Goal: Task Accomplishment & Management: Use online tool/utility

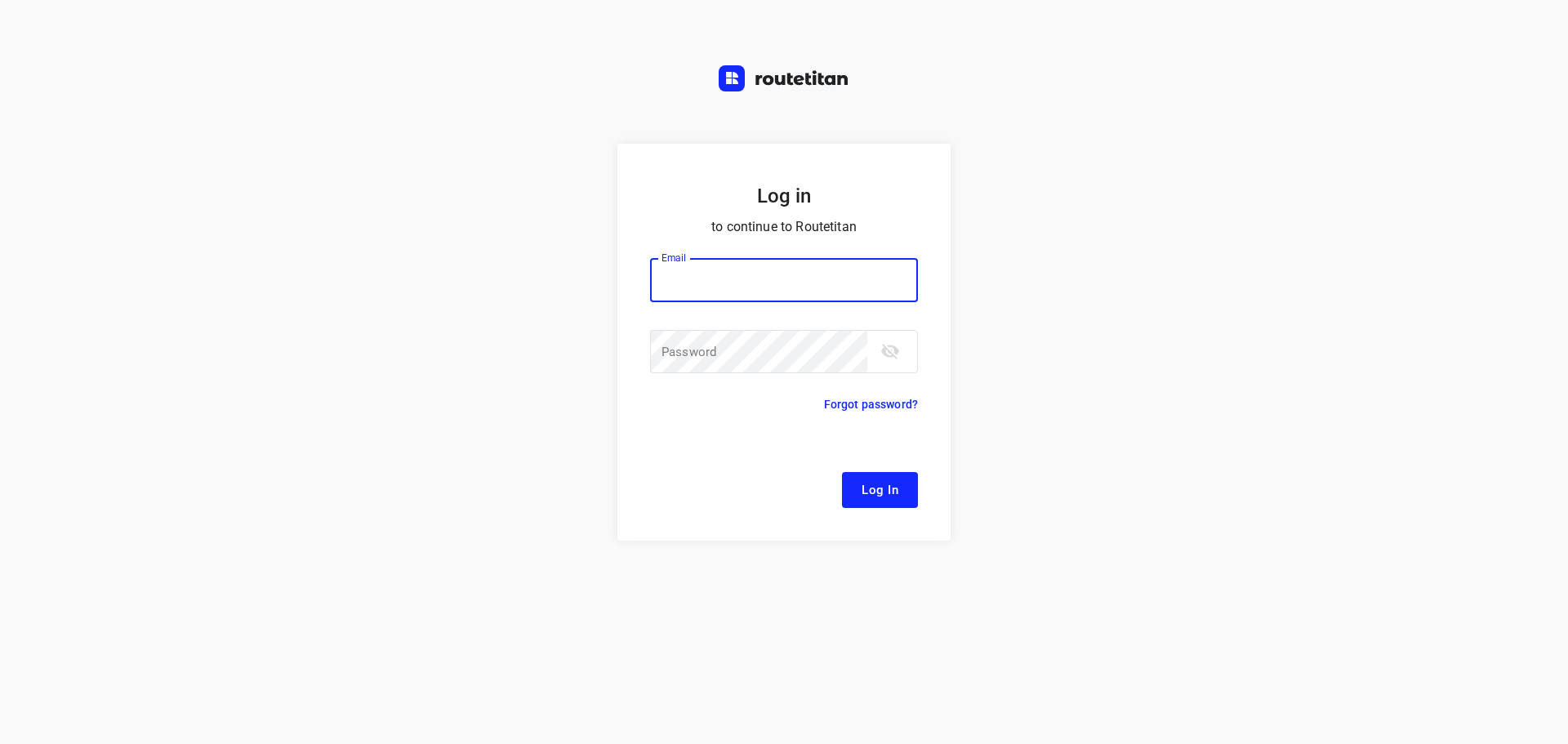
click at [722, 286] on input "email" at bounding box center [784, 280] width 268 height 44
type input "[EMAIL_ADDRESS][DOMAIN_NAME]"
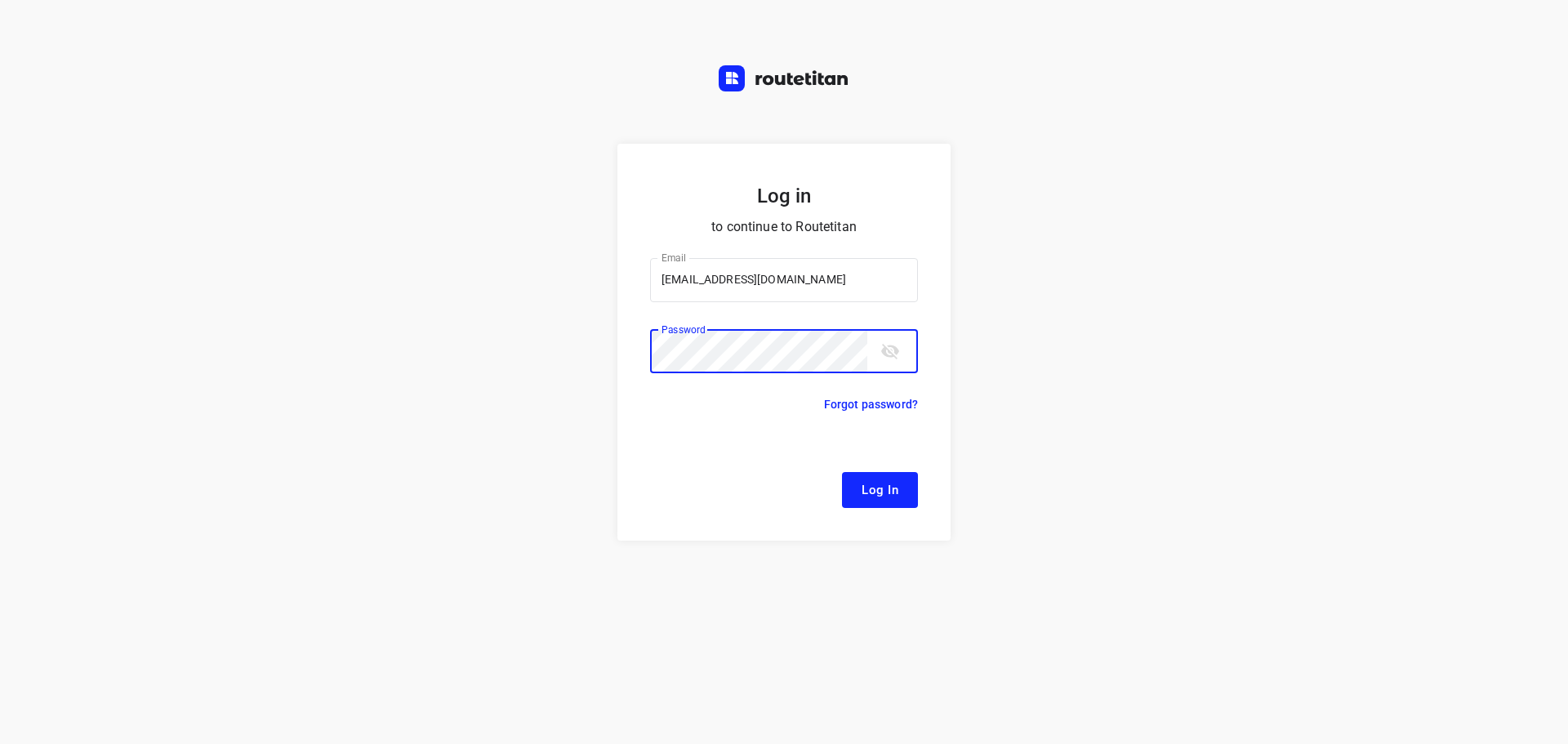
click at [841, 472] on button "Log In" at bounding box center [879, 490] width 76 height 36
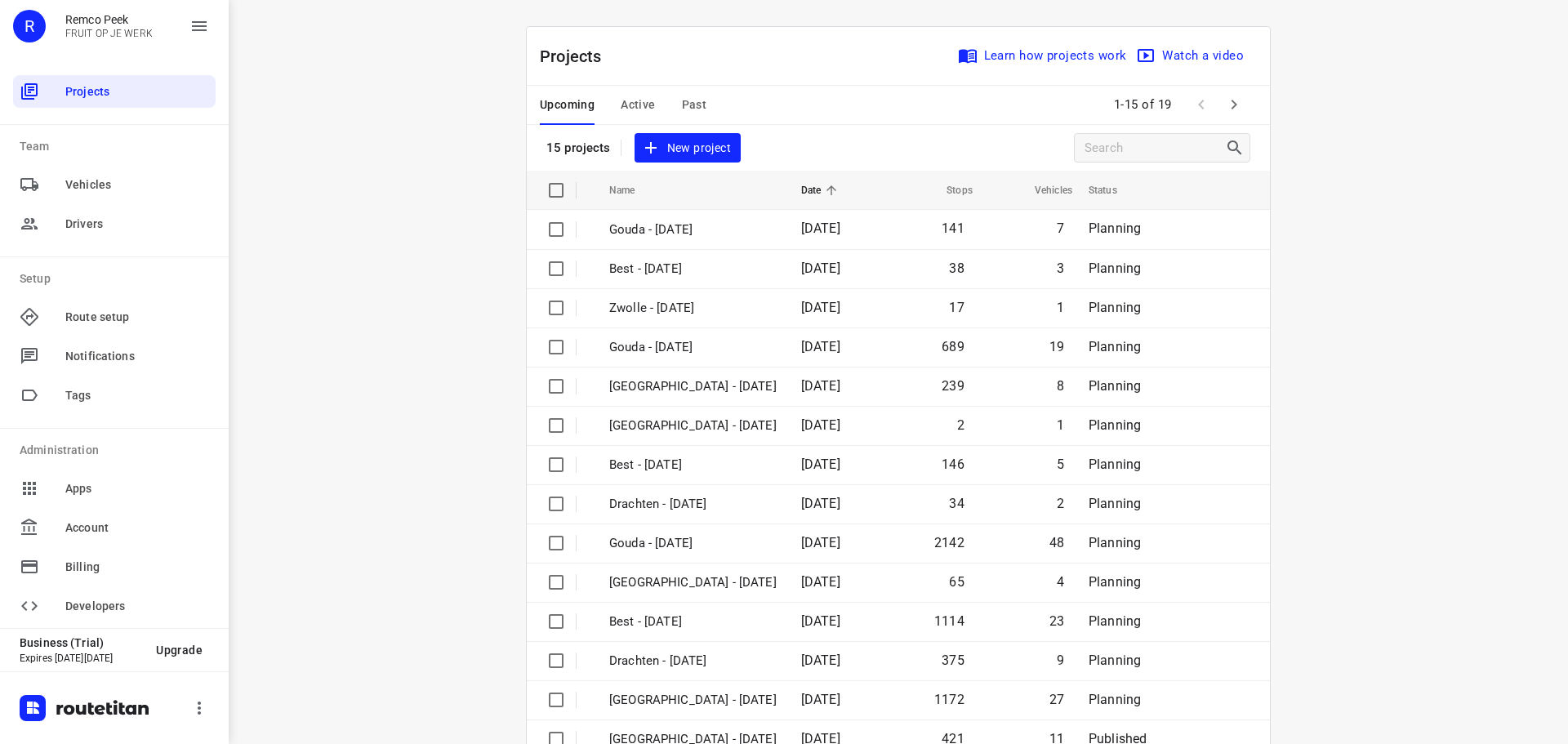
click at [622, 98] on span "Active" at bounding box center [637, 104] width 34 height 21
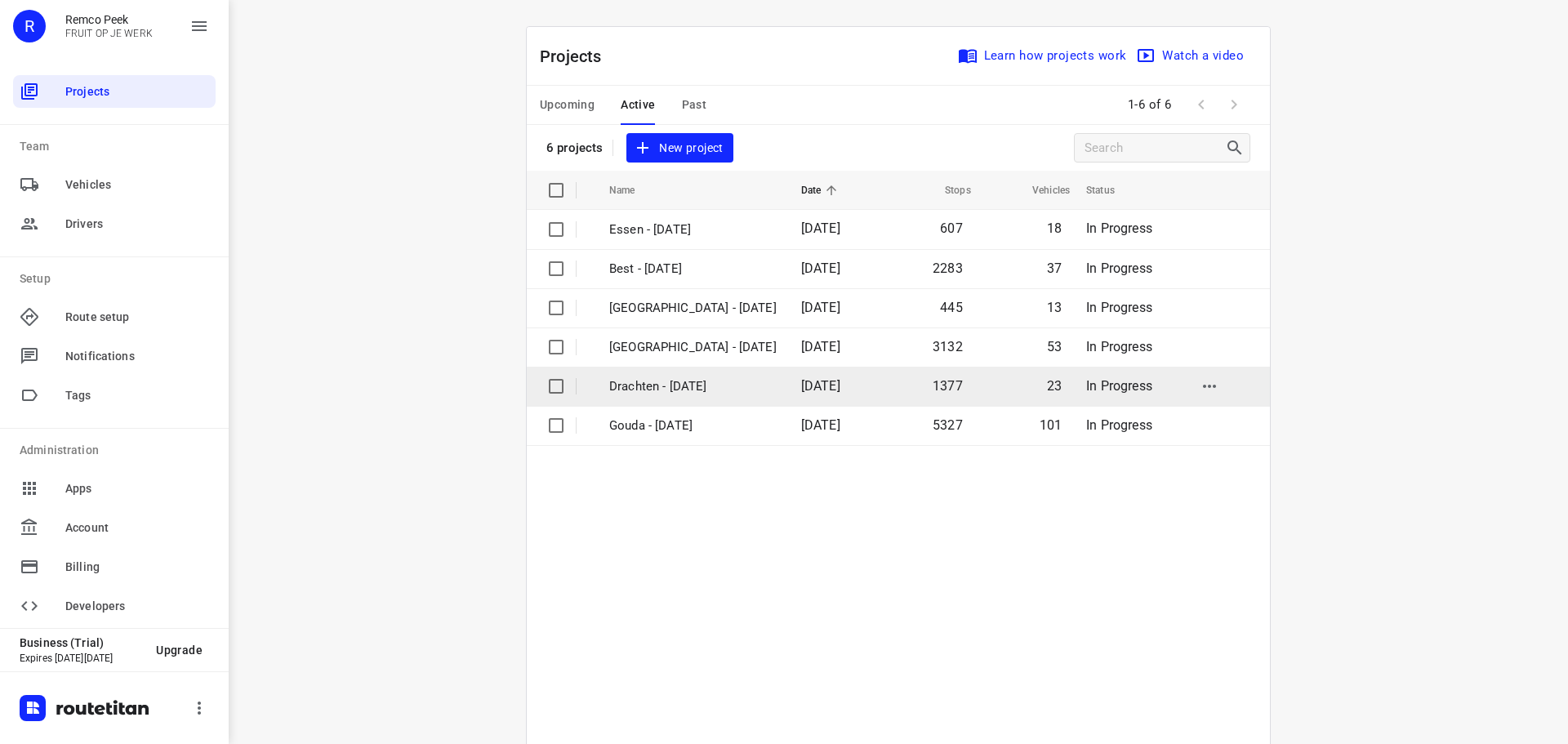
click at [664, 383] on p "Drachten - [DATE]" at bounding box center [692, 386] width 167 height 19
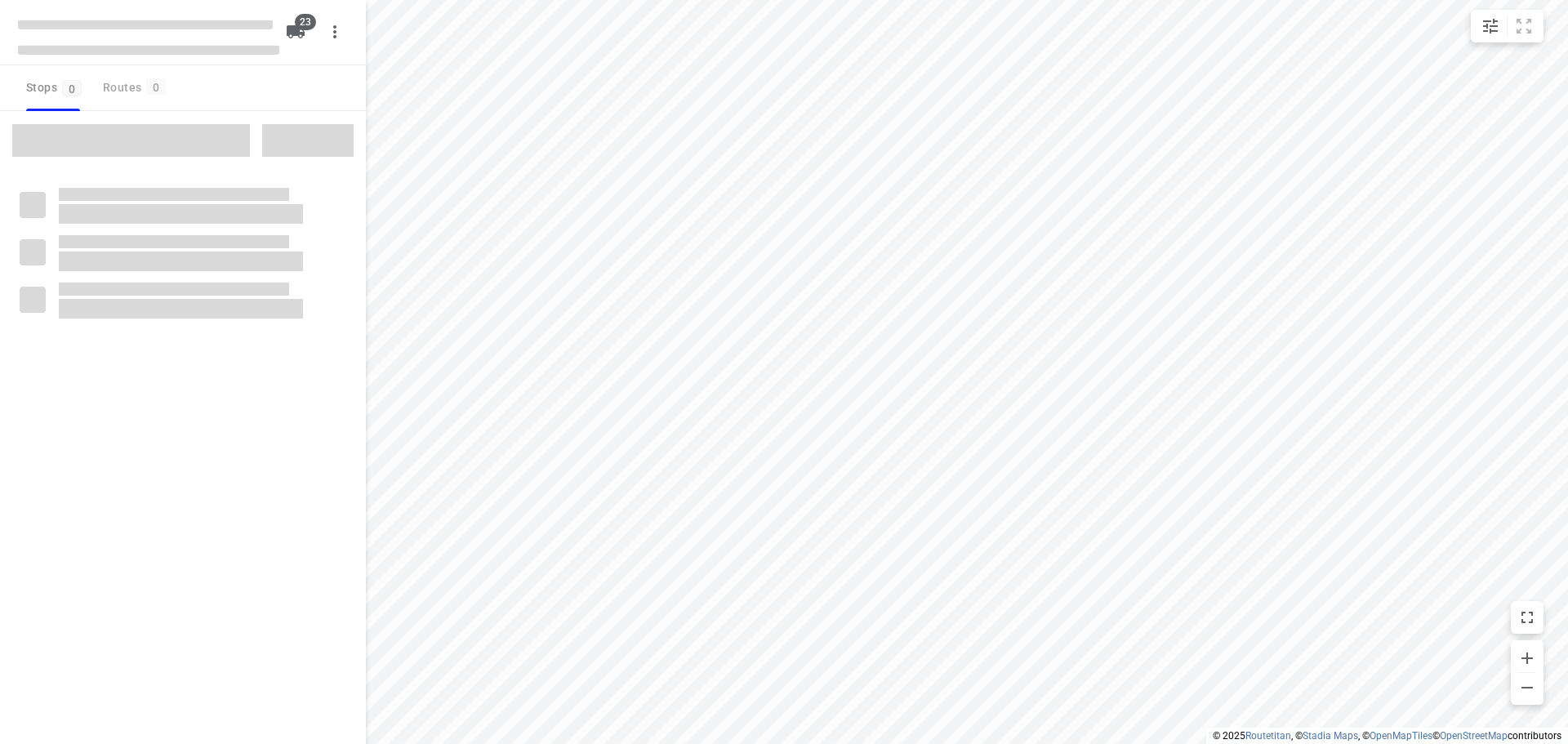
checkbox input "true"
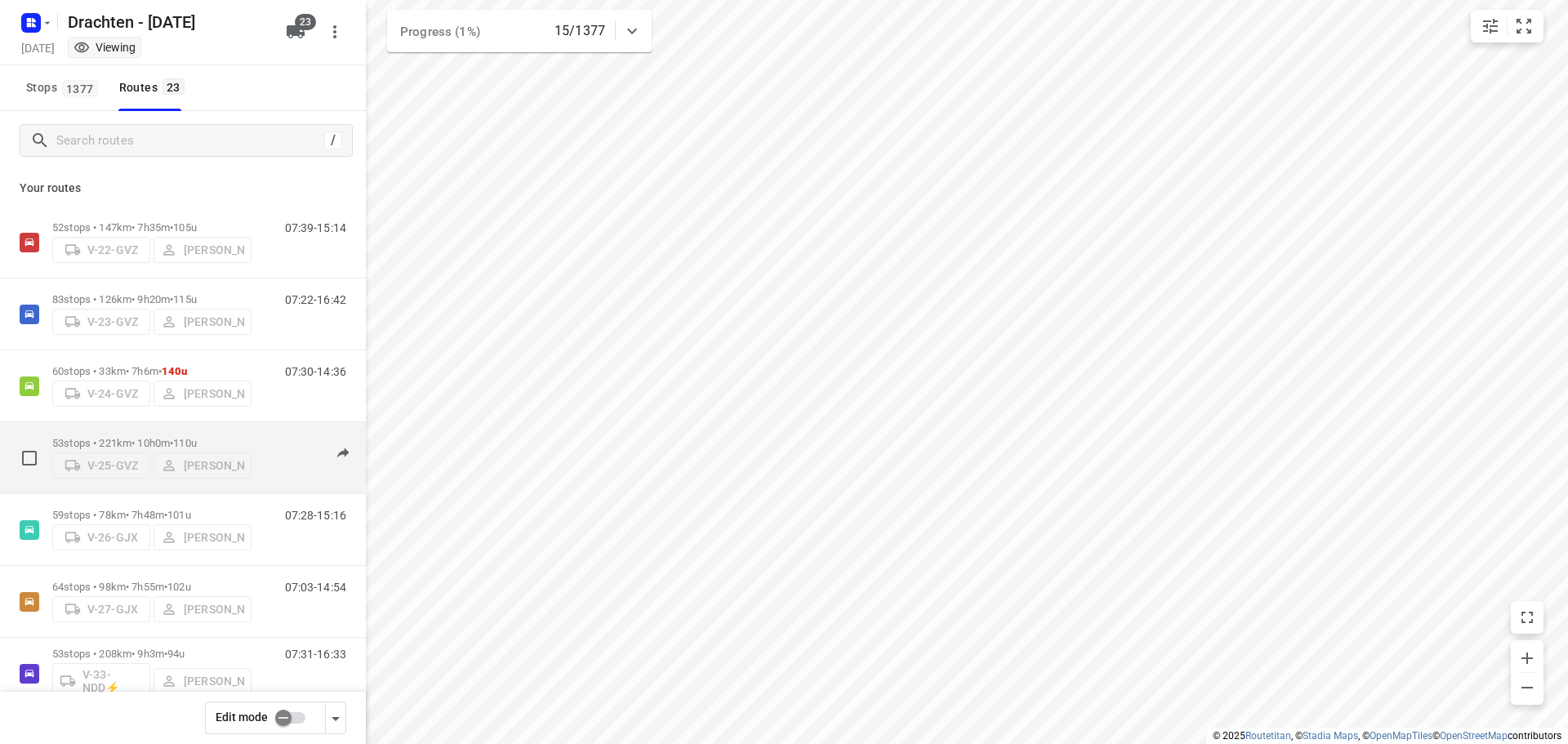
click at [196, 437] on span "110u" at bounding box center [185, 443] width 24 height 12
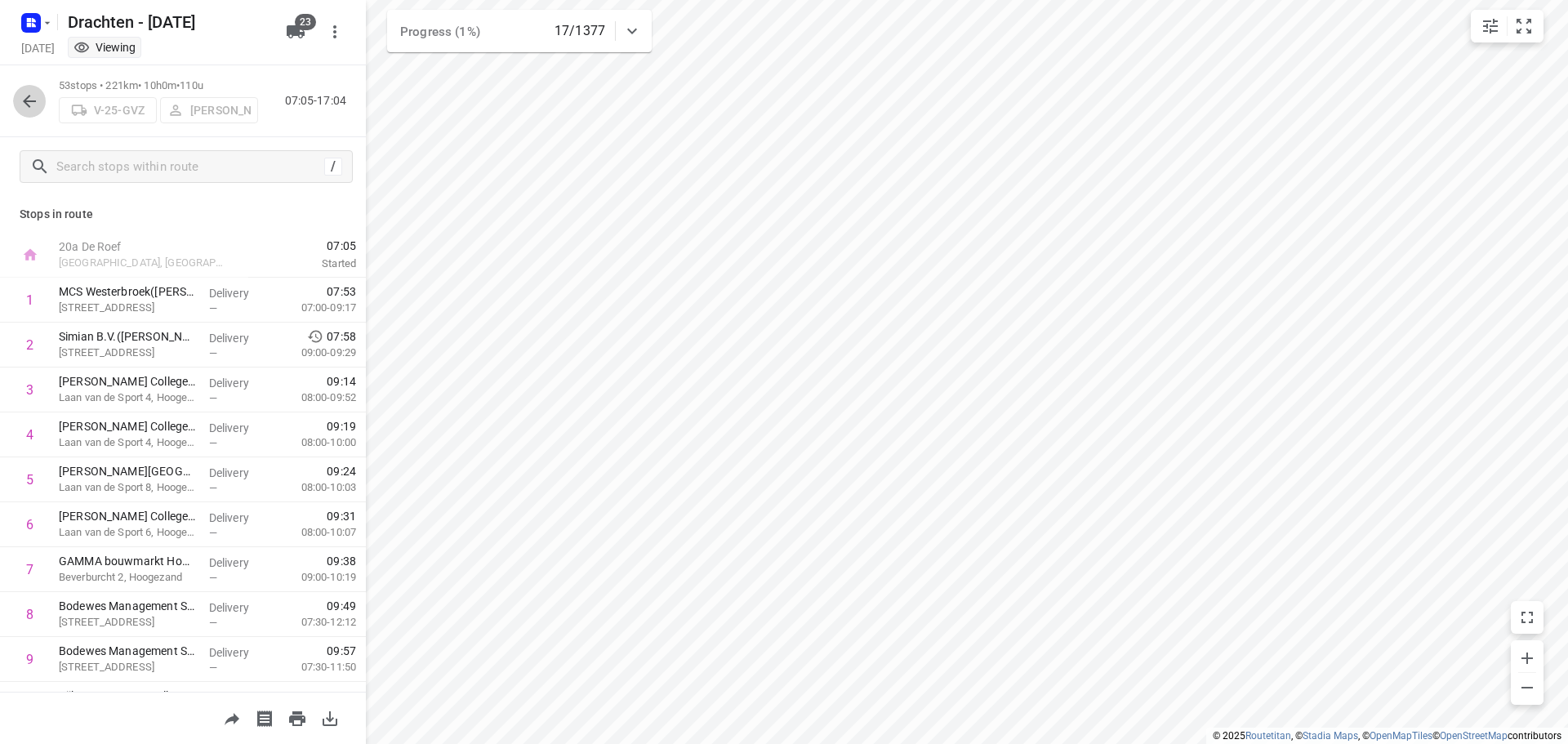
click at [35, 100] on icon "button" at bounding box center [28, 100] width 13 height 13
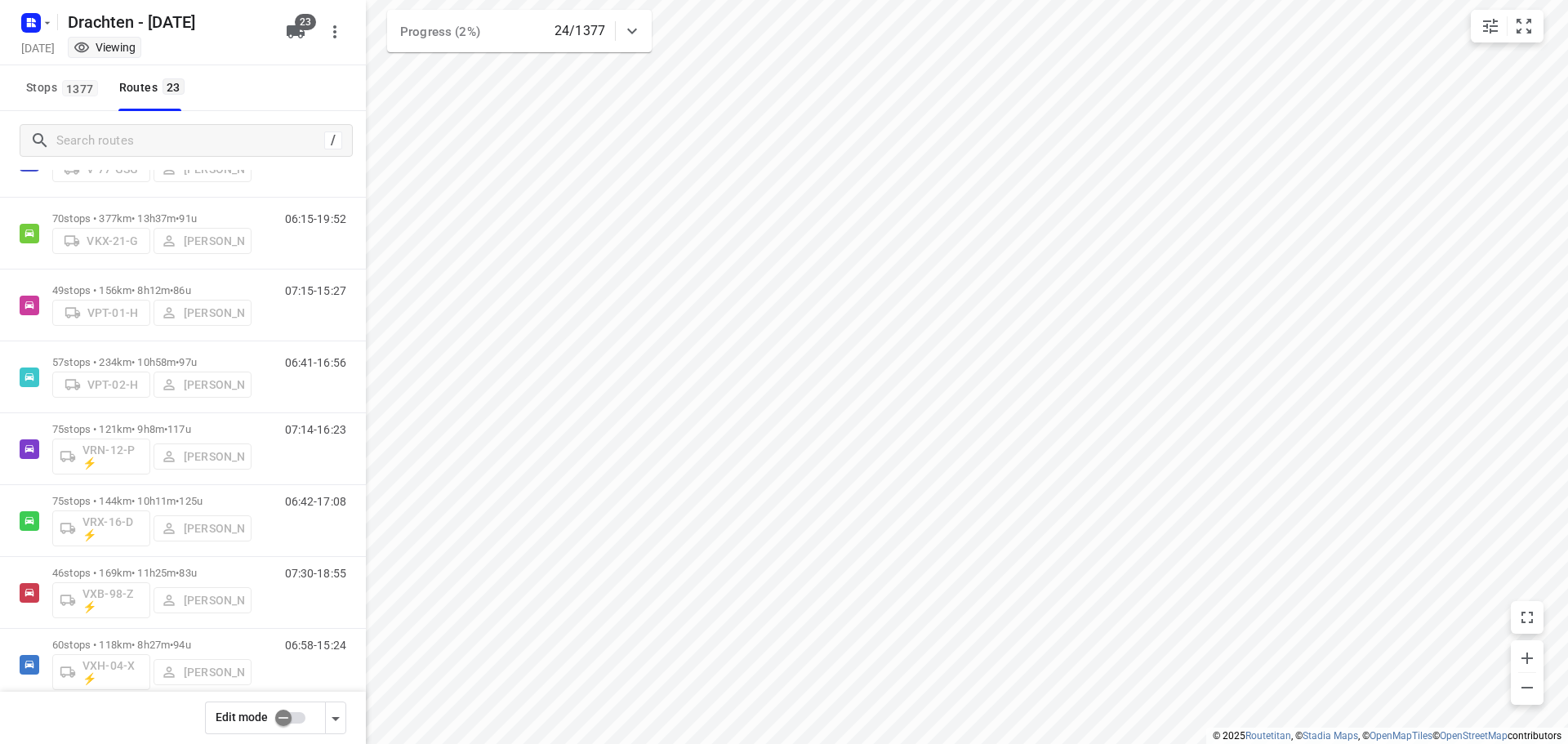
scroll to position [1061, 0]
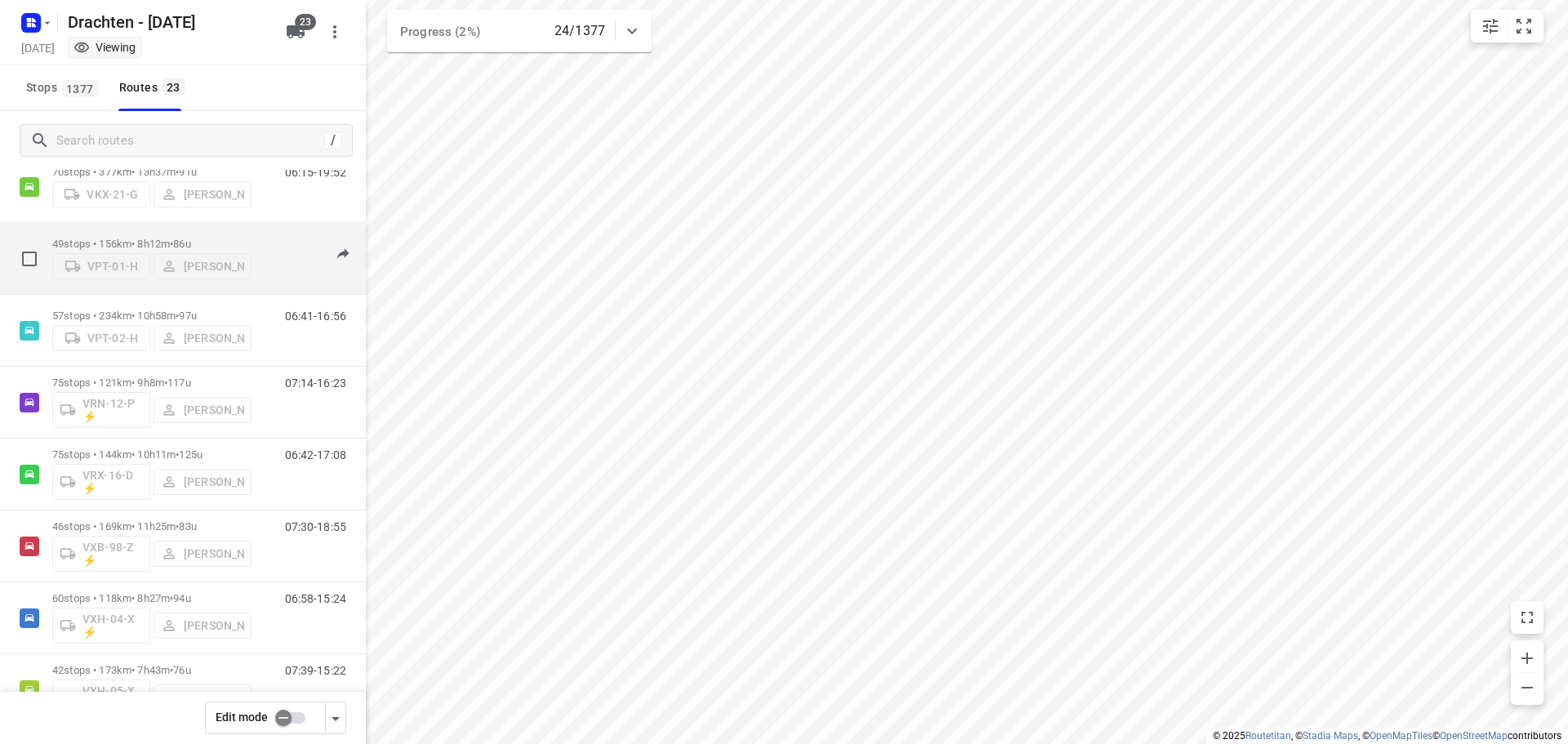
click at [182, 235] on div "49 stops • 156km • 8h12m • 86u VPT-01-H Piet Wijma" at bounding box center [151, 258] width 199 height 58
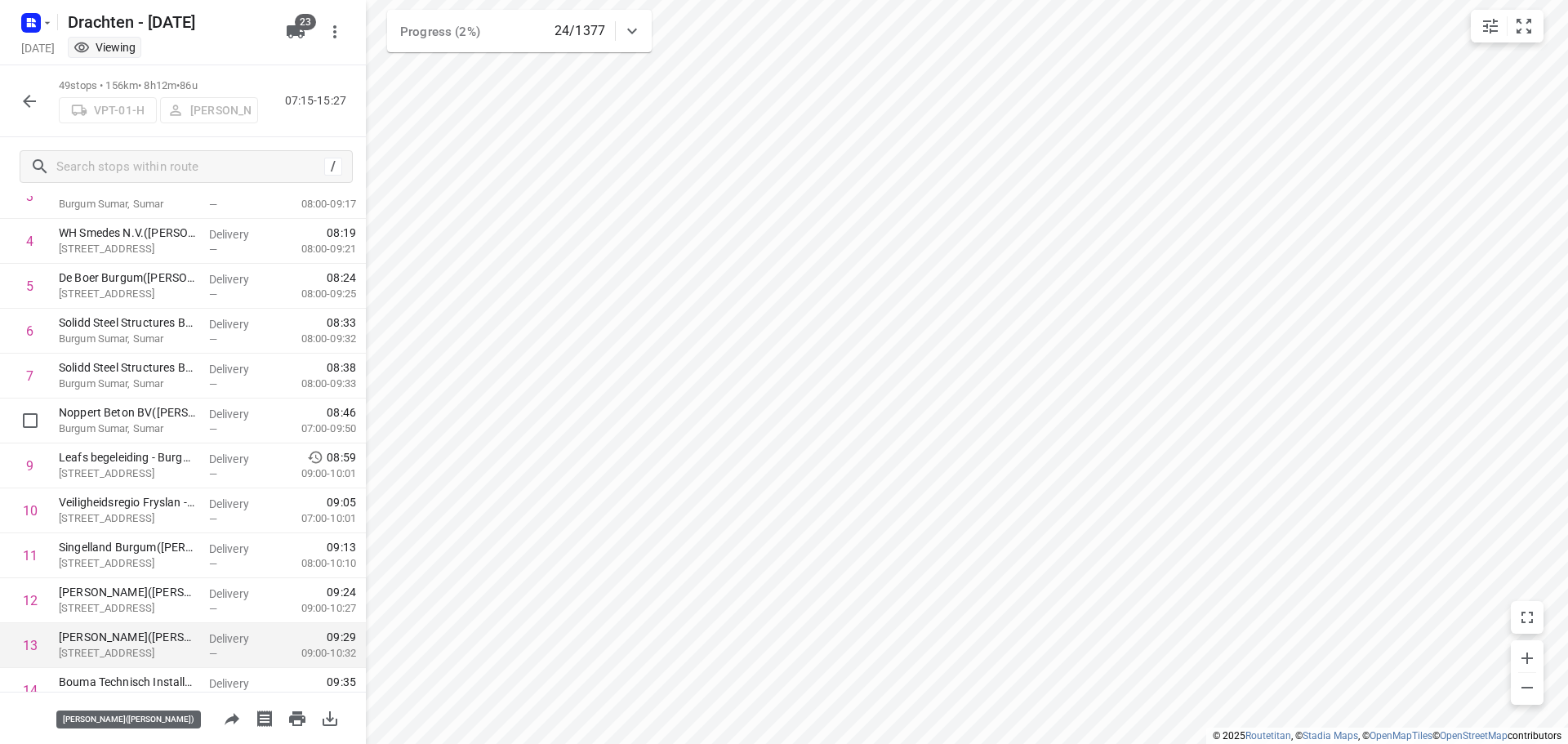
scroll to position [0, 0]
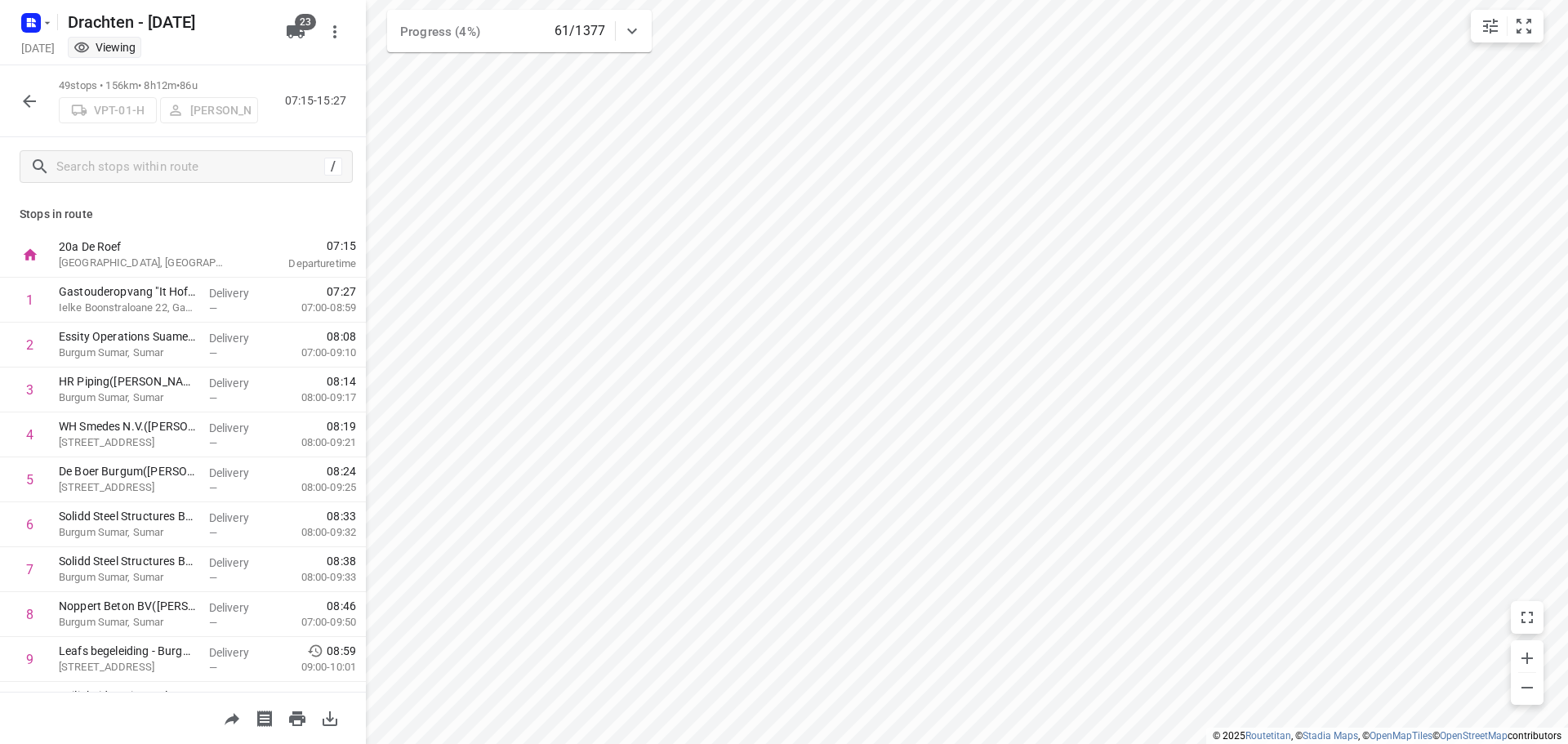
click at [30, 110] on icon "button" at bounding box center [29, 101] width 20 height 20
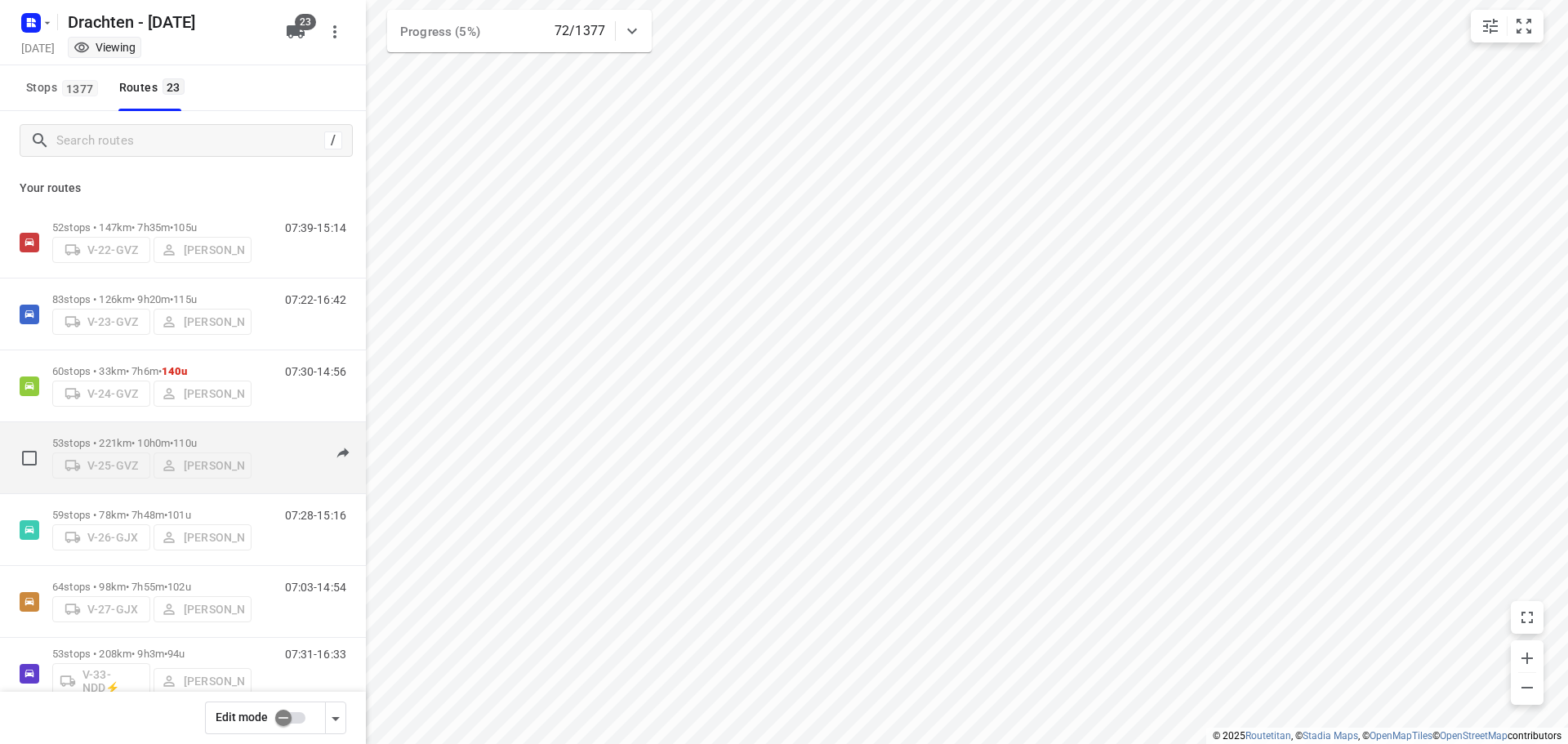
click at [145, 437] on p "53 stops • 221km • 10h0m • 110u" at bounding box center [151, 443] width 199 height 12
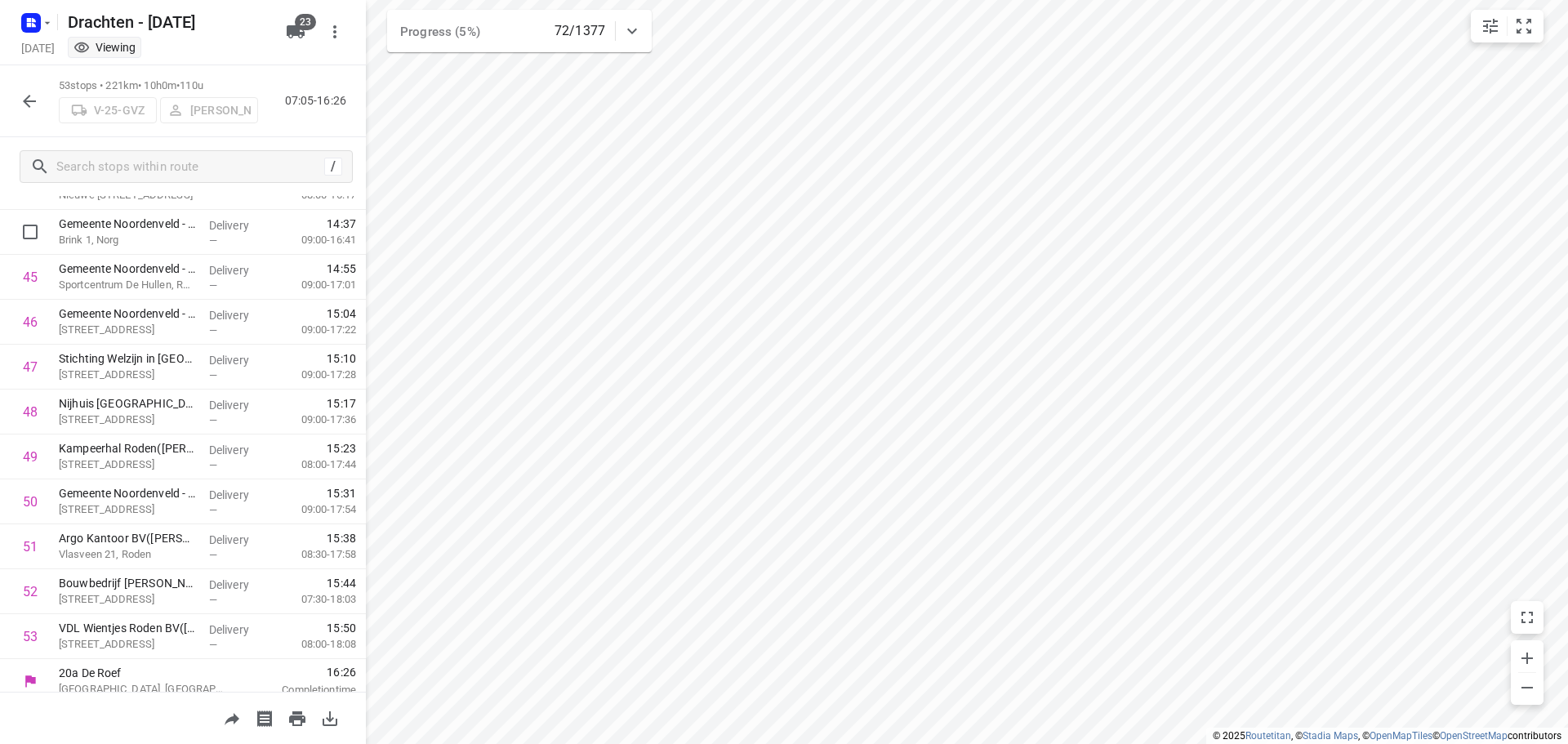
scroll to position [2010, 0]
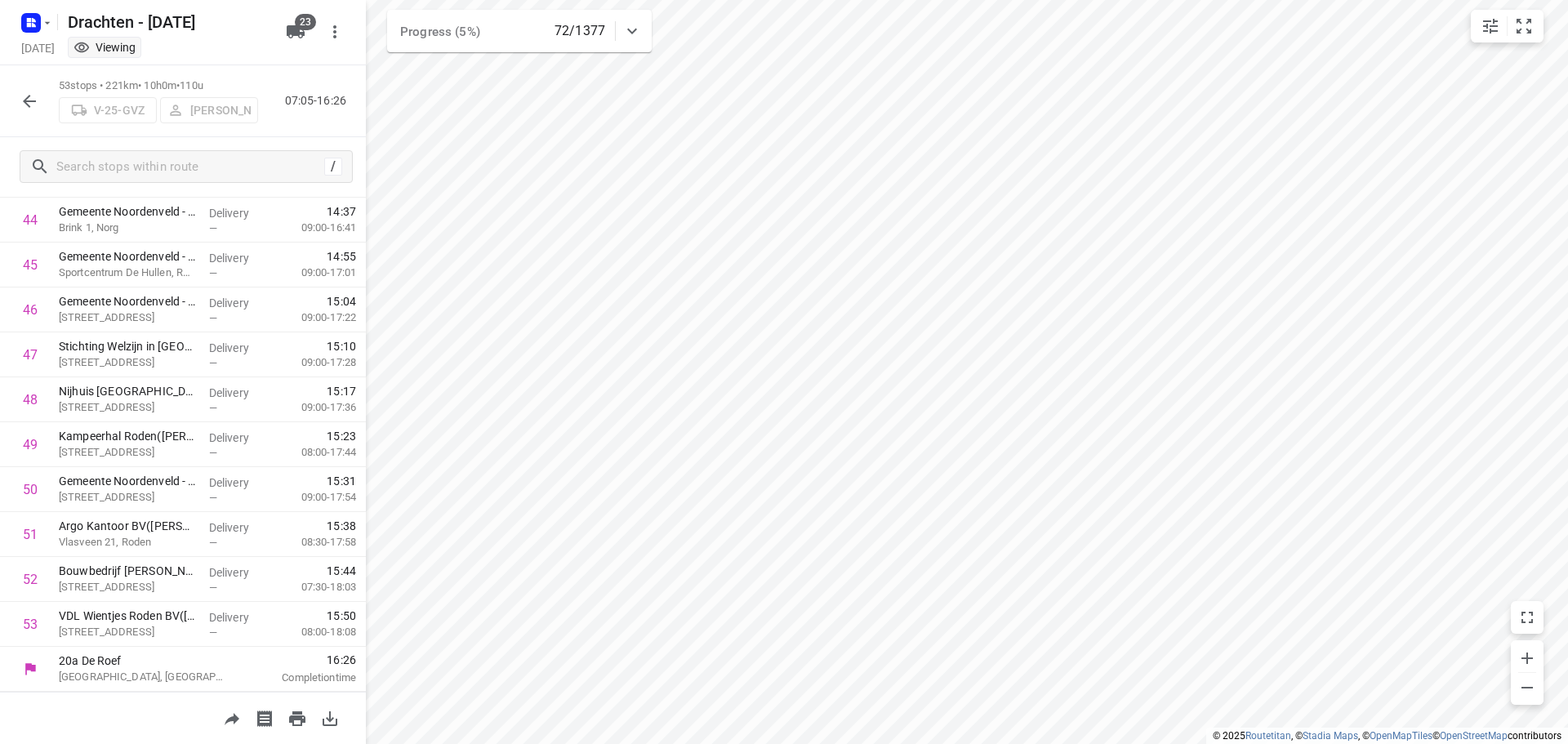
click at [24, 111] on button "button" at bounding box center [28, 100] width 32 height 32
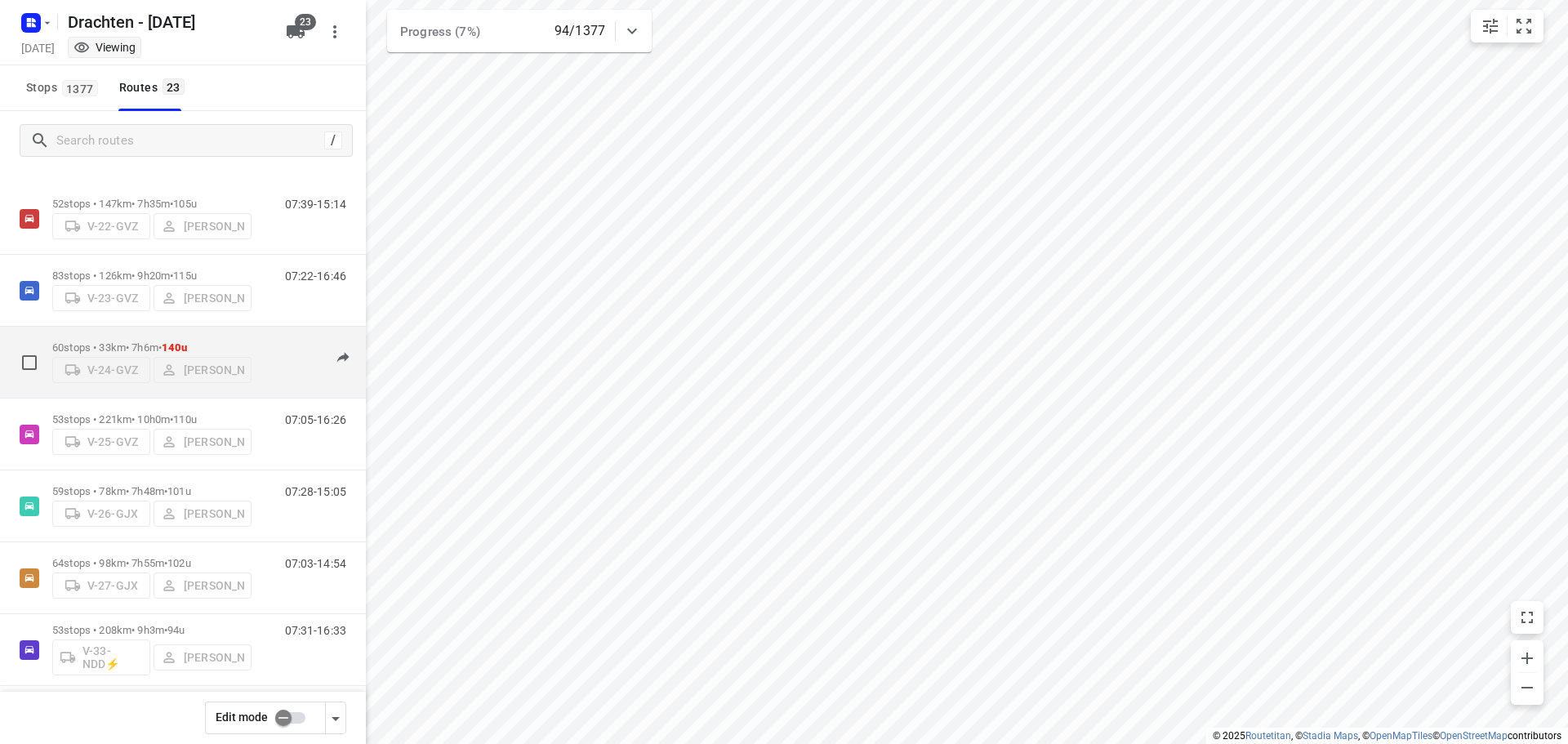
scroll to position [0, 0]
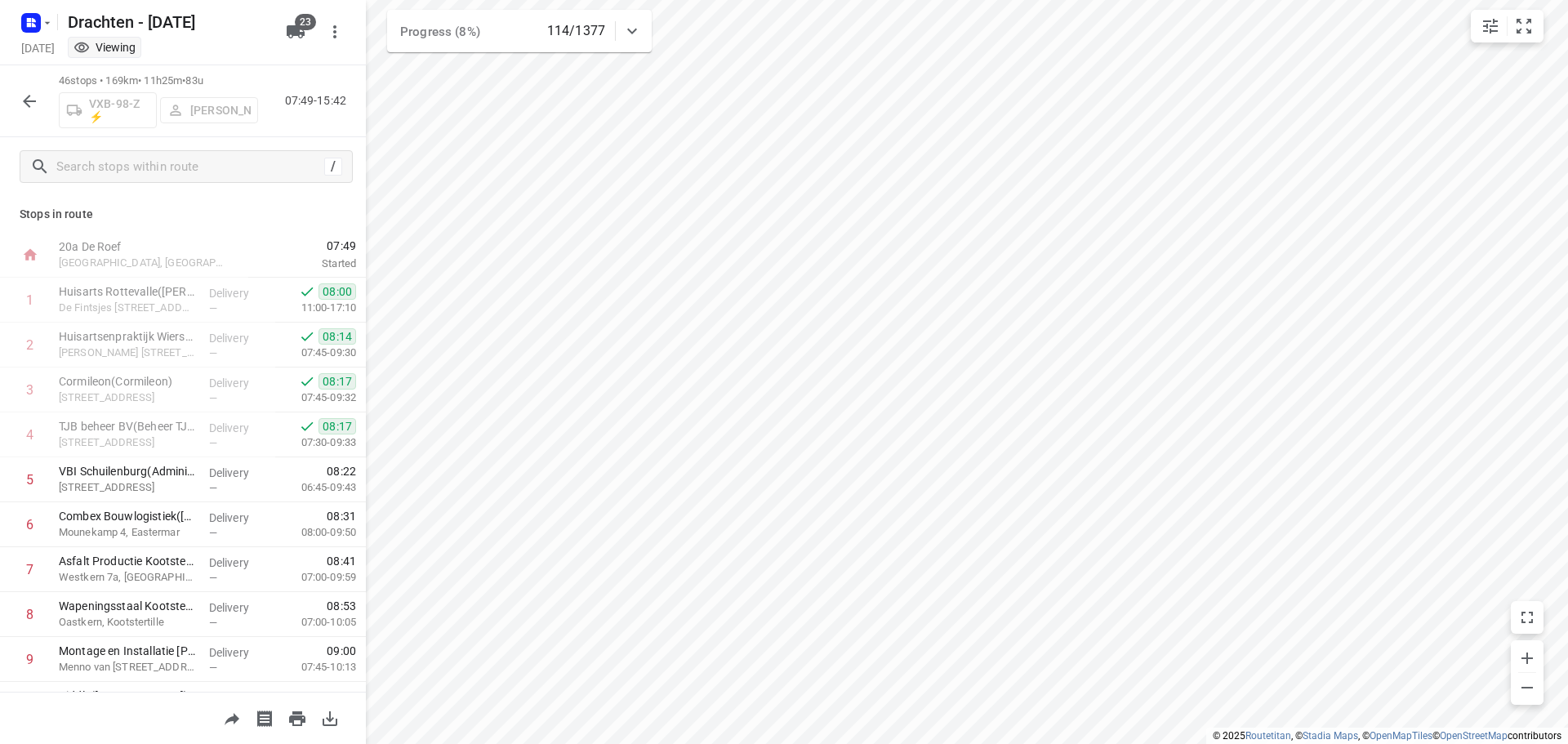
click at [23, 91] on icon "button" at bounding box center [29, 101] width 20 height 20
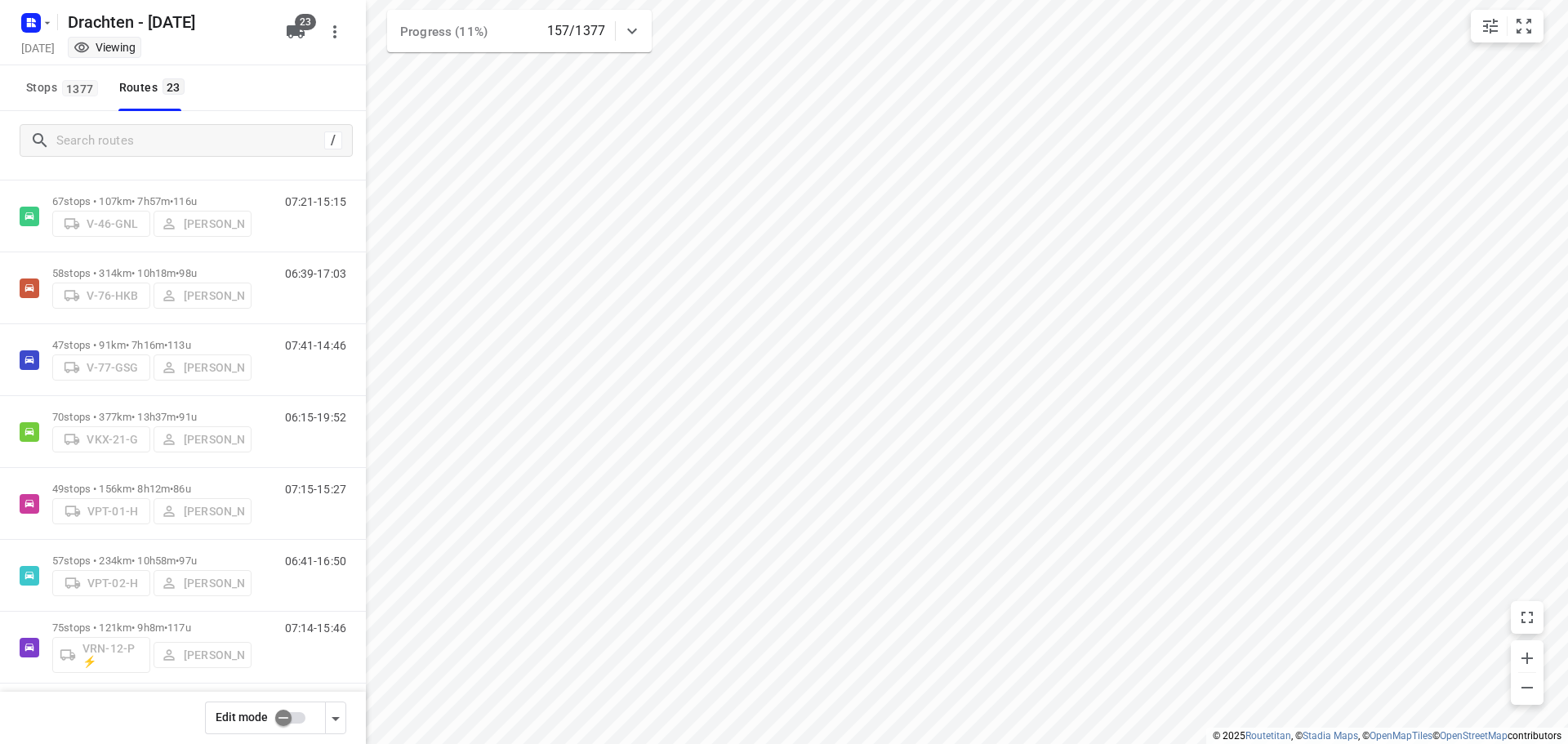
scroll to position [898, 0]
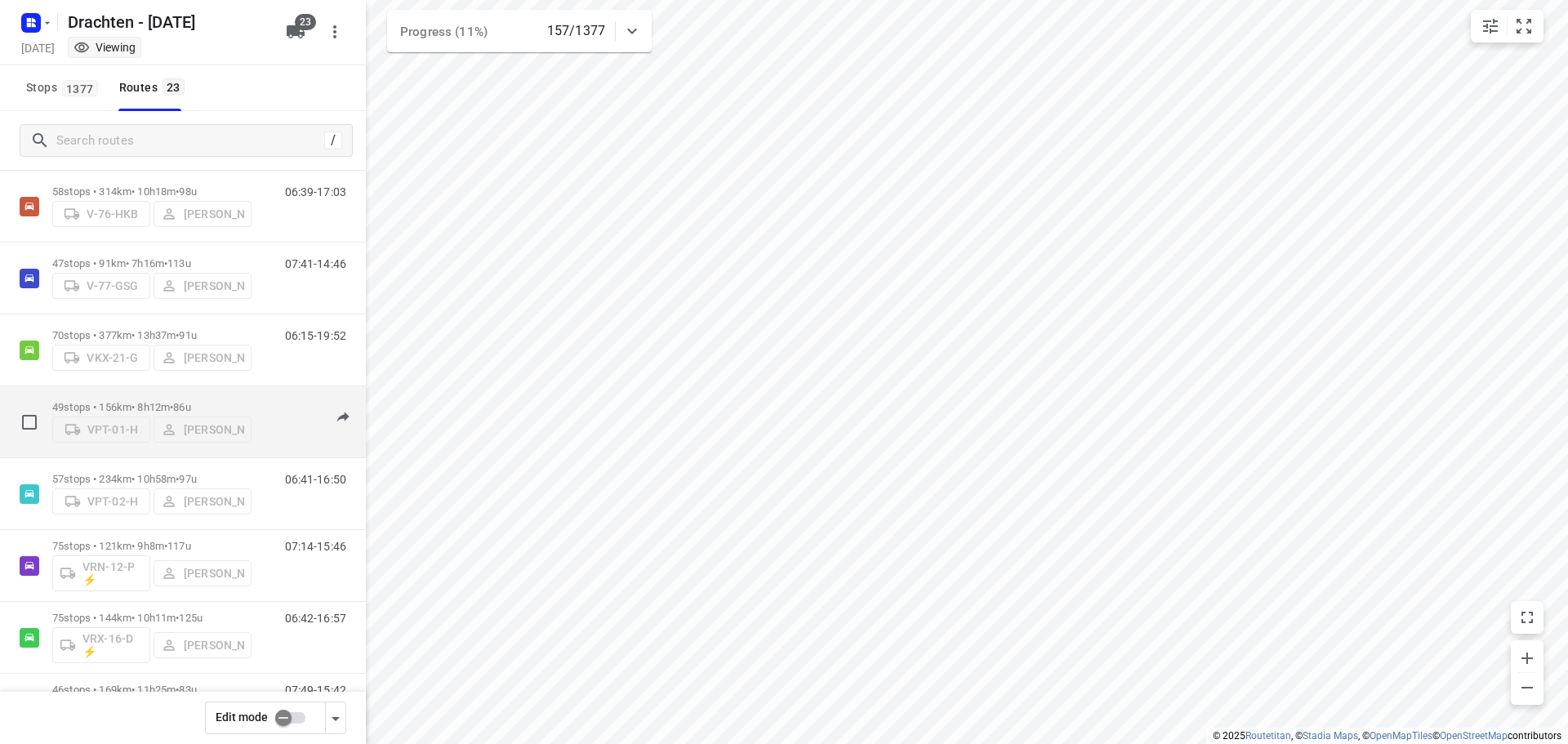
click at [190, 401] on span "86u" at bounding box center [181, 406] width 17 height 12
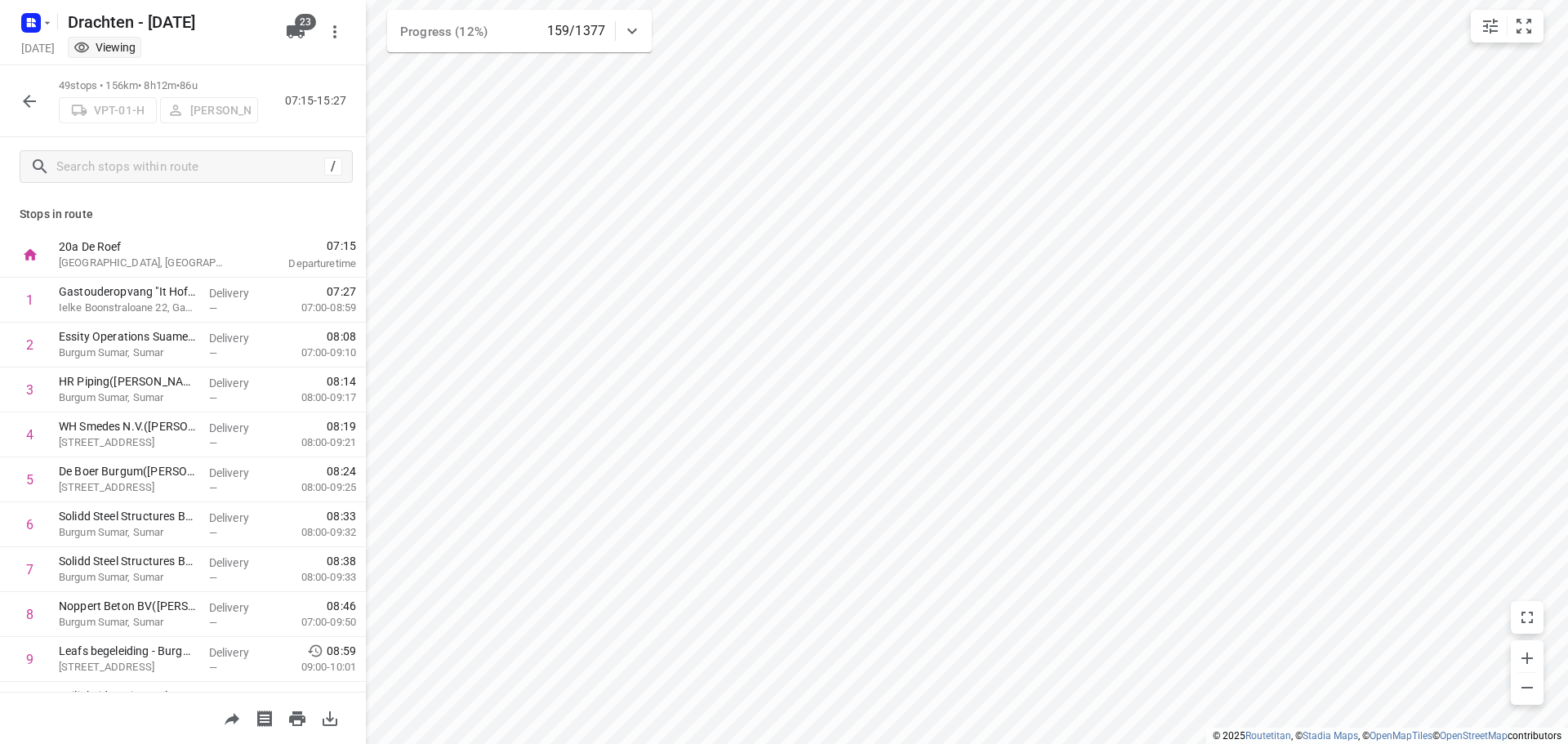
click at [32, 96] on icon "button" at bounding box center [29, 101] width 20 height 20
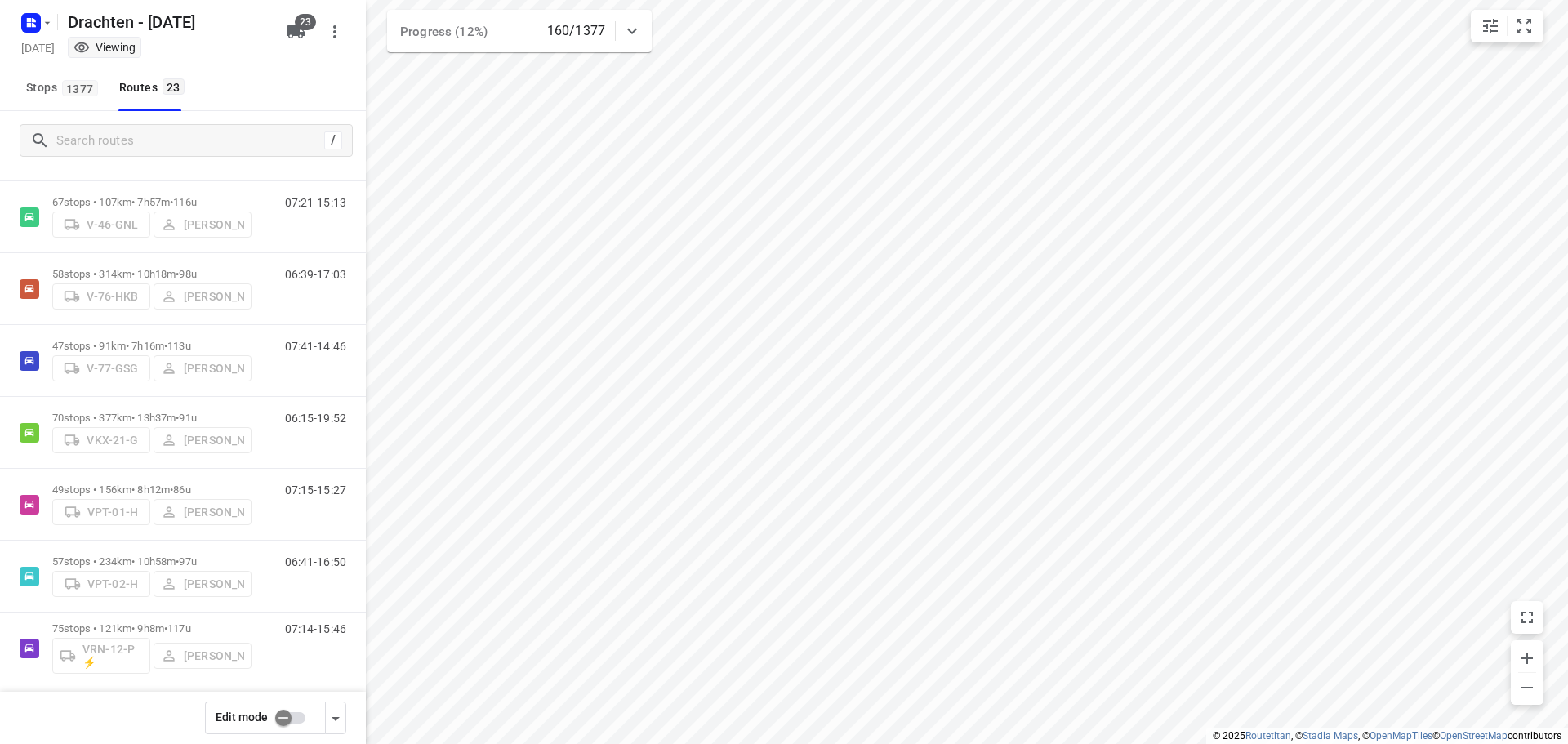
scroll to position [817, 0]
click at [169, 403] on div "70 stops • 377km • 13h37m • 91u VKX-21-G Paul de Jong" at bounding box center [151, 431] width 199 height 58
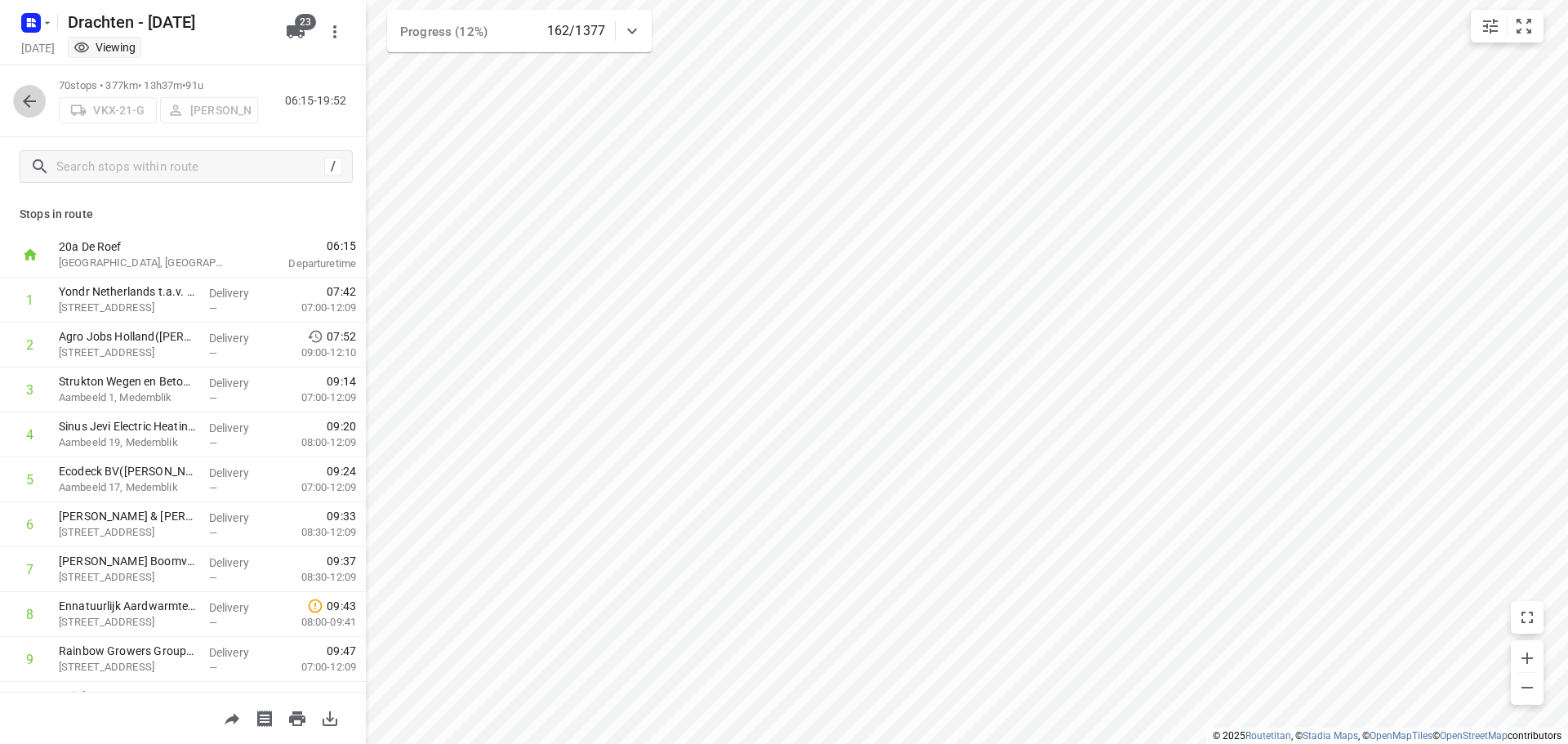
click at [22, 94] on icon "button" at bounding box center [29, 101] width 20 height 20
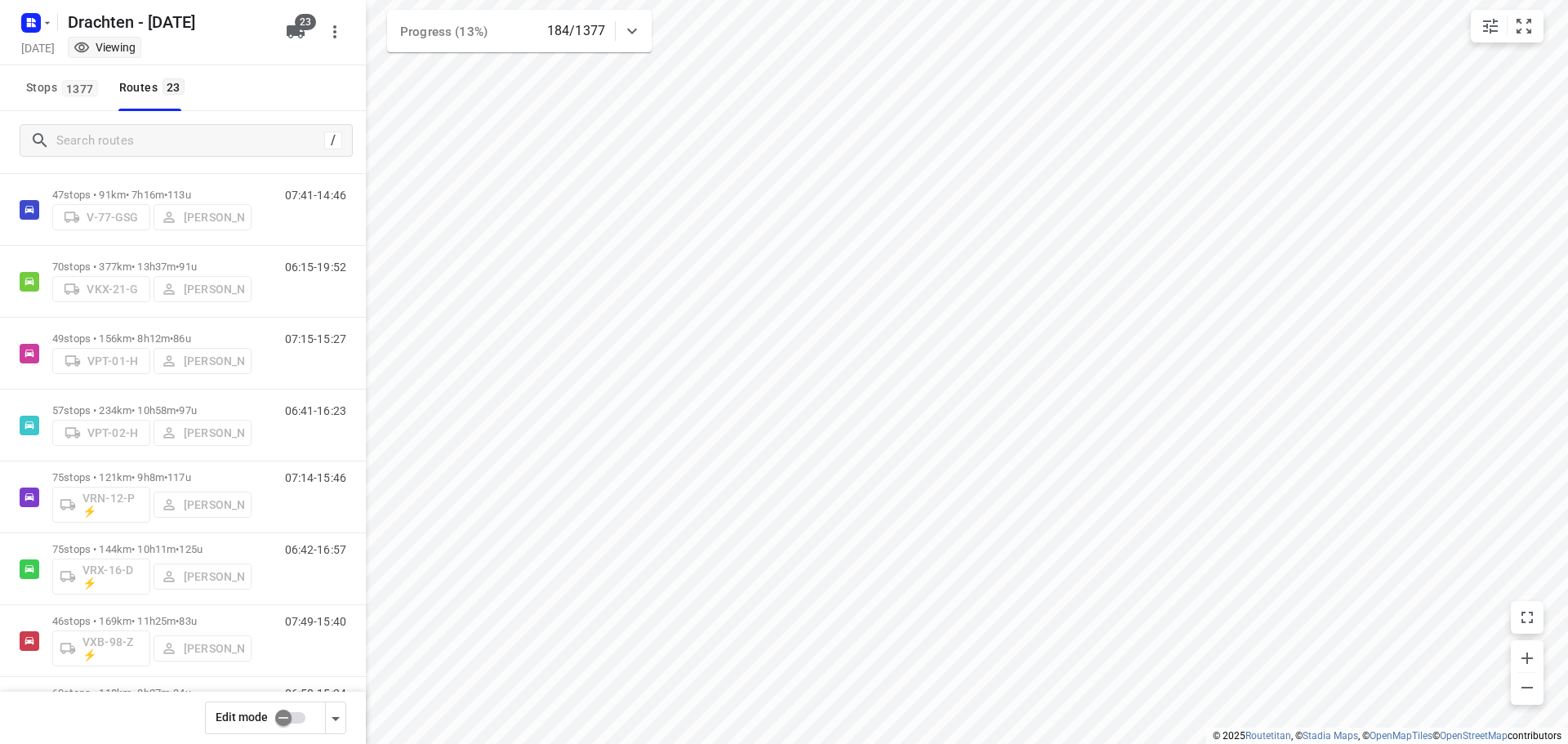
scroll to position [938, 0]
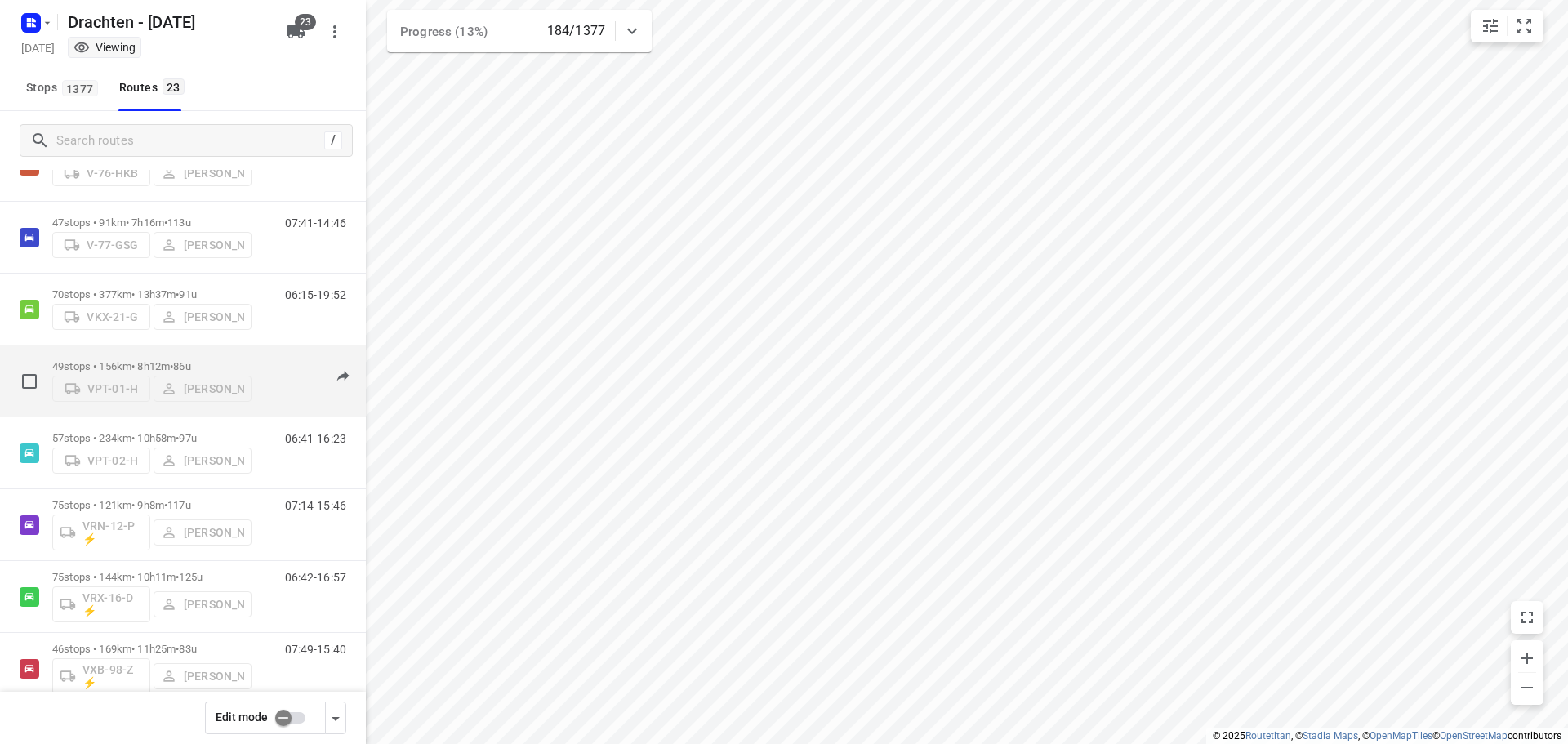
click at [129, 354] on div "49 stops • 156km • 8h12m • 86u VPT-01-H Piet Wijma" at bounding box center [151, 380] width 199 height 58
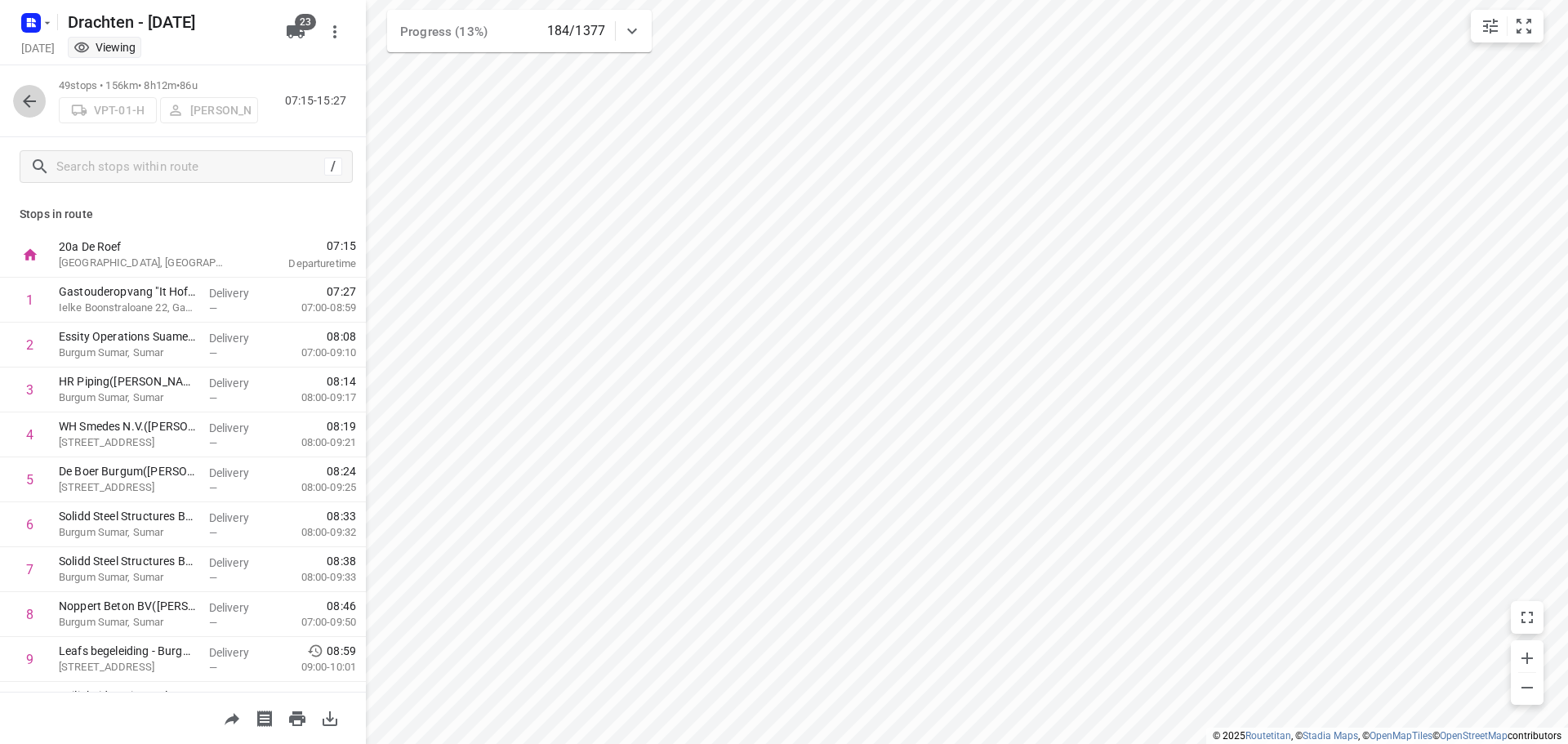
click at [36, 91] on icon "button" at bounding box center [29, 101] width 20 height 20
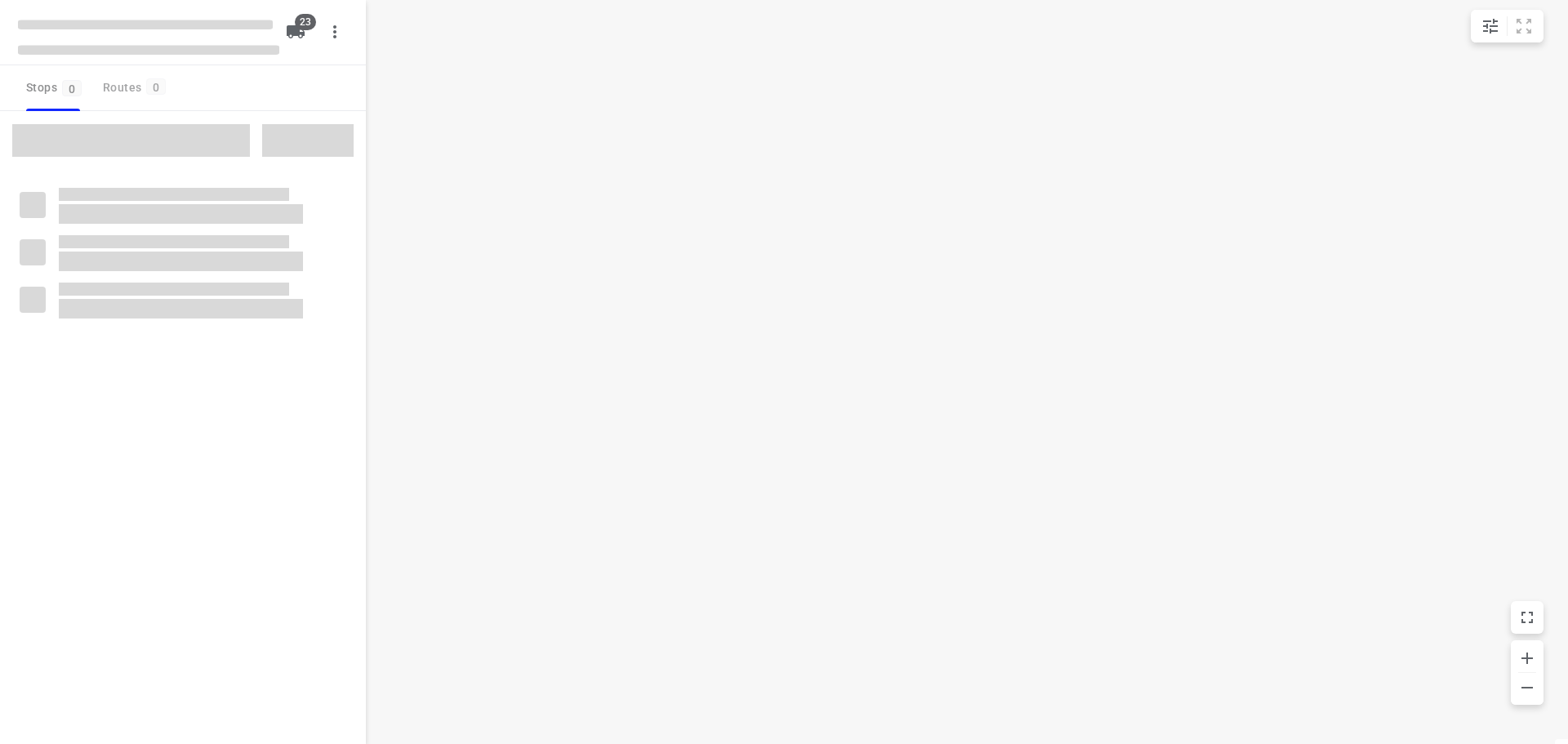
checkbox input "true"
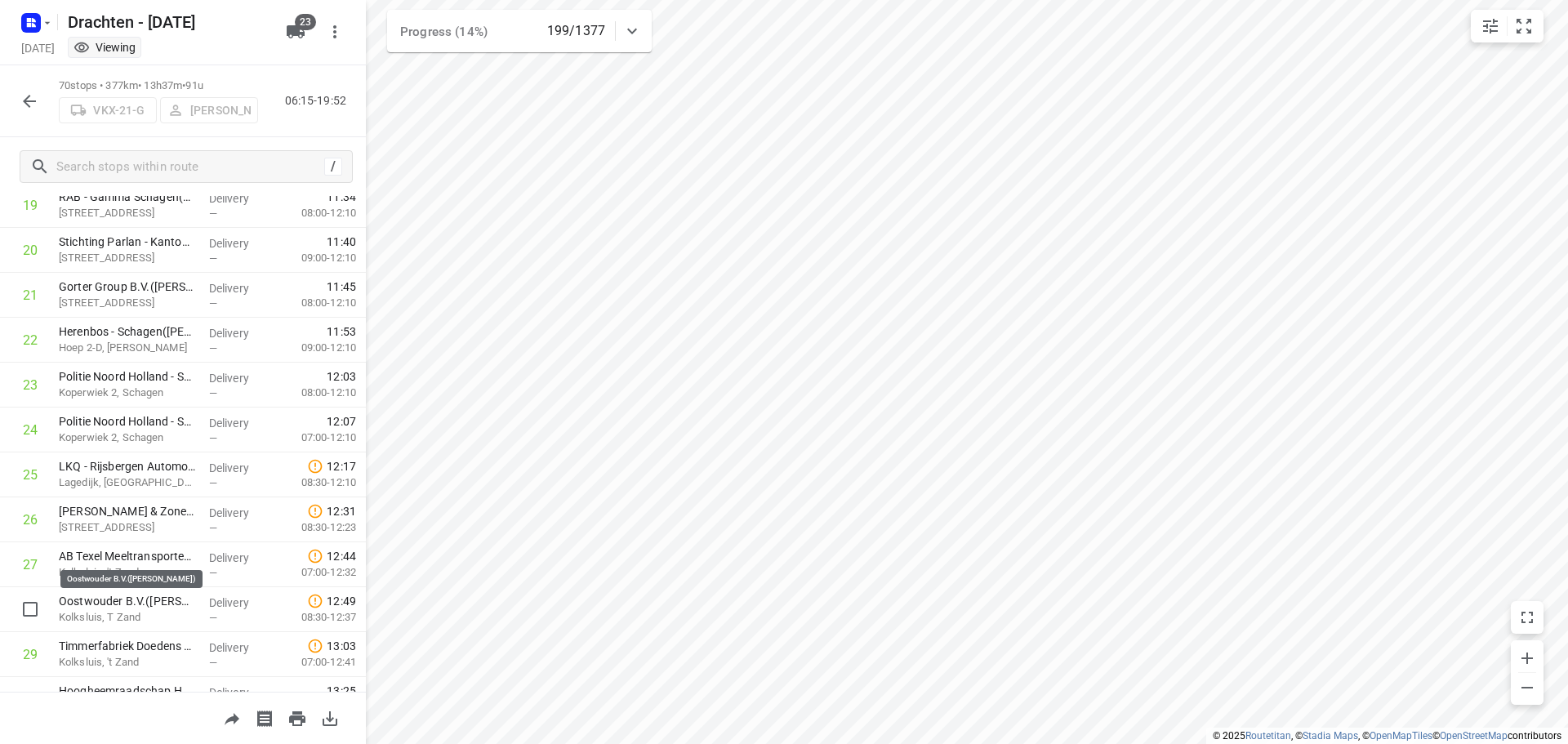
scroll to position [734, 0]
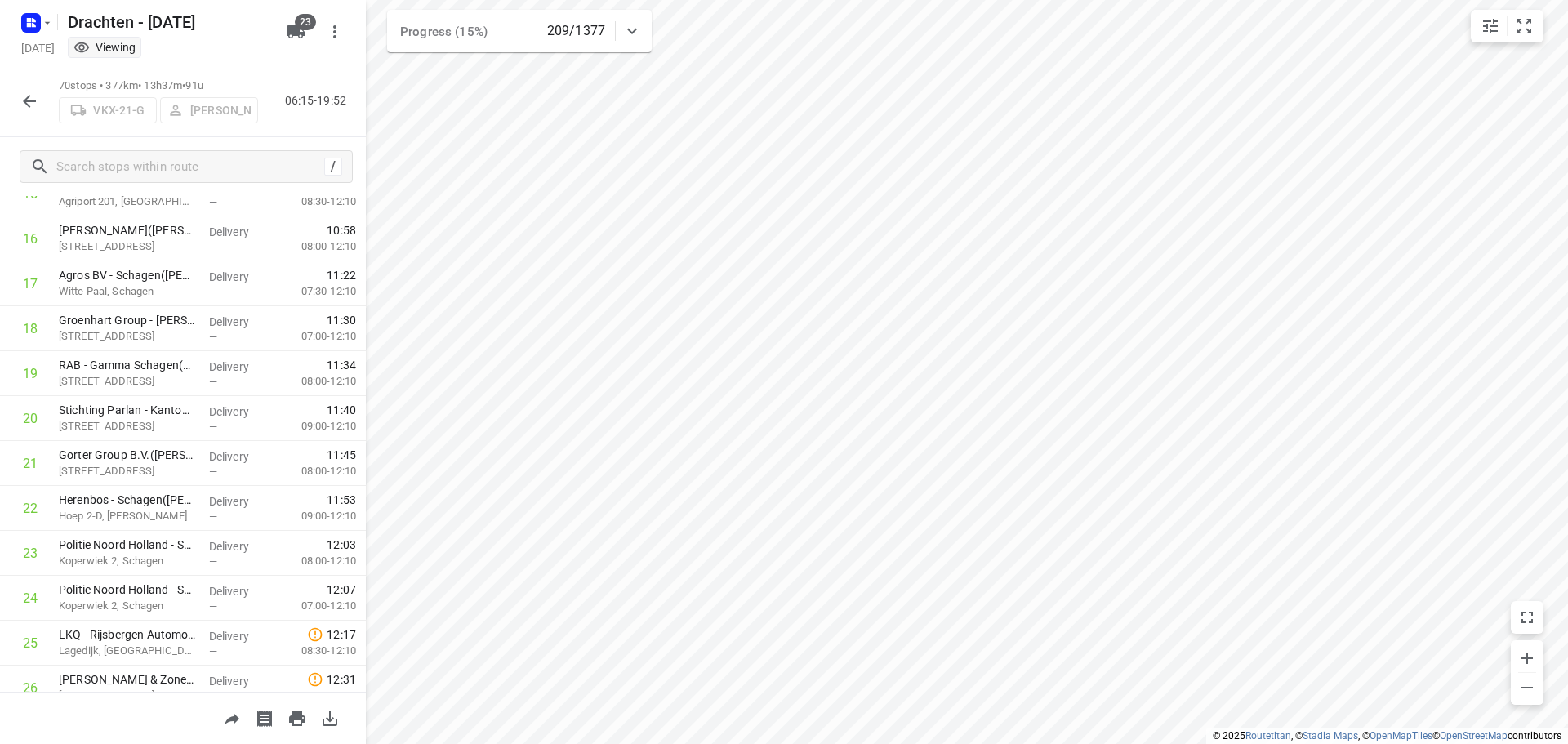
click at [27, 106] on icon "button" at bounding box center [29, 101] width 20 height 20
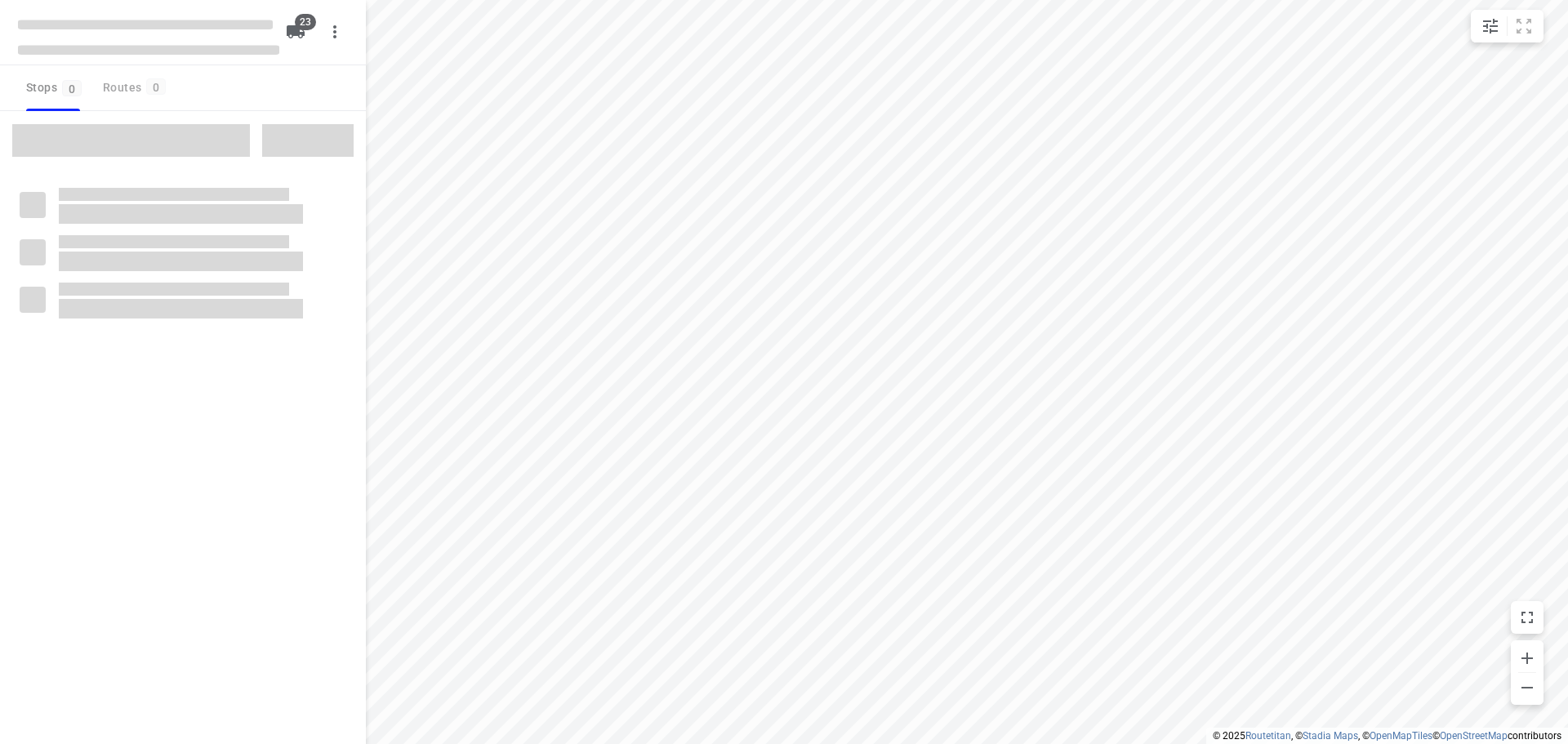
checkbox input "true"
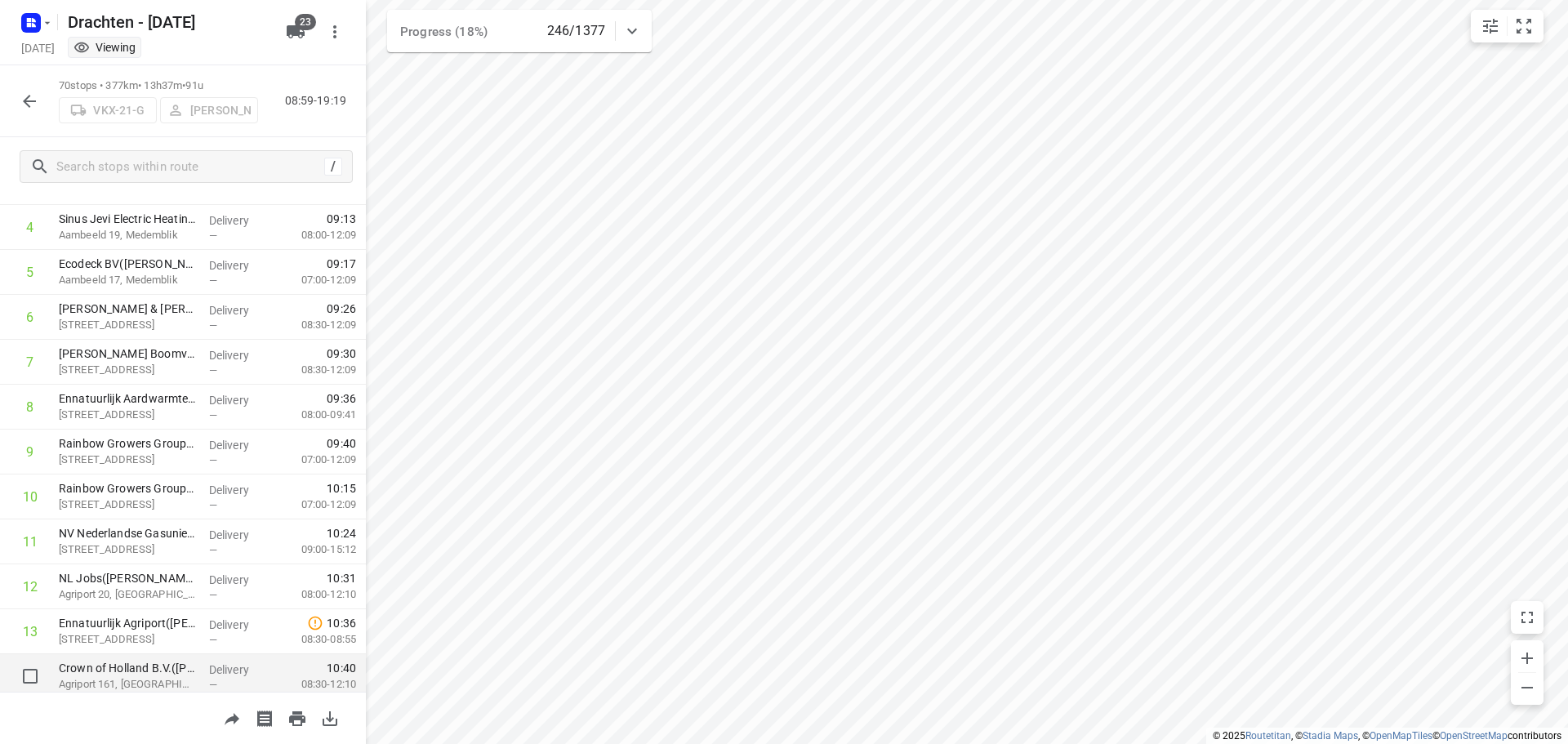
scroll to position [163, 0]
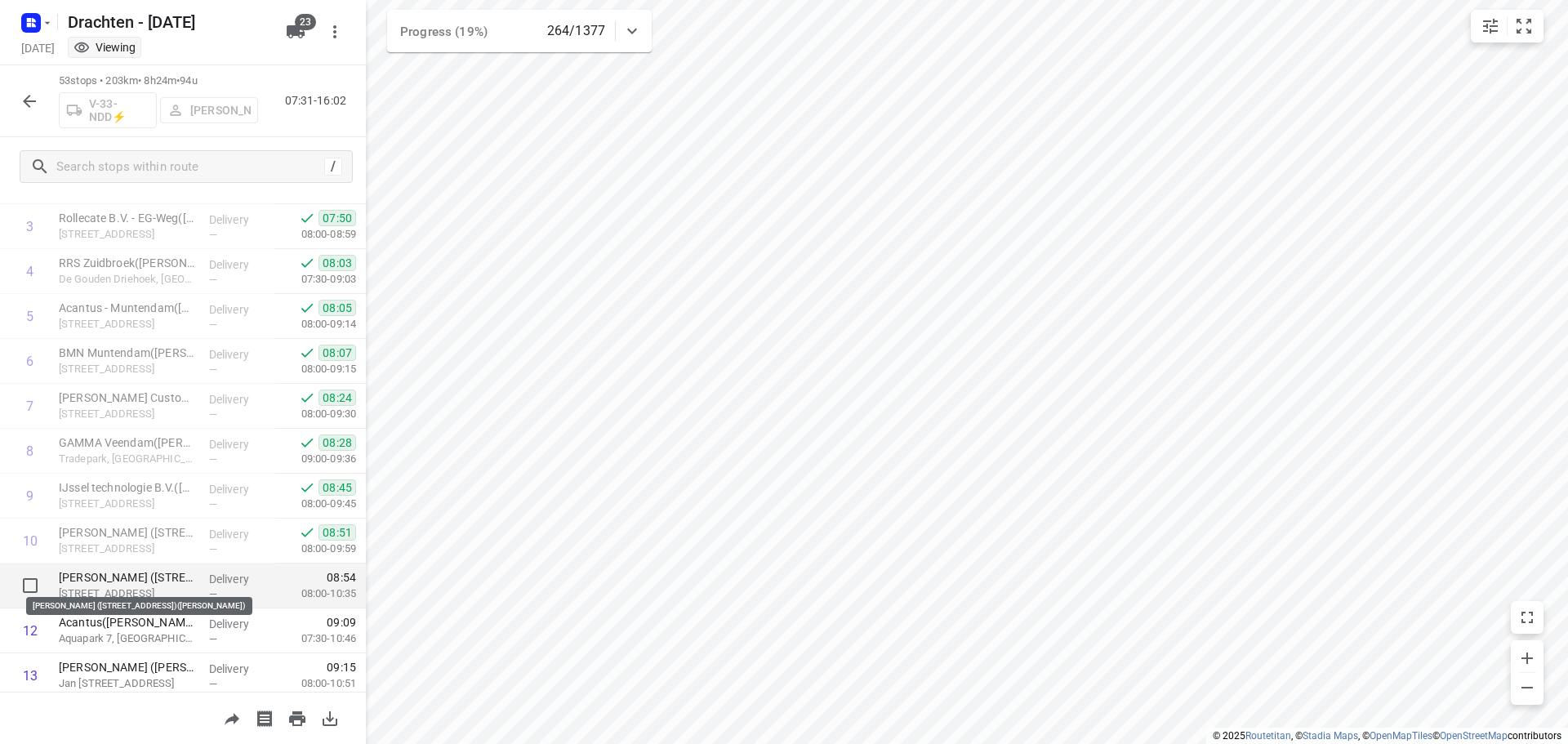
click at [114, 577] on p "Winkler Prins (Raadsgildenlaan 1)(Frans Warntjes)" at bounding box center [128, 577] width 137 height 17
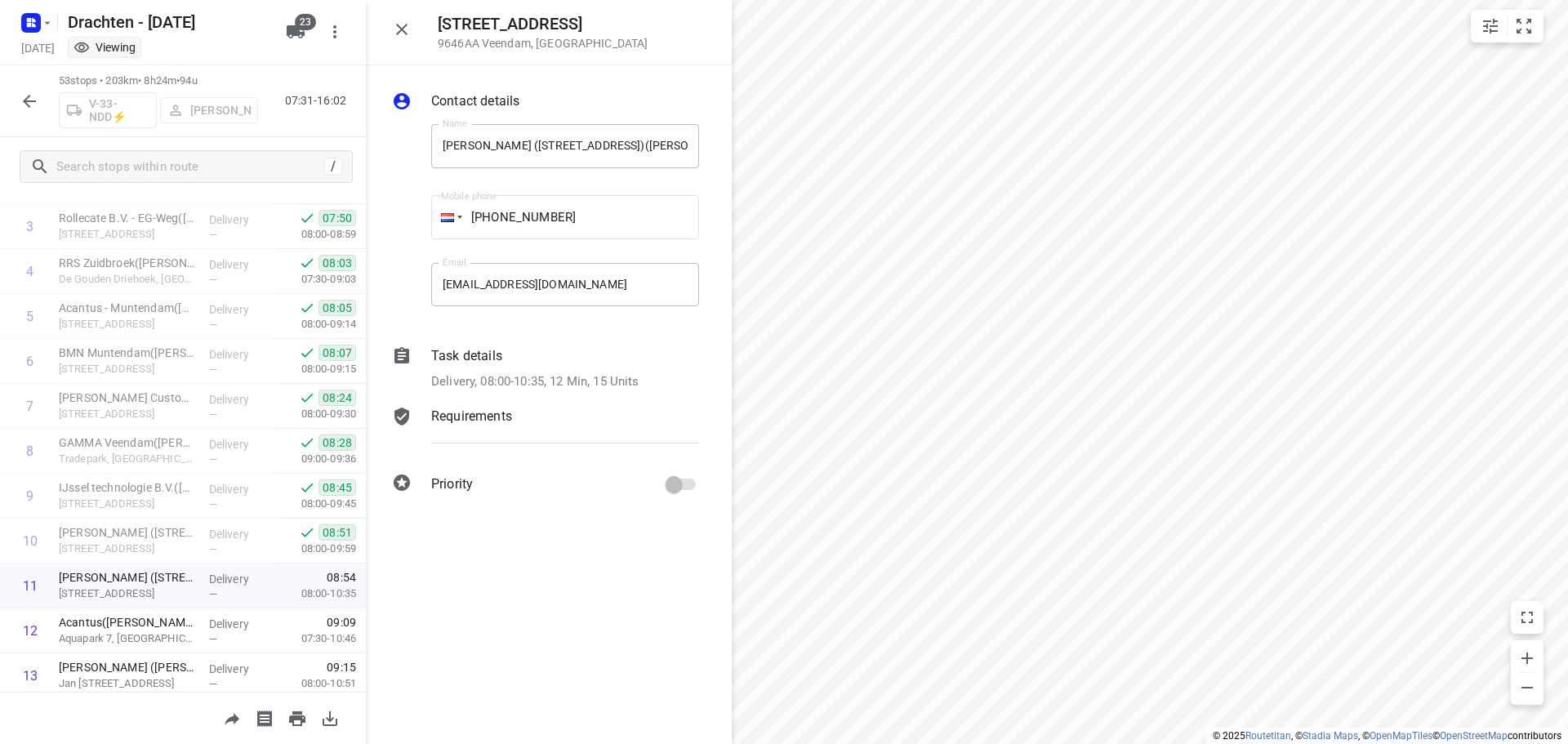
click at [502, 363] on div "Task details" at bounding box center [565, 356] width 268 height 20
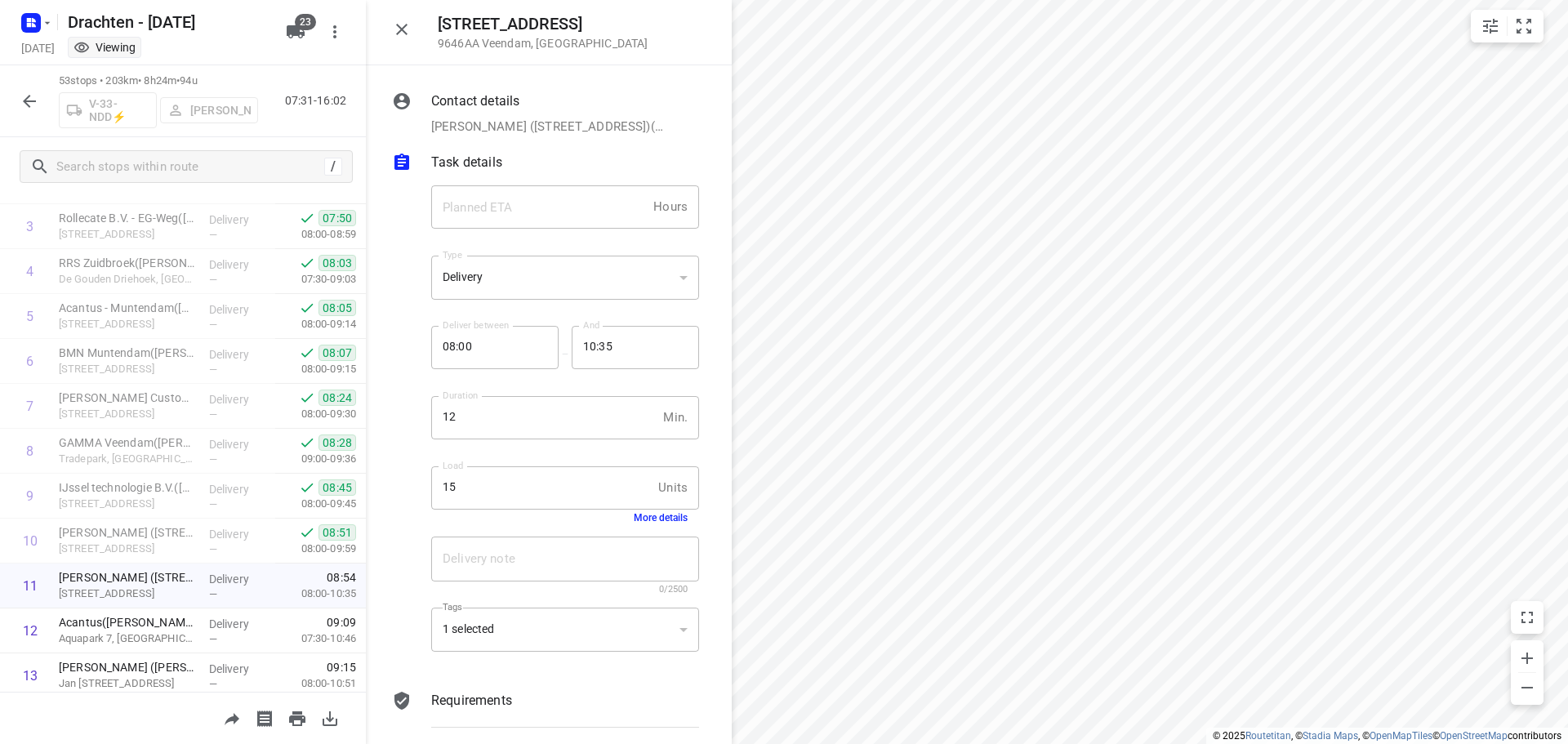
click at [646, 509] on div "15 Units Load" at bounding box center [565, 488] width 268 height 44
click at [647, 513] on button "More details" at bounding box center [660, 517] width 54 height 12
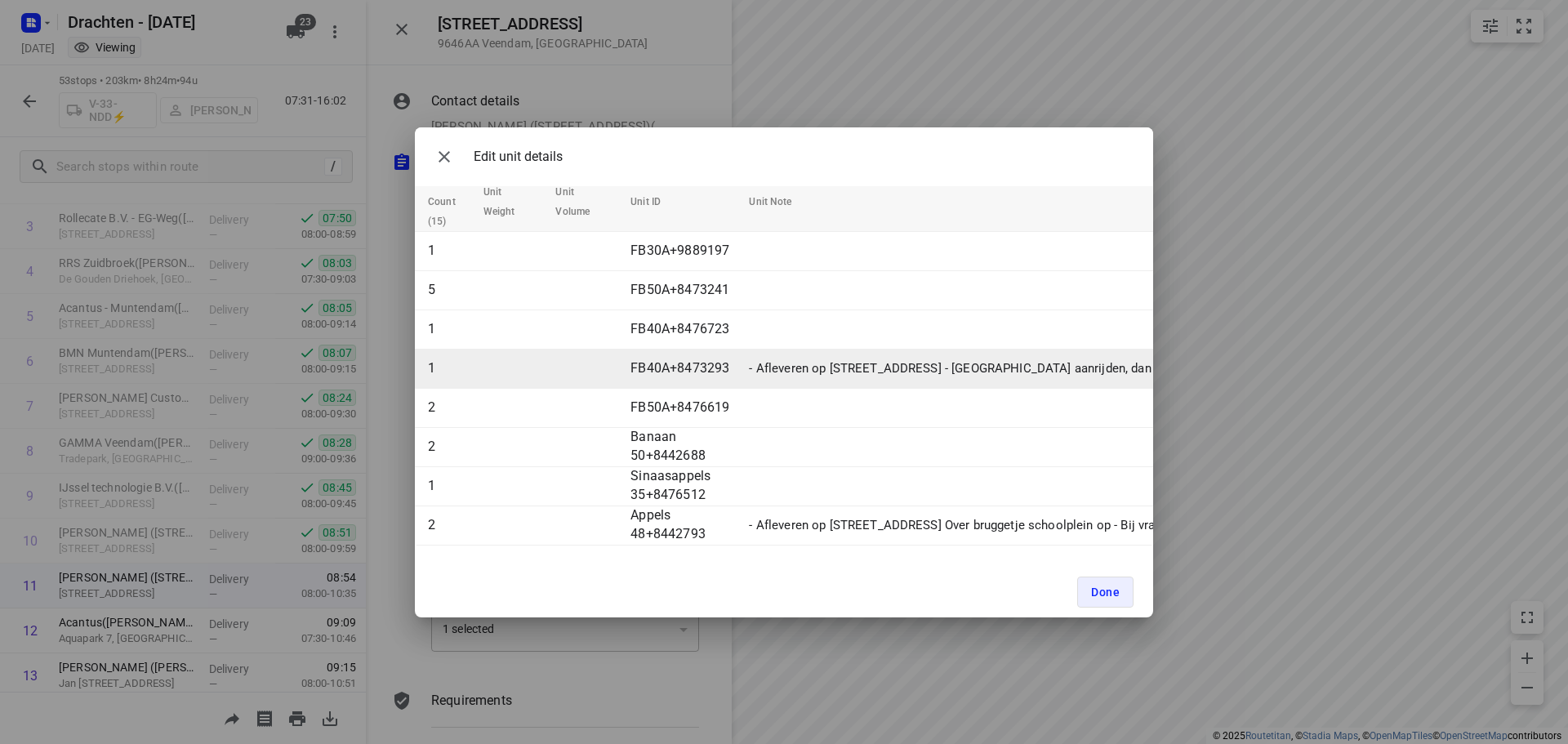
scroll to position [22, 0]
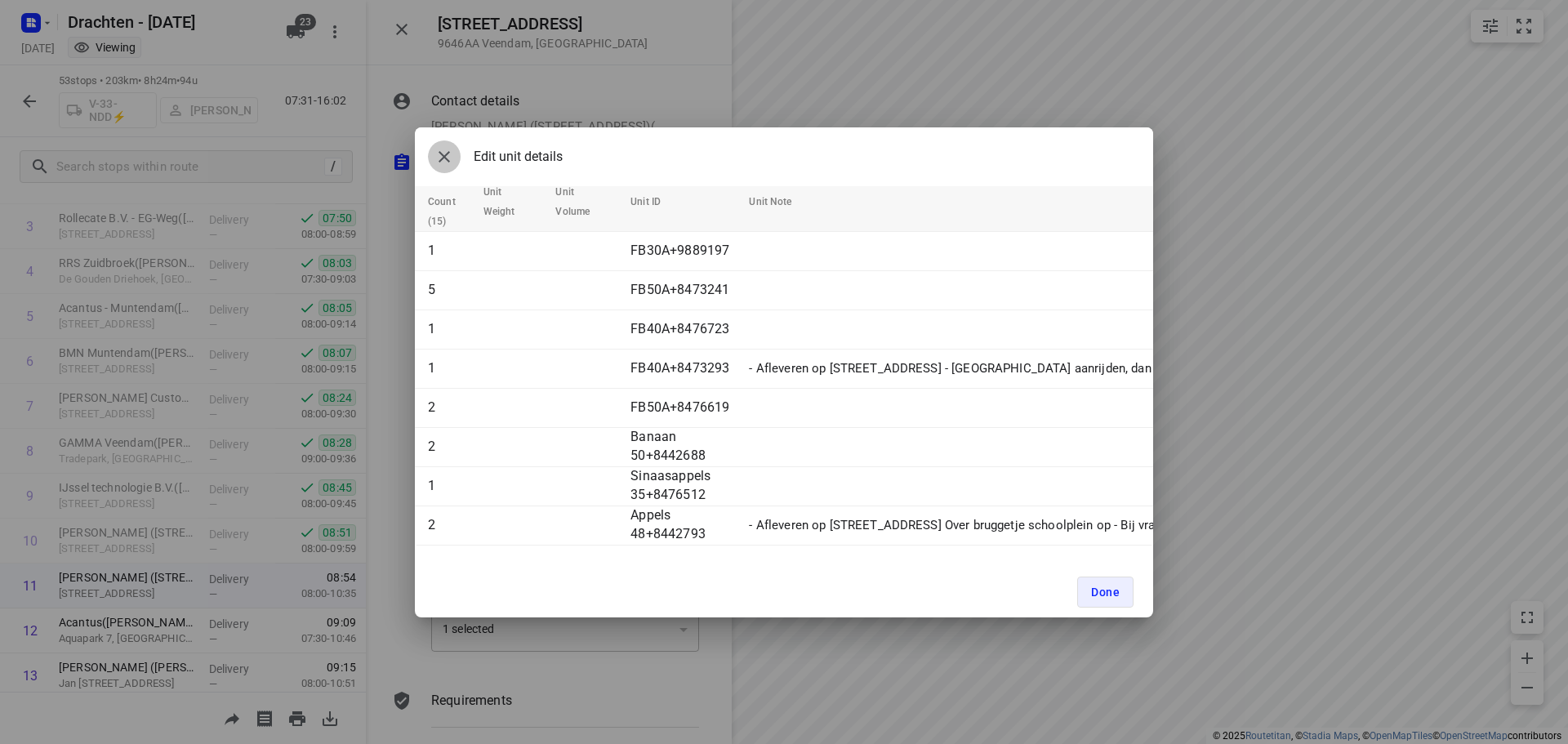
click at [450, 155] on icon "button" at bounding box center [444, 157] width 20 height 20
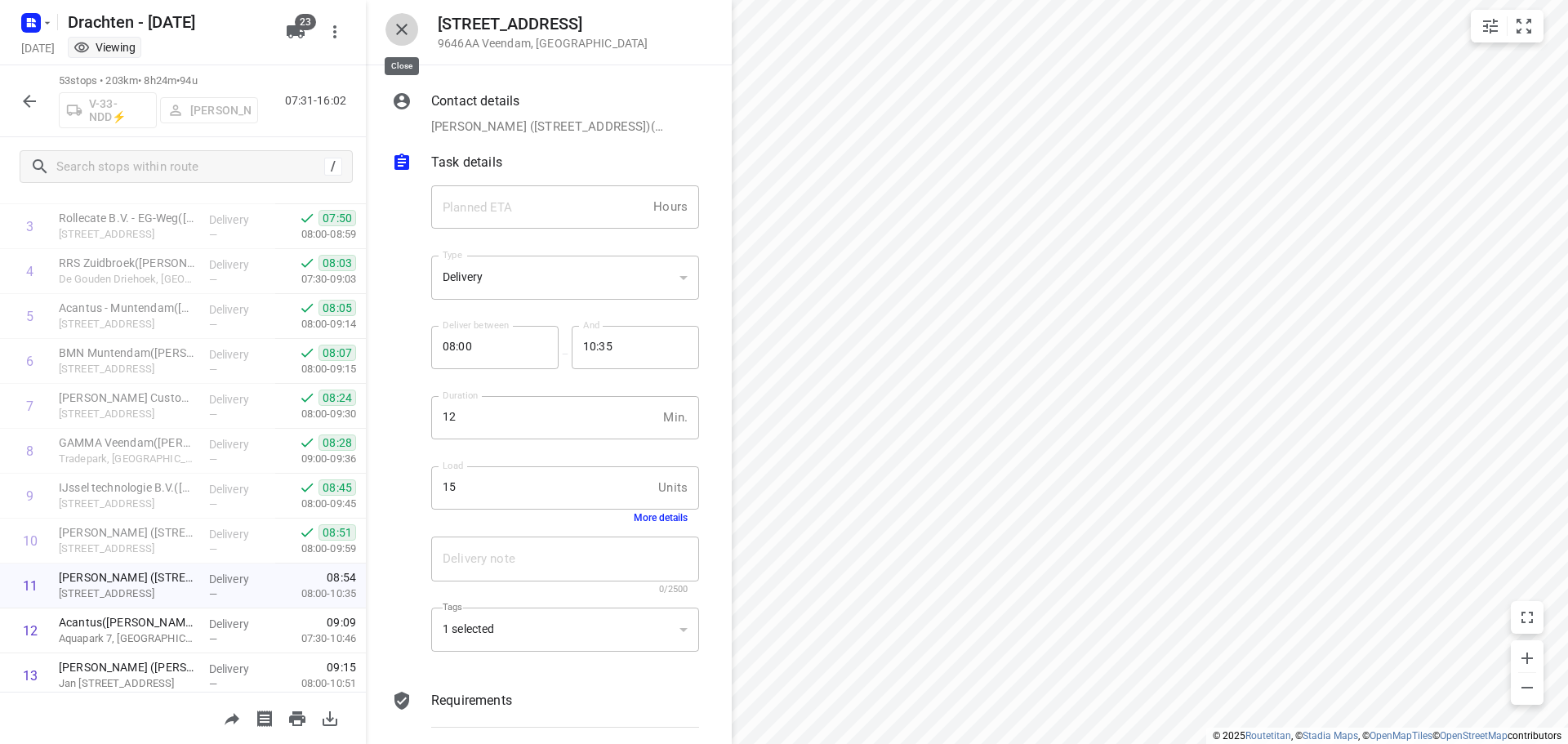
click at [397, 30] on icon "button" at bounding box center [402, 29] width 20 height 20
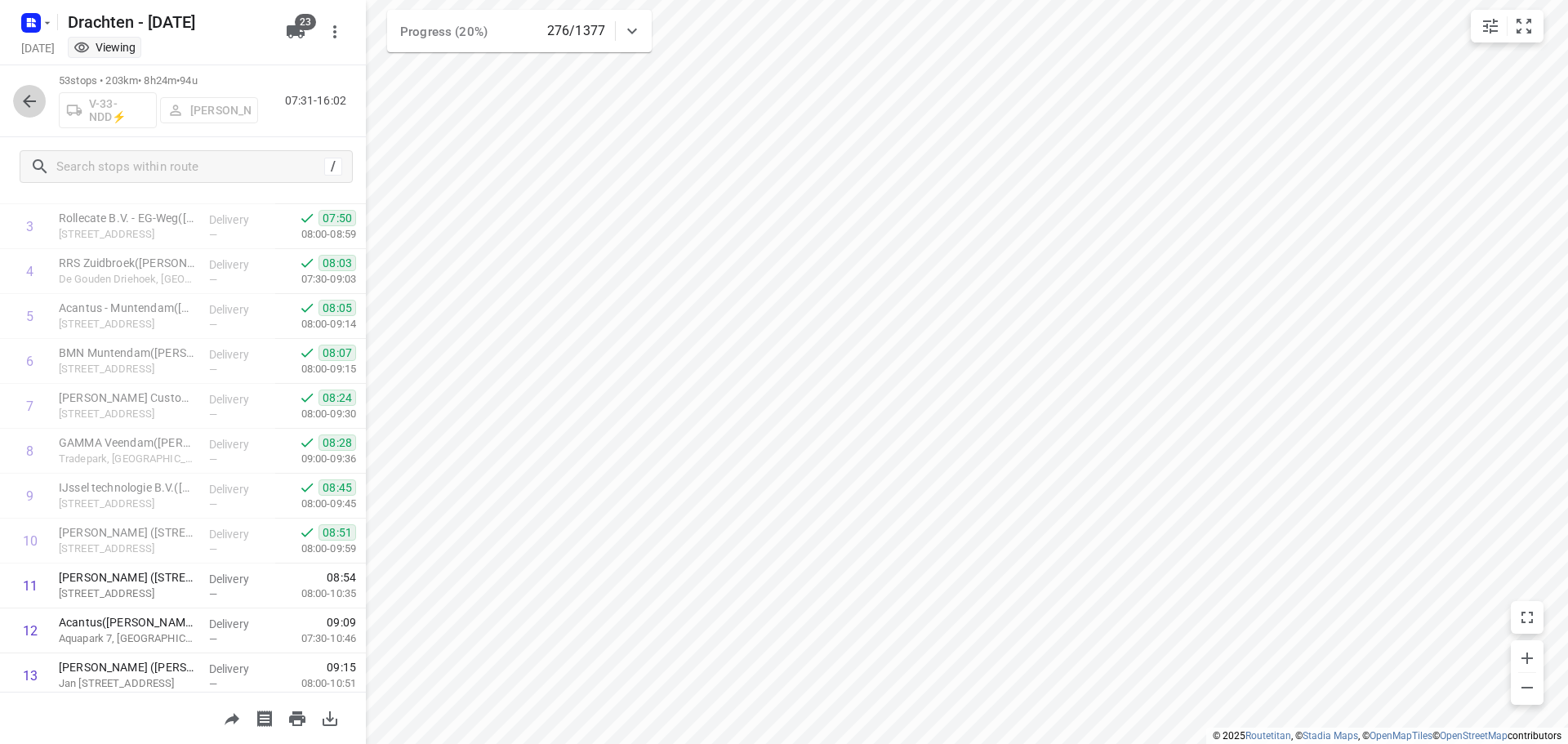
click at [34, 102] on icon "button" at bounding box center [29, 101] width 20 height 20
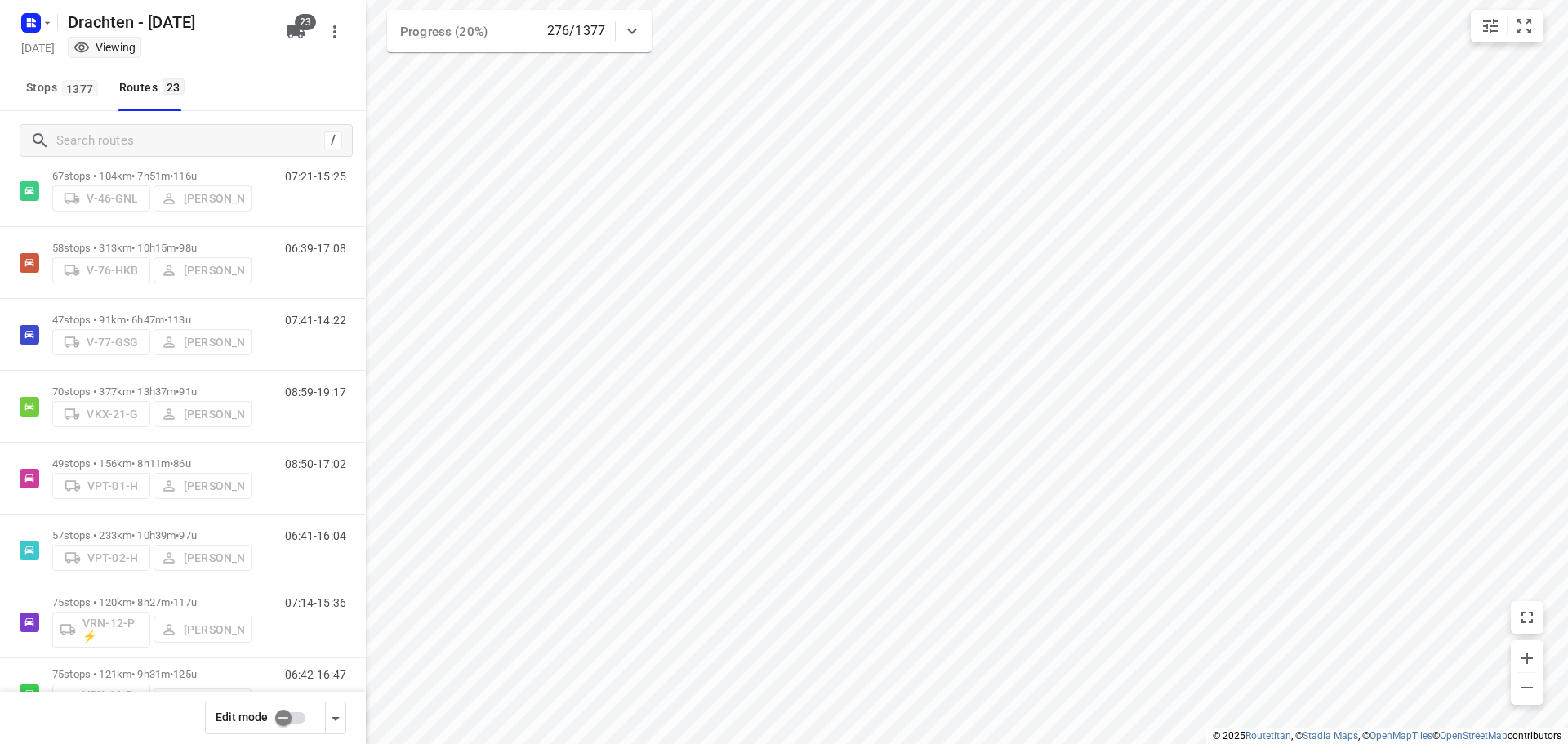
scroll to position [898, 0]
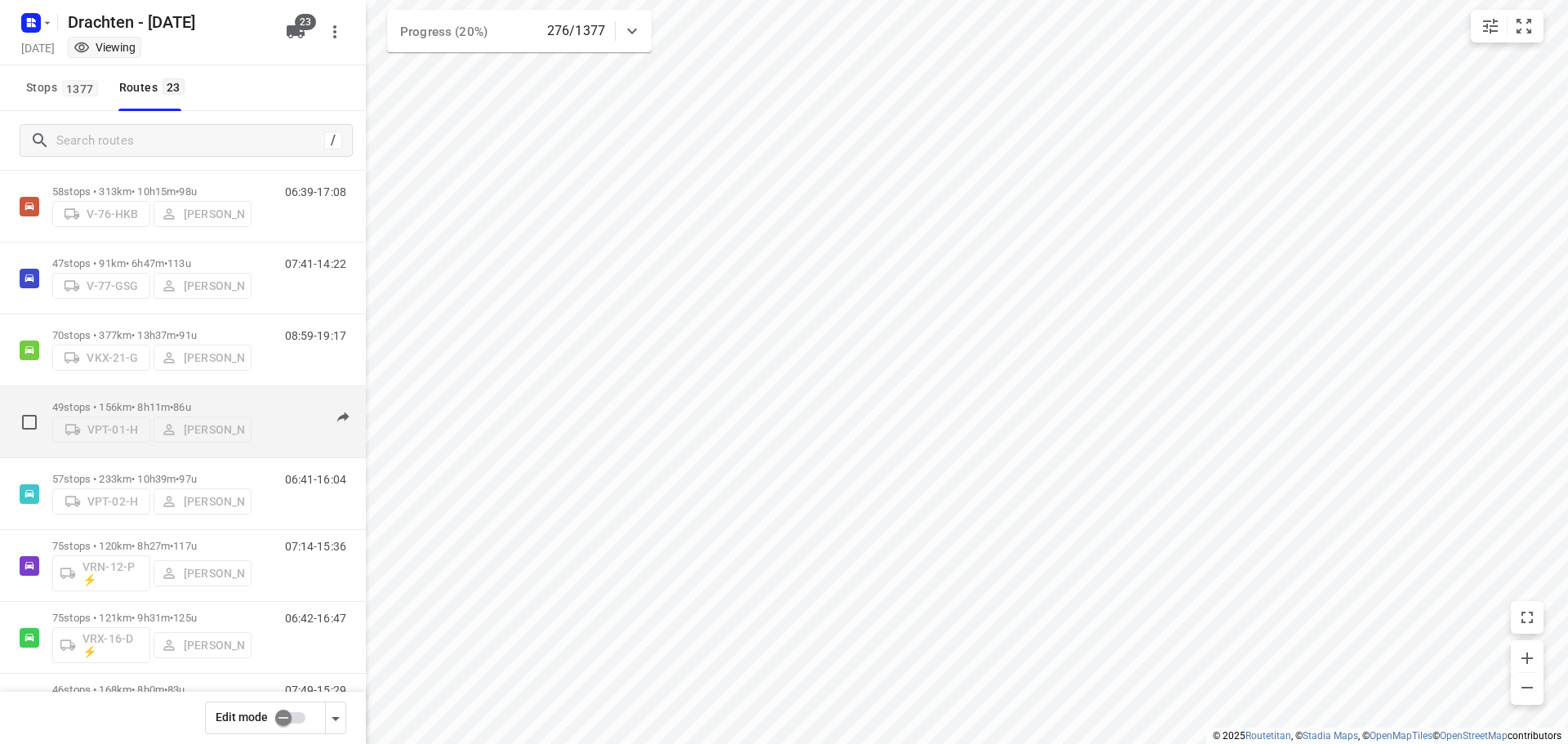
click at [149, 403] on p "49 stops • 156km • 8h11m • 86u" at bounding box center [151, 406] width 199 height 12
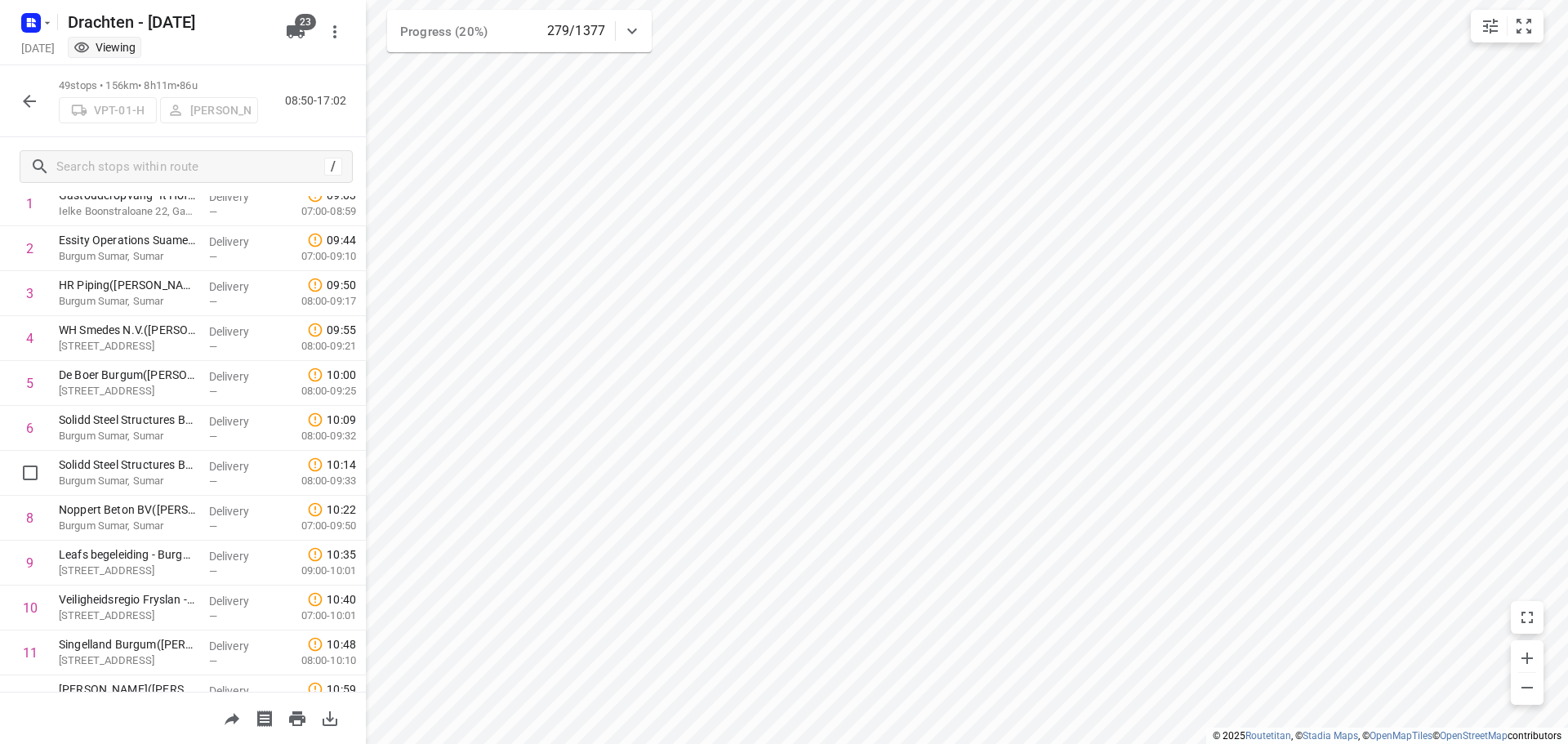
scroll to position [0, 0]
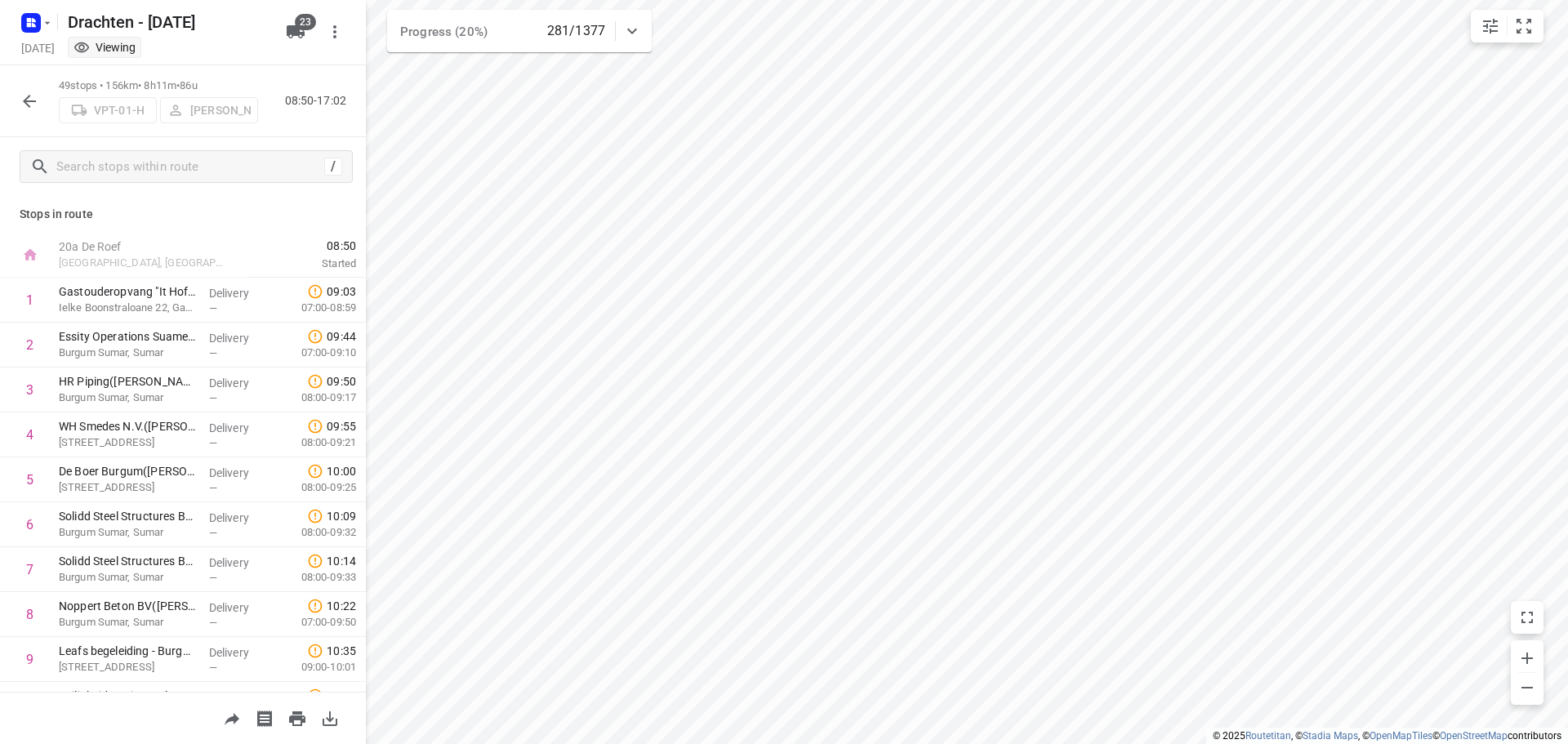
click at [36, 92] on icon "button" at bounding box center [29, 101] width 20 height 20
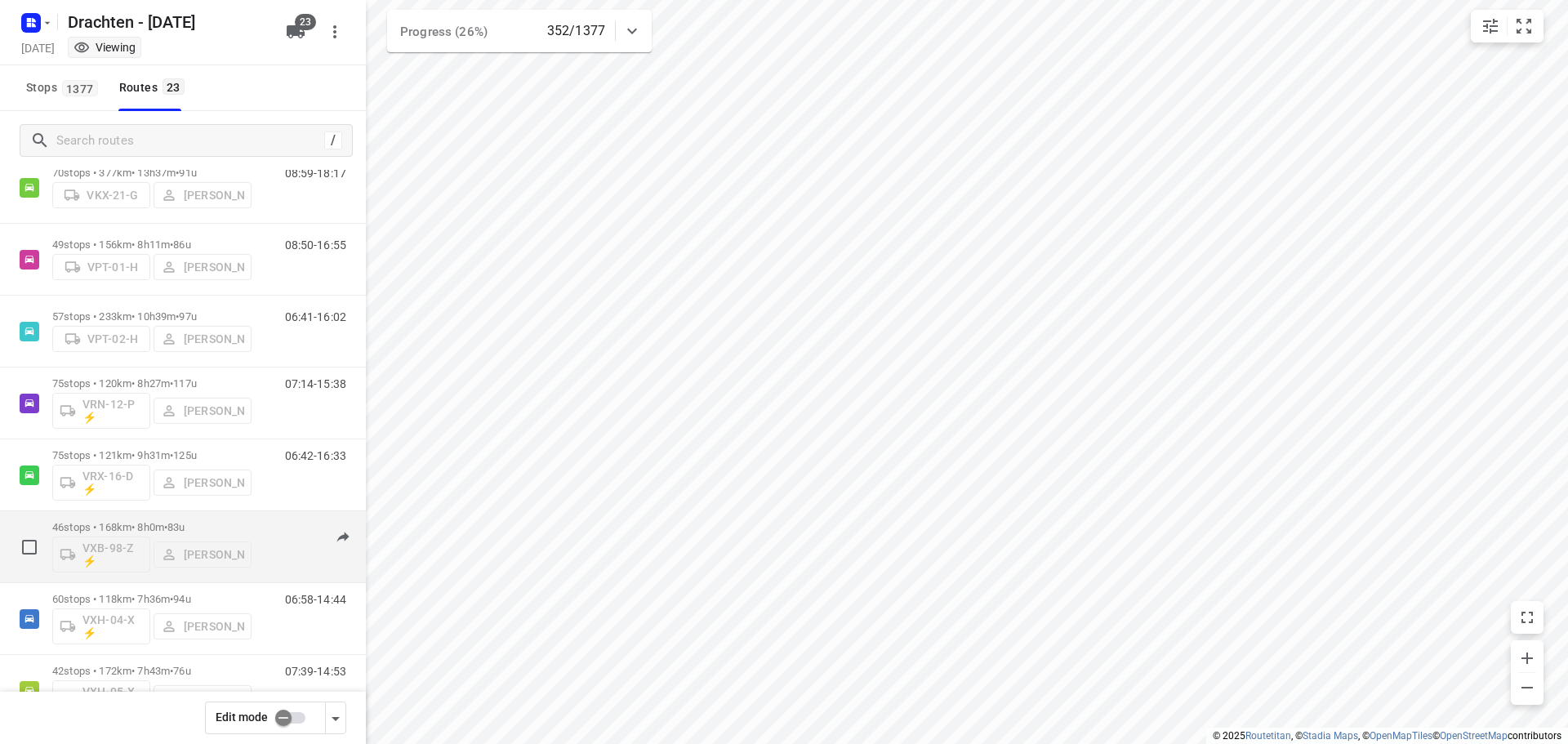
scroll to position [1021, 0]
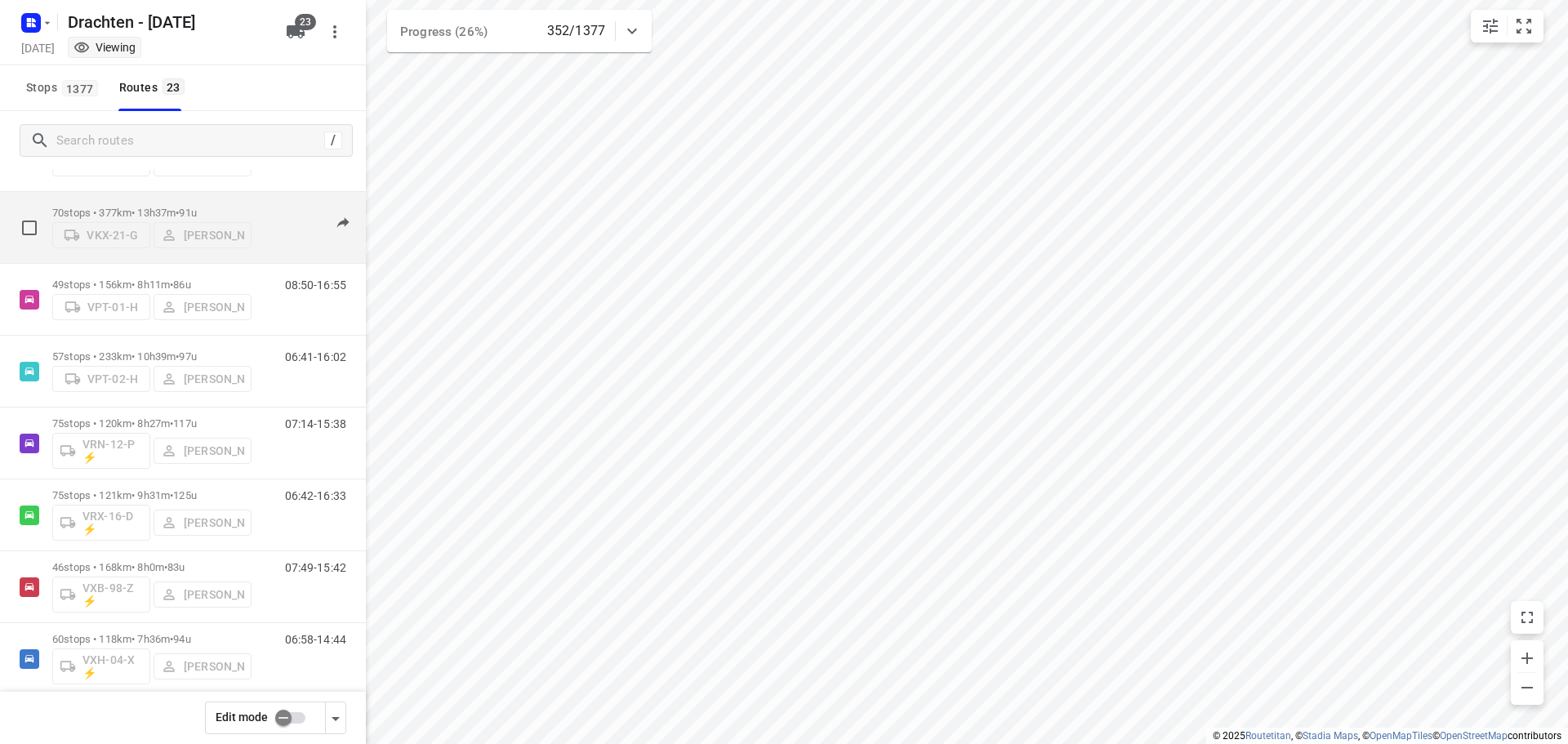
click at [203, 199] on div "70 stops • 377km • 13h37m • 91u VKX-21-G Paul de Jong" at bounding box center [151, 227] width 199 height 58
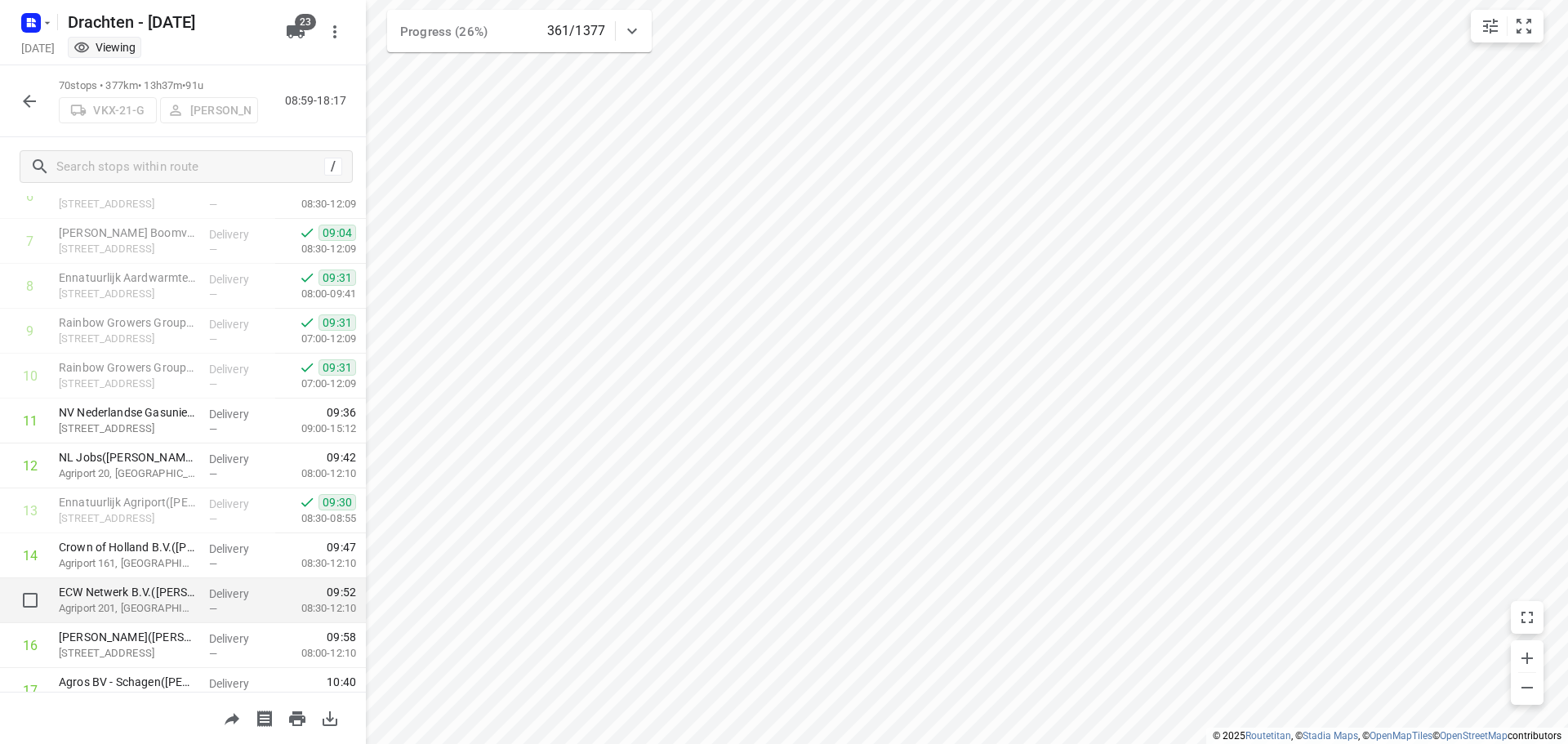
scroll to position [327, 0]
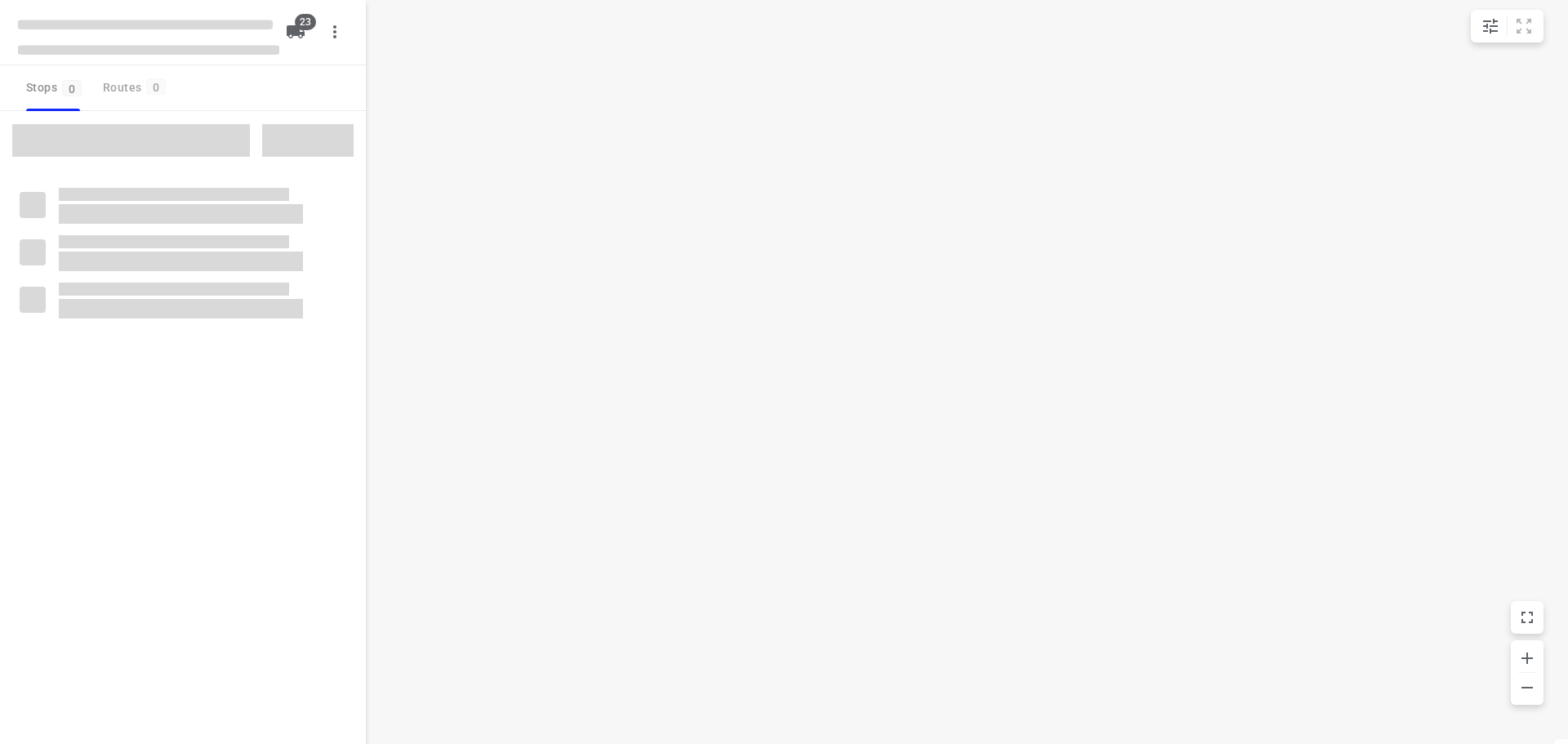
checkbox input "true"
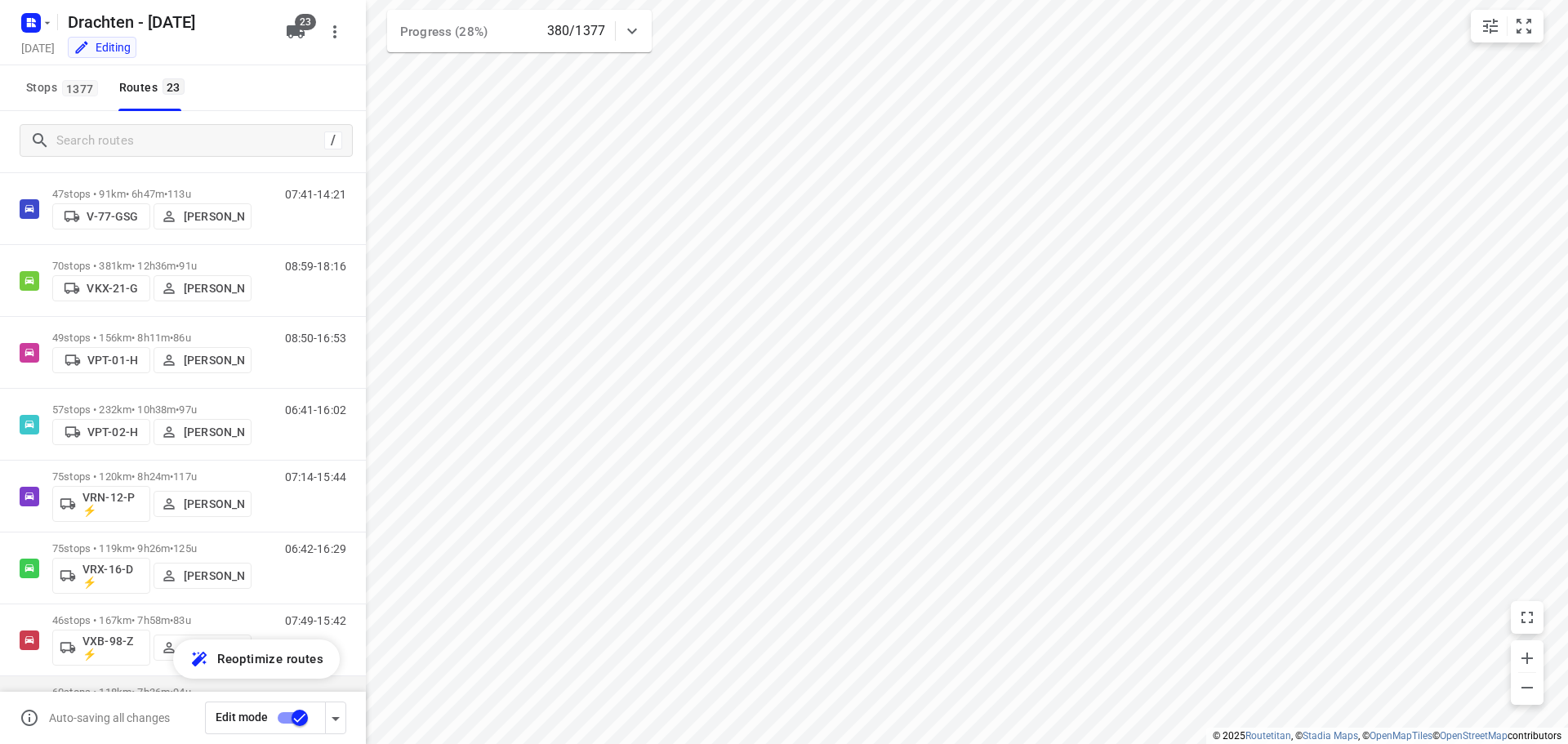
scroll to position [857, 0]
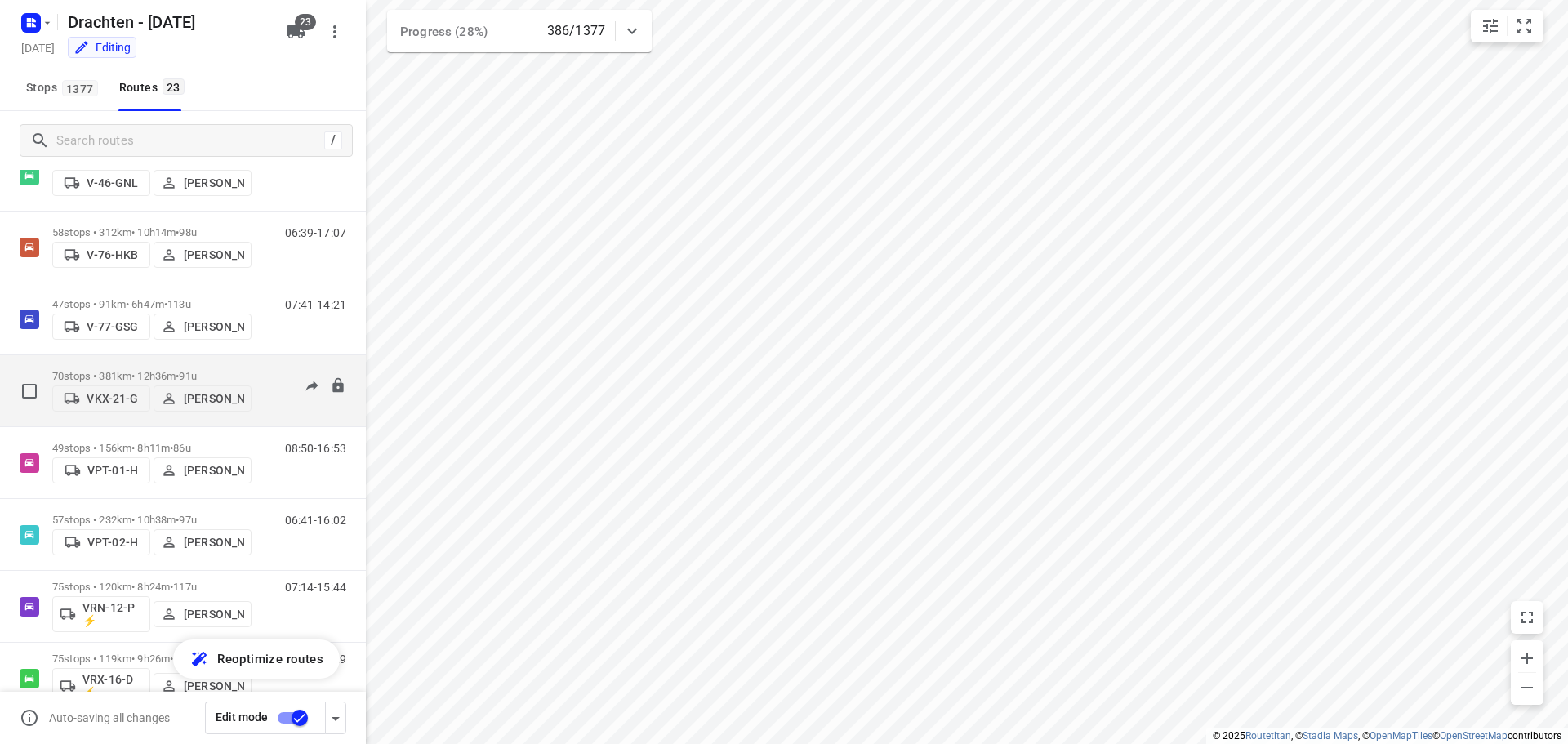
click at [196, 370] on span "91u" at bounding box center [187, 376] width 17 height 12
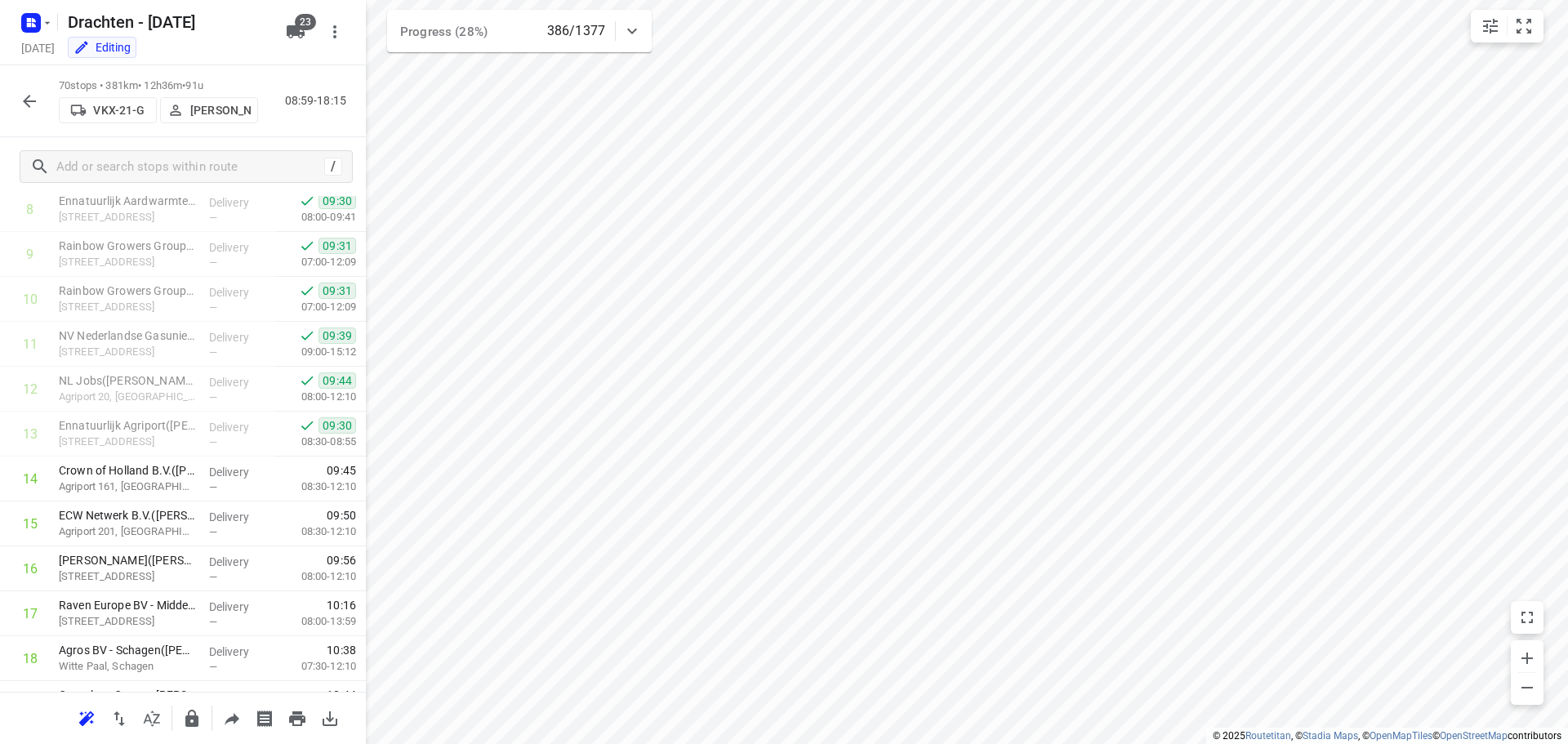
scroll to position [408, 0]
click at [31, 98] on icon "button" at bounding box center [29, 101] width 20 height 20
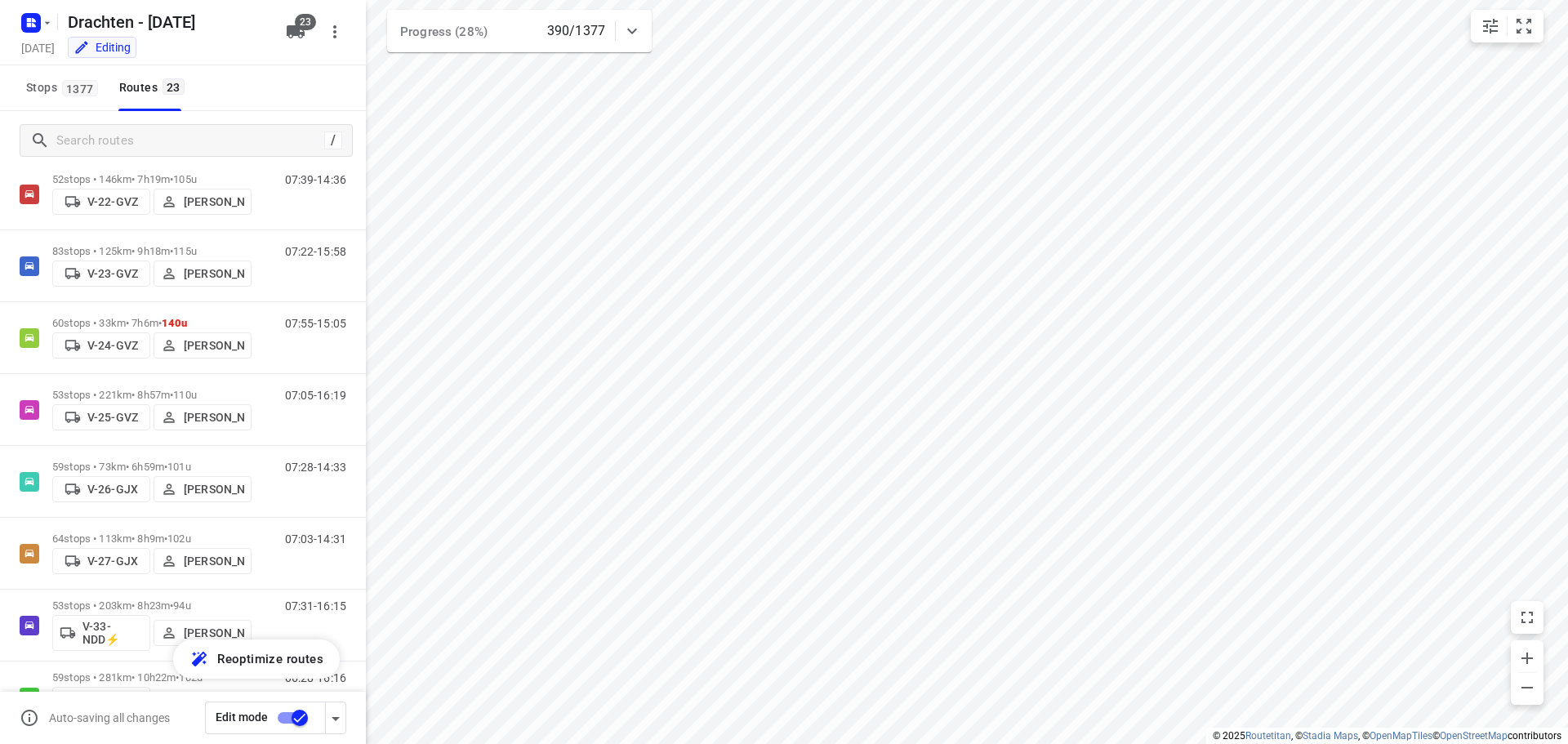
scroll to position [0, 0]
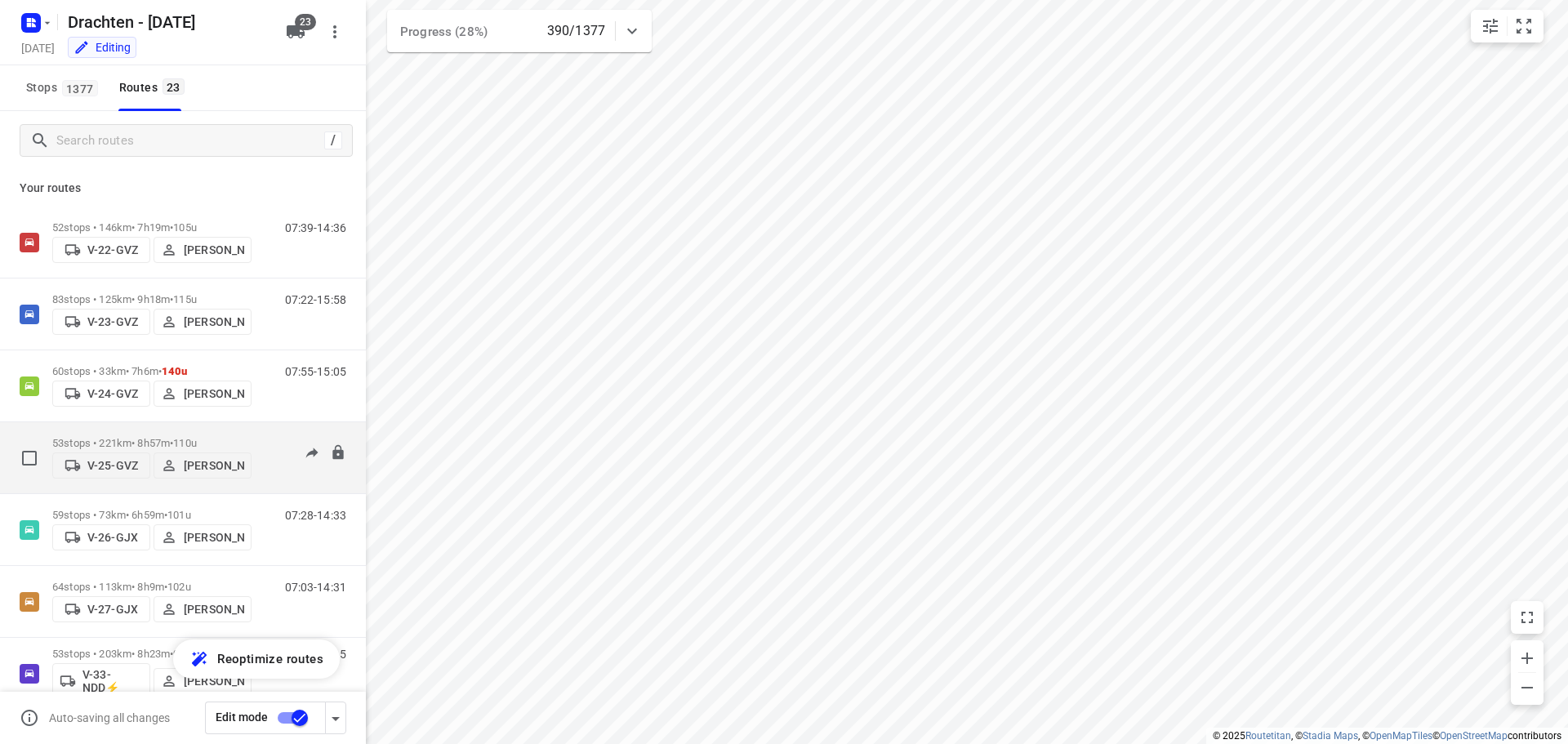
click at [194, 437] on span "110u" at bounding box center [185, 443] width 24 height 12
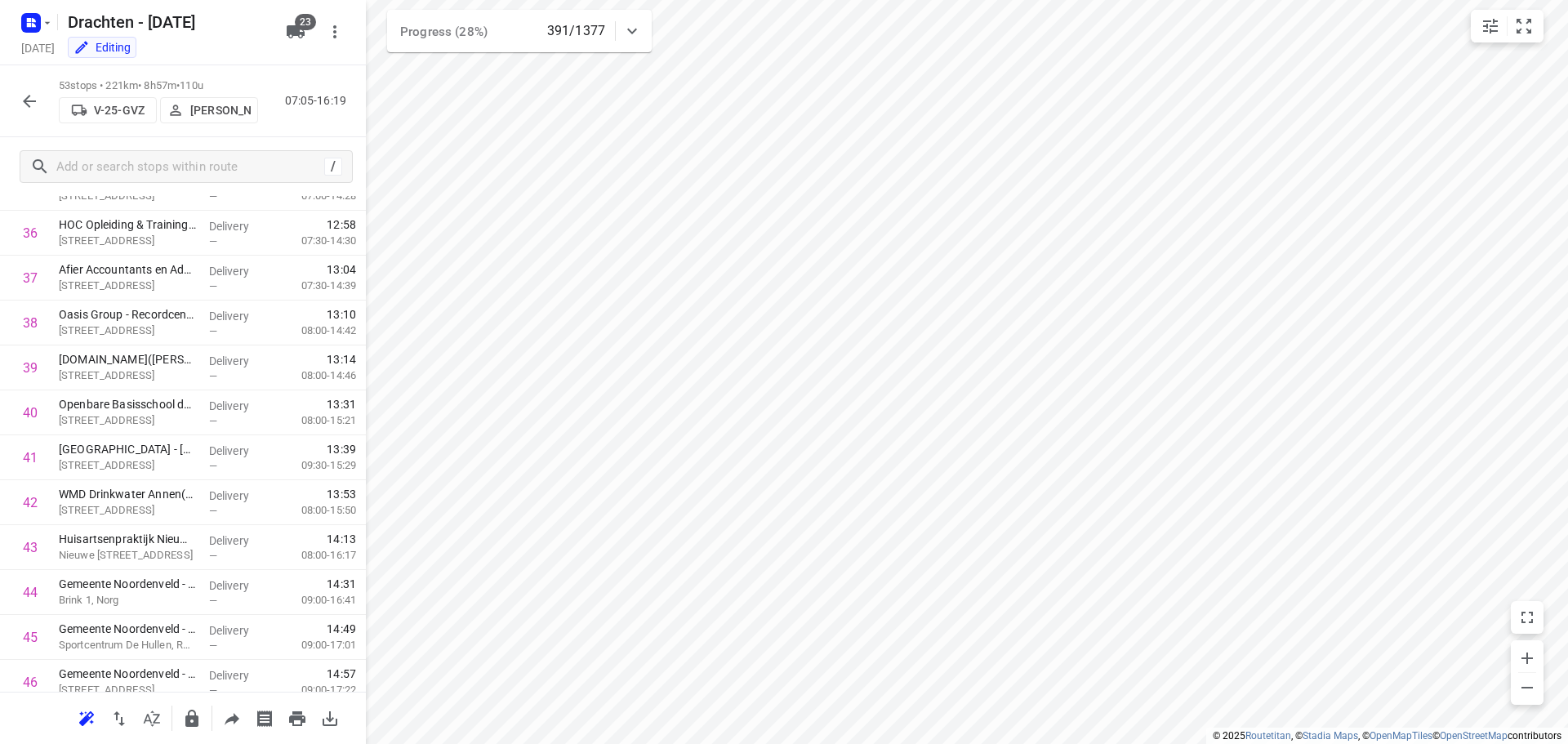
scroll to position [2010, 0]
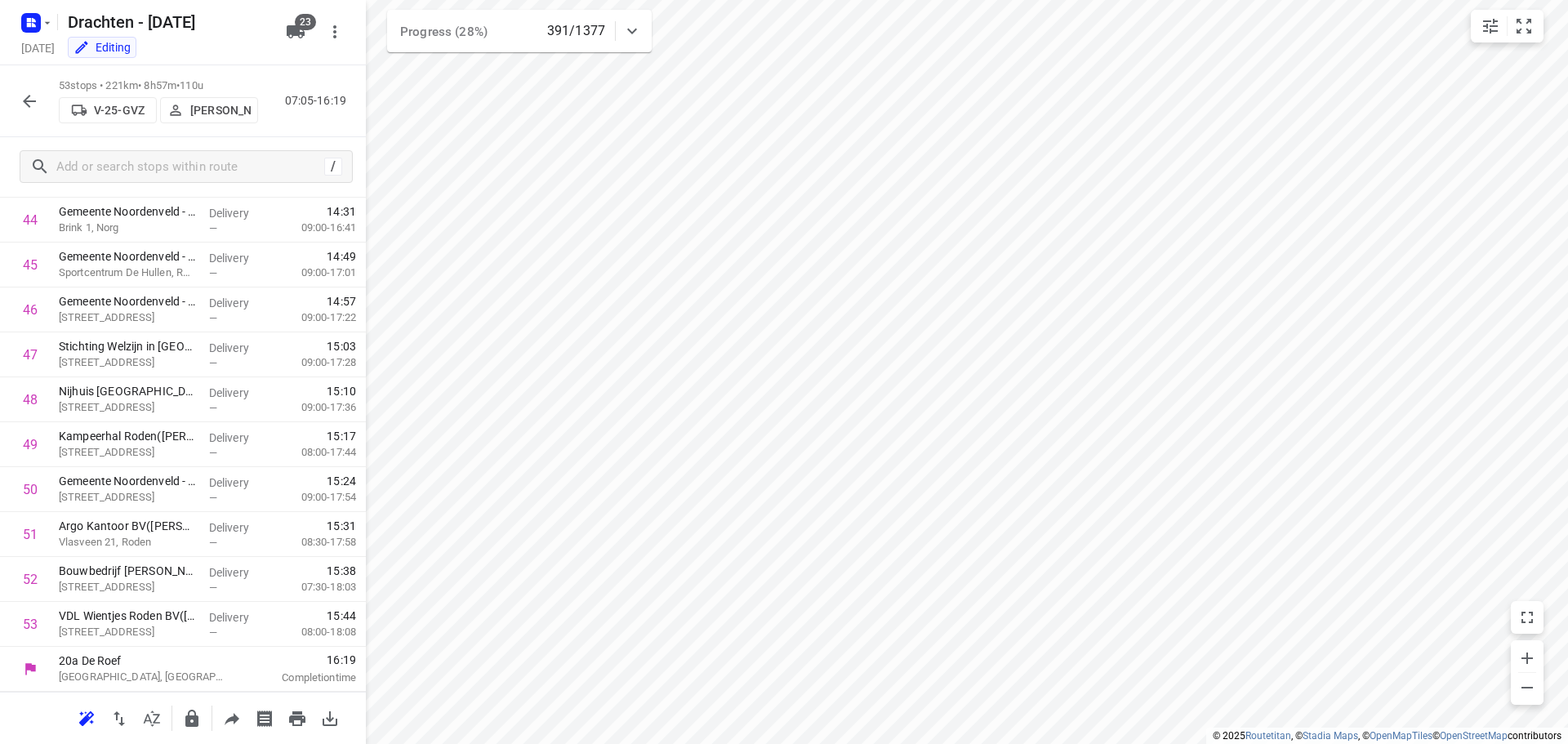
click at [14, 101] on button "button" at bounding box center [28, 100] width 32 height 32
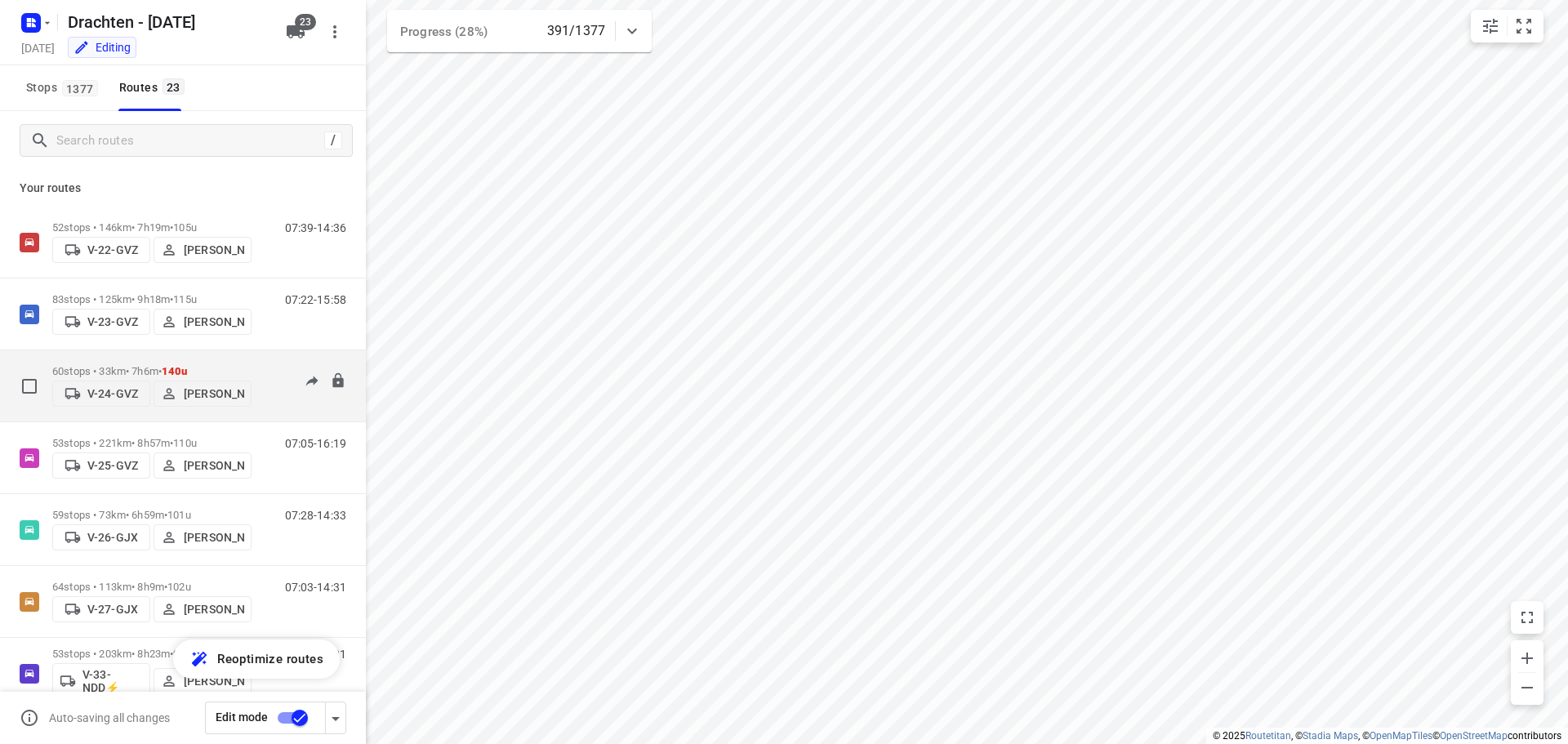
click at [168, 357] on div "60 stops • 33km • 7h6m • 140u V-24-GVZ [PERSON_NAME]" at bounding box center [151, 385] width 199 height 58
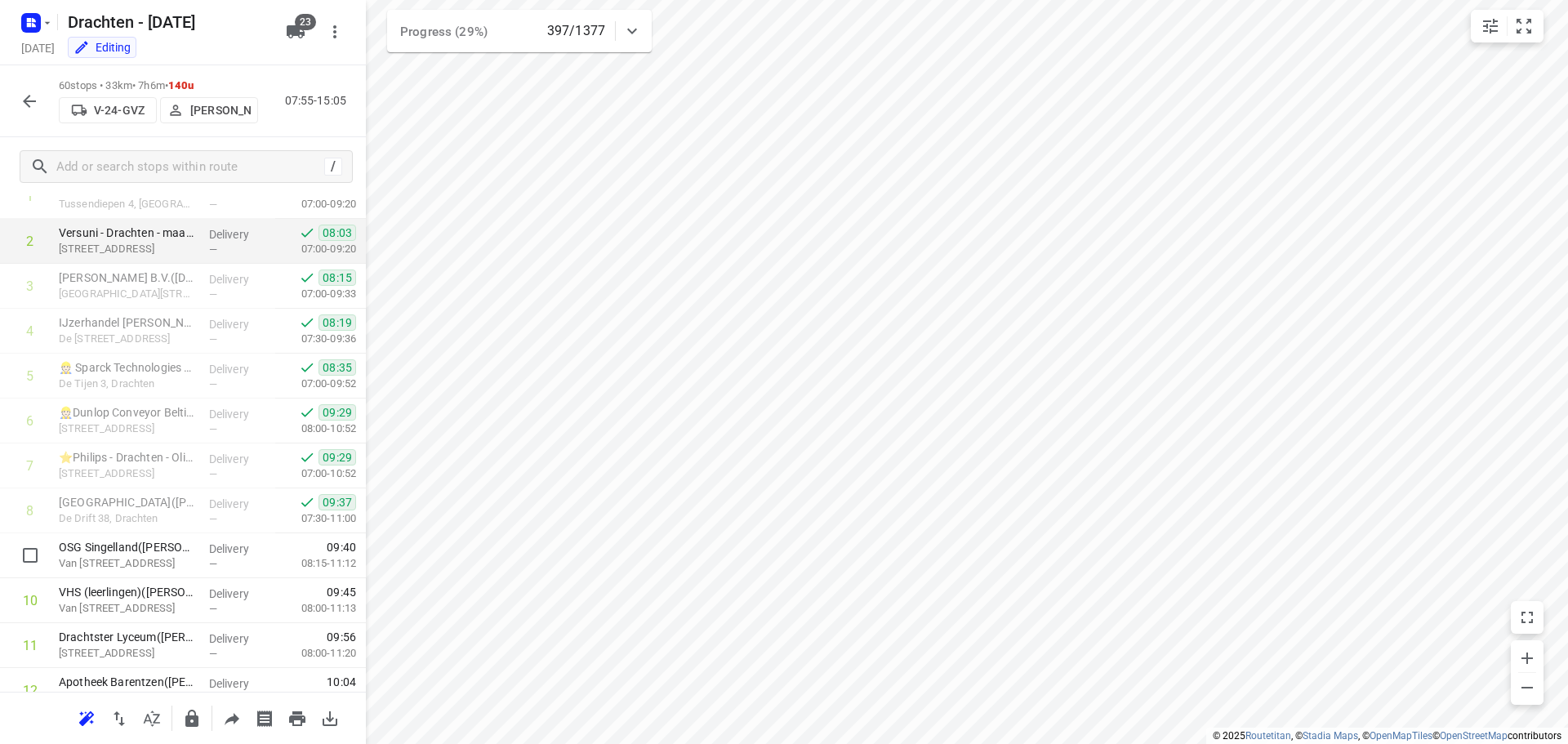
scroll to position [327, 0]
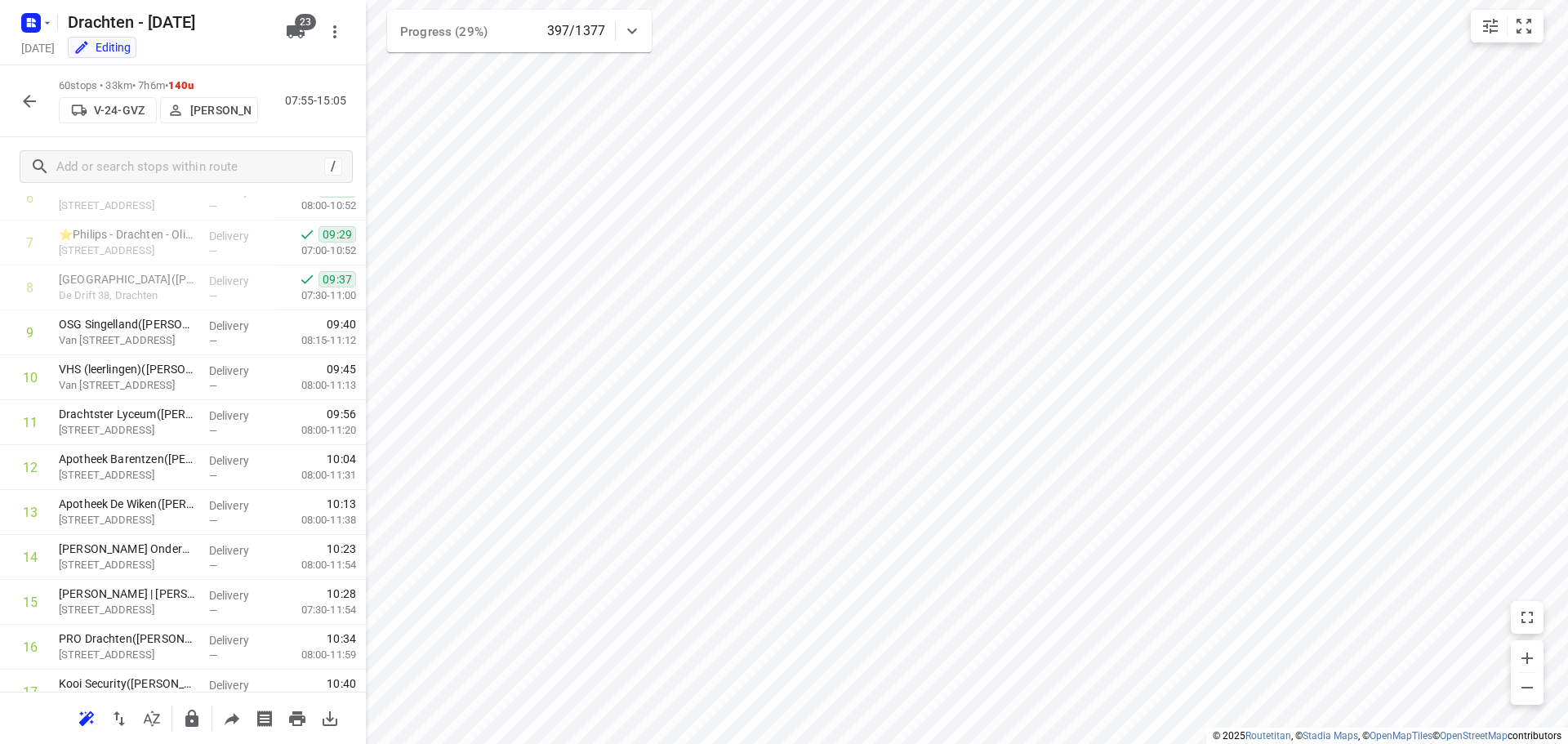
click at [25, 103] on icon "button" at bounding box center [29, 101] width 20 height 20
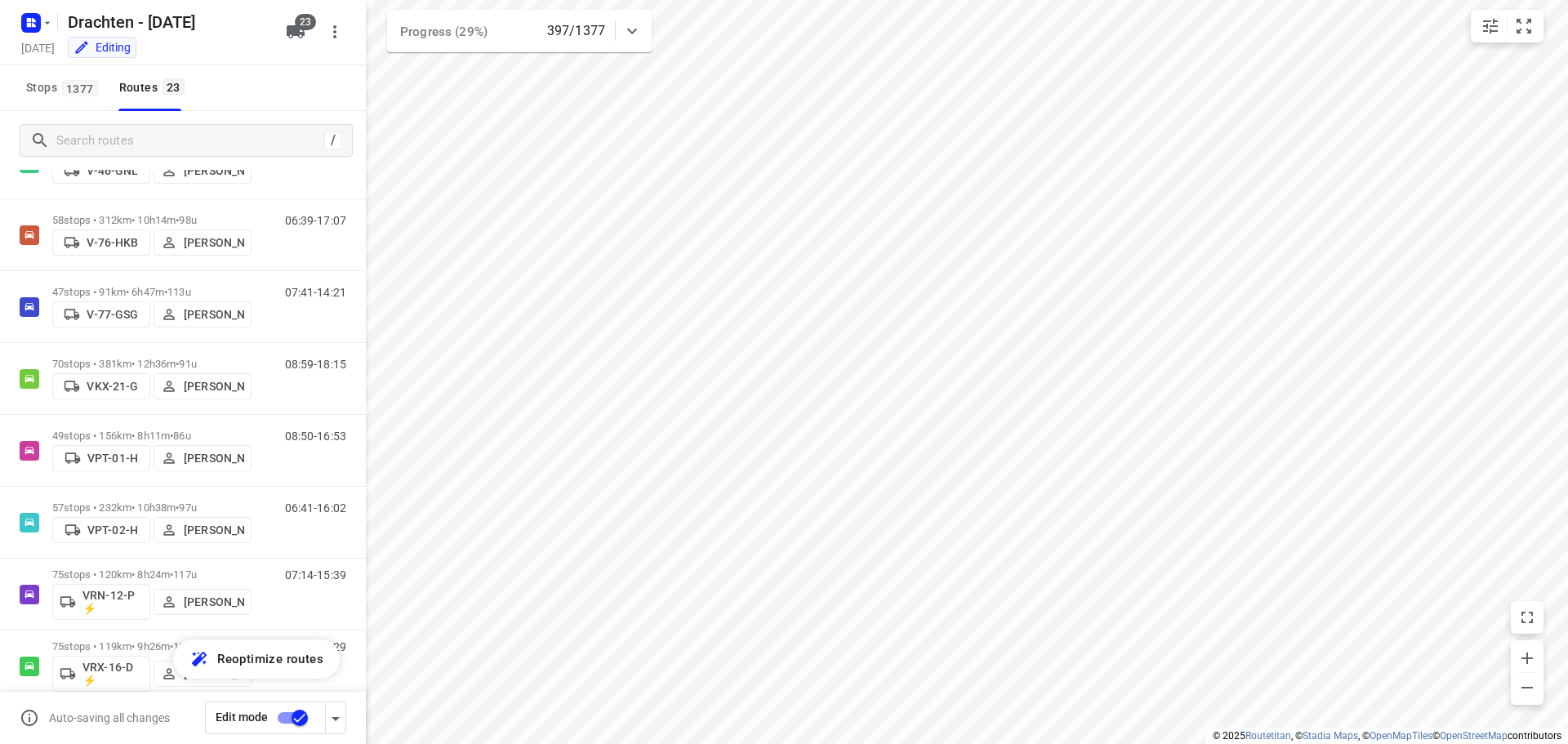
scroll to position [875, 0]
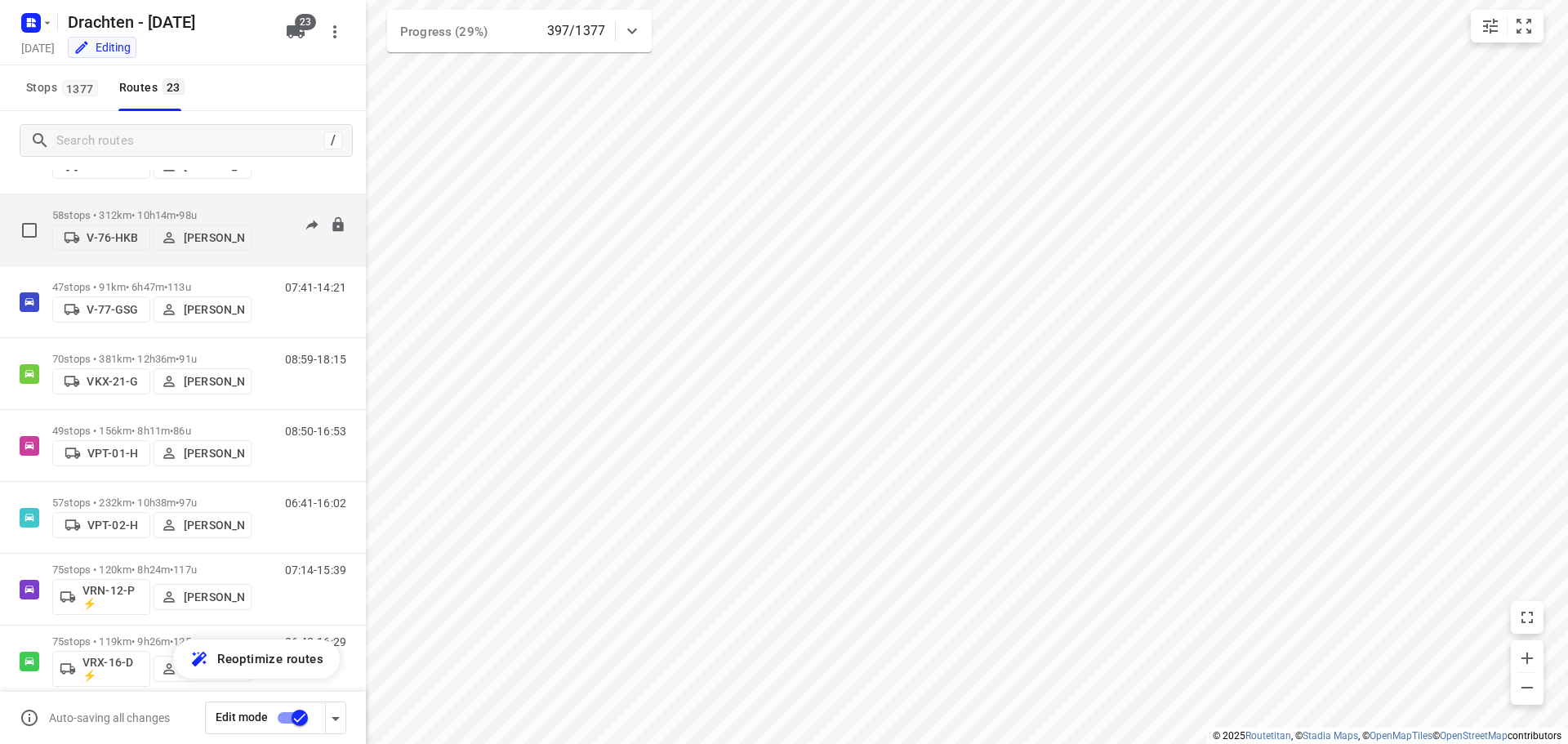
click at [182, 201] on div "58 stops • 312km • 10h14m • 98u V-76-HKB Steijn Groothof" at bounding box center [151, 230] width 199 height 58
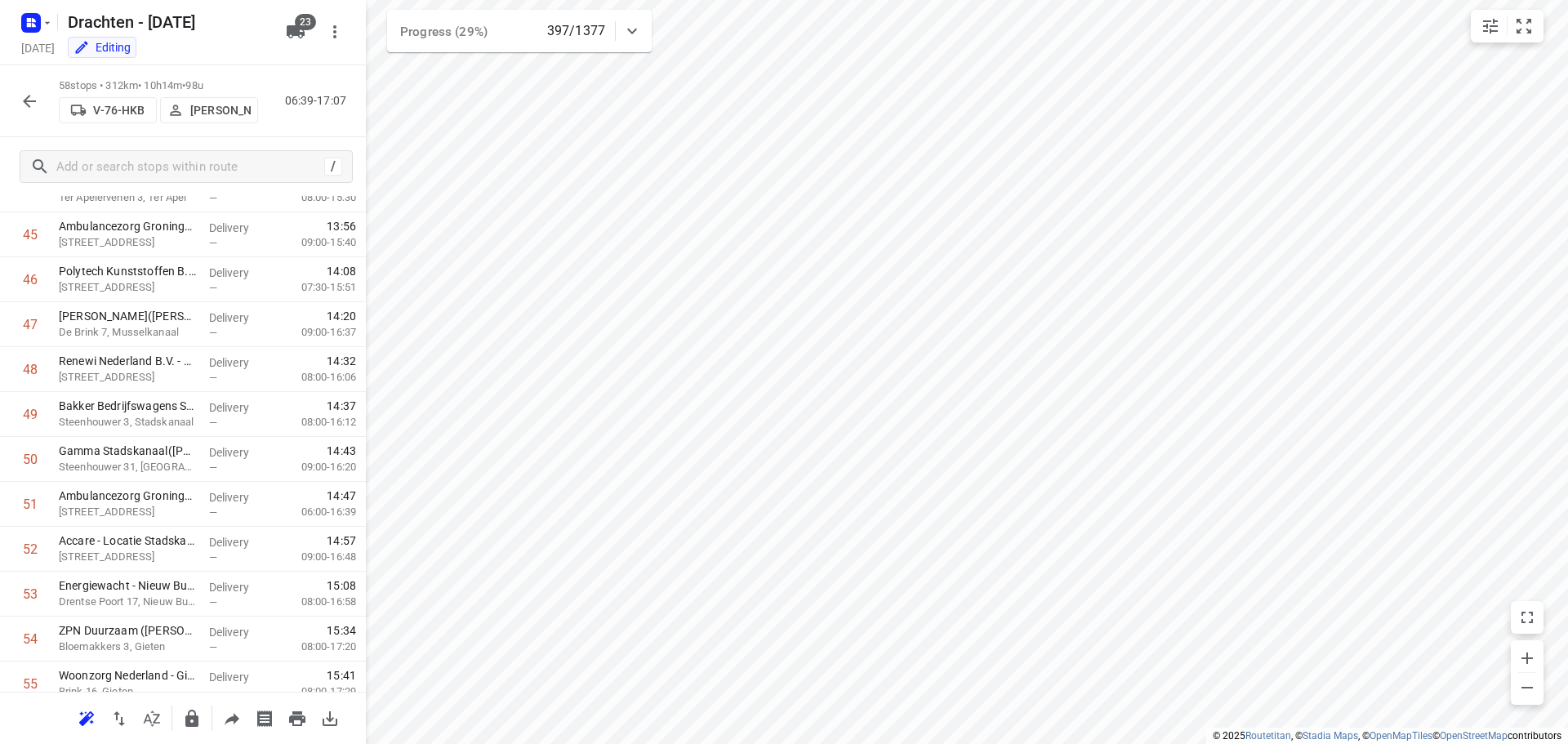
scroll to position [2235, 0]
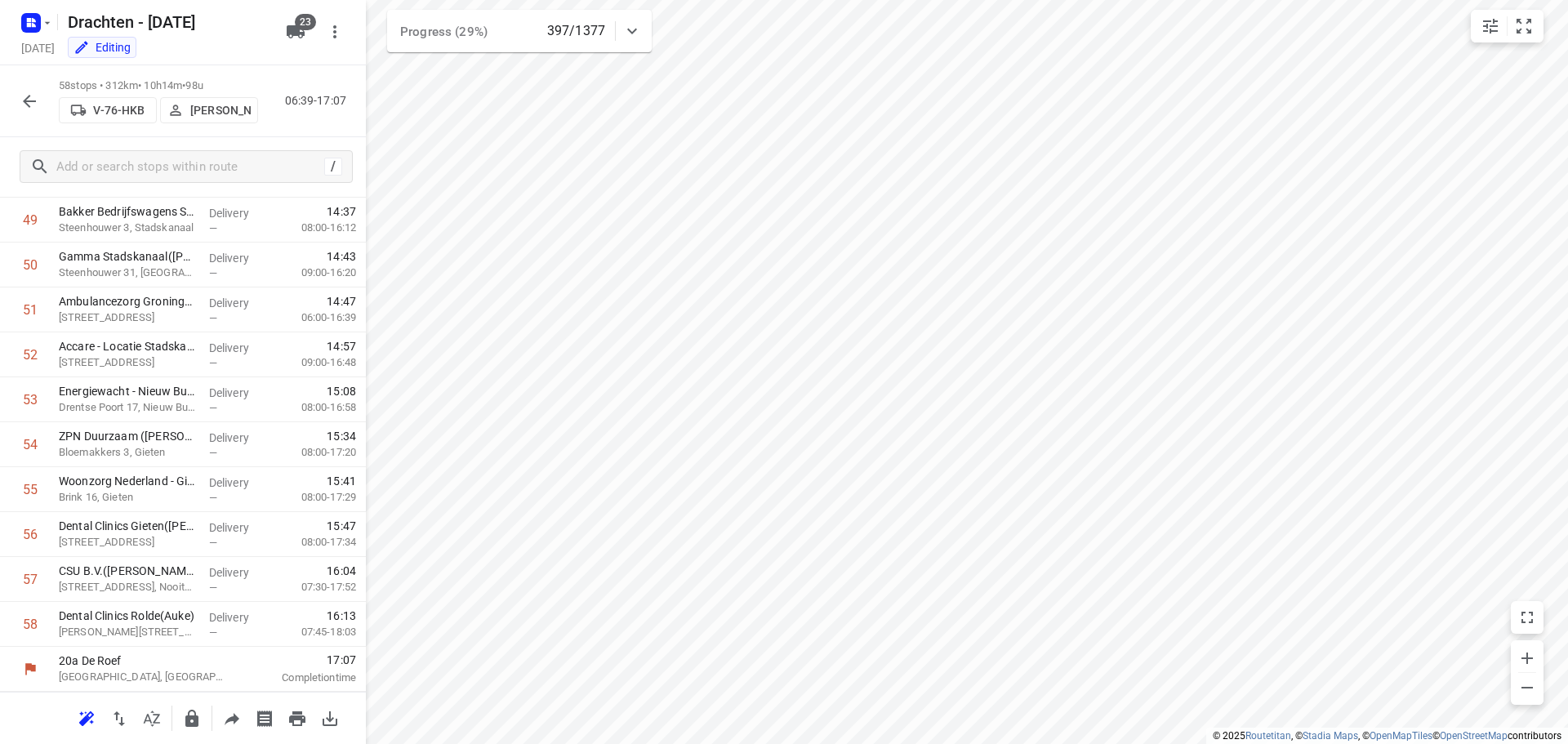
click at [27, 112] on button "button" at bounding box center [28, 100] width 32 height 32
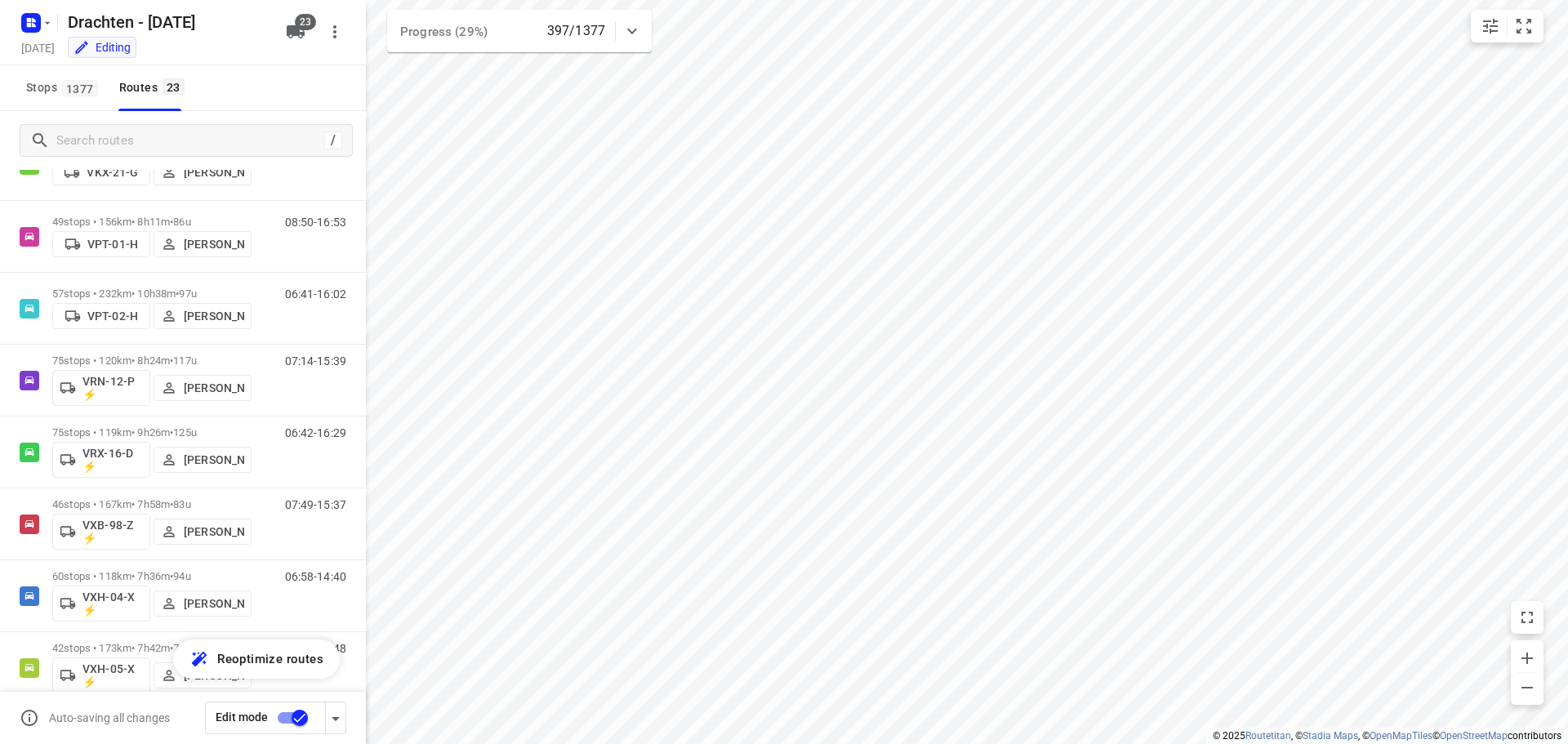
scroll to position [1184, 0]
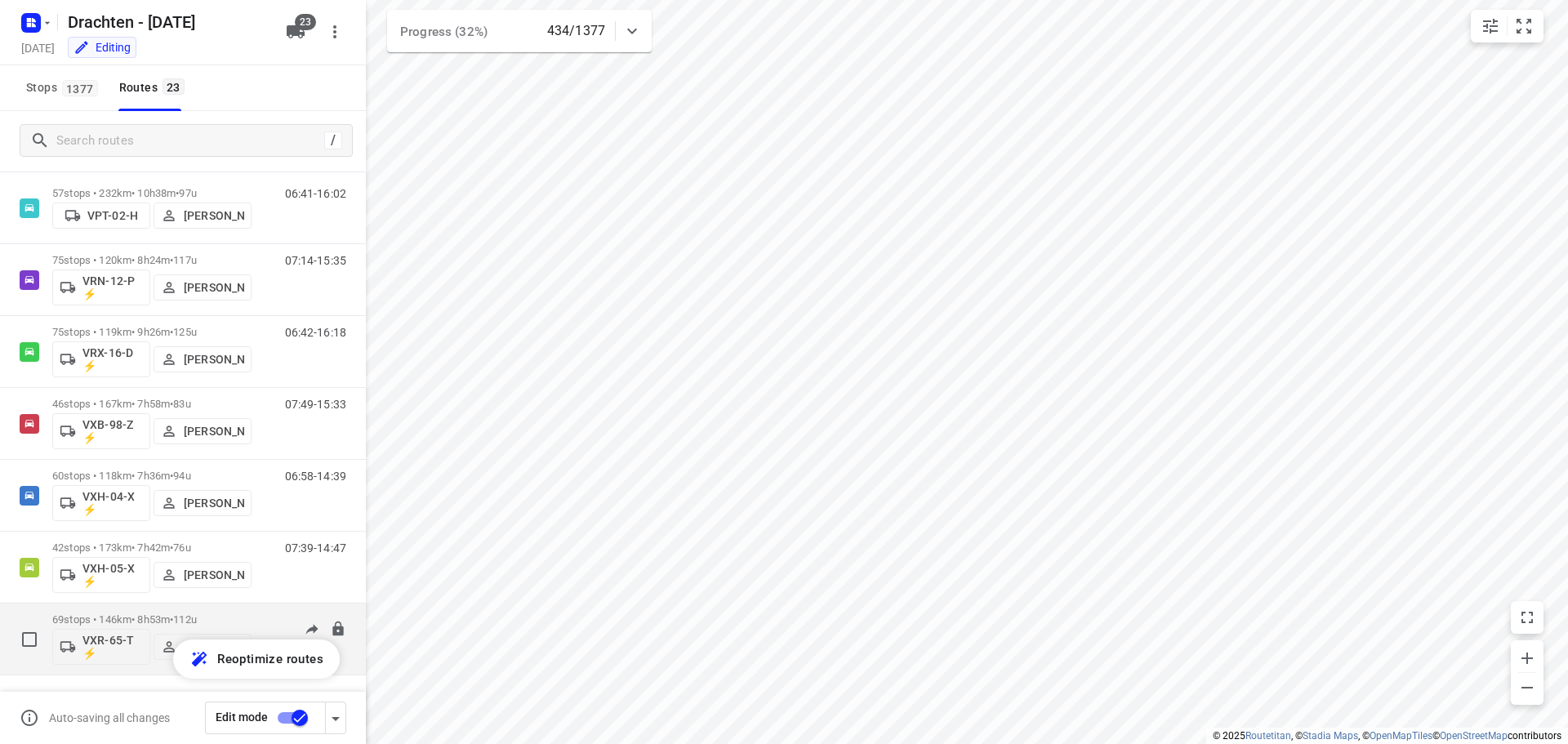
click at [186, 609] on div "69 stops • 146km • 8h53m • 112u VXR-65-T ⚡ Harry Van der Laan" at bounding box center [151, 638] width 199 height 68
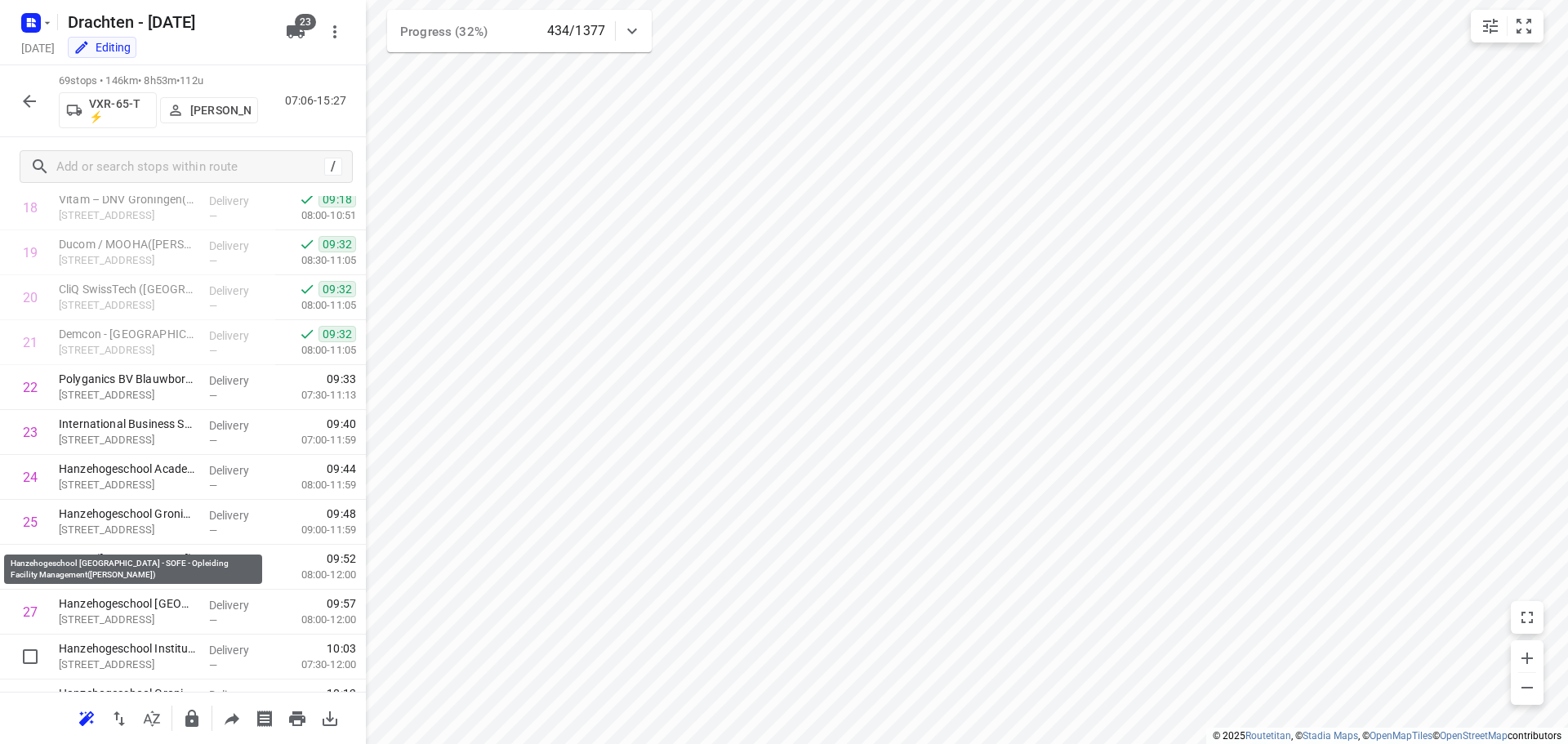
scroll to position [980, 0]
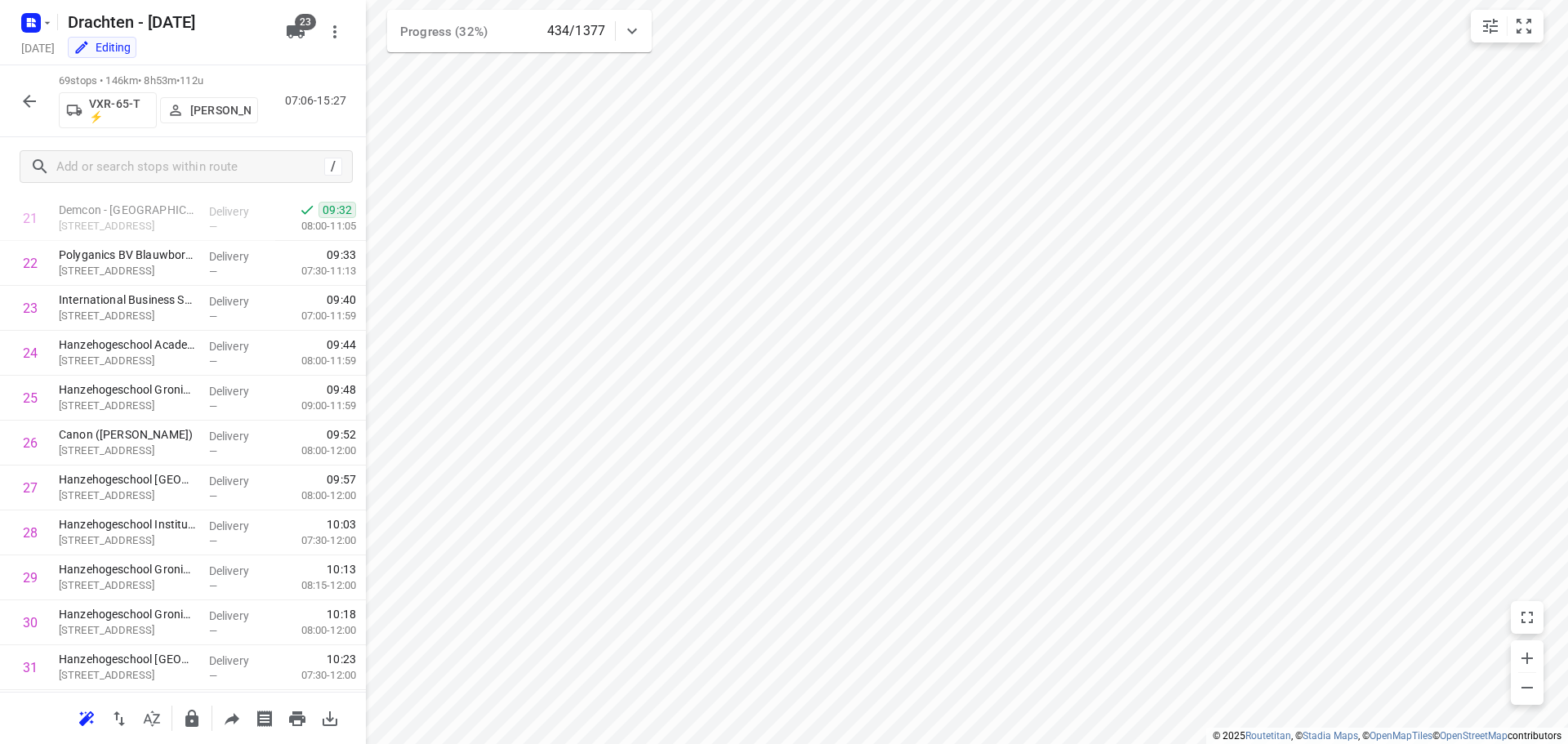
click at [15, 83] on div "69 stops • 146km • 8h53m • 112u VXR-65-T ⚡ Harry Van der Laan 07:06-15:27" at bounding box center [183, 101] width 366 height 72
click at [15, 89] on div at bounding box center [28, 100] width 32 height 32
click at [23, 95] on icon "button" at bounding box center [29, 101] width 20 height 20
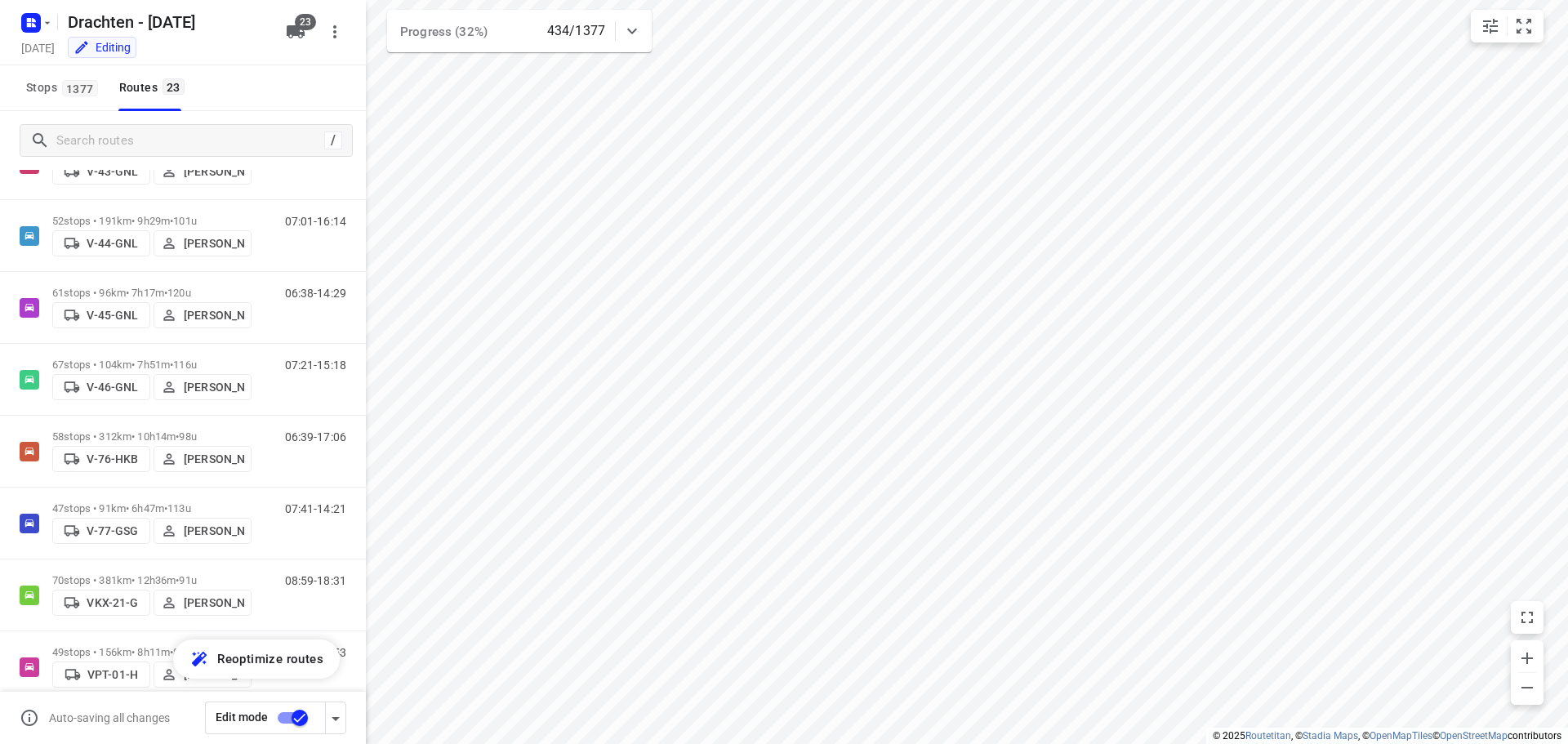
scroll to position [734, 0]
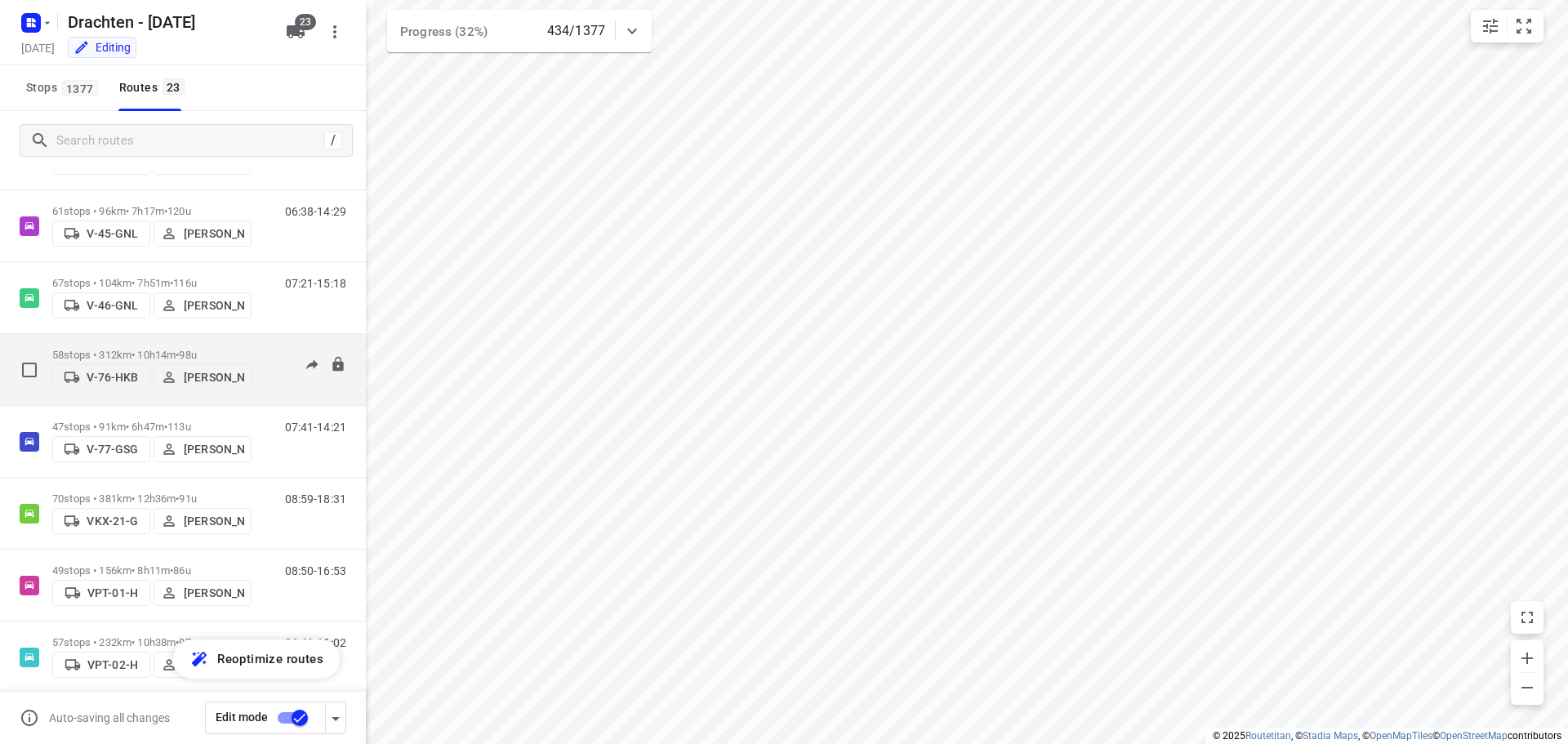
click at [147, 348] on p "58 stops • 312km • 10h14m • 98u" at bounding box center [151, 354] width 199 height 12
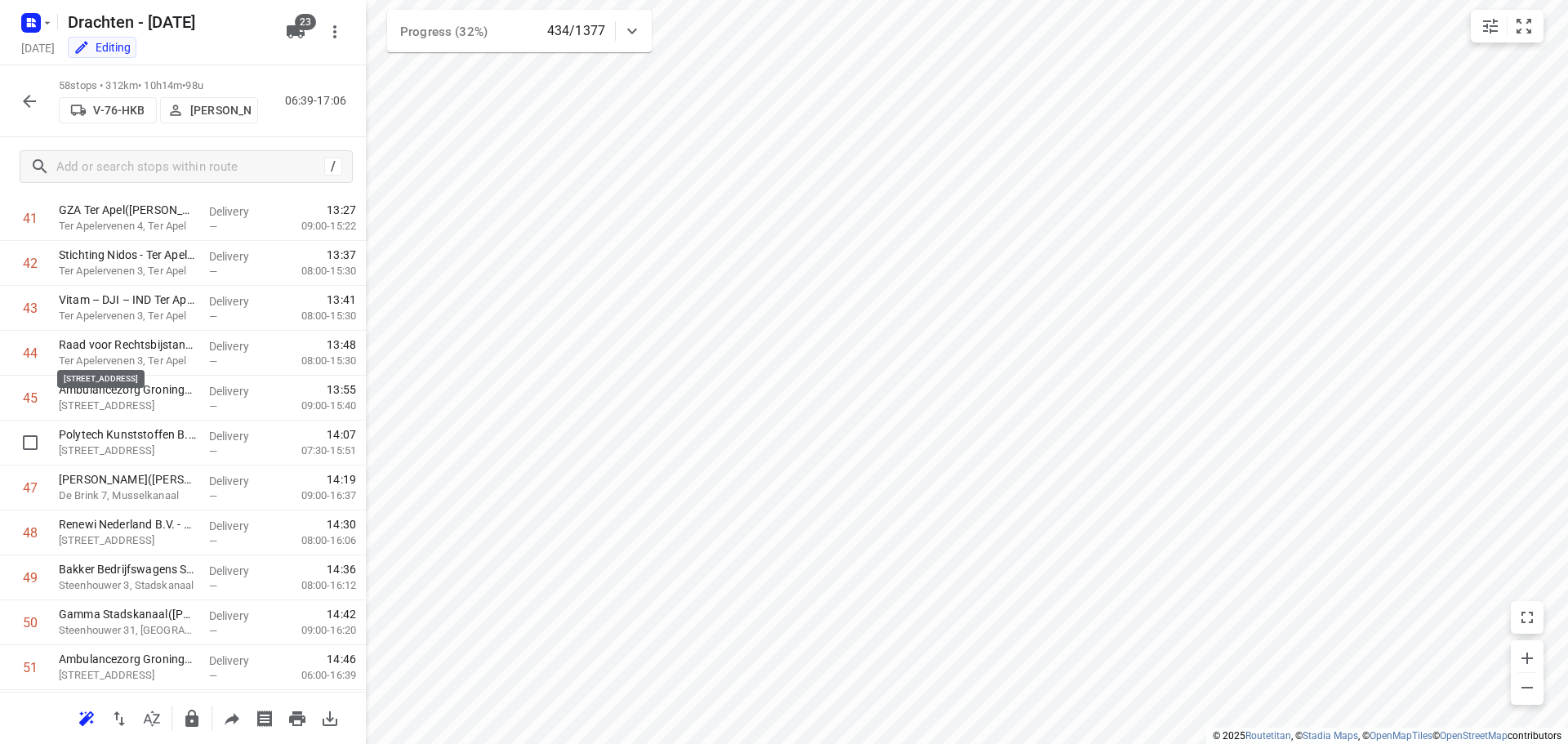
scroll to position [2235, 0]
click at [29, 105] on icon "button" at bounding box center [28, 100] width 13 height 13
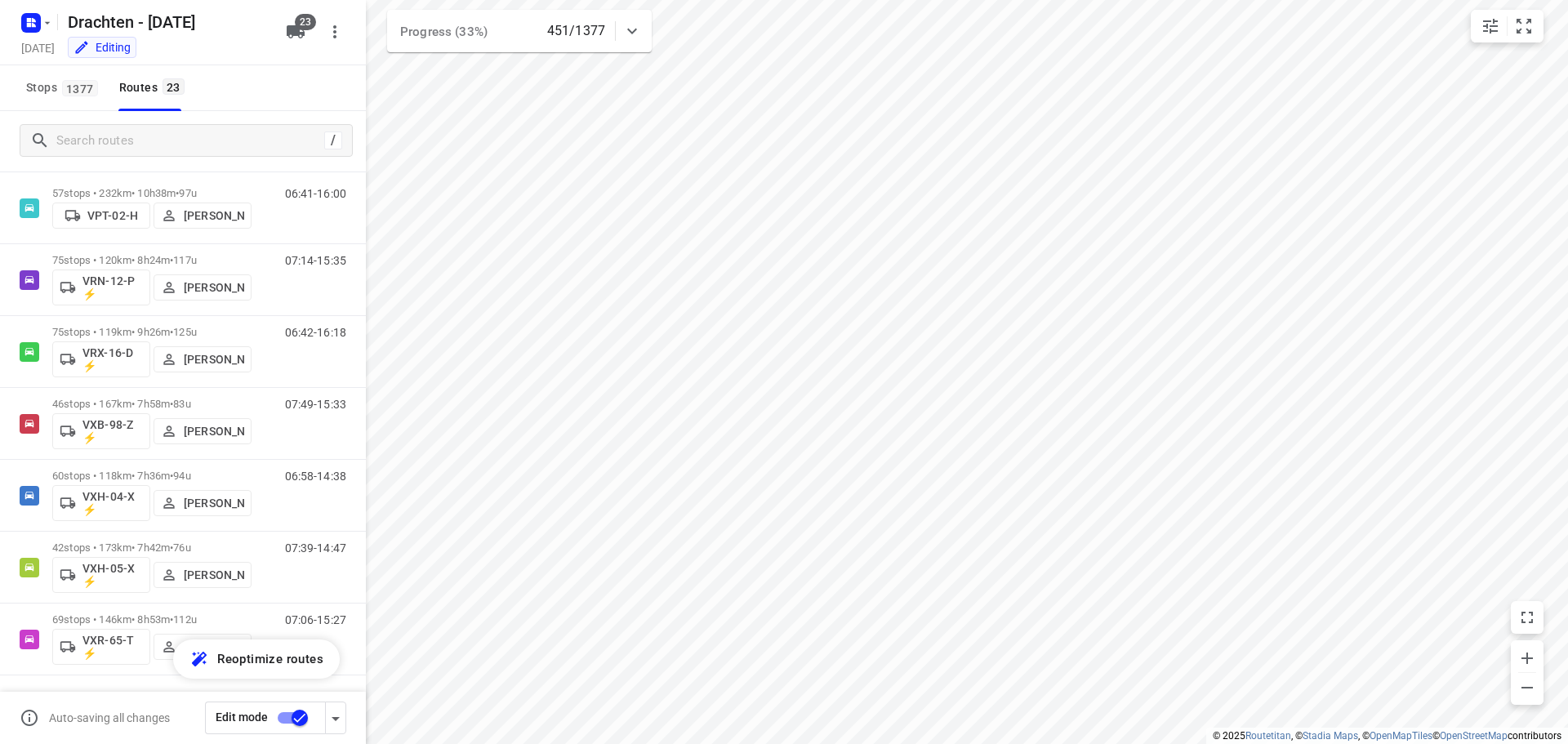
scroll to position [1171, 0]
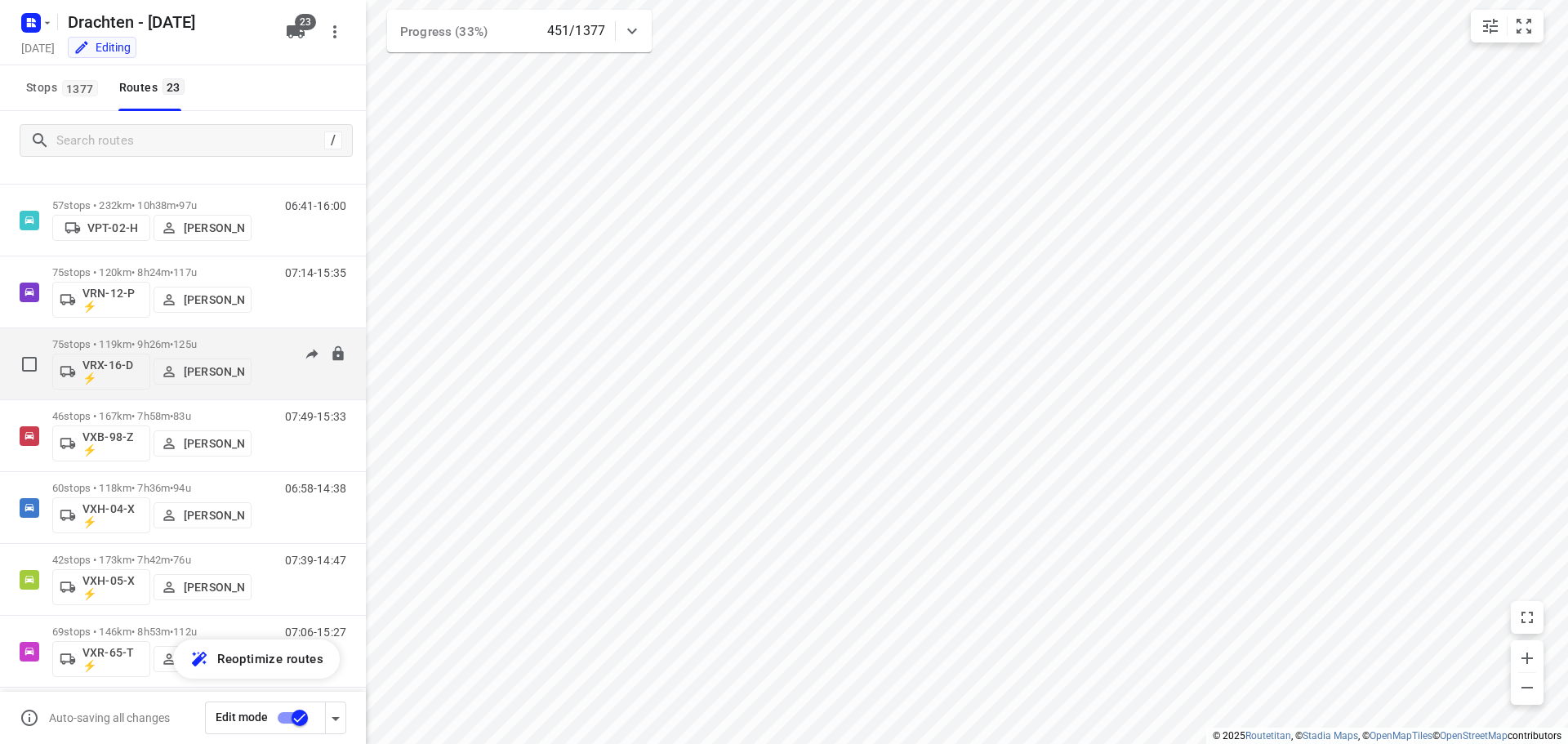
click at [216, 336] on div "75 stops • 119km • 9h26m • 125u VRX-16-D ⚡ Kevin Dijkstra" at bounding box center [151, 363] width 199 height 68
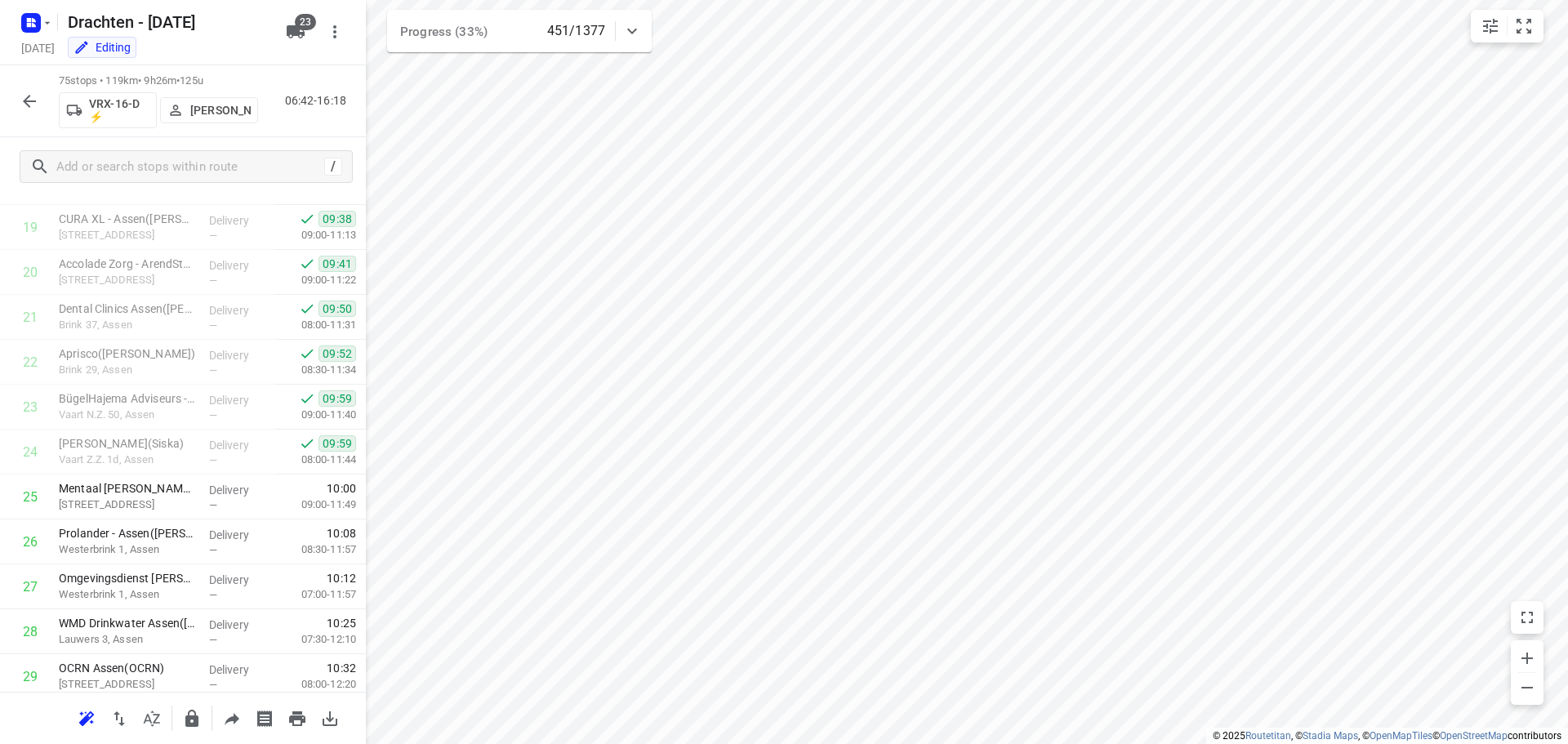
scroll to position [898, 0]
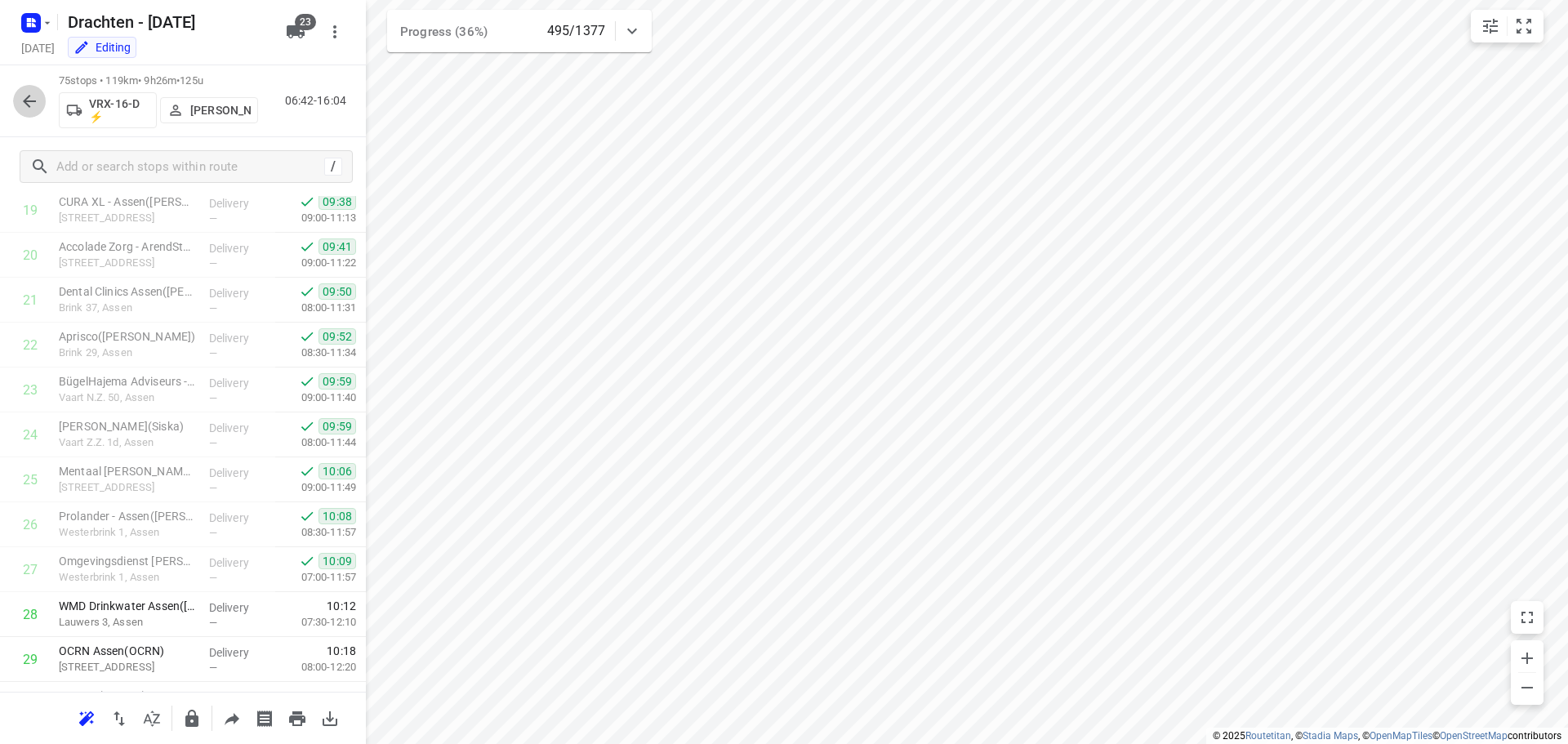
click at [34, 94] on icon "button" at bounding box center [29, 101] width 20 height 20
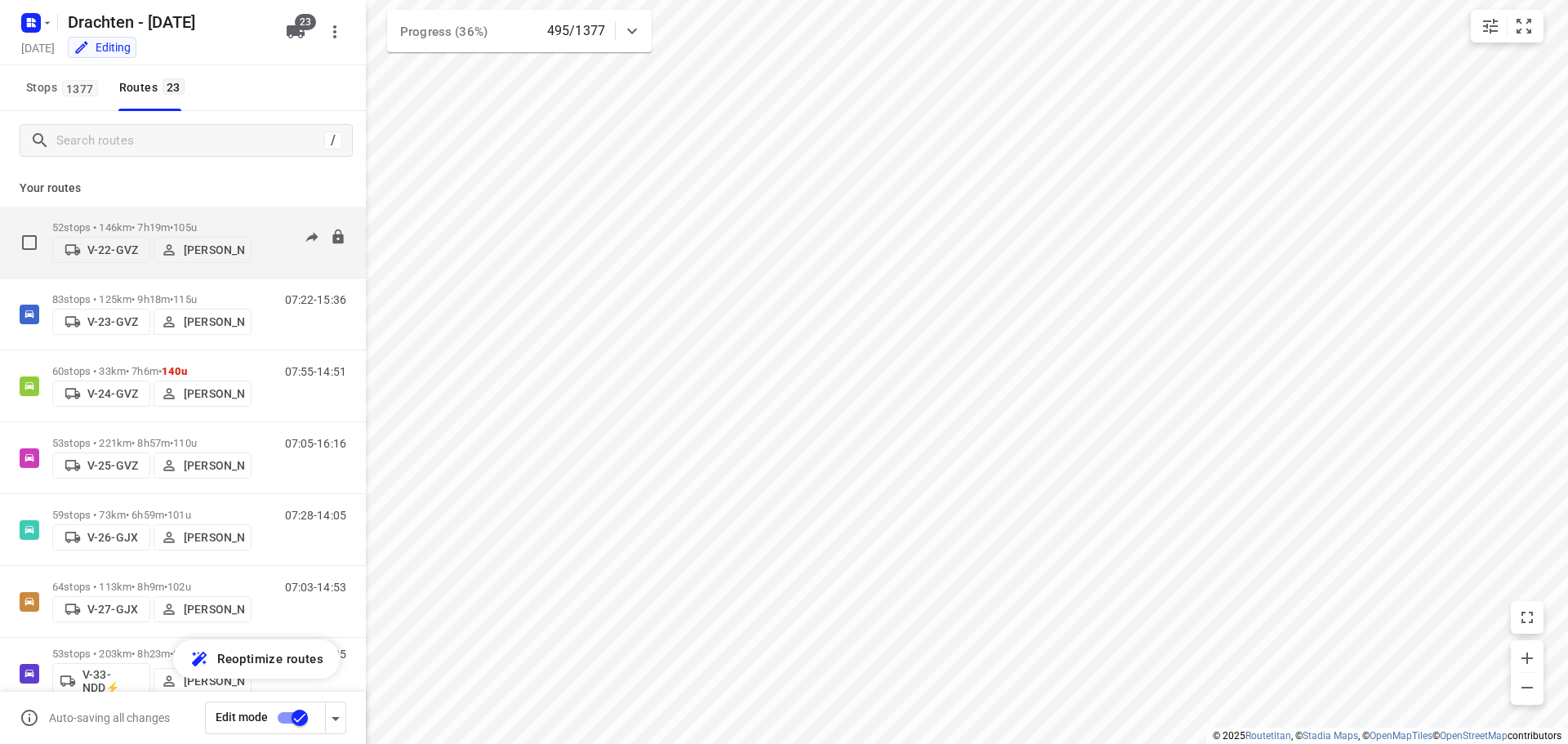
click at [196, 221] on span "105u" at bounding box center [185, 227] width 24 height 12
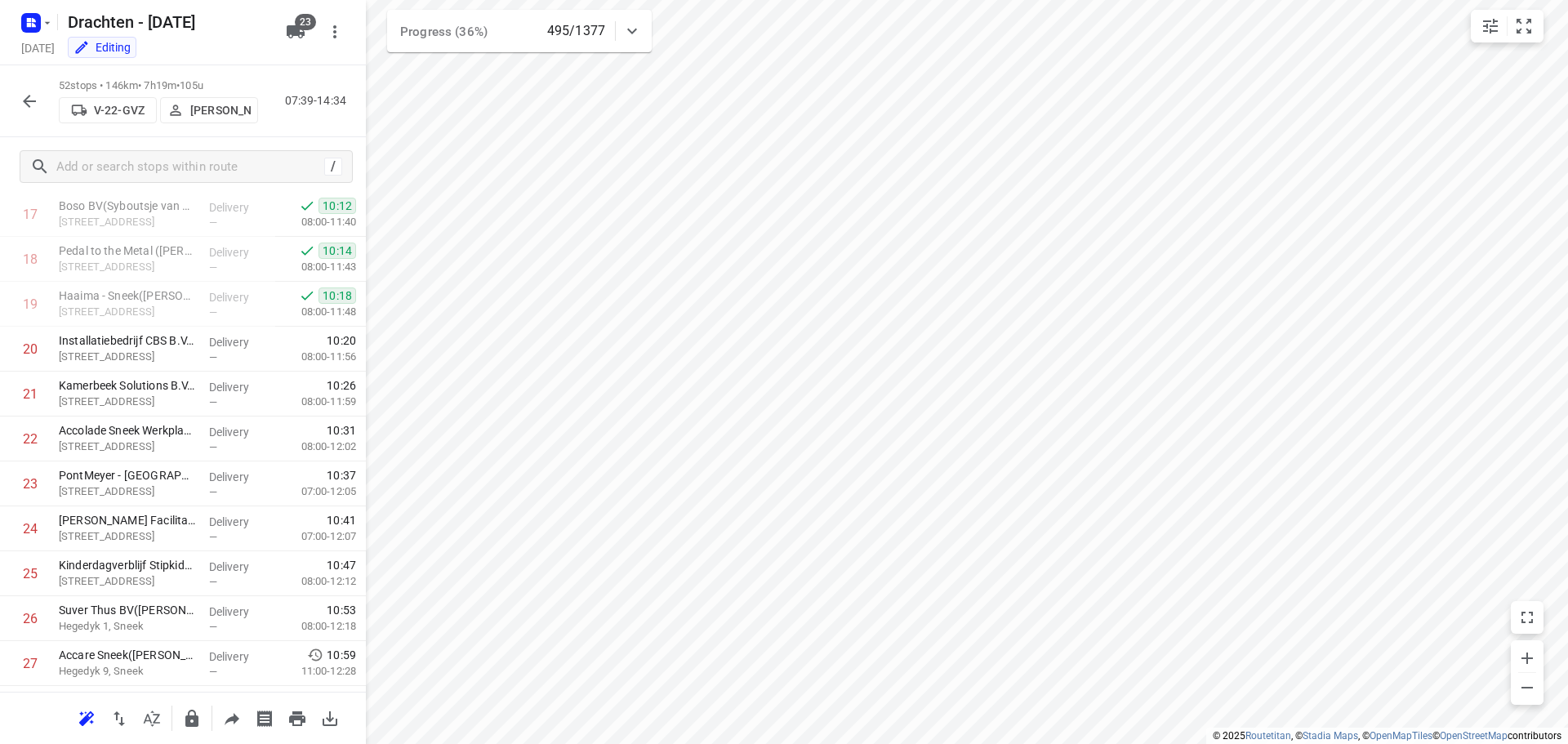
scroll to position [817, 0]
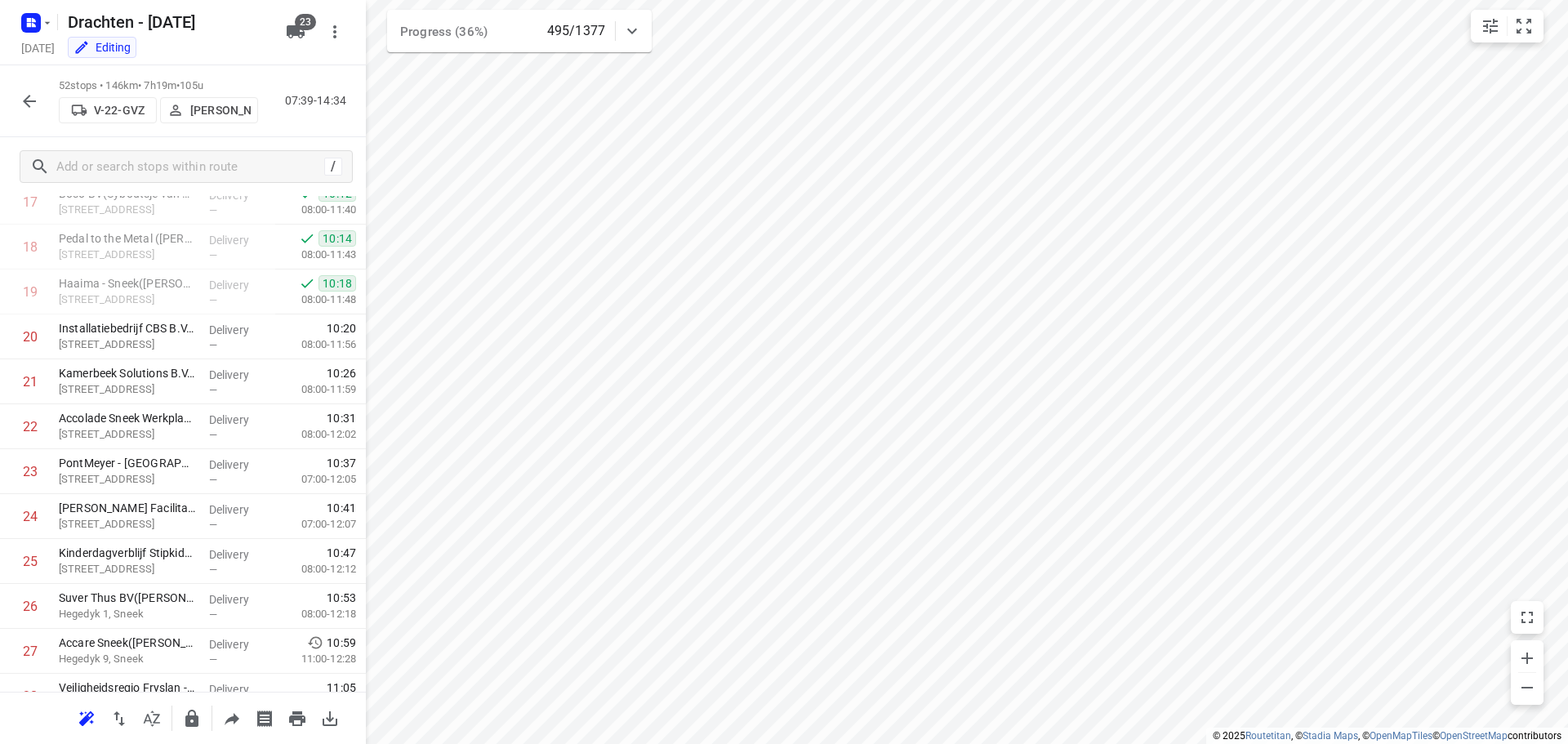
click at [36, 104] on icon "button" at bounding box center [29, 101] width 20 height 20
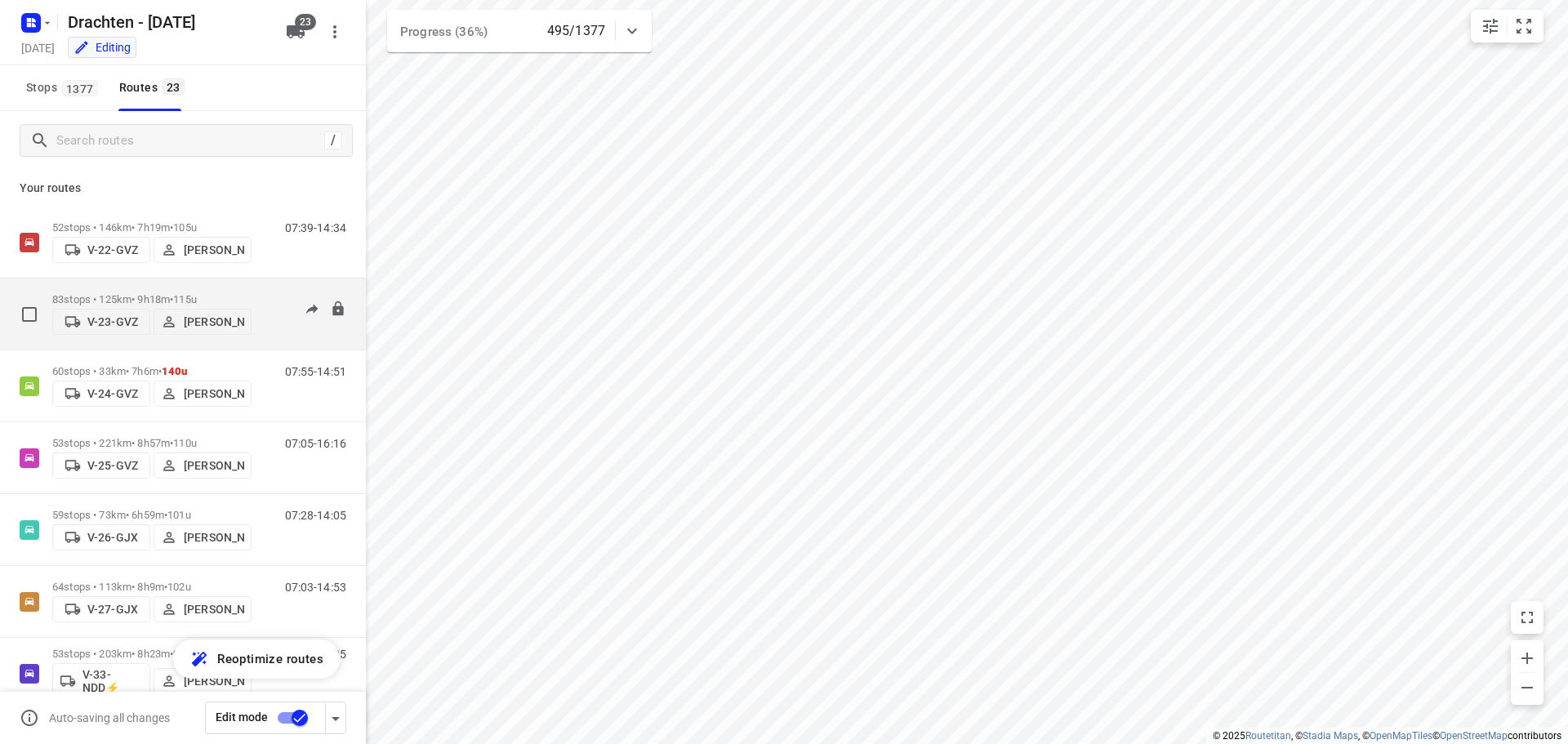
click at [128, 286] on div "83 stops • 125km • 9h18m • 115u V-23-GVZ Wopke de Vries" at bounding box center [151, 313] width 199 height 58
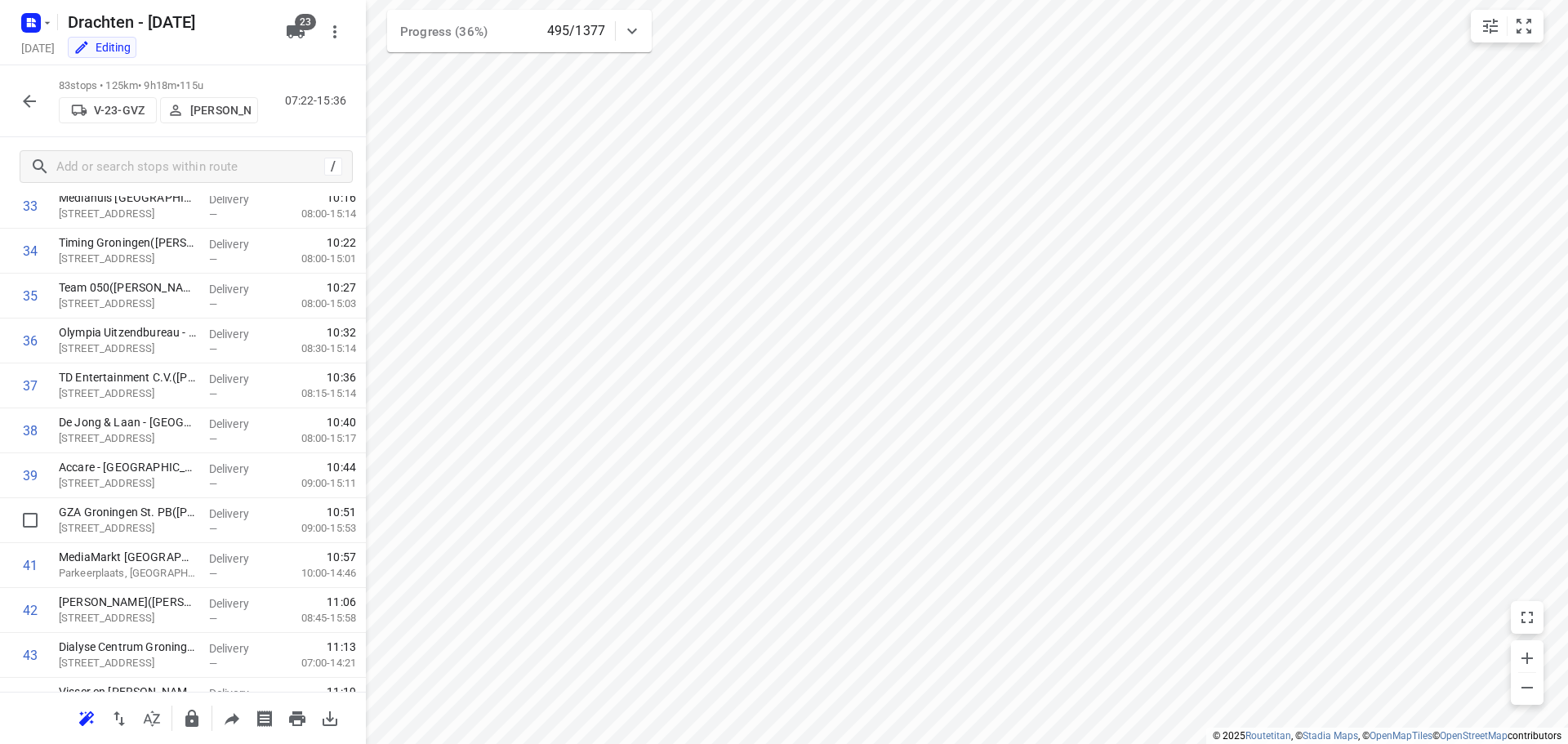
scroll to position [1551, 0]
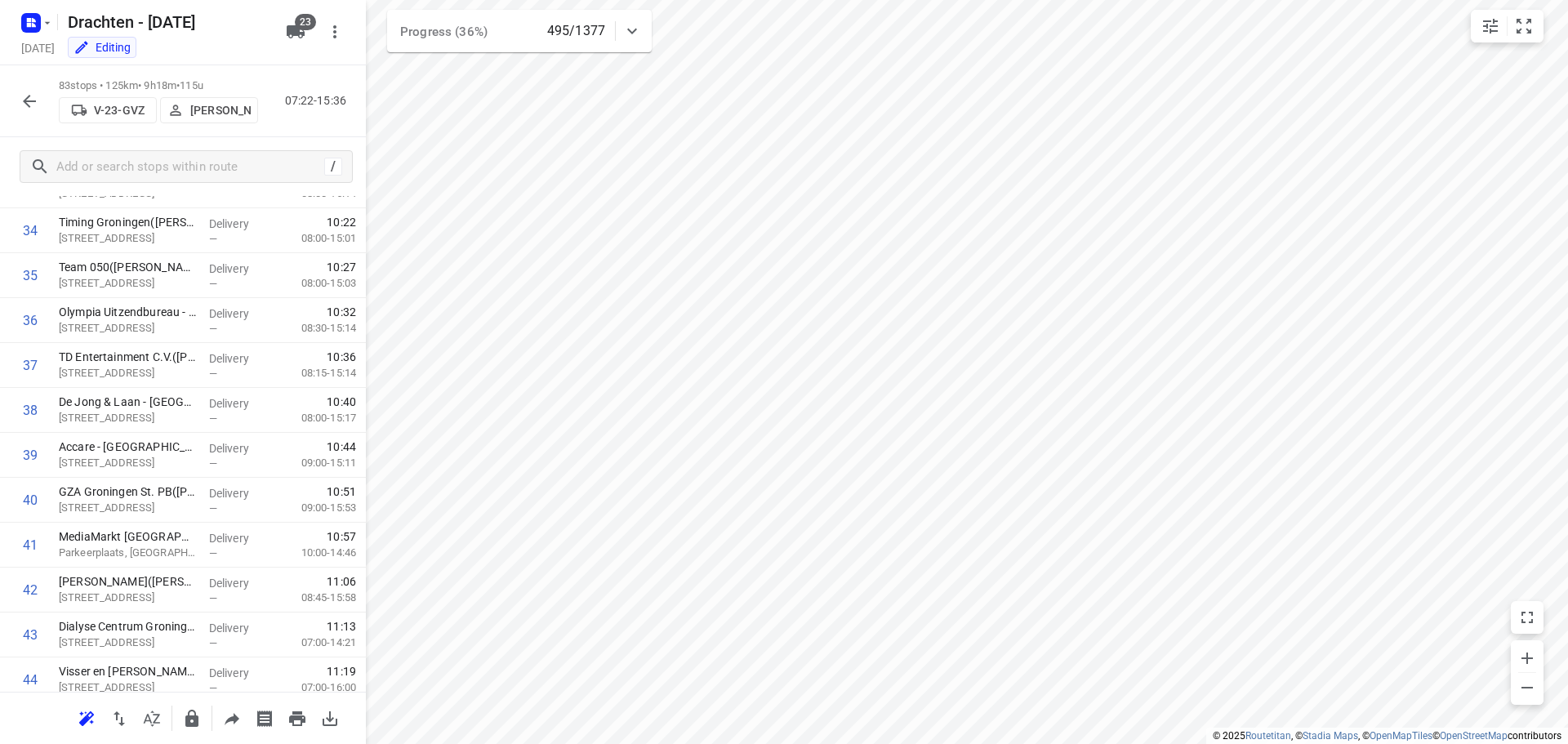
click at [19, 101] on button "button" at bounding box center [28, 100] width 32 height 32
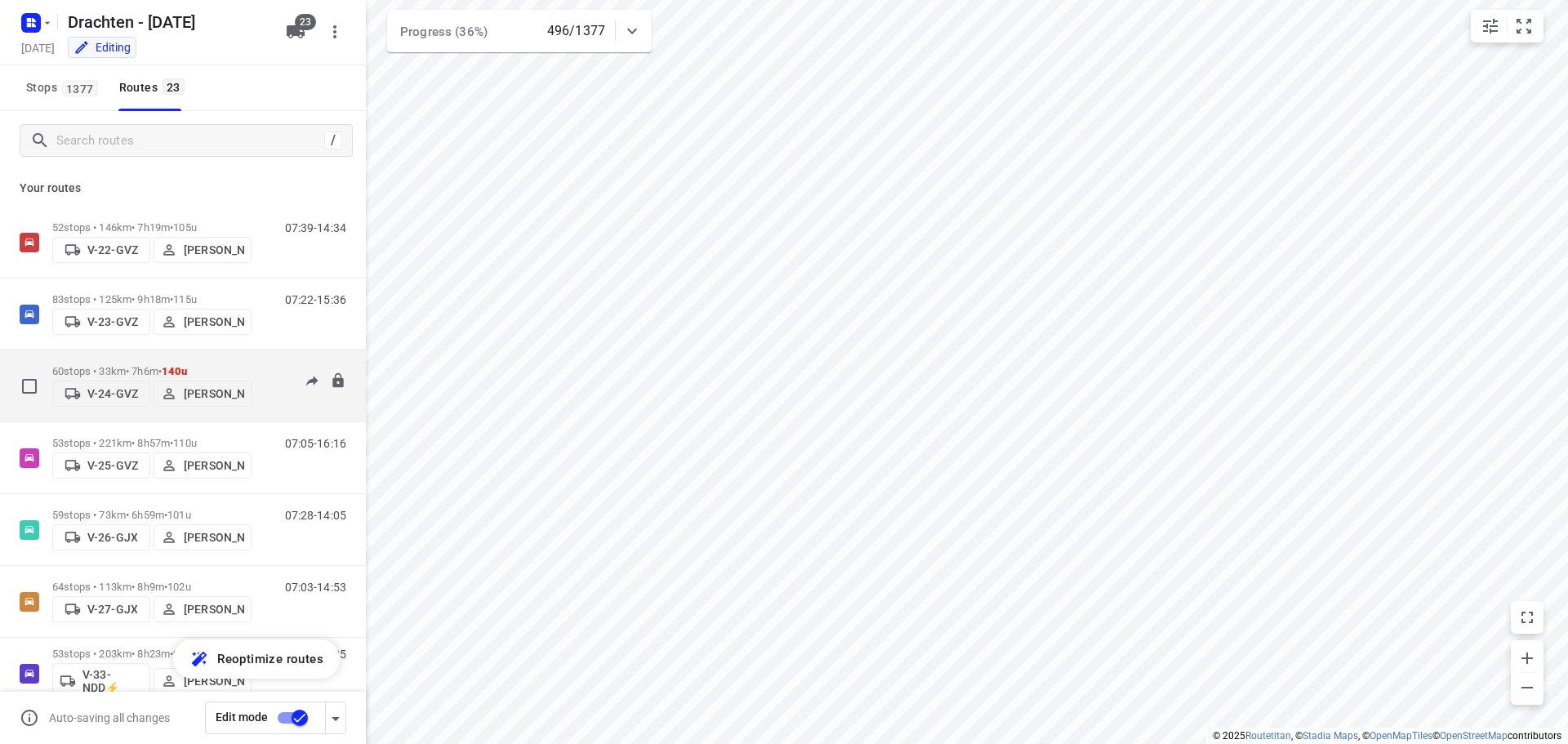
click at [210, 359] on div "60 stops • 33km • 7h6m • 140u V-24-GVZ Joran Smit" at bounding box center [151, 385] width 199 height 58
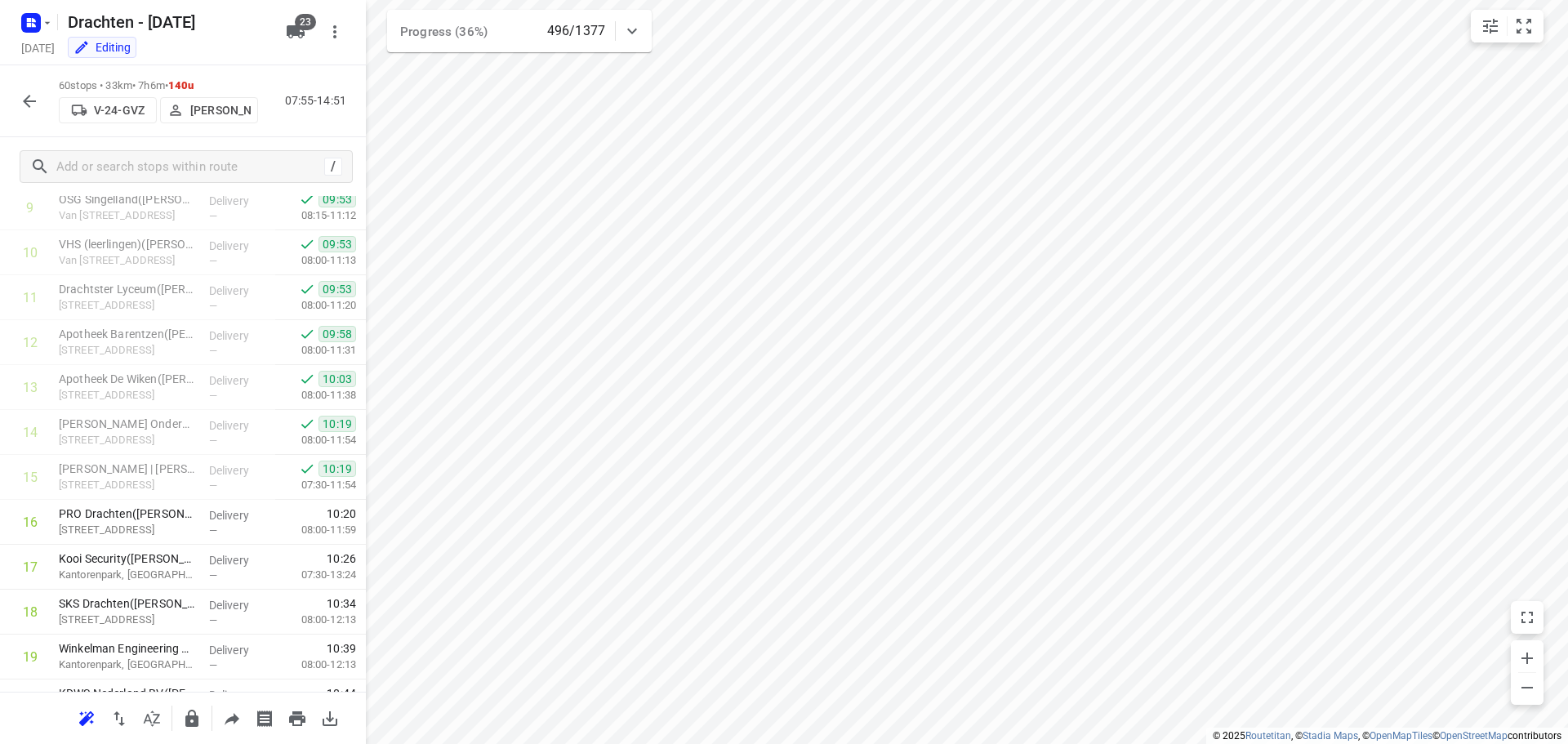
scroll to position [571, 0]
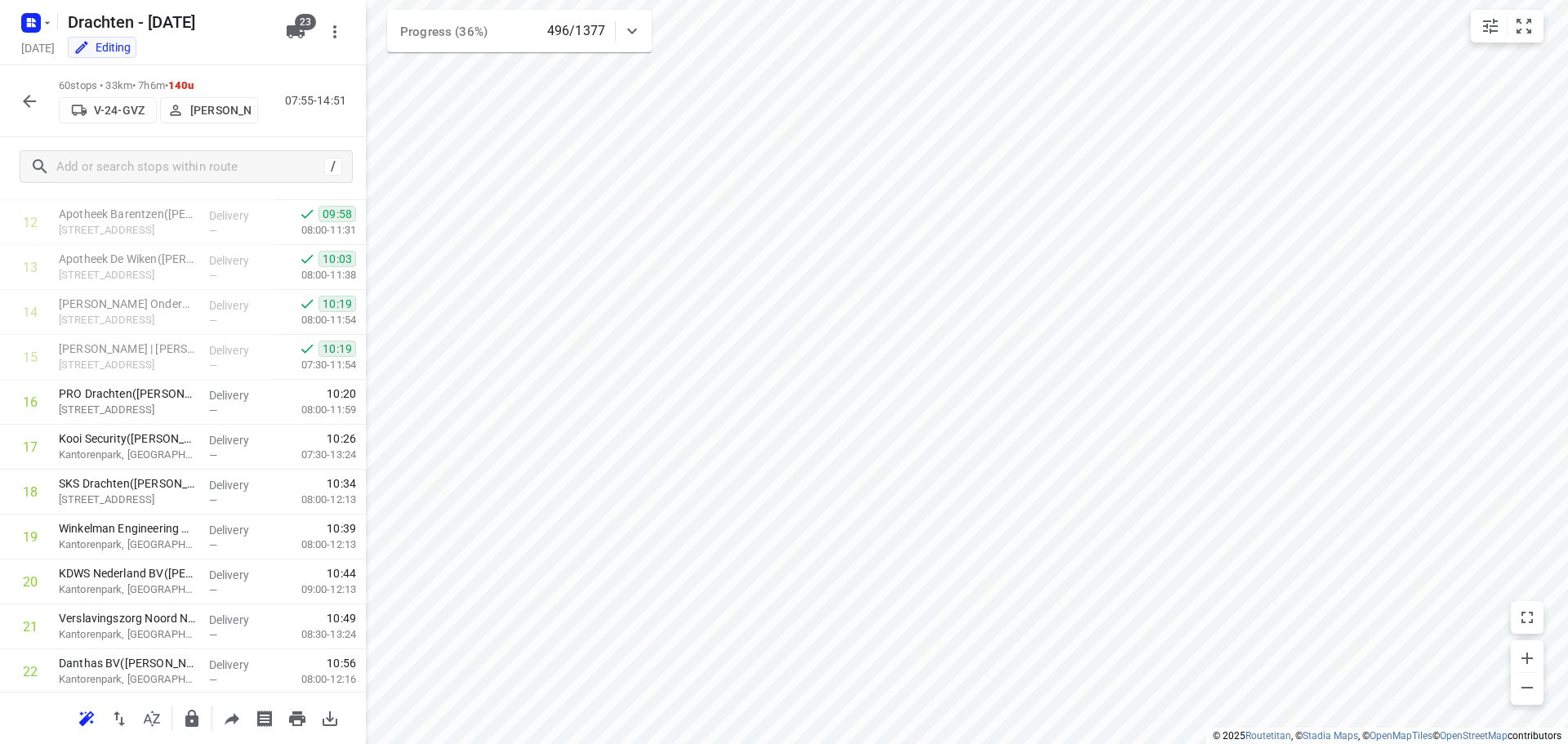
click at [38, 111] on button "button" at bounding box center [28, 100] width 32 height 32
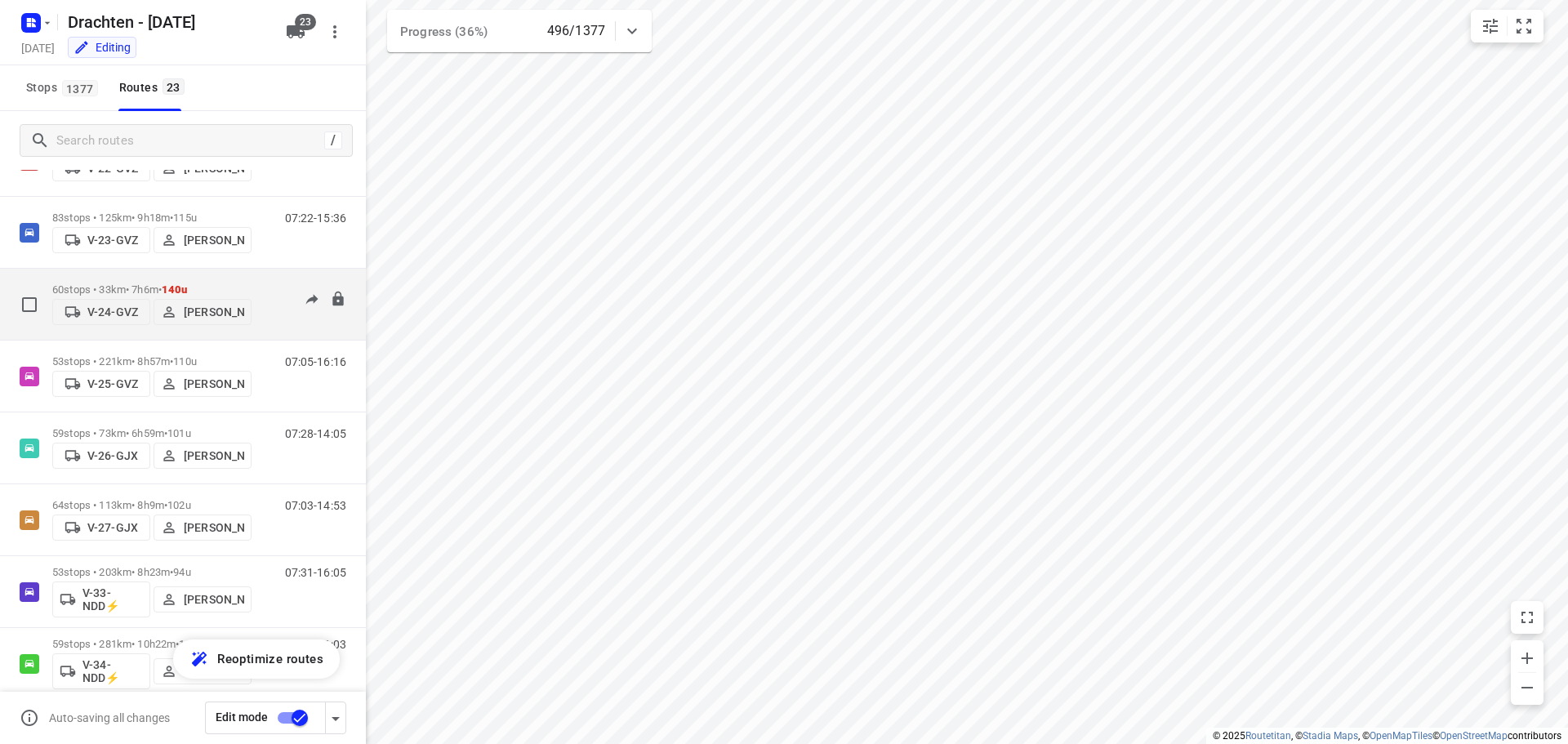
scroll to position [163, 0]
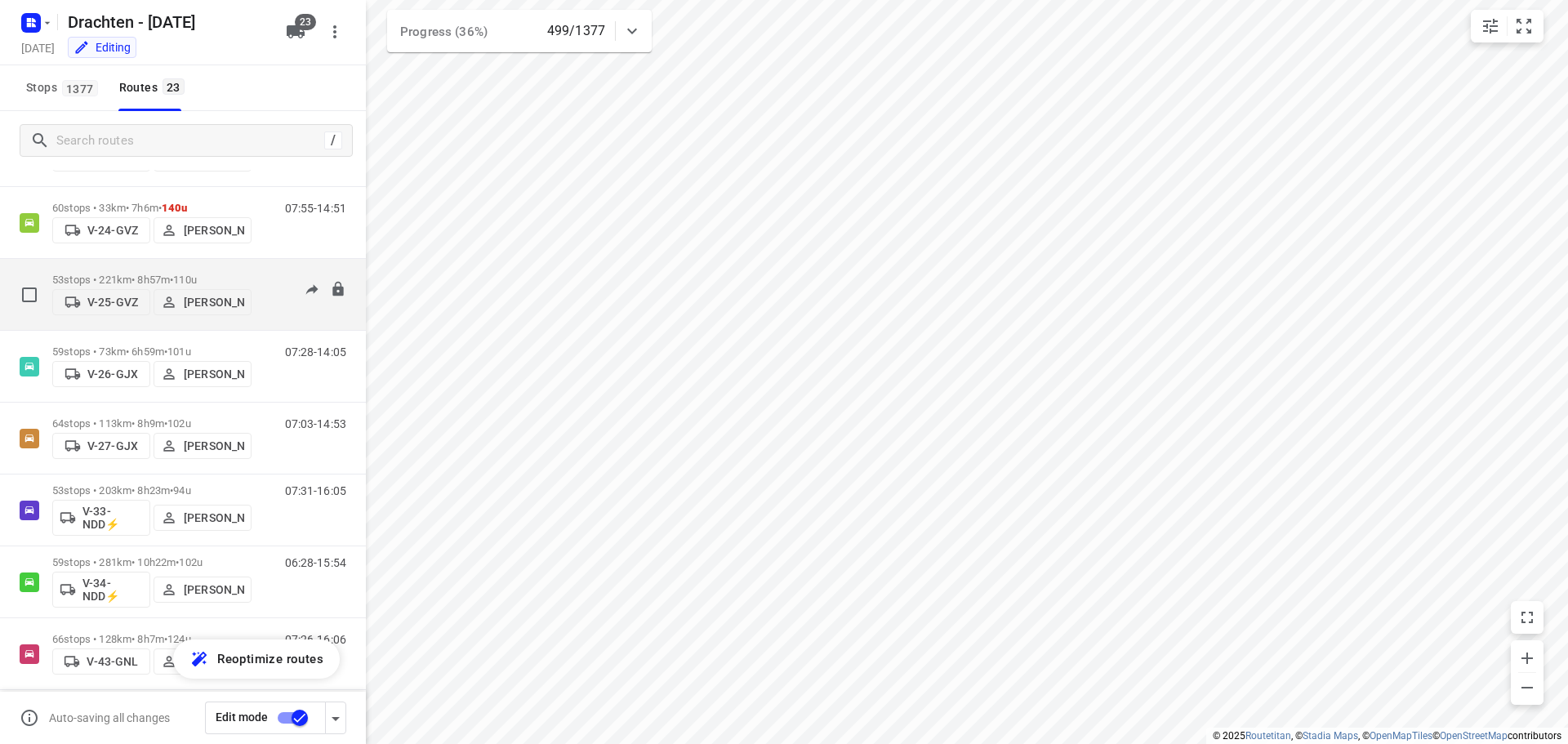
click at [125, 267] on div "53 stops • 221km • 8h57m • 110u V-25-GVZ Judith Wijma" at bounding box center [151, 293] width 199 height 58
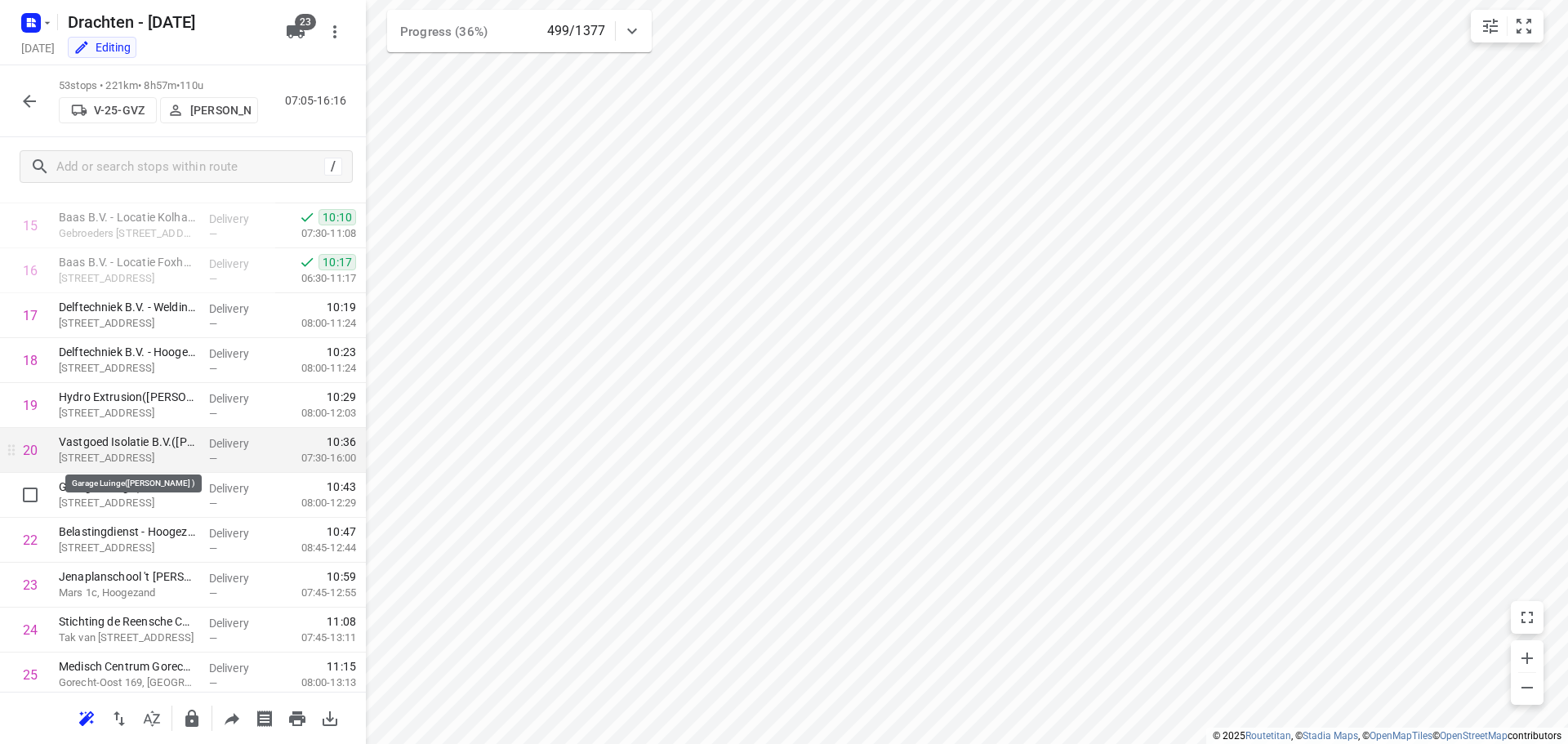
scroll to position [734, 0]
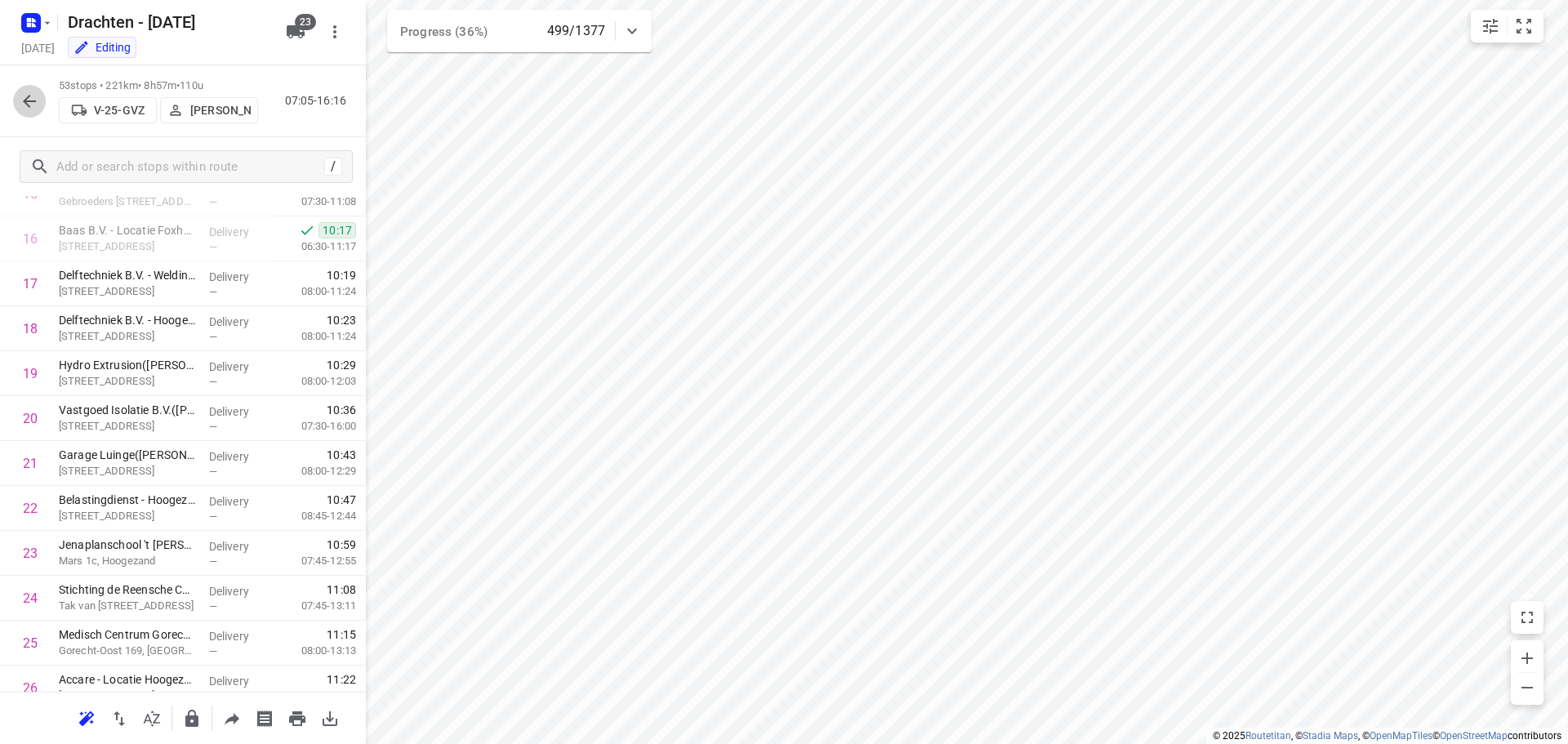
click at [18, 97] on button "button" at bounding box center [28, 100] width 32 height 32
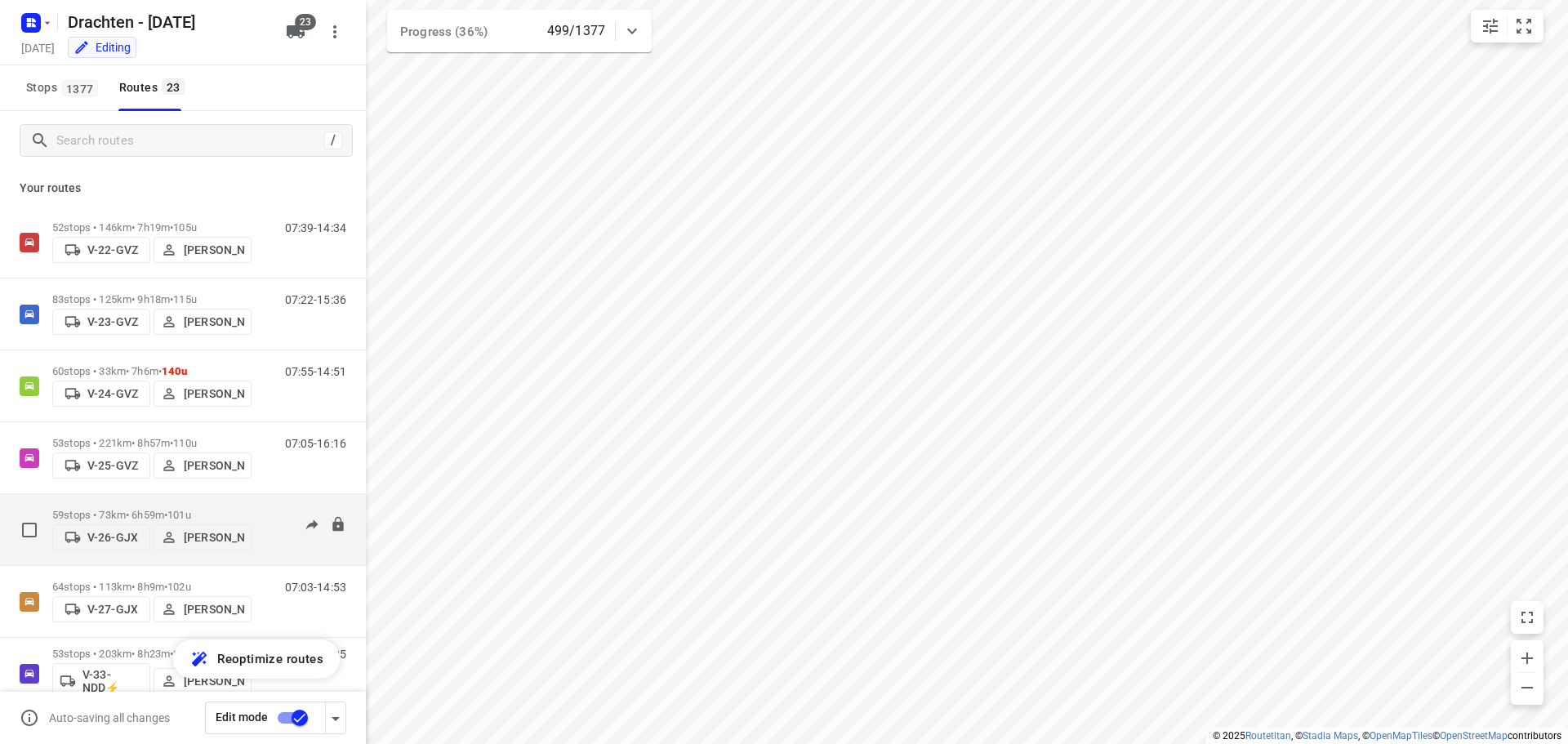
click at [178, 501] on div "59 stops • 73km • 6h59m • 101u V-26-GJX Benny van der Woude" at bounding box center [151, 529] width 199 height 58
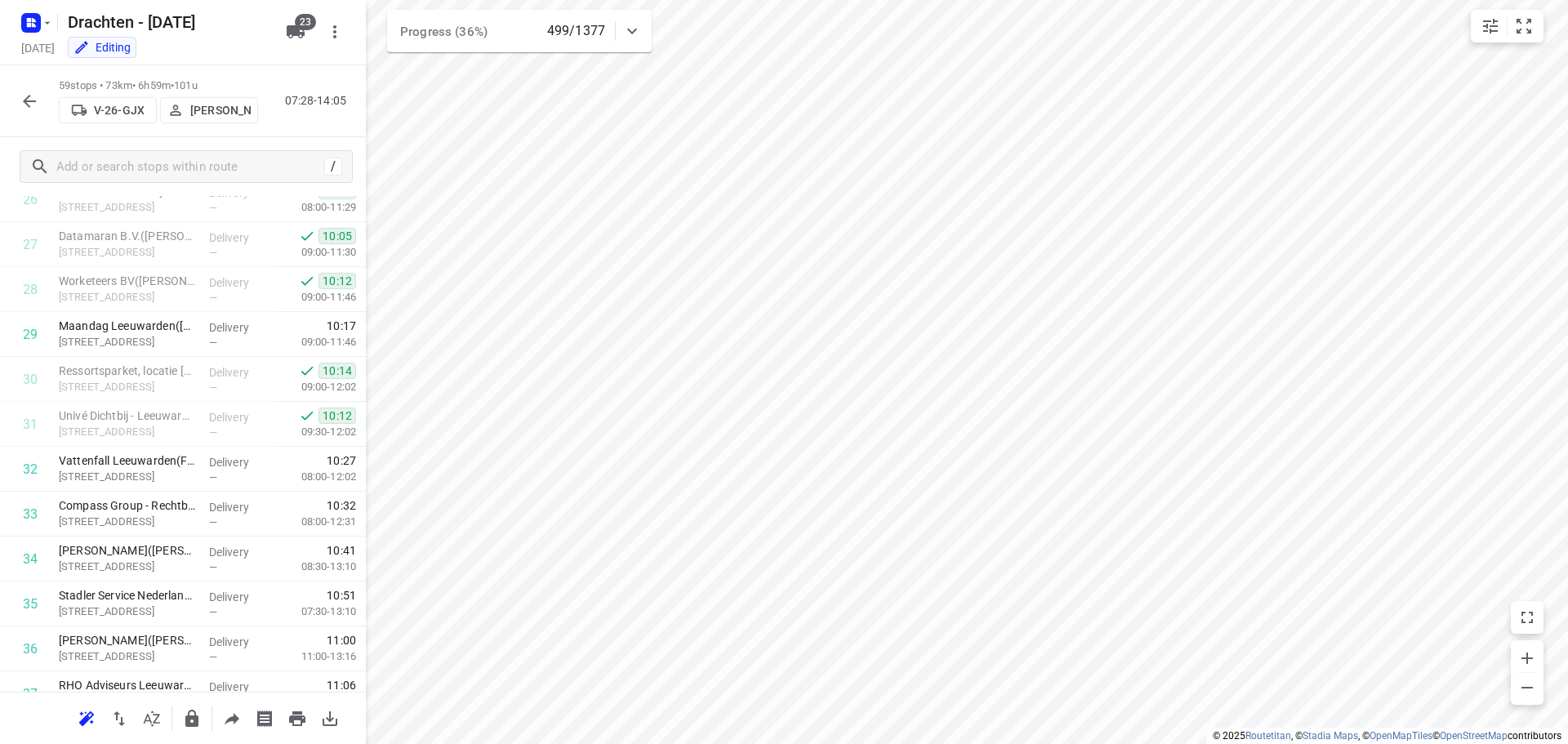
scroll to position [1224, 0]
click at [37, 103] on icon "button" at bounding box center [29, 101] width 20 height 20
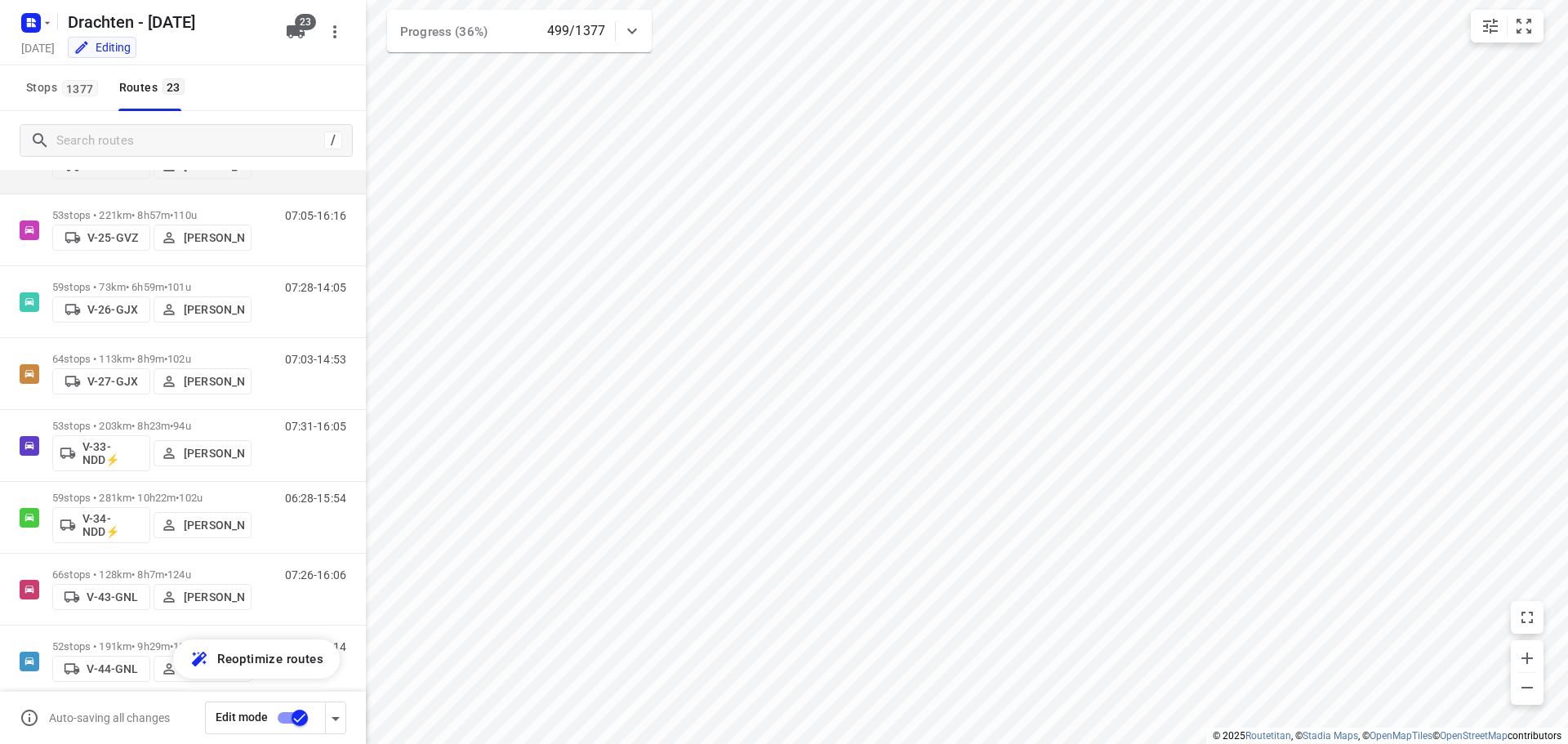
scroll to position [244, 0]
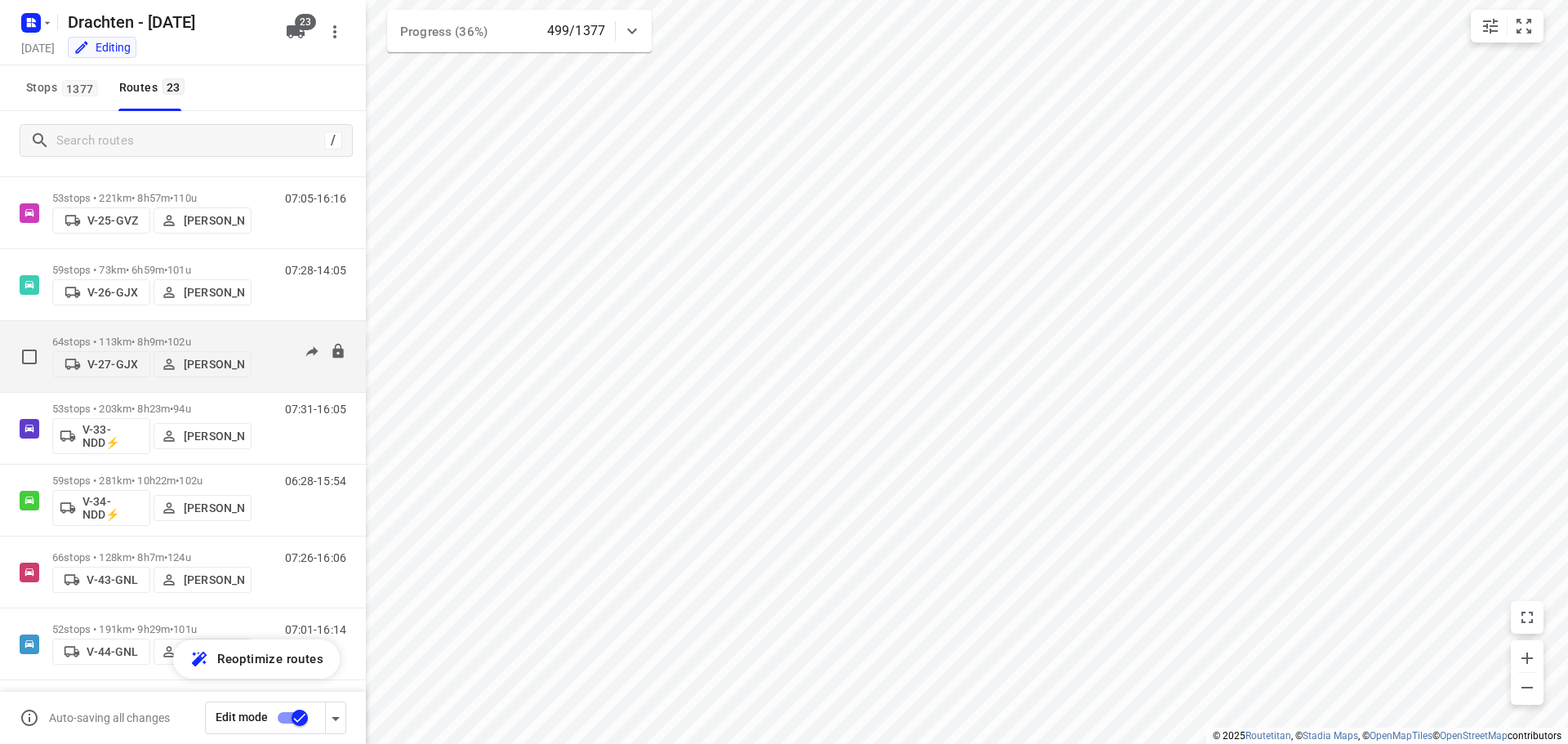
click at [153, 327] on div "64 stops • 113km • 8h9m • 102u V-27-GJX Wilco Huisman" at bounding box center [151, 355] width 199 height 58
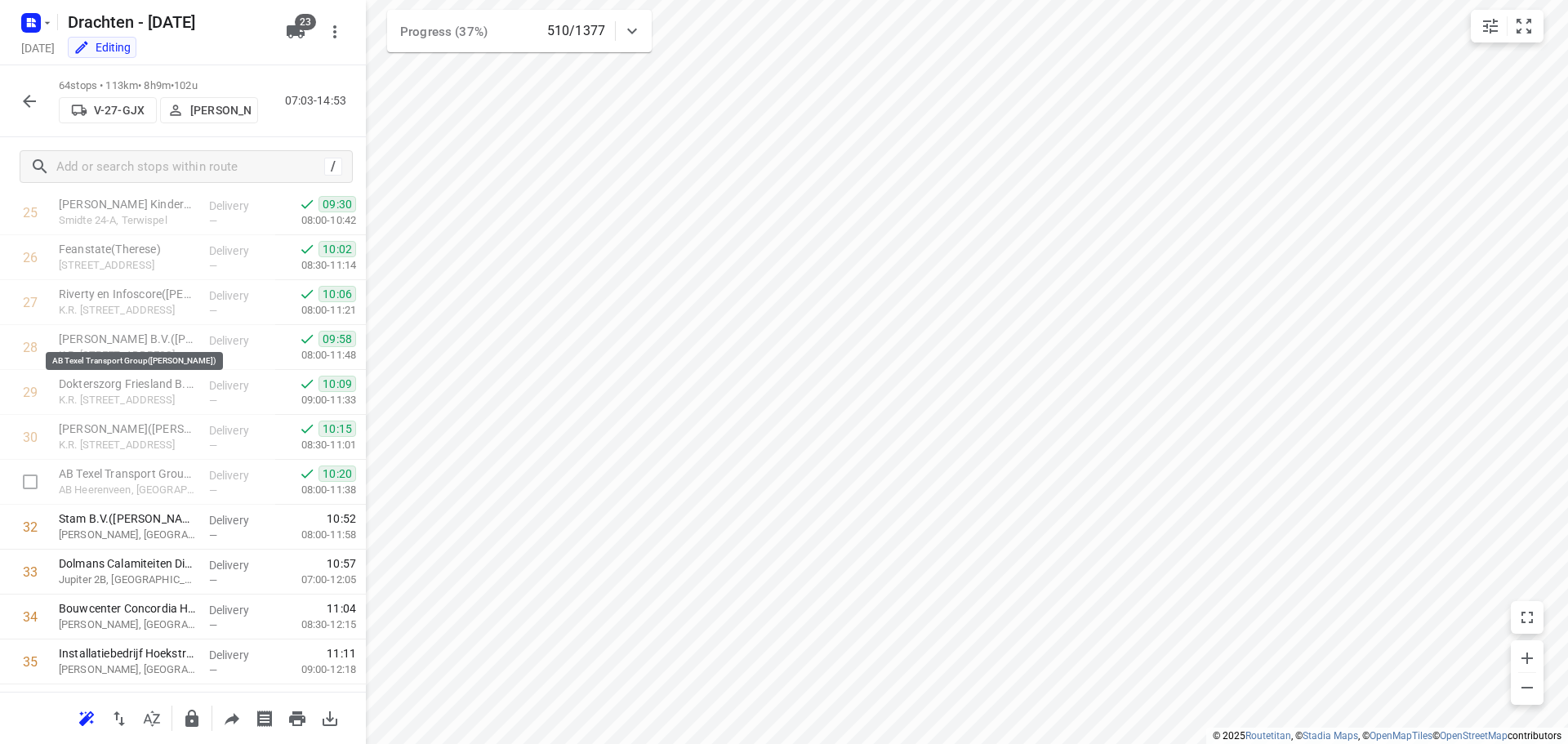
scroll to position [1306, 0]
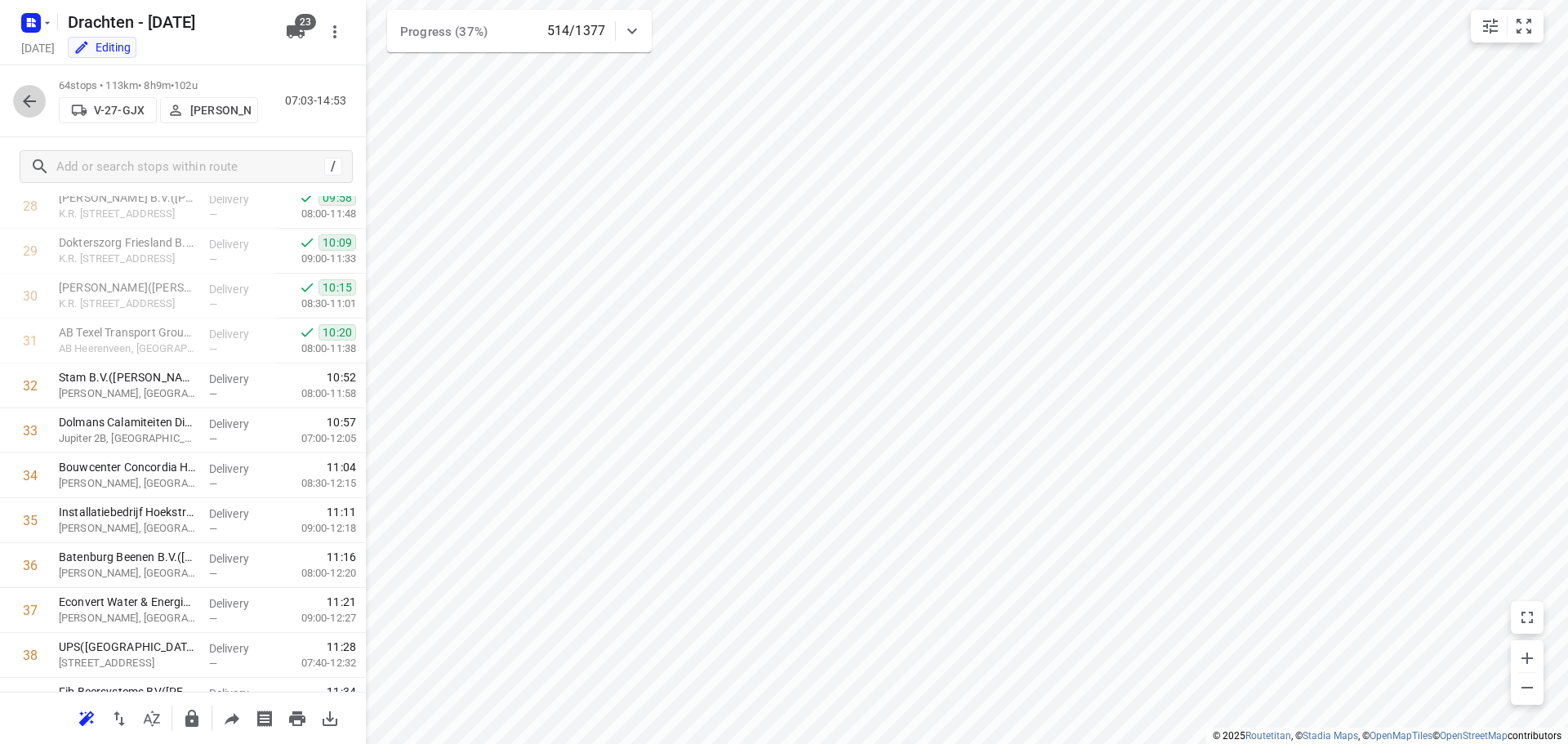
click at [31, 104] on icon "button" at bounding box center [29, 101] width 20 height 20
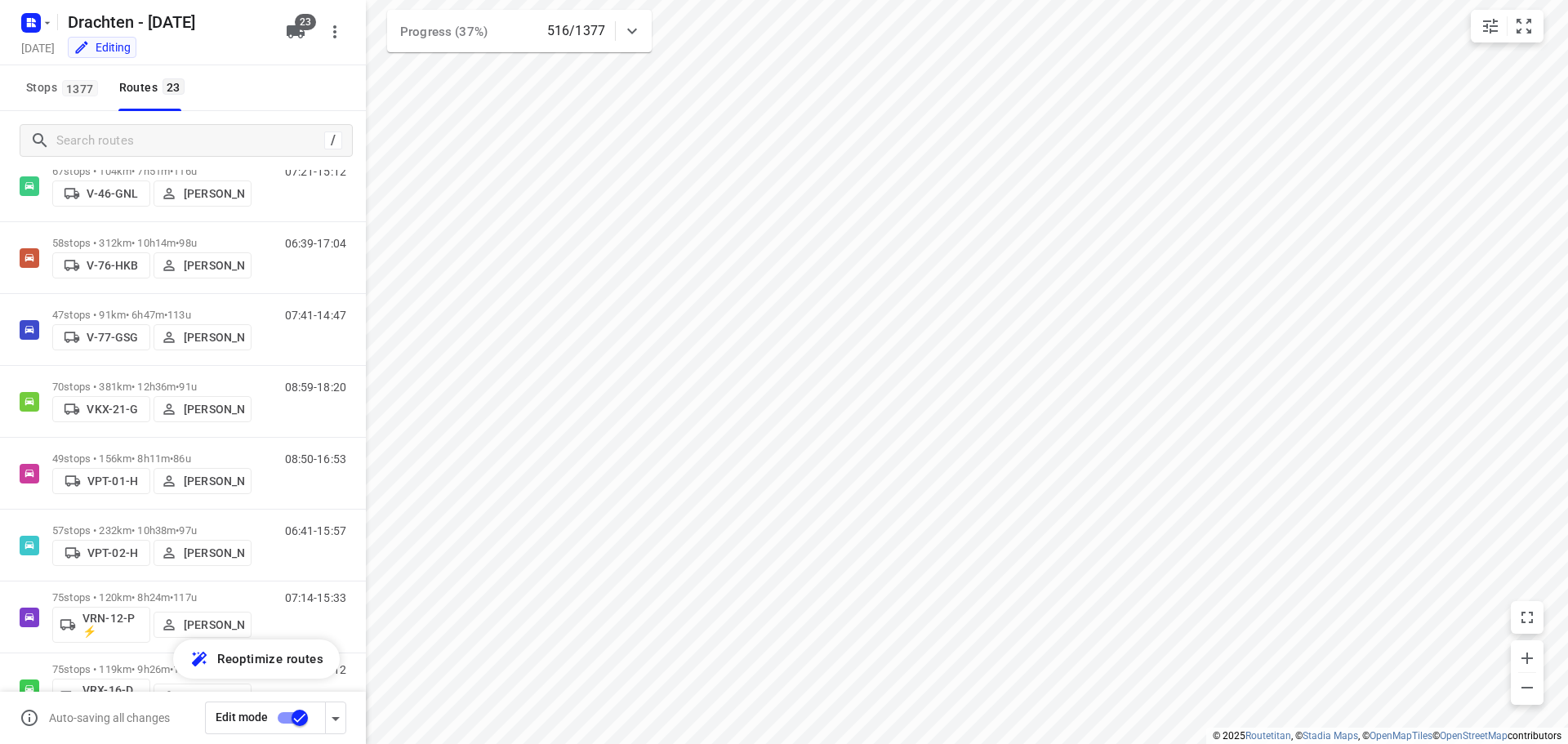
scroll to position [898, 0]
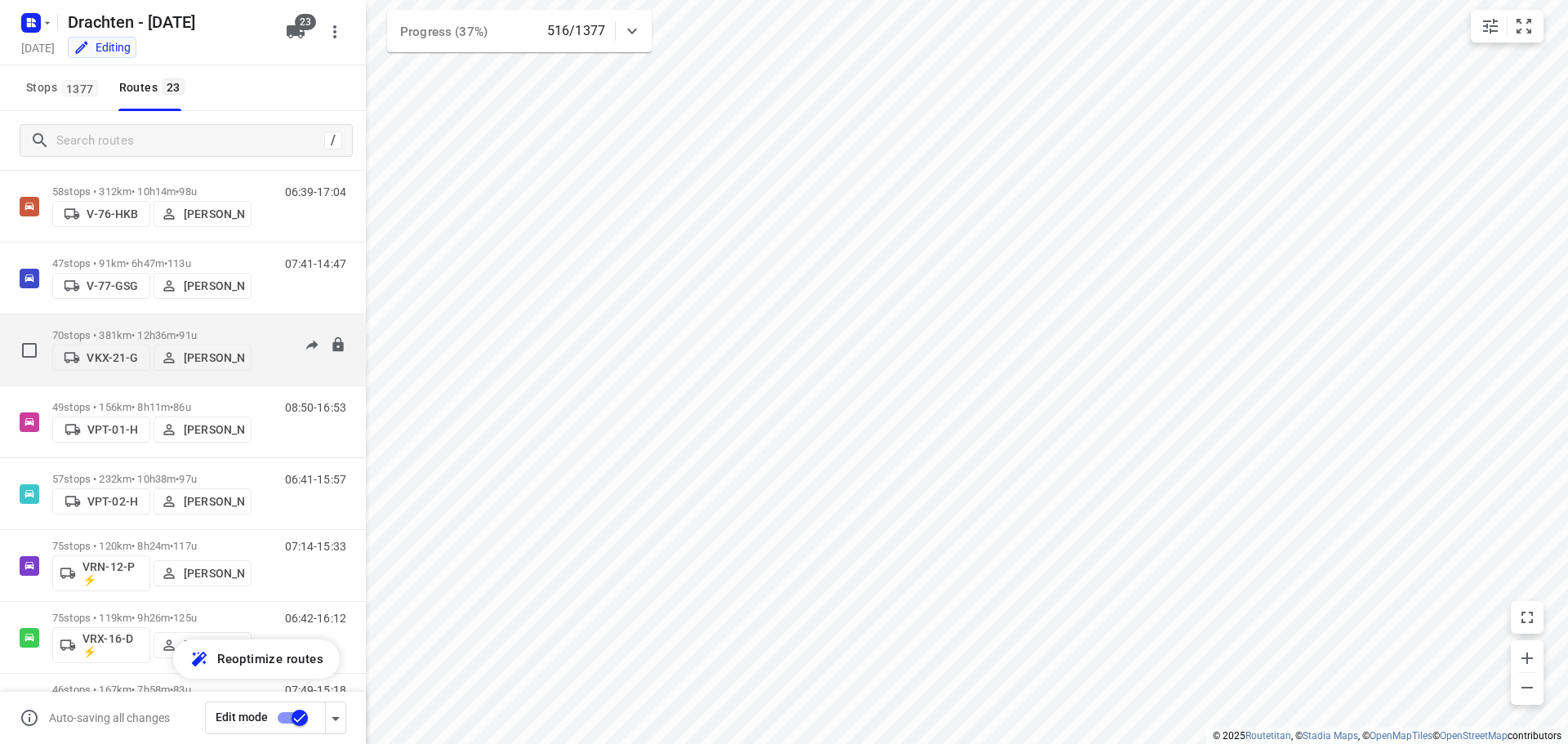
click at [115, 332] on p "70 stops • 381km • 12h36m • 91u" at bounding box center [151, 335] width 199 height 12
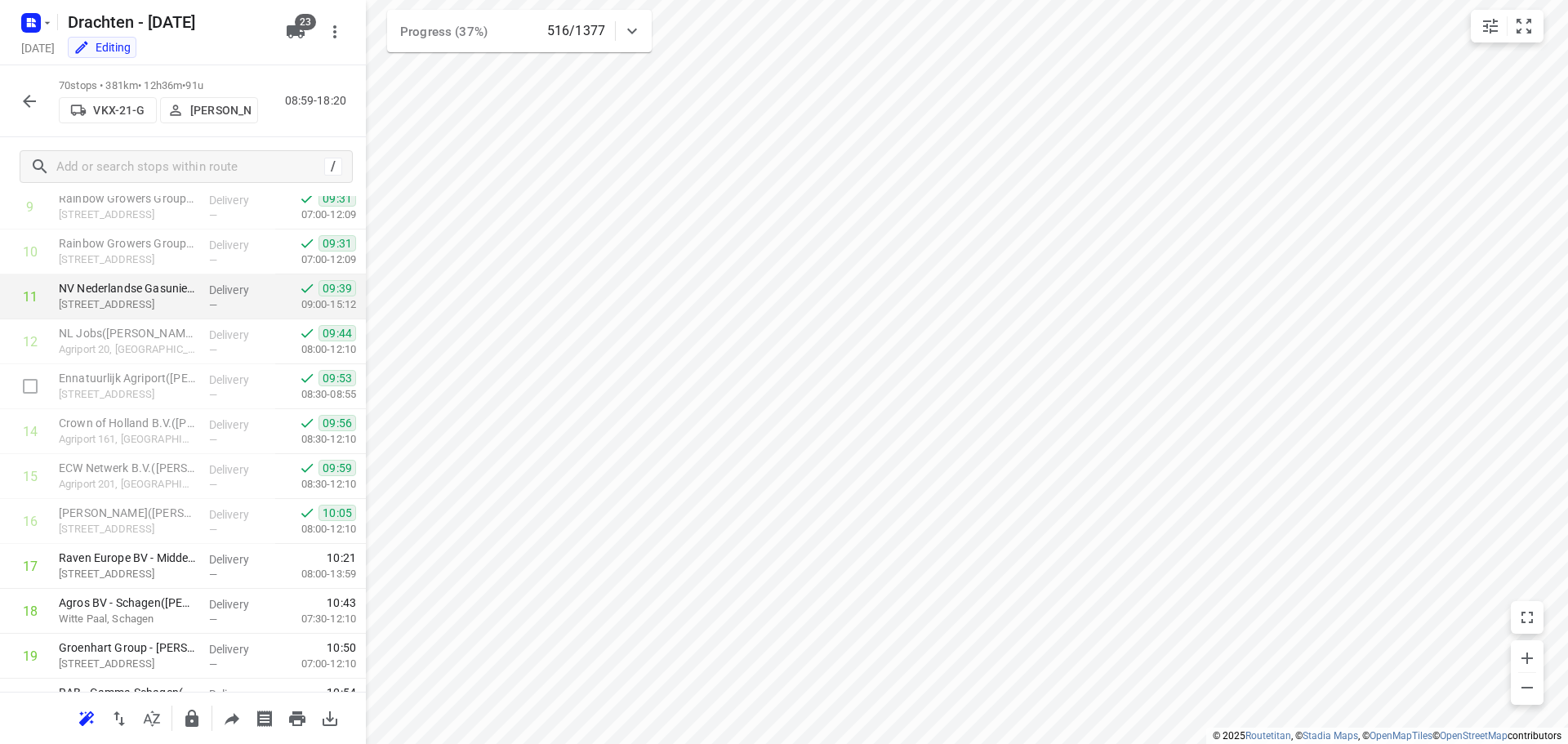
scroll to position [490, 0]
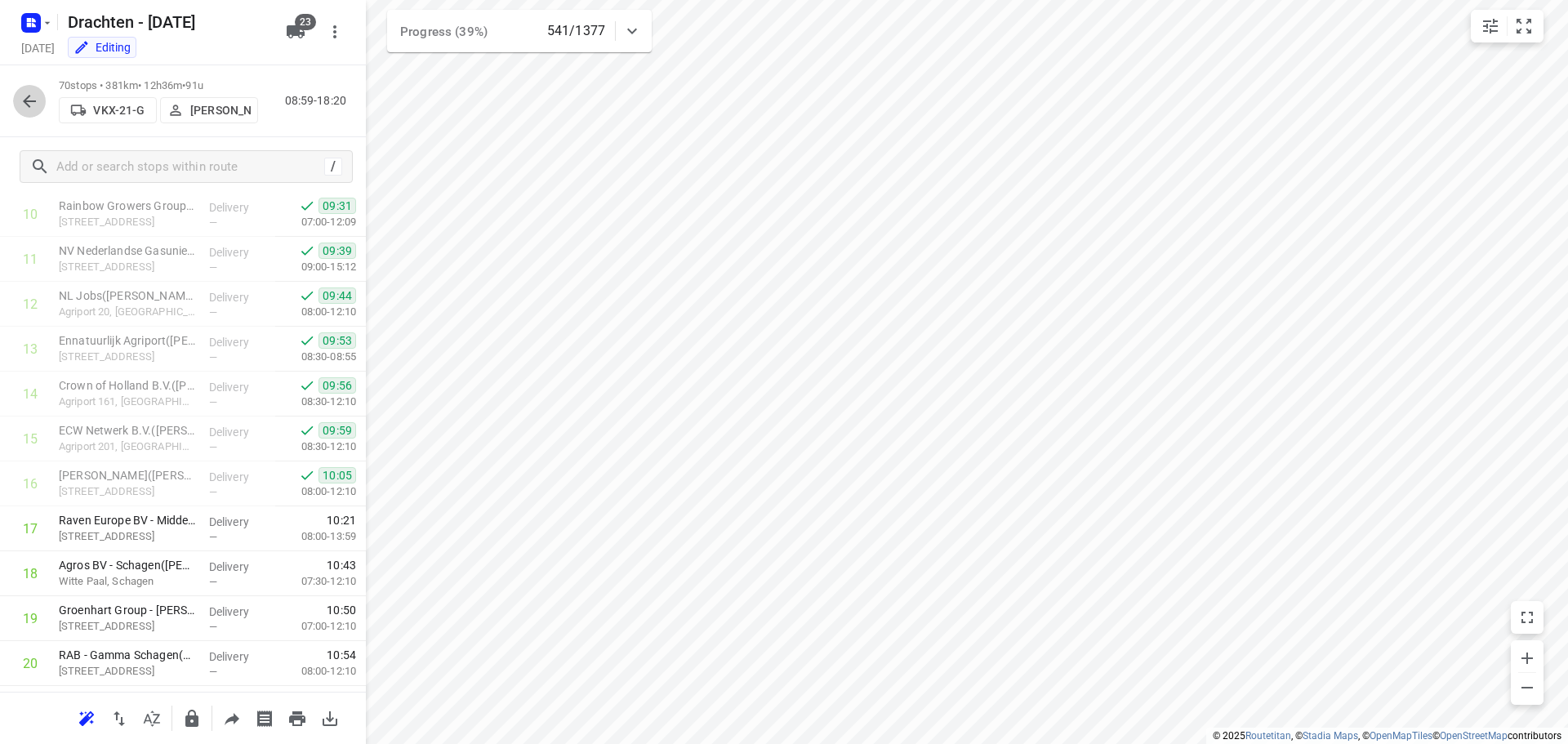
click at [20, 99] on icon "button" at bounding box center [29, 101] width 20 height 20
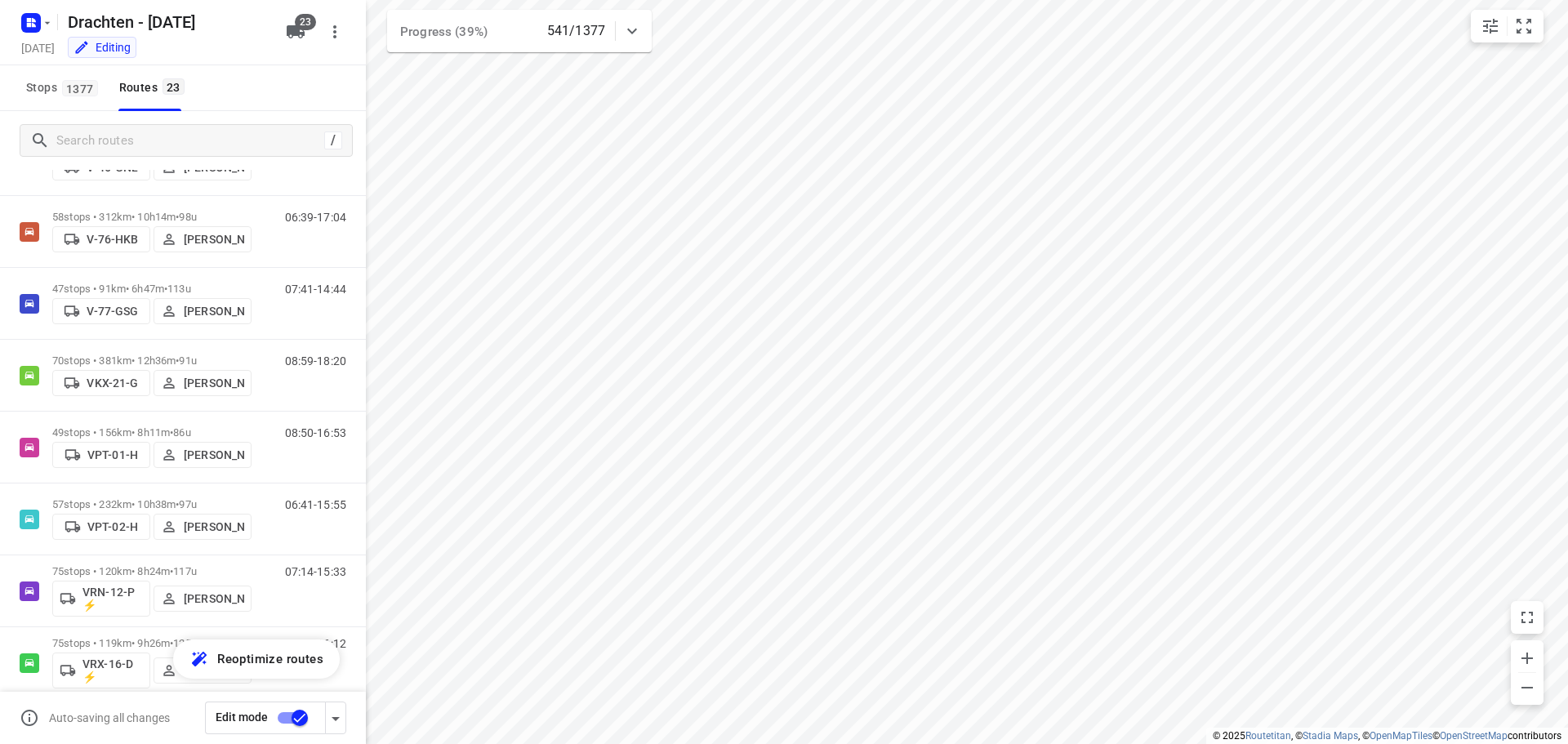
scroll to position [898, 0]
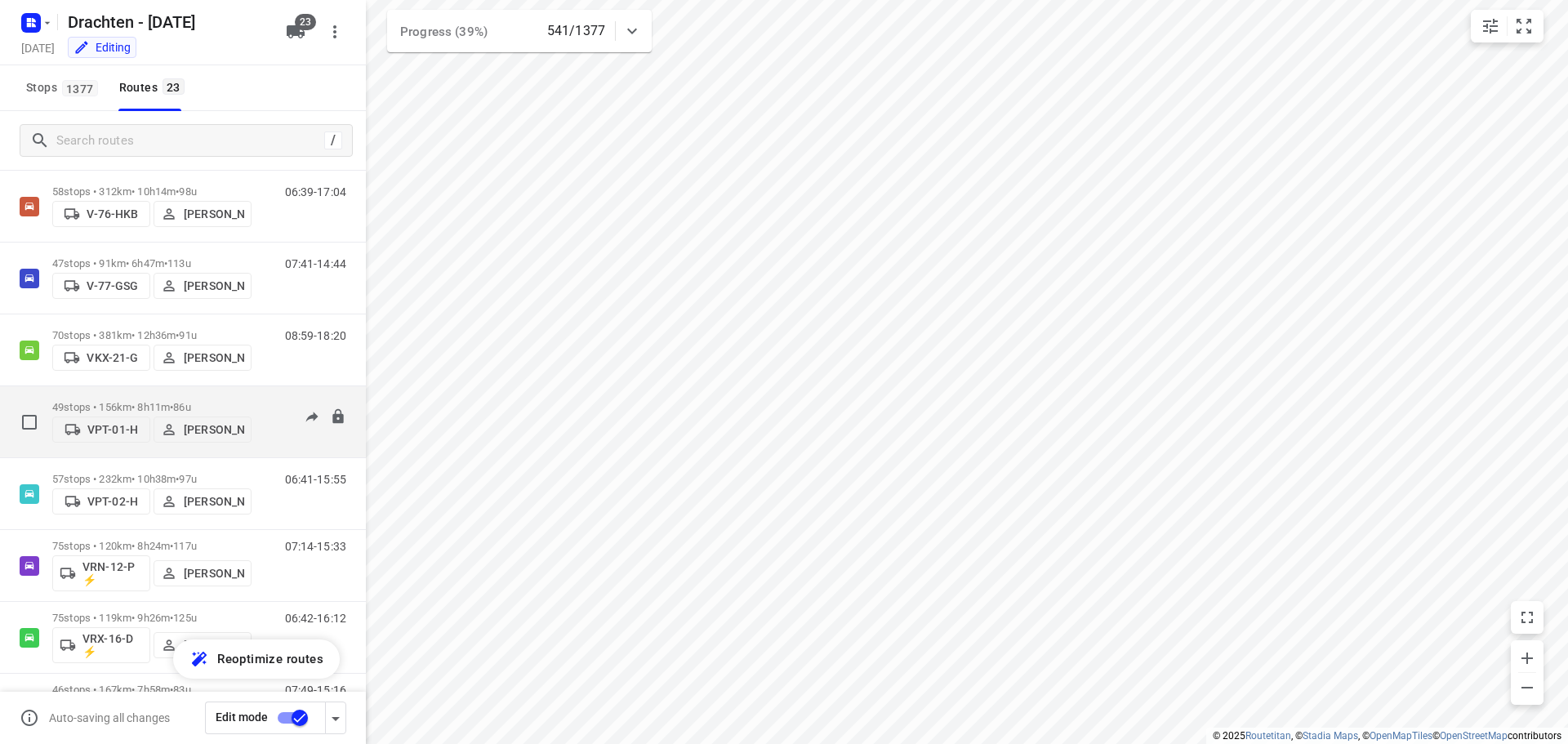
click at [138, 395] on div "49 stops • 156km • 8h11m • 86u VPT-01-H Piet Wijma" at bounding box center [151, 421] width 199 height 58
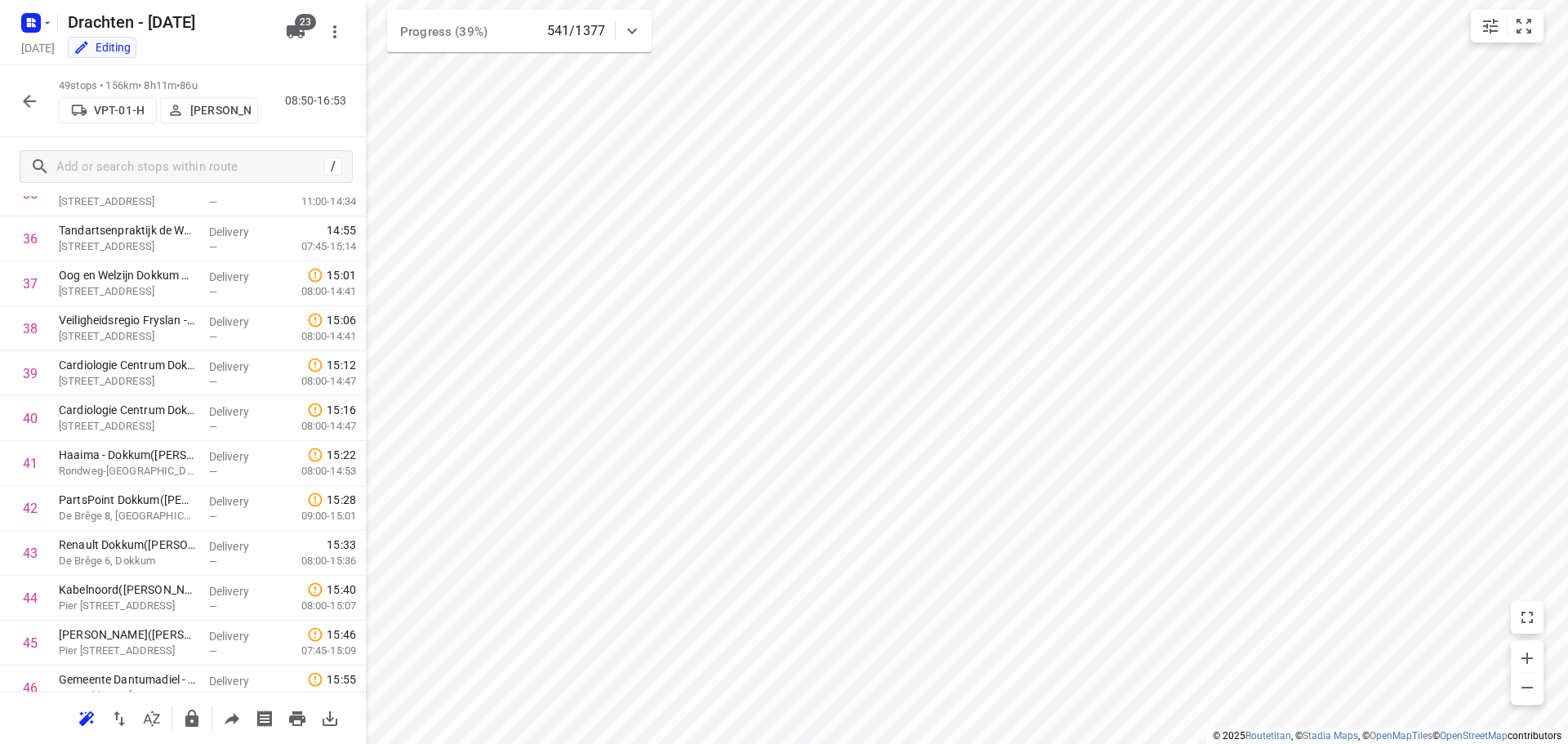
scroll to position [1831, 0]
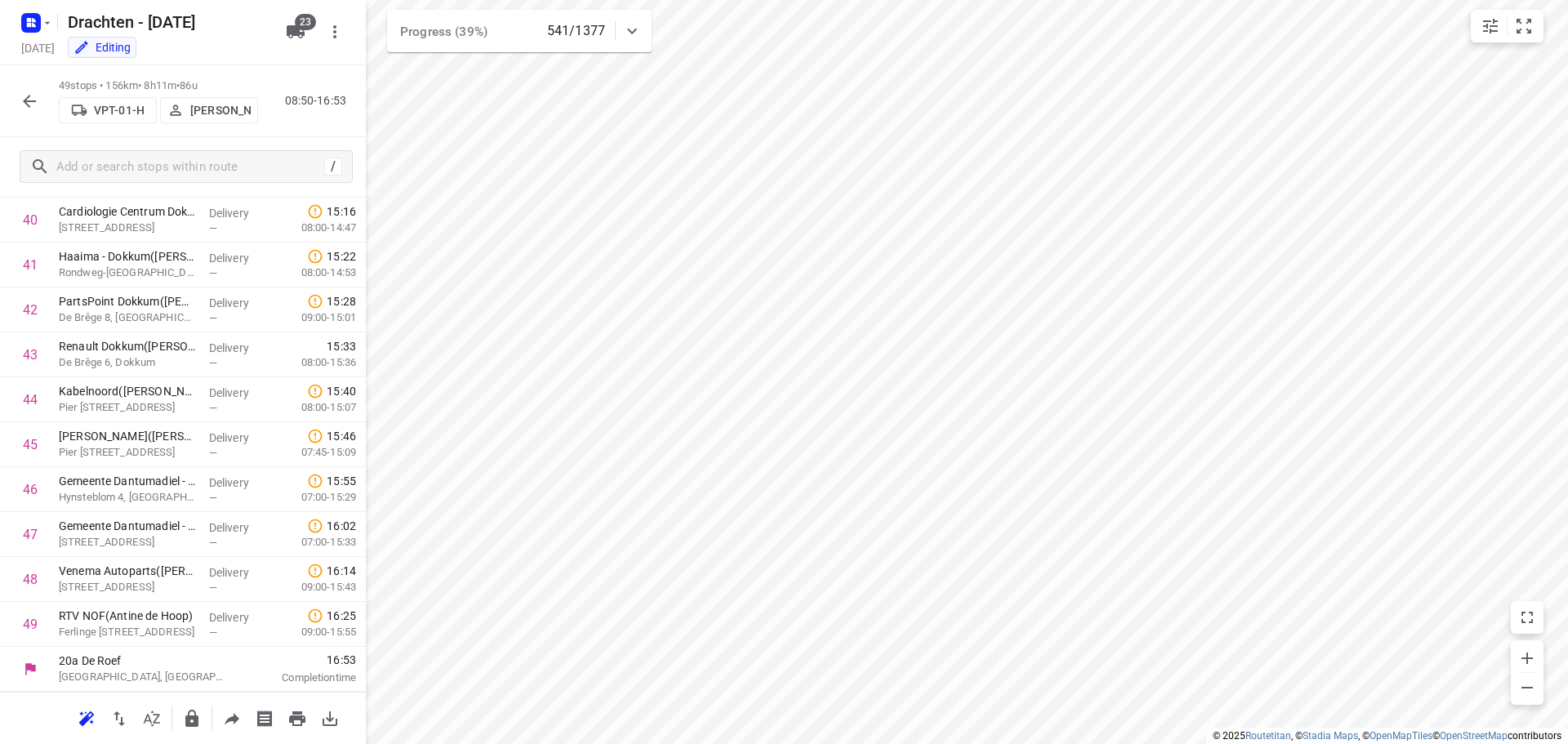
drag, startPoint x: 13, startPoint y: 109, endPoint x: 27, endPoint y: 103, distance: 15.2
click at [13, 109] on div at bounding box center [28, 100] width 32 height 32
click at [27, 101] on icon "button" at bounding box center [29, 101] width 20 height 20
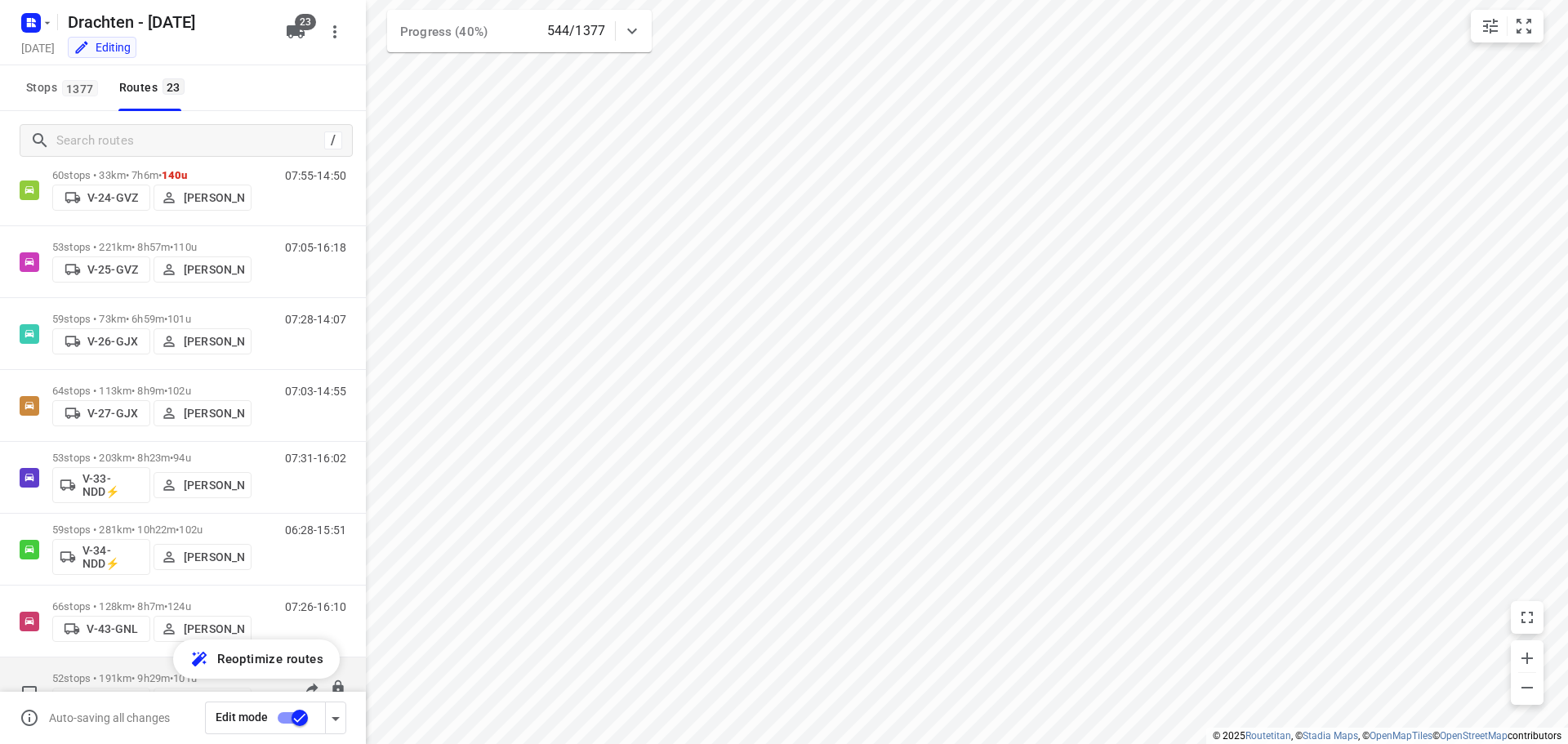
scroll to position [163, 0]
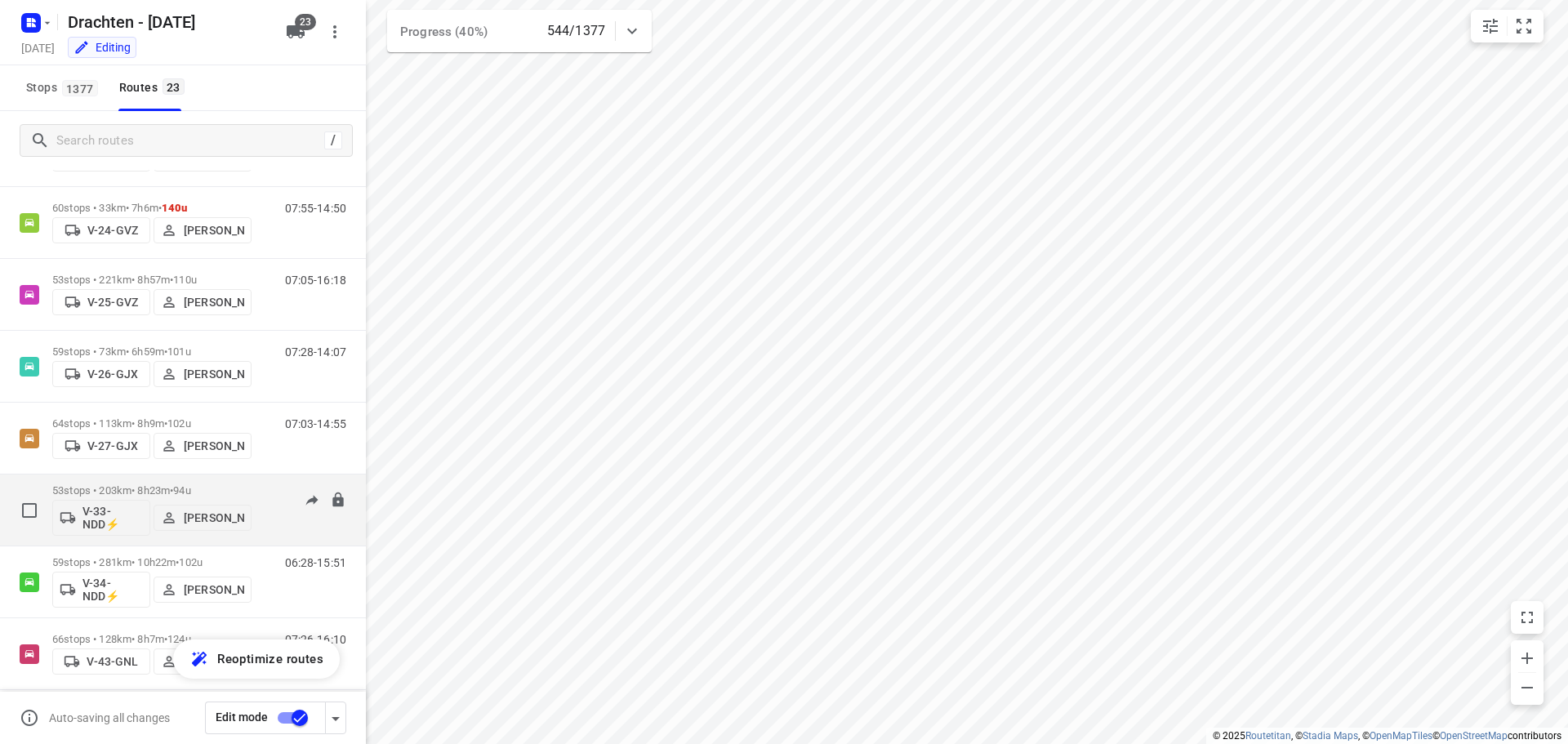
click at [163, 476] on div "53 stops • 203km • 8h23m • 94u V-33-NDD⚡ Janneke Zuur" at bounding box center [151, 509] width 199 height 68
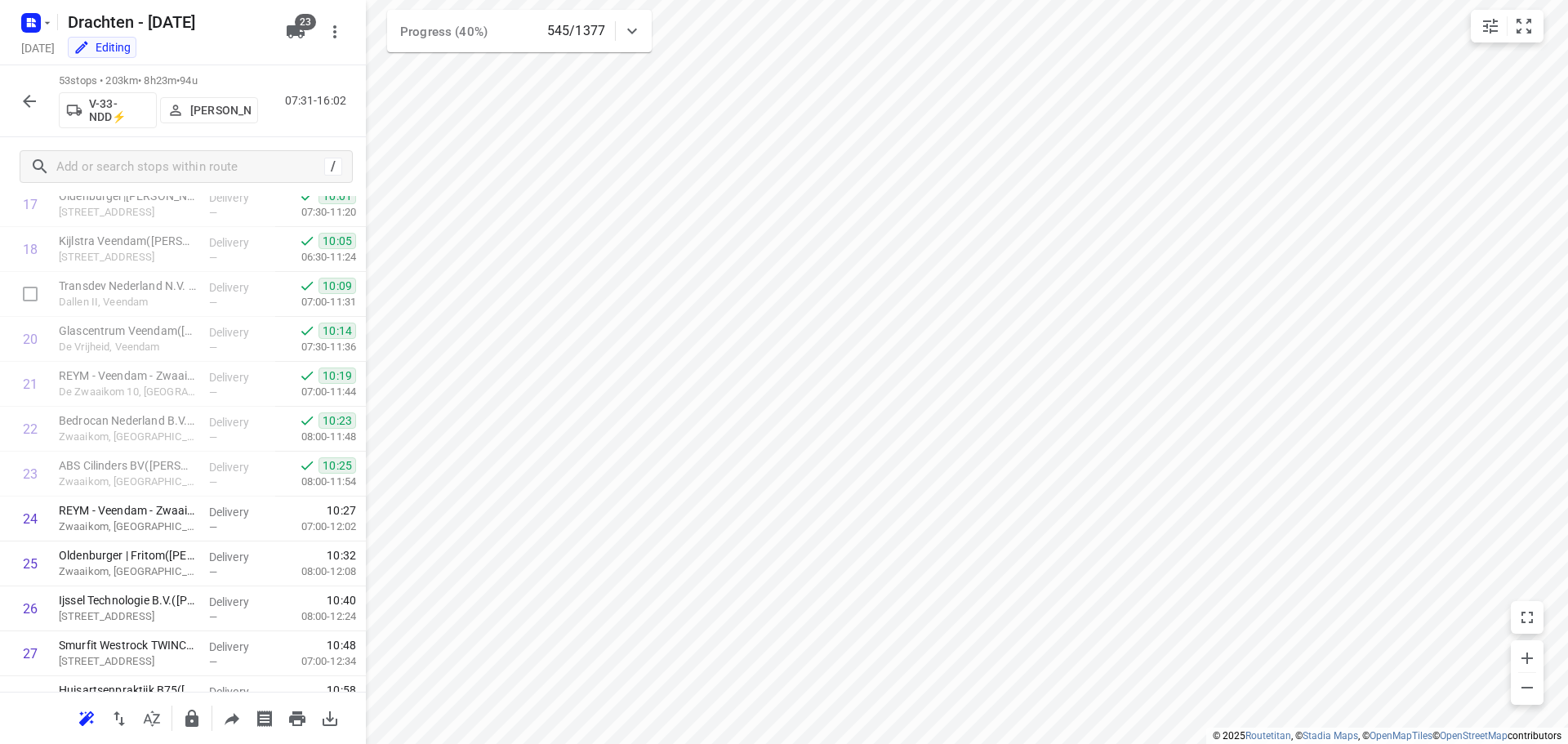
scroll to position [817, 0]
click at [39, 99] on button "button" at bounding box center [28, 100] width 32 height 32
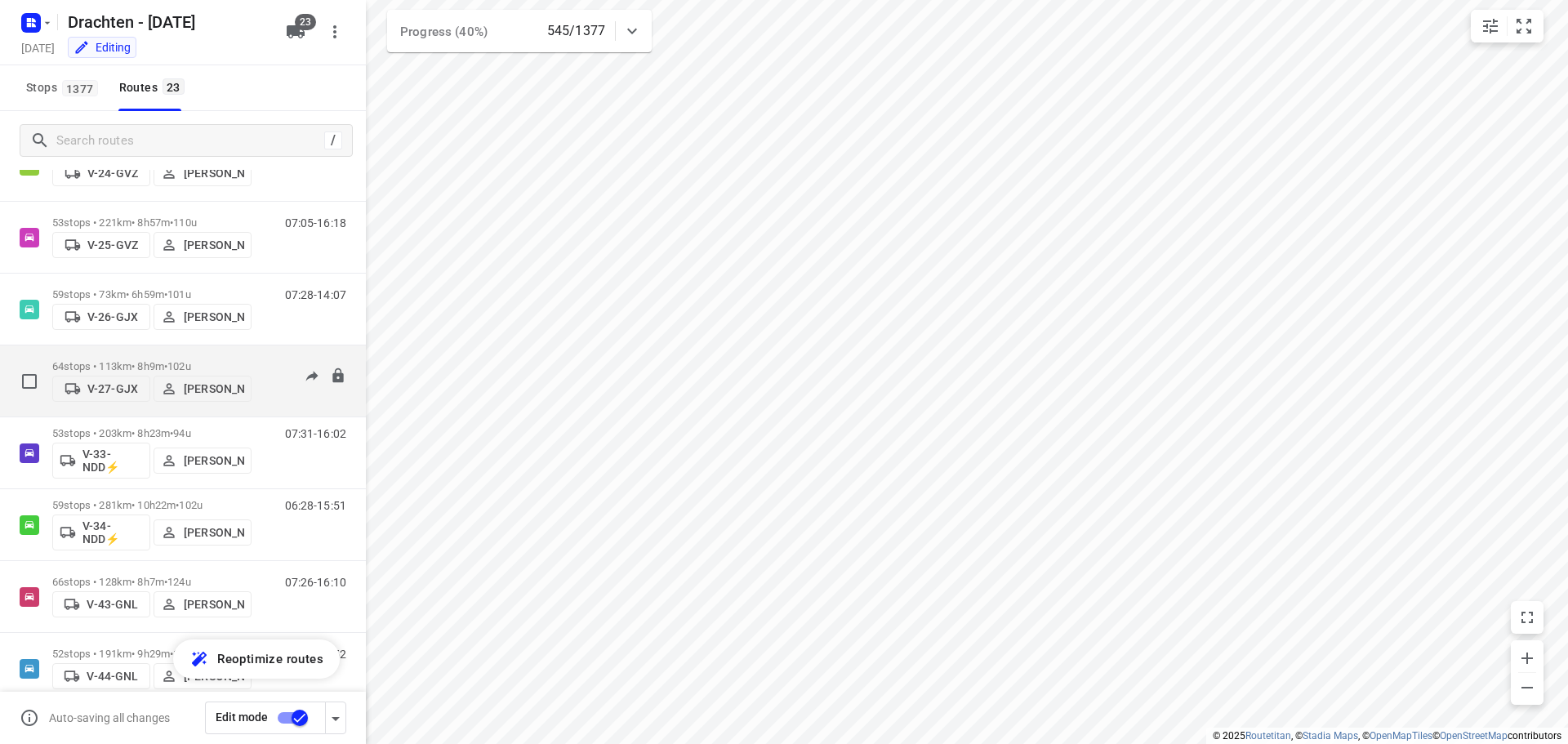
scroll to position [244, 0]
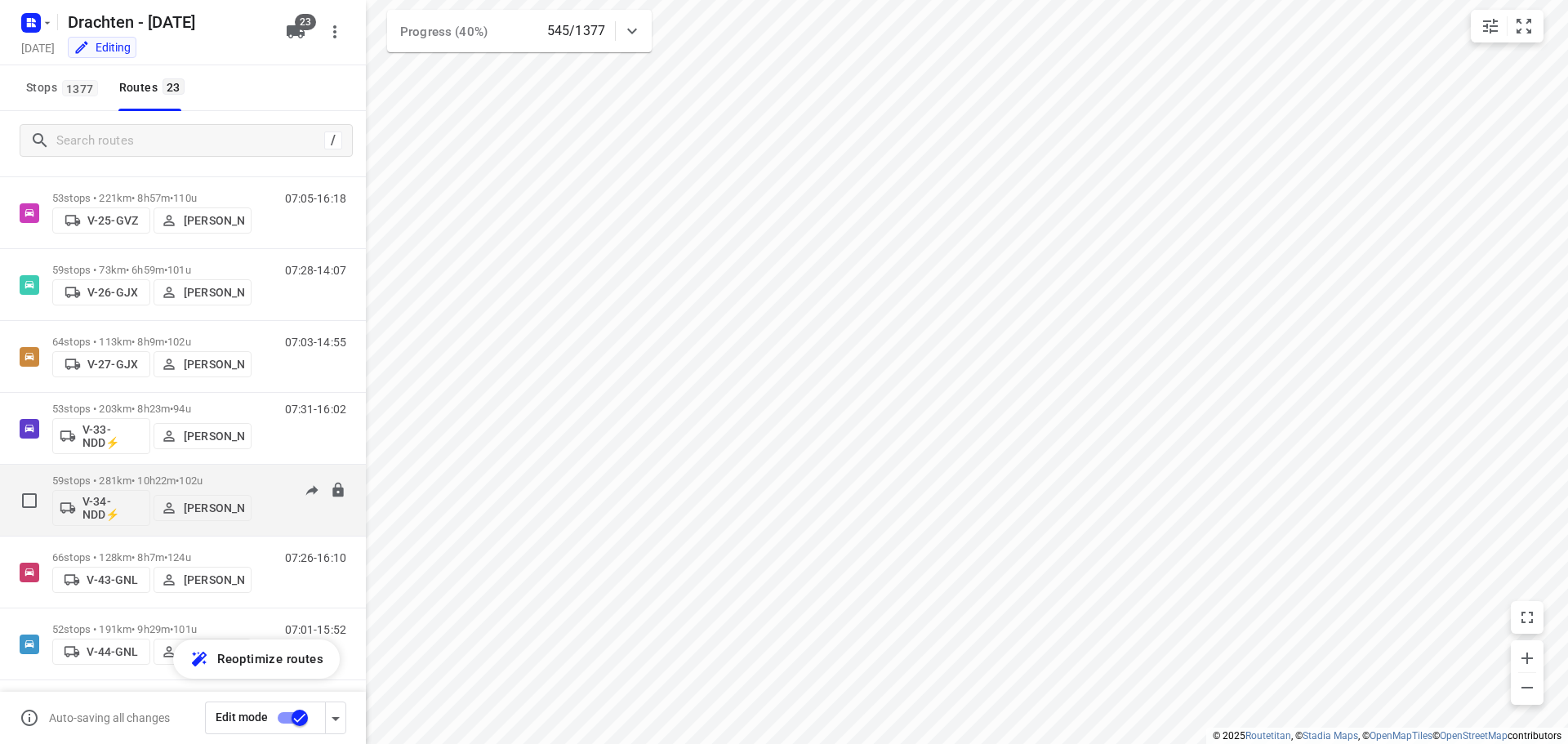
click at [183, 473] on div "59 stops • 281km • 10h22m • 102u V-34-NDD⚡ Jos Kaspers" at bounding box center [151, 500] width 199 height 68
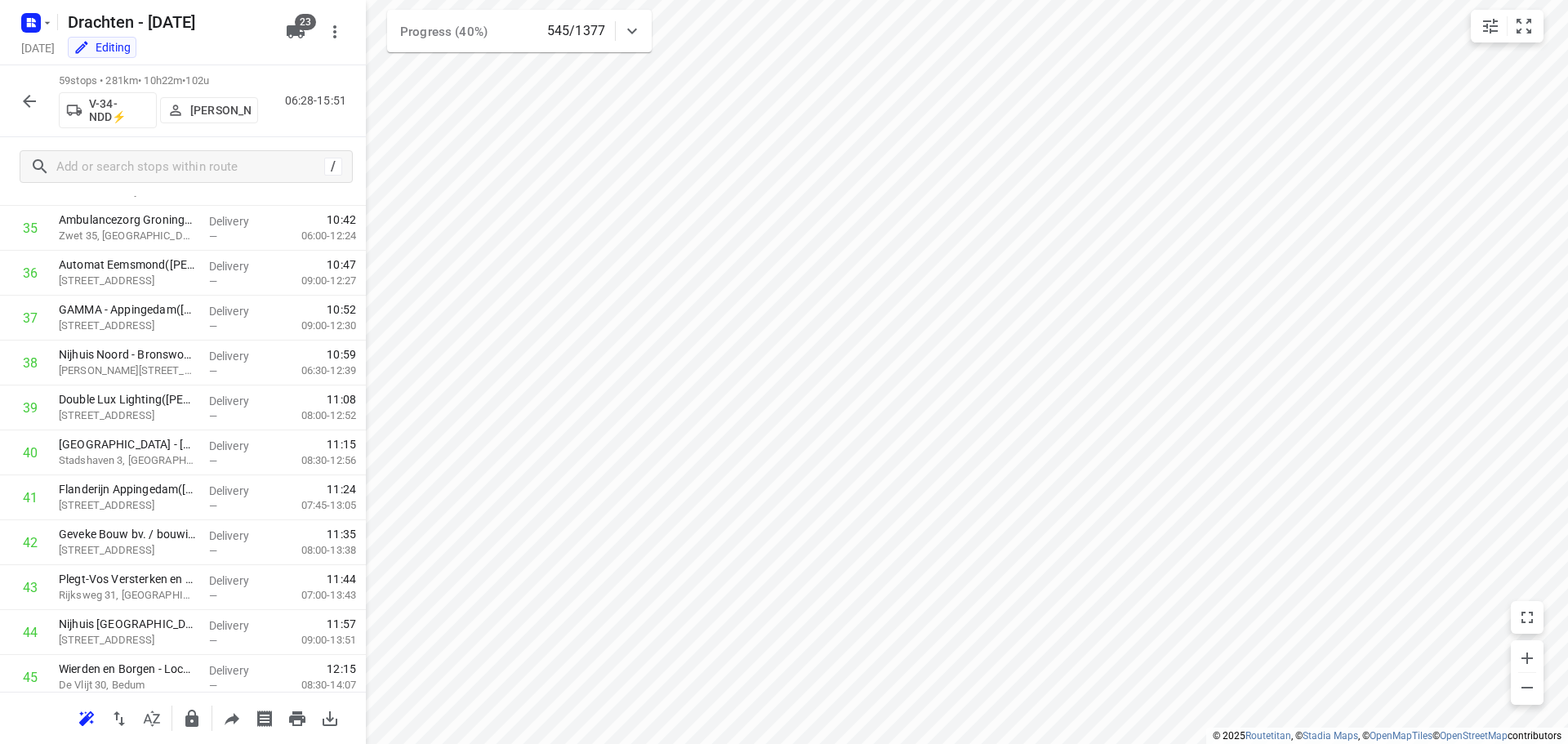
scroll to position [1382, 0]
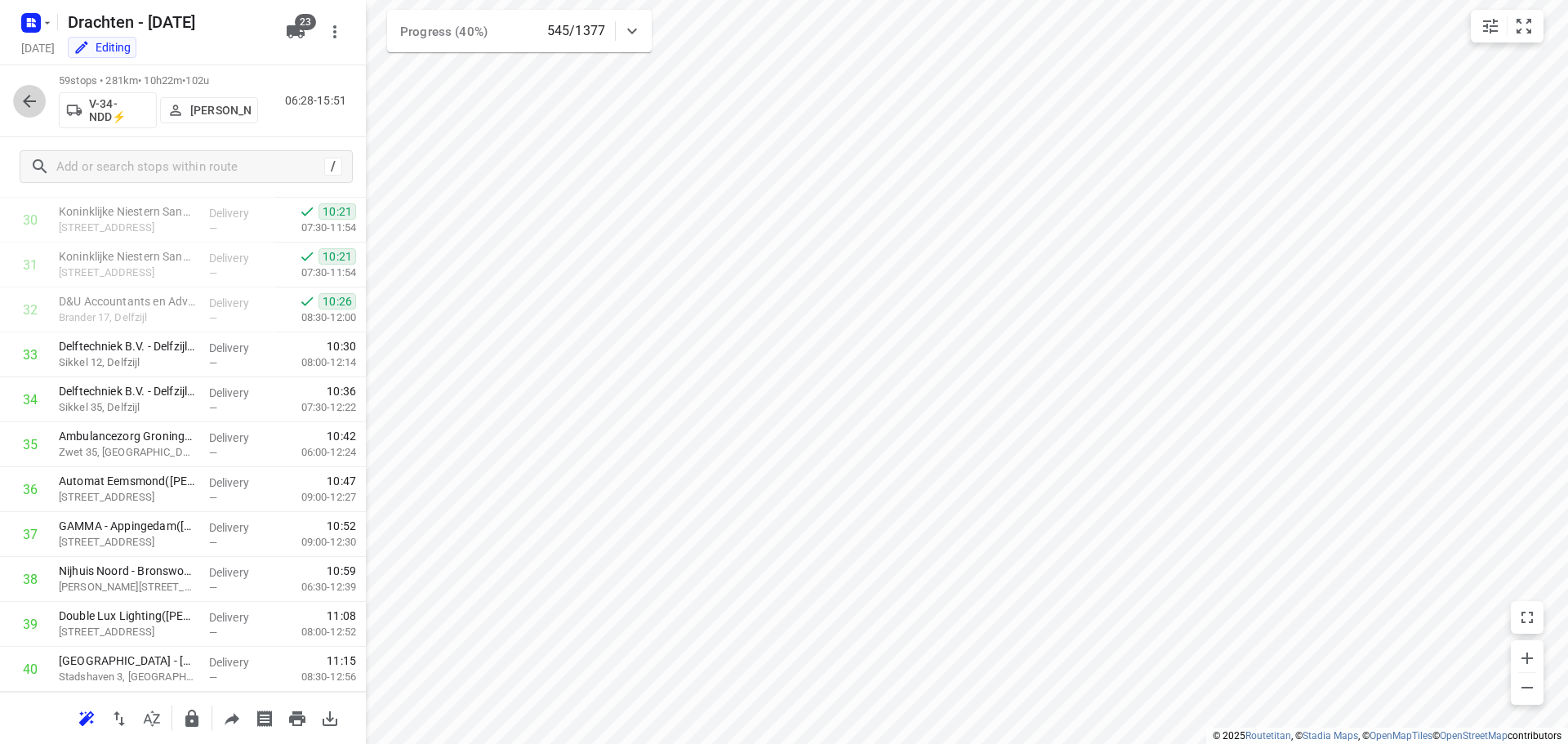
click at [27, 106] on icon "button" at bounding box center [29, 101] width 20 height 20
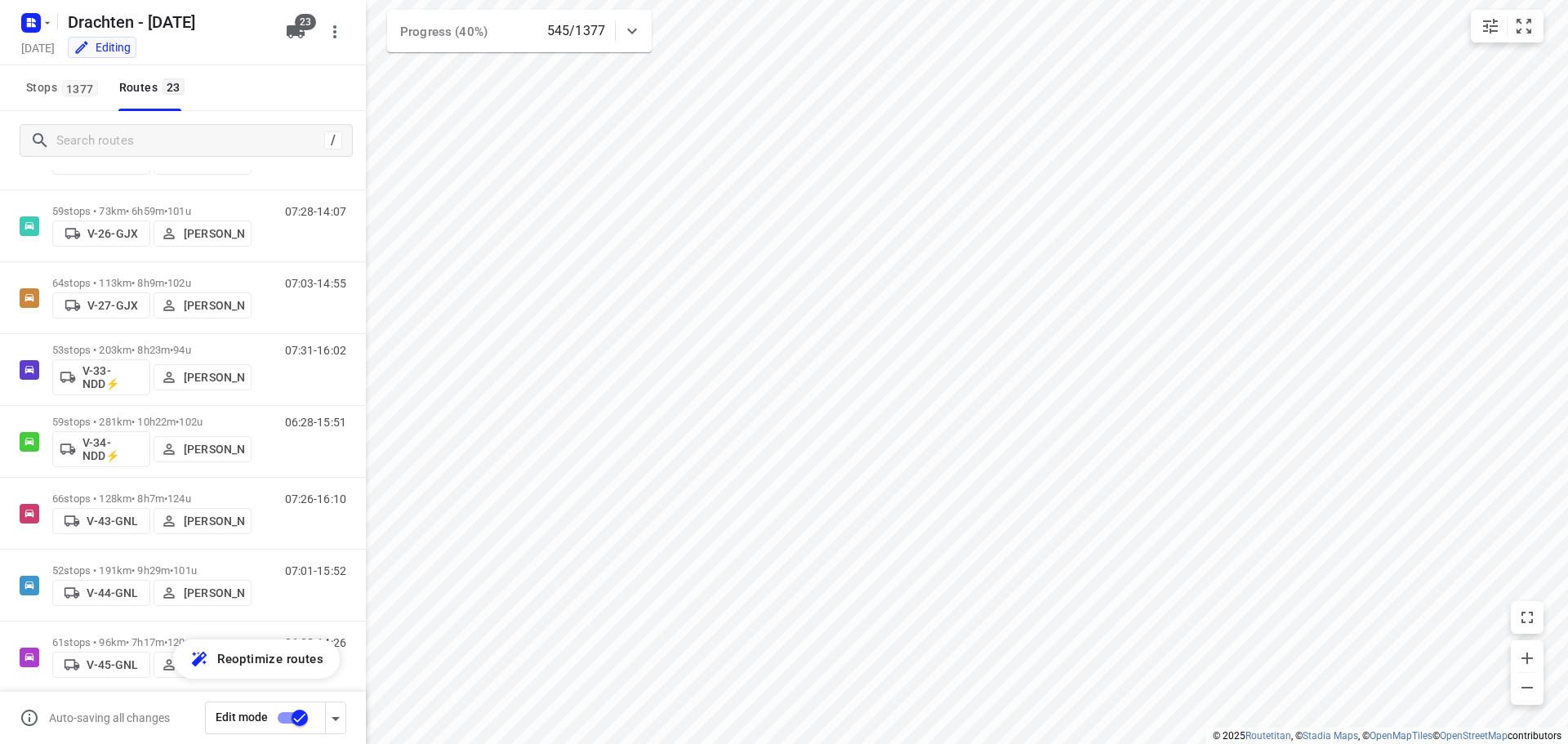
scroll to position [327, 0]
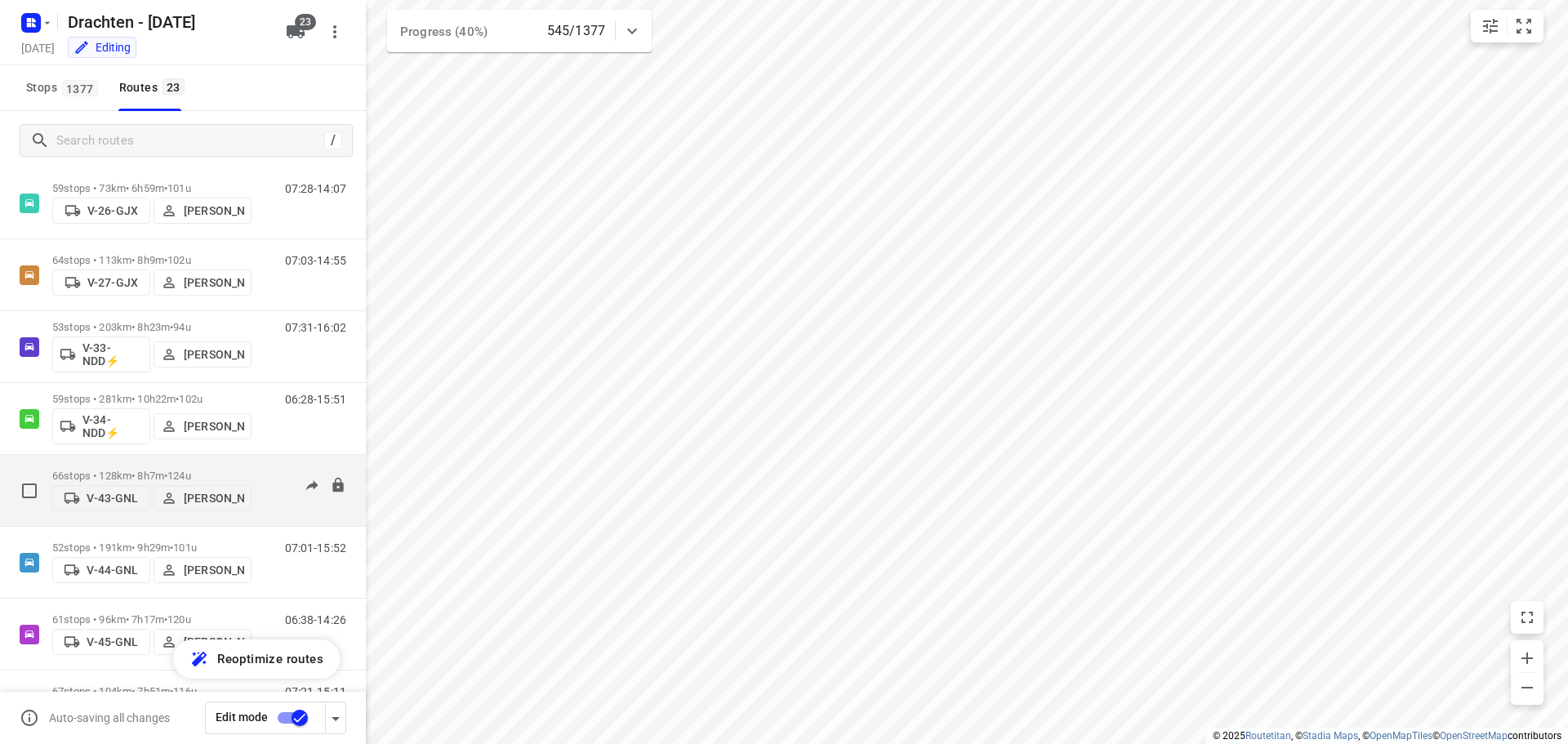
click at [149, 461] on div "66 stops • 128km • 8h7m • 124u V-43-GNL Henk Hooijenga" at bounding box center [151, 490] width 199 height 58
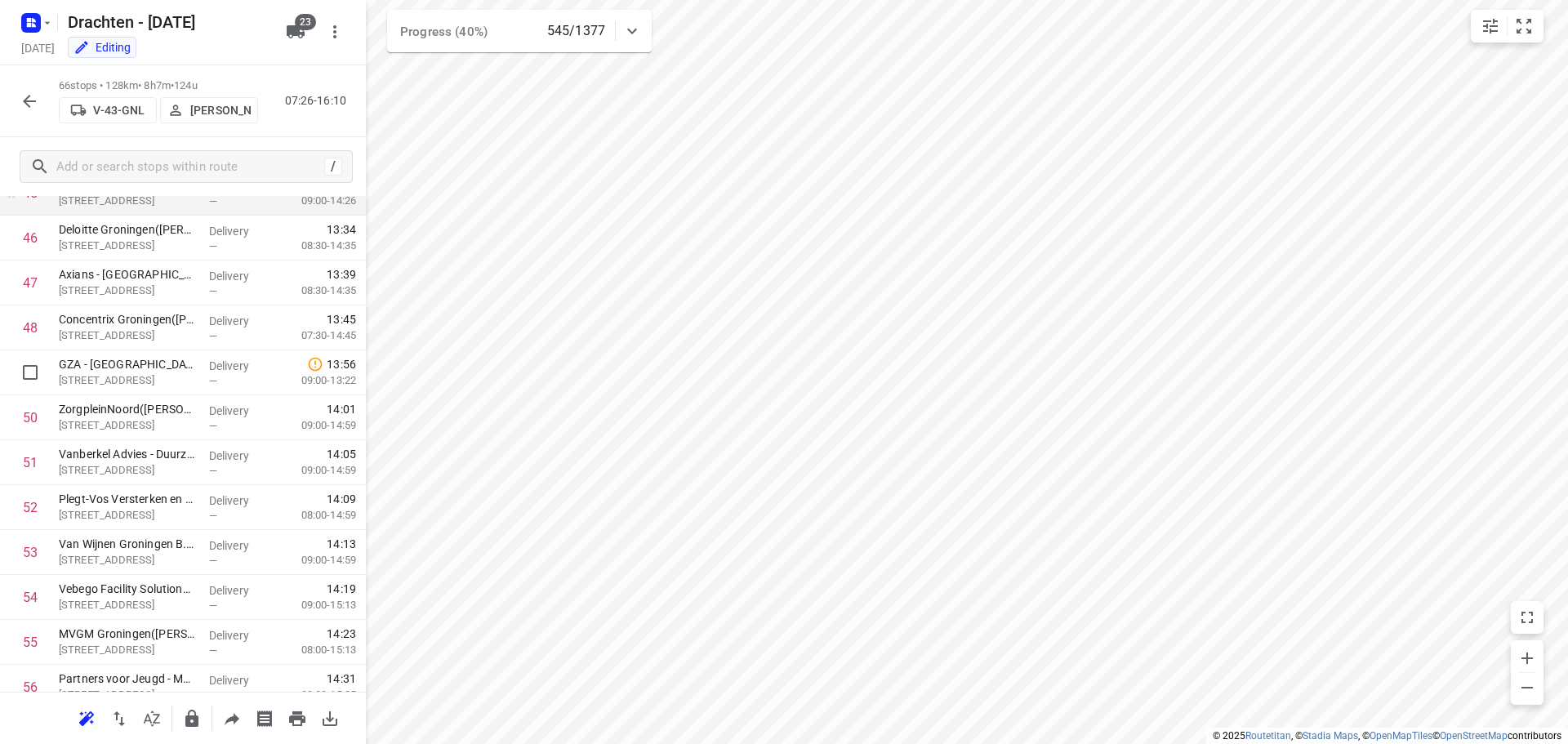
scroll to position [2023, 0]
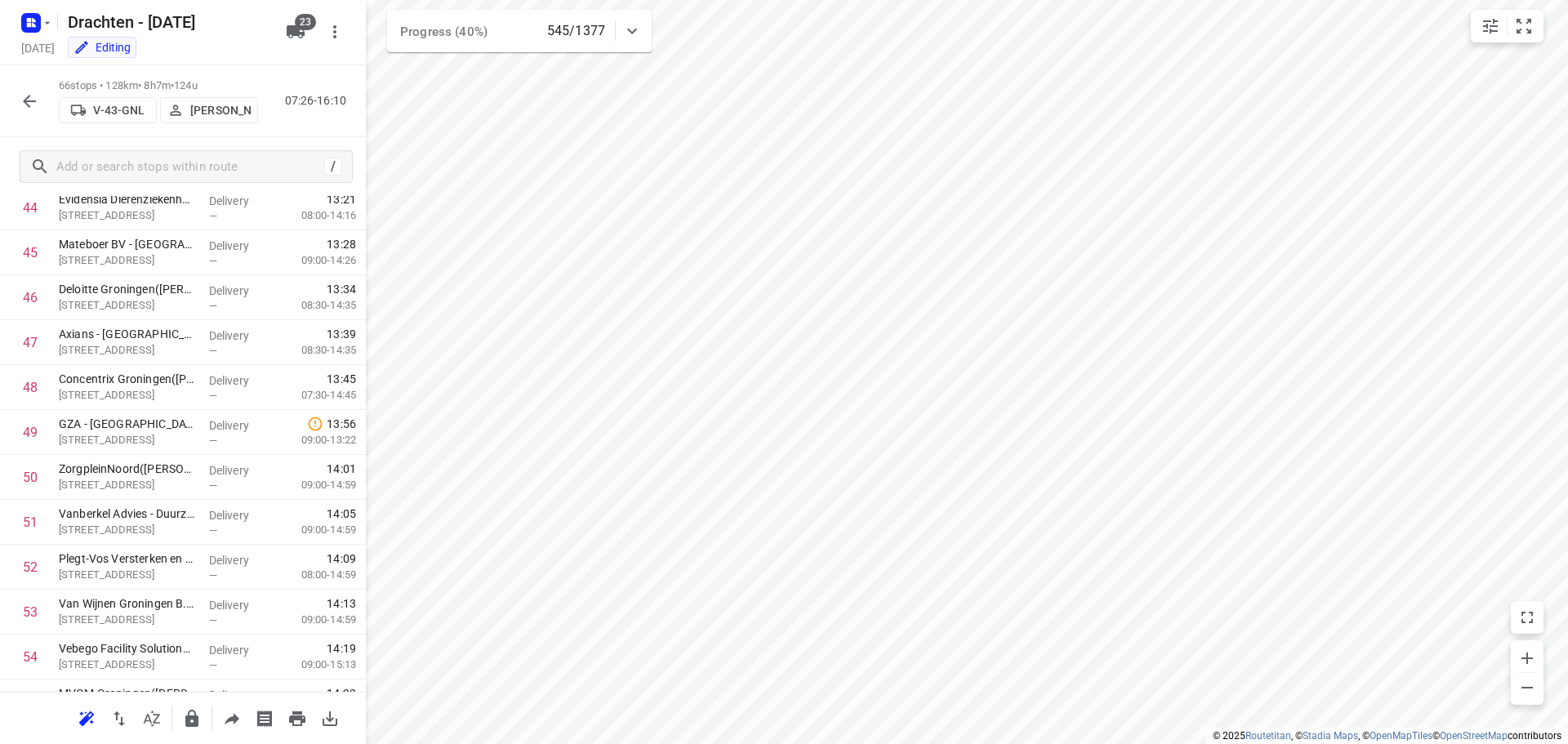
click at [28, 94] on icon "button" at bounding box center [29, 101] width 20 height 20
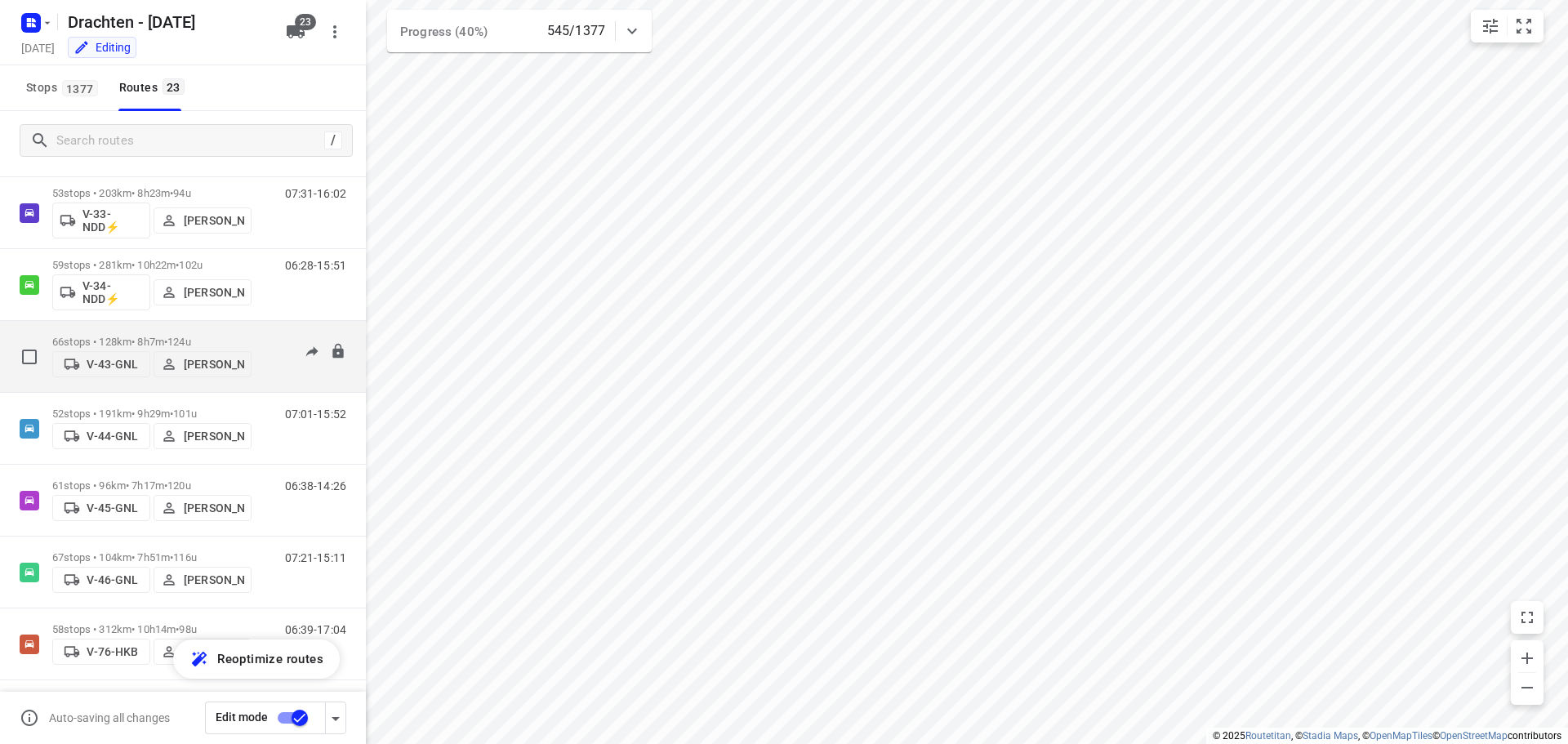
scroll to position [490, 0]
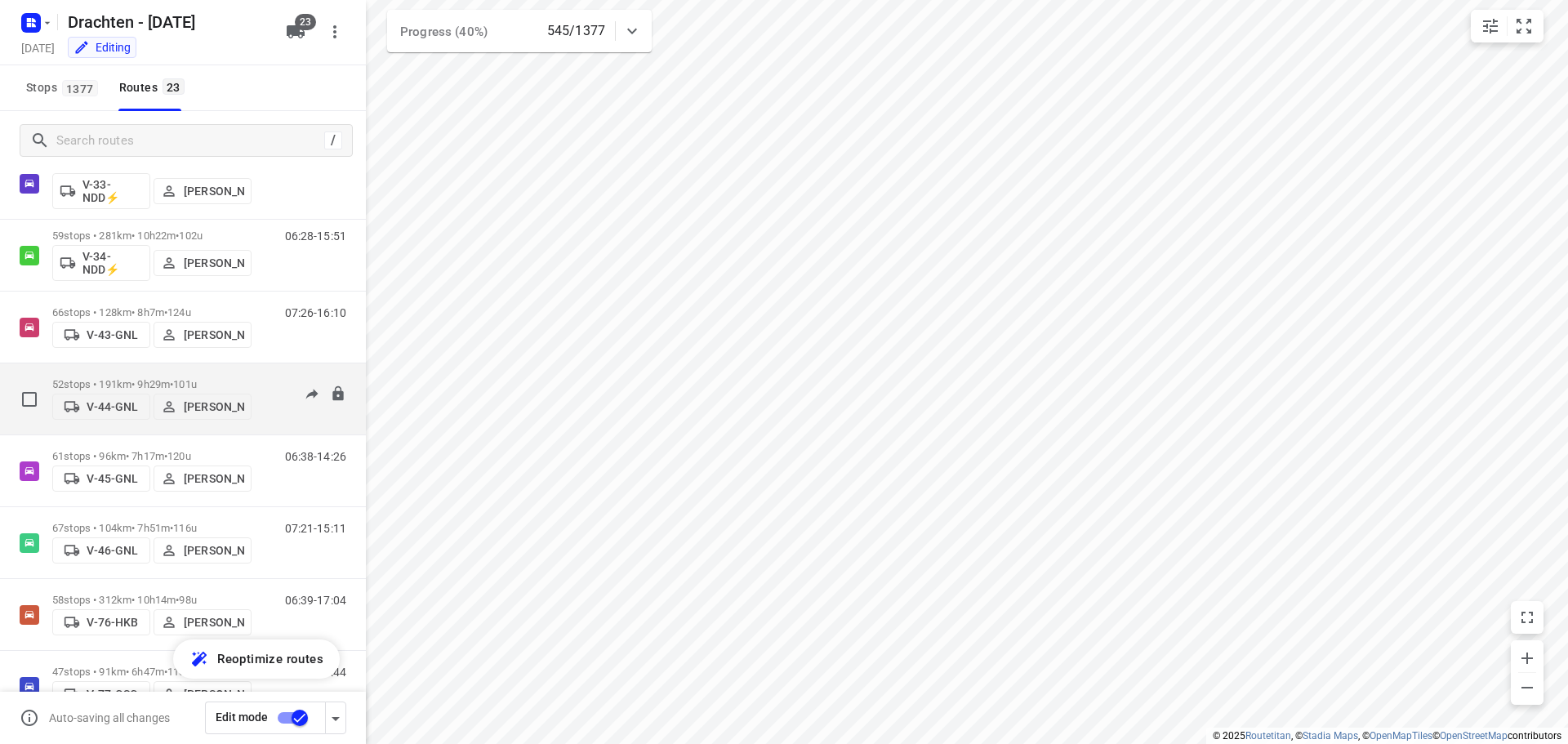
click at [175, 378] on p "52 stops • 191km • 9h29m • 101u" at bounding box center [151, 384] width 199 height 12
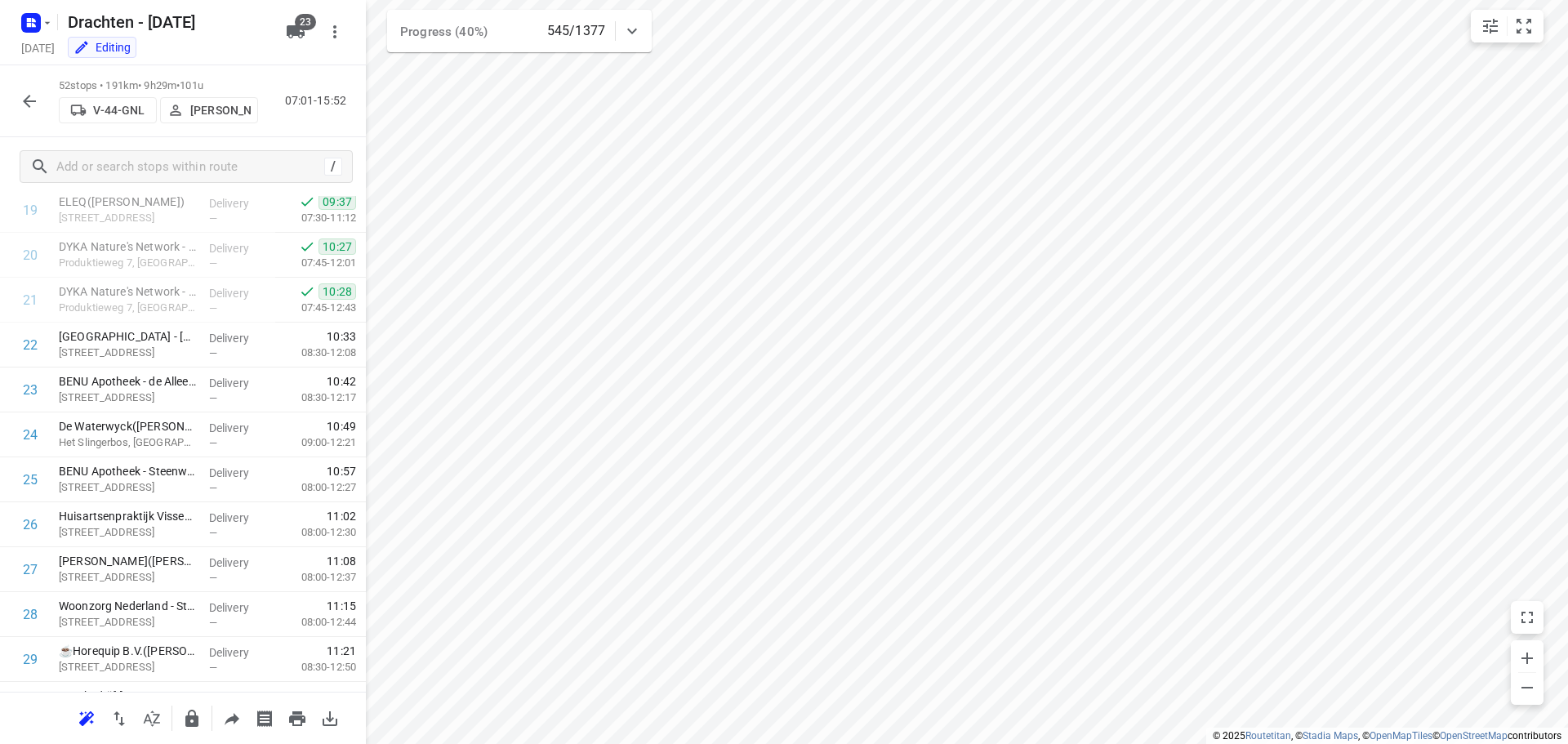
scroll to position [817, 0]
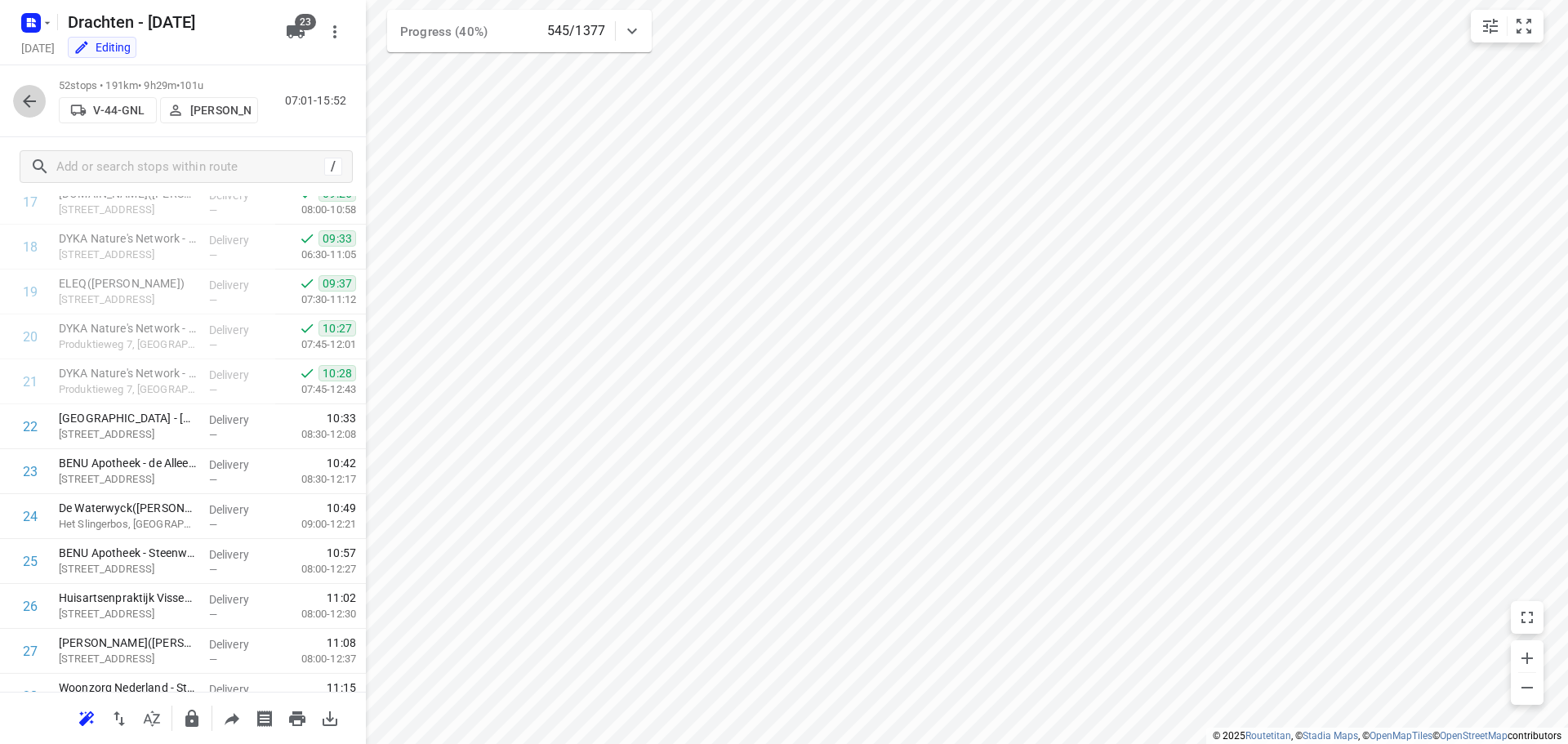
click at [29, 114] on button "button" at bounding box center [28, 100] width 32 height 32
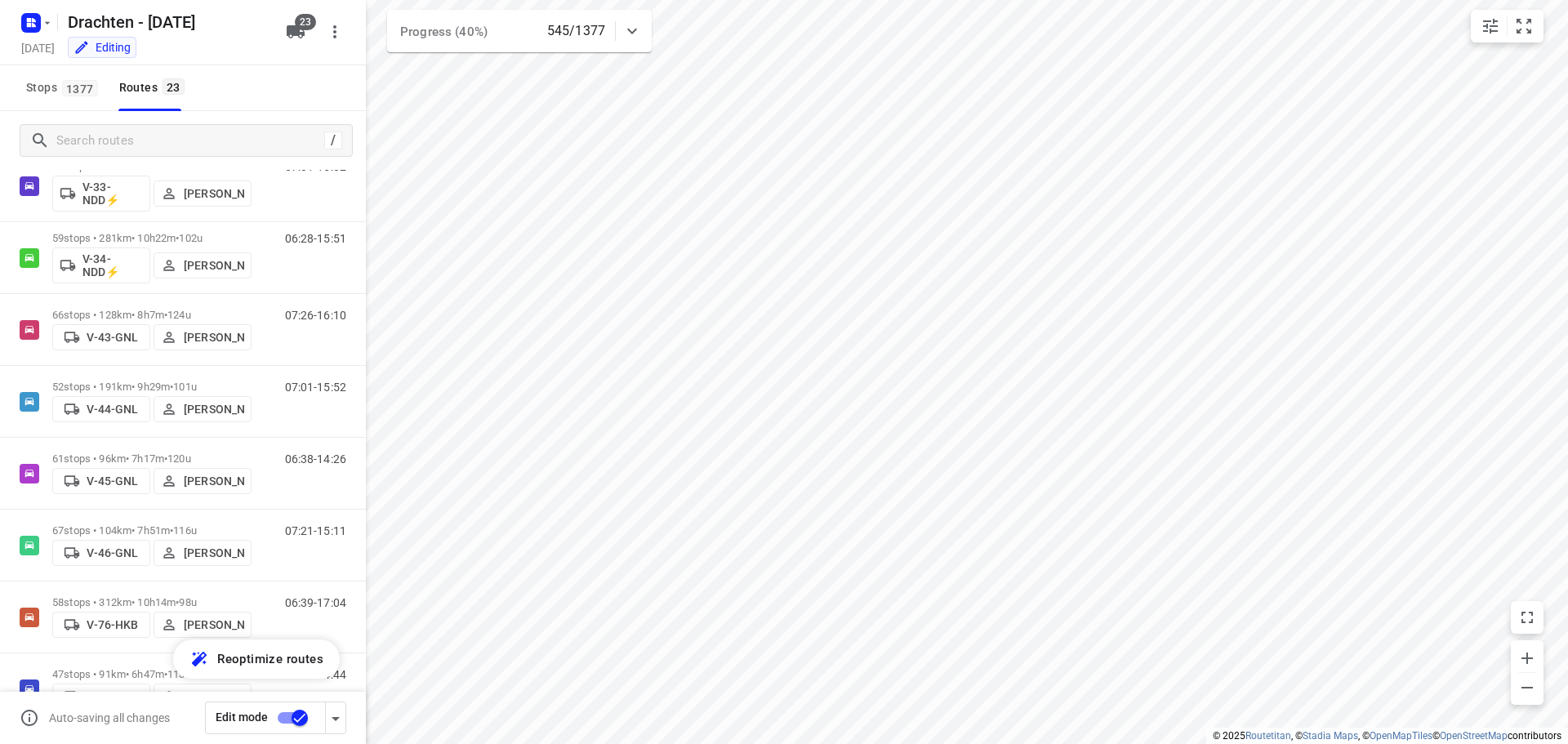
scroll to position [490, 0]
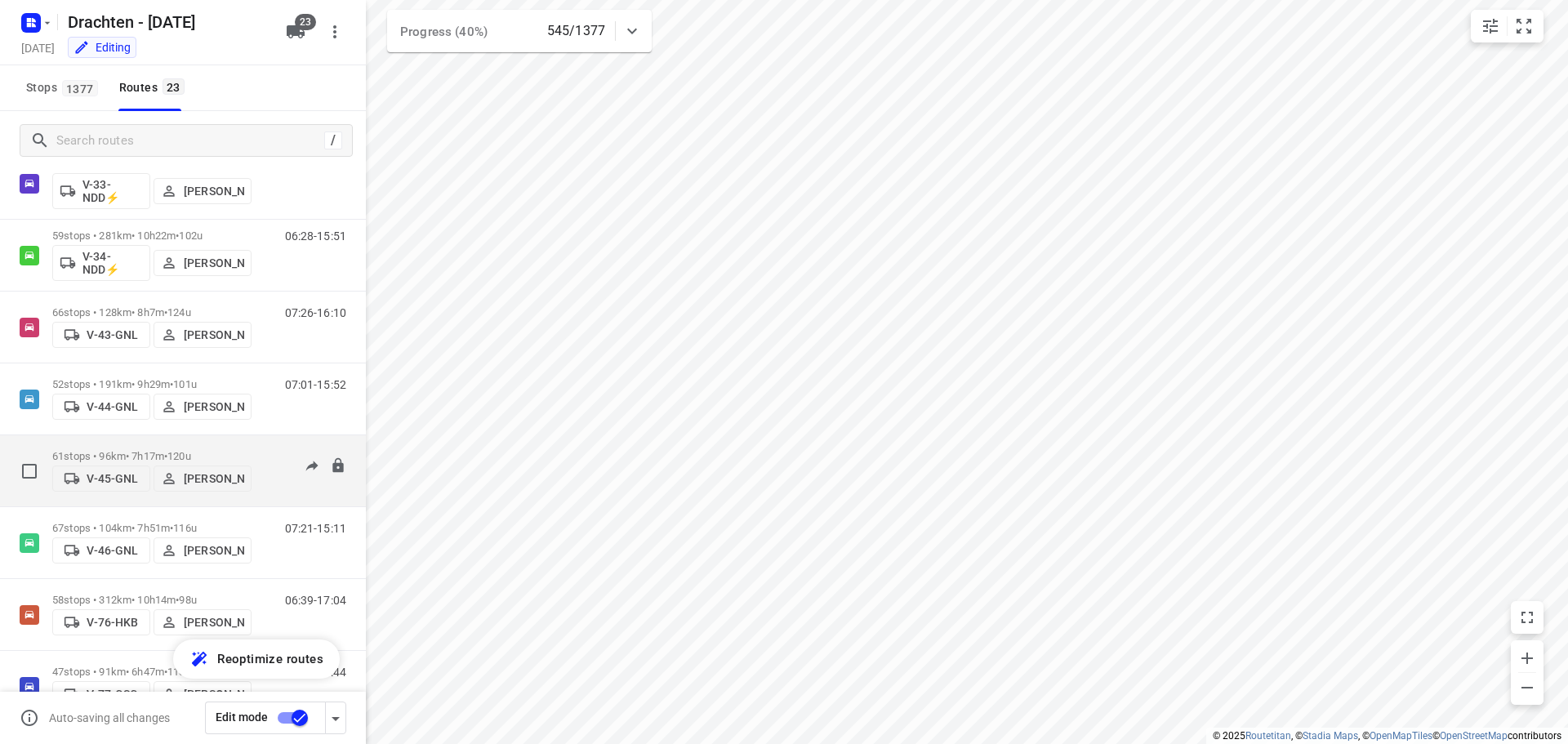
click at [127, 444] on div "61 stops • 96km • 7h17m • 120u V-45-GNL Sjouke Veenstra" at bounding box center [151, 470] width 199 height 58
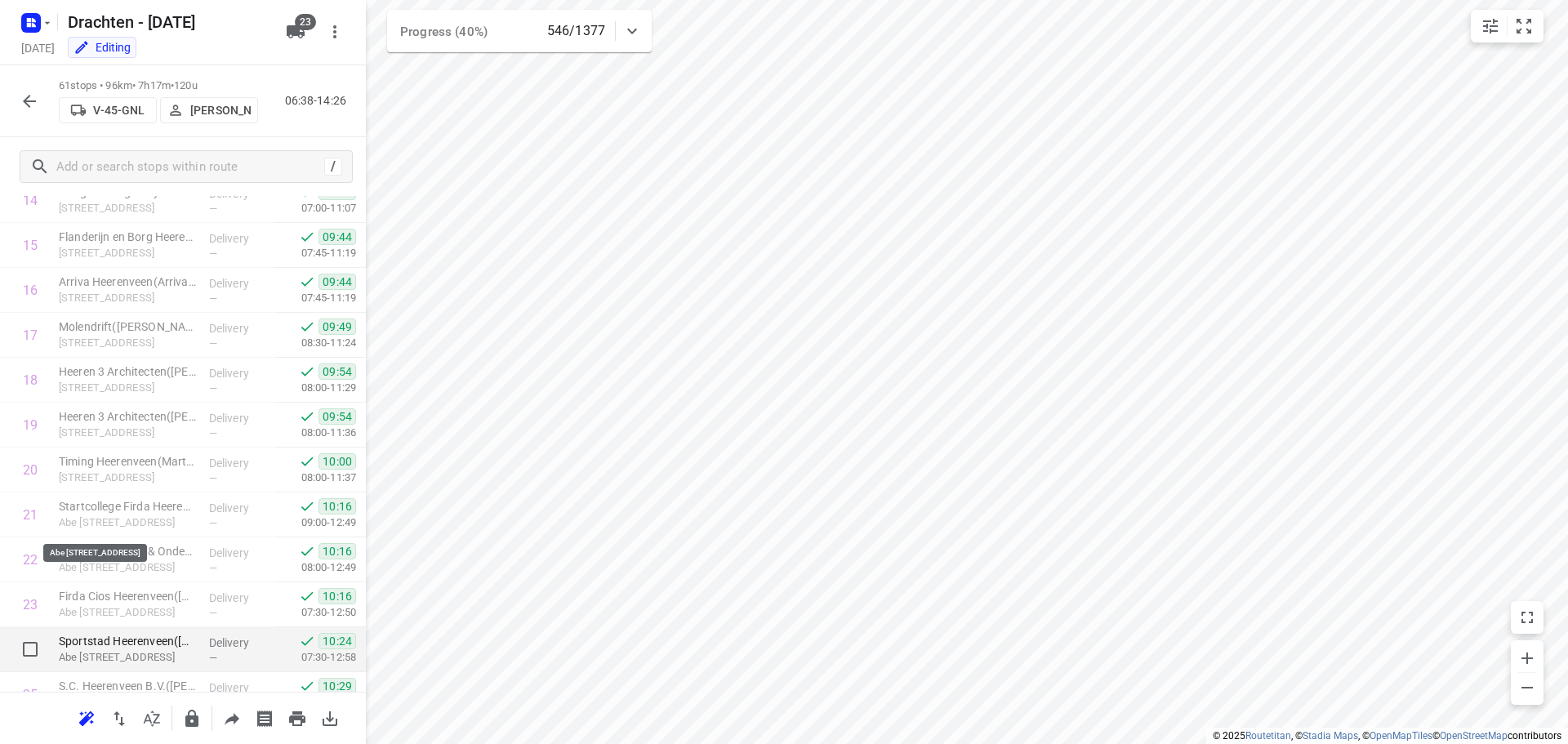
scroll to position [817, 0]
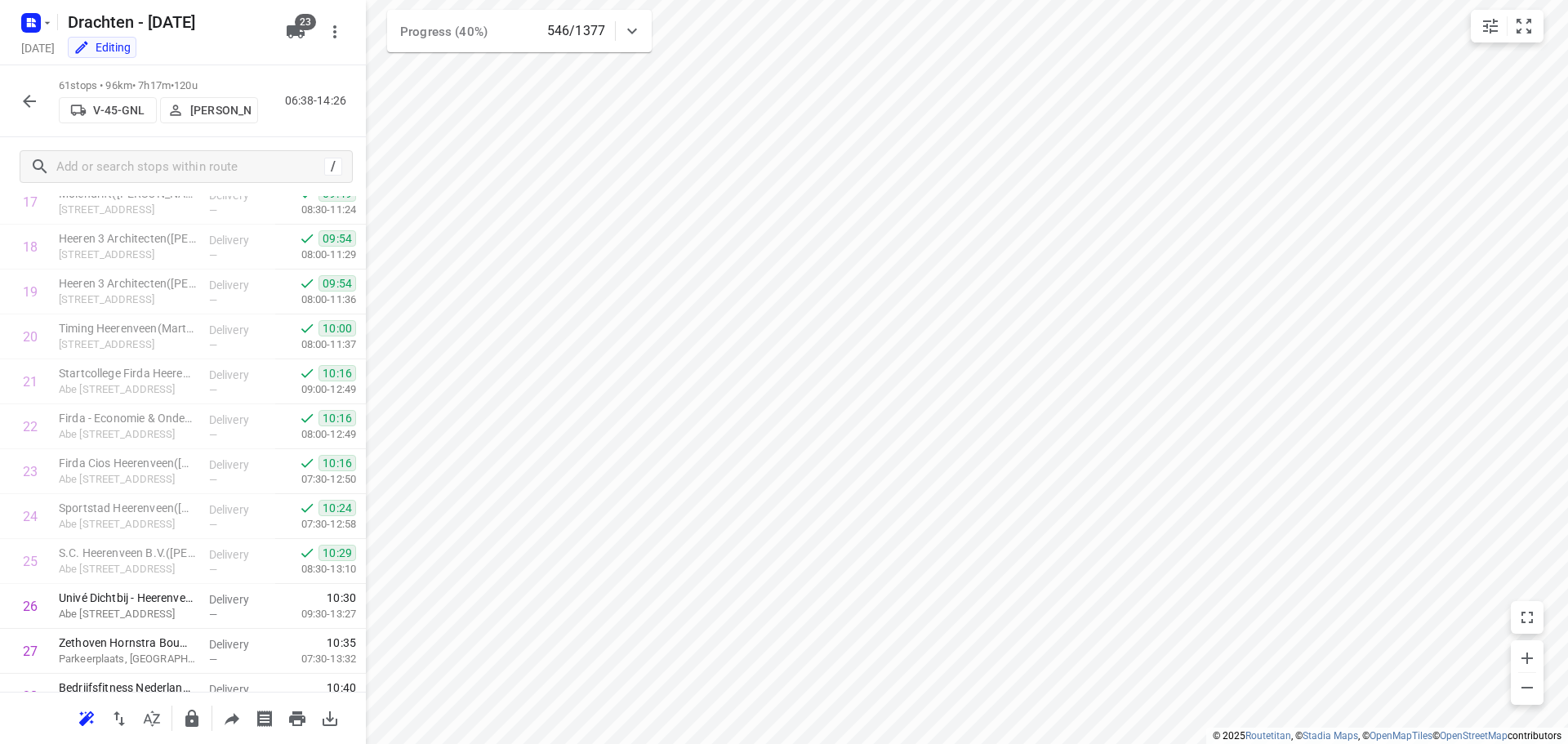
click at [20, 103] on icon "button" at bounding box center [29, 101] width 20 height 20
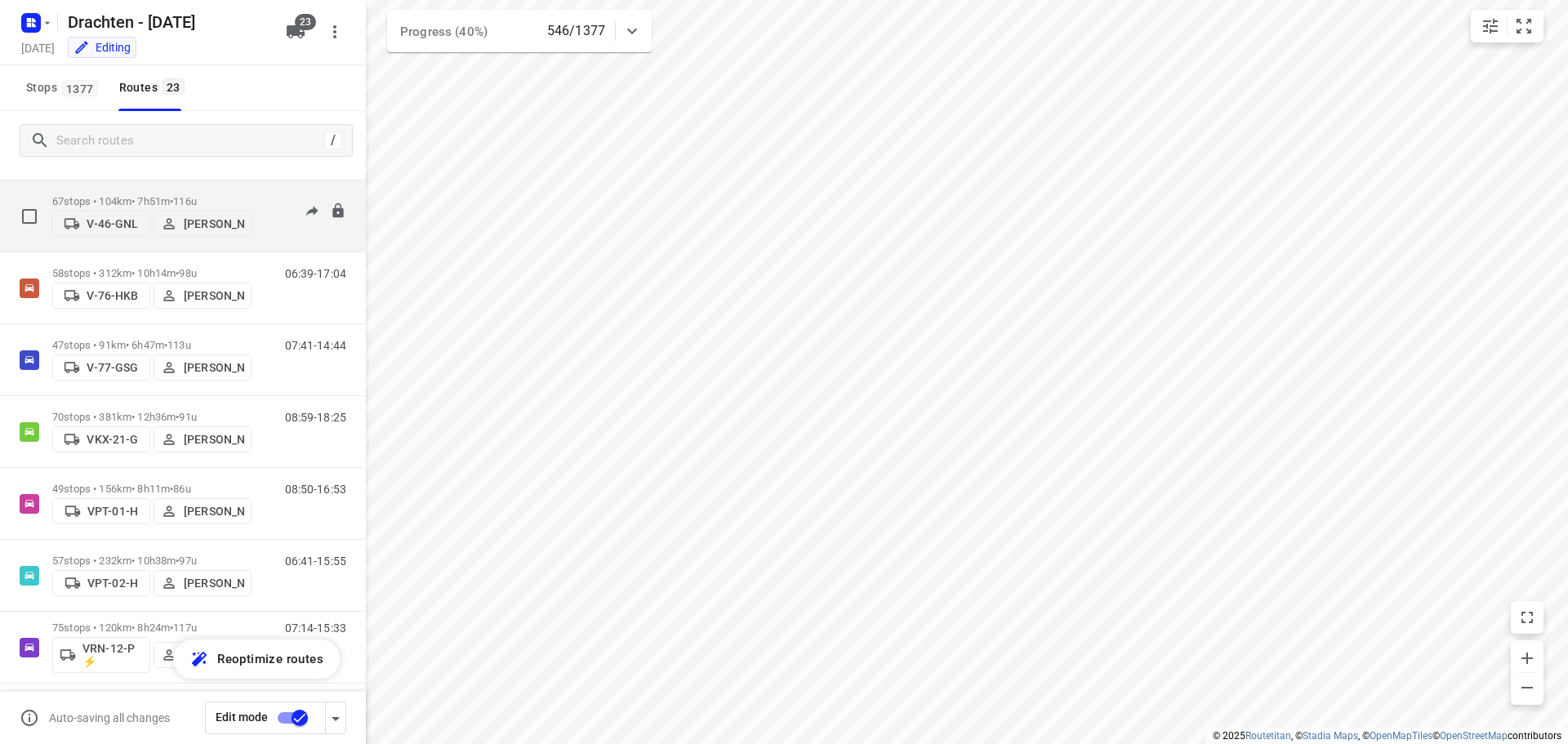
scroll to position [734, 0]
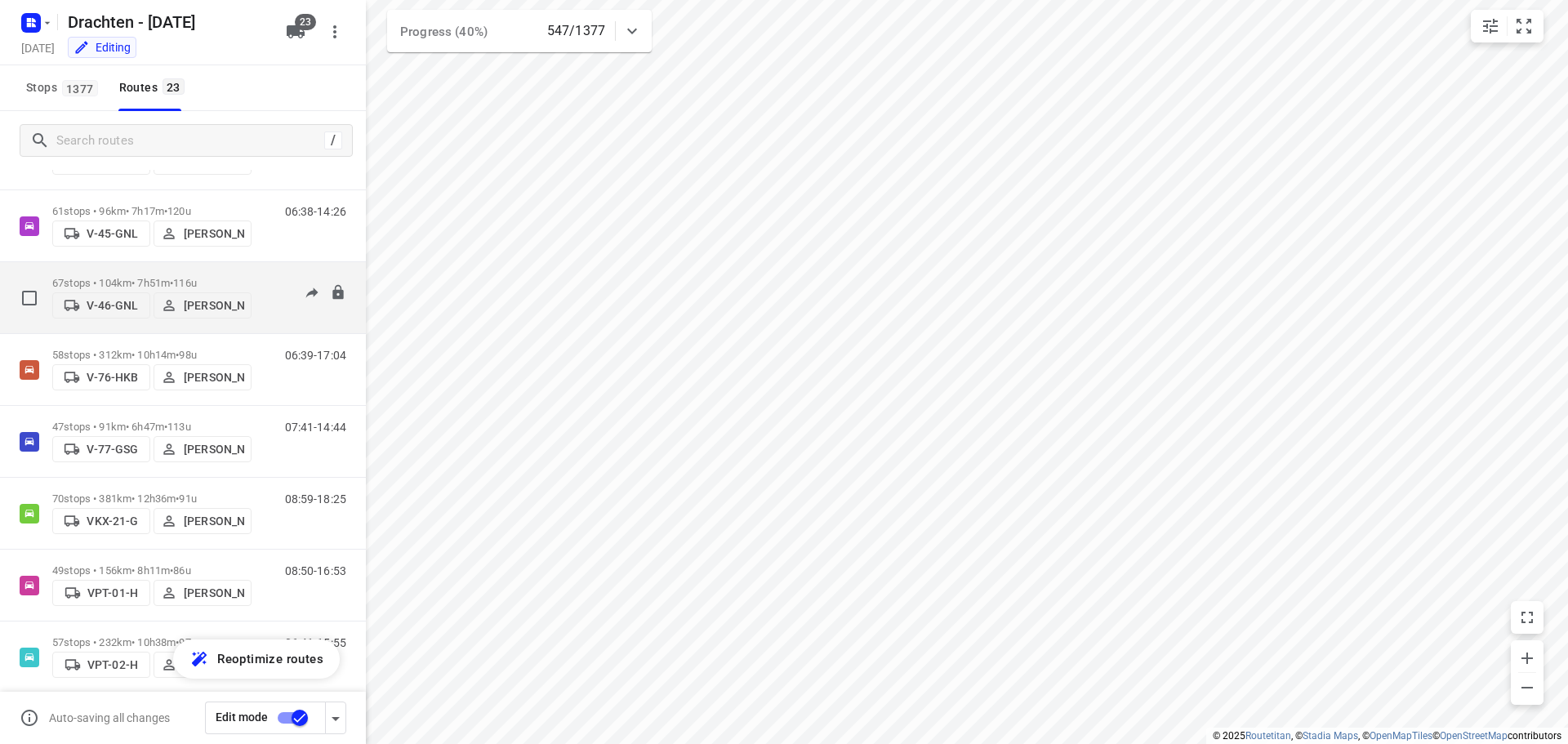
click at [134, 277] on p "67 stops • 104km • 7h51m • 116u" at bounding box center [151, 283] width 199 height 12
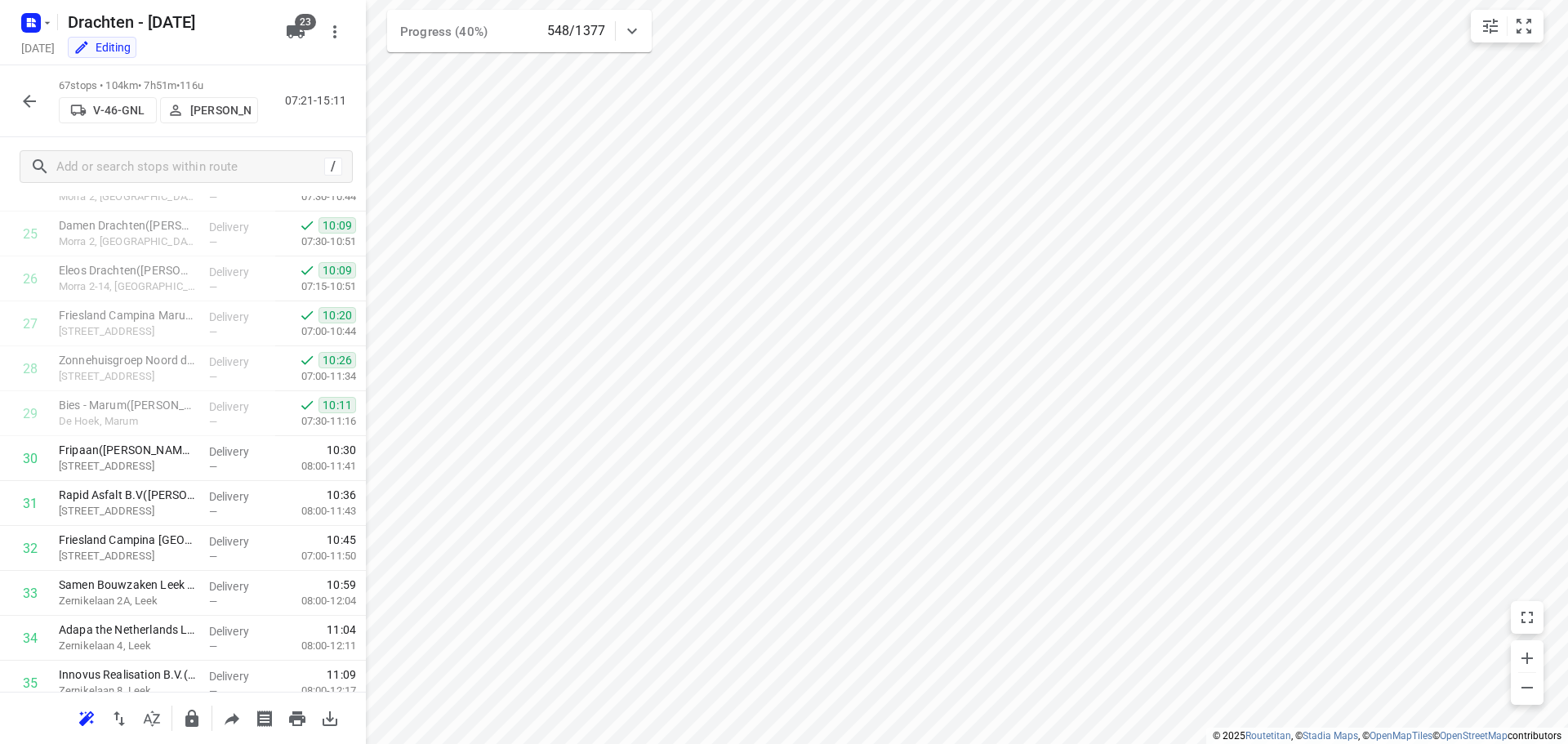
scroll to position [1224, 0]
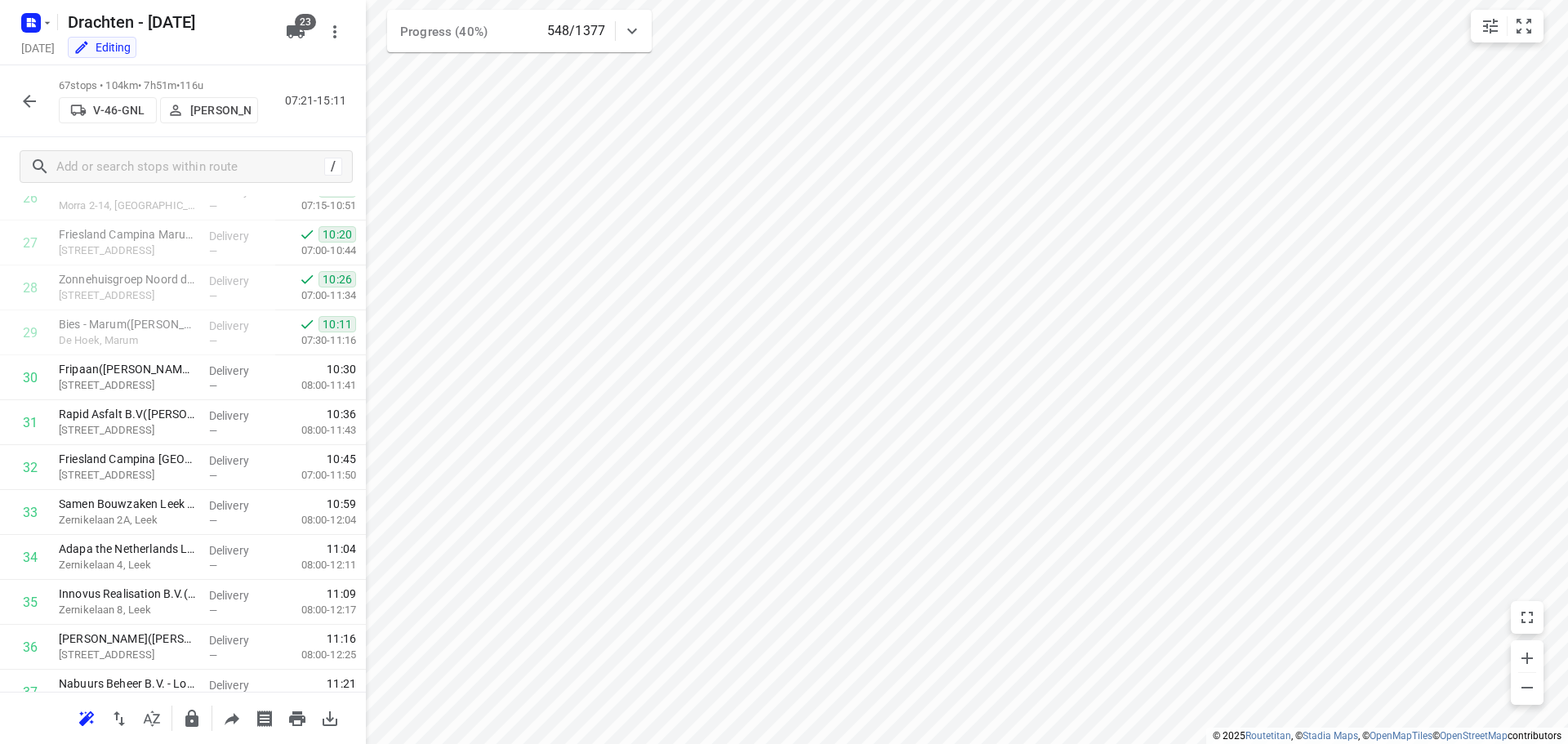
click at [34, 96] on icon "button" at bounding box center [29, 101] width 20 height 20
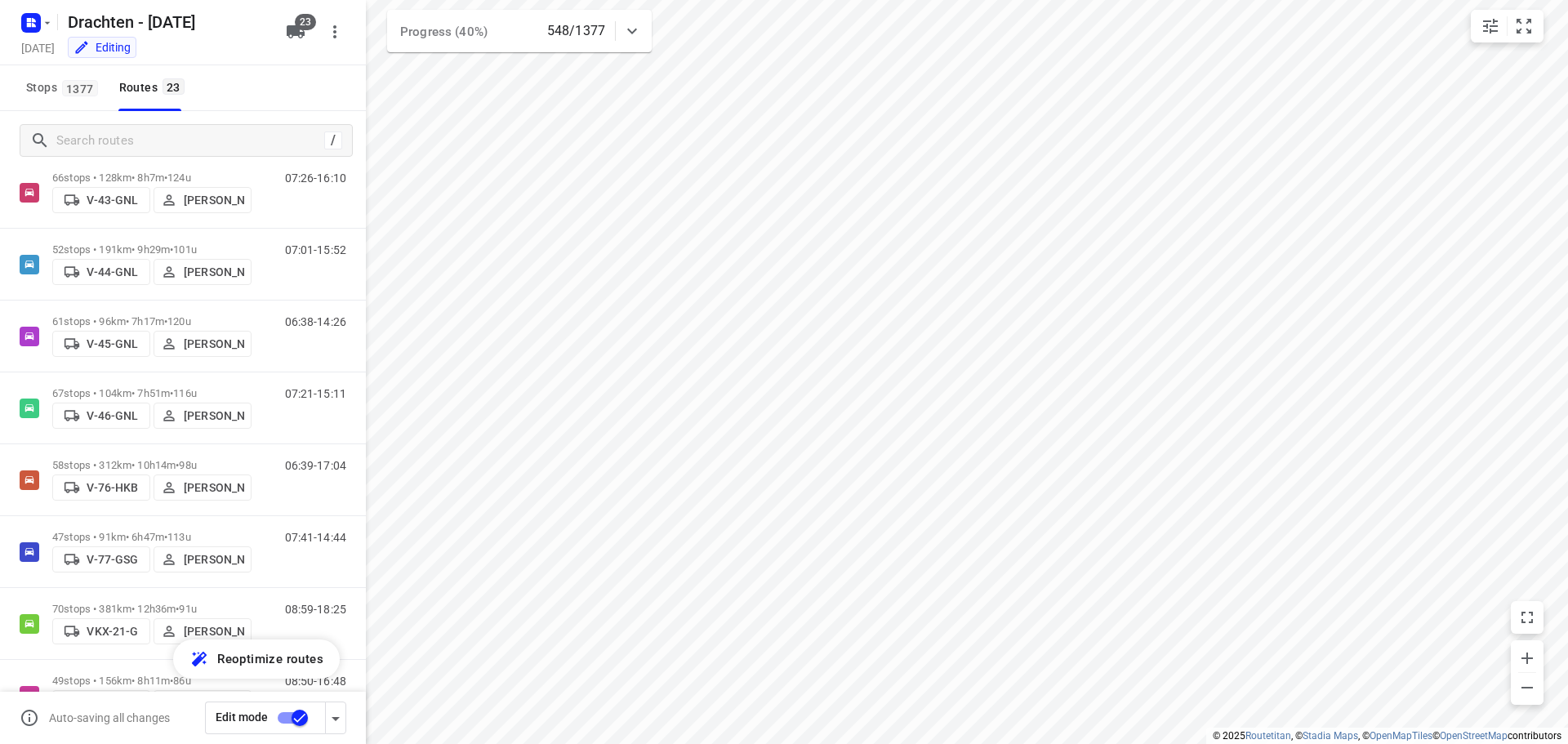
scroll to position [653, 0]
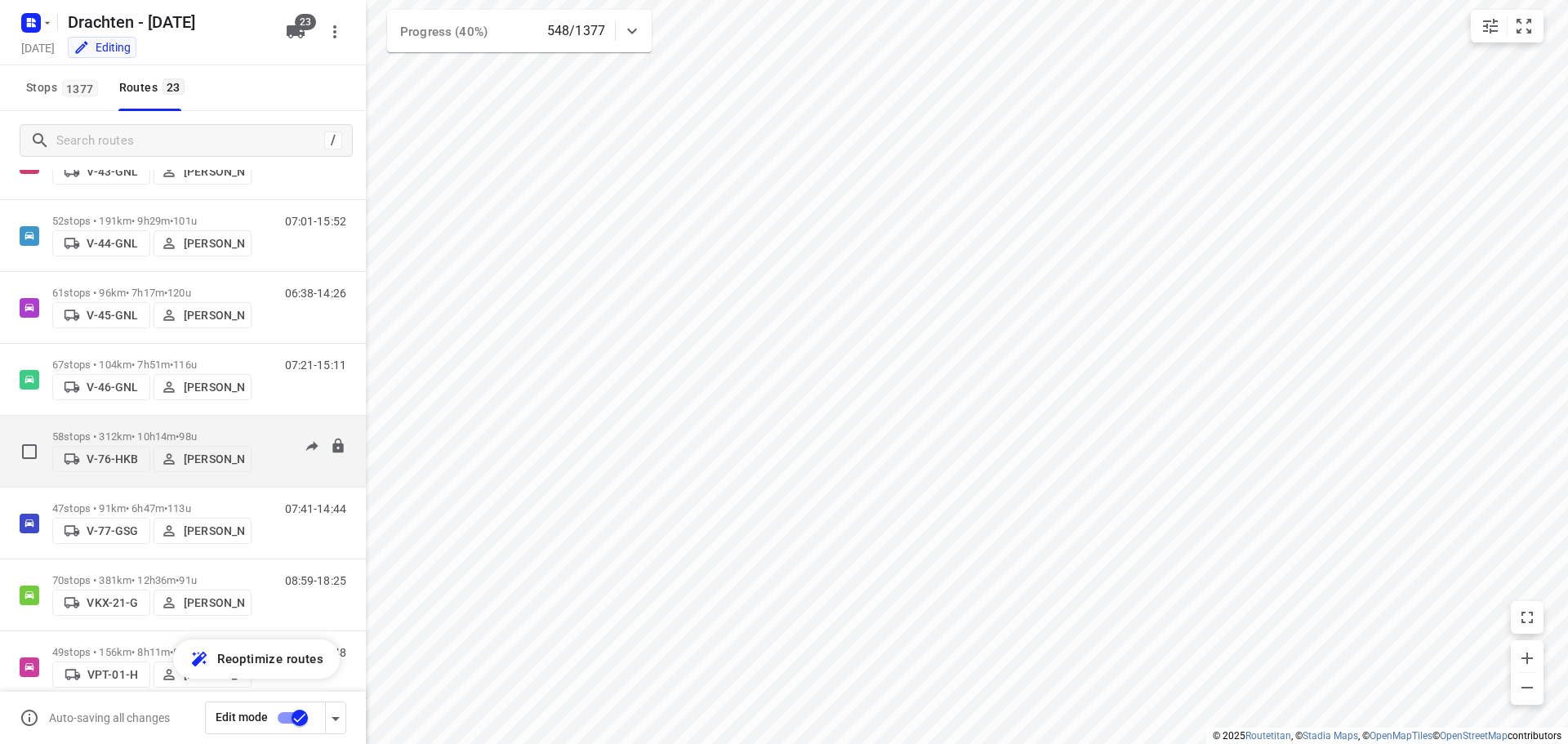
click at [166, 424] on div "58 stops • 312km • 10h14m • 98u V-76-HKB Steijn Groothof" at bounding box center [151, 451] width 199 height 58
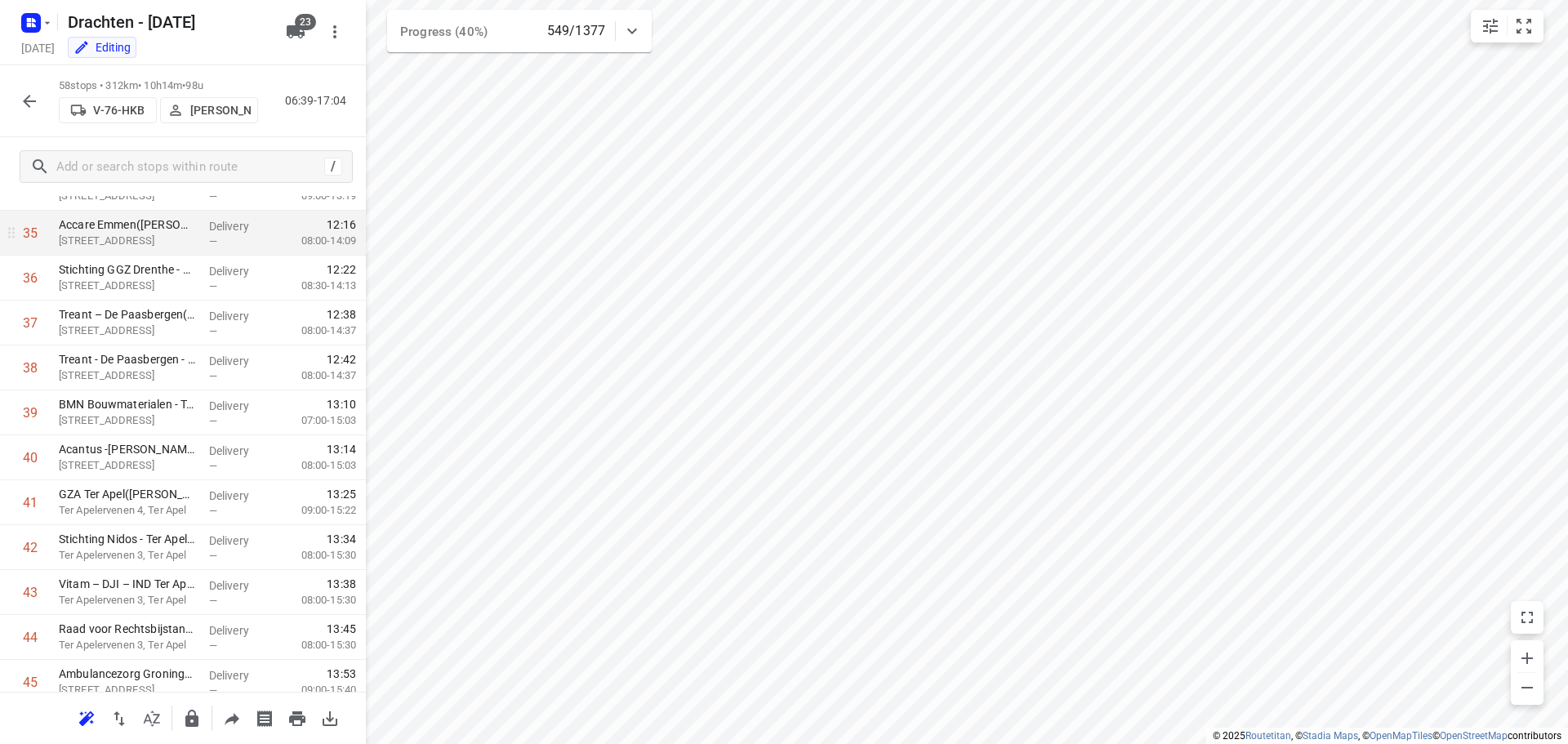
scroll to position [1582, 0]
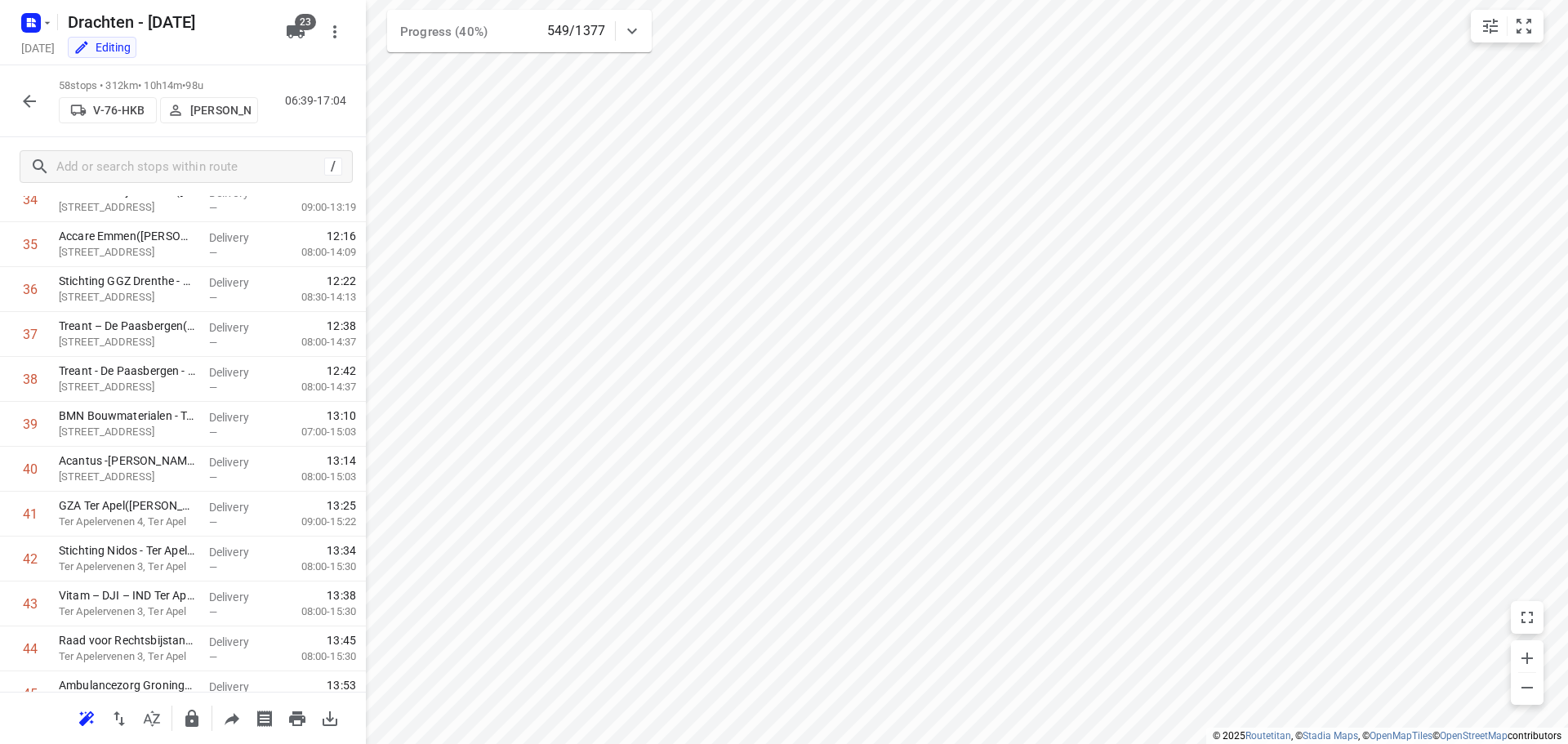
click at [34, 95] on icon "button" at bounding box center [29, 101] width 20 height 20
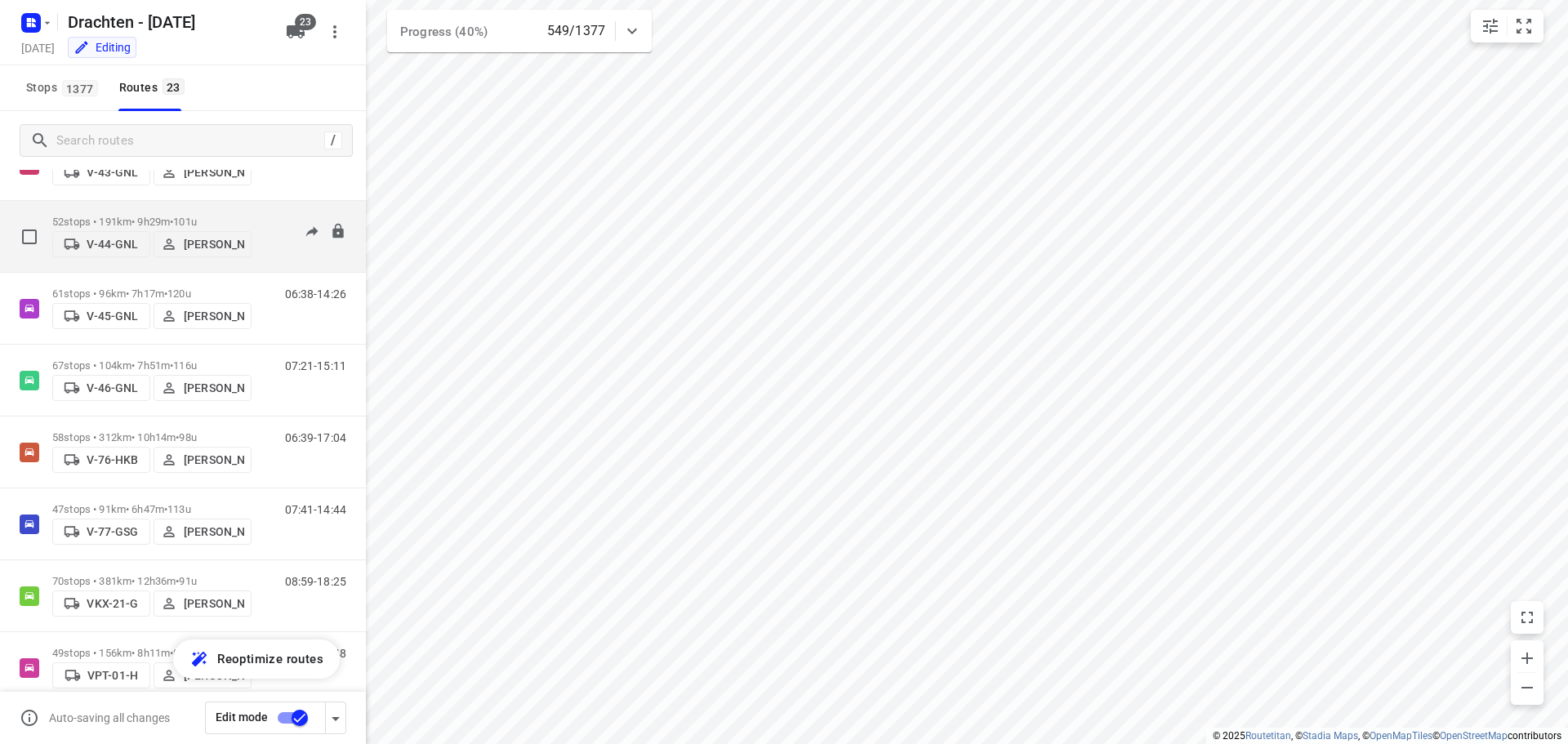
scroll to position [653, 0]
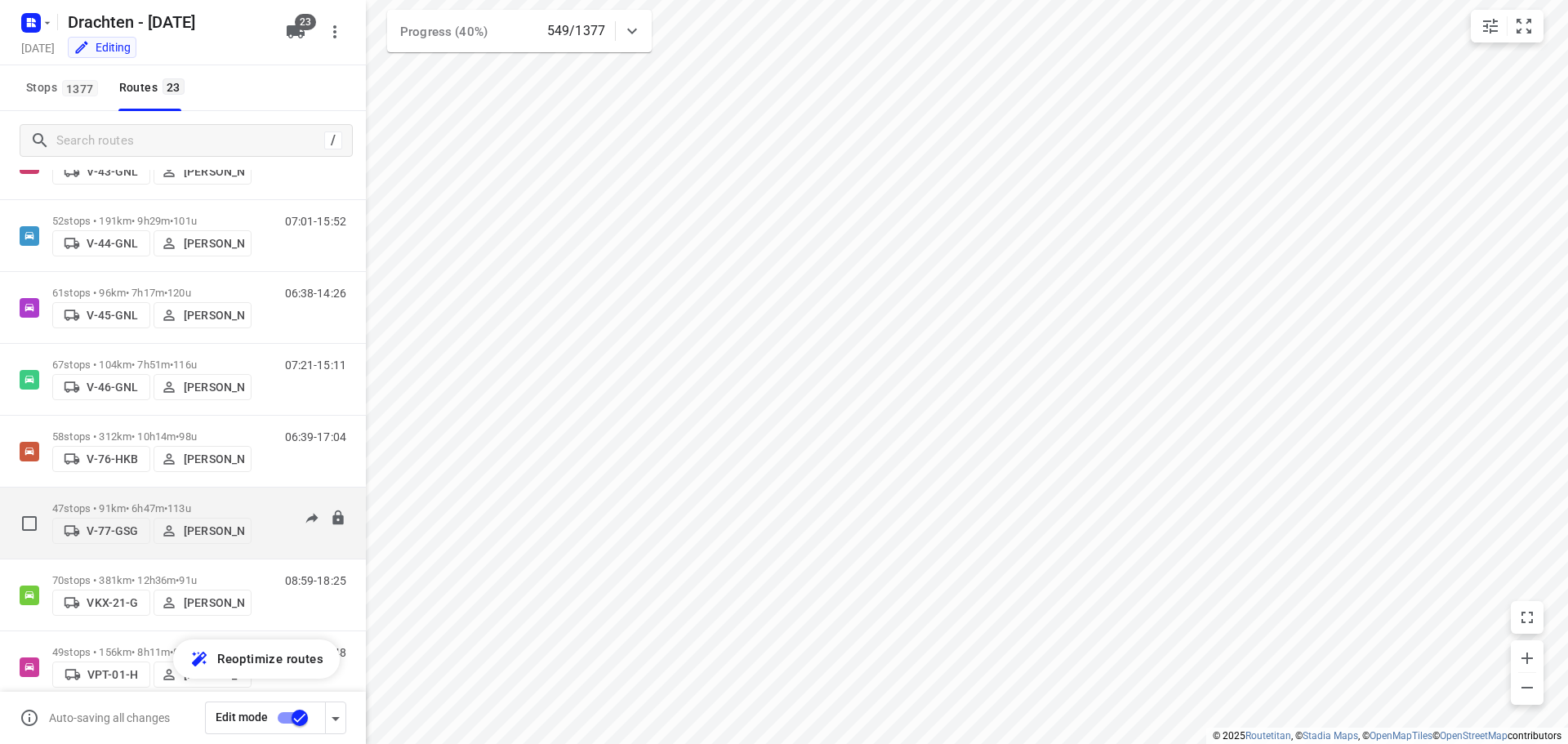
click at [171, 505] on p "47 stops • 91km • 6h47m • 113u" at bounding box center [151, 507] width 199 height 12
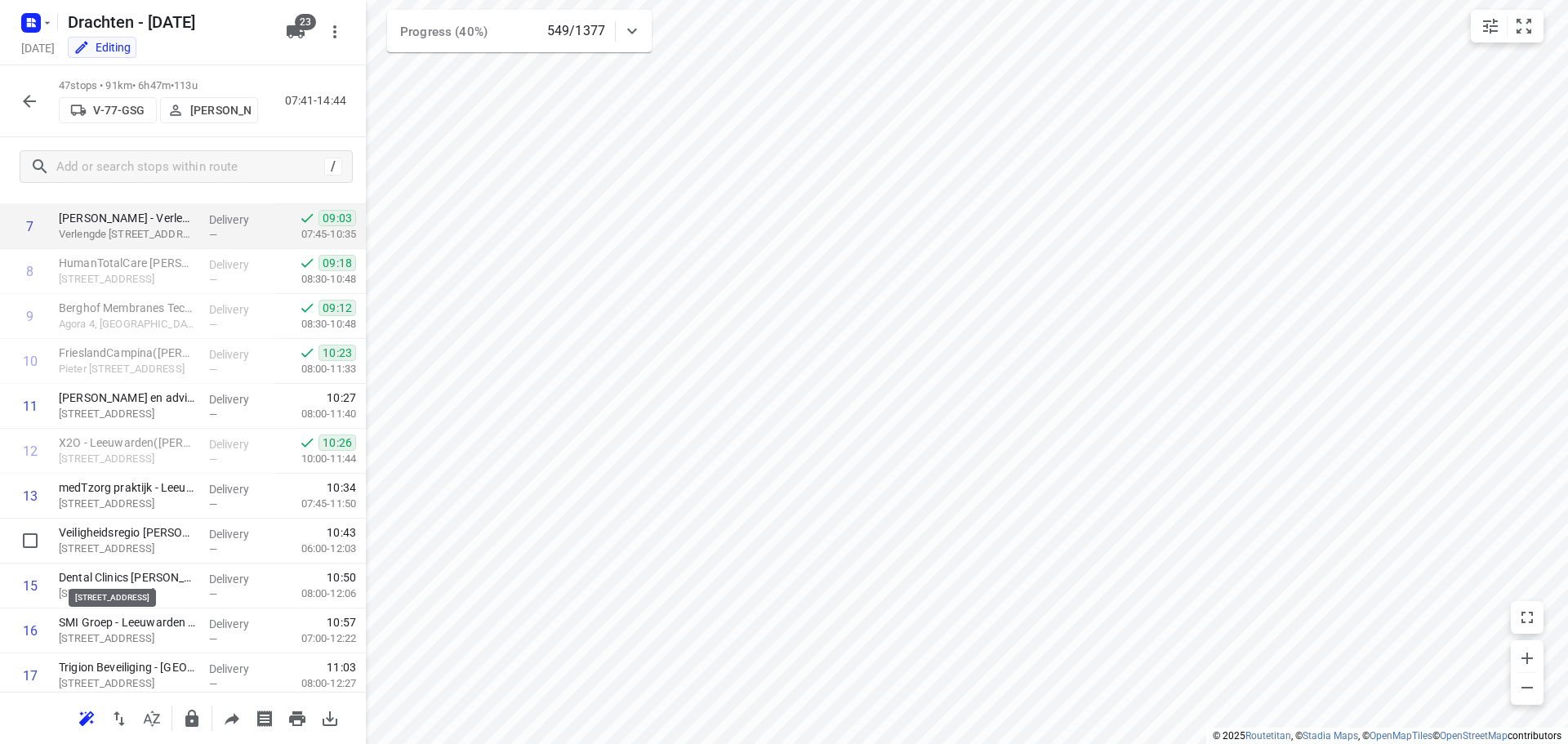
scroll to position [408, 0]
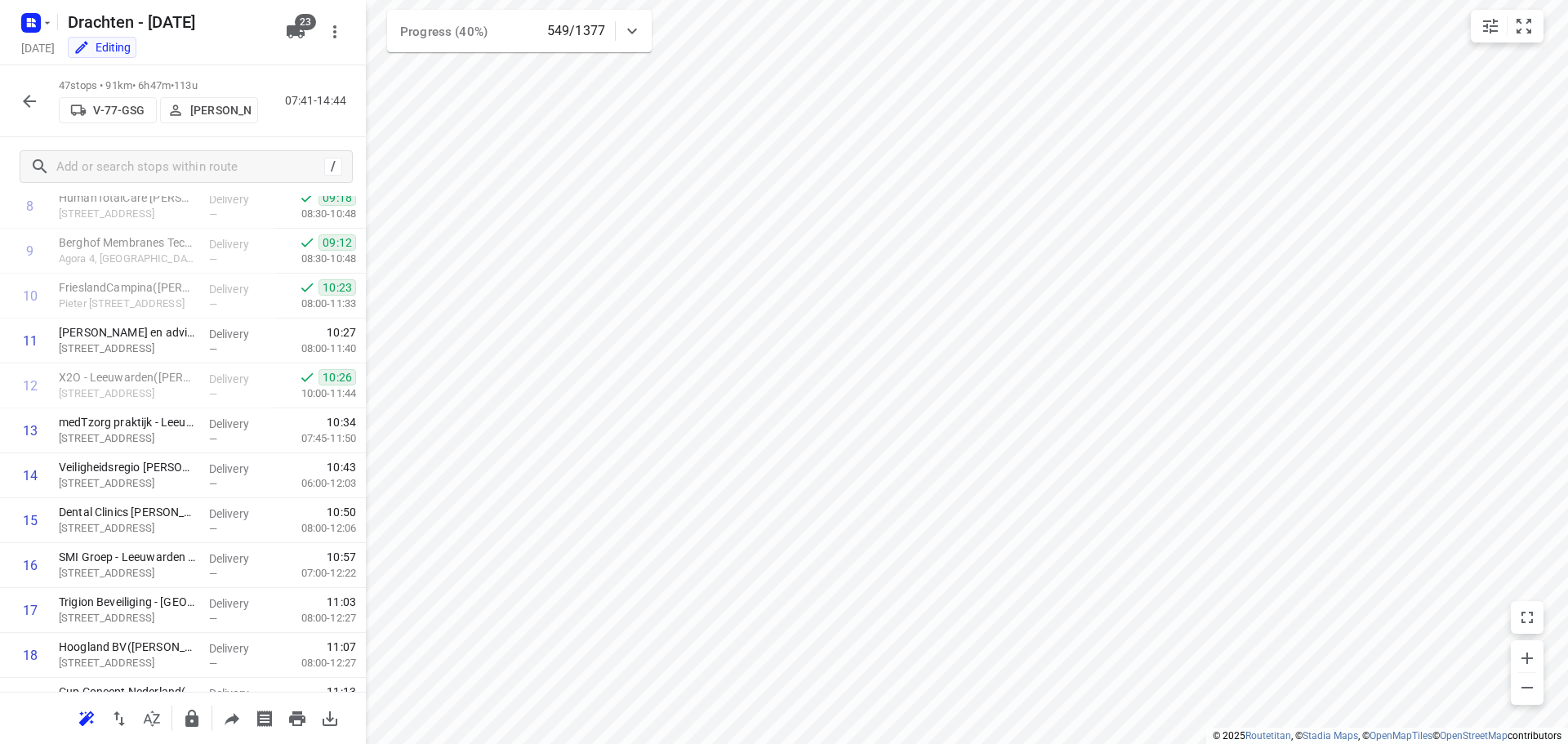
click at [24, 94] on icon "button" at bounding box center [29, 101] width 20 height 20
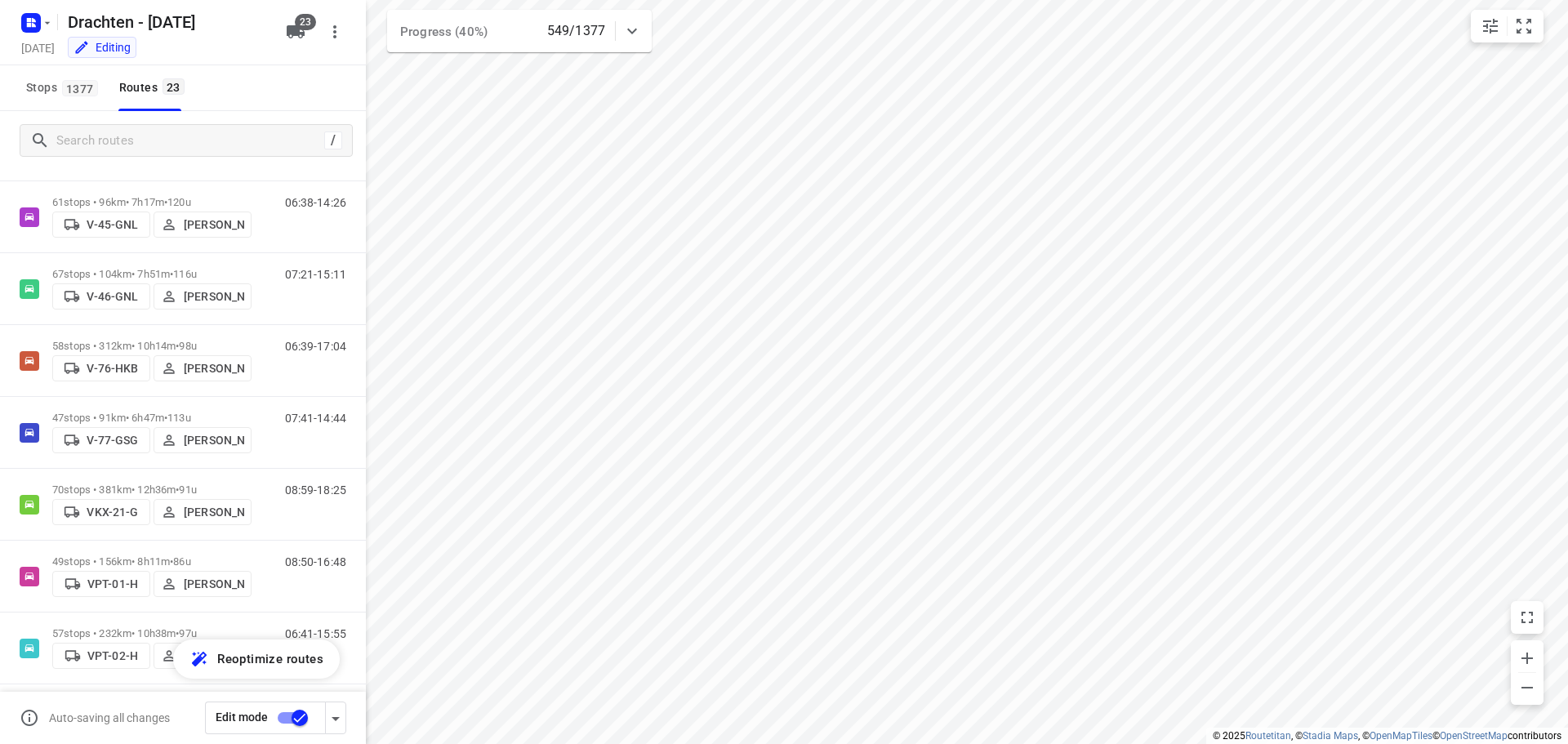
scroll to position [817, 0]
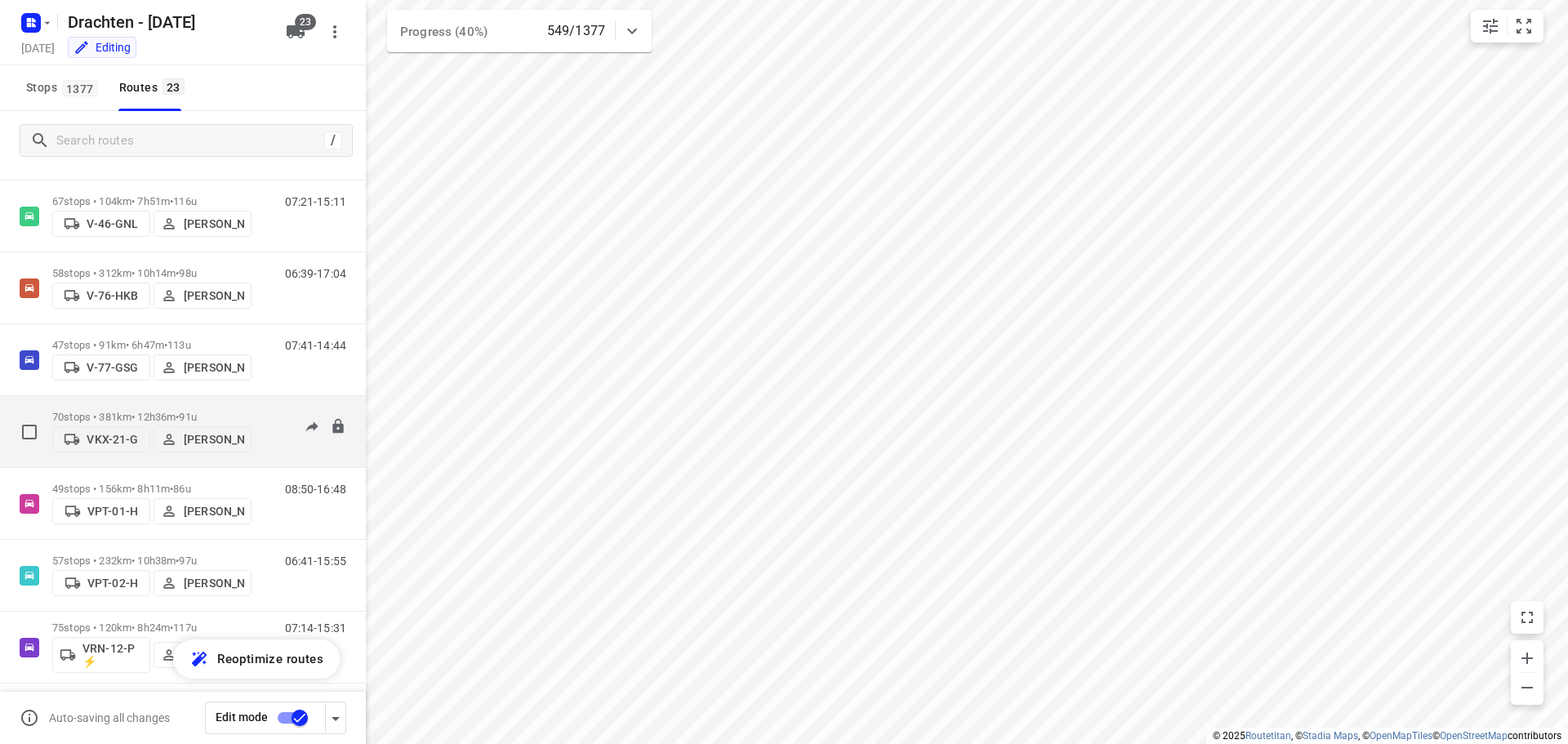
click at [132, 404] on div "70 stops • 381km • 12h36m • 91u VKX-21-G Paul de Jong" at bounding box center [151, 431] width 199 height 58
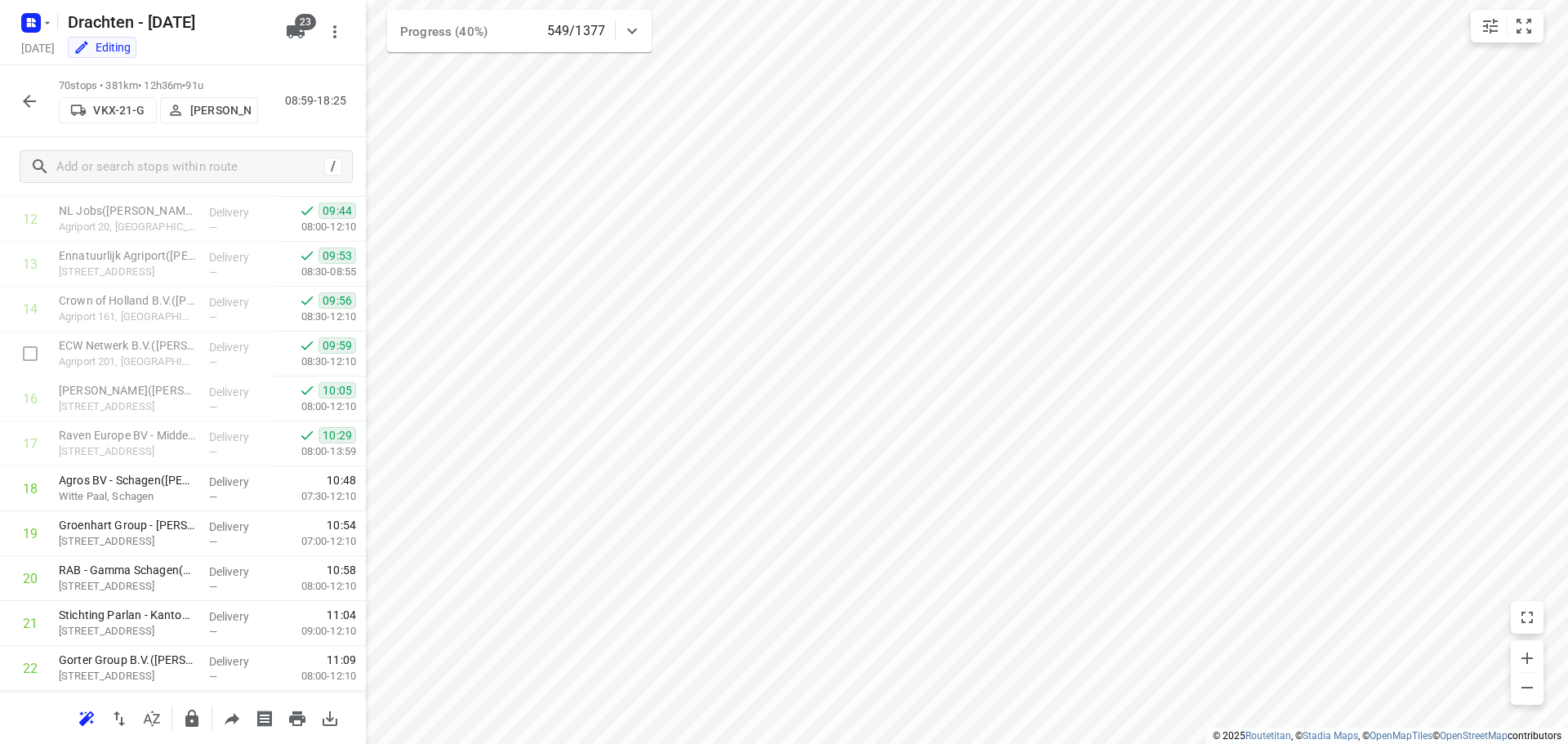
scroll to position [569, 0]
click at [32, 97] on icon "button" at bounding box center [29, 101] width 20 height 20
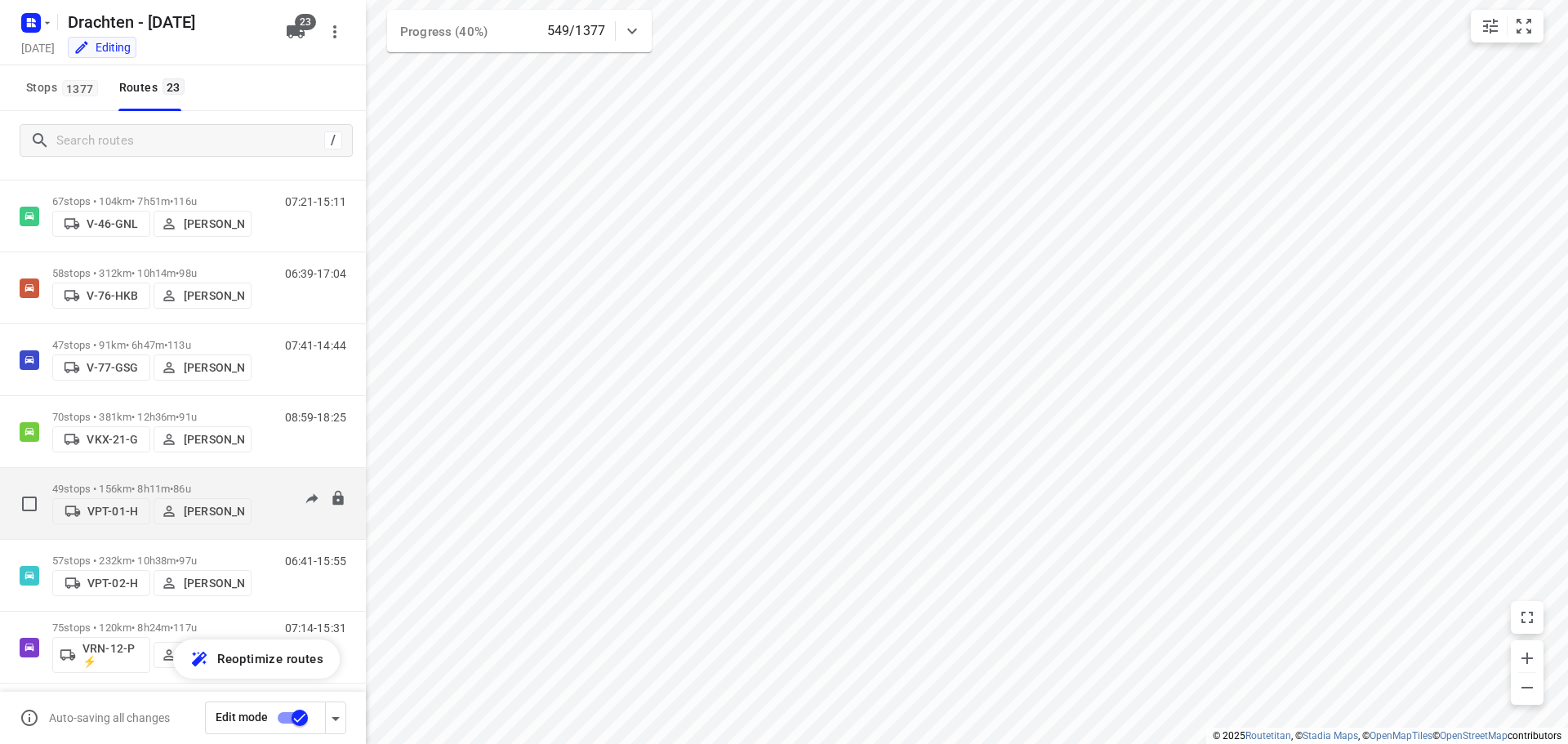
scroll to position [898, 0]
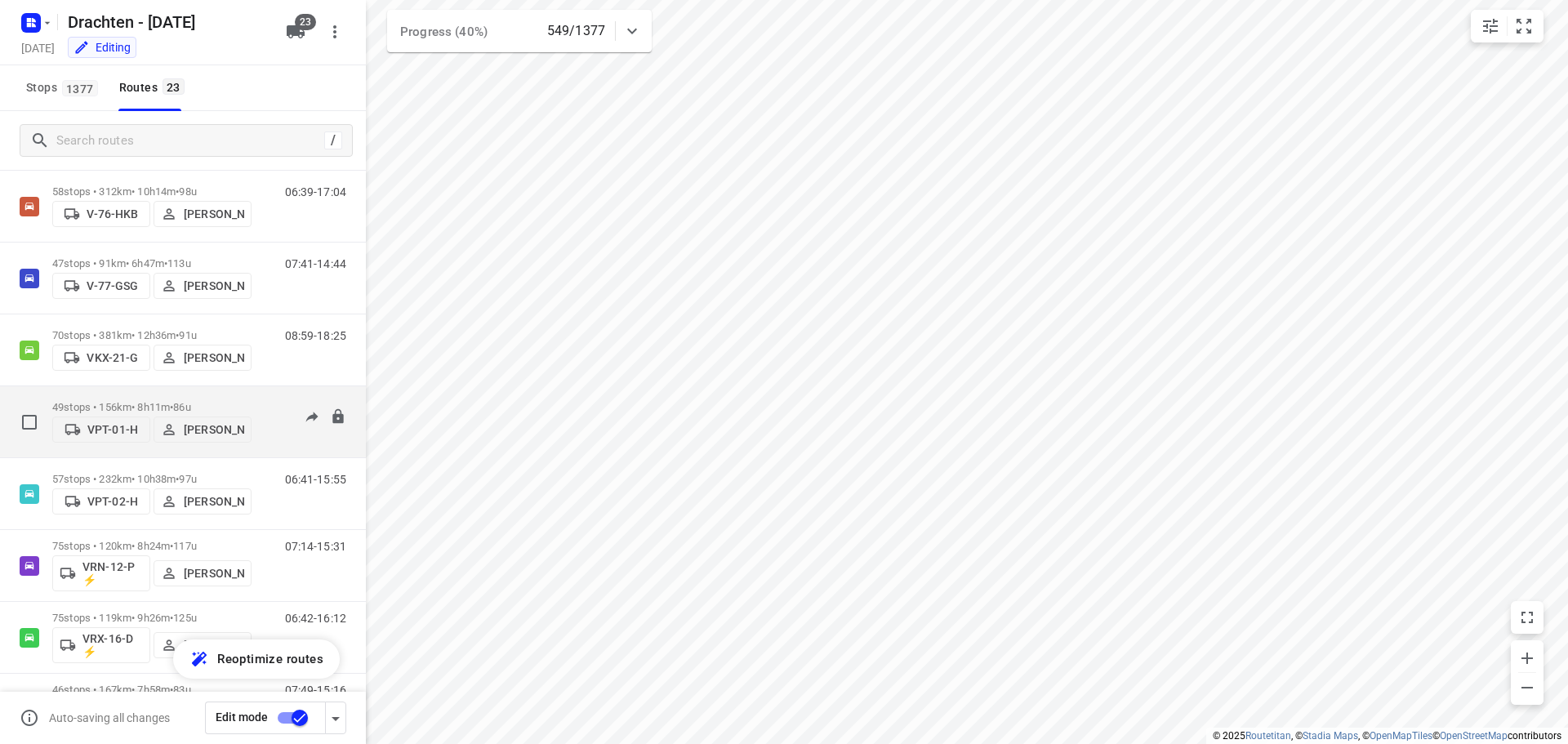
click at [162, 473] on p "57 stops • 232km • 10h38m • 97u" at bounding box center [151, 479] width 199 height 12
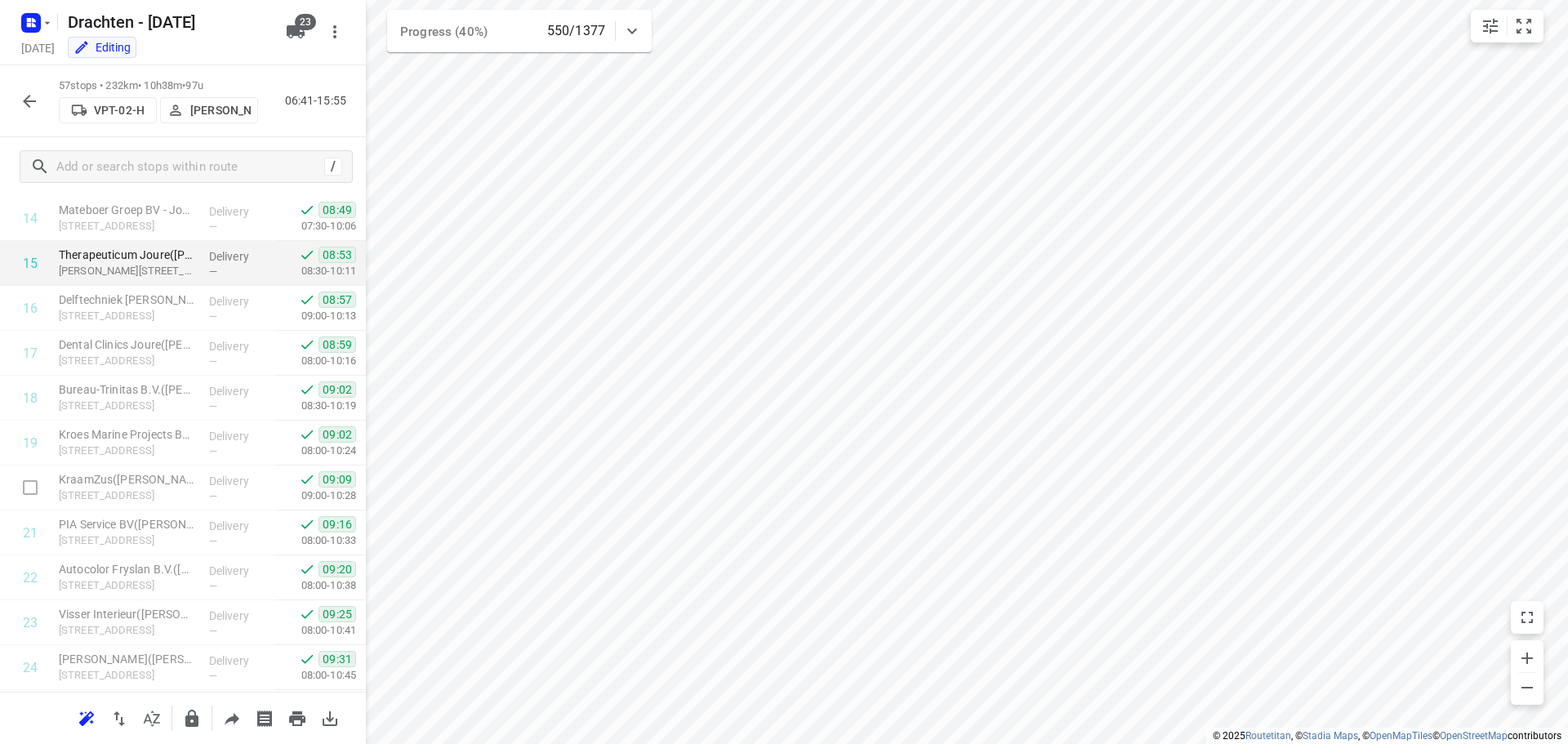
scroll to position [653, 0]
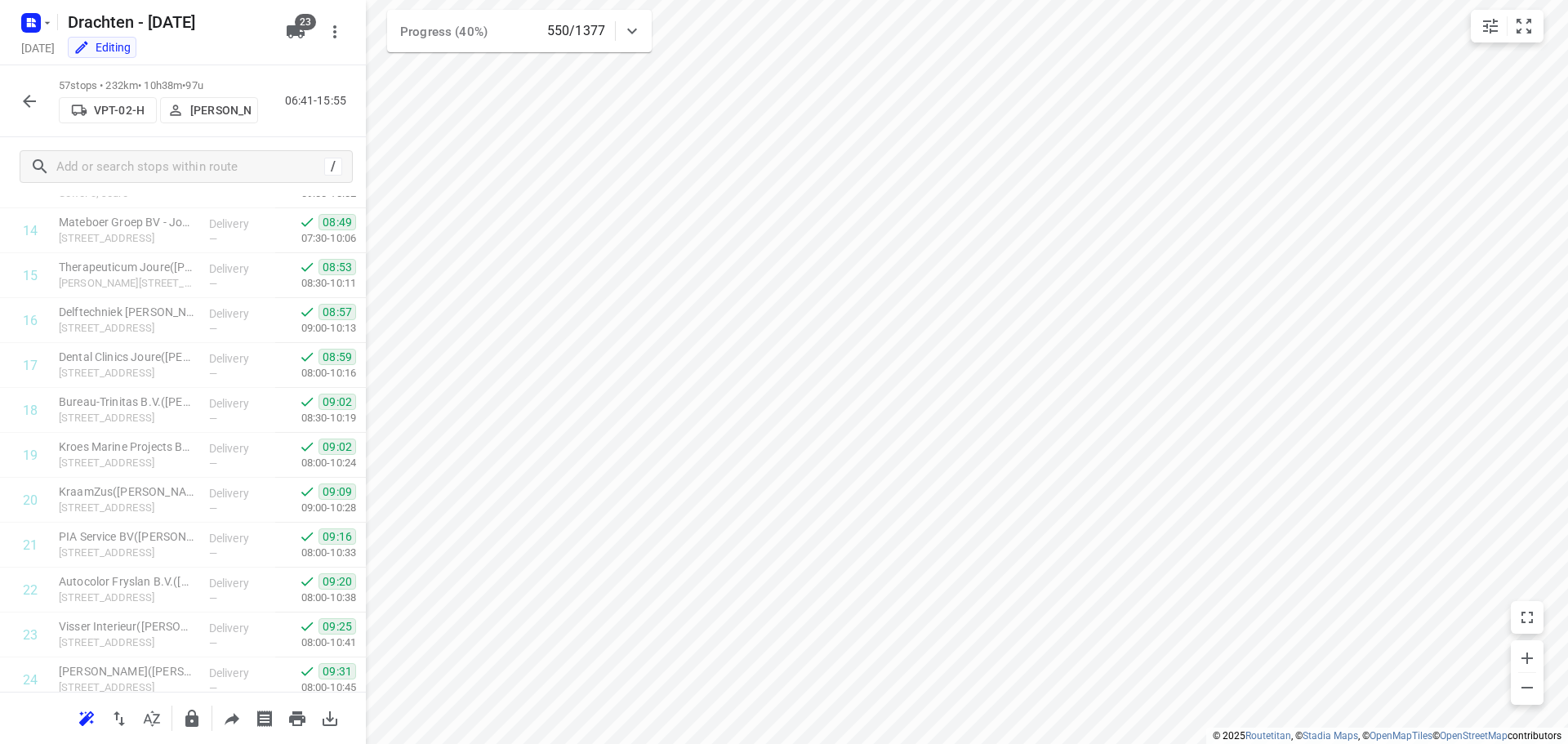
click at [32, 99] on icon "button" at bounding box center [29, 101] width 20 height 20
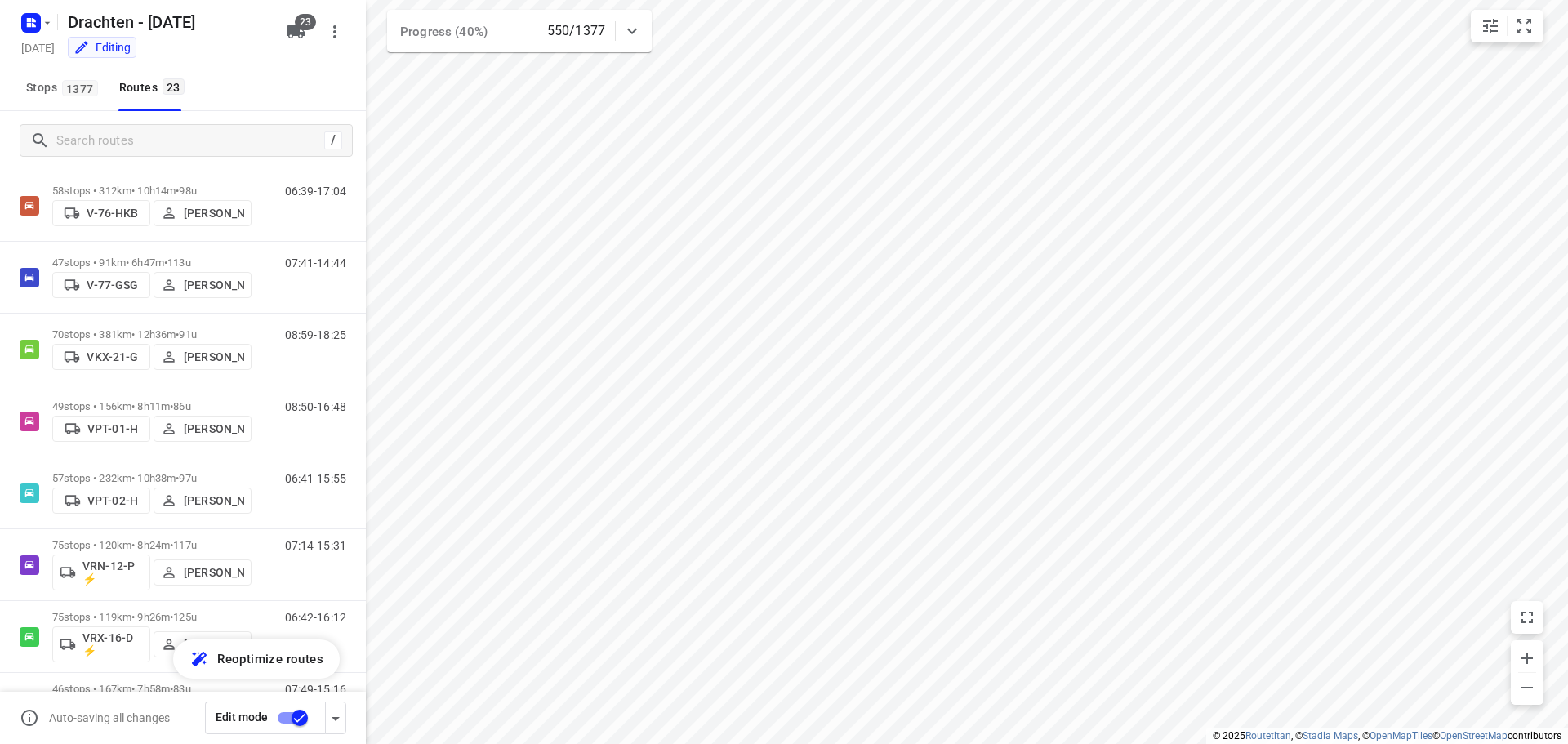
scroll to position [980, 0]
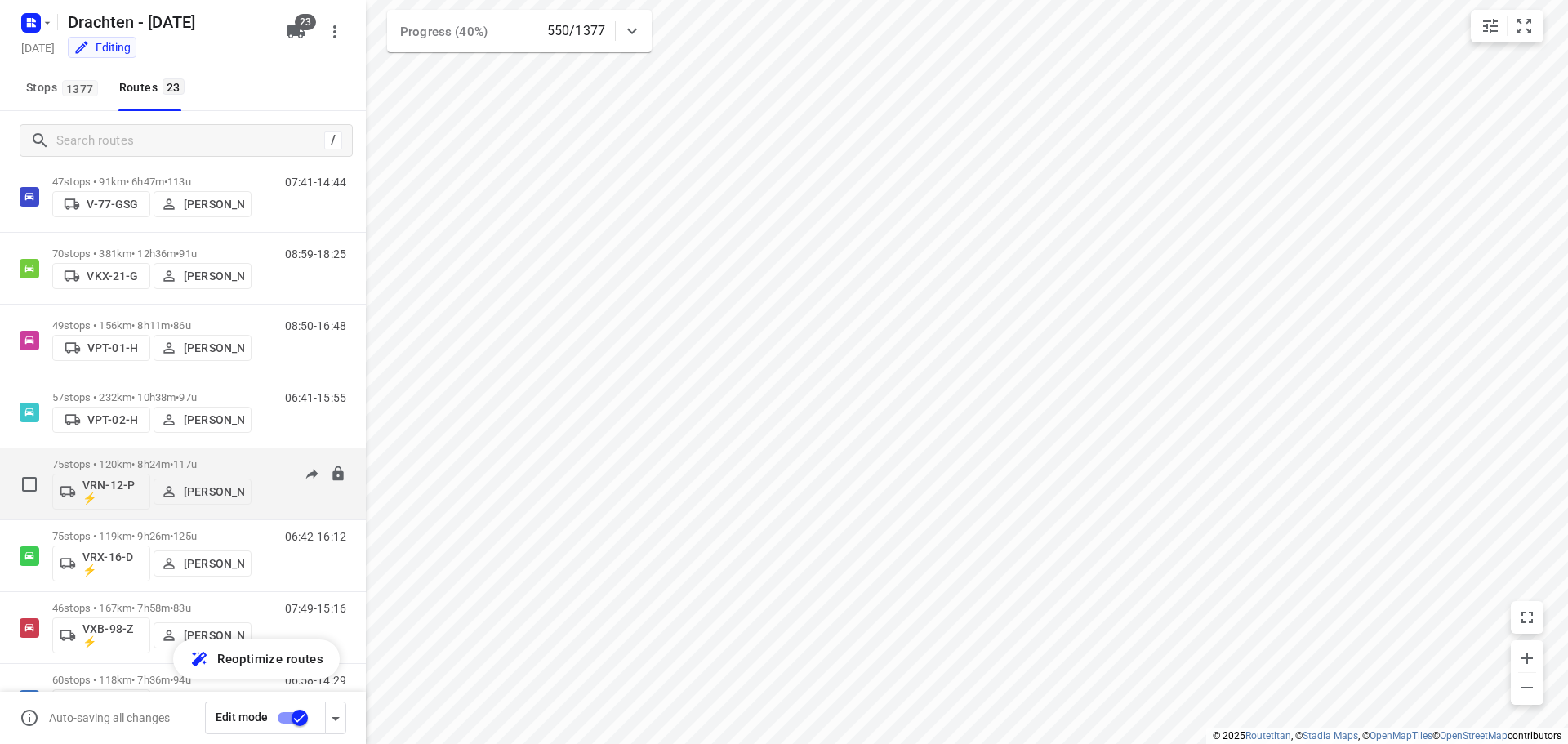
click at [167, 463] on p "75 stops • 120km • 8h24m • 117u" at bounding box center [151, 464] width 199 height 12
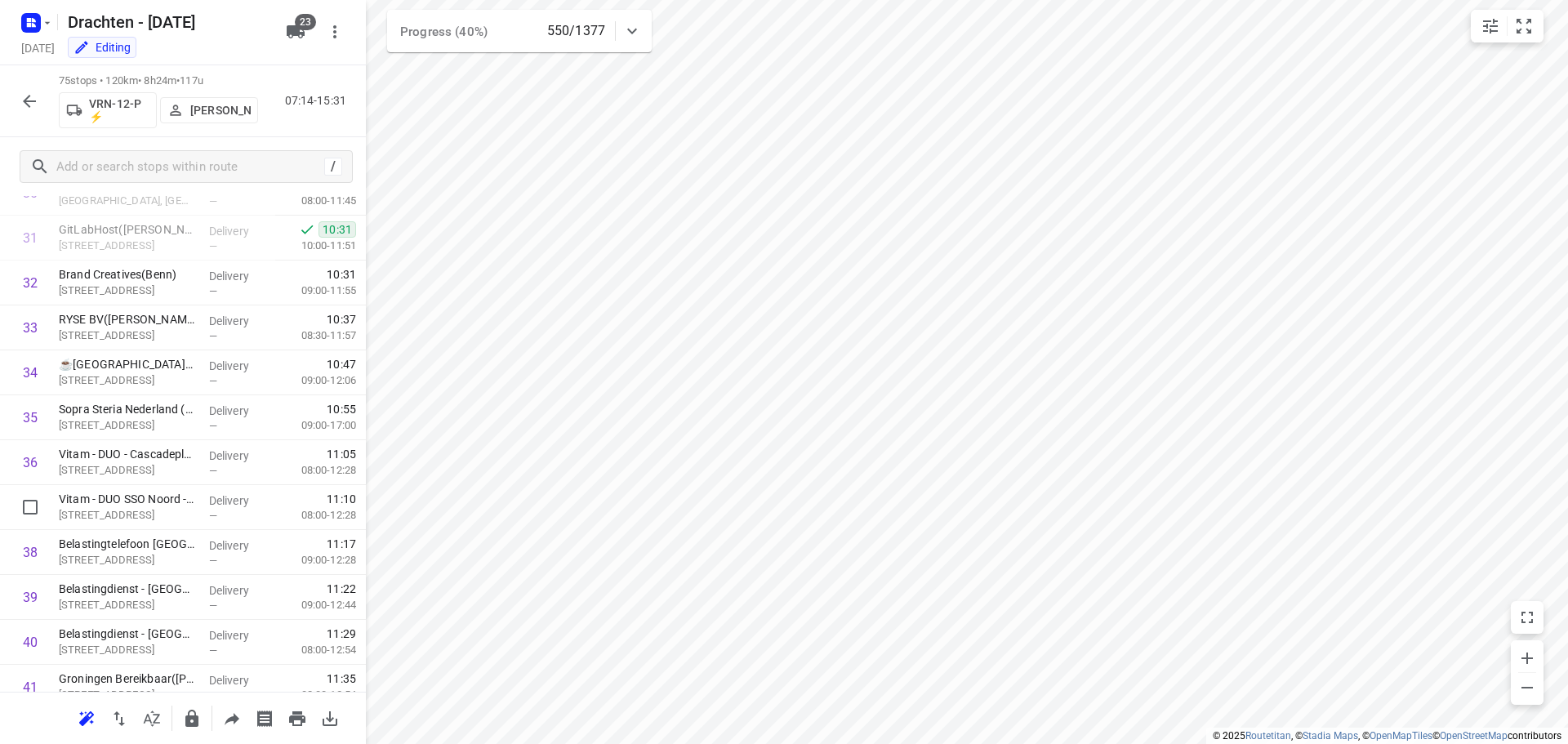
scroll to position [1469, 0]
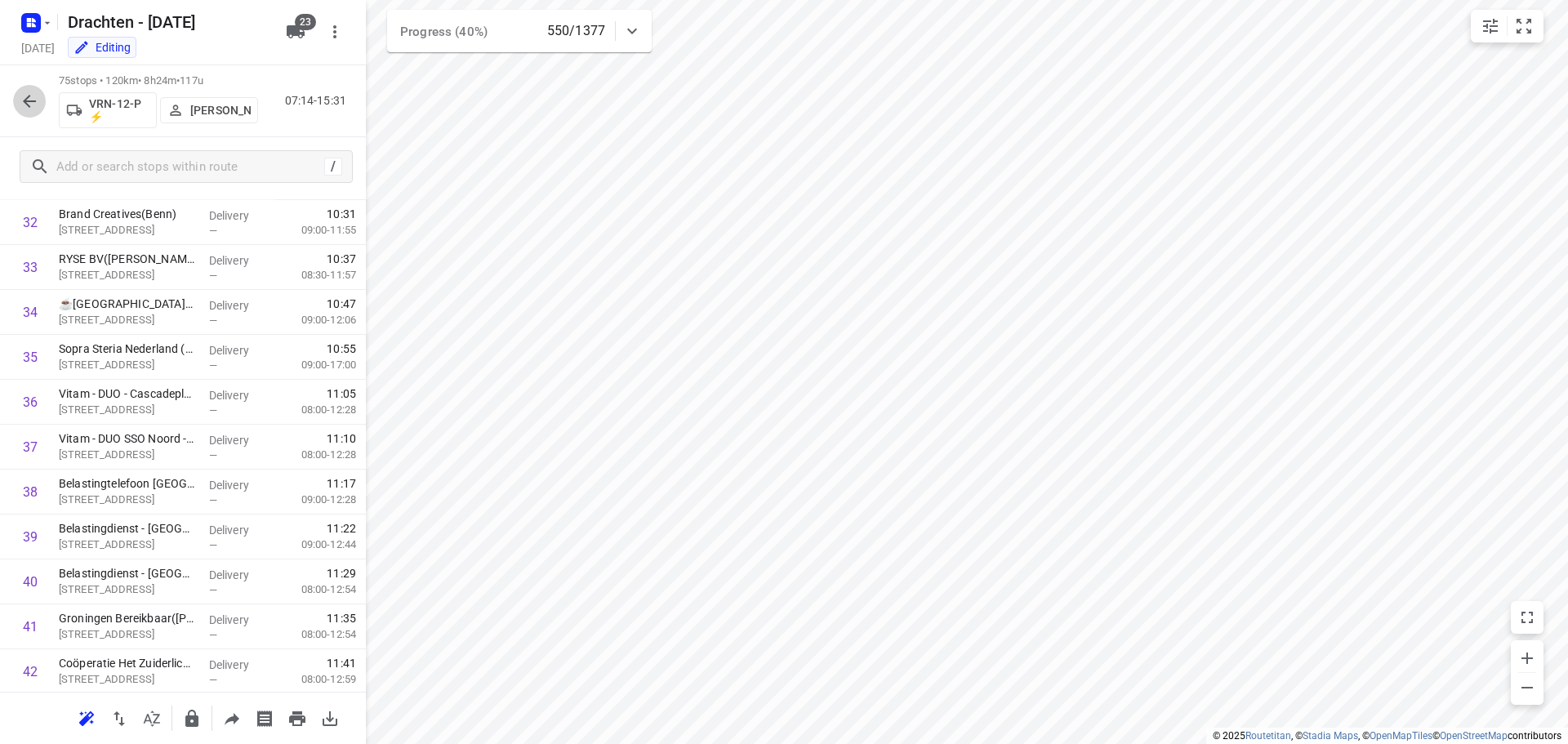
click at [19, 104] on button "button" at bounding box center [28, 100] width 32 height 32
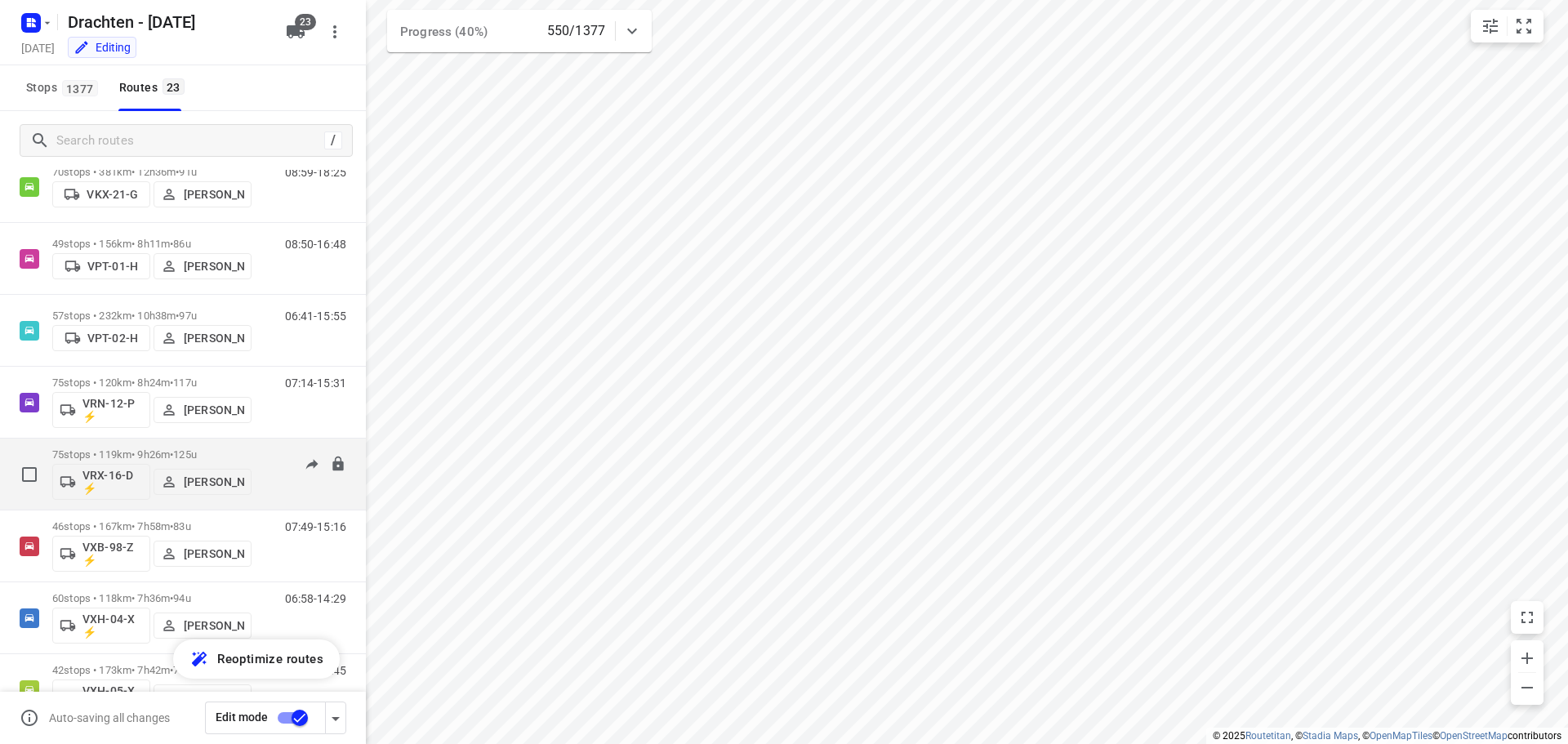
scroll to position [1143, 0]
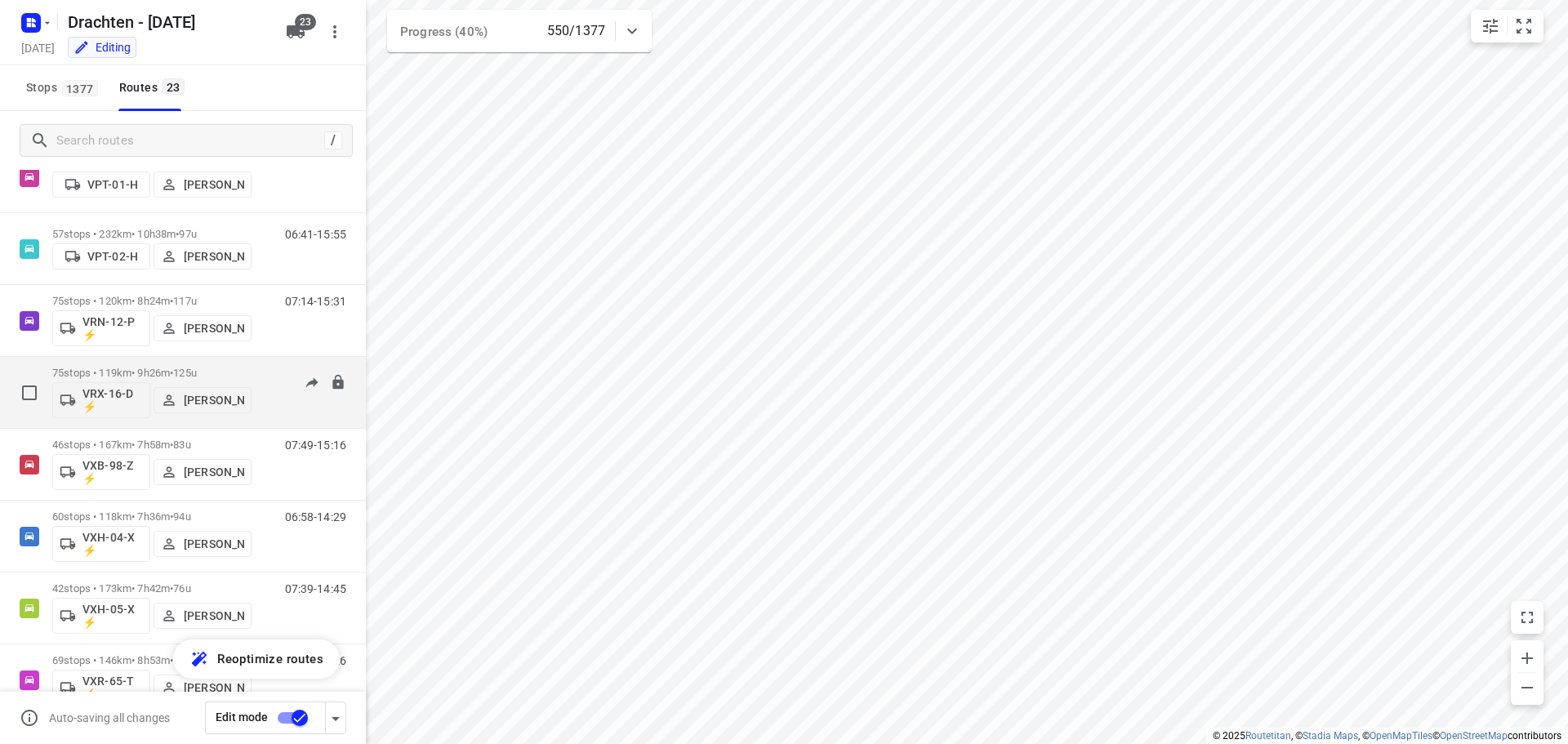
click at [164, 369] on p "75 stops • 119km • 9h26m • 125u" at bounding box center [151, 372] width 199 height 12
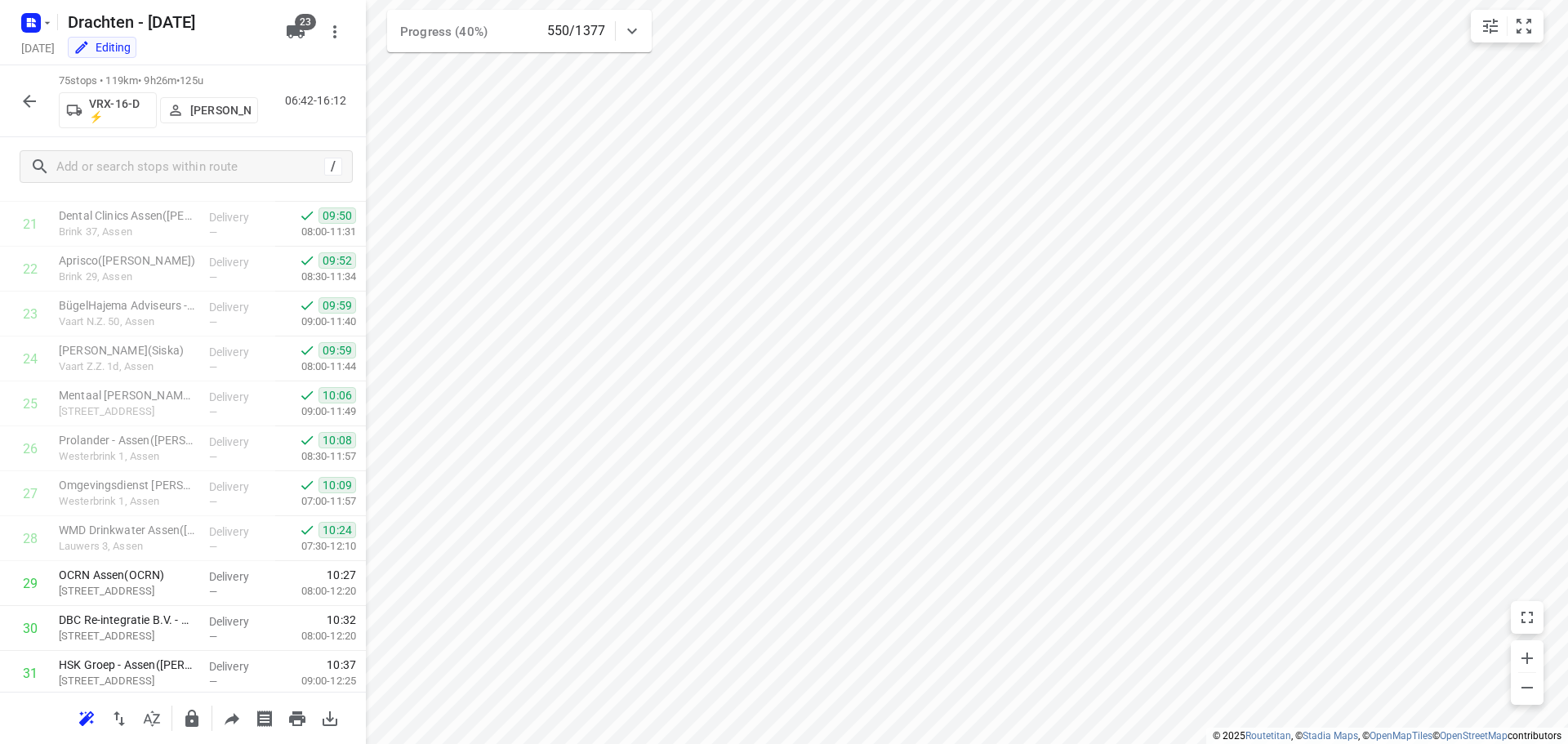
scroll to position [980, 0]
click at [21, 115] on button "button" at bounding box center [28, 100] width 32 height 32
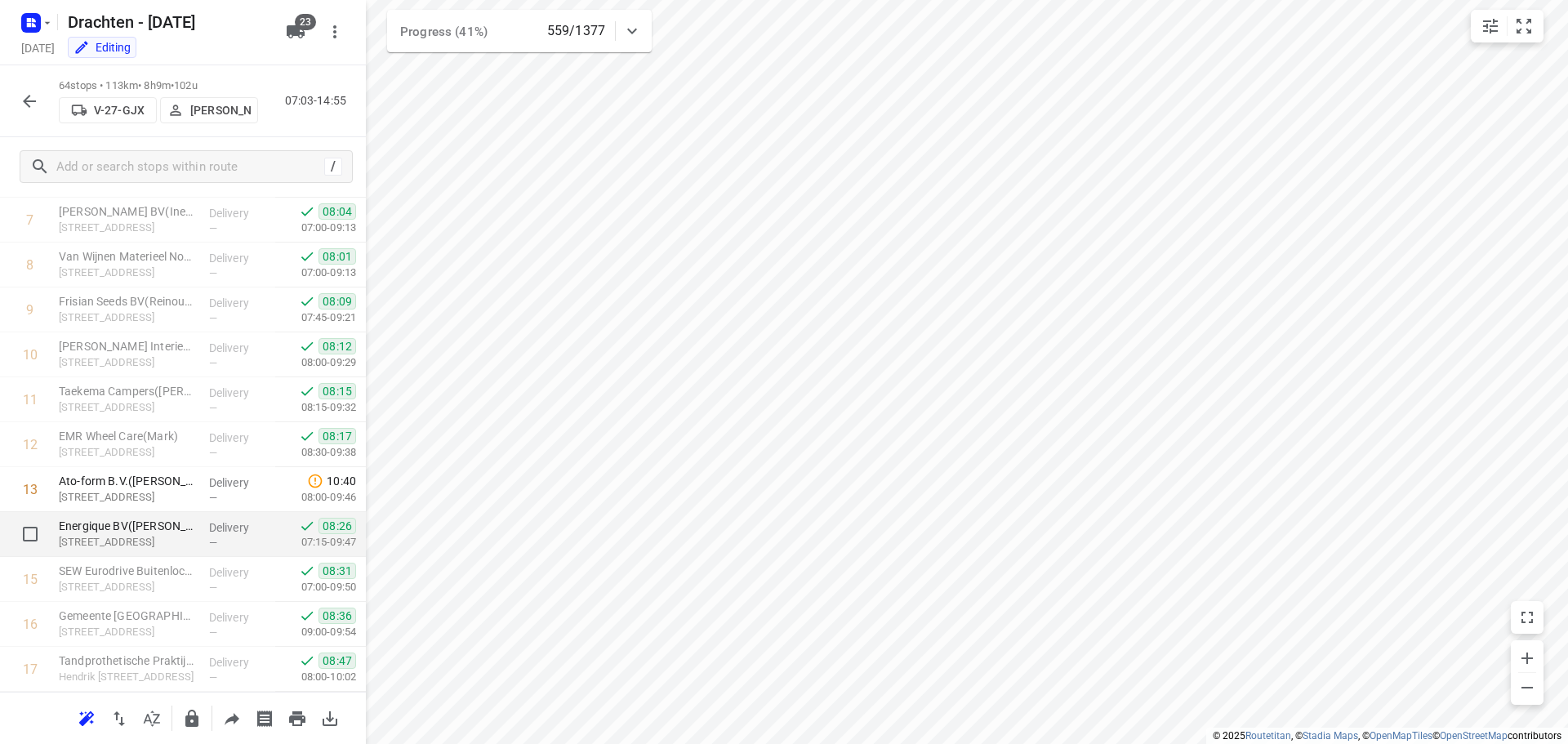
scroll to position [327, 0]
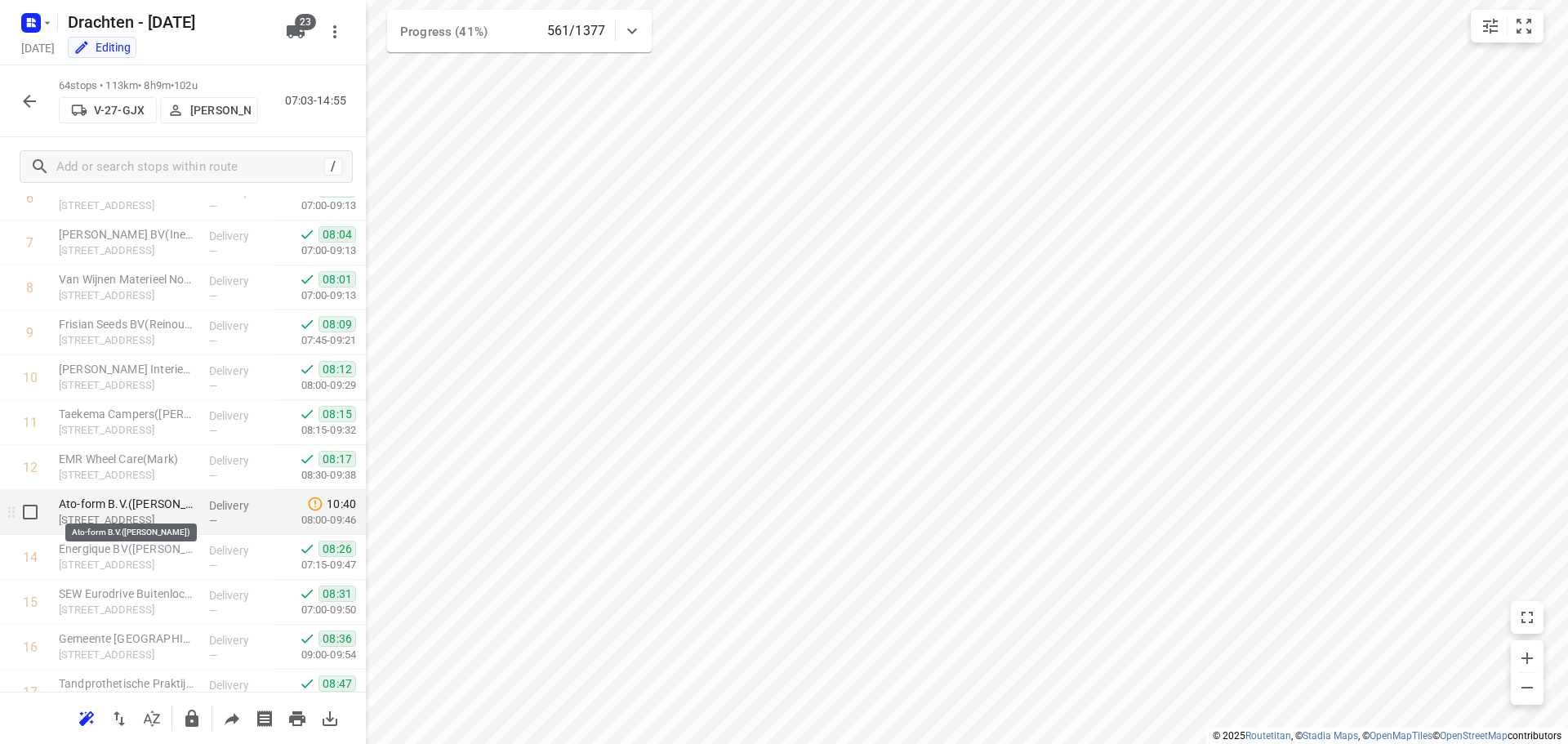
click at [187, 509] on p "Ato-form B.V.(Eelco de Jong)" at bounding box center [128, 504] width 137 height 17
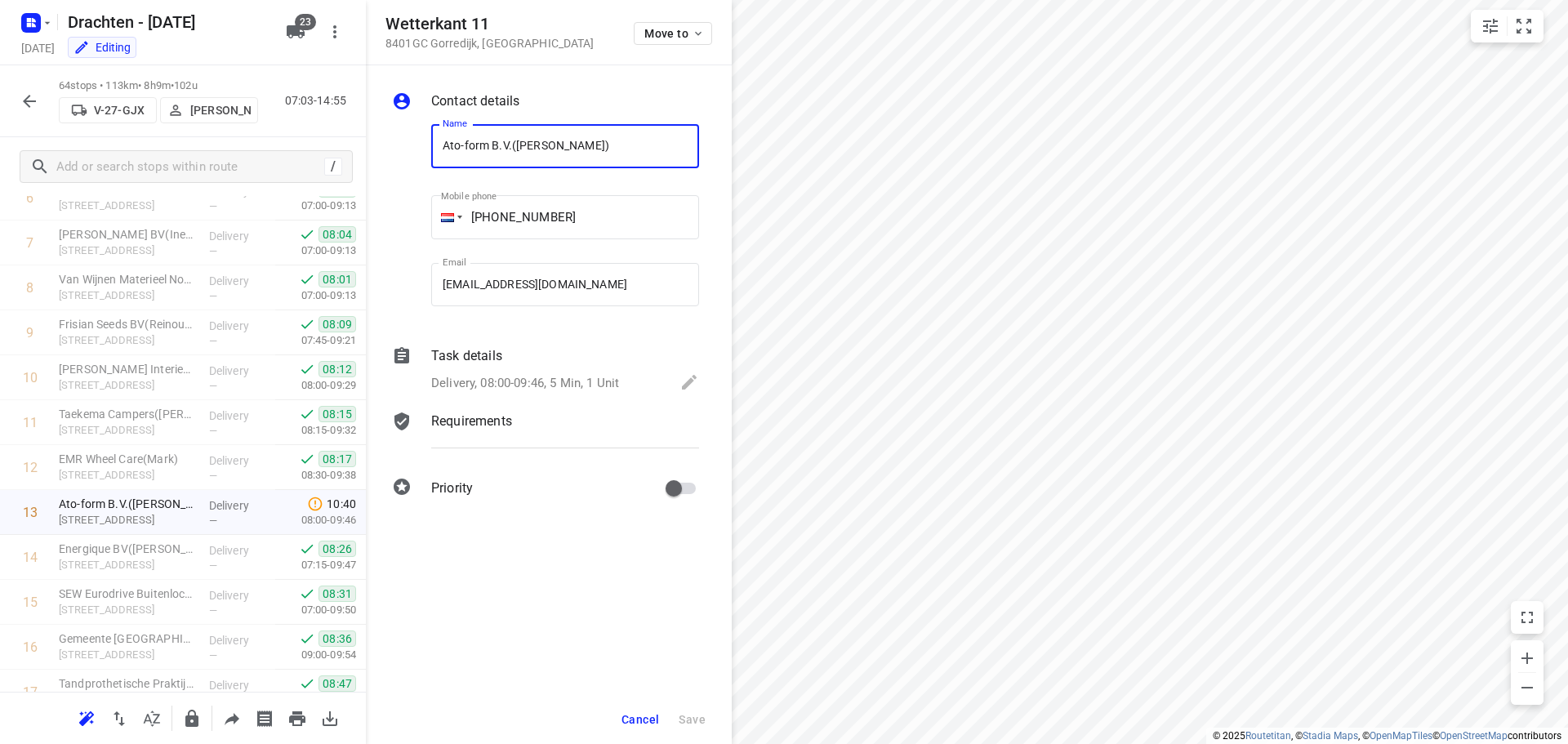
click at [485, 369] on div "Task details Delivery, 08:00-09:46, 5 Min, 1 Unit" at bounding box center [565, 370] width 274 height 56
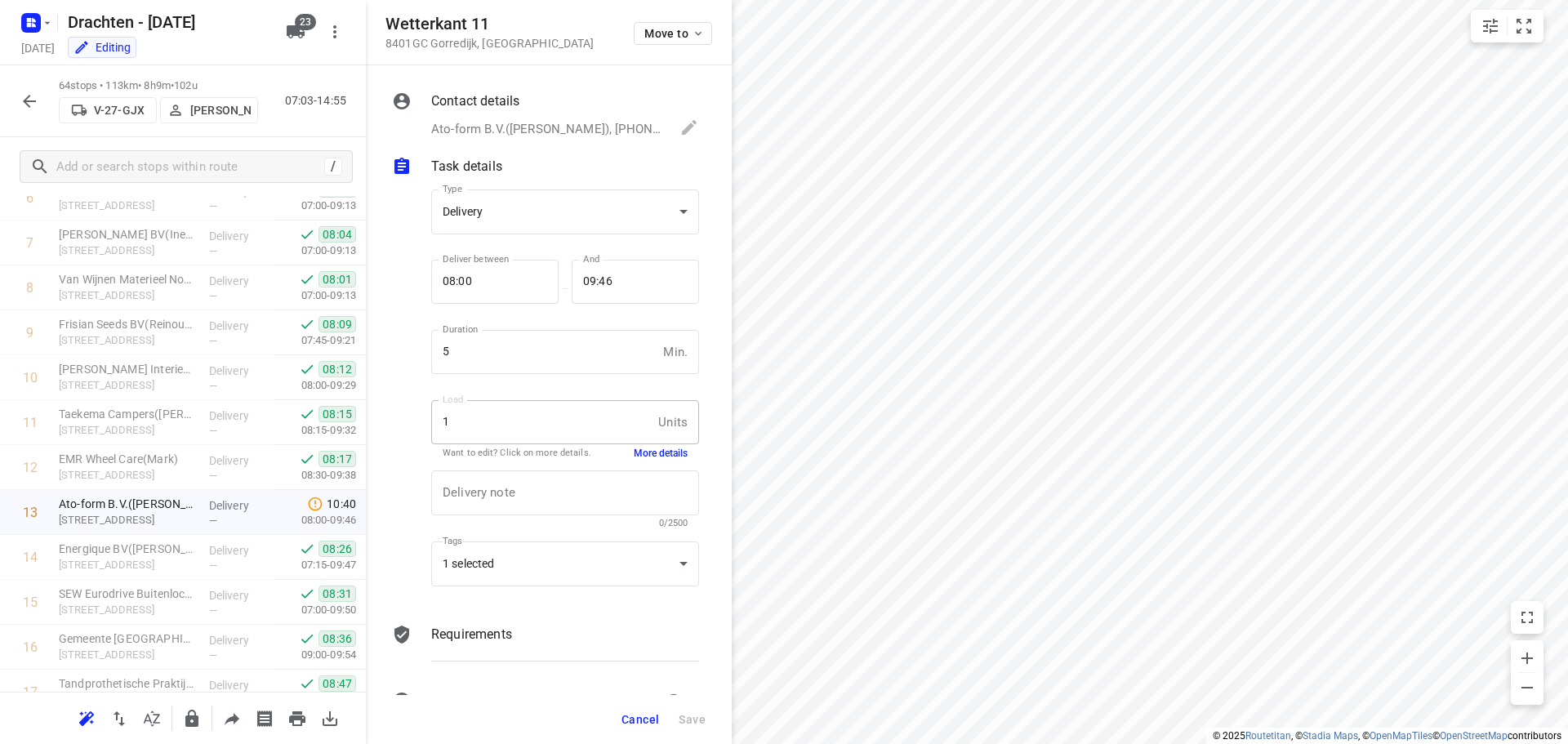
click at [664, 454] on button "More details" at bounding box center [660, 453] width 54 height 14
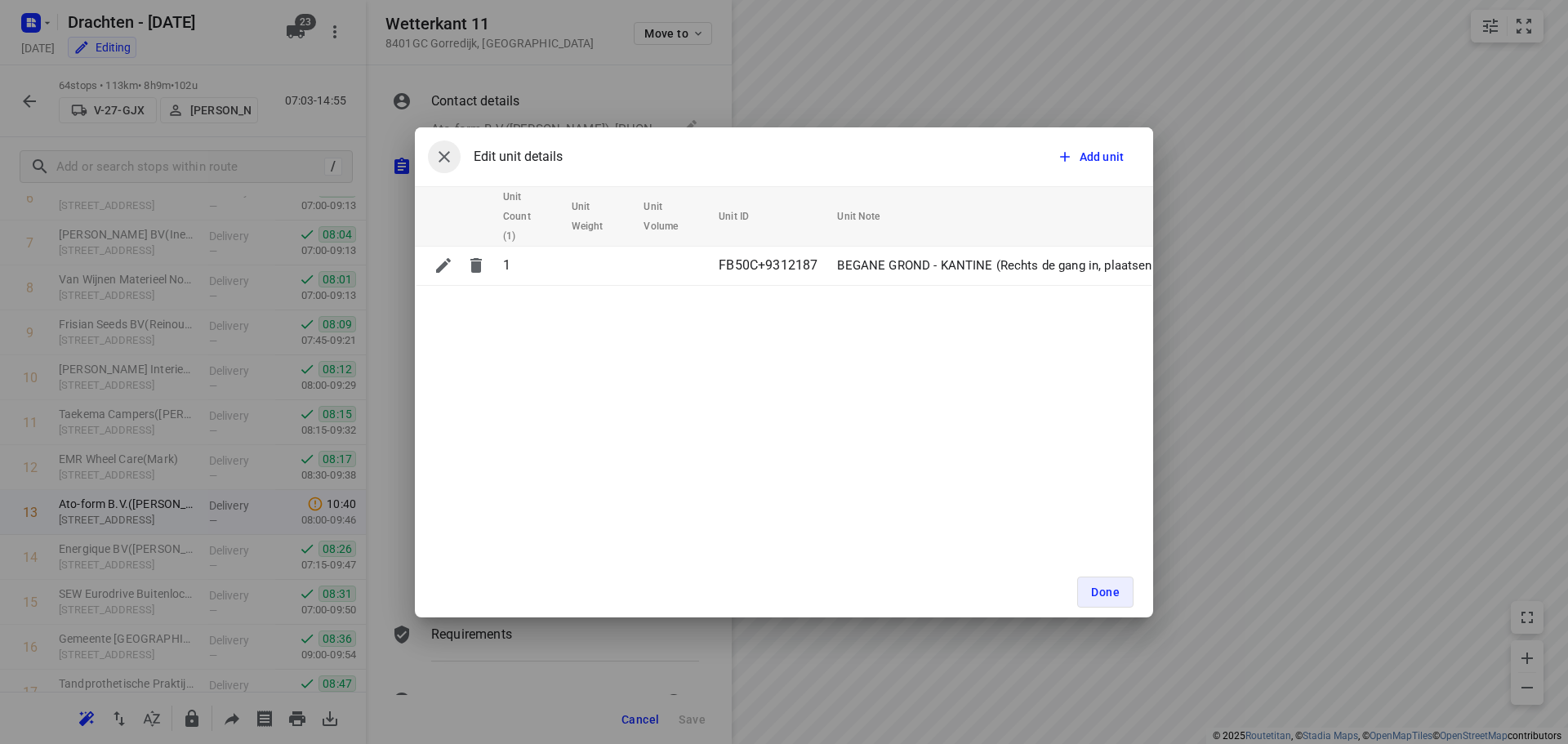
click at [440, 165] on icon "button" at bounding box center [444, 157] width 20 height 20
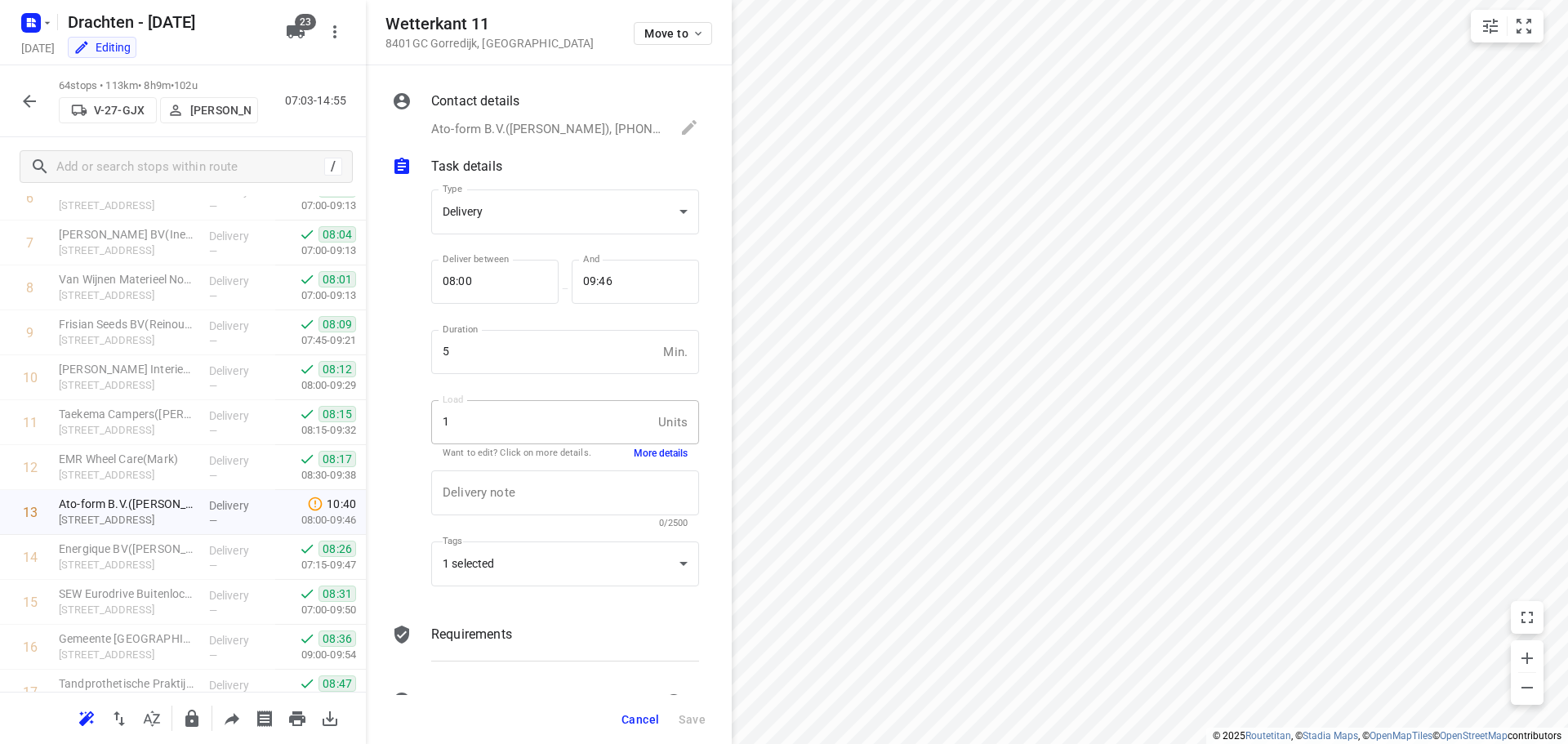
click at [625, 718] on span "Cancel" at bounding box center [640, 718] width 37 height 13
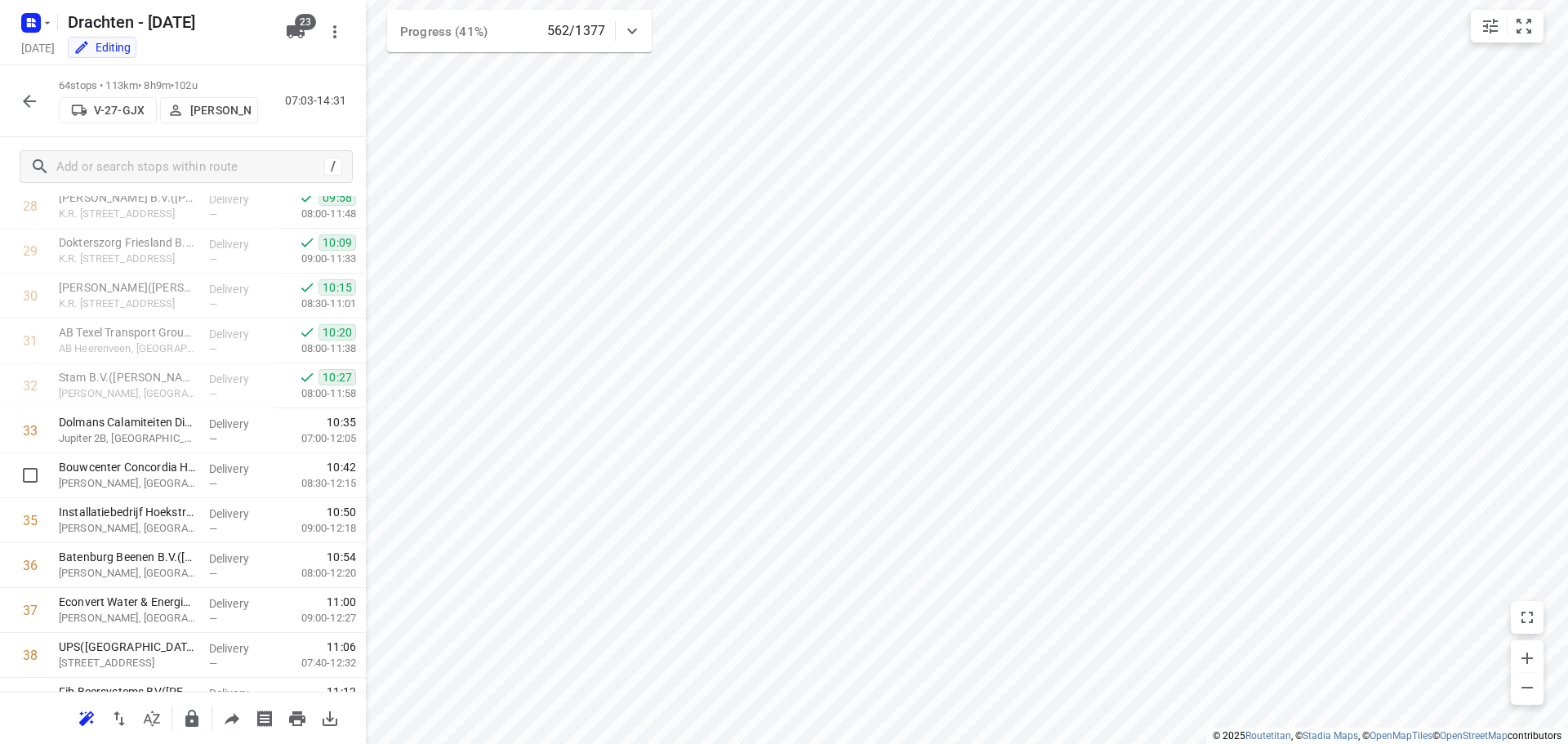
scroll to position [1388, 0]
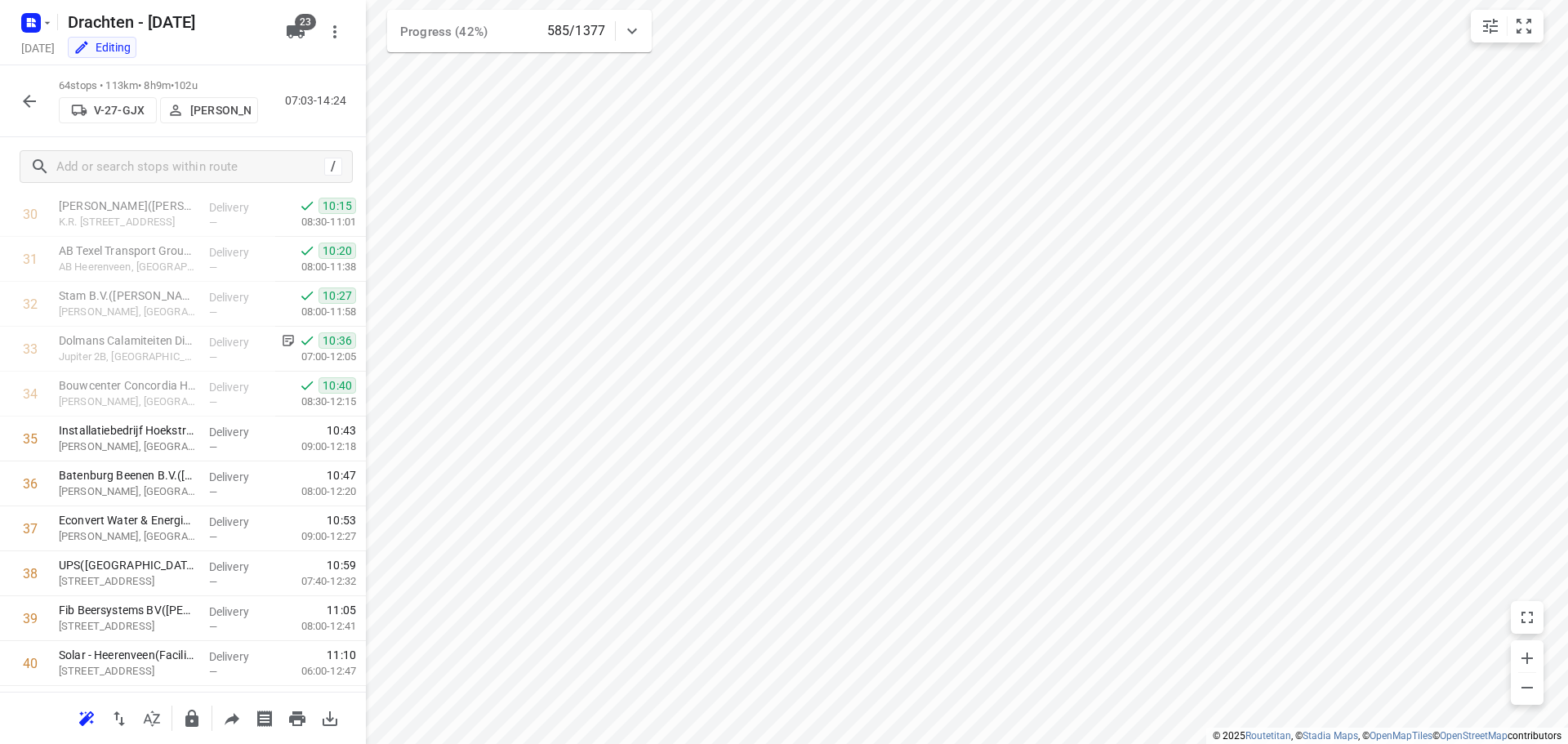
click at [34, 104] on icon "button" at bounding box center [29, 101] width 20 height 20
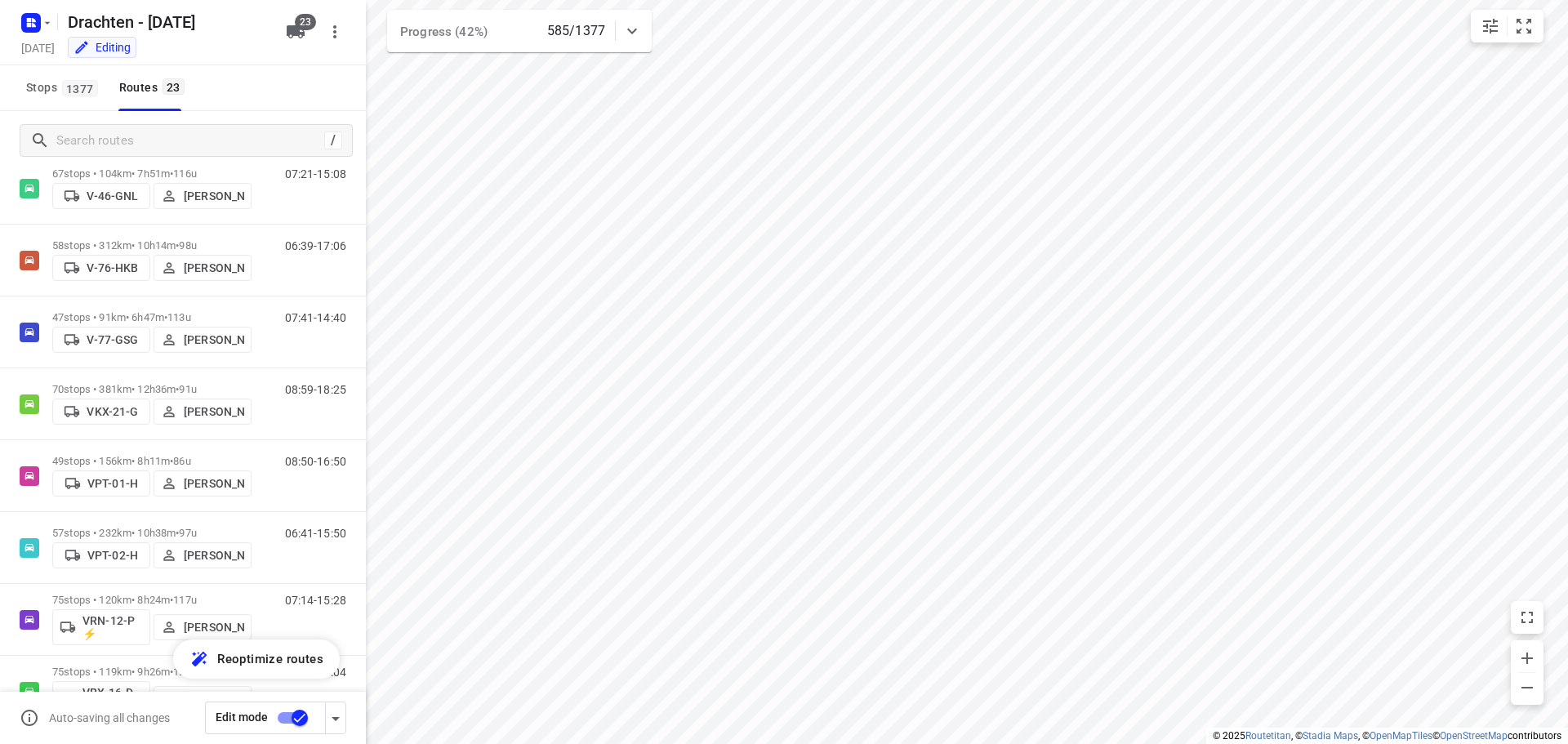
scroll to position [898, 0]
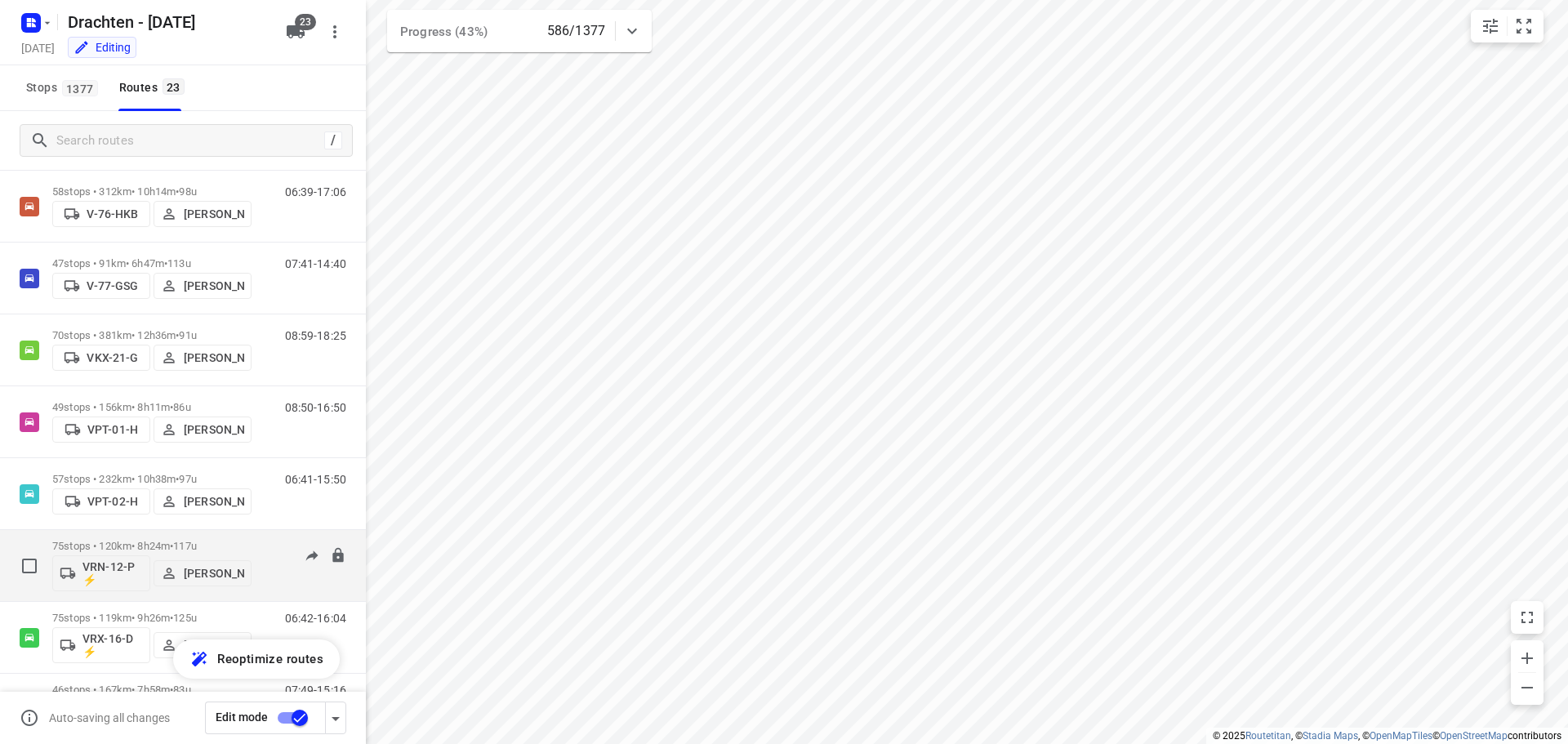
click at [158, 546] on p "75 stops • 120km • 8h24m • 117u" at bounding box center [151, 546] width 199 height 12
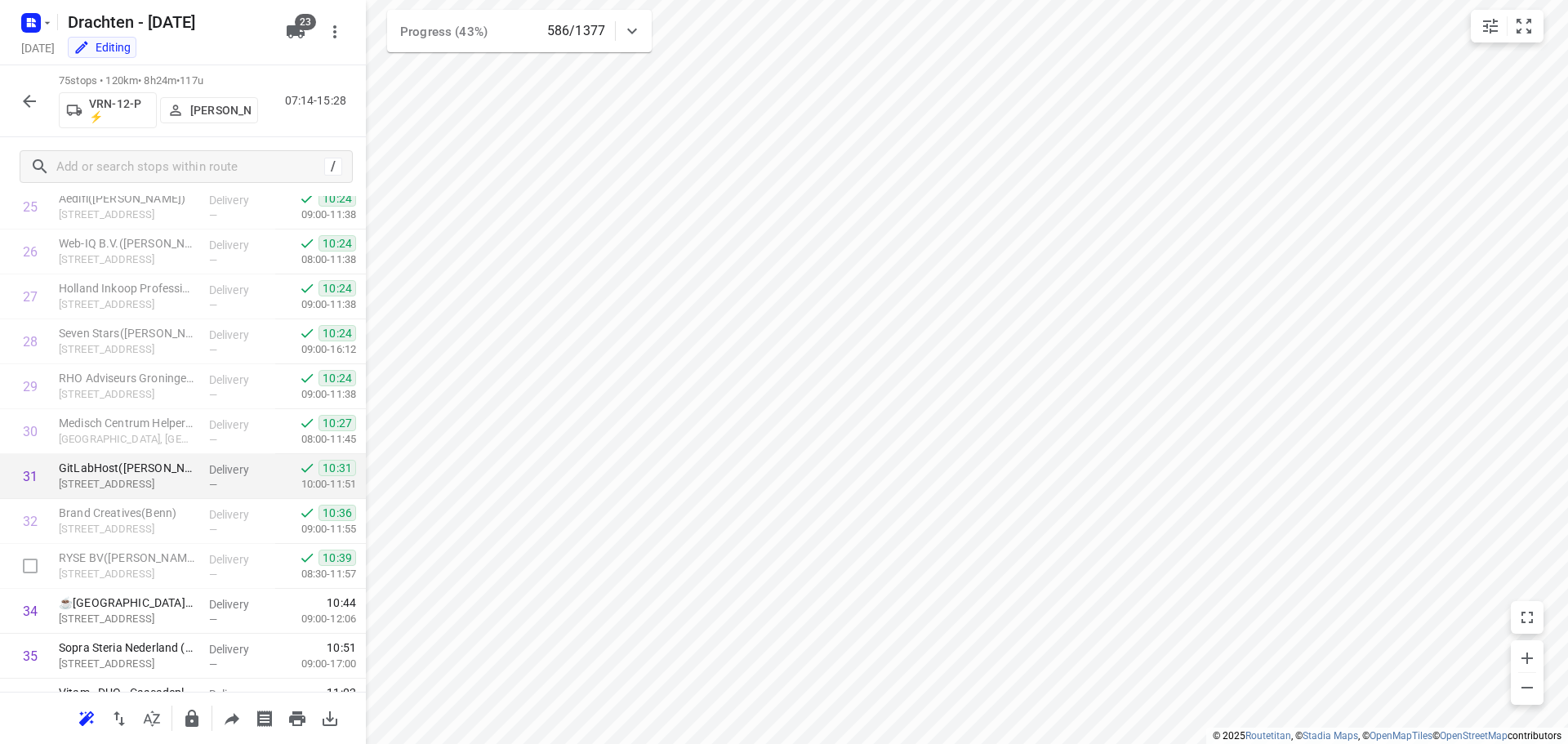
scroll to position [1143, 0]
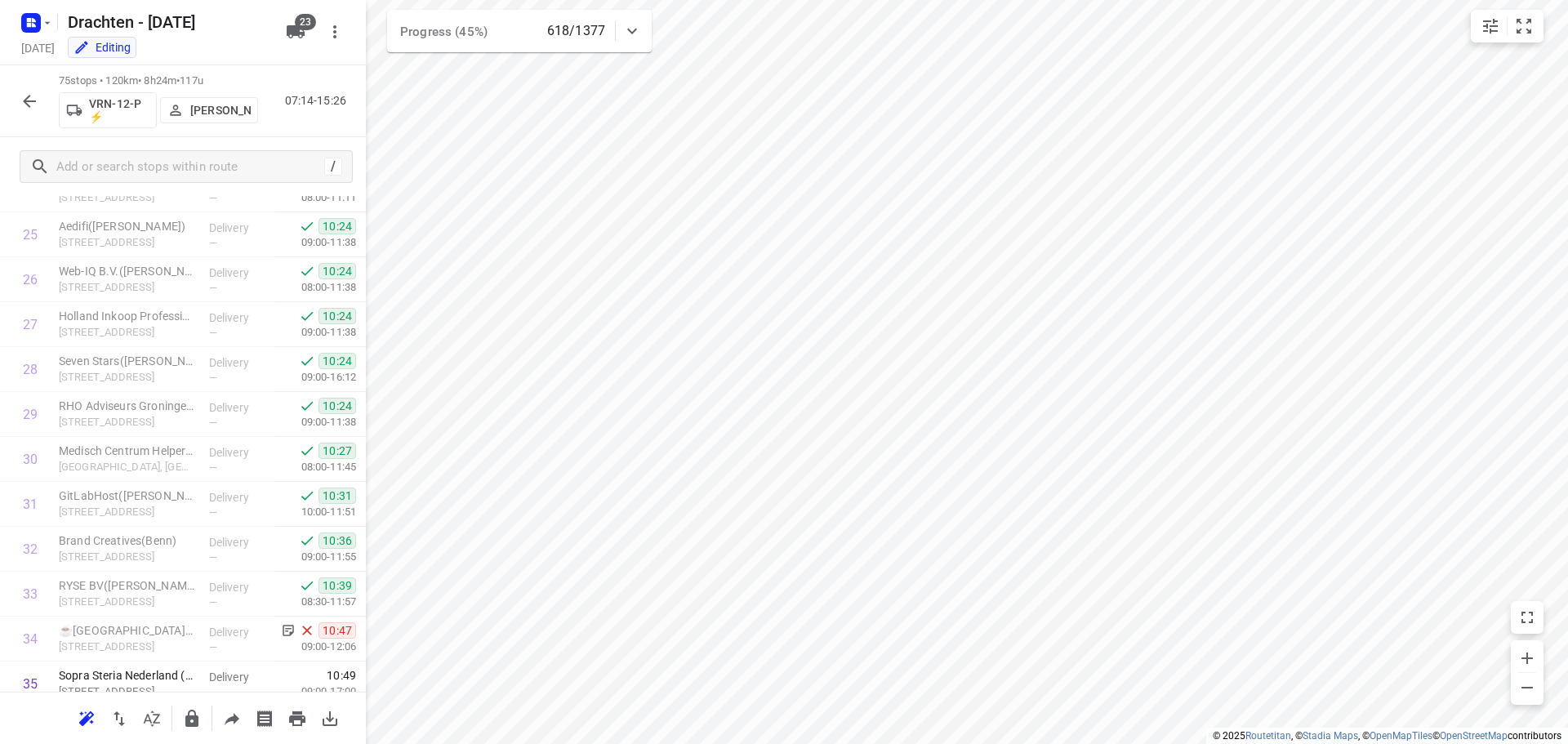
click at [38, 104] on icon "button" at bounding box center [29, 101] width 20 height 20
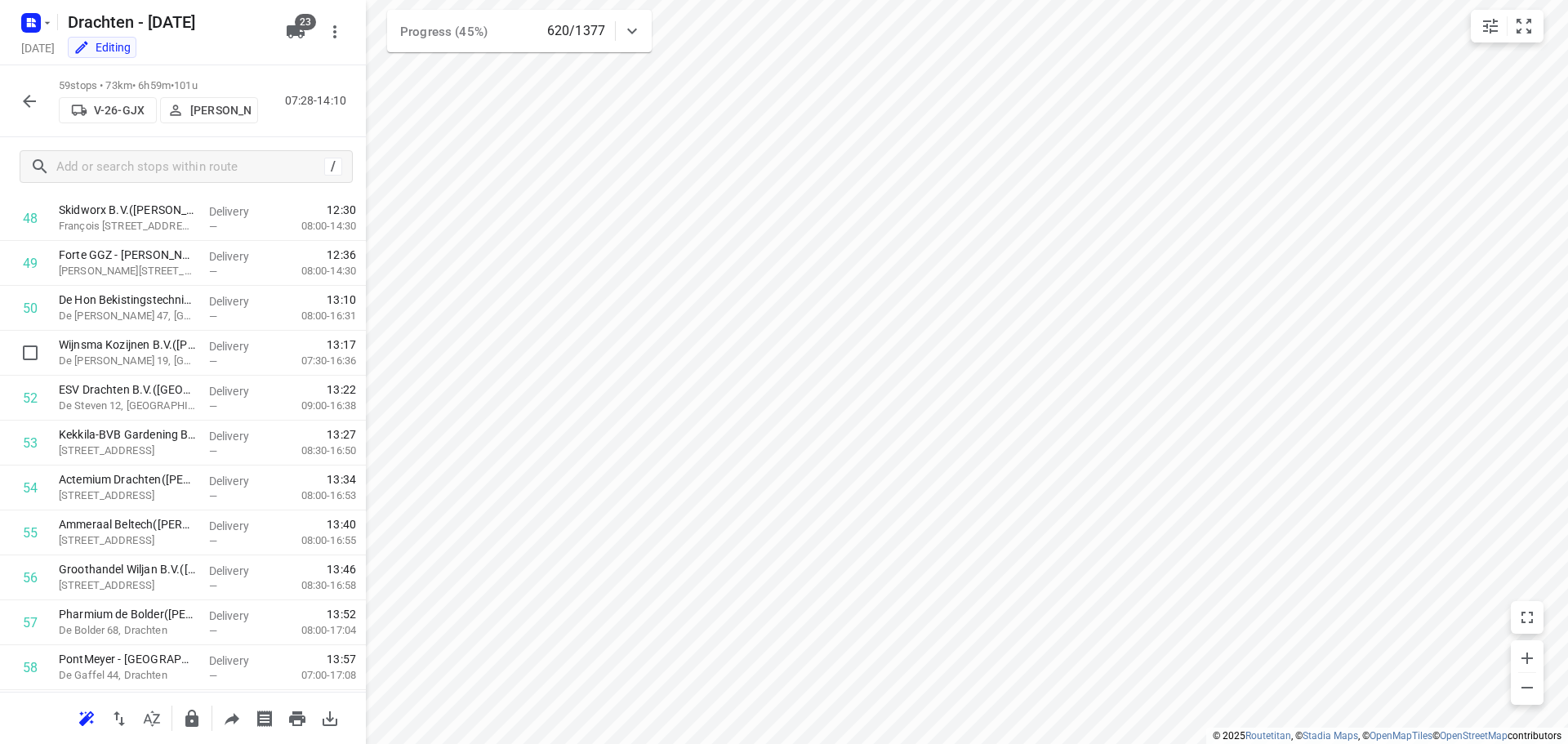
scroll to position [2280, 0]
click at [23, 109] on icon "button" at bounding box center [29, 101] width 20 height 20
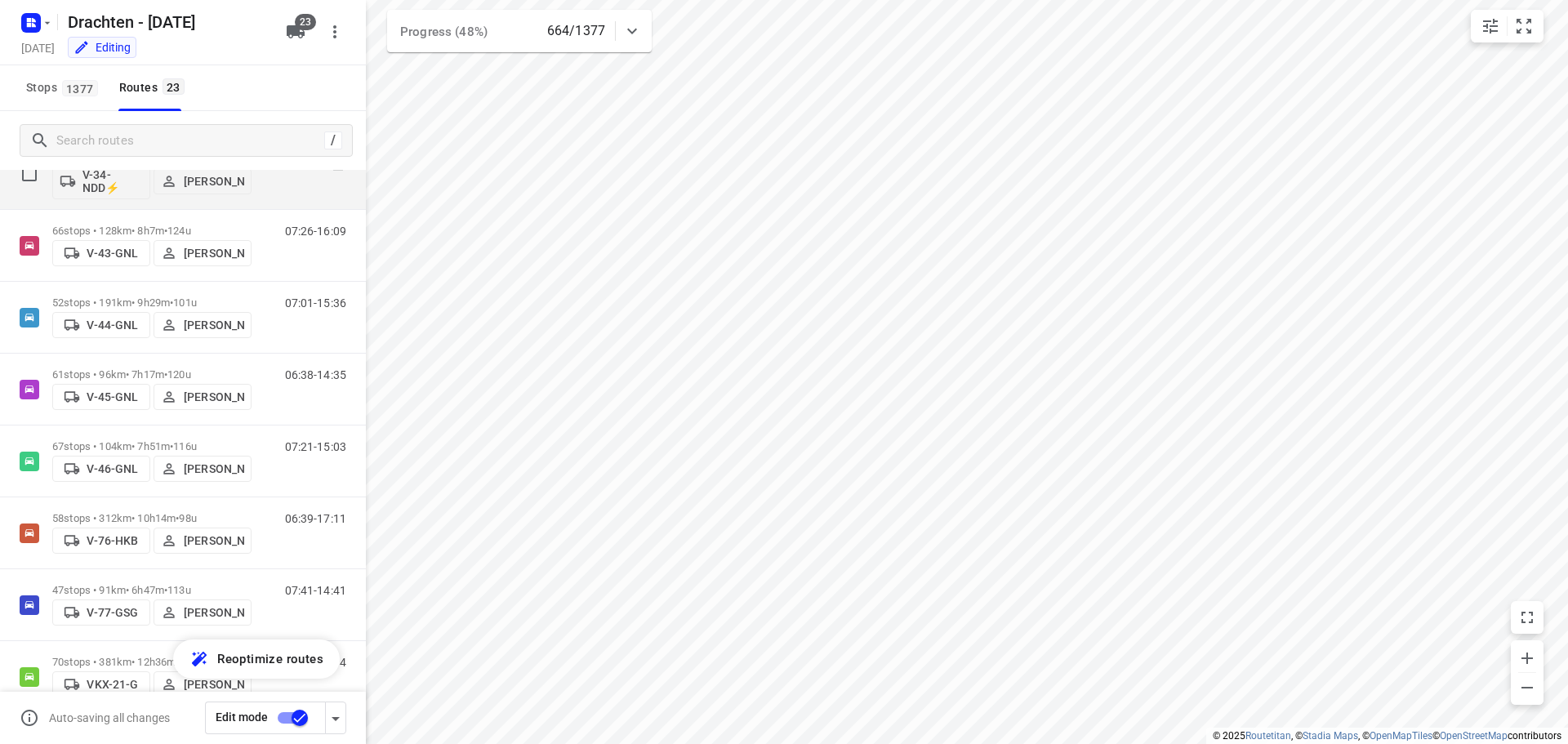
scroll to position [653, 0]
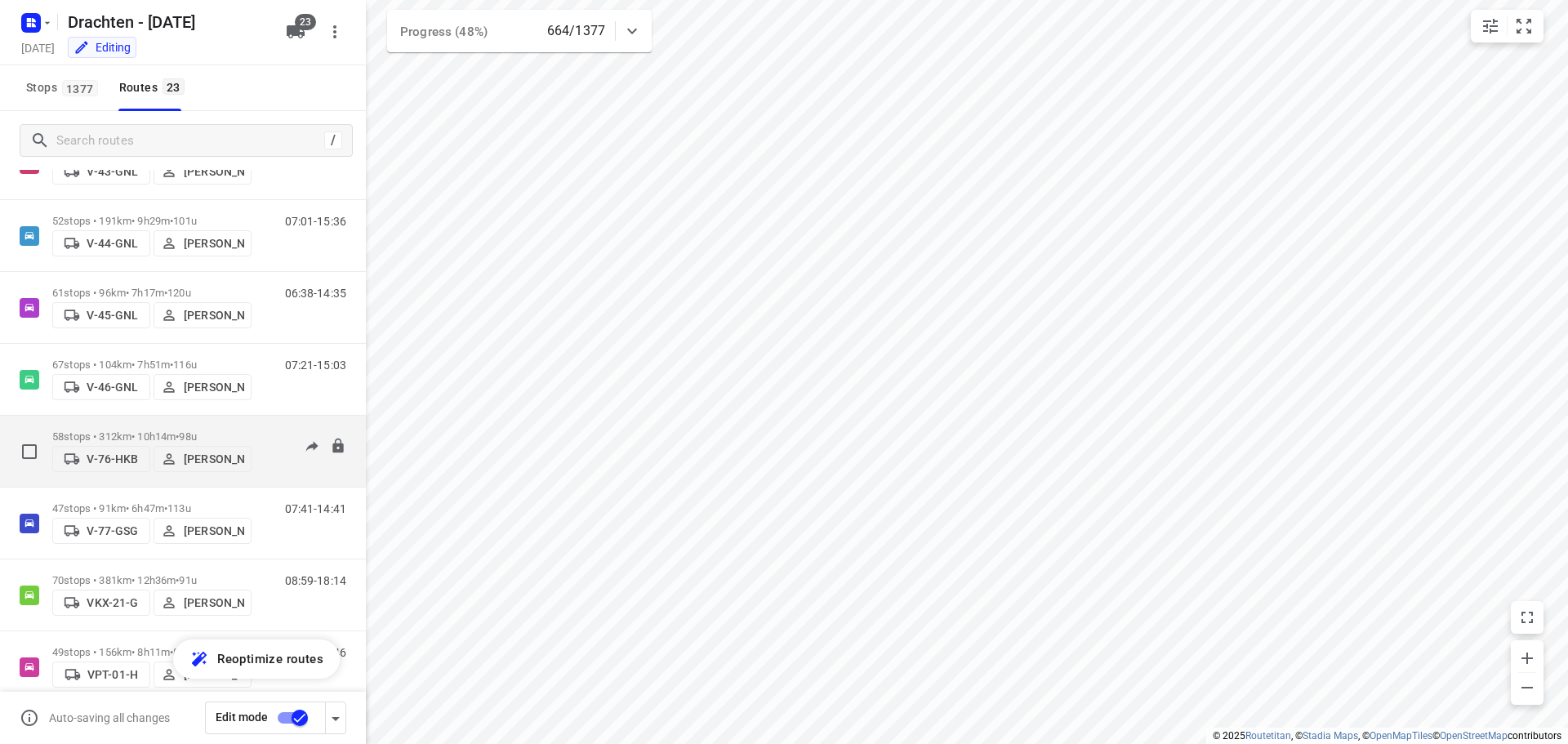
click at [174, 422] on div "58 stops • 312km • 10h14m • 98u V-76-HKB Steijn Groothof" at bounding box center [151, 451] width 199 height 58
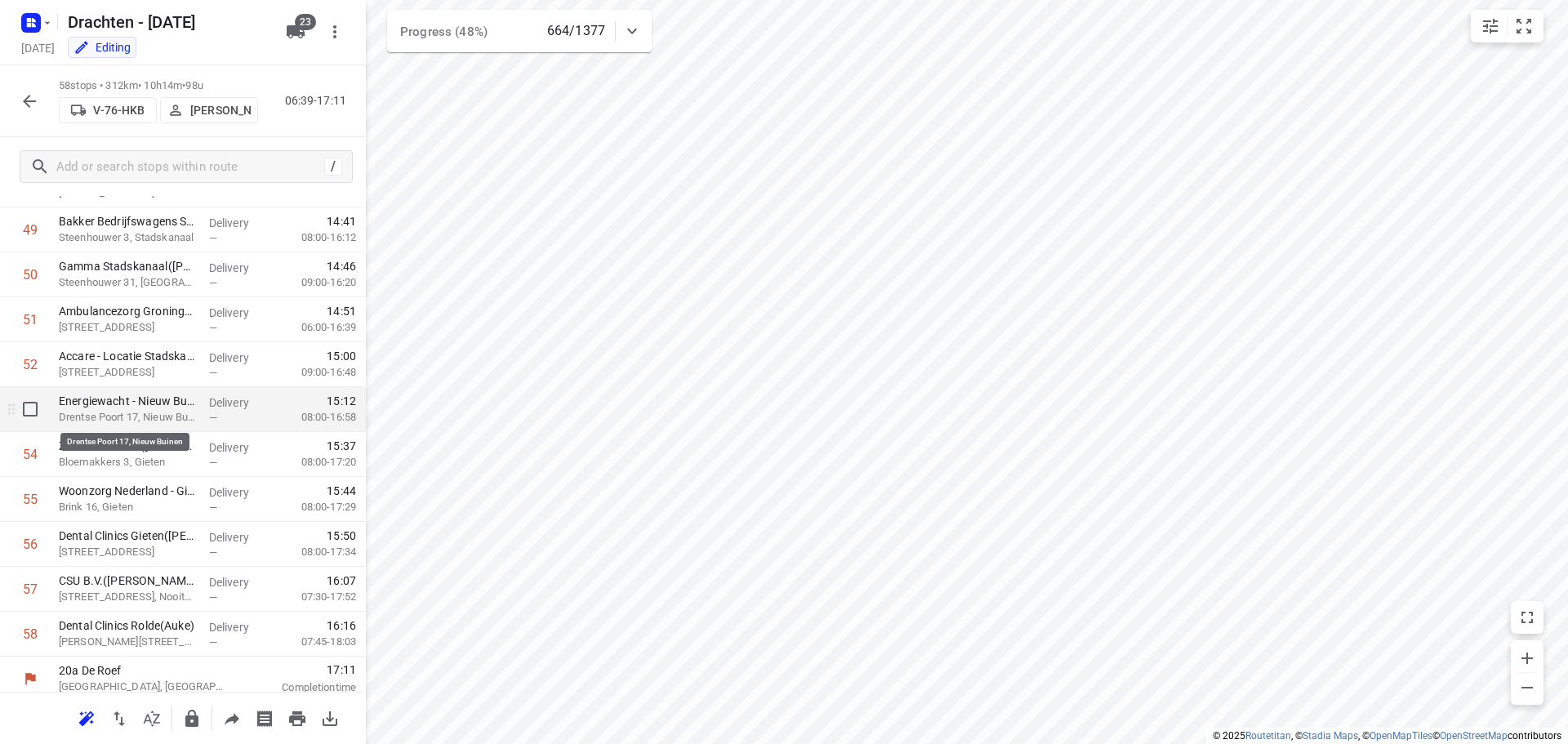
scroll to position [2235, 0]
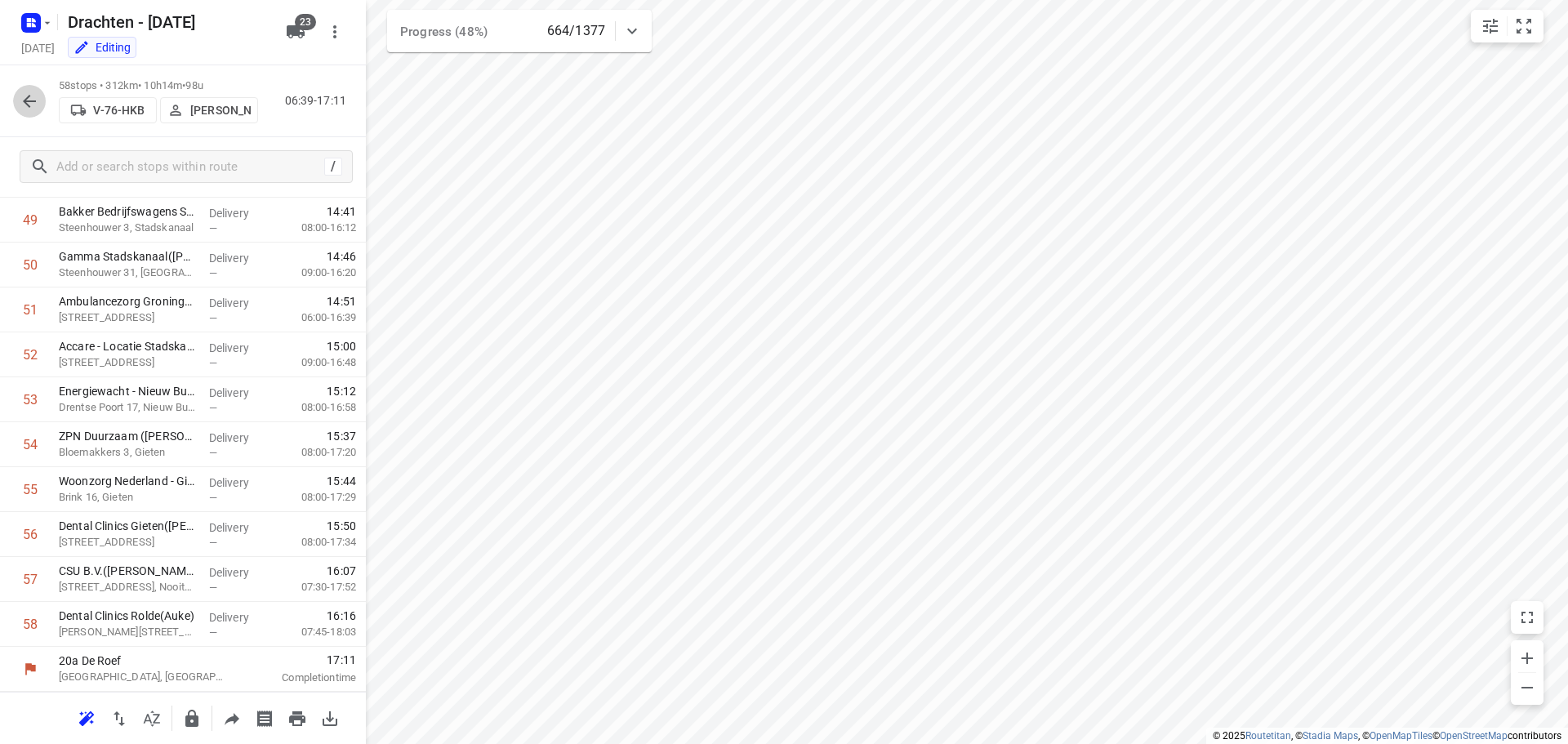
click at [42, 107] on button "button" at bounding box center [28, 100] width 32 height 32
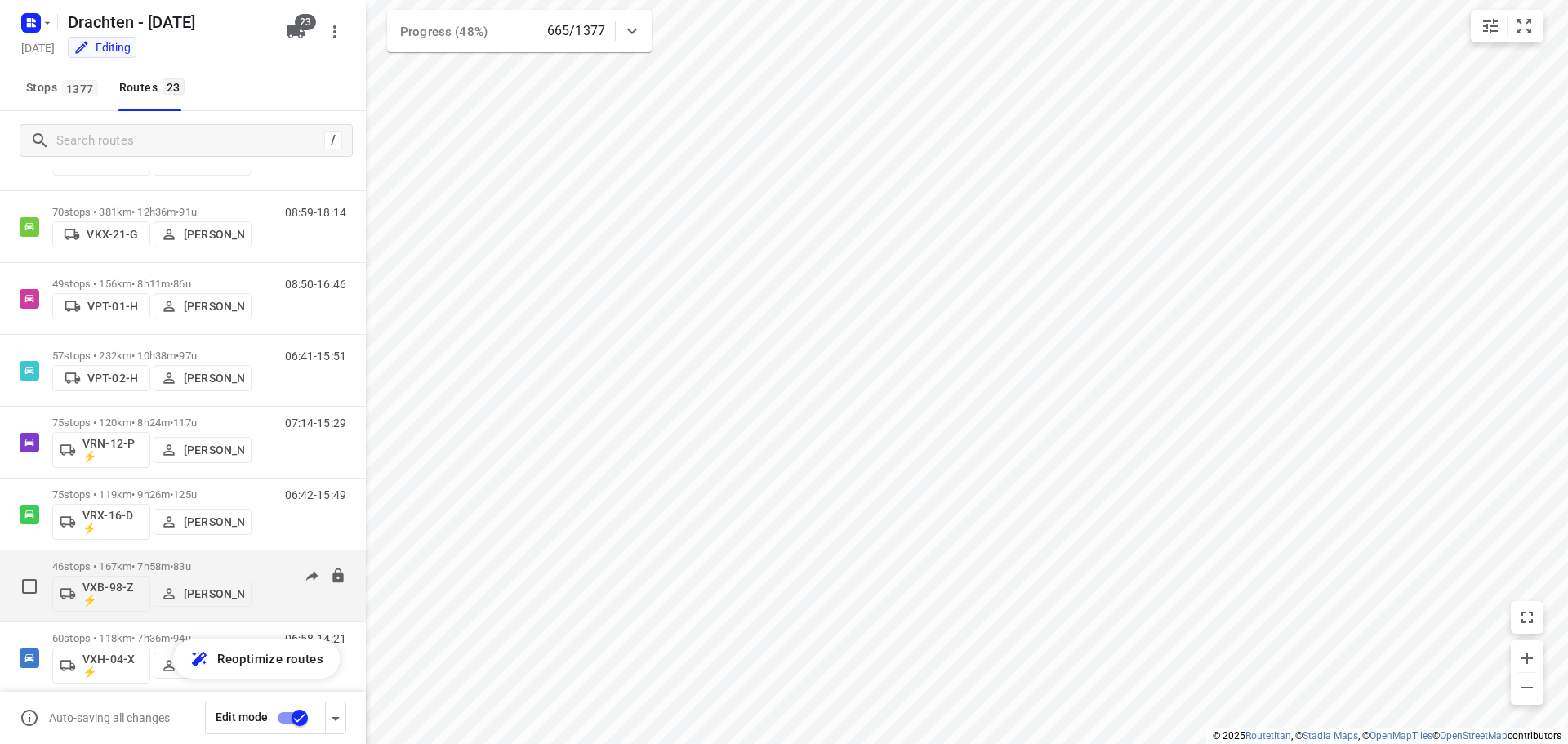
scroll to position [1021, 0]
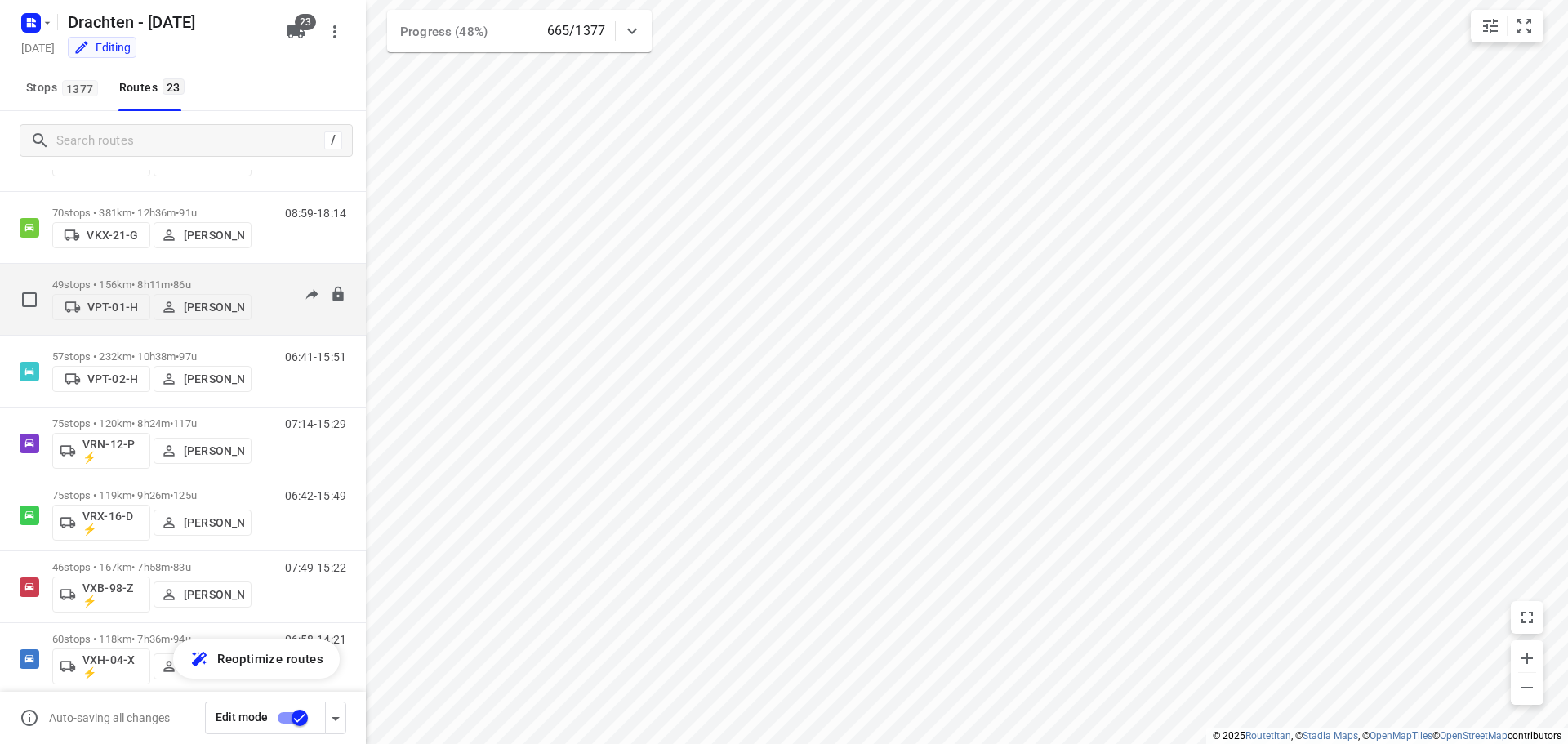
click at [129, 282] on p "49 stops • 156km • 8h11m • 86u" at bounding box center [151, 285] width 199 height 12
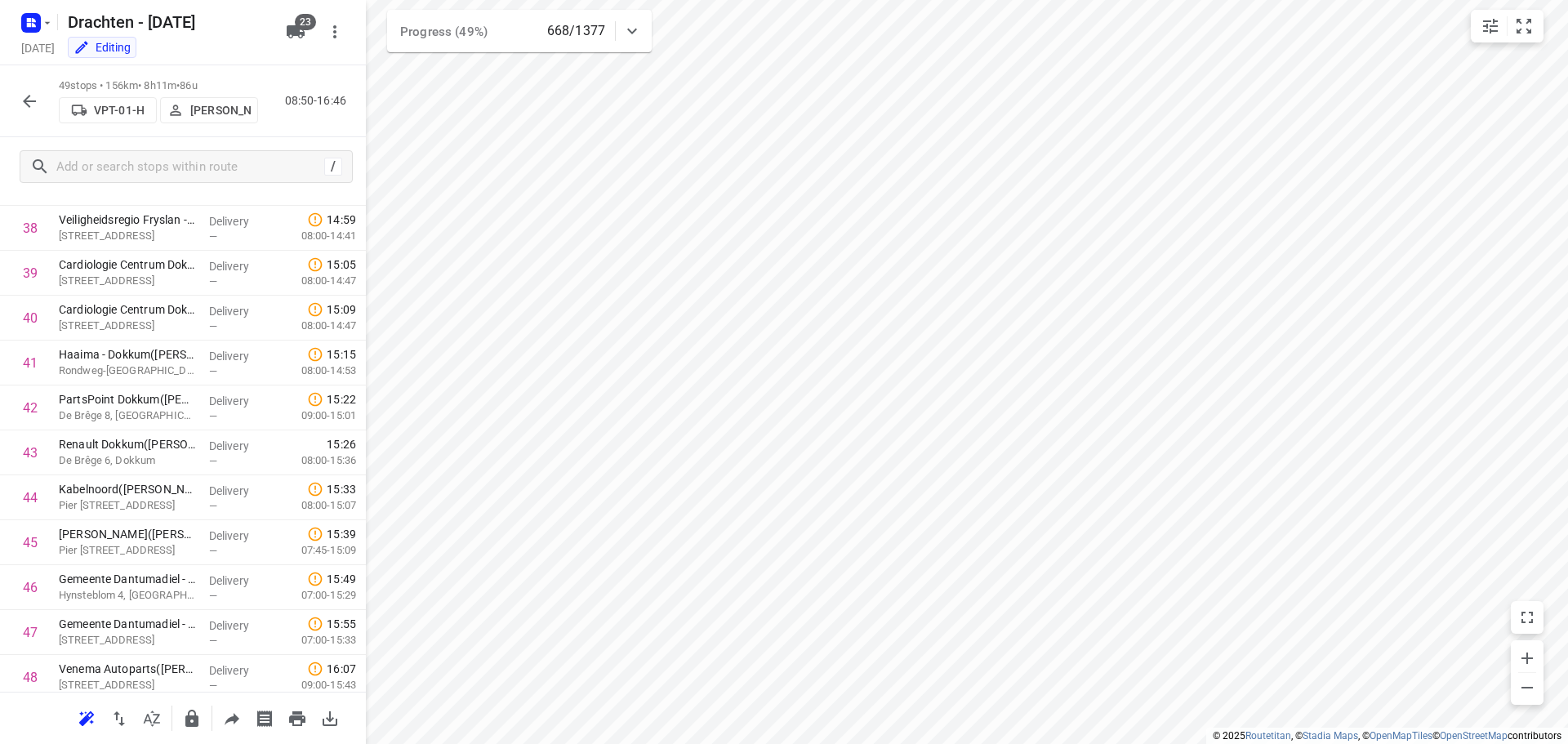
scroll to position [1831, 0]
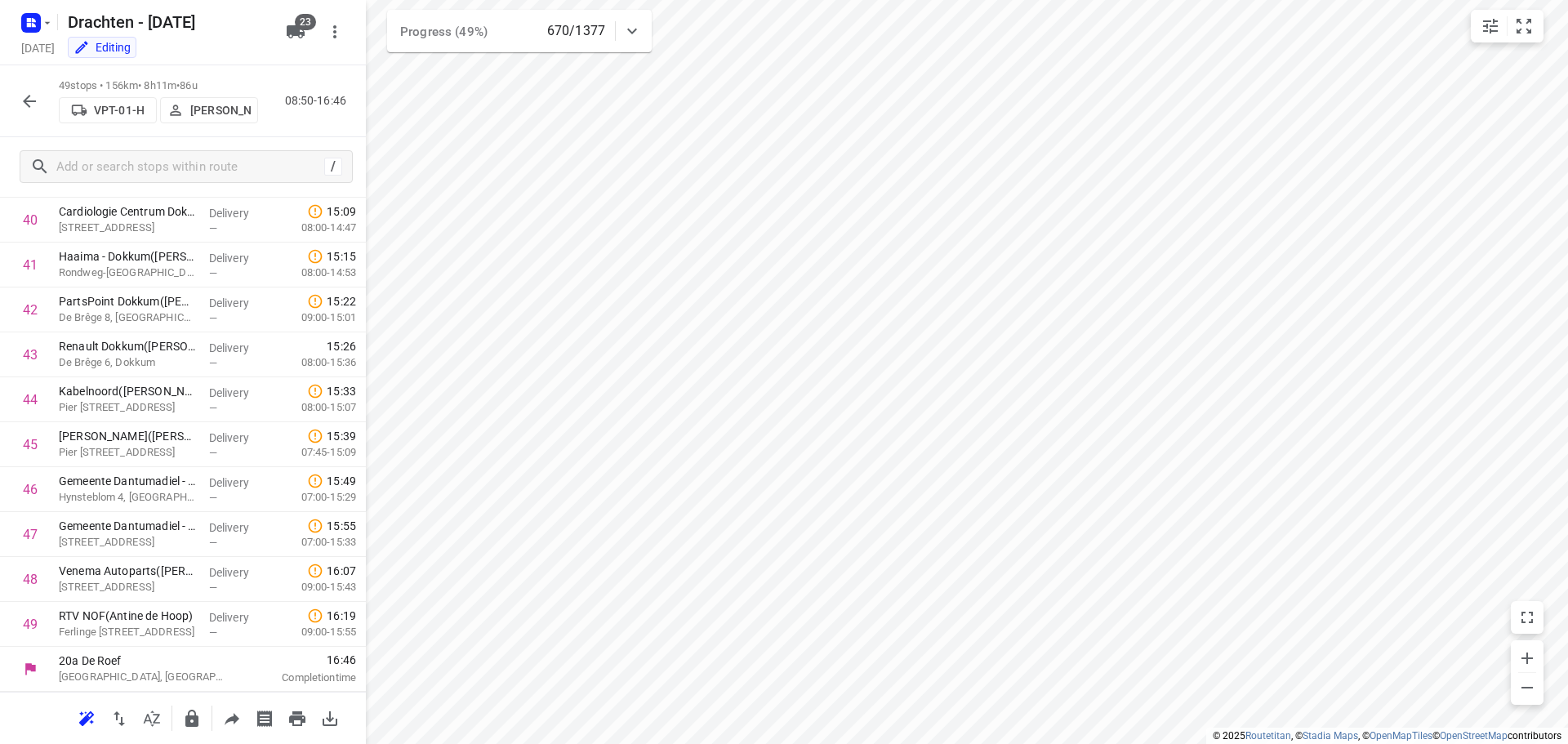
click at [26, 96] on icon "button" at bounding box center [29, 101] width 20 height 20
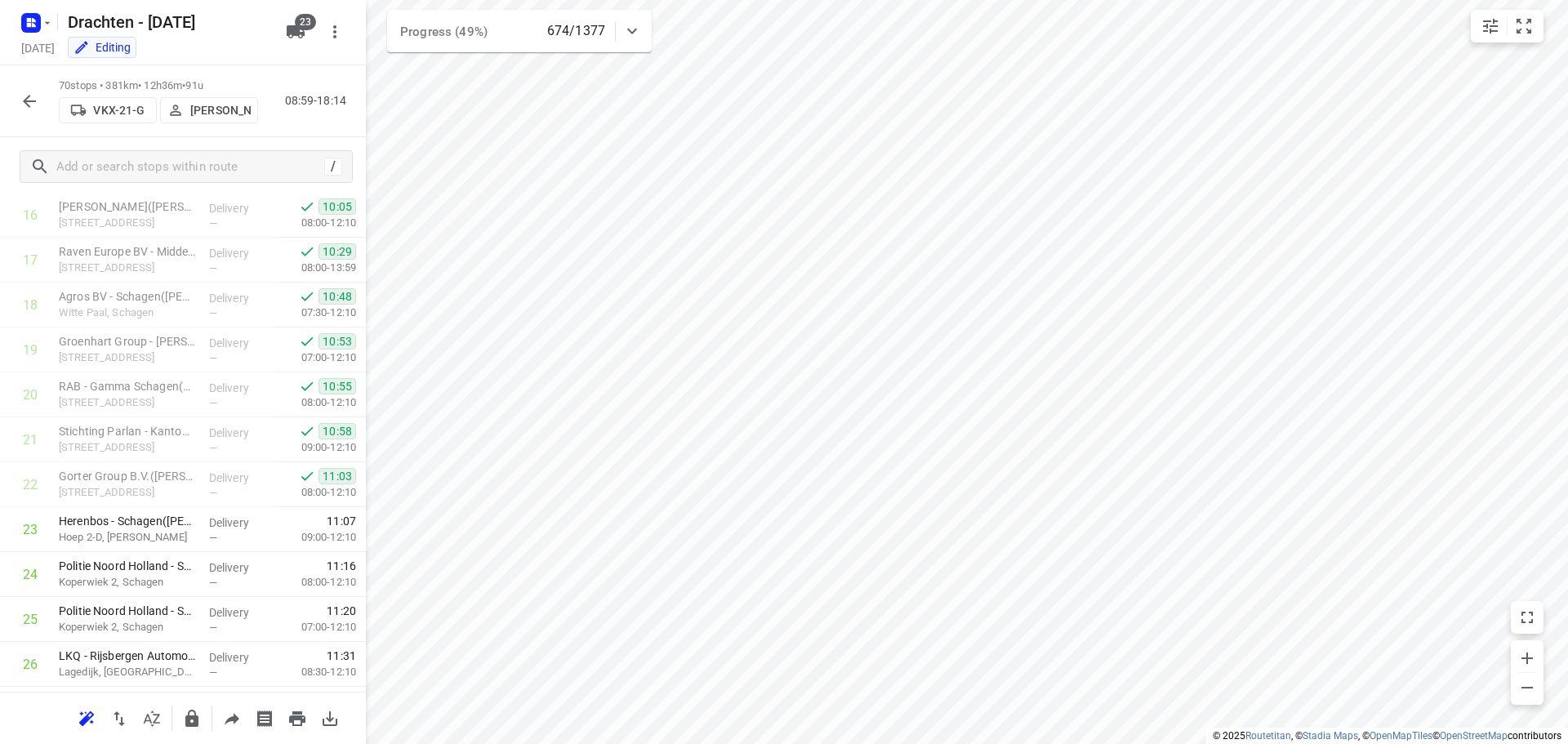
scroll to position [1061, 0]
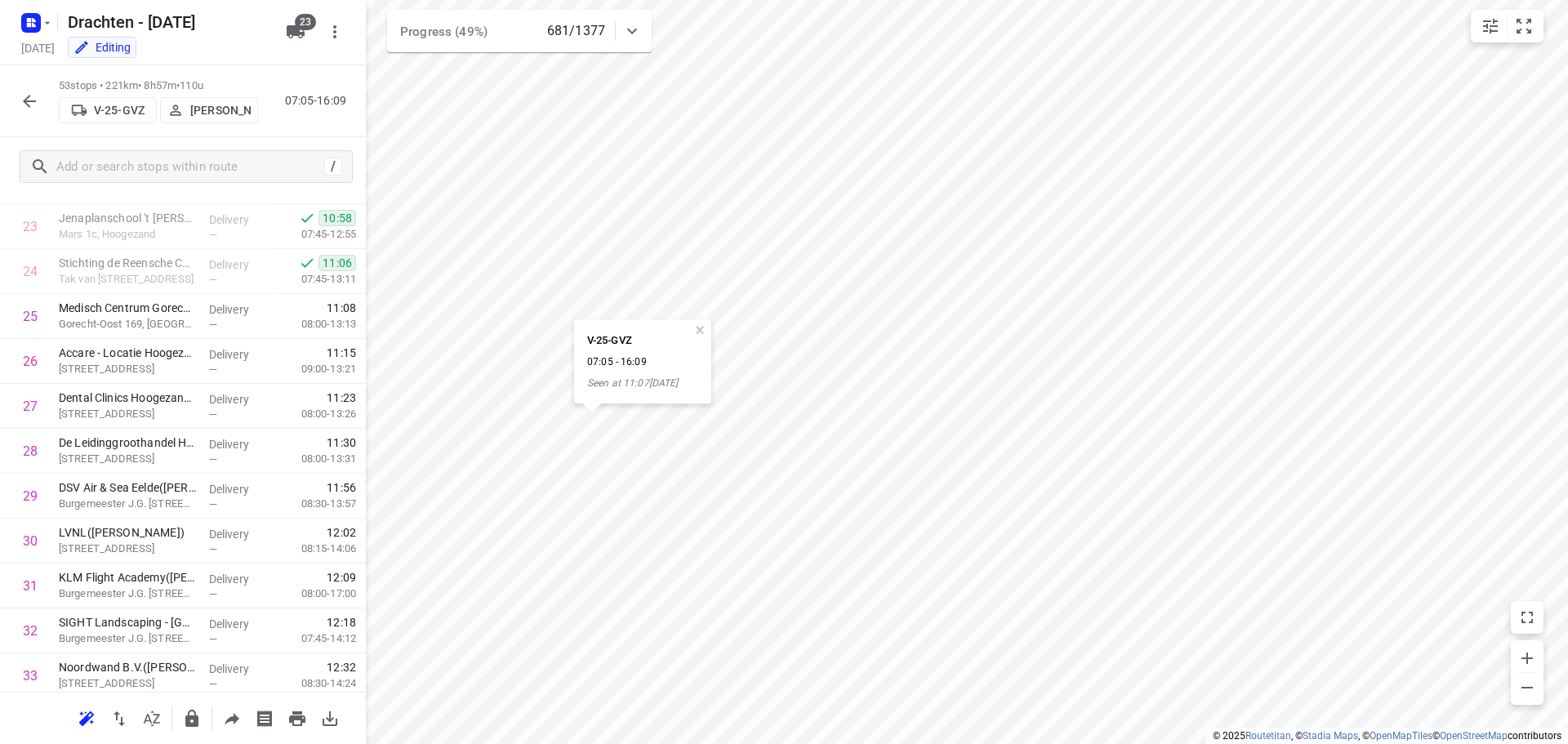
click at [27, 92] on icon "button" at bounding box center [29, 101] width 20 height 20
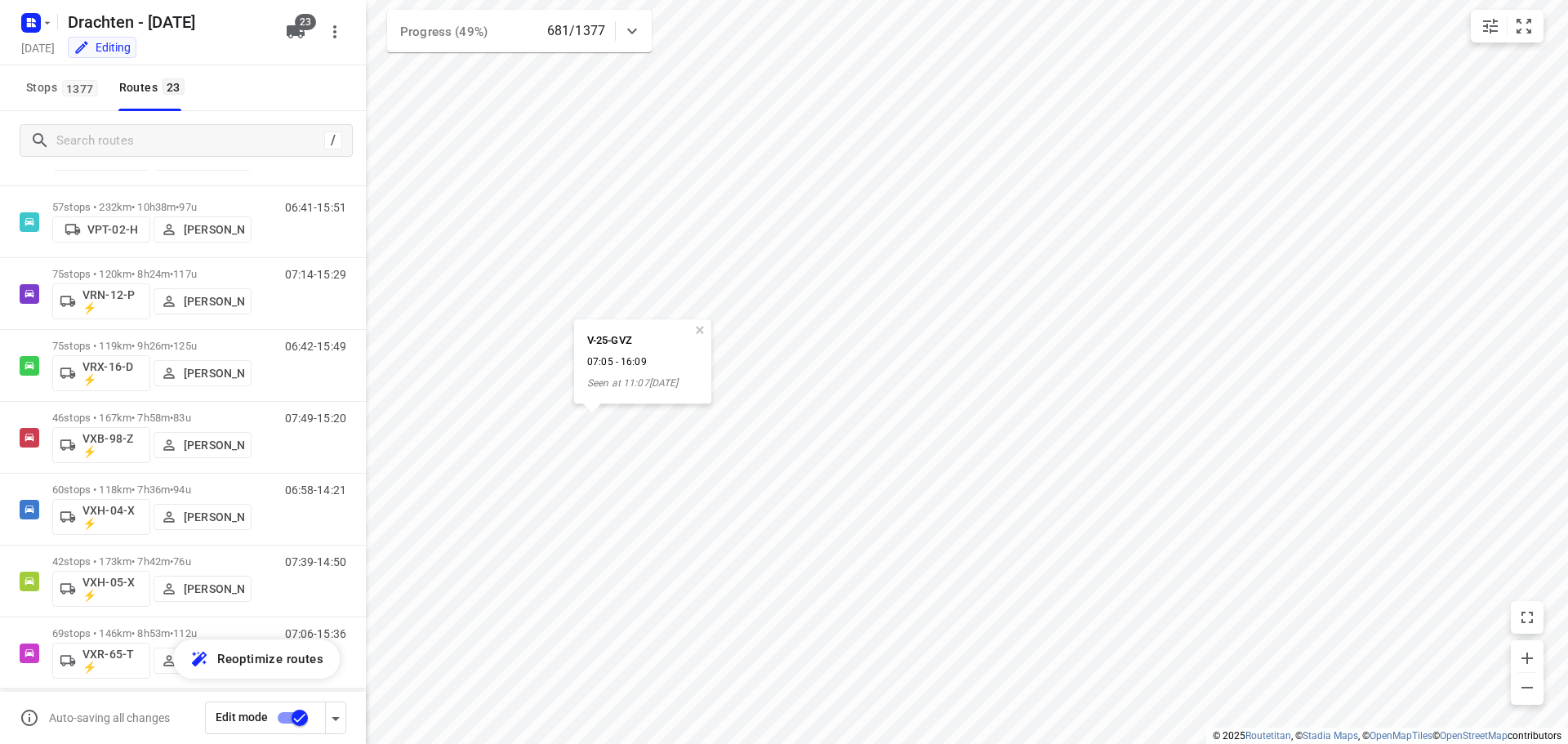
scroll to position [1184, 0]
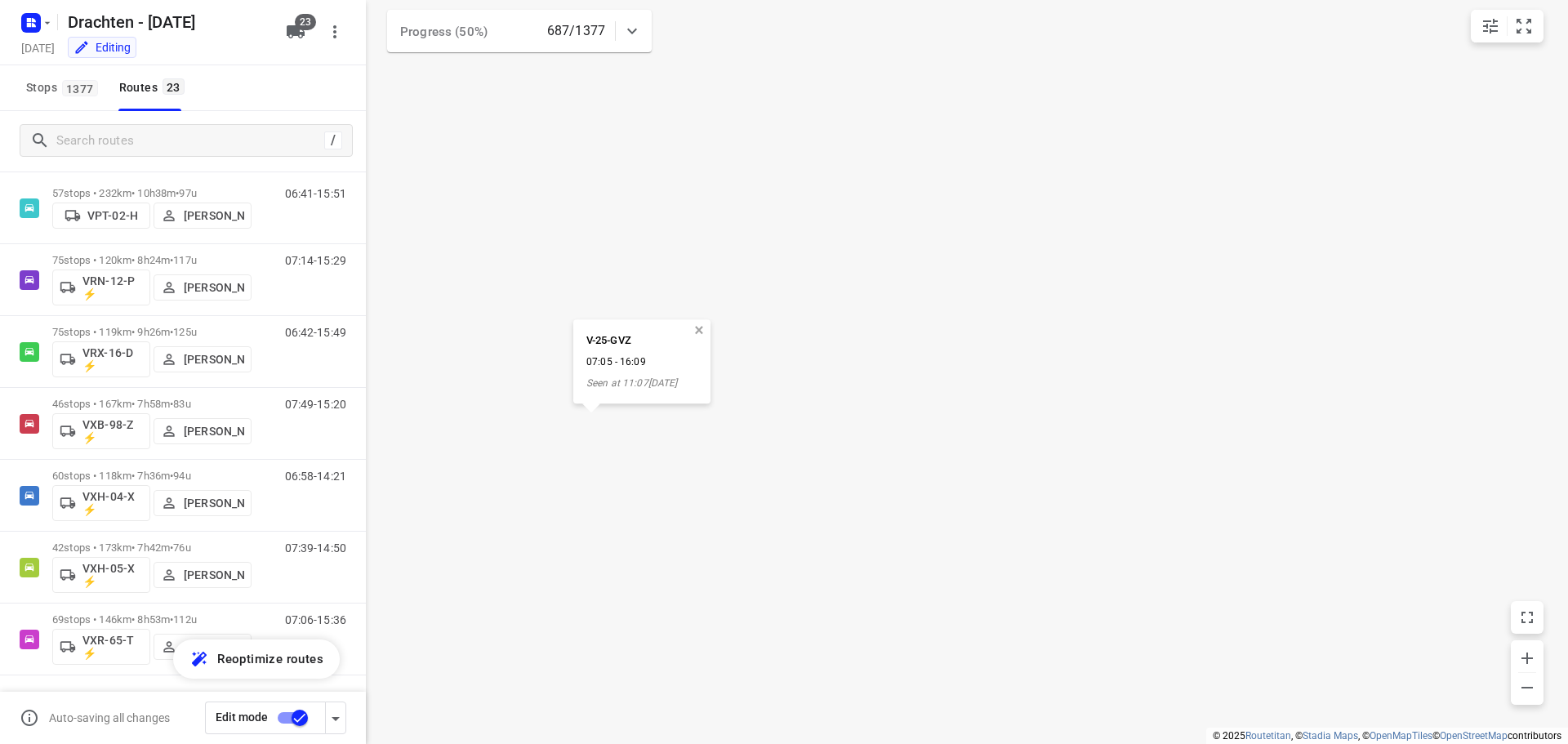
click at [700, 333] on button "button" at bounding box center [698, 330] width 15 height 15
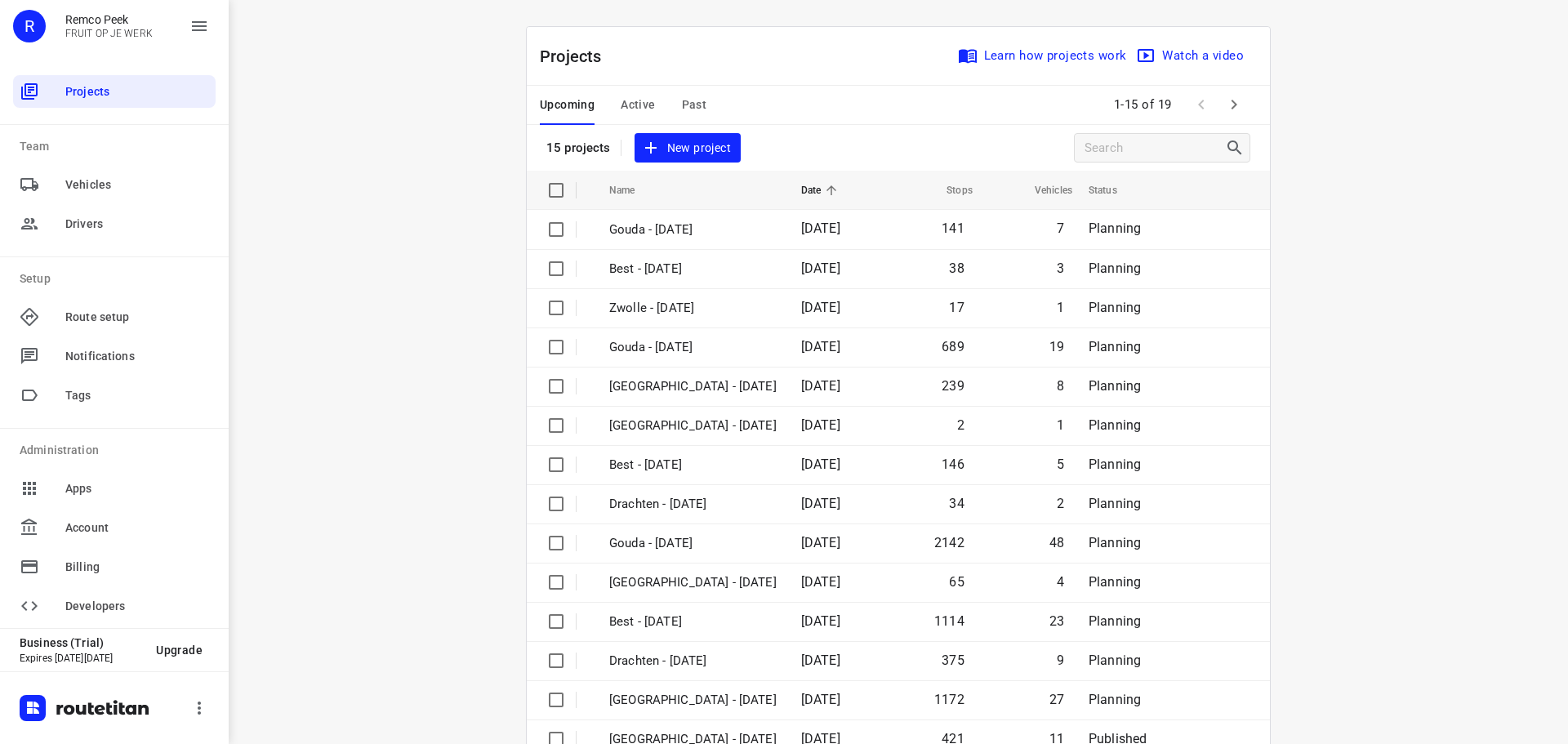
click at [1233, 104] on icon "button" at bounding box center [1234, 104] width 20 height 20
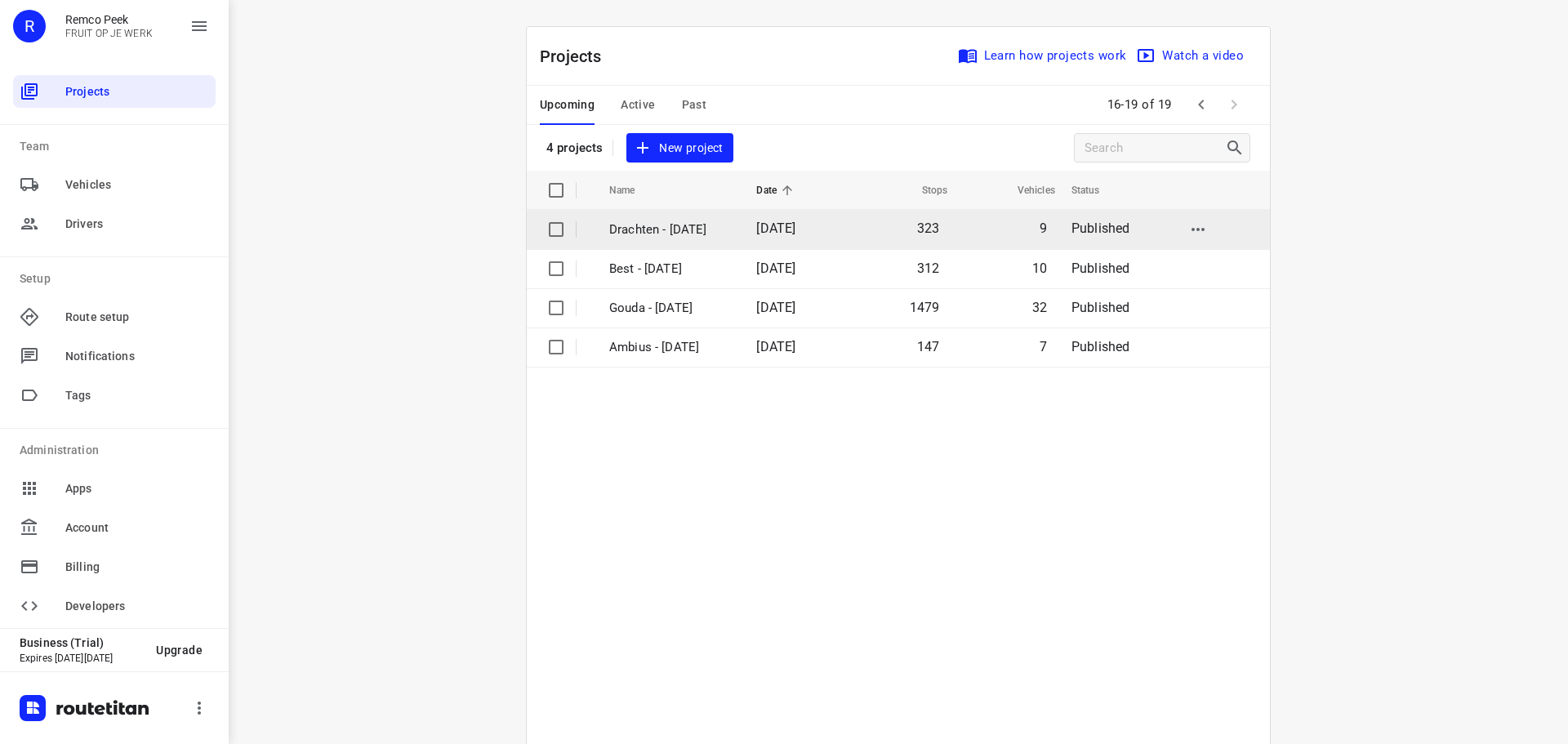
click at [672, 226] on p "Drachten - Tuesday" at bounding box center [670, 230] width 123 height 19
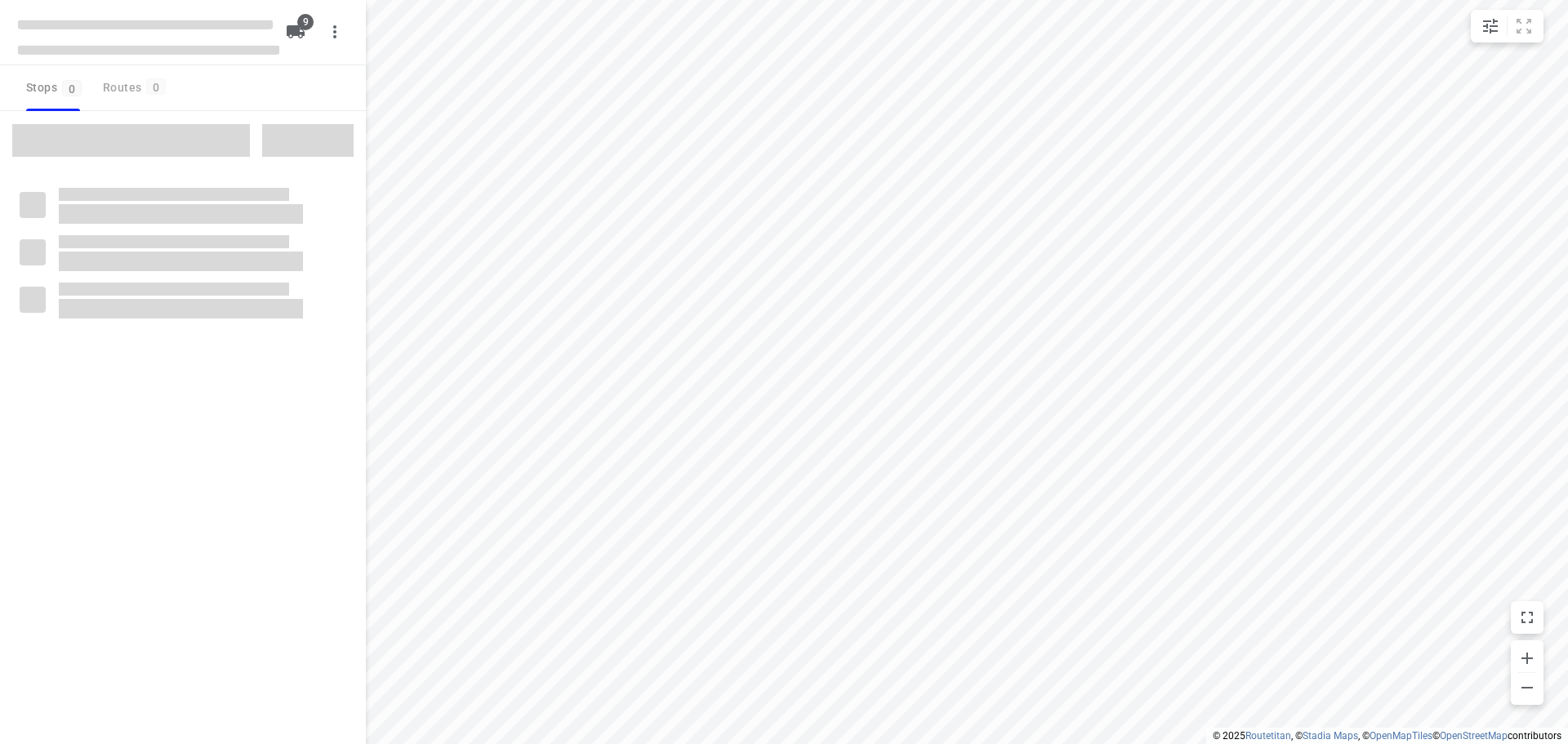
checkbox input "true"
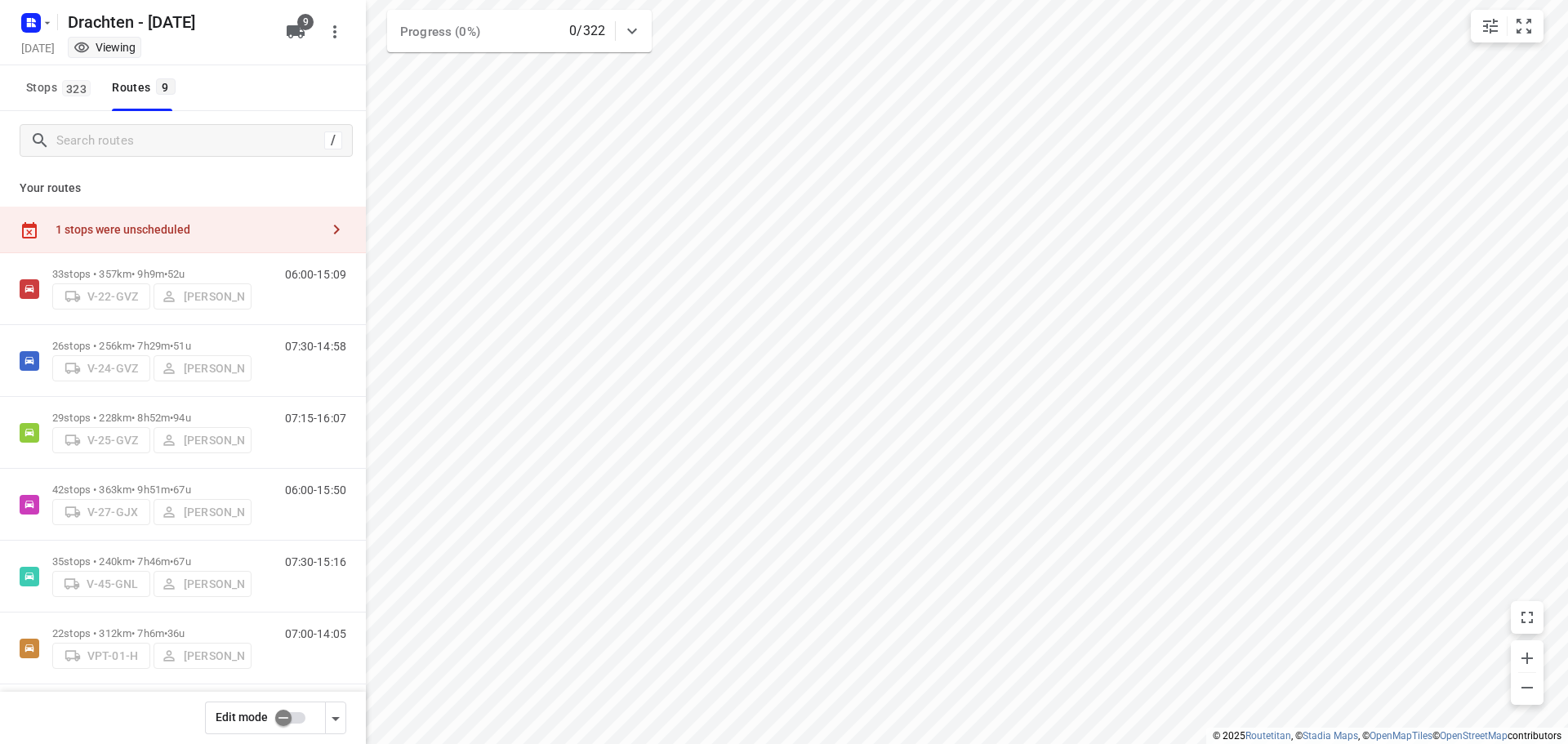
click at [294, 231] on div "1 stops were unscheduled" at bounding box center [188, 229] width 264 height 13
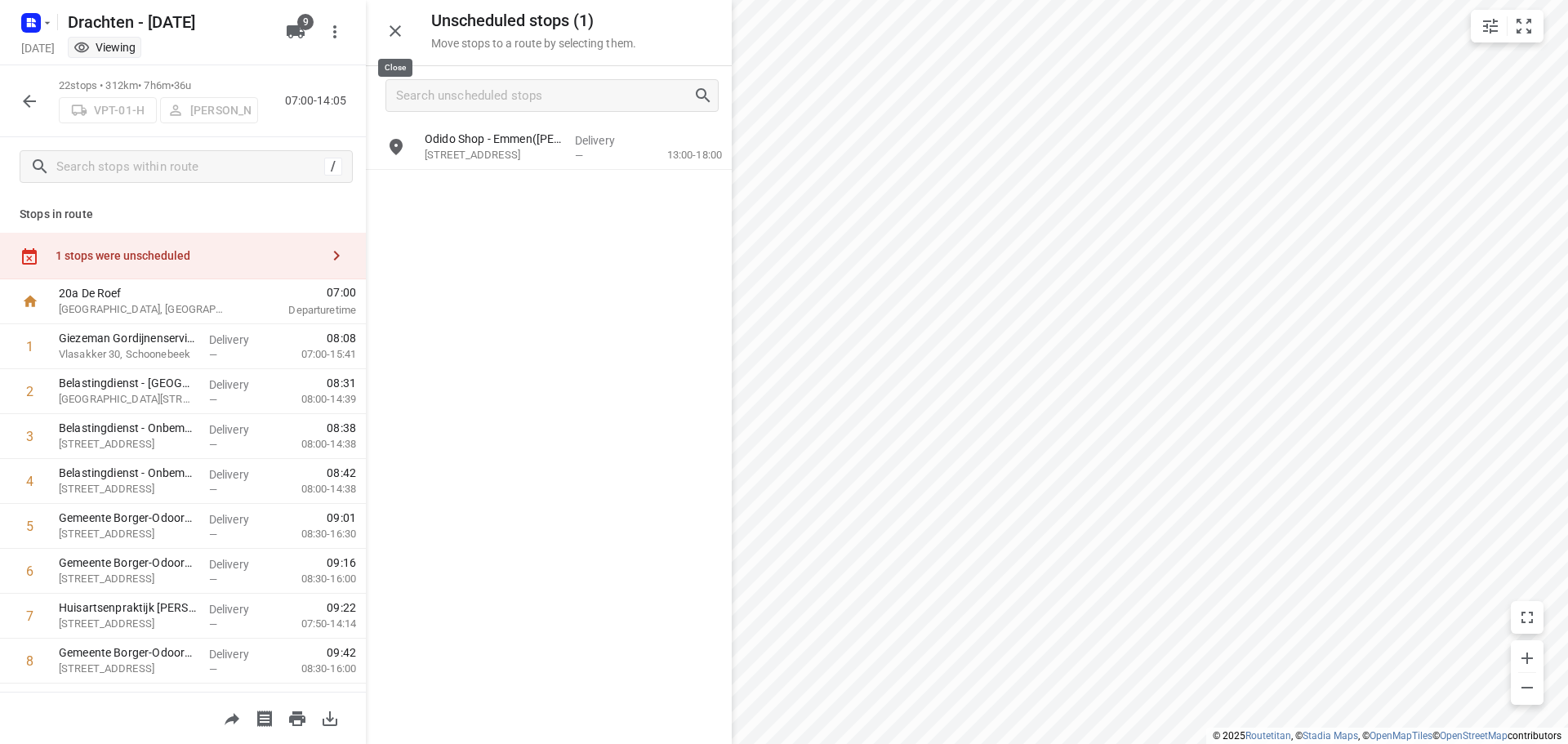
click at [399, 25] on icon "button" at bounding box center [396, 31] width 20 height 20
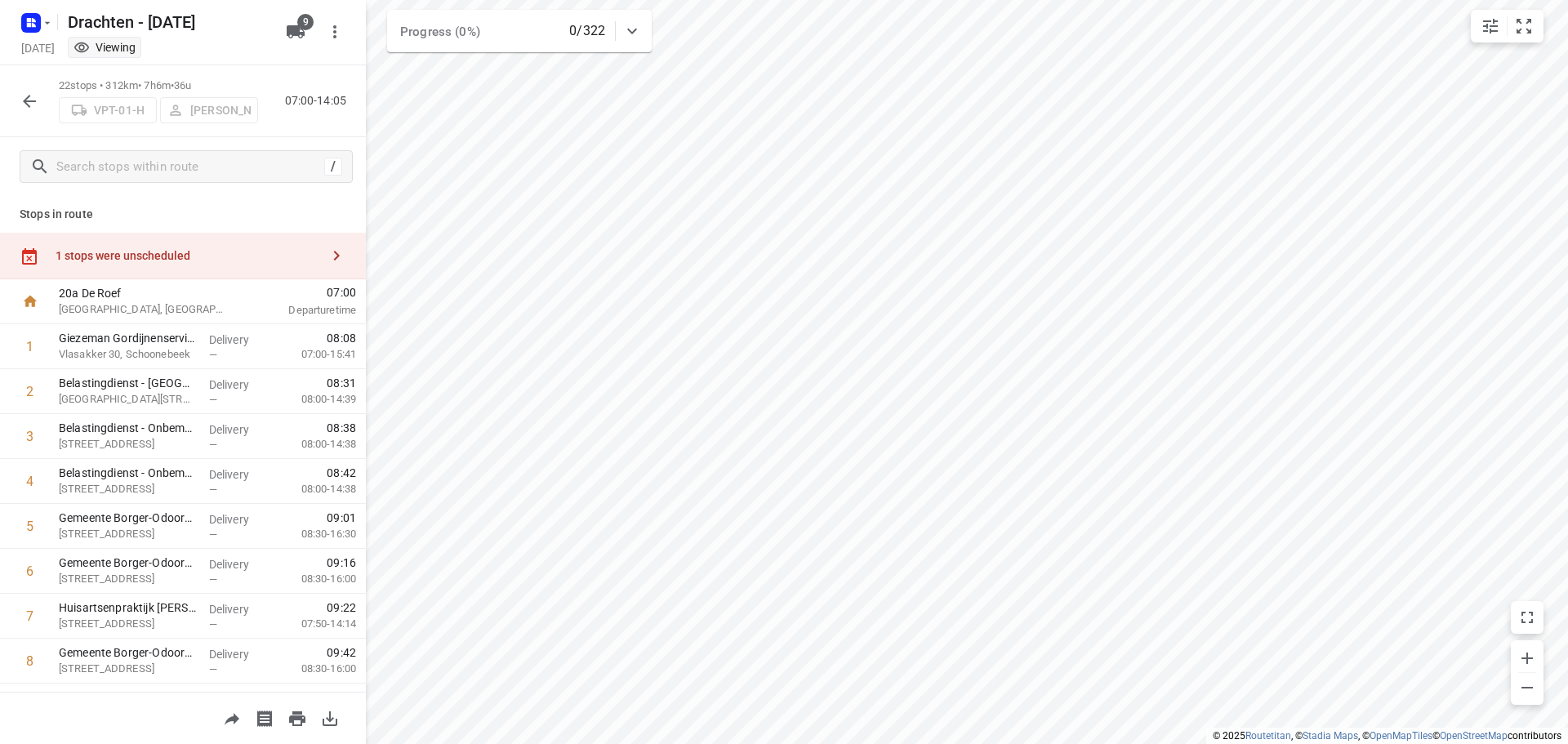
click at [13, 104] on button "button" at bounding box center [28, 100] width 32 height 32
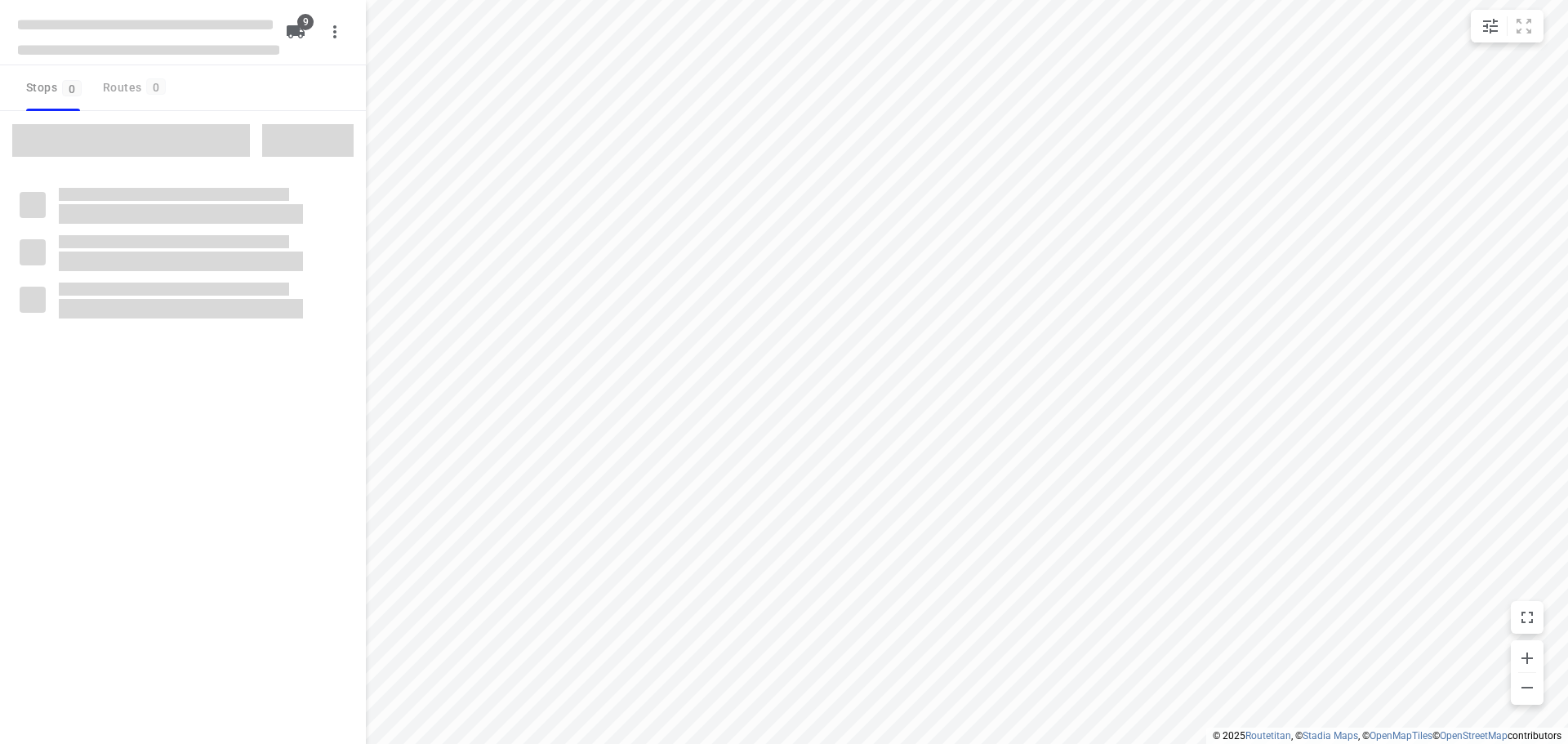
checkbox input "true"
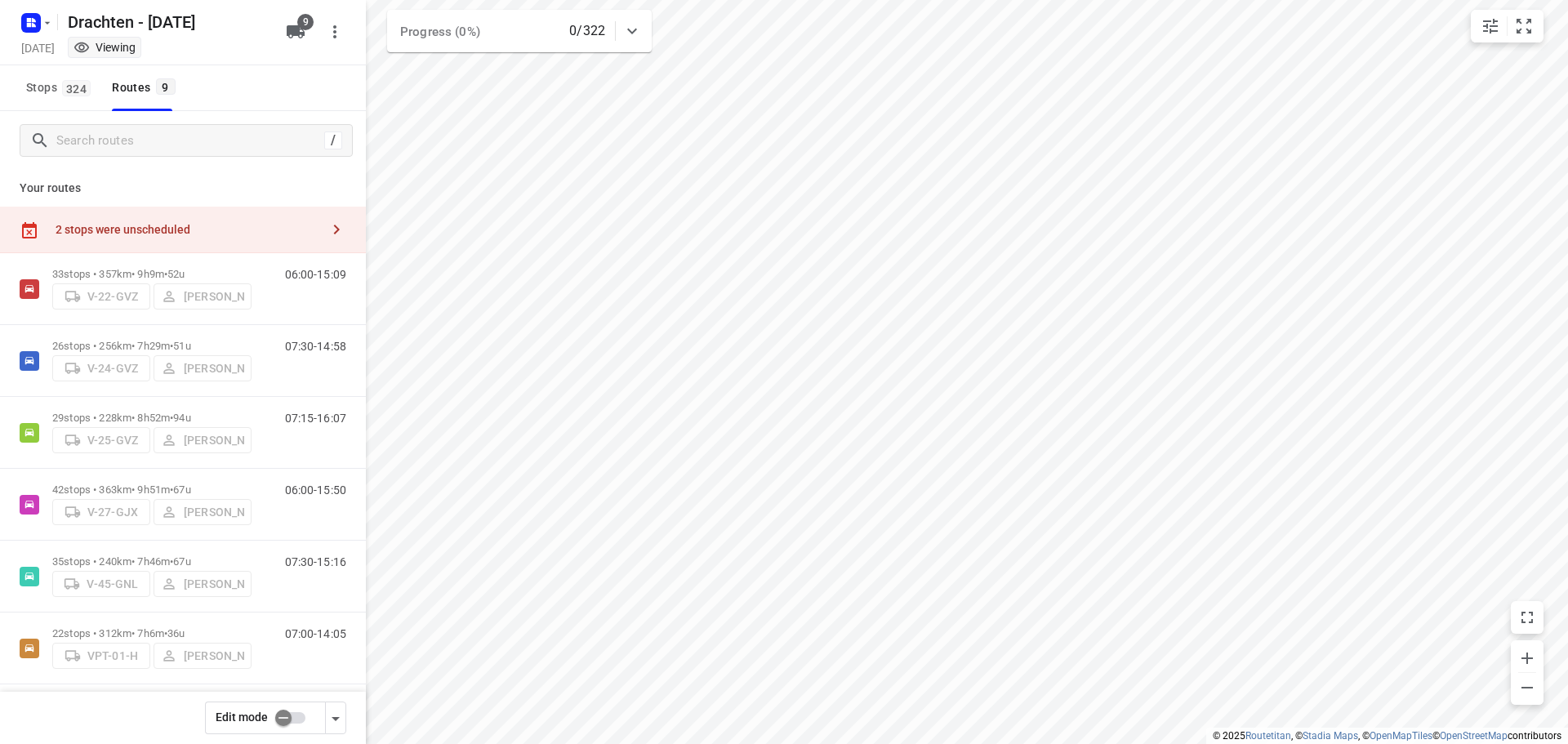
click at [153, 217] on div "2 stops were unscheduled" at bounding box center [183, 229] width 366 height 46
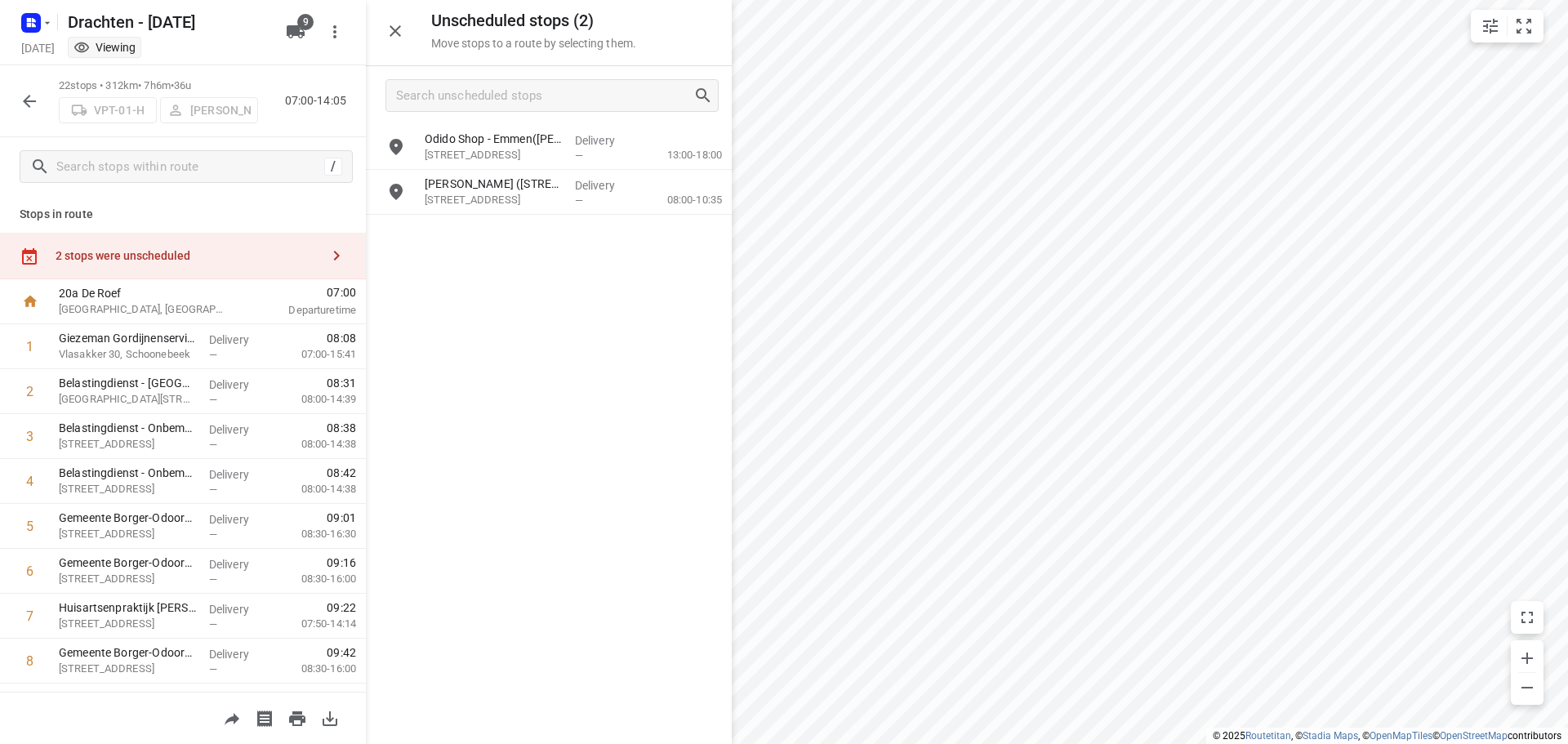
click at [22, 109] on icon "button" at bounding box center [29, 101] width 20 height 20
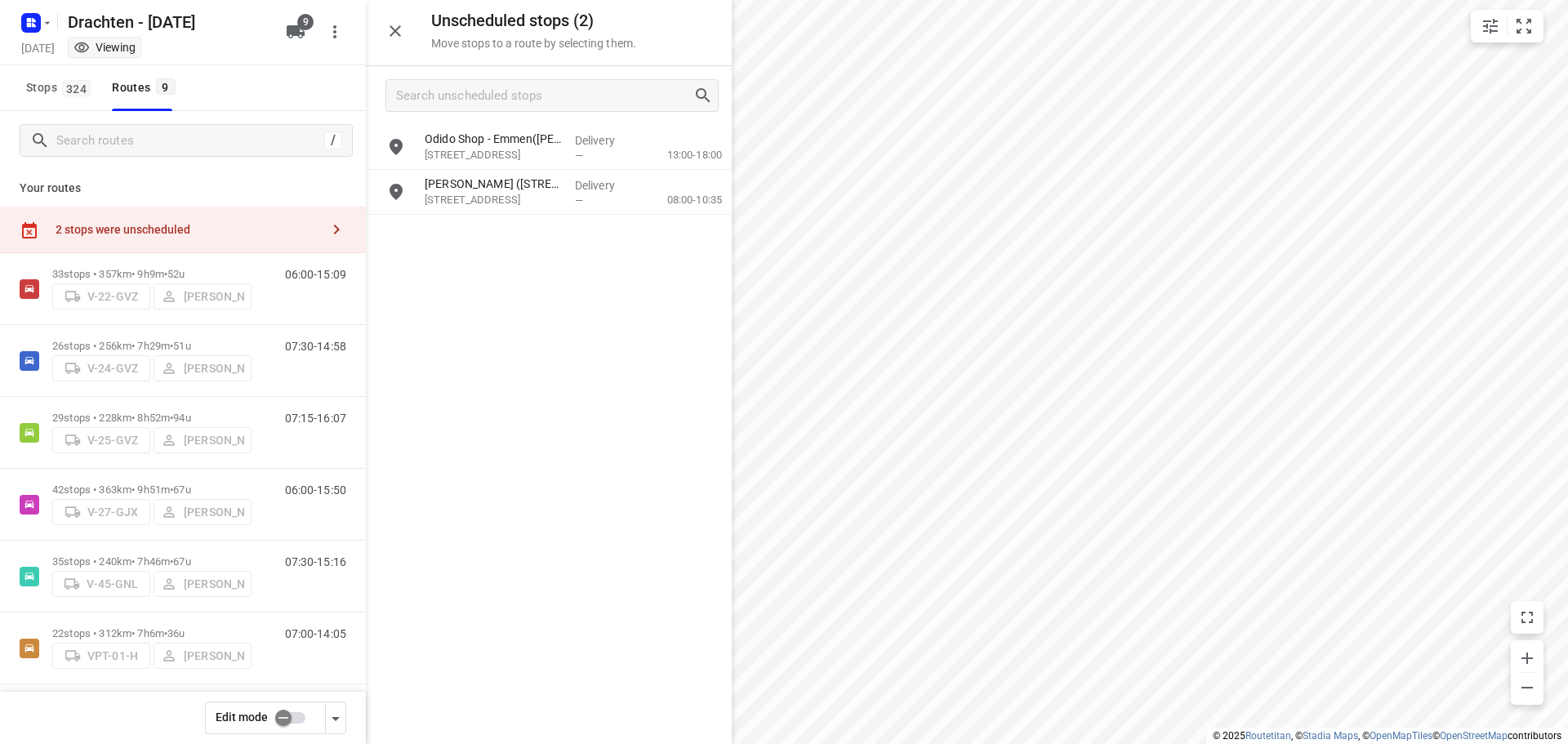
click at [294, 716] on input "checkbox" at bounding box center [283, 717] width 93 height 31
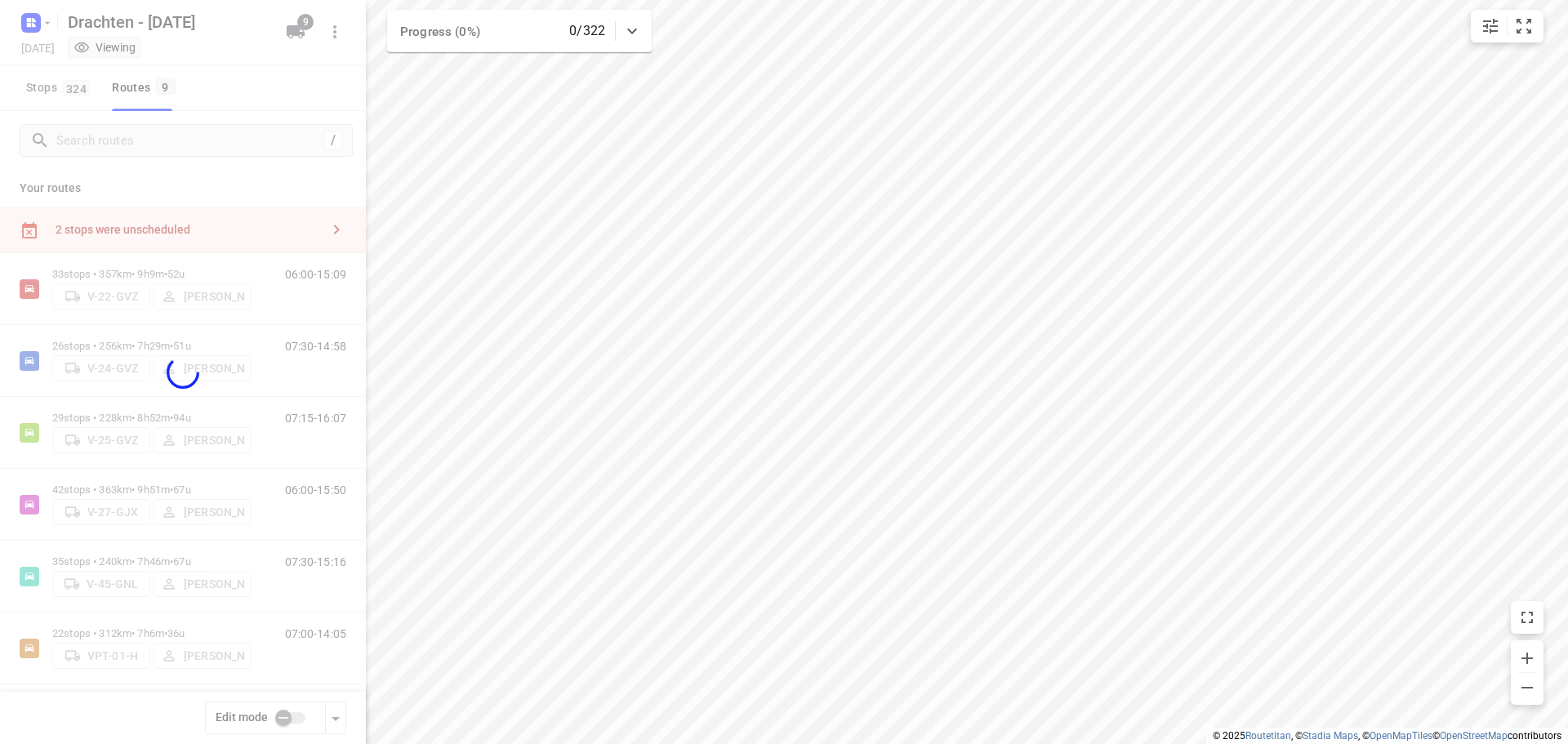
checkbox input "true"
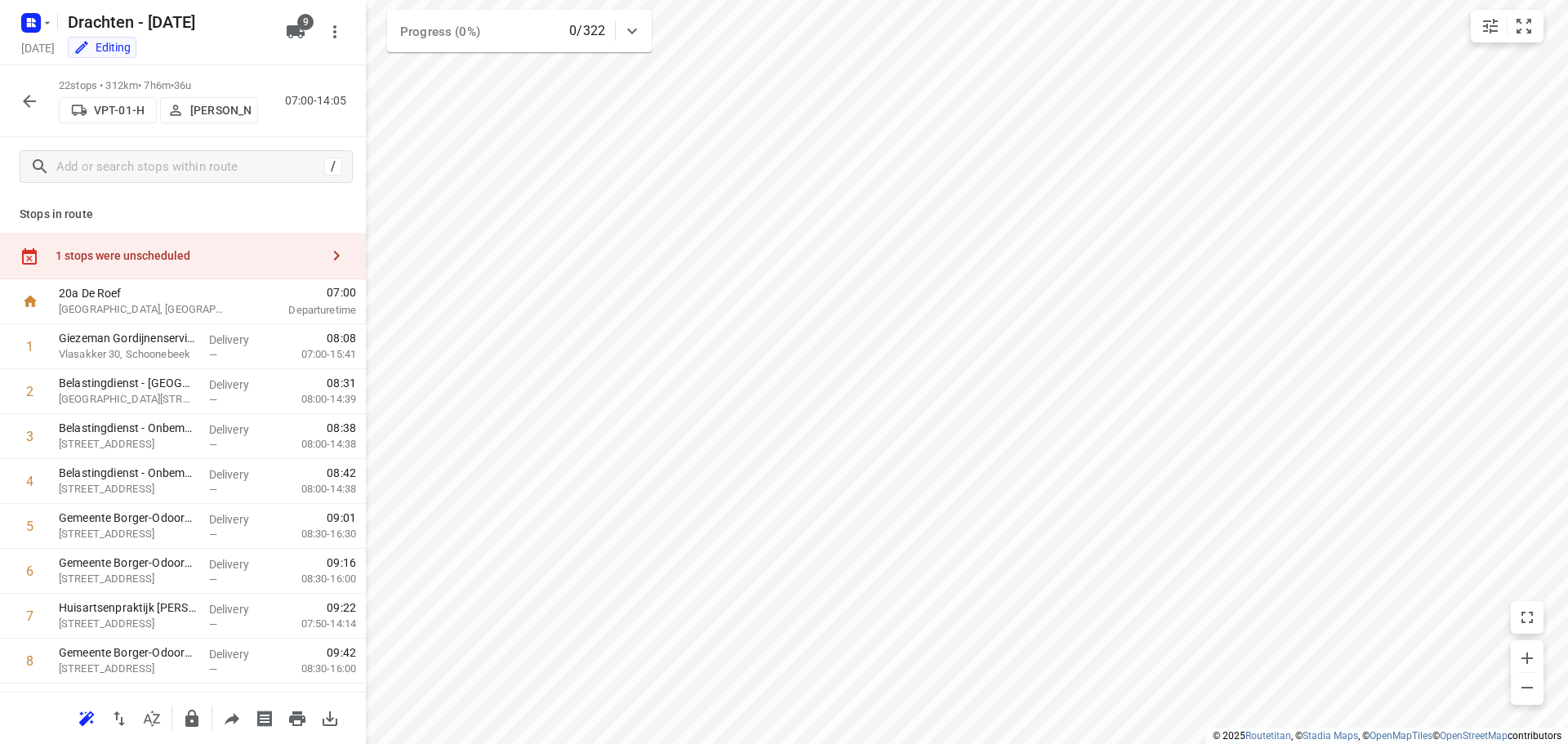
click at [255, 250] on div "1 stops were unscheduled" at bounding box center [188, 255] width 264 height 13
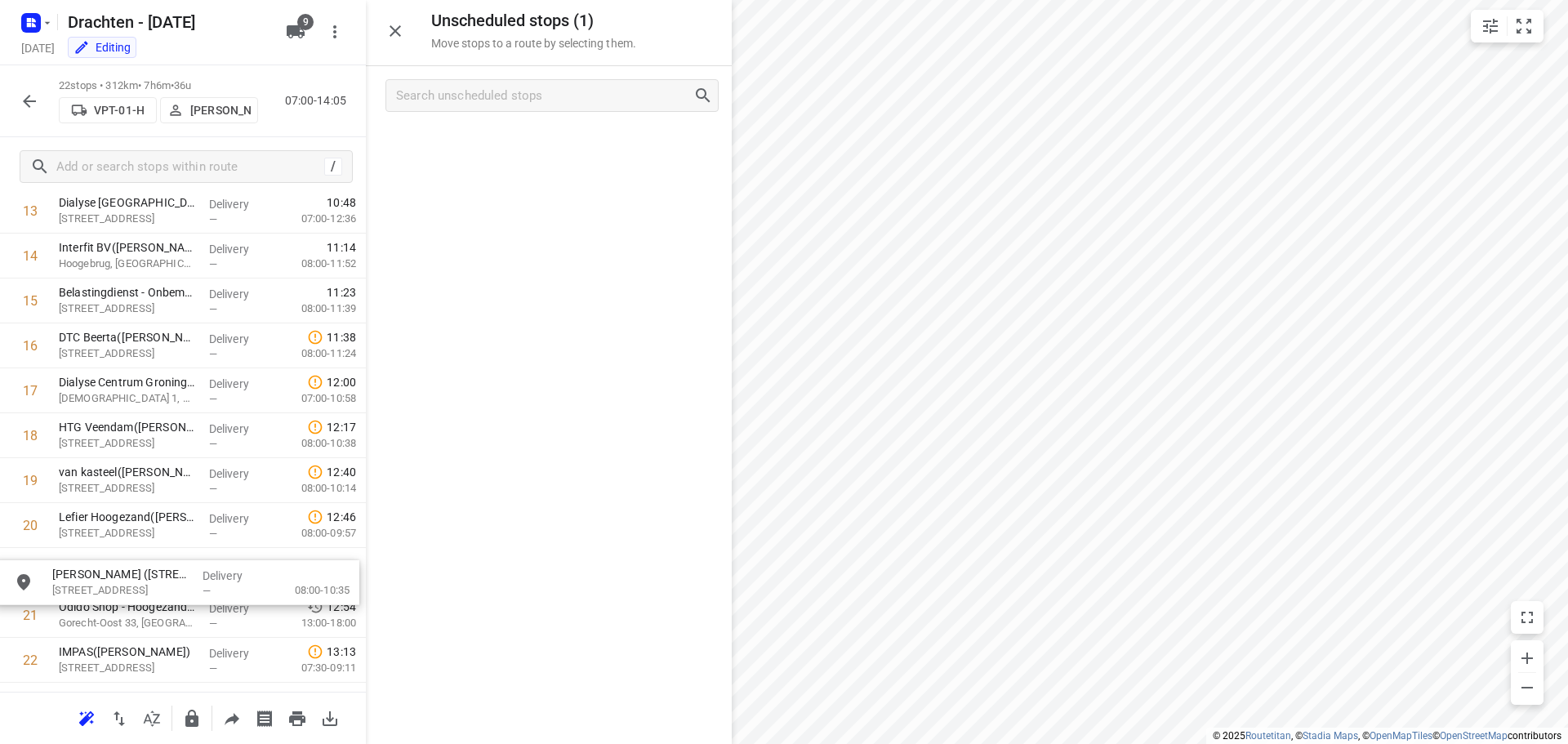
scroll to position [675, 0]
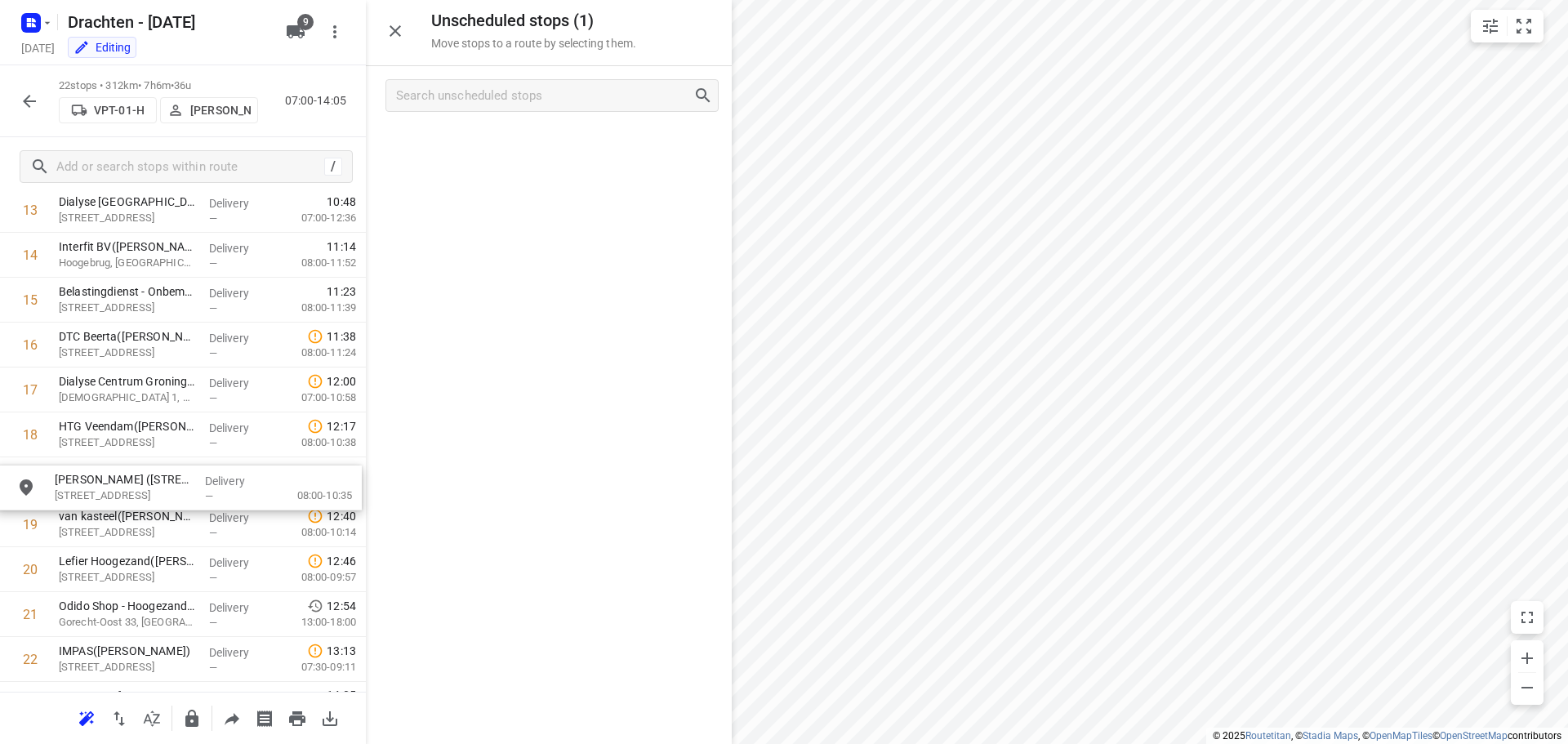
drag, startPoint x: 568, startPoint y: 161, endPoint x: 195, endPoint y: 505, distance: 507.4
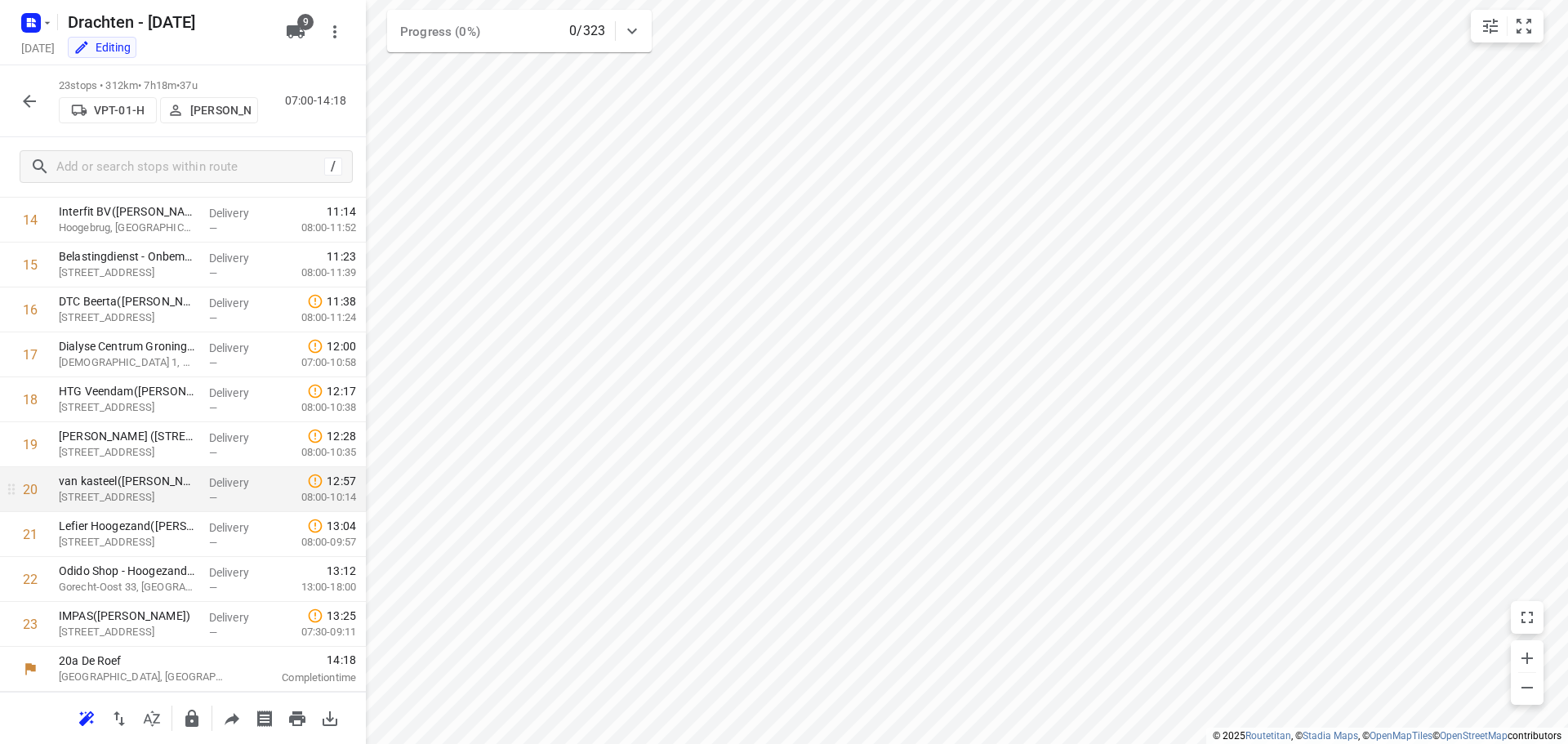
scroll to position [664, 0]
drag, startPoint x: 98, startPoint y: 542, endPoint x: 107, endPoint y: 487, distance: 55.7
click at [107, 487] on div "1 Giezeman Gordijnenservice Emmen BV(Robin Andringa ) Vlasakker 30, Schoonebeek…" at bounding box center [183, 131] width 366 height 1033
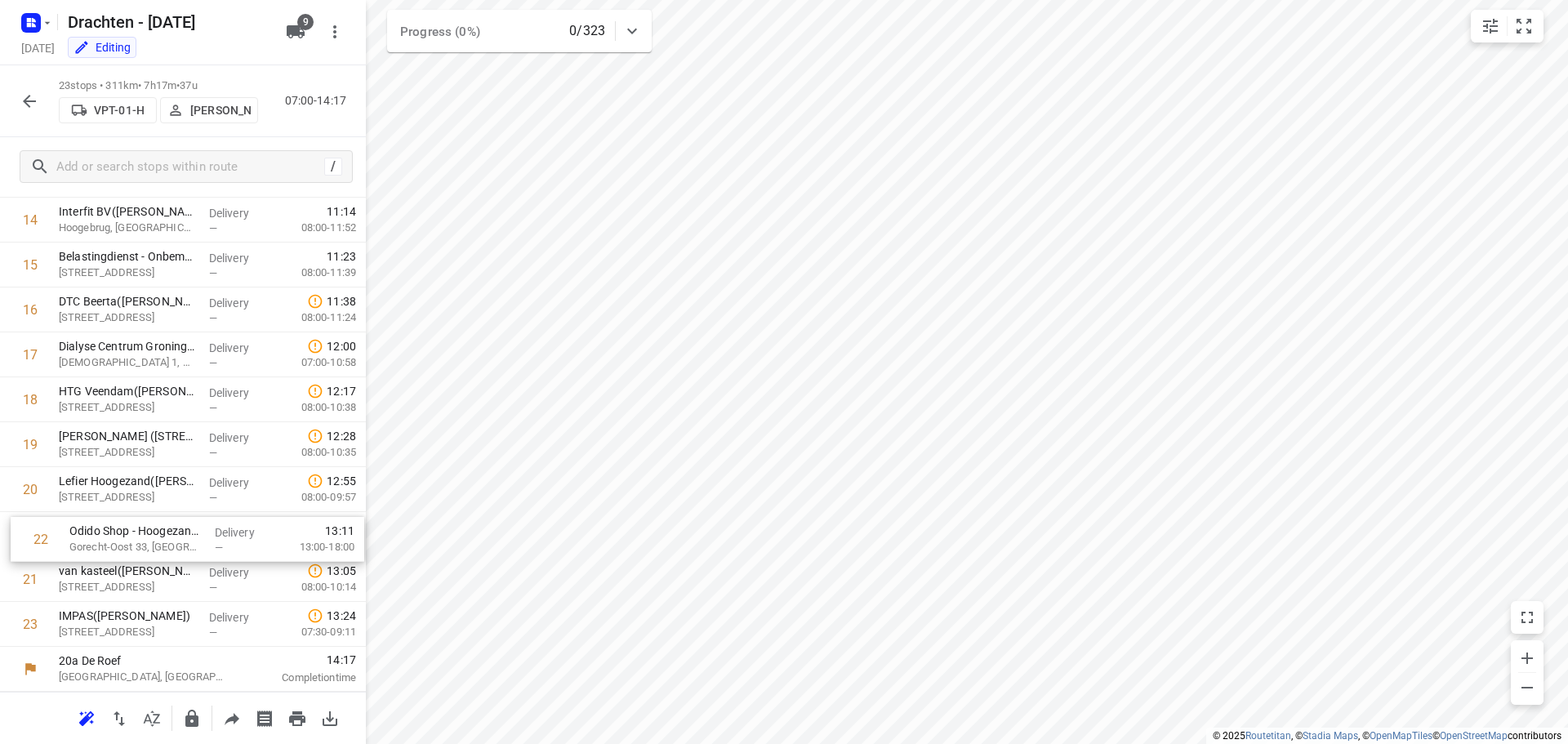
drag, startPoint x: 117, startPoint y: 593, endPoint x: 129, endPoint y: 542, distance: 52.4
click at [128, 544] on div "1 Giezeman Gordijnenservice Emmen BV(Robin Andringa ) Vlasakker 30, Schoonebeek…" at bounding box center [183, 131] width 366 height 1033
click at [32, 110] on icon "button" at bounding box center [29, 101] width 20 height 20
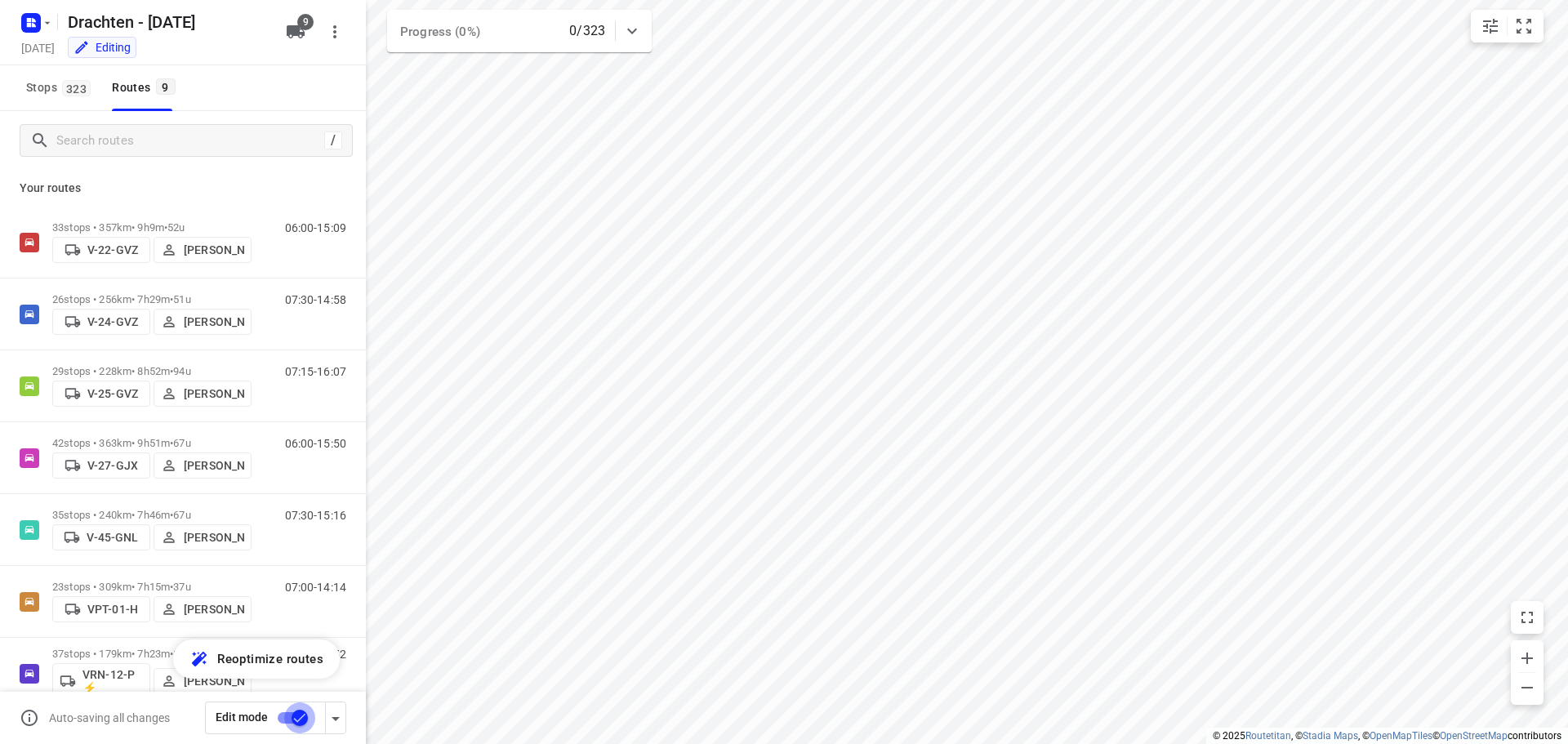
click at [298, 716] on input "checkbox" at bounding box center [299, 717] width 93 height 31
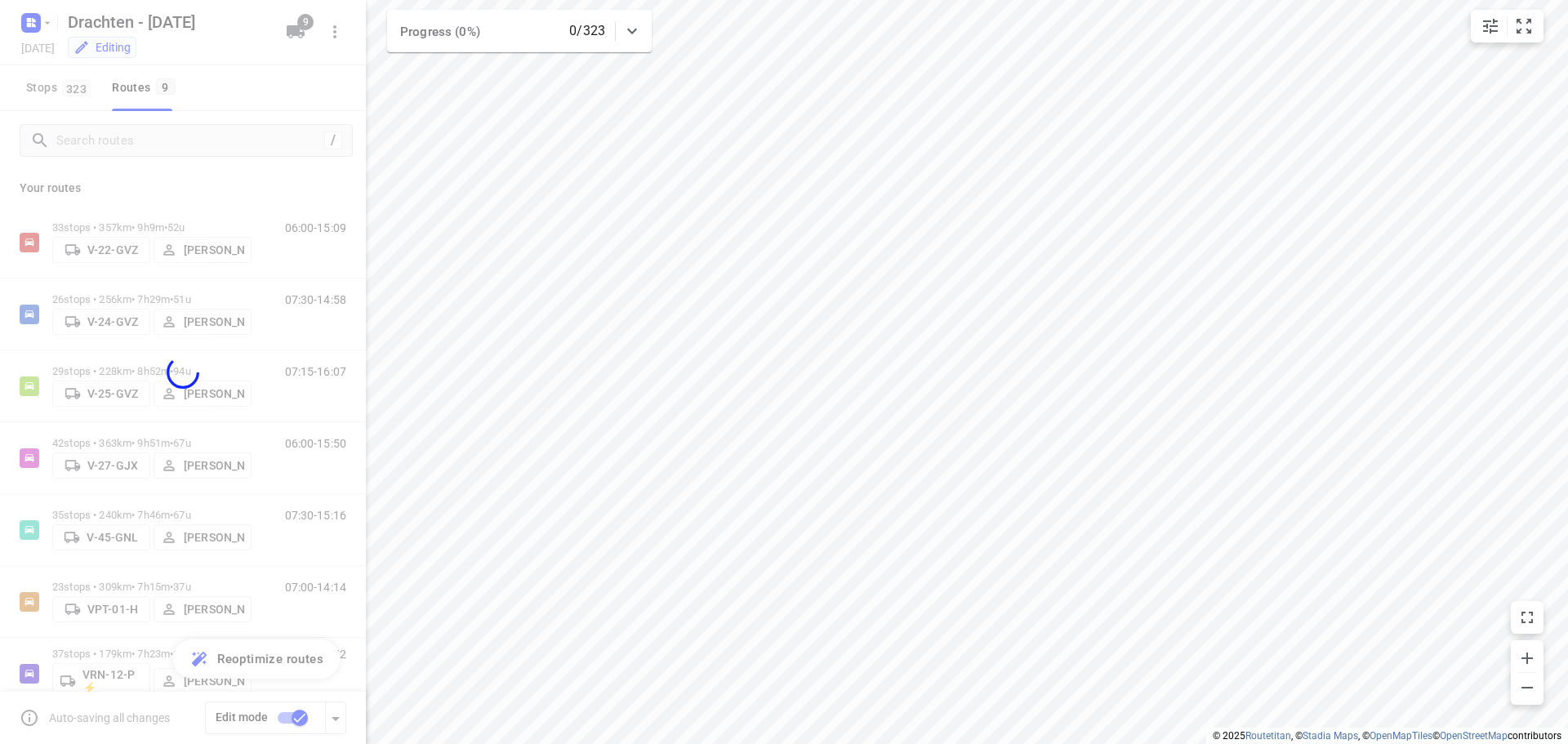
checkbox input "false"
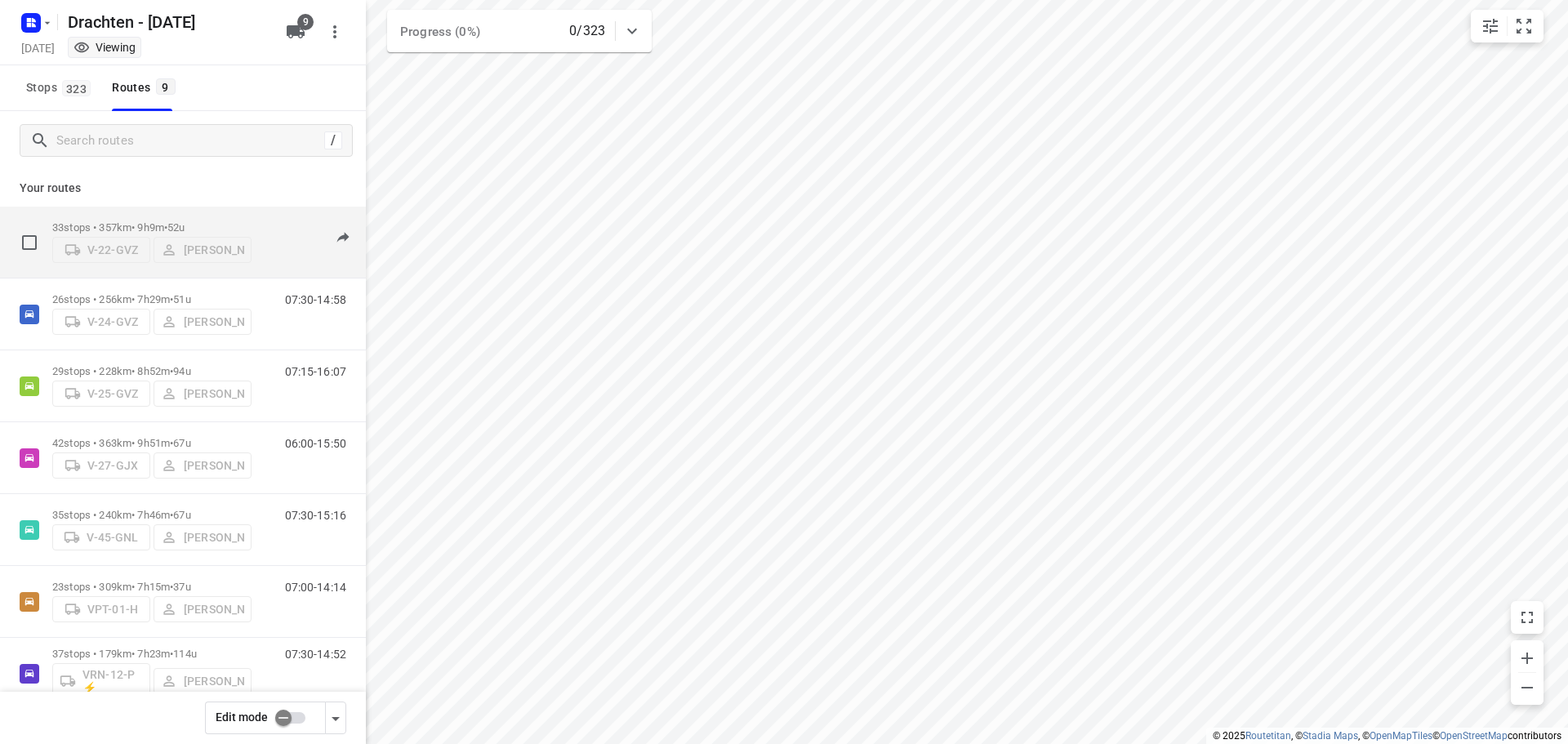
click at [201, 215] on div "33 stops • 357km • 9h9m • 52u V-22-GVZ Benny van der Woude" at bounding box center [151, 241] width 199 height 58
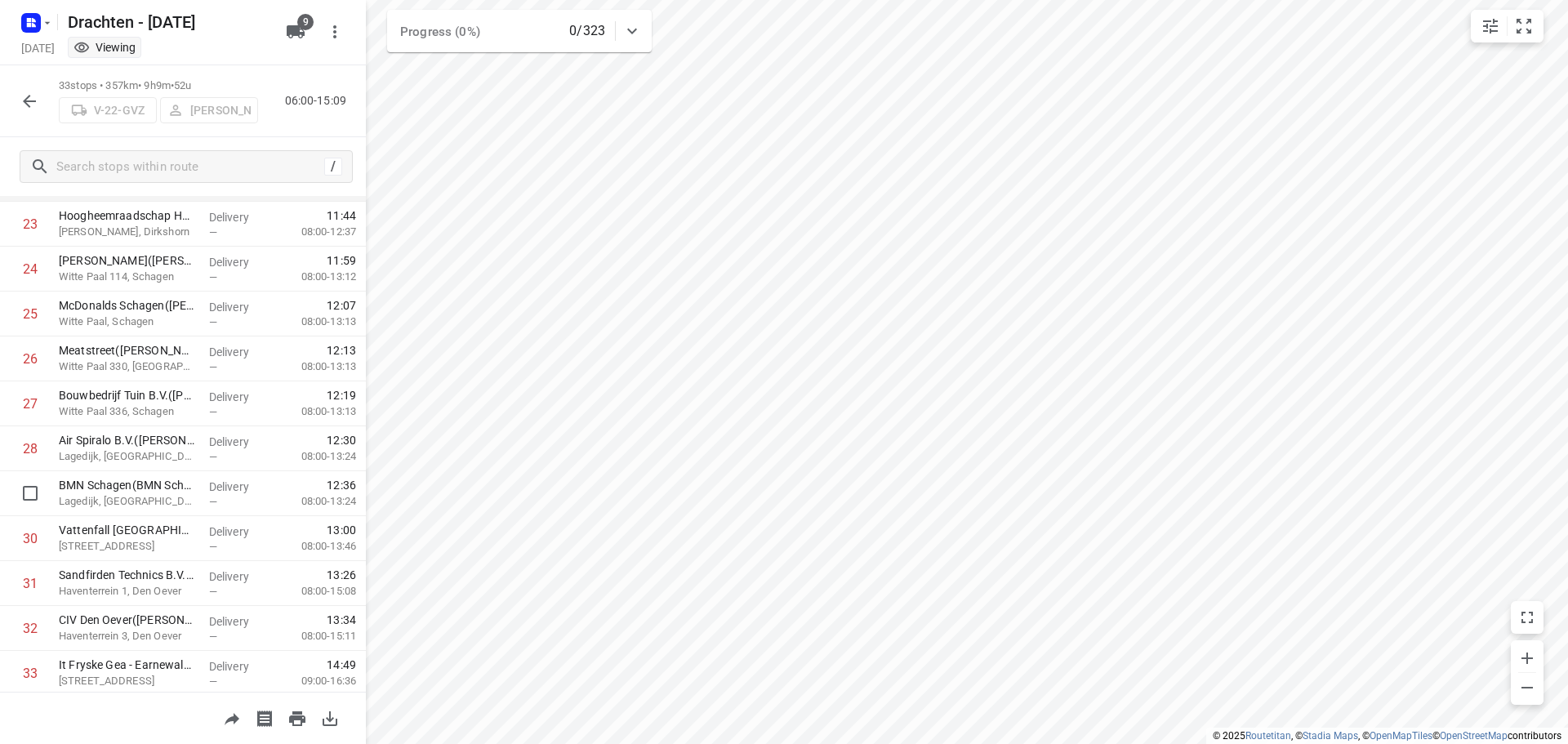
scroll to position [1113, 0]
click at [35, 99] on icon "button" at bounding box center [29, 101] width 20 height 20
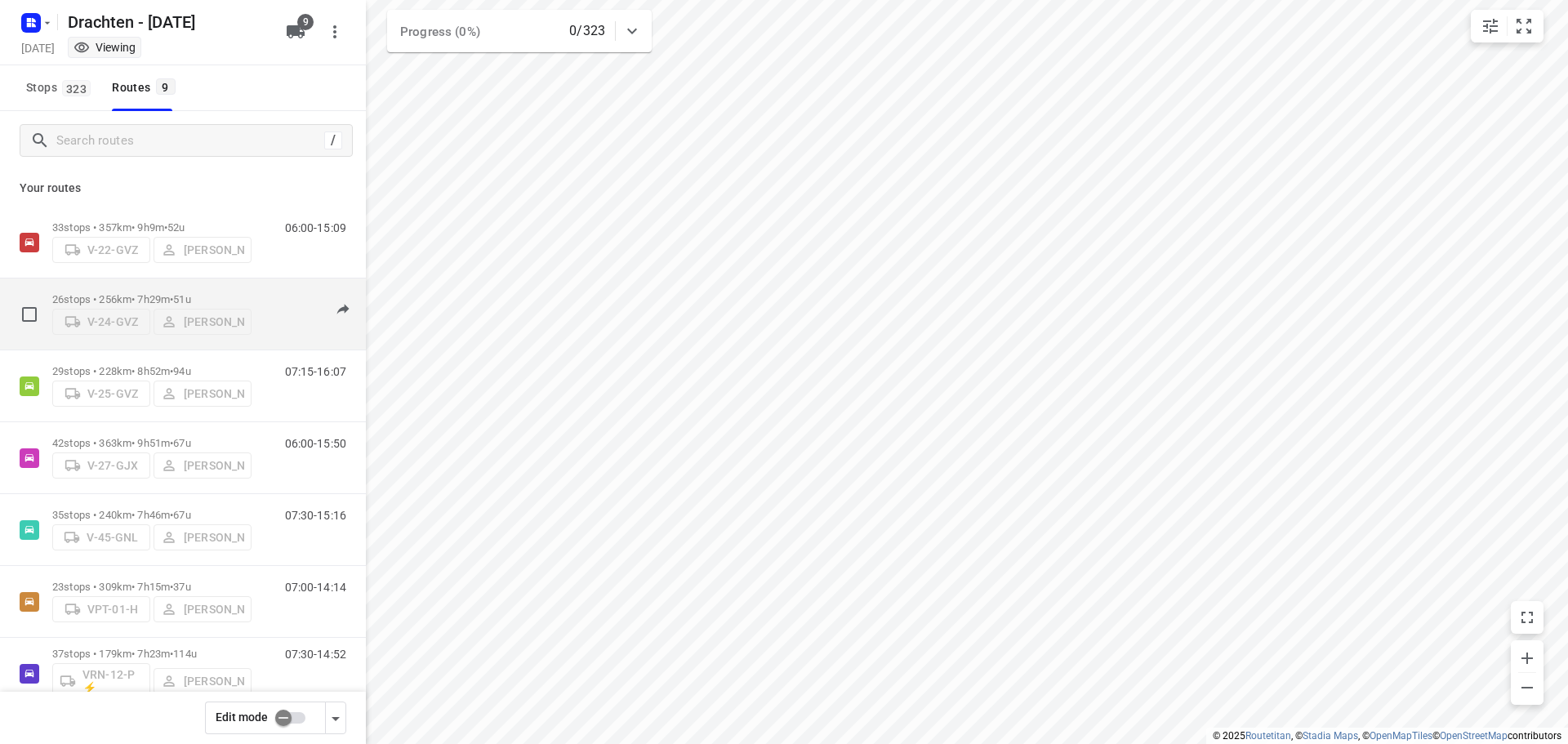
click at [190, 293] on span "51u" at bounding box center [181, 299] width 17 height 12
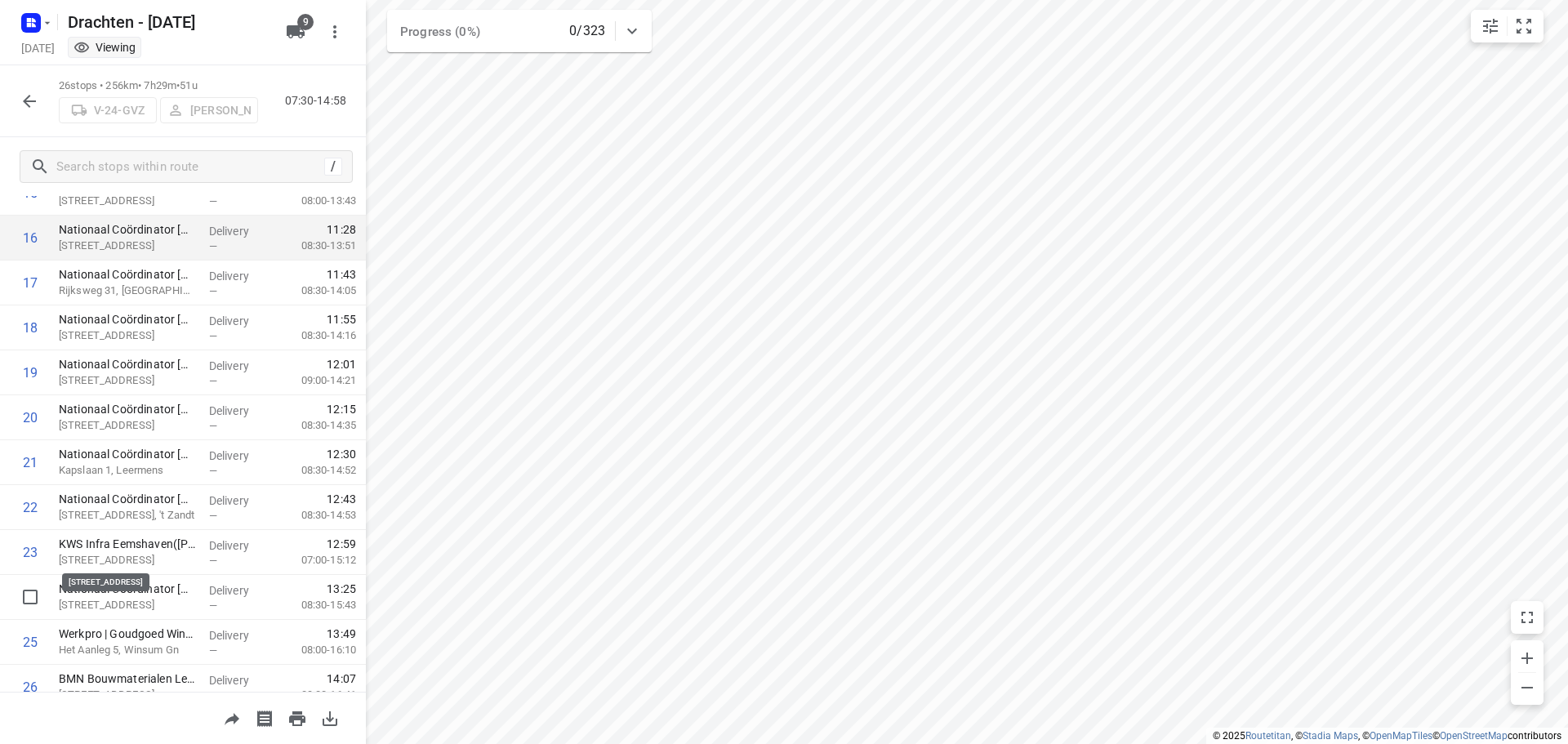
scroll to position [798, 0]
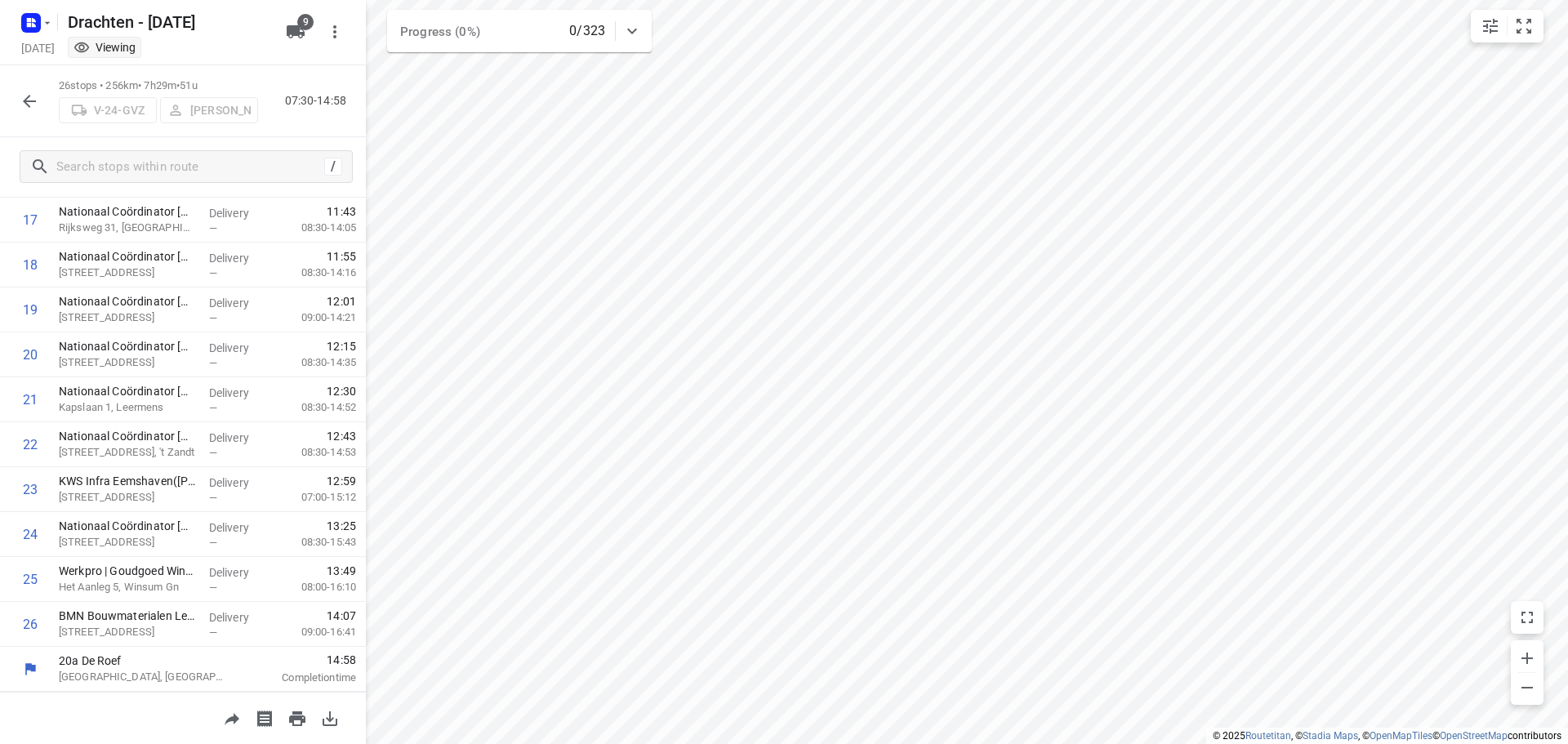
click at [23, 91] on icon "button" at bounding box center [29, 101] width 20 height 20
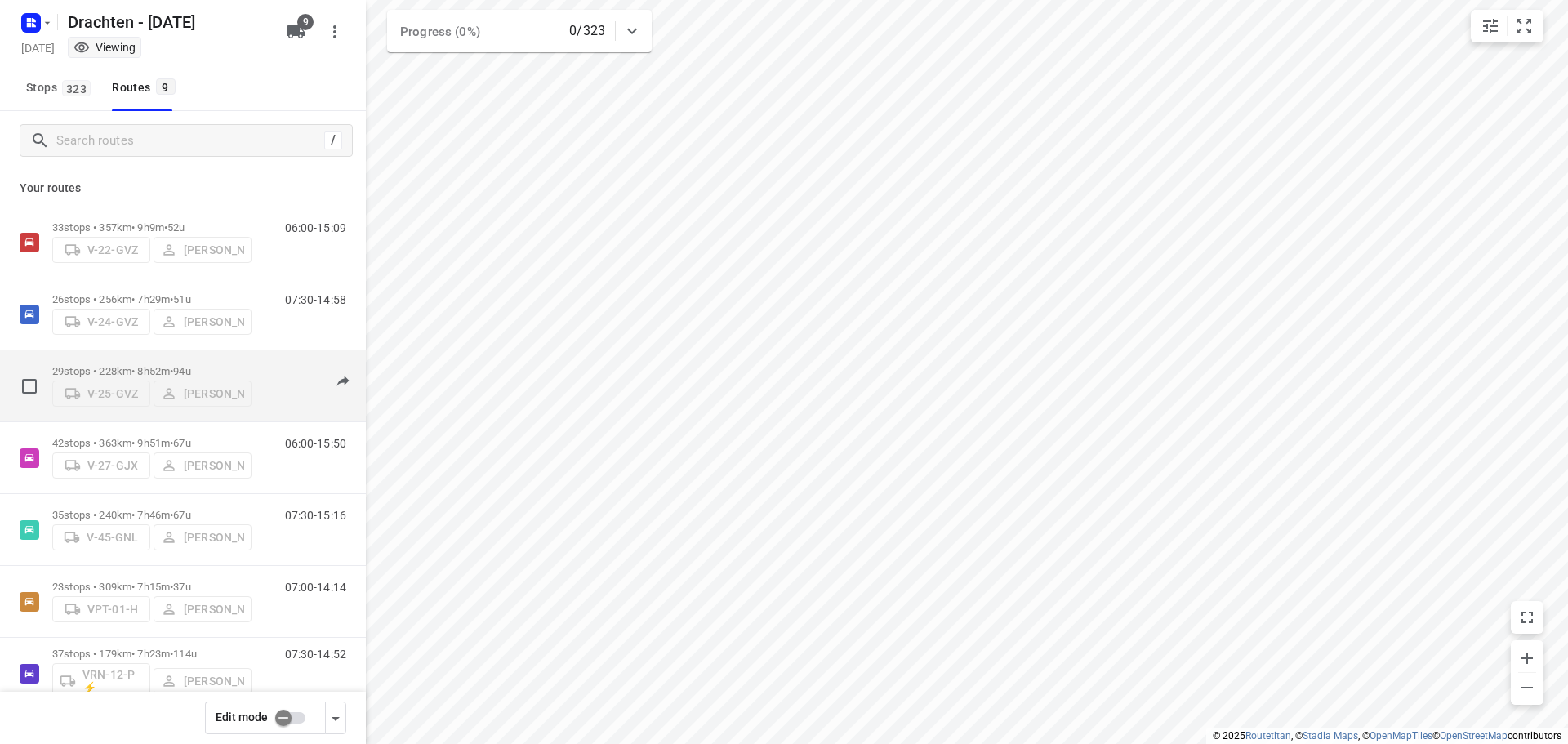
click at [147, 365] on p "29 stops • 228km • 8h52m • 94u" at bounding box center [151, 371] width 199 height 12
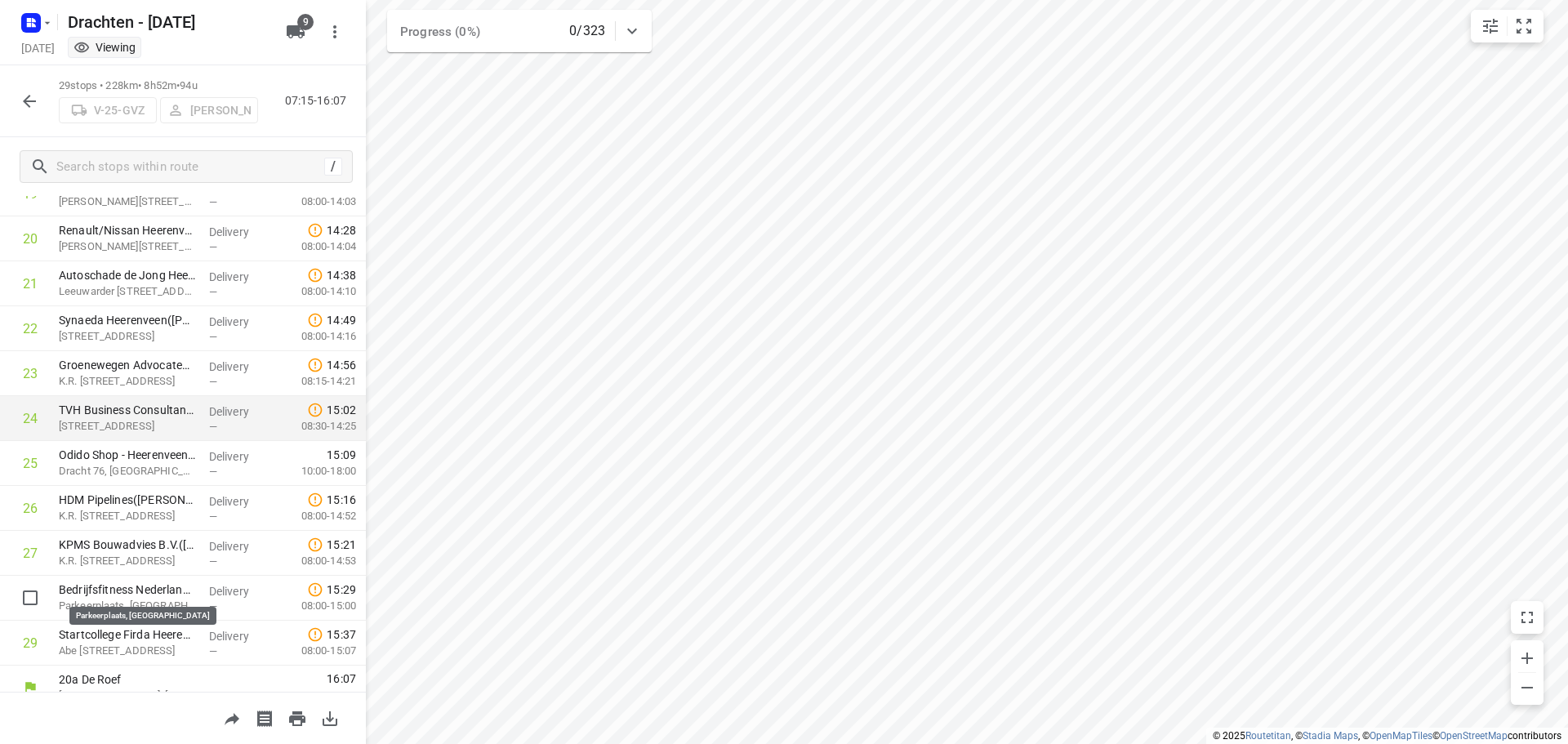
scroll to position [933, 0]
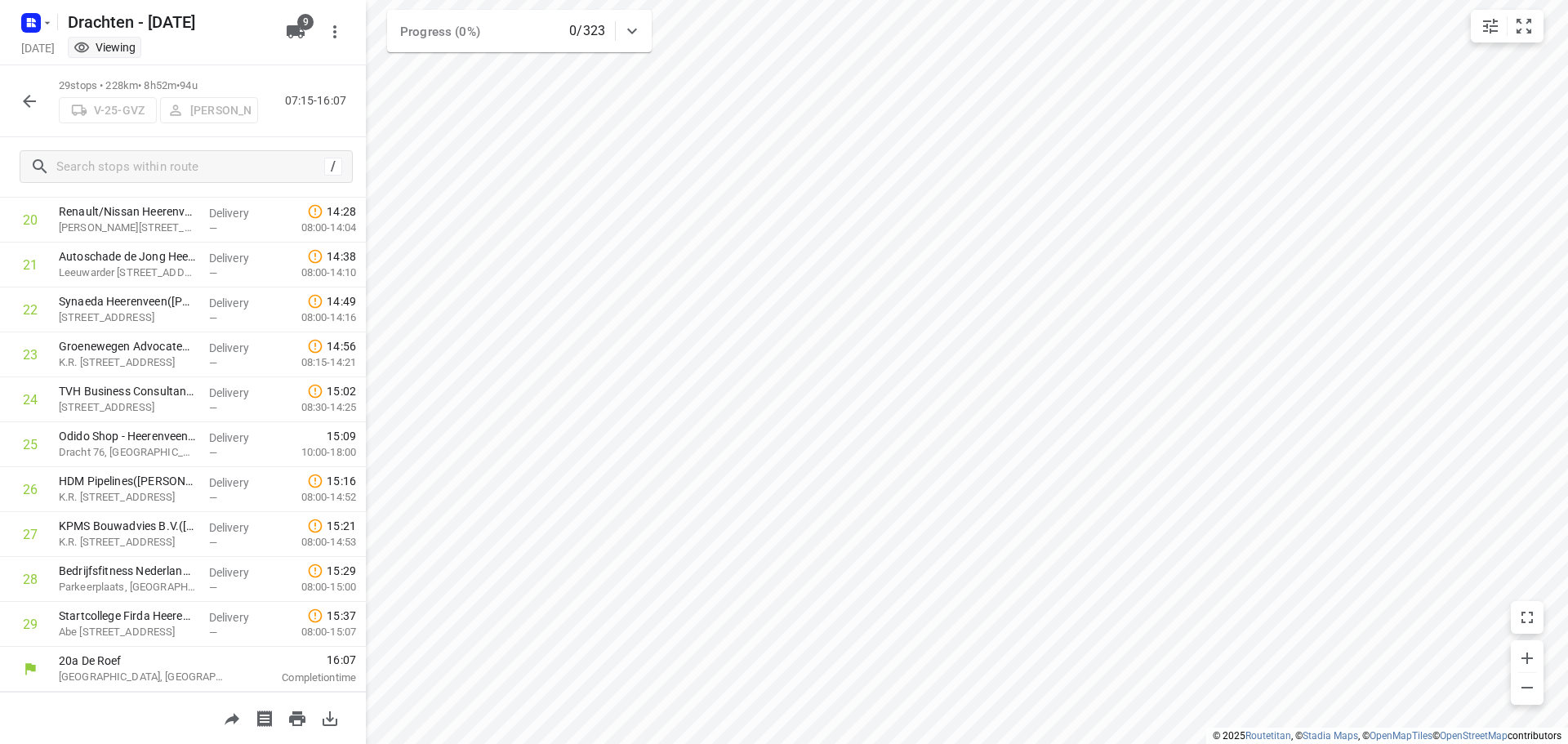
click at [23, 96] on icon "button" at bounding box center [29, 101] width 20 height 20
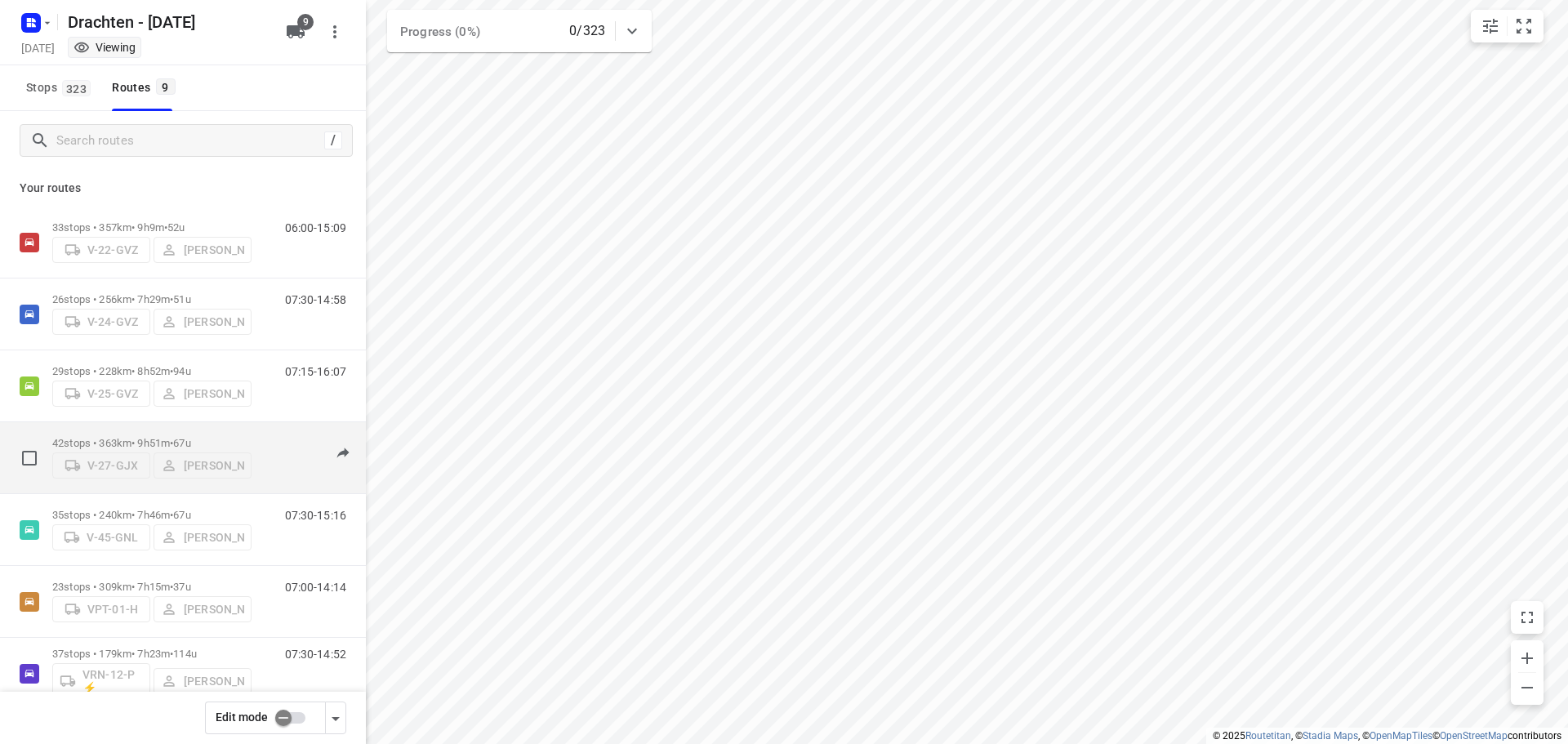
click at [155, 431] on div "42 stops • 363km • 9h51m • 67u V-27-GJX Armando Vijn" at bounding box center [151, 457] width 199 height 58
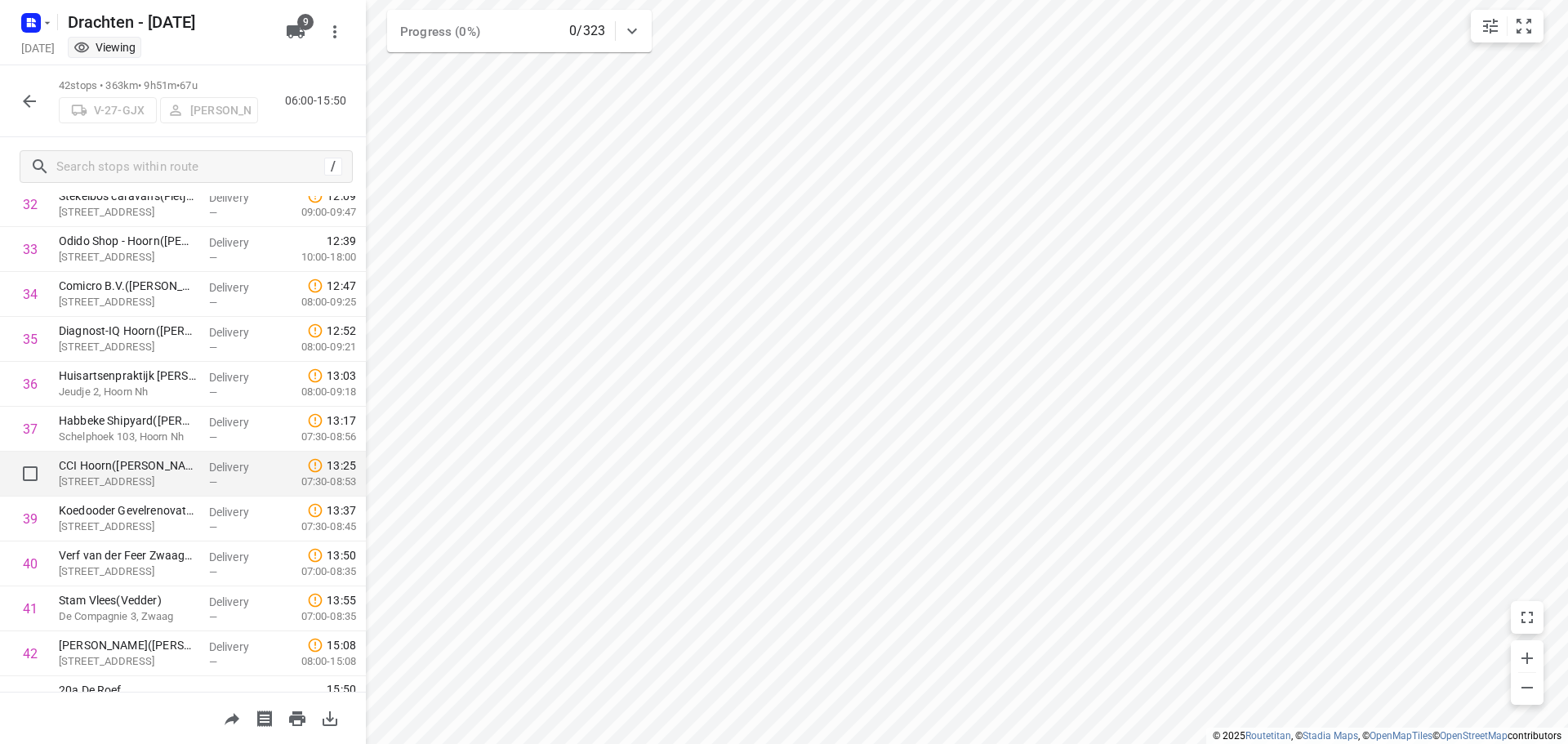
scroll to position [1516, 0]
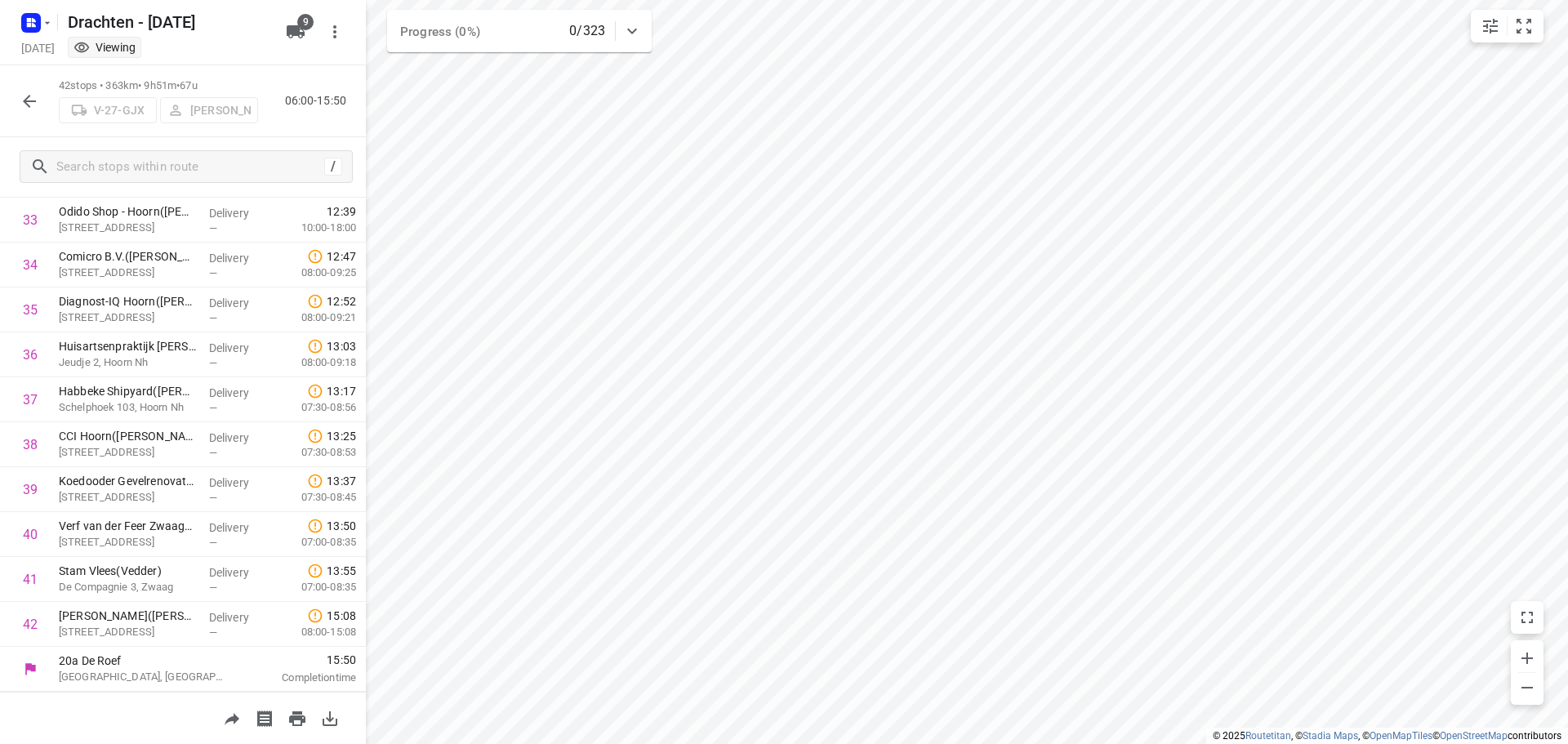
click at [39, 114] on button "button" at bounding box center [28, 100] width 32 height 32
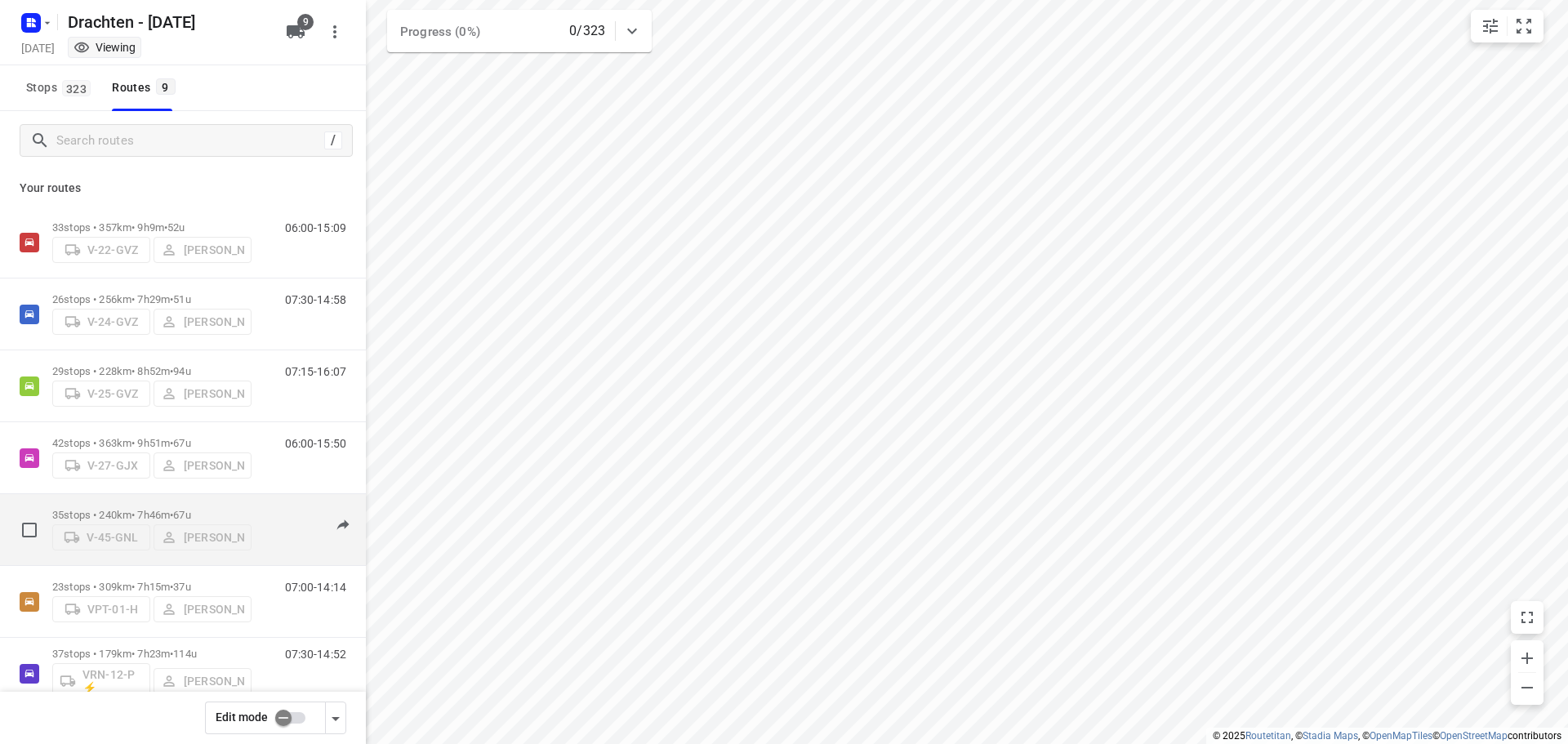
click at [189, 495] on div "35 stops • 240km • 7h46m • 67u V-45-GNL Jelmer Knol 07:30-15:16" at bounding box center [183, 529] width 366 height 72
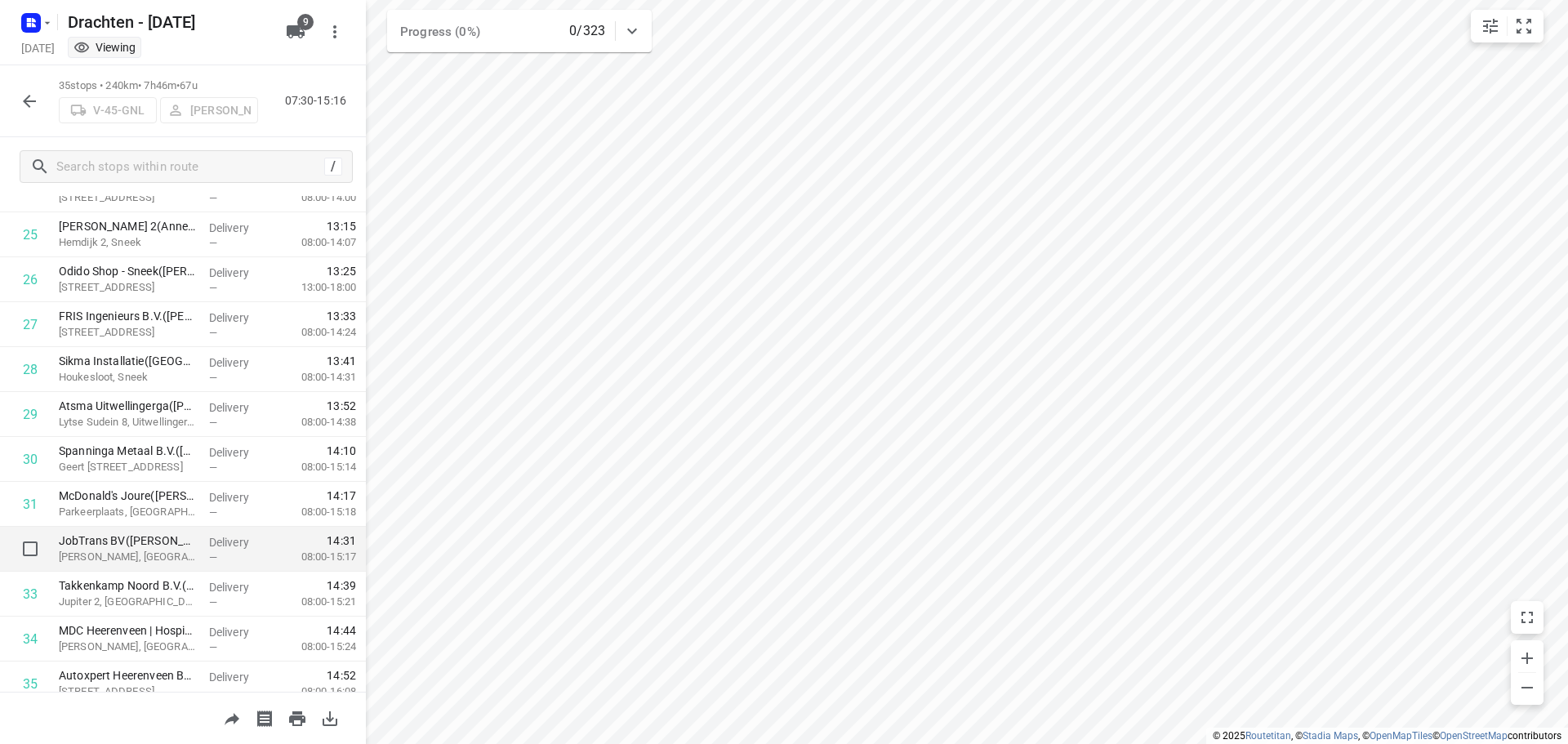
scroll to position [1202, 0]
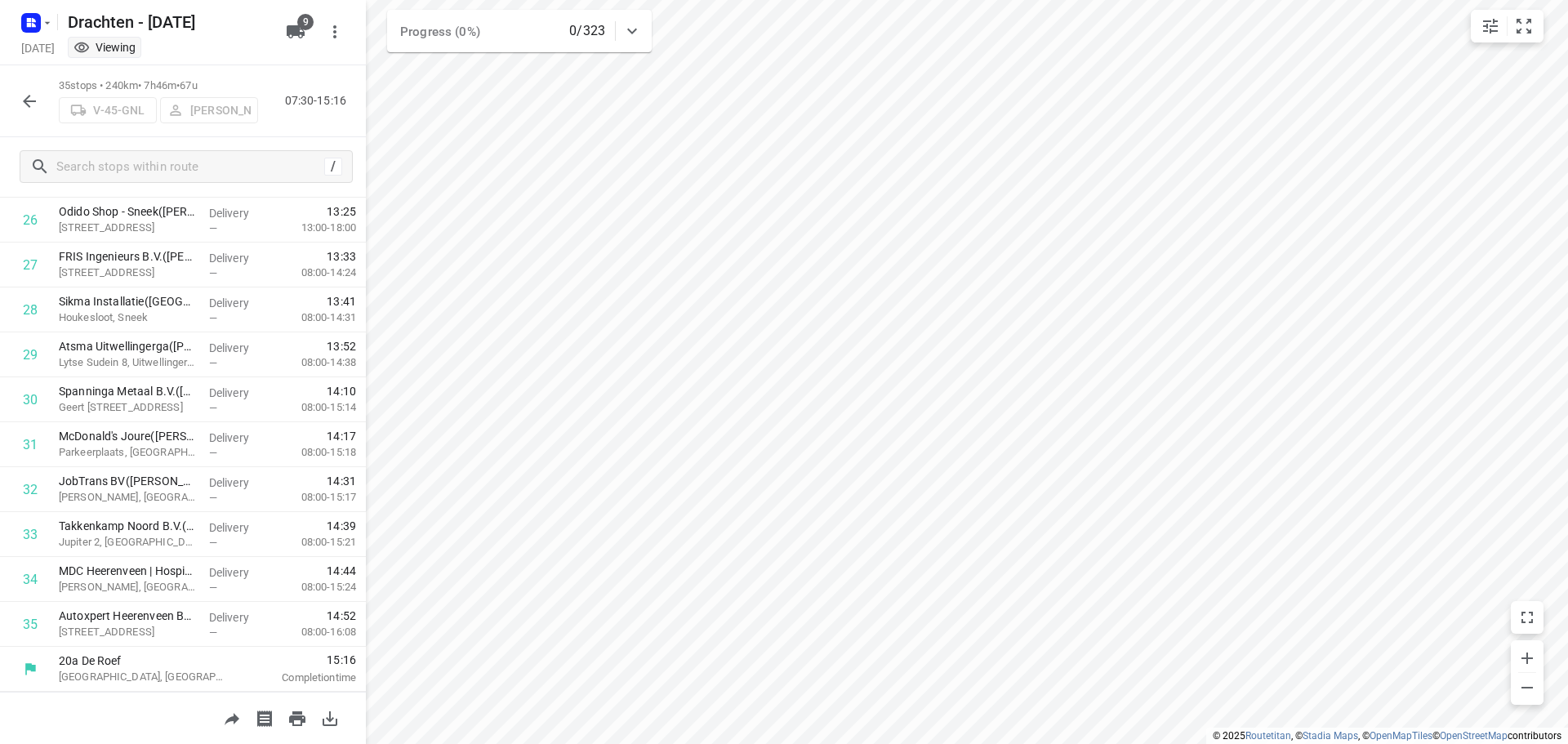
click at [33, 103] on icon "button" at bounding box center [29, 101] width 20 height 20
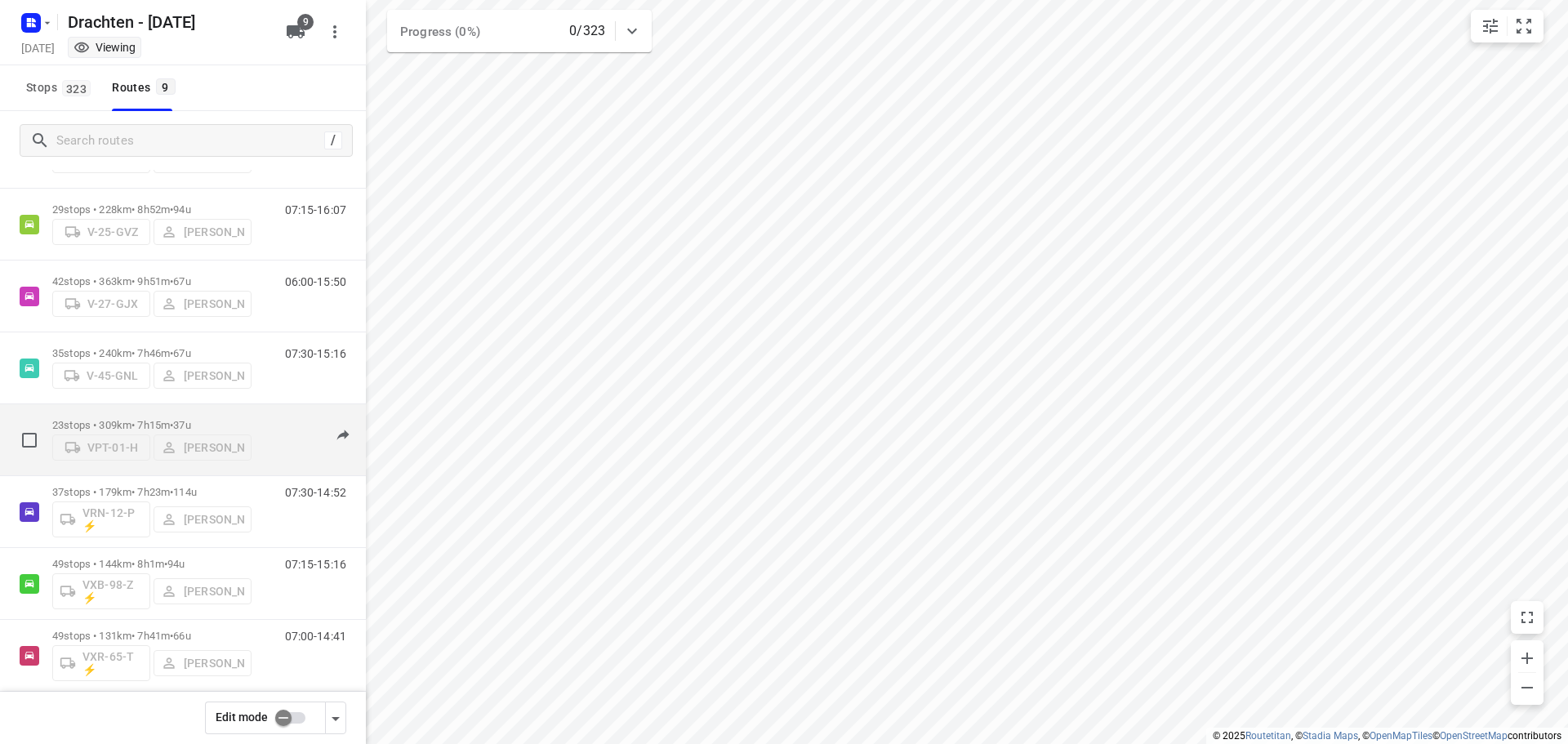
scroll to position [163, 0]
click at [190, 417] on span "37u" at bounding box center [181, 423] width 17 height 12
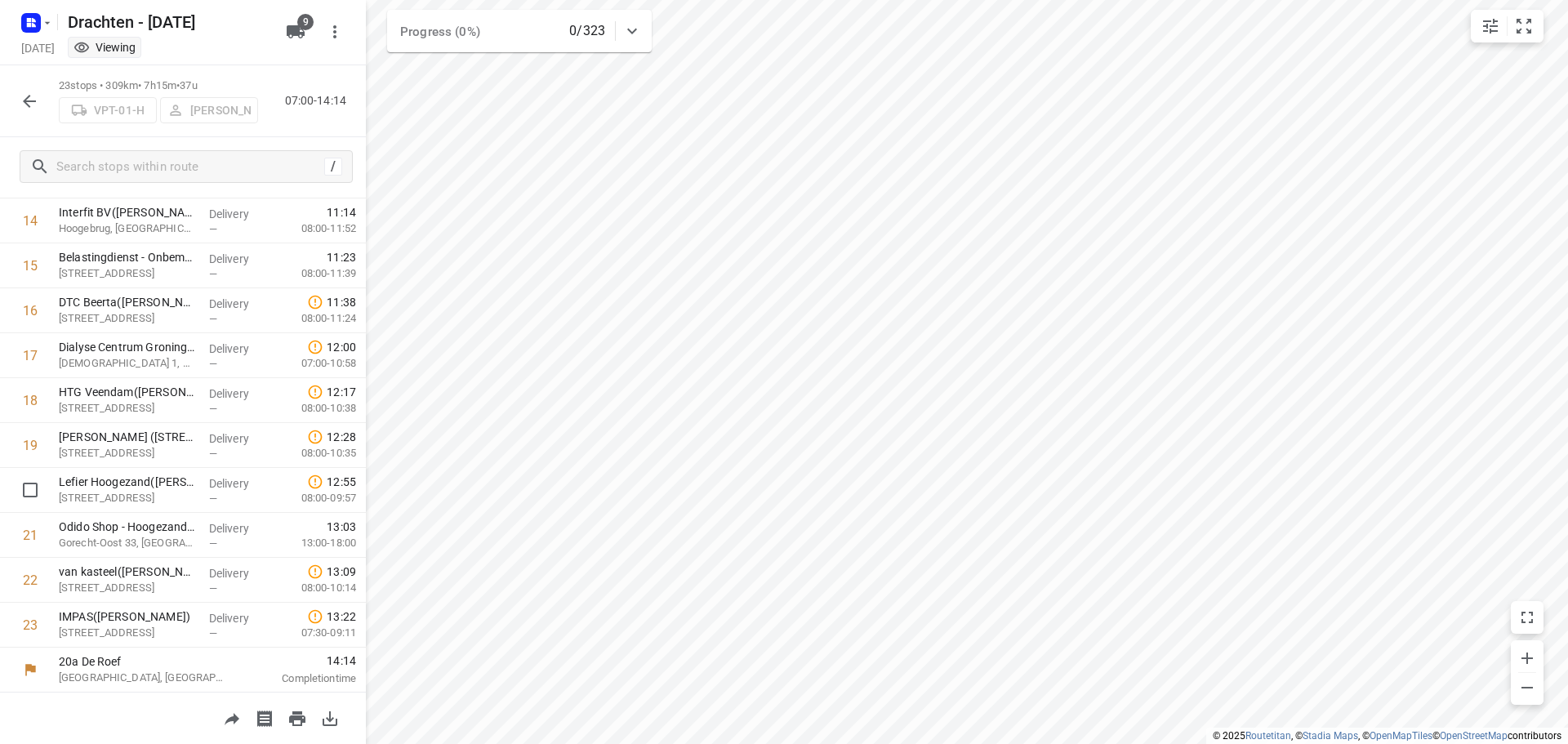
scroll to position [664, 0]
click at [18, 99] on button "button" at bounding box center [28, 100] width 32 height 32
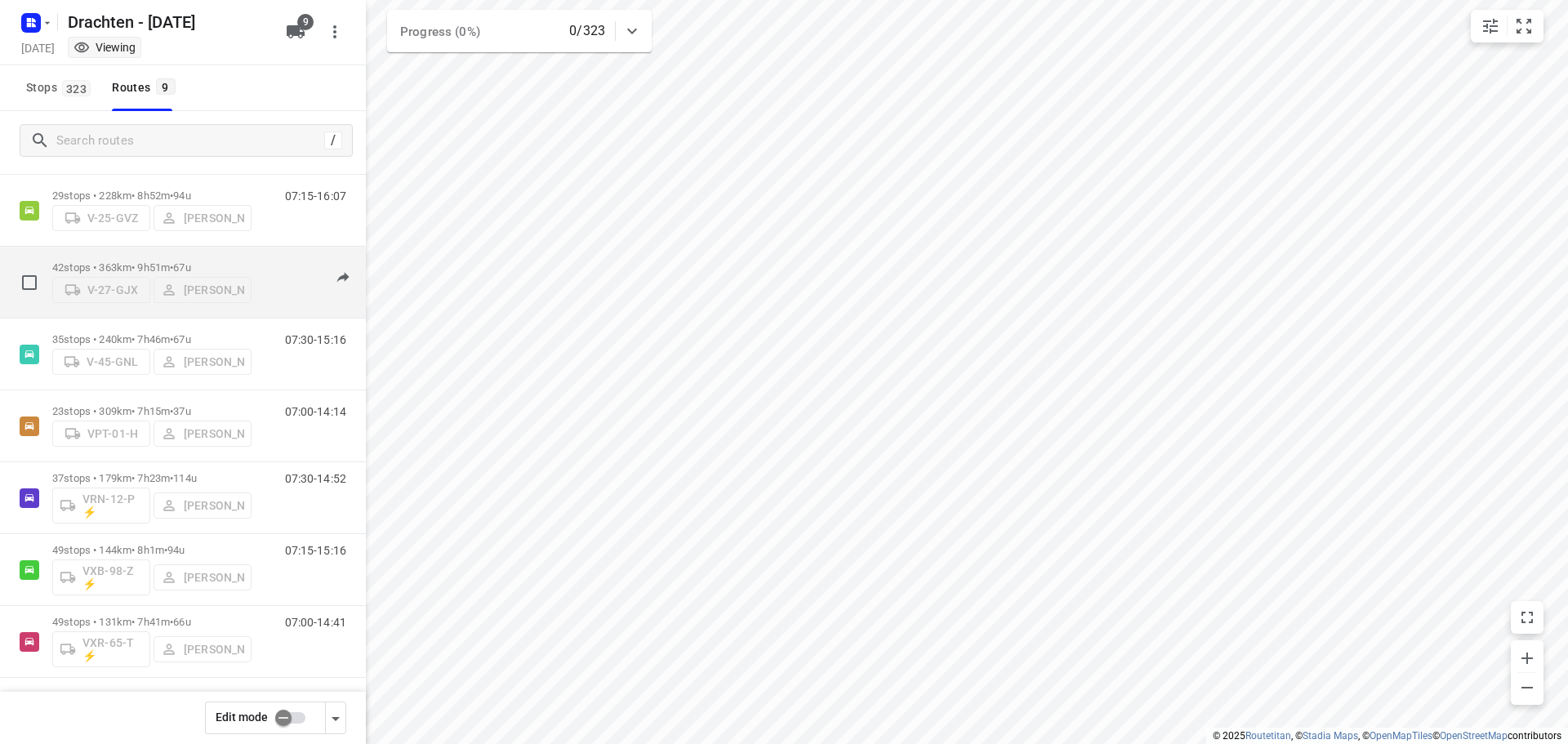
scroll to position [178, 0]
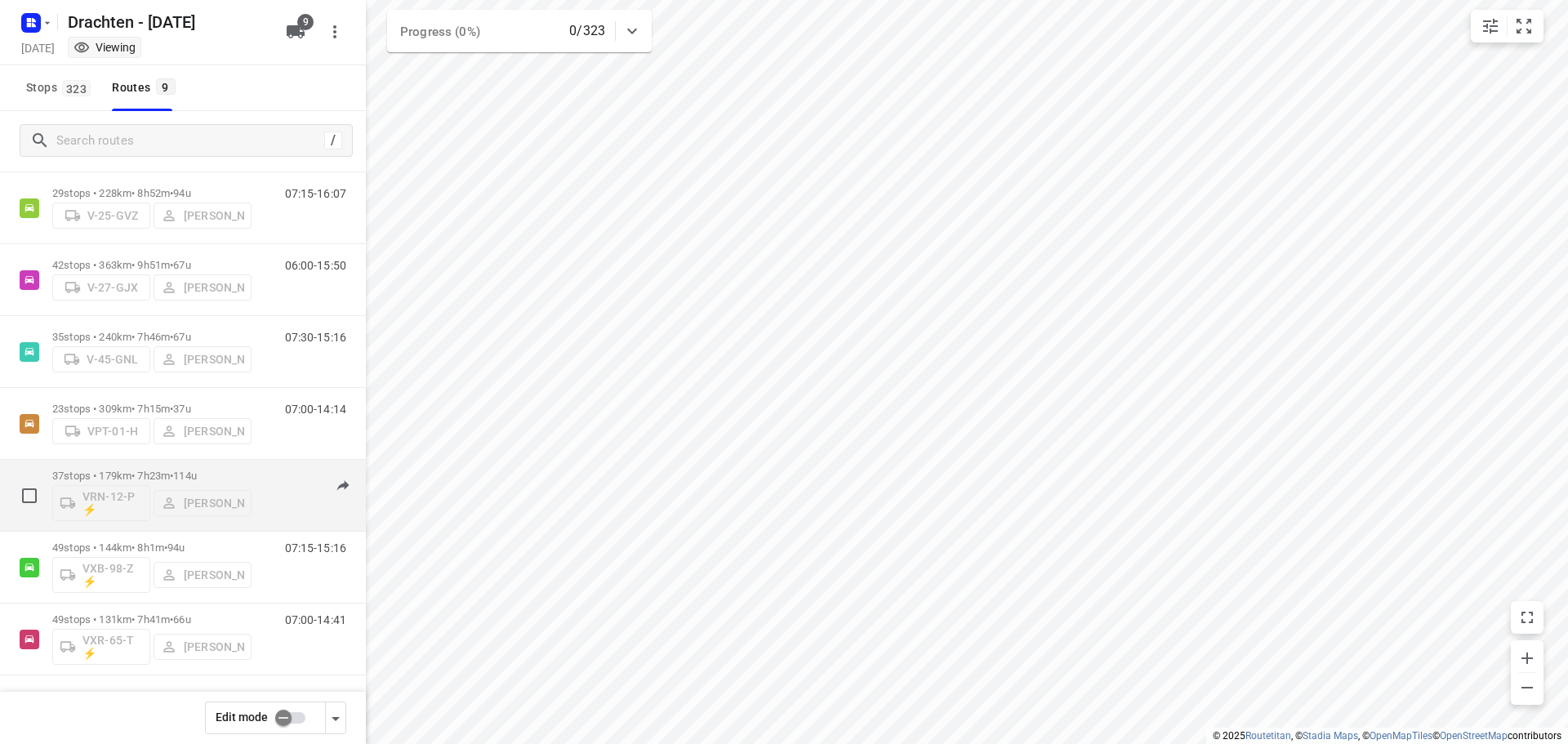
click at [173, 472] on span "•" at bounding box center [171, 475] width 3 height 12
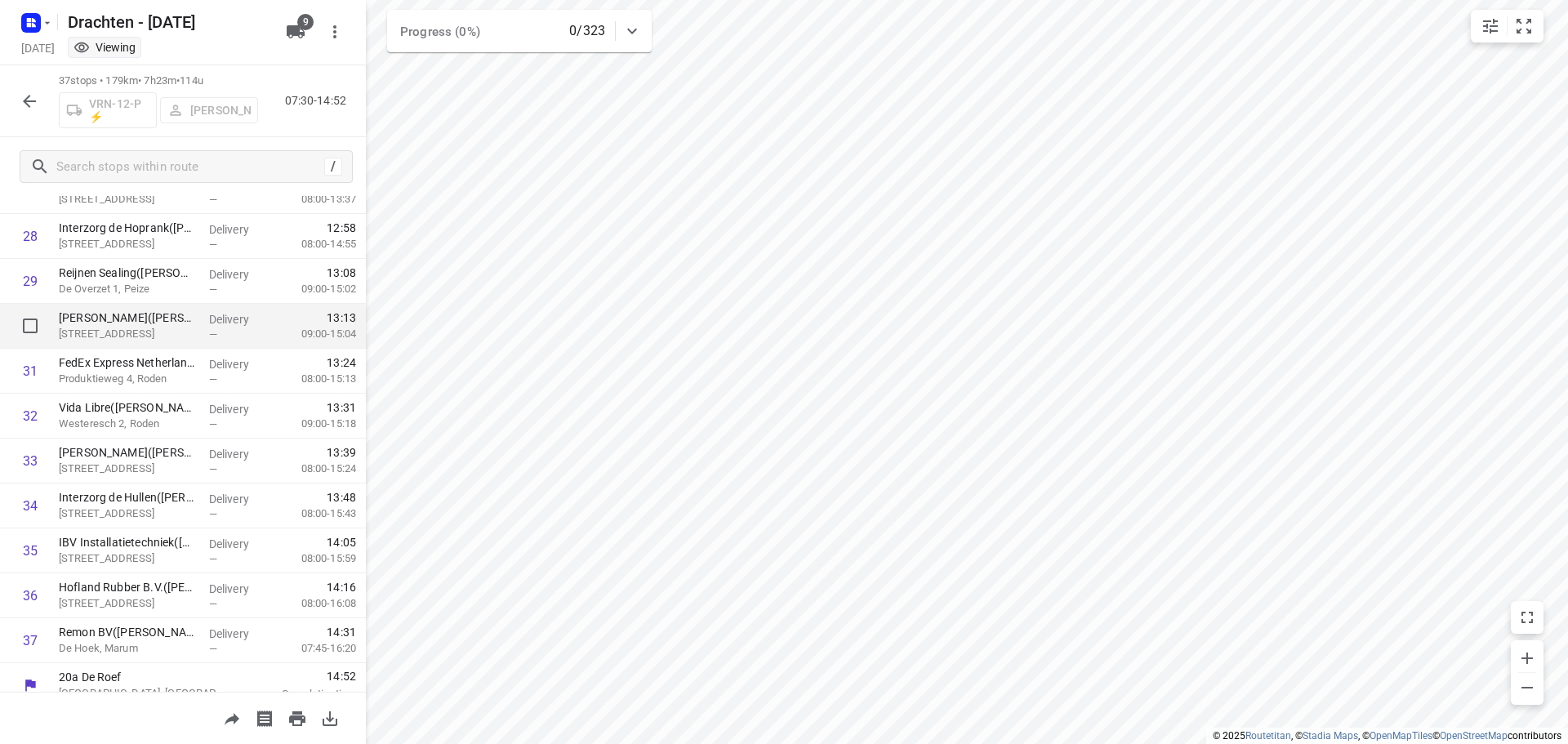
scroll to position [1292, 0]
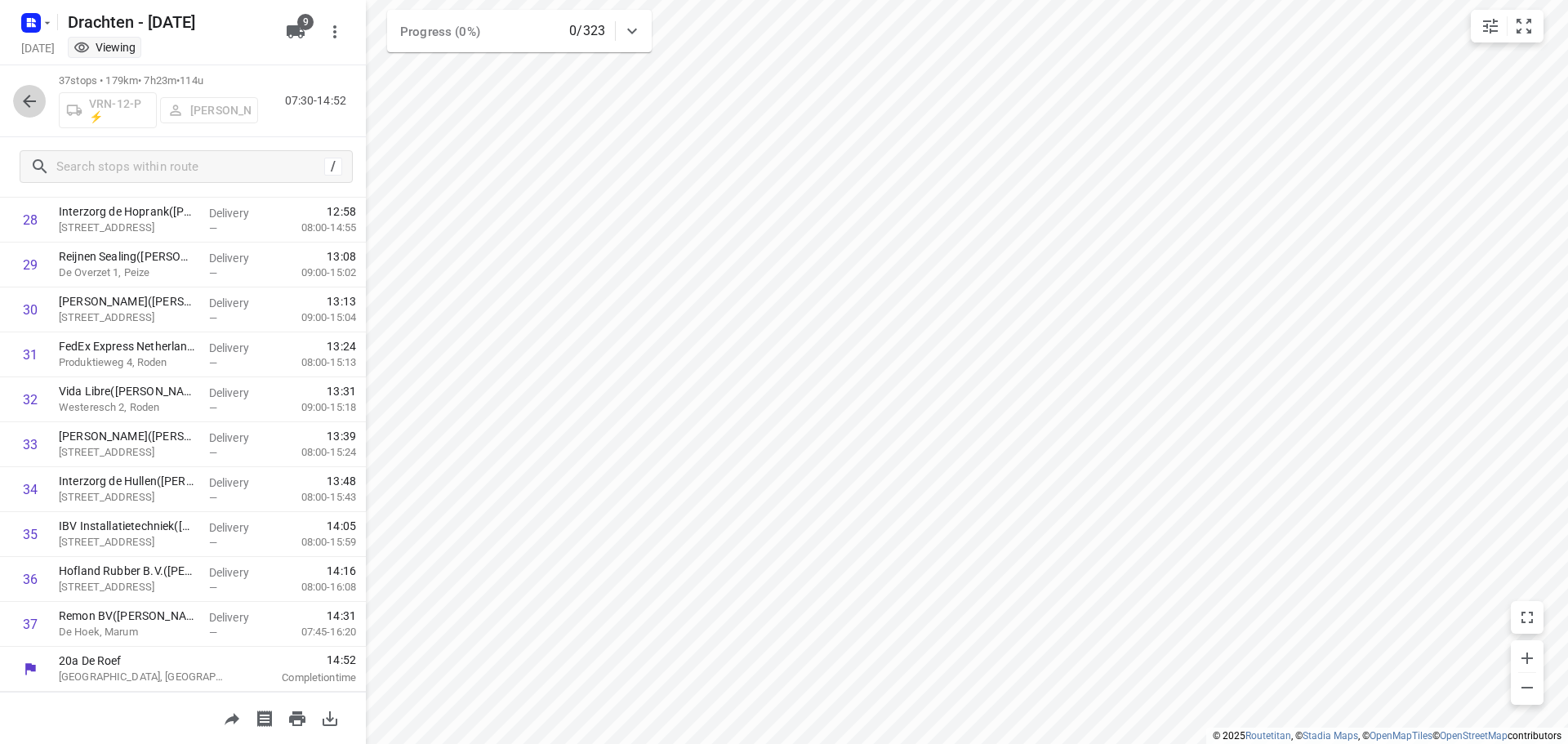
click at [41, 99] on button "button" at bounding box center [28, 100] width 32 height 32
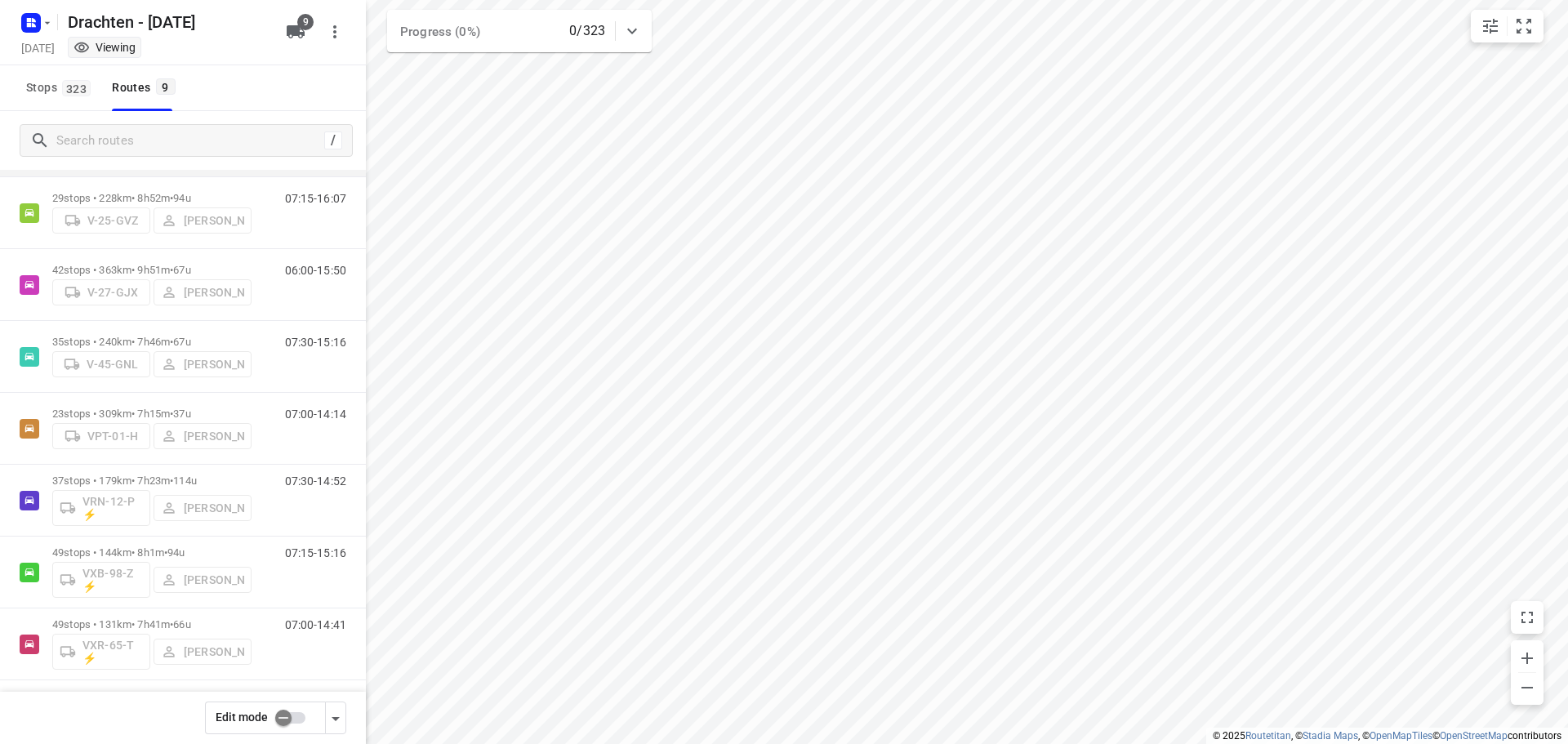
scroll to position [178, 0]
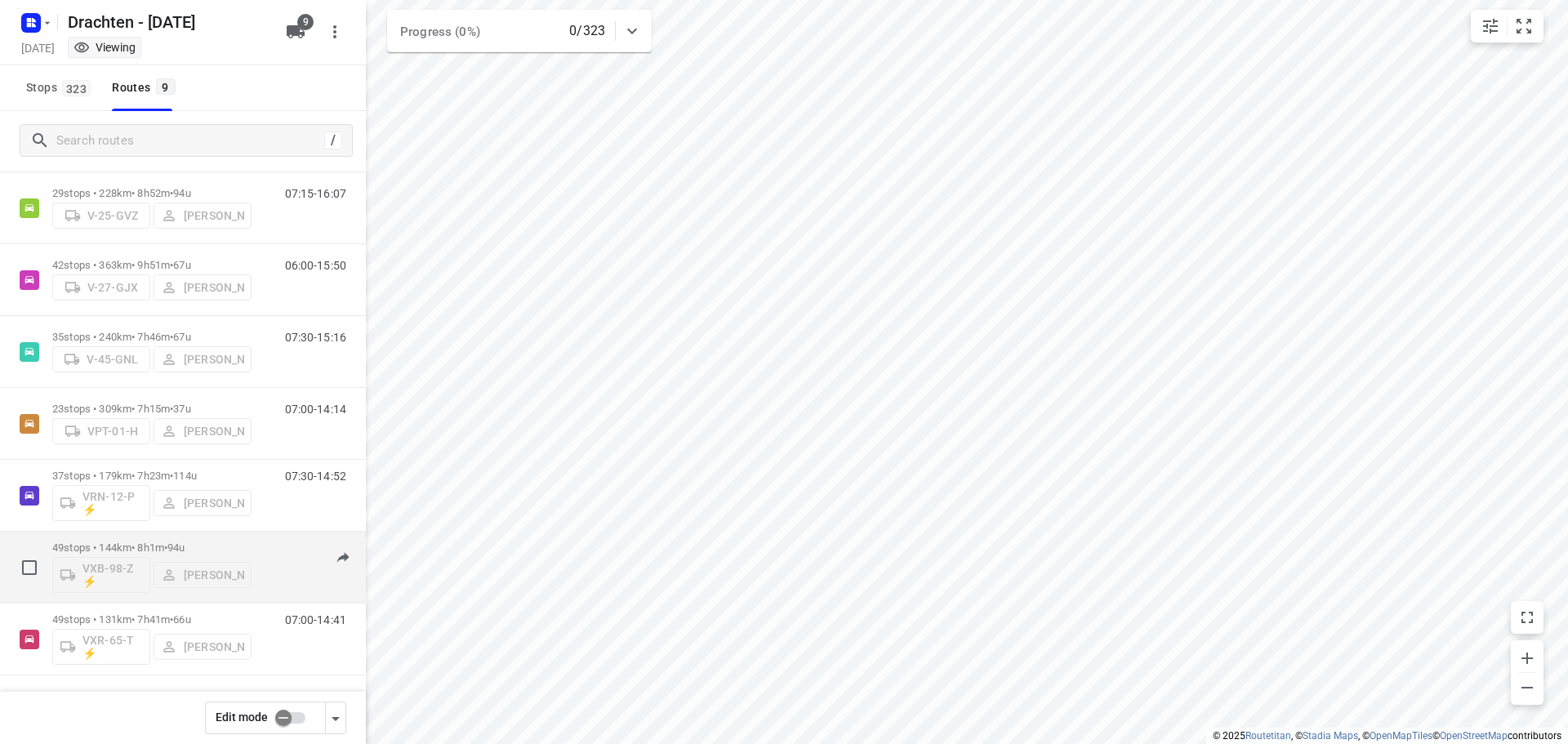
click at [131, 546] on p "49 stops • 144km • 8h1m • 94u" at bounding box center [151, 547] width 199 height 12
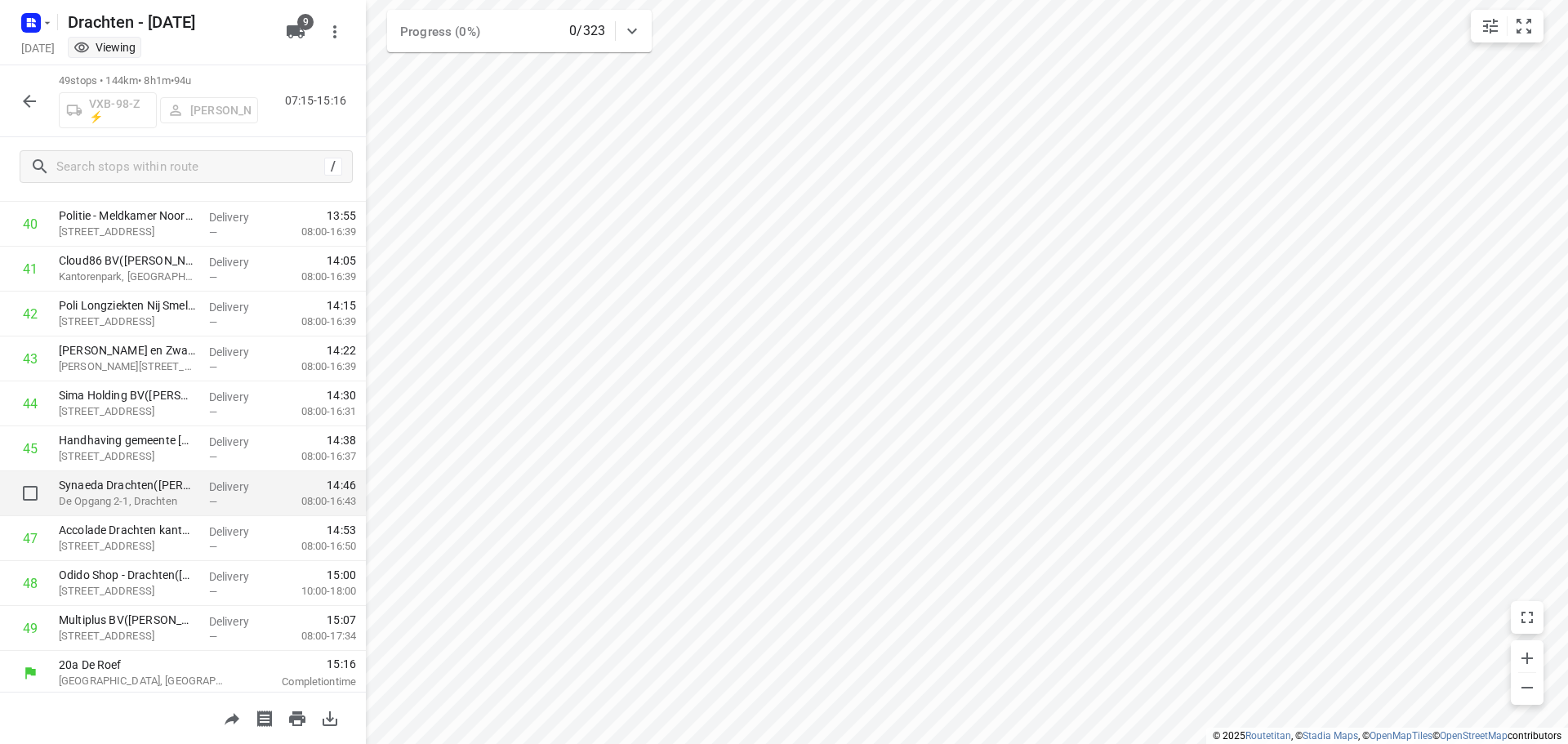
scroll to position [1831, 0]
click at [23, 99] on icon "button" at bounding box center [29, 101] width 20 height 20
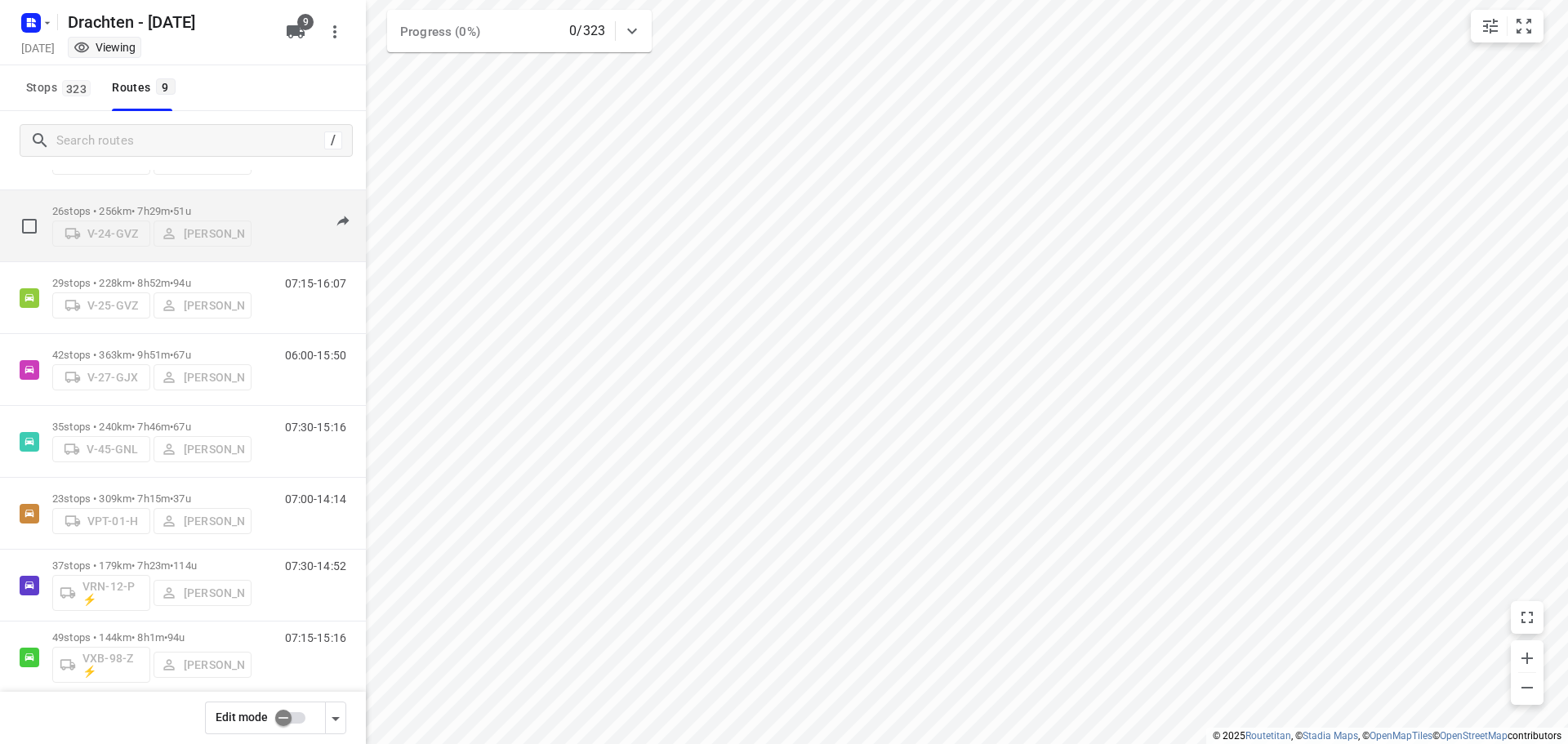
scroll to position [178, 0]
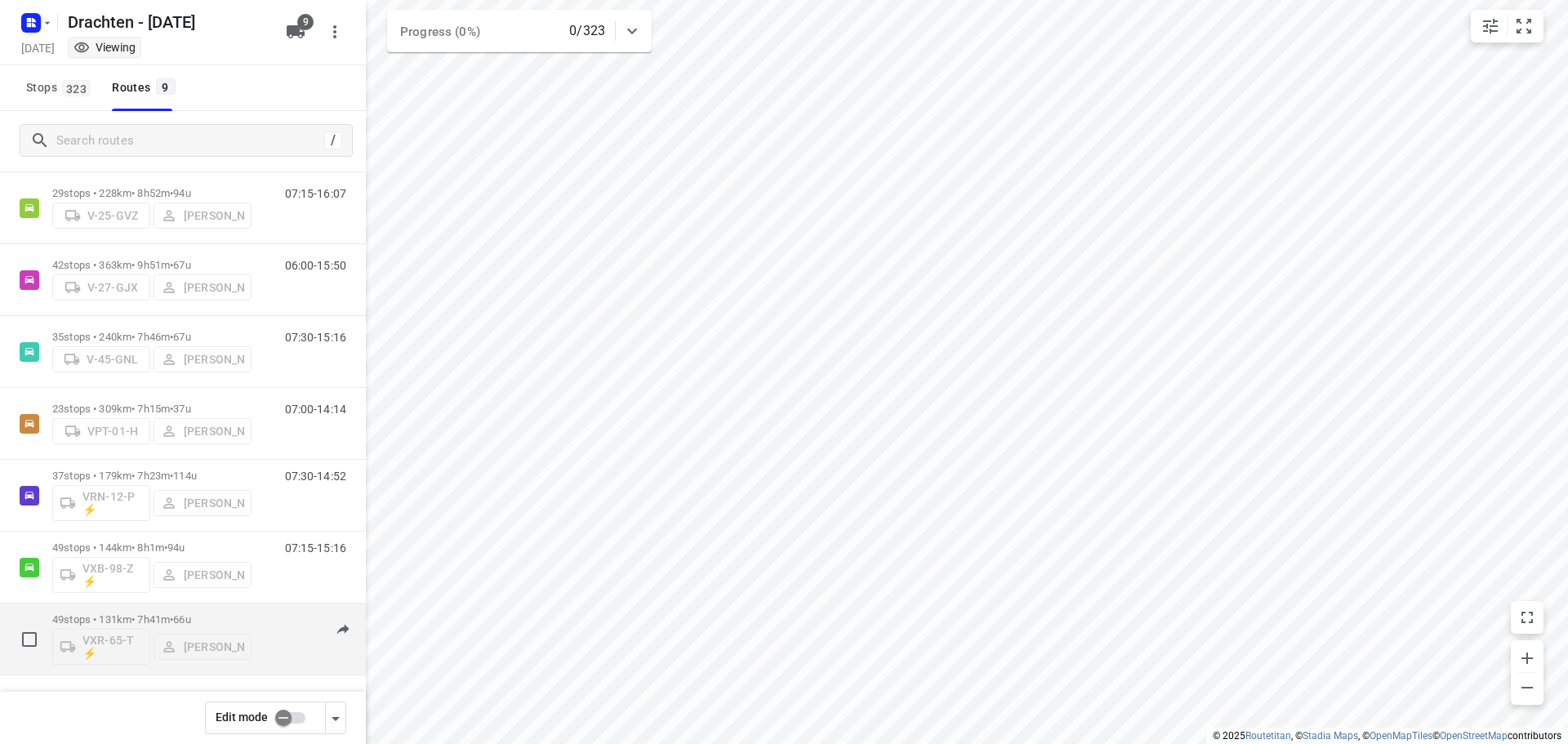
click at [143, 612] on div "49 stops • 131km • 7h41m • 66u VXR-65-T ⚡ Leon Holwerda" at bounding box center [151, 638] width 199 height 68
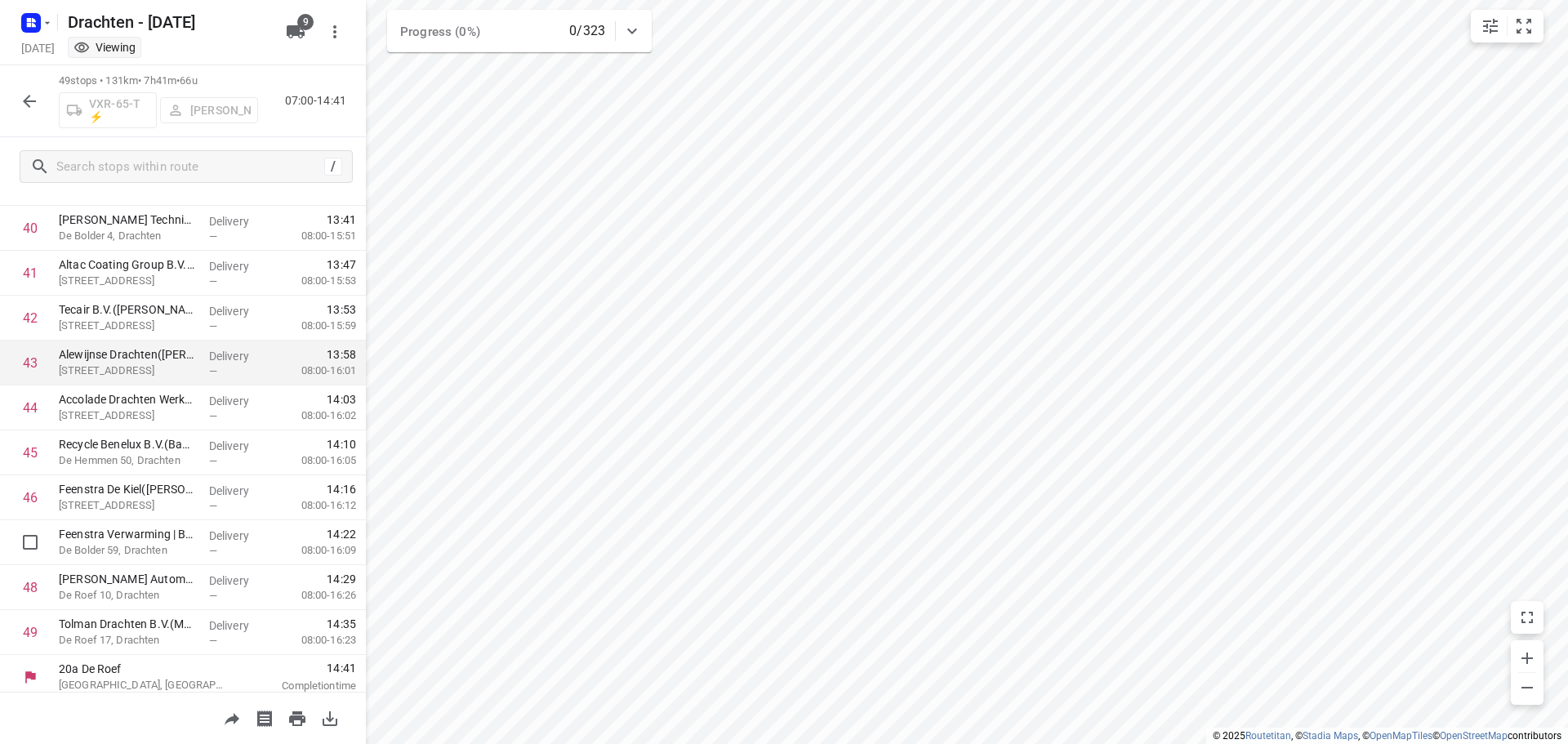
scroll to position [1831, 0]
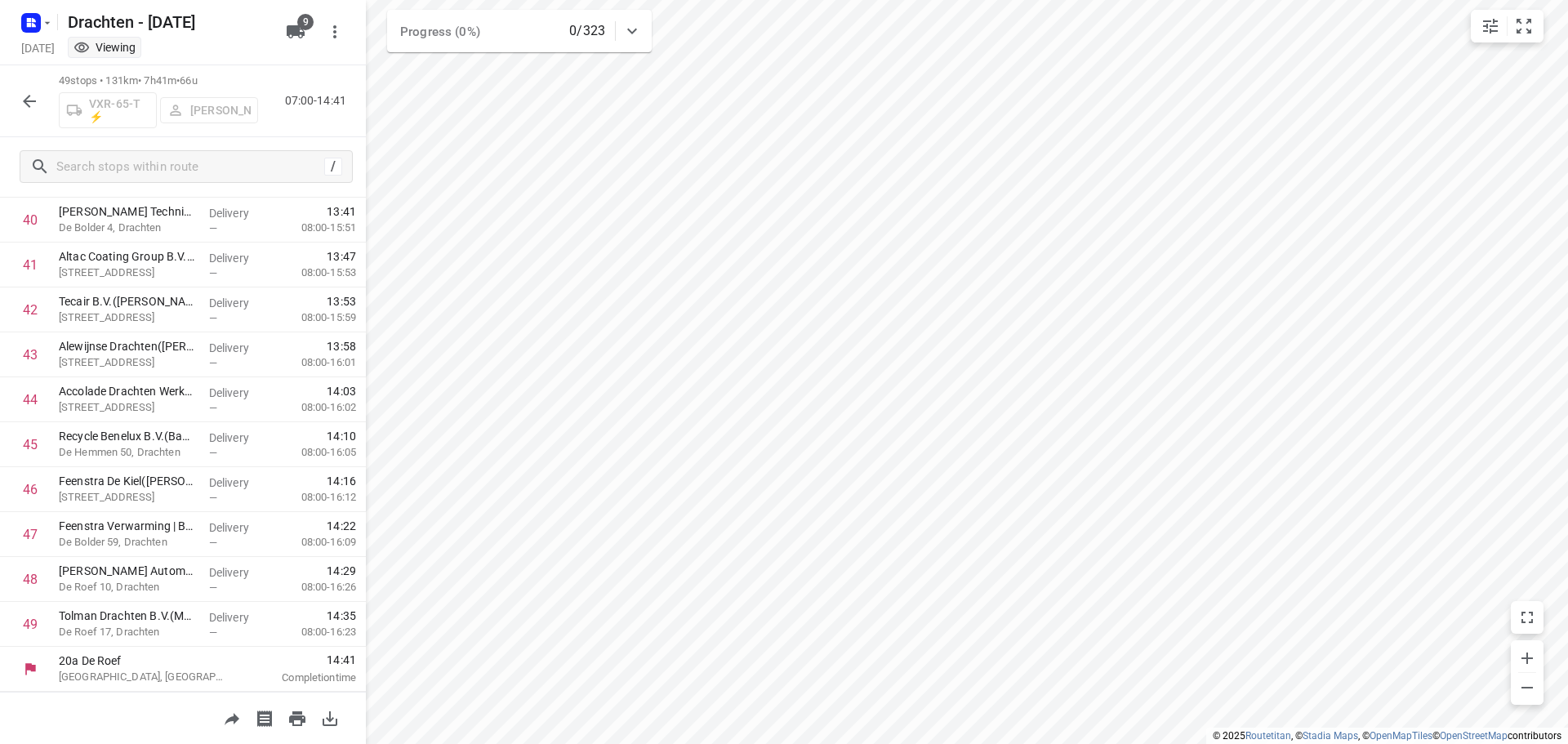
click at [28, 96] on icon "button" at bounding box center [28, 100] width 13 height 13
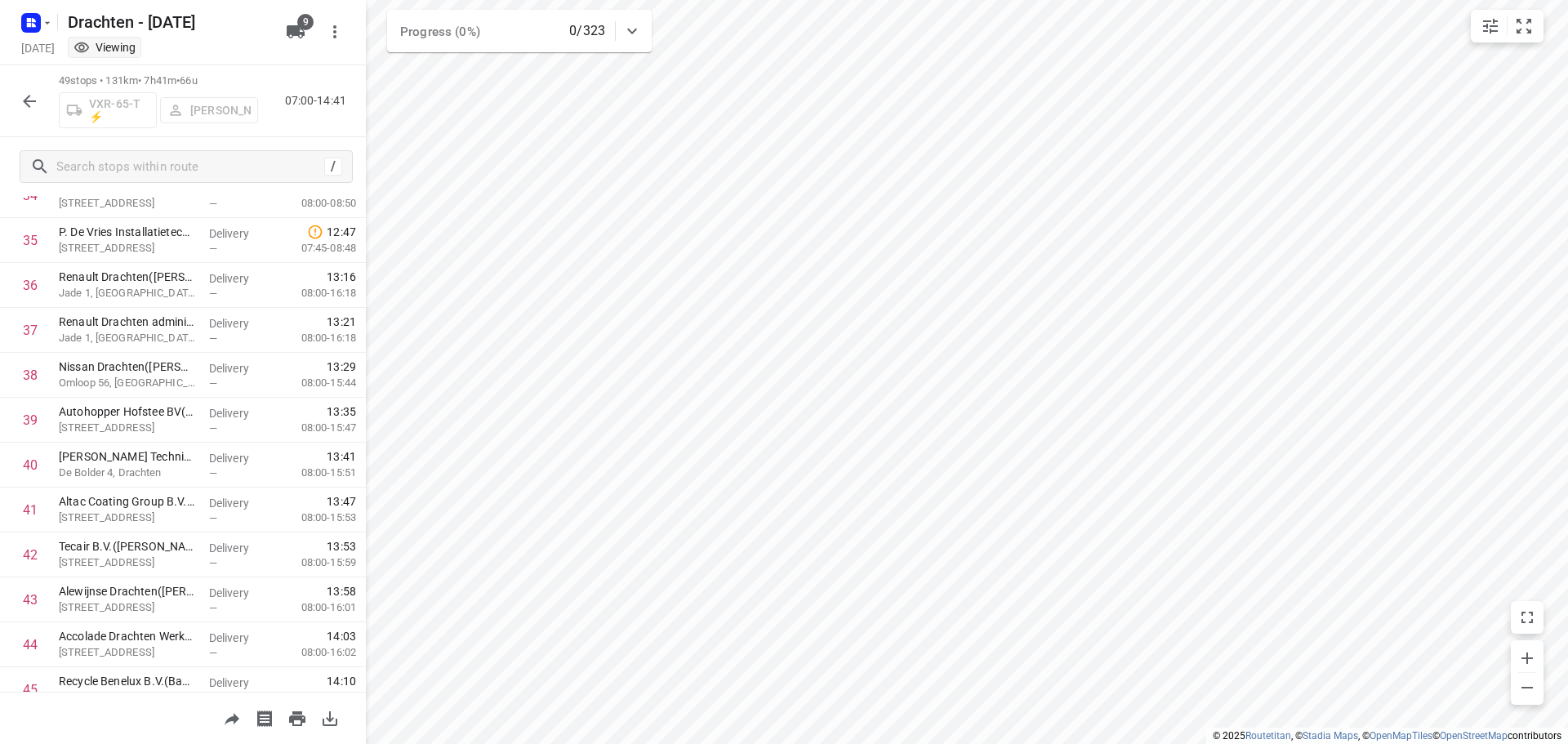
scroll to position [1505, 0]
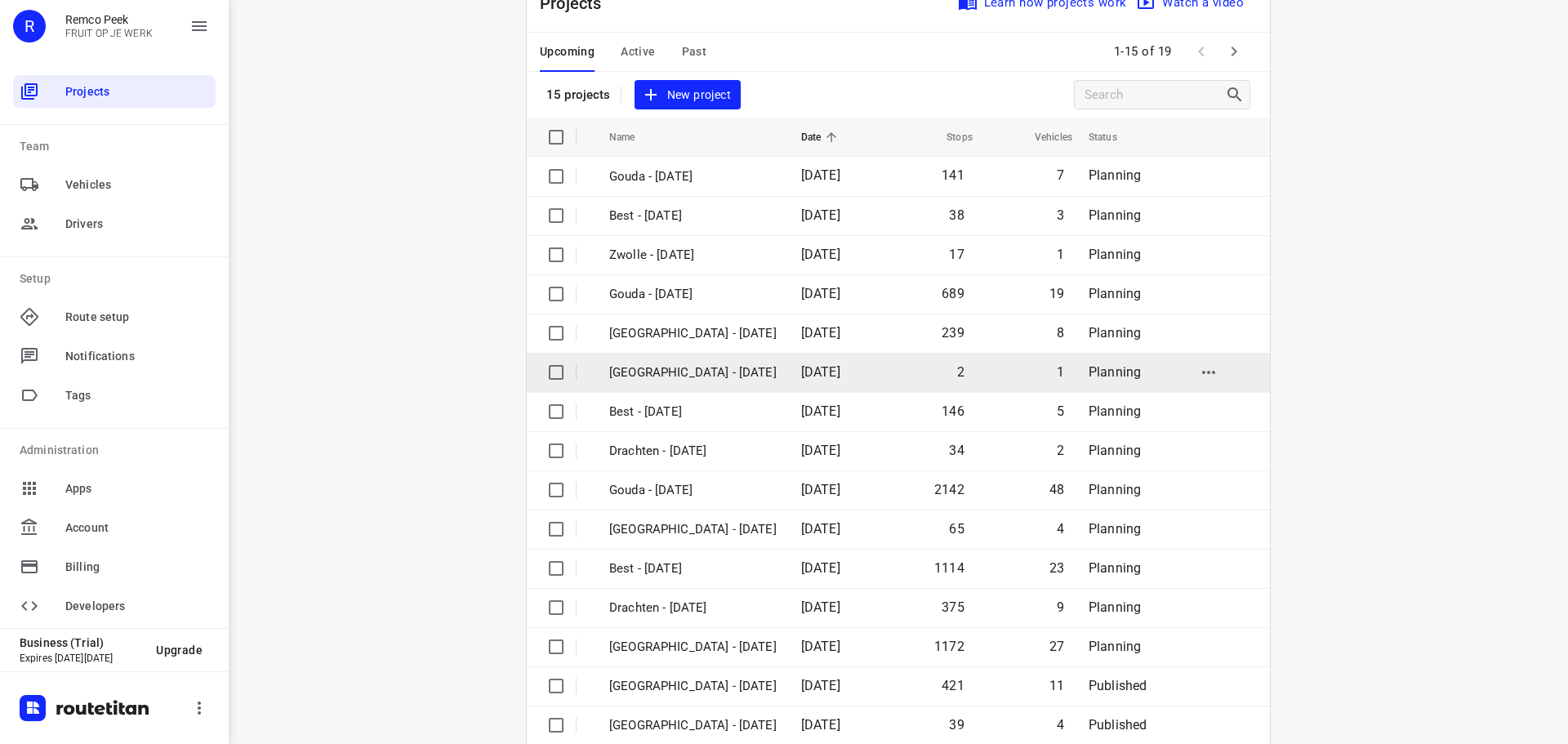
scroll to position [81, 0]
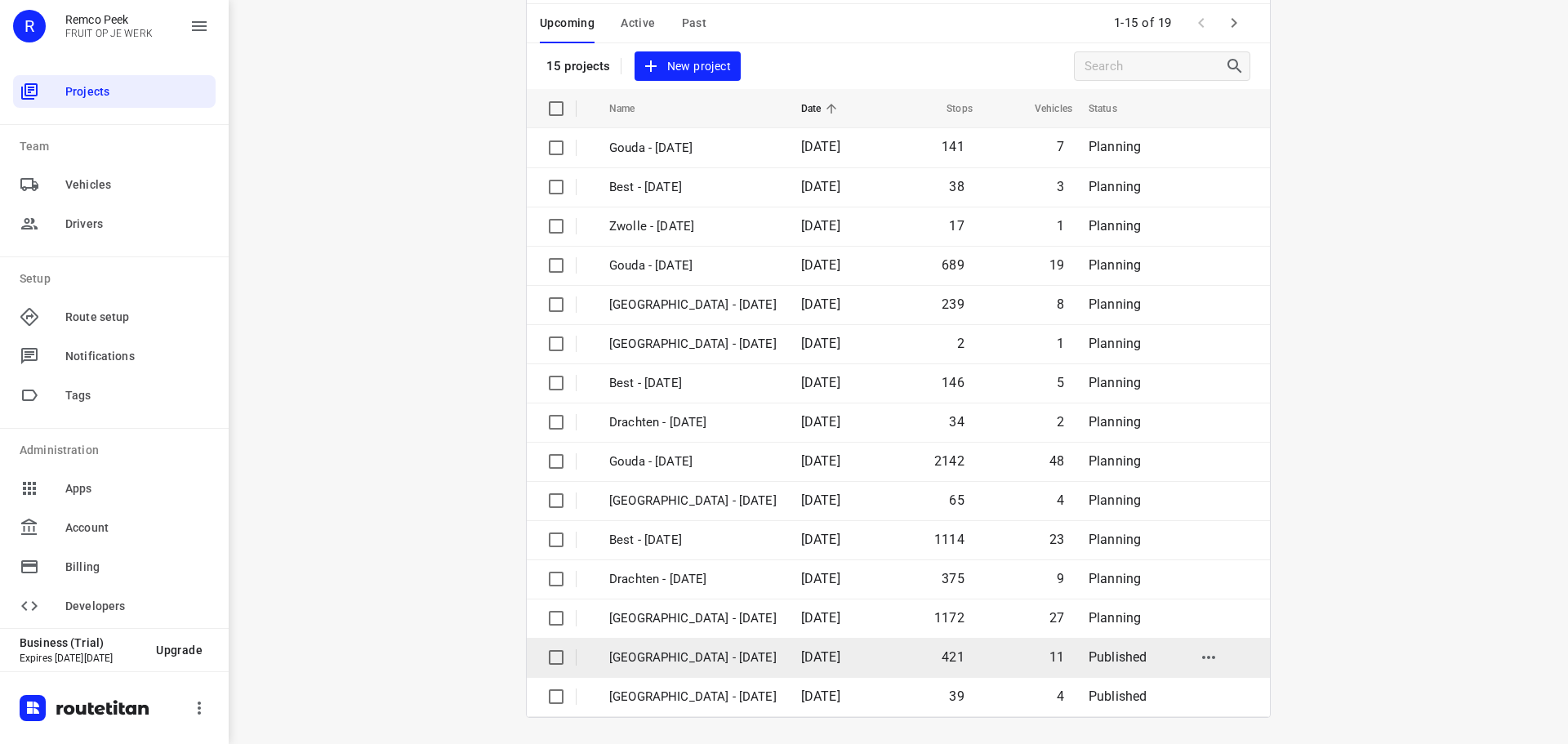
click at [662, 653] on p "[GEOGRAPHIC_DATA] - [DATE]" at bounding box center [692, 657] width 167 height 19
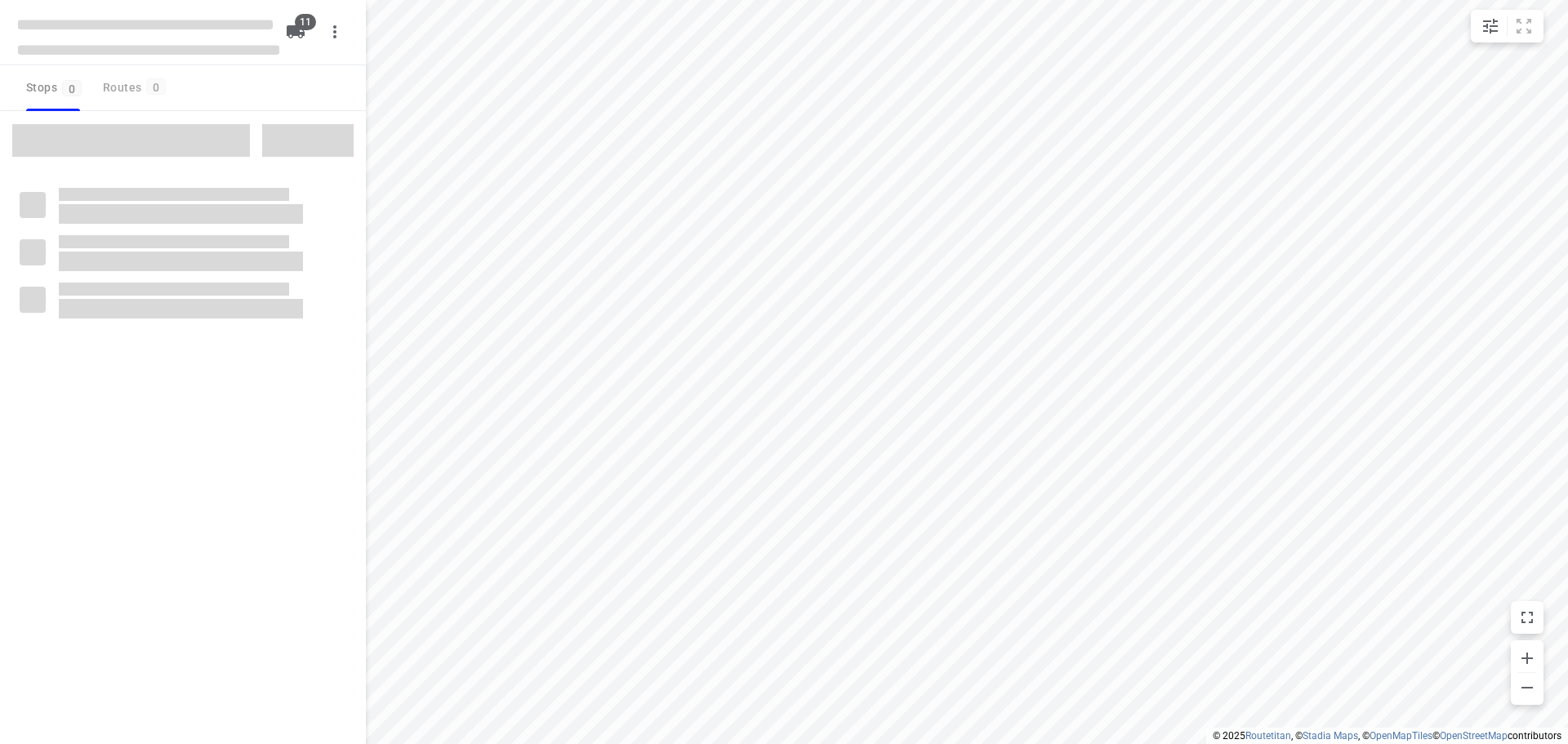
checkbox input "true"
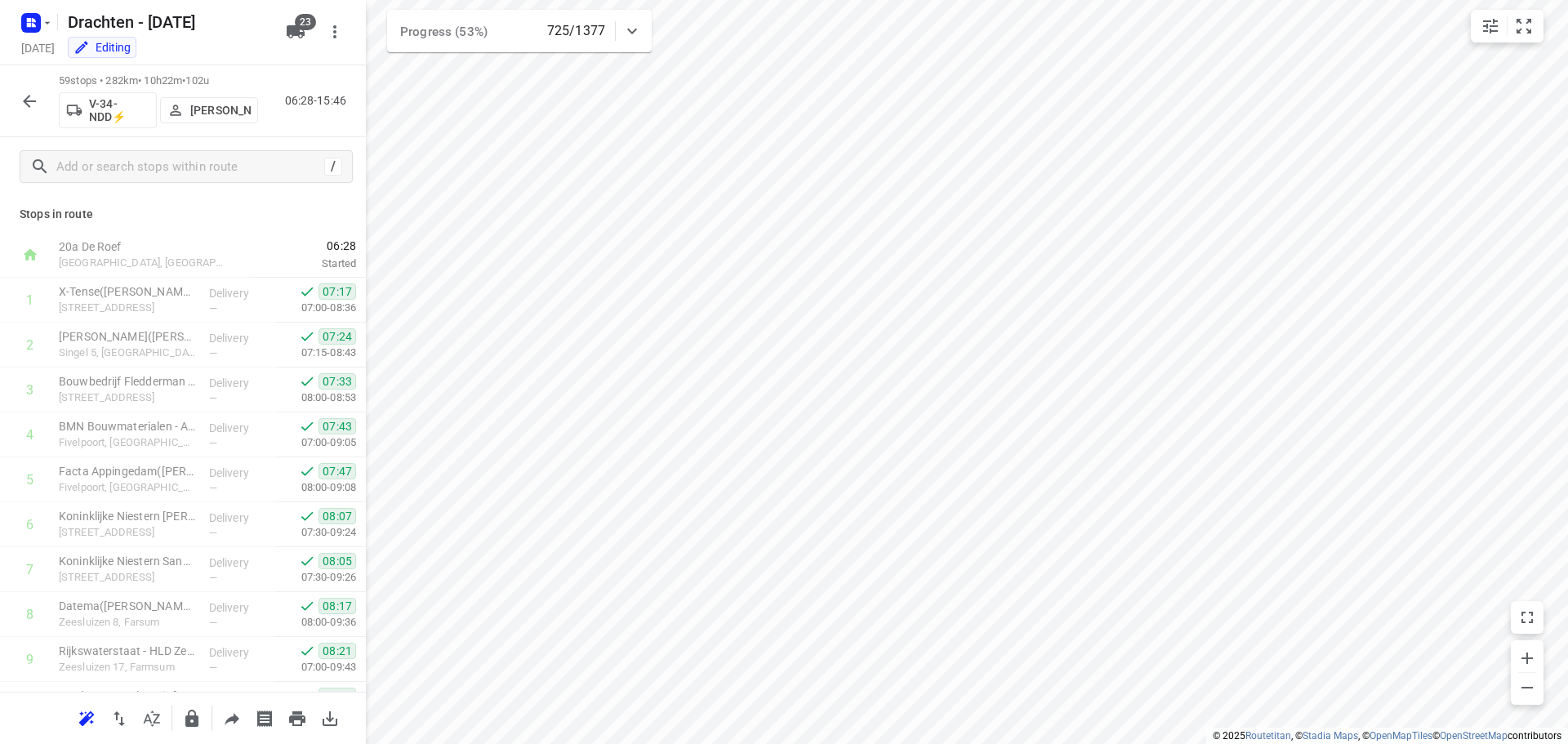
click at [28, 111] on button "button" at bounding box center [28, 100] width 32 height 32
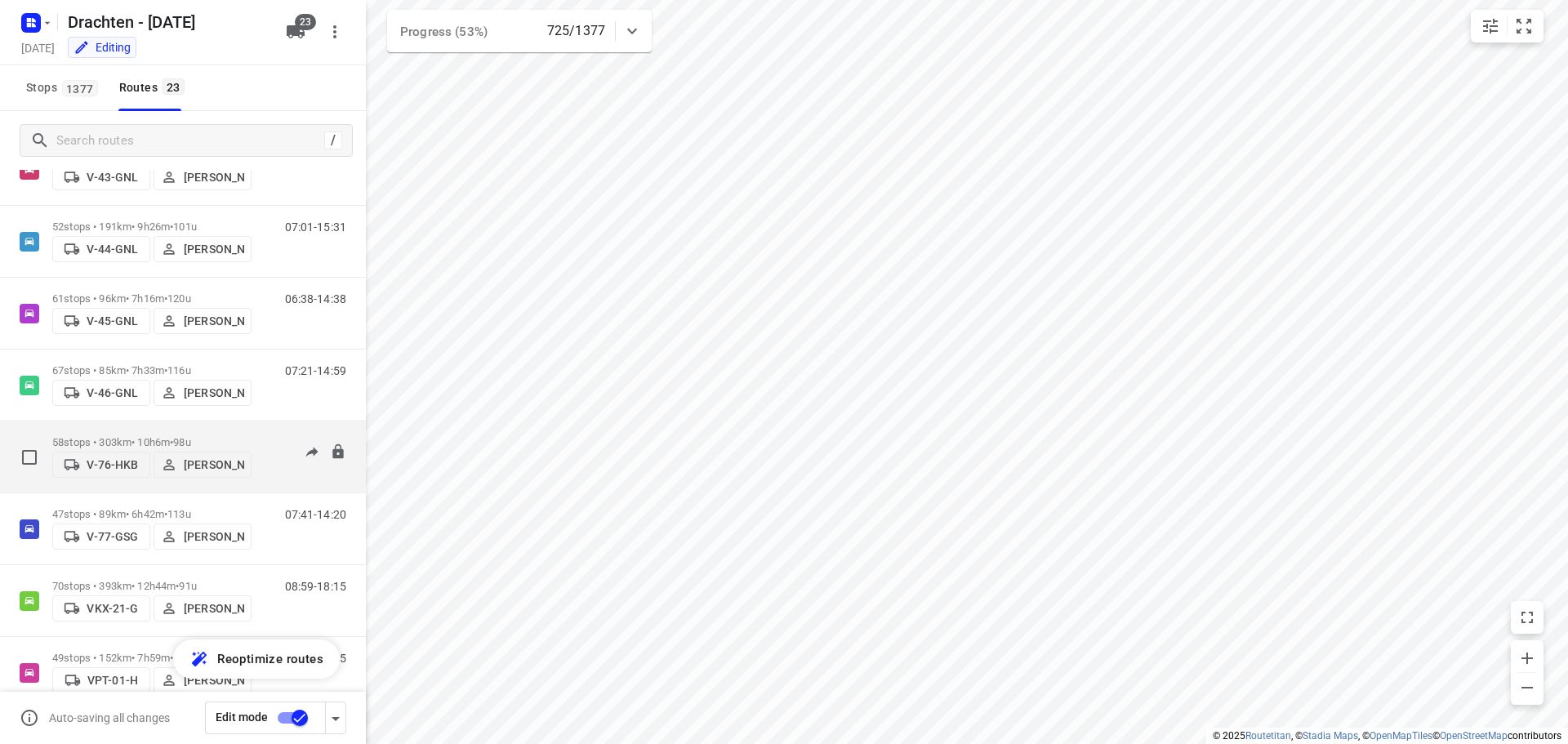
scroll to position [653, 0]
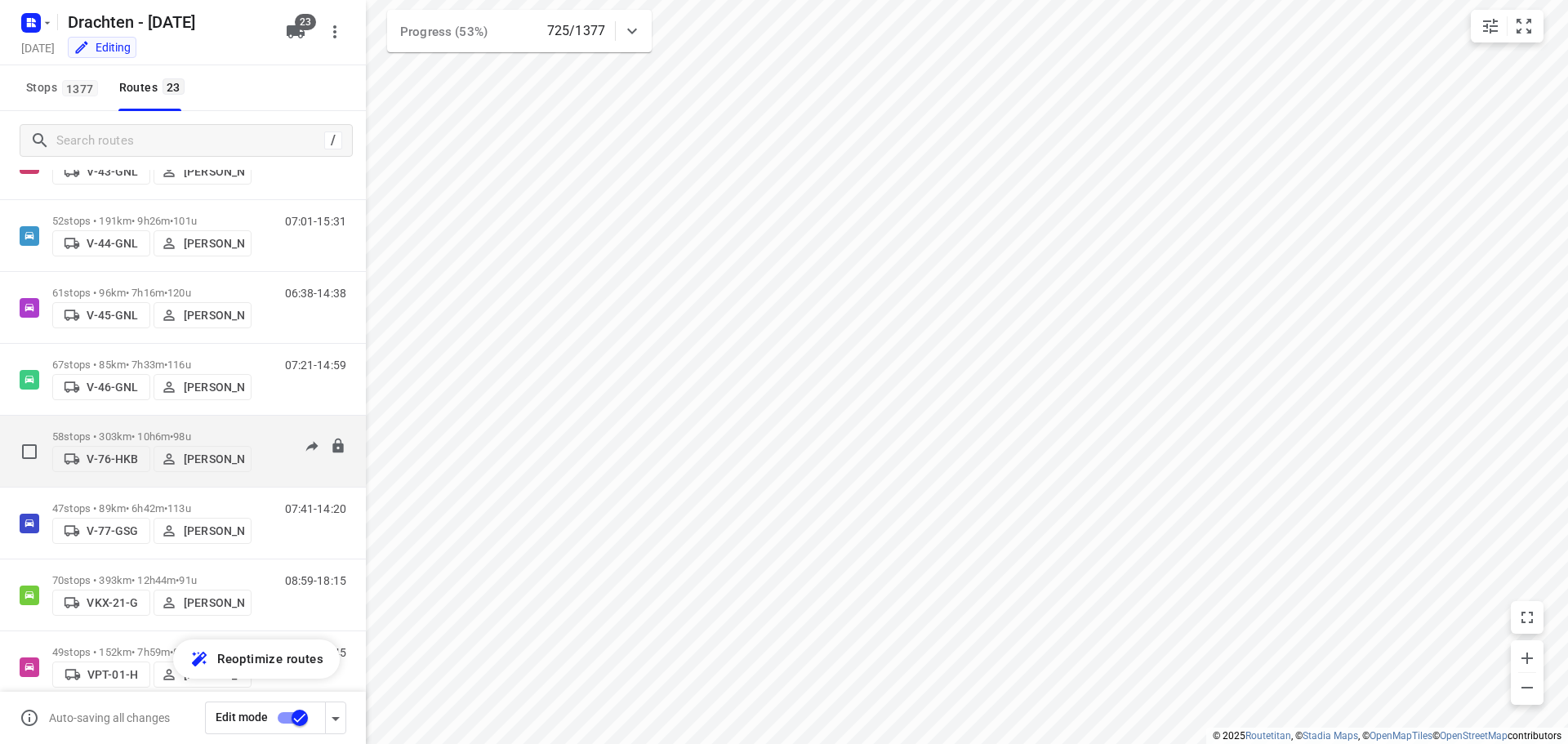
click at [182, 422] on div "58 stops • 303km • 10h6m • 98u V-76-HKB [PERSON_NAME]" at bounding box center [151, 451] width 199 height 58
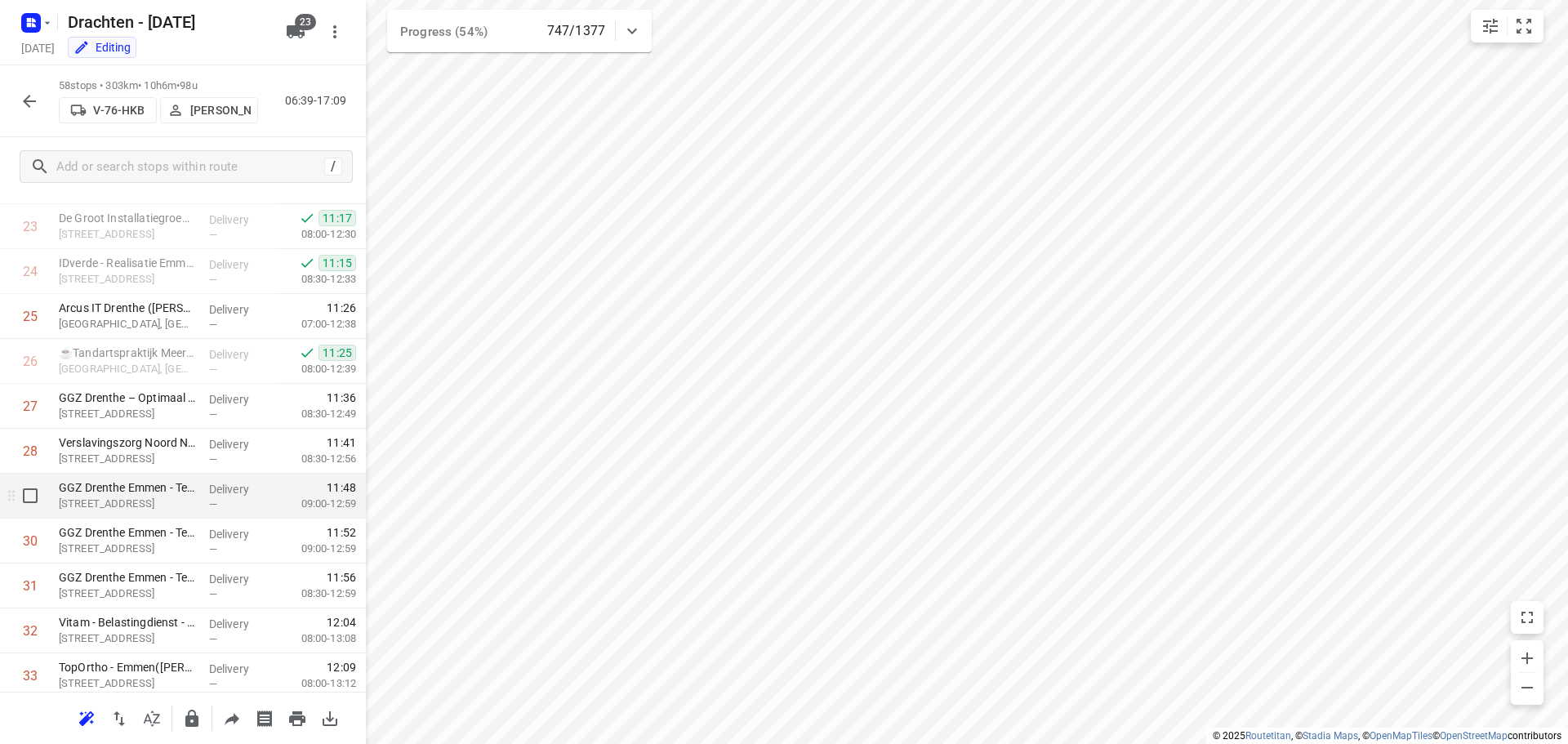
scroll to position [1143, 0]
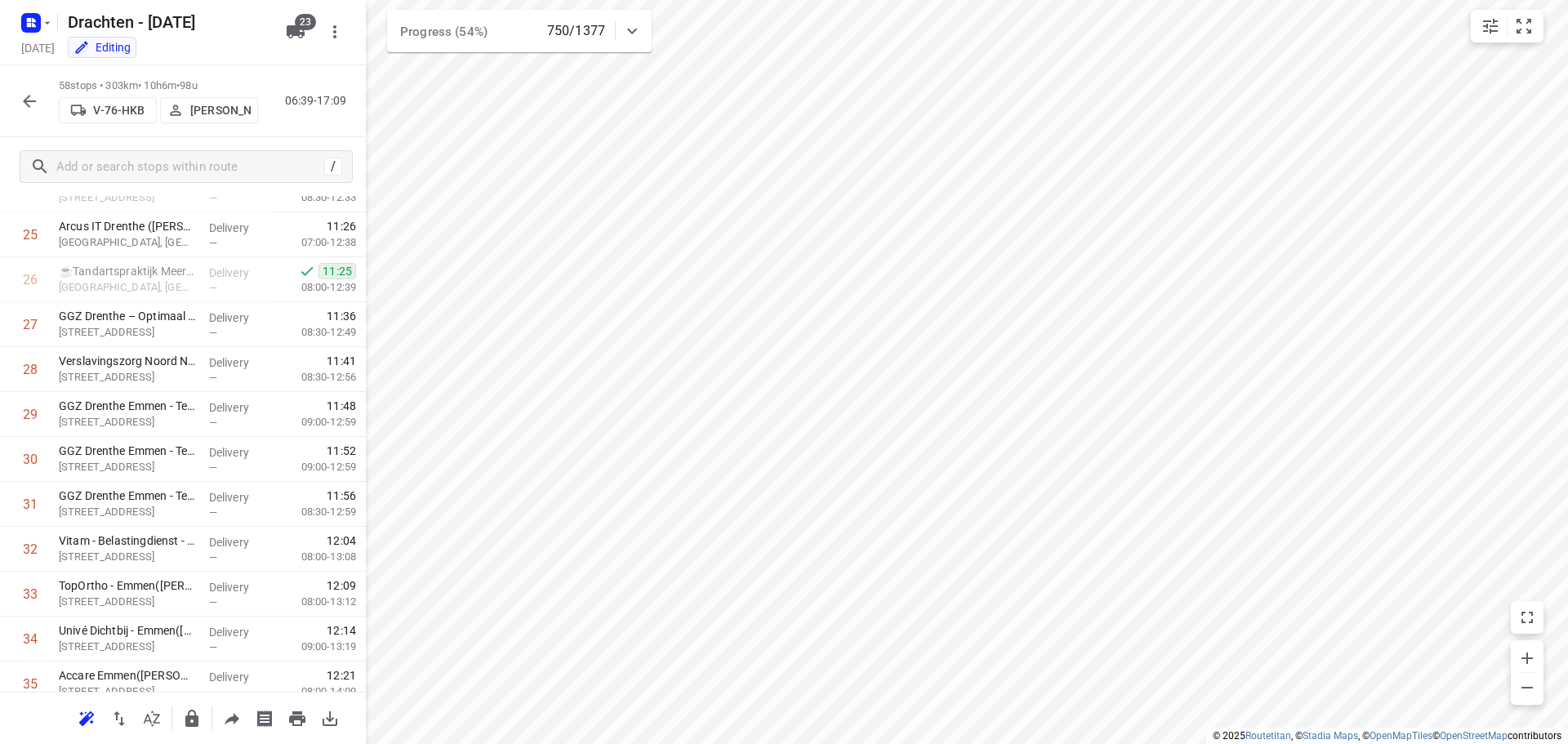
click at [16, 103] on button "button" at bounding box center [28, 100] width 32 height 32
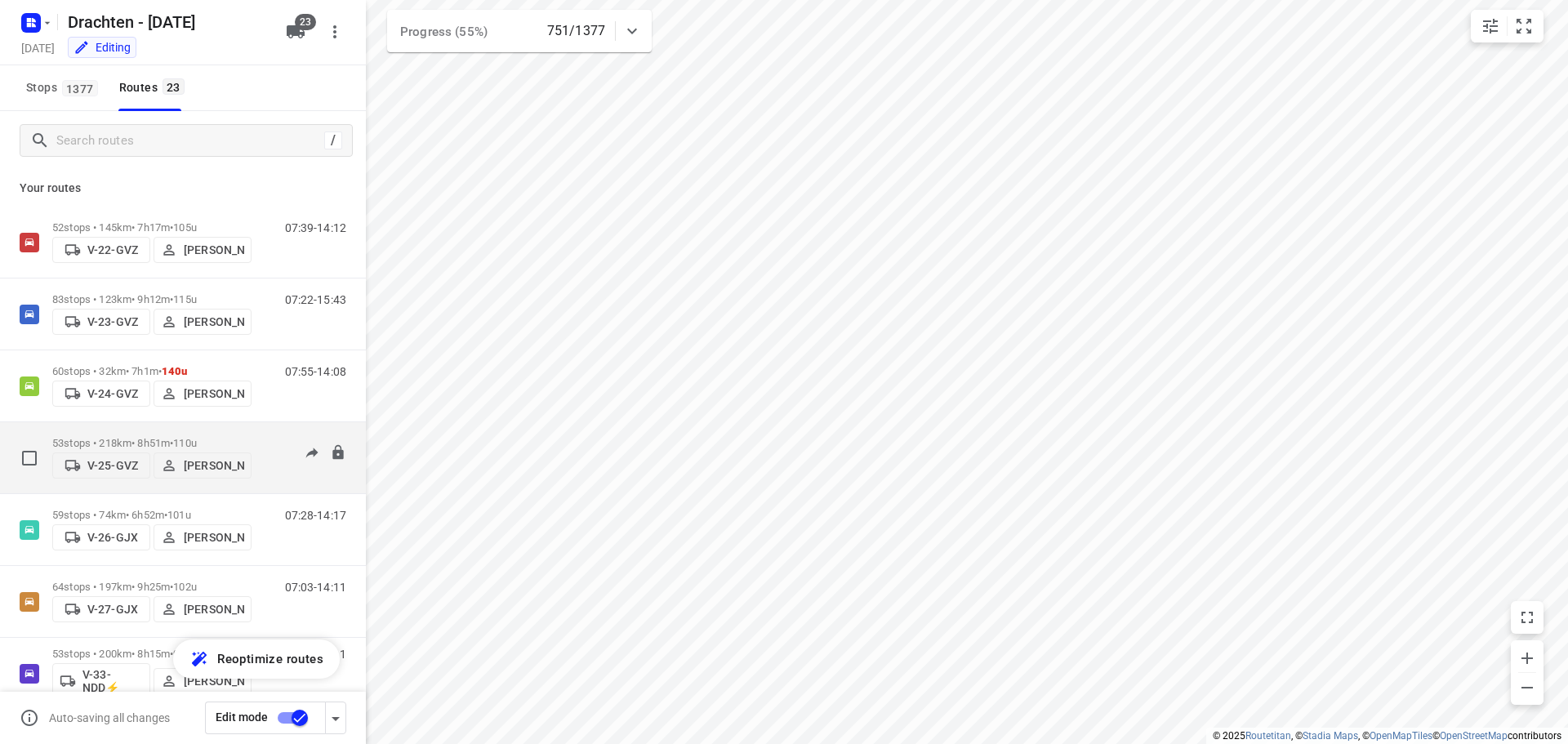
click at [188, 438] on span "110u" at bounding box center [185, 443] width 24 height 12
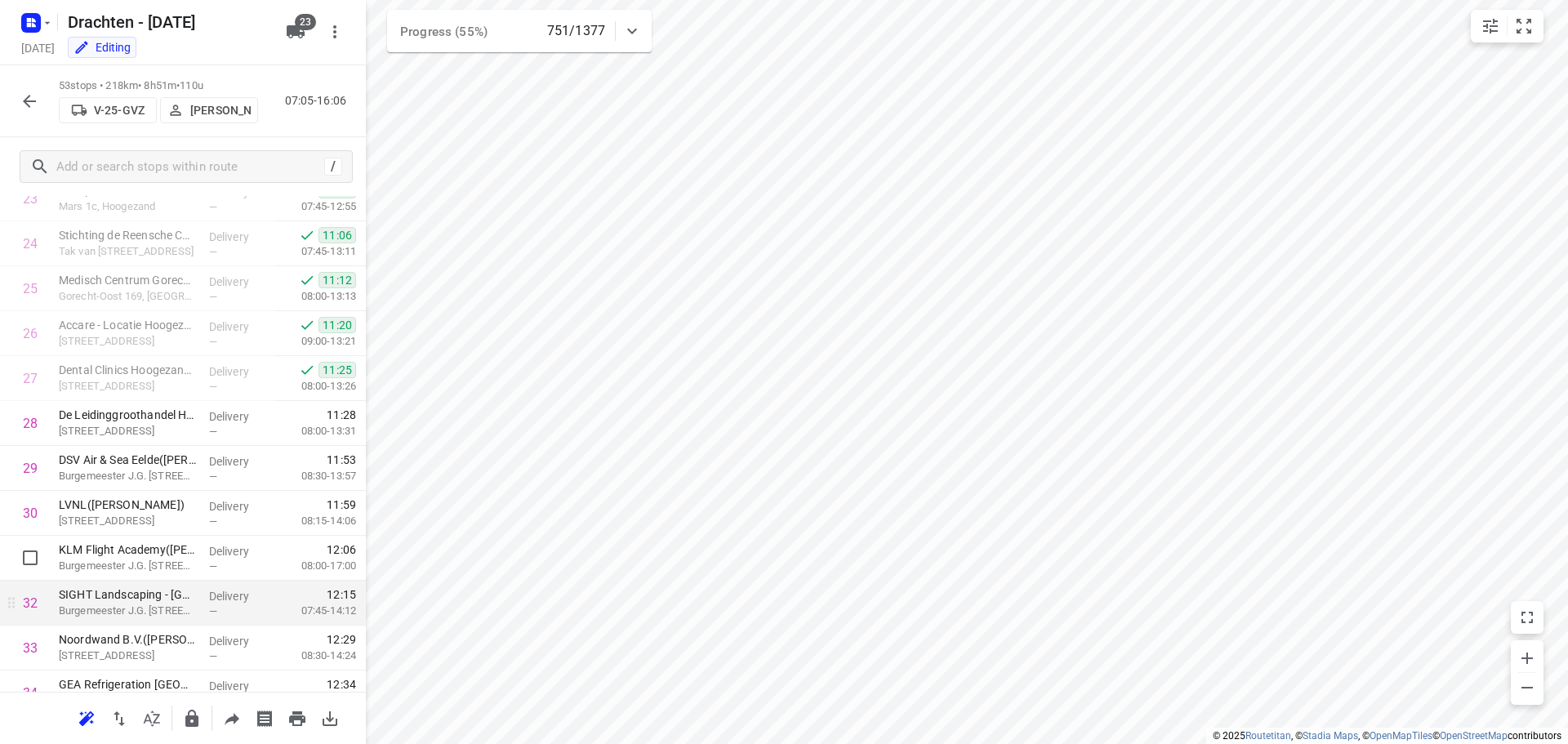
scroll to position [1195, 0]
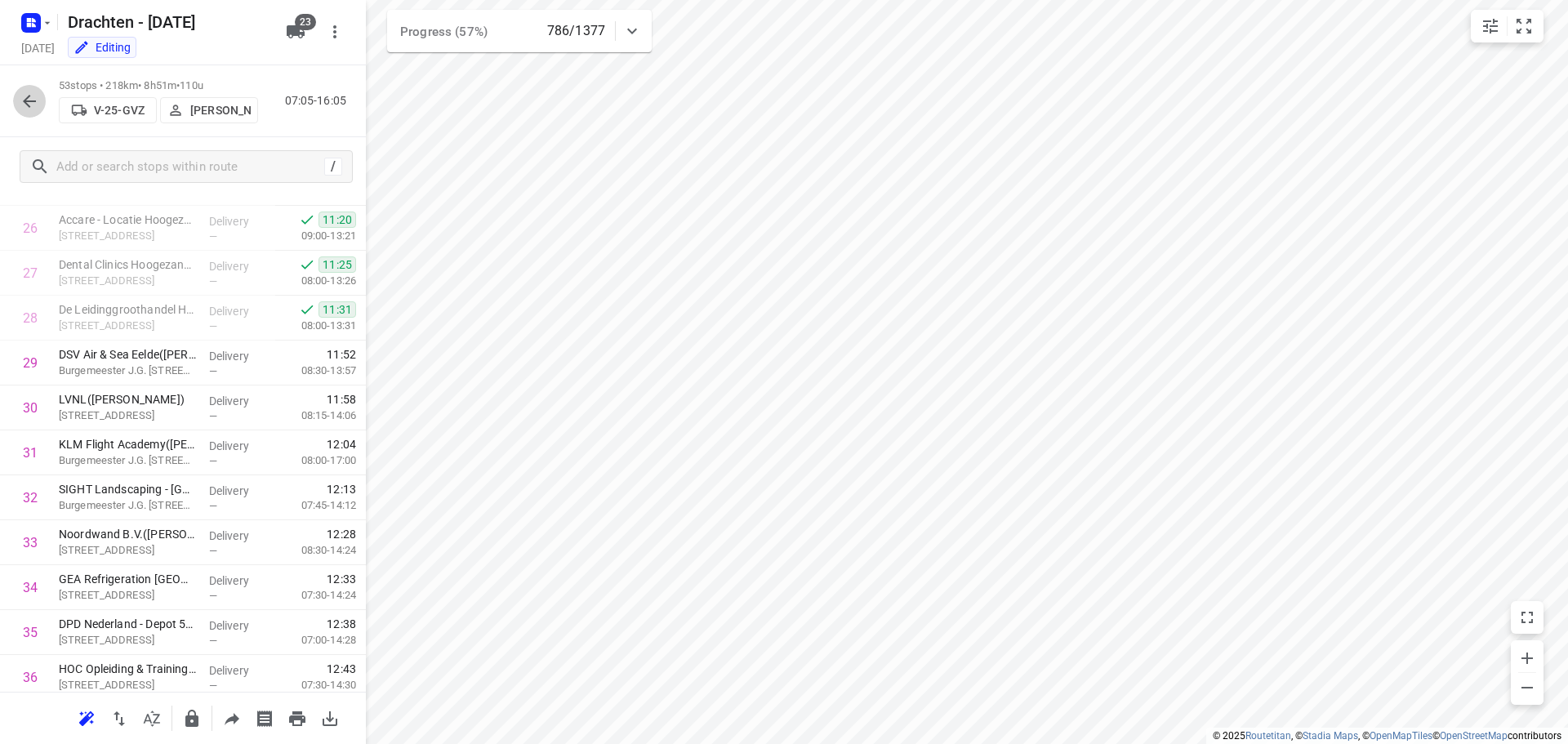
click at [16, 98] on button "button" at bounding box center [28, 100] width 32 height 32
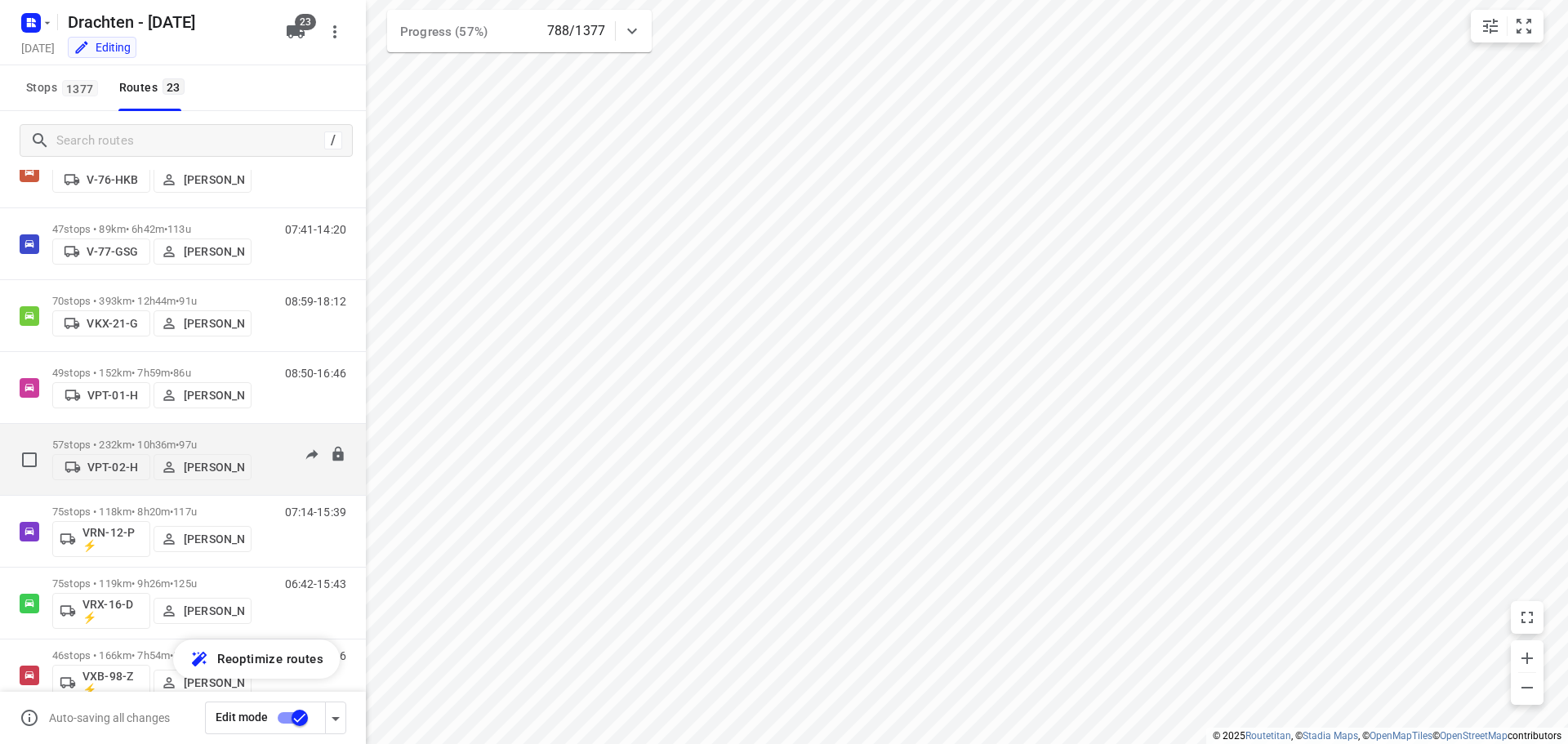
scroll to position [930, 0]
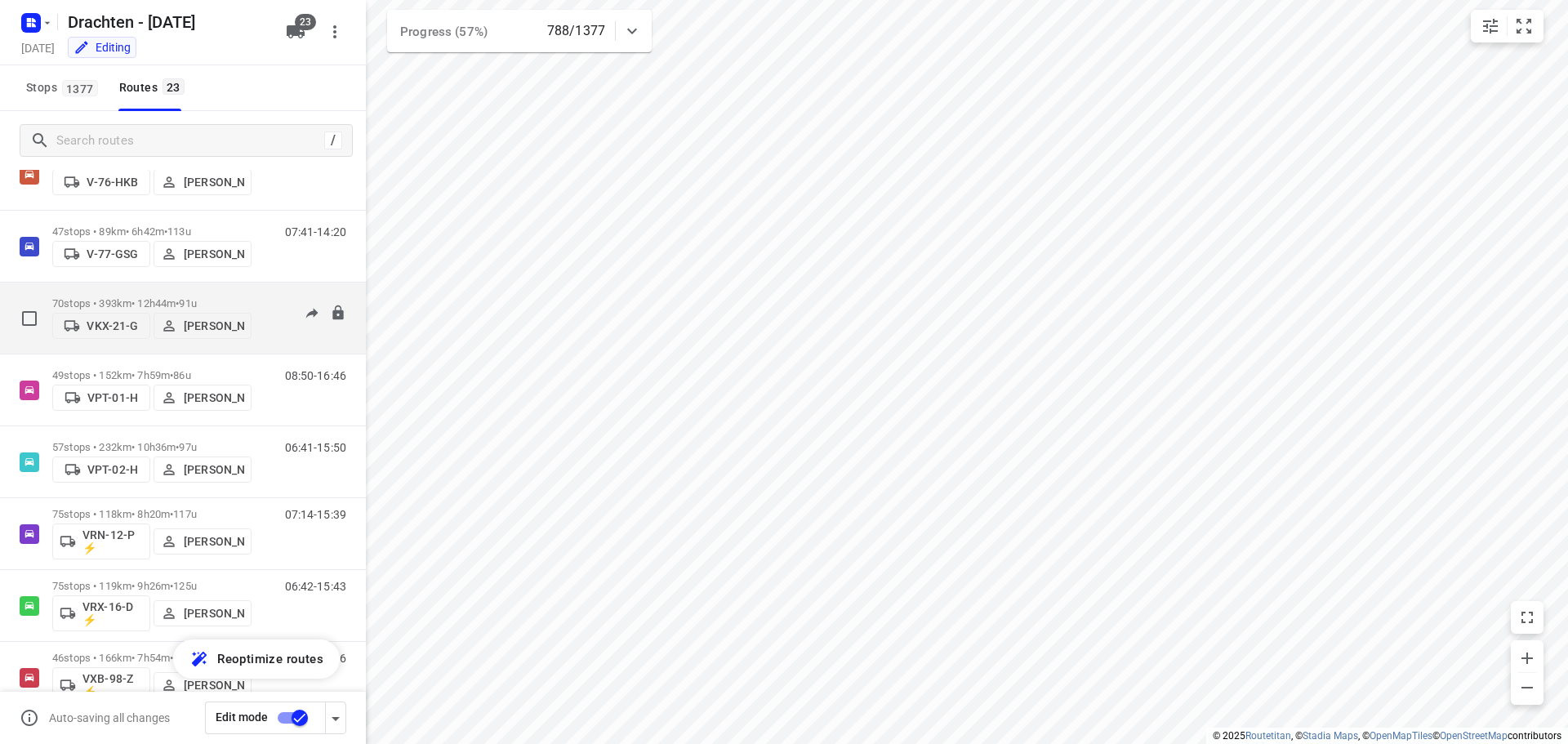
click at [200, 292] on div "70 stops • 393km • 12h44m • 91u VKX-21-G Paul de Jong" at bounding box center [151, 317] width 199 height 58
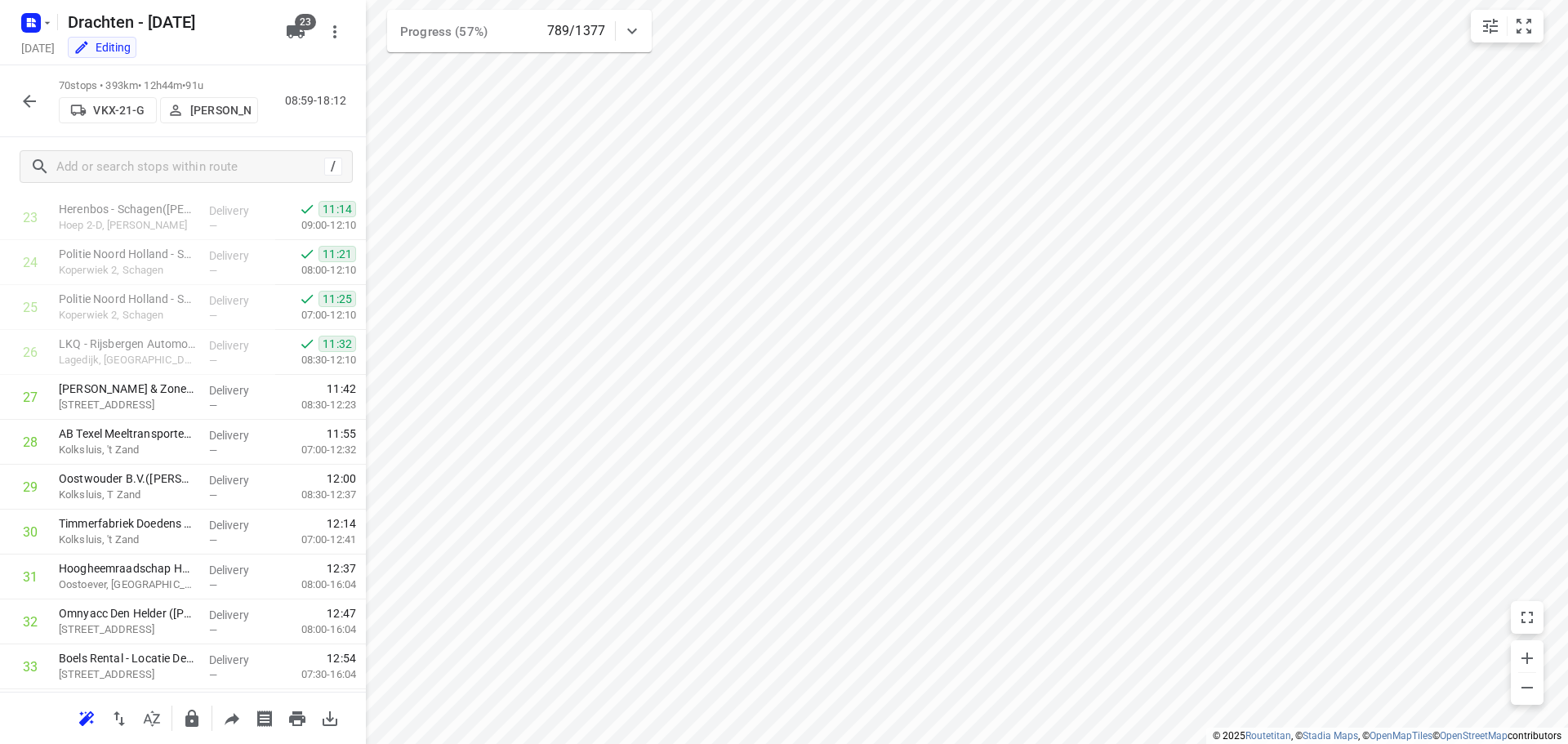
scroll to position [1061, 0]
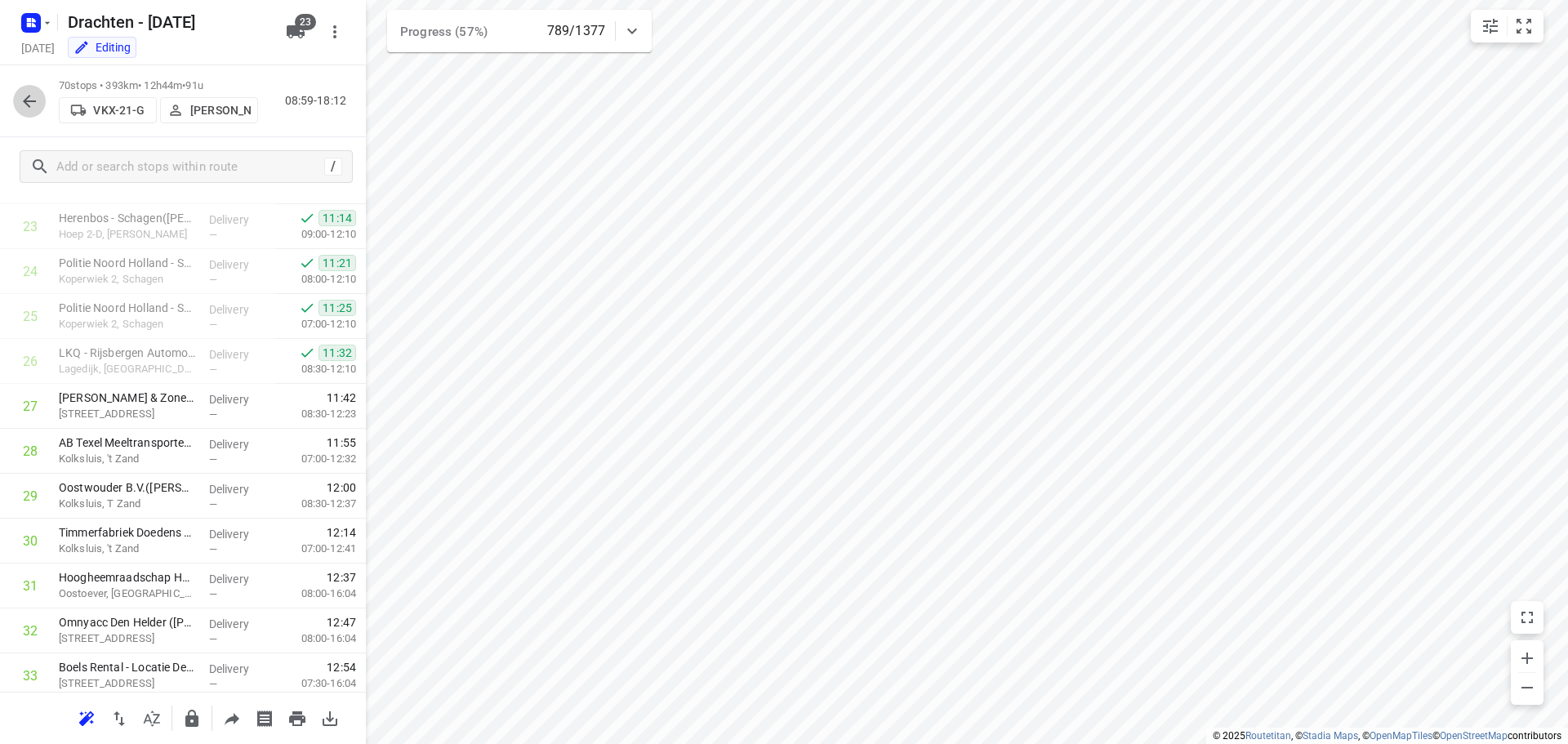
click at [29, 114] on button "button" at bounding box center [28, 100] width 32 height 32
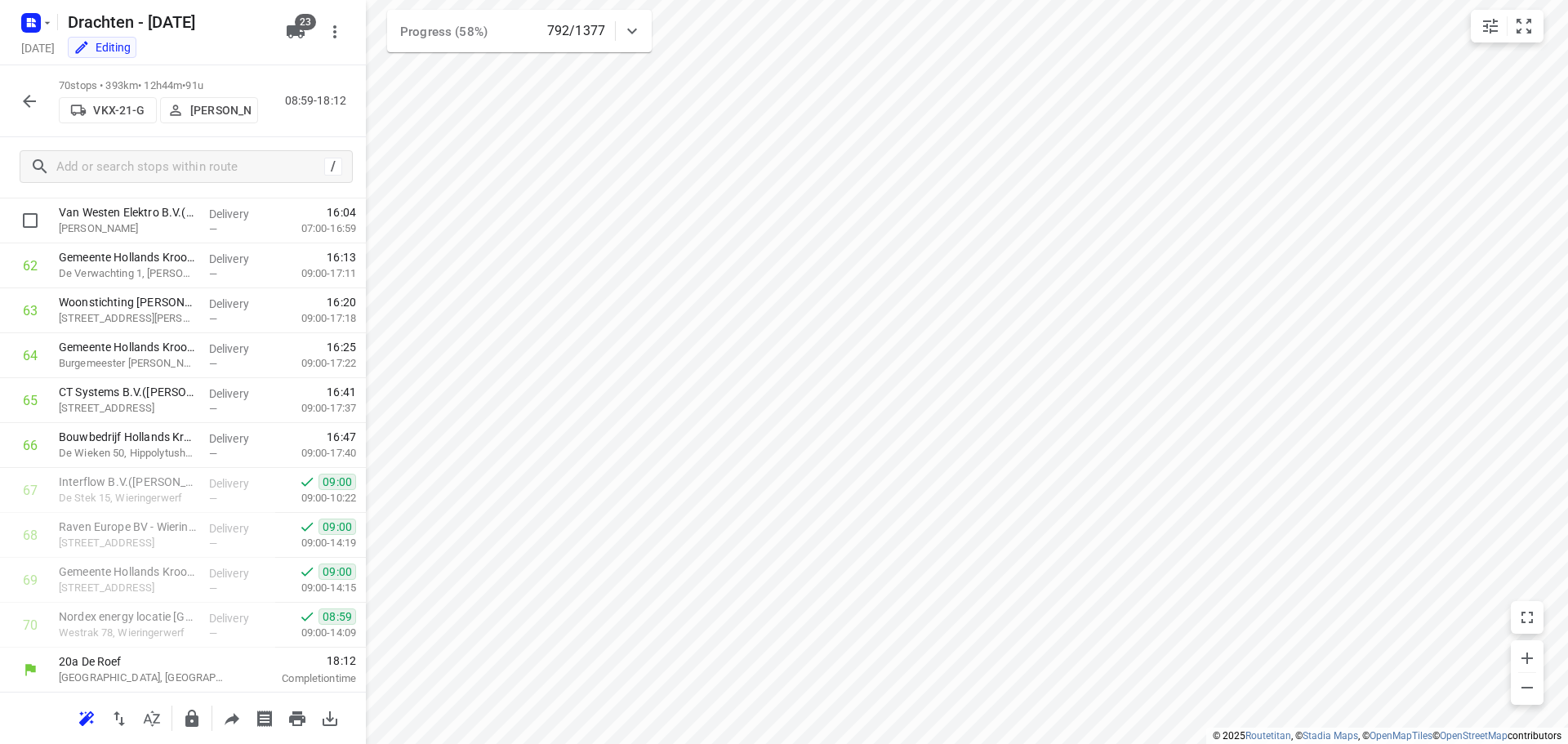
scroll to position [2774, 0]
click at [19, 102] on button "button" at bounding box center [28, 100] width 32 height 32
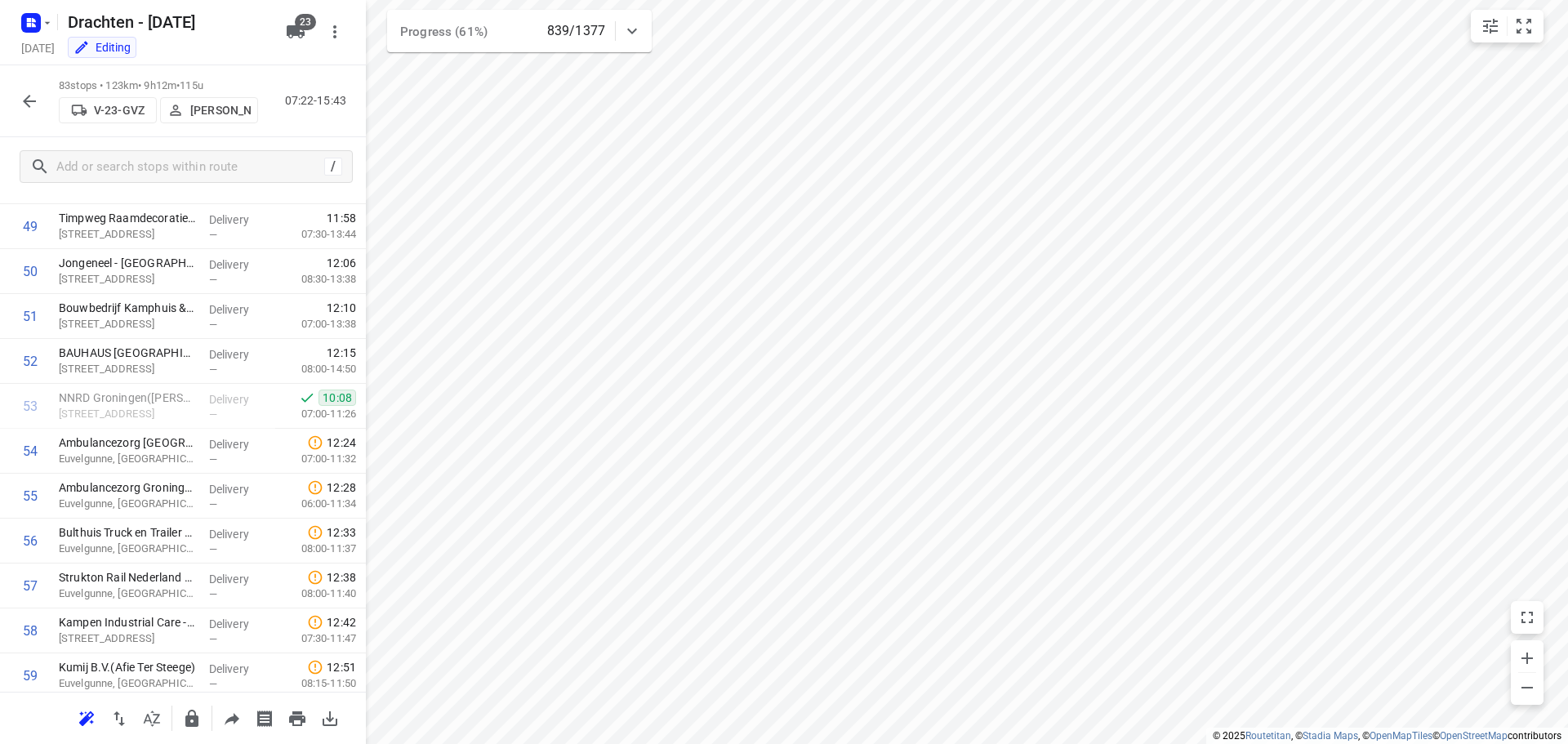
scroll to position [2204, 0]
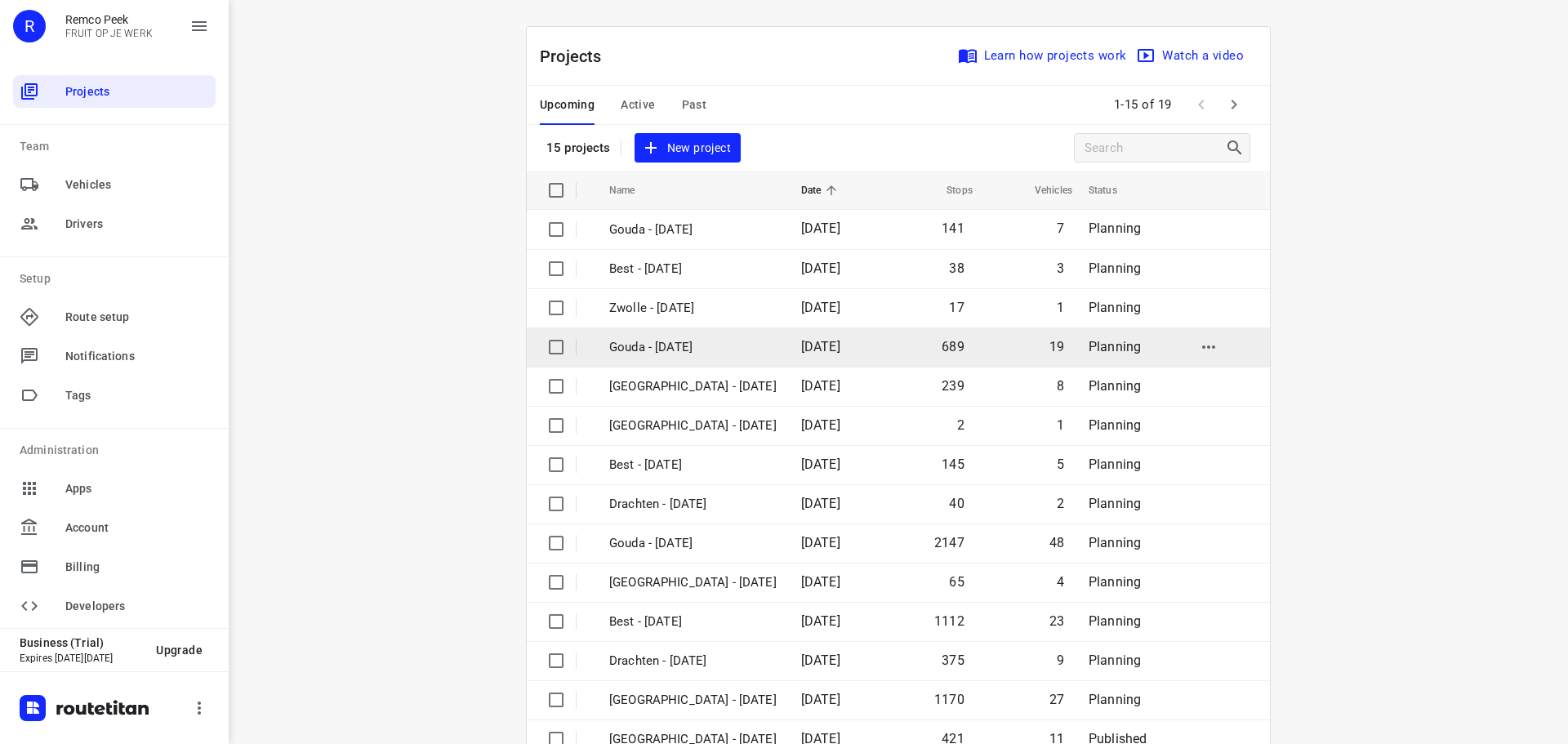
scroll to position [81, 0]
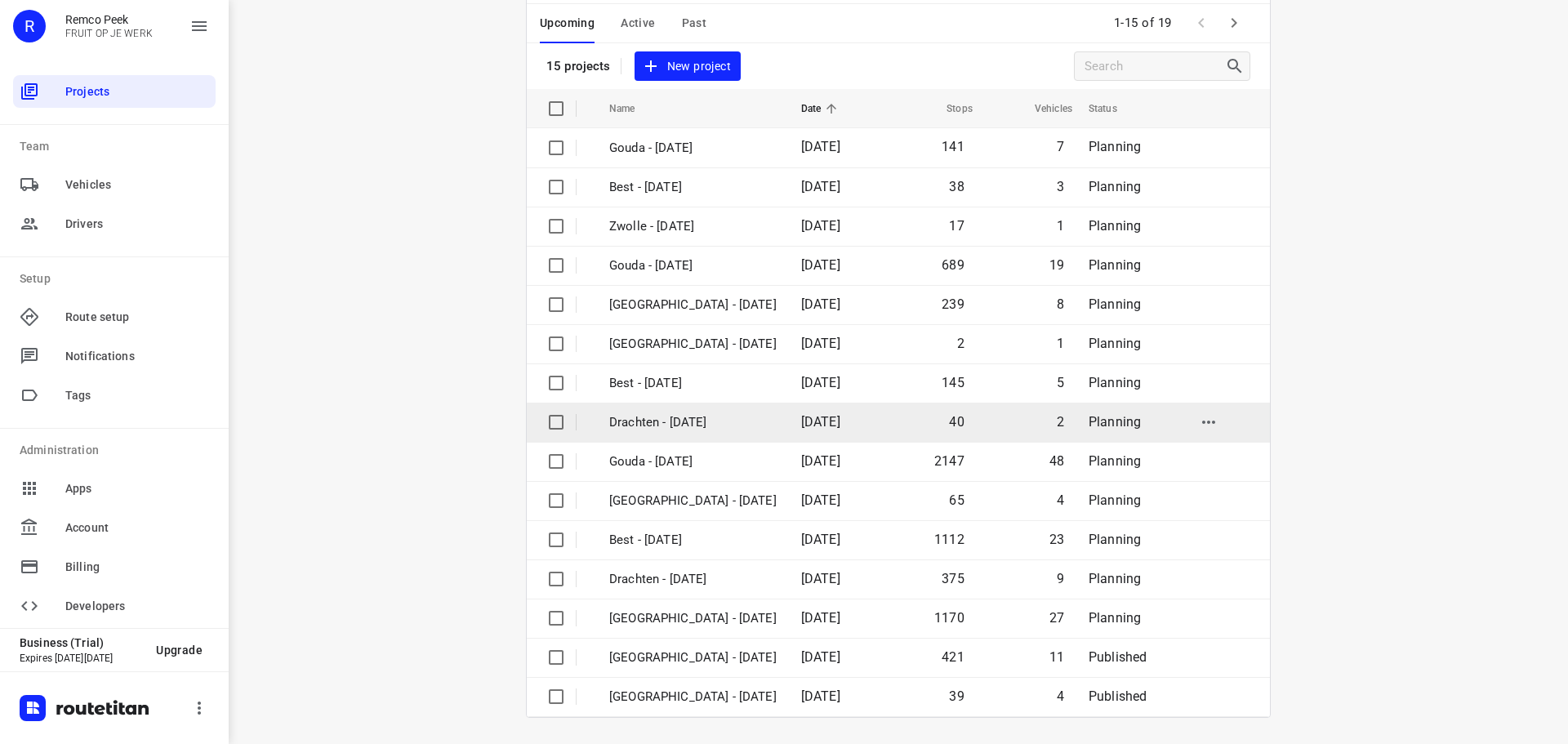
click at [700, 418] on p "Drachten - [DATE]" at bounding box center [692, 422] width 167 height 19
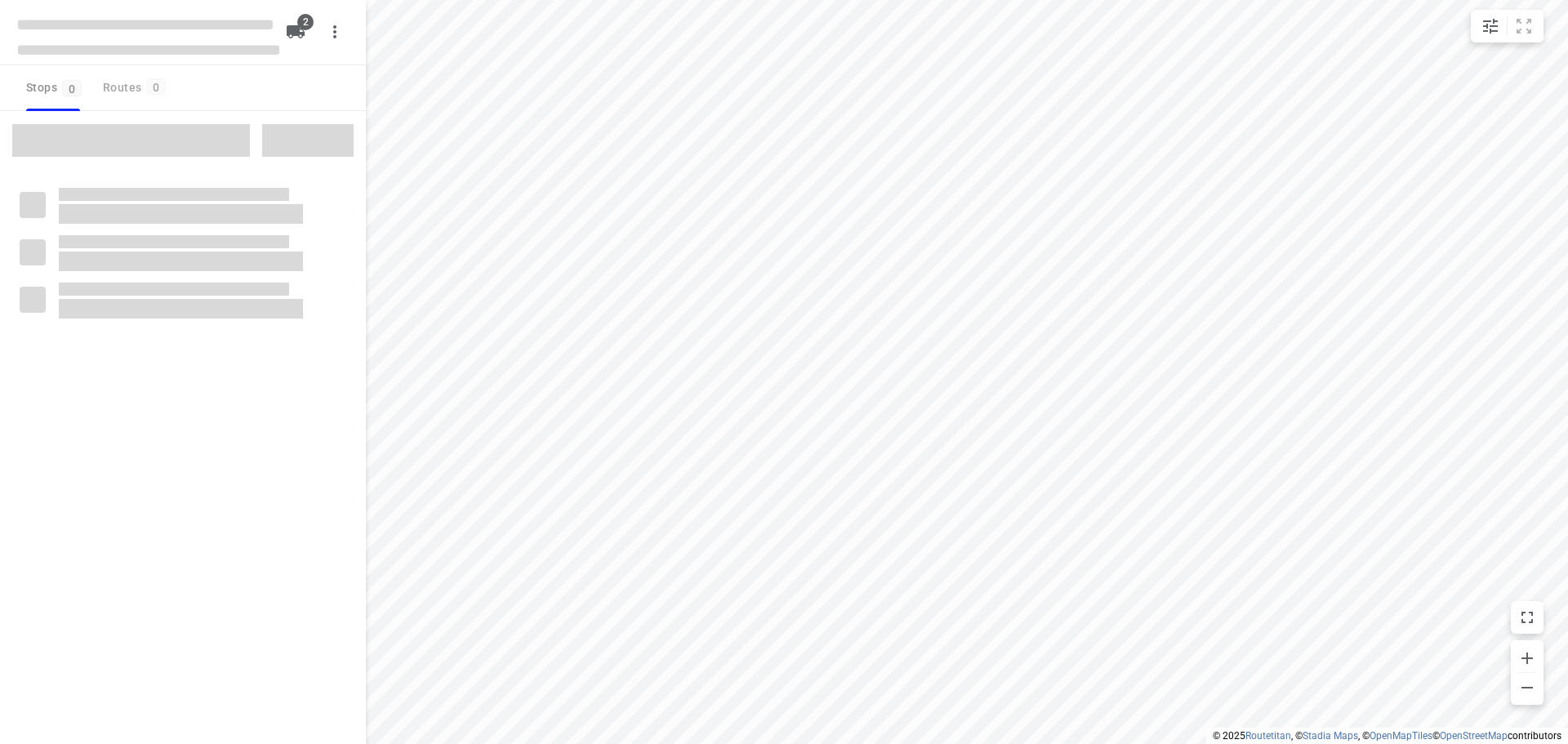
checkbox input "true"
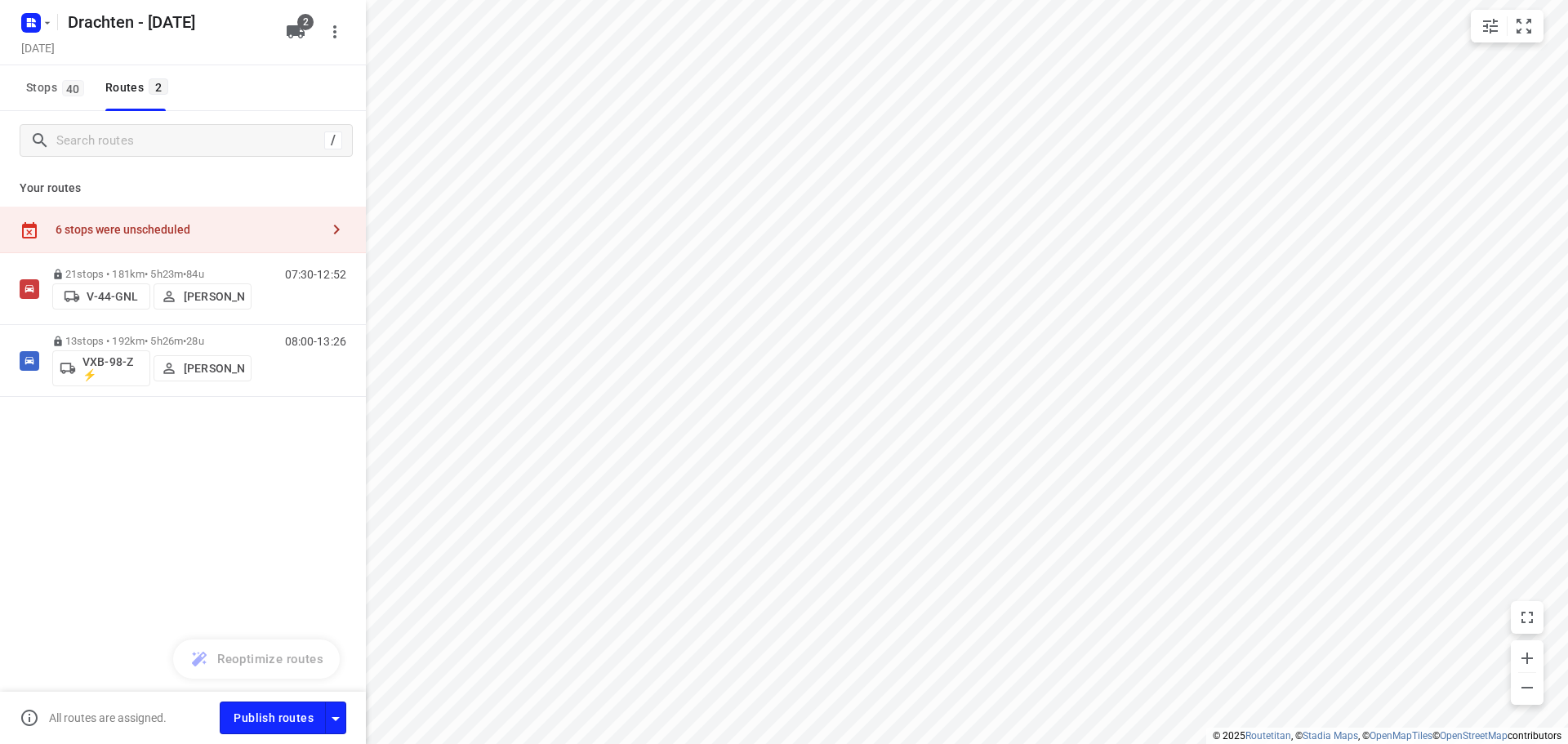
click at [225, 226] on div "6 stops were unscheduled" at bounding box center [188, 229] width 264 height 13
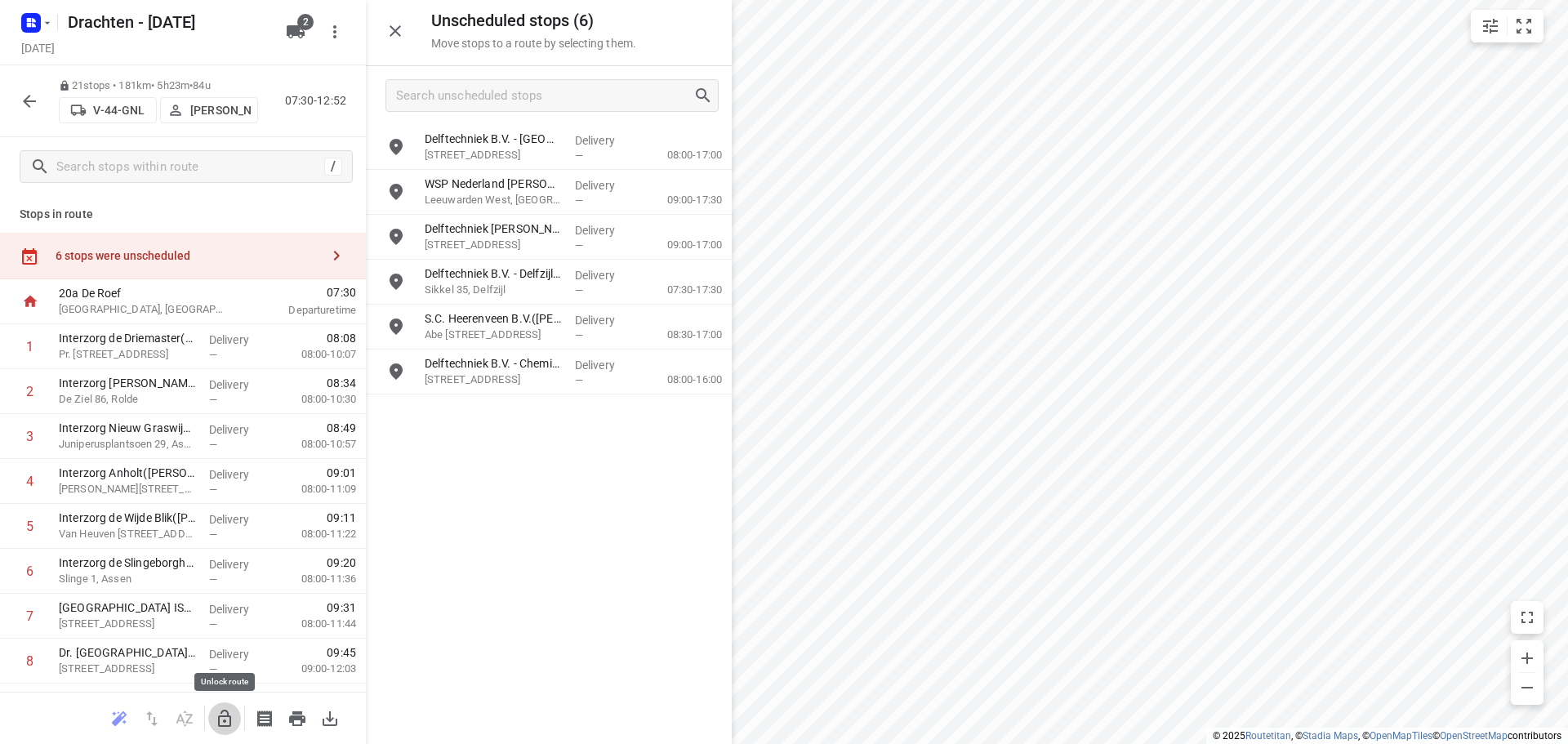
click at [226, 724] on icon "button" at bounding box center [224, 717] width 13 height 17
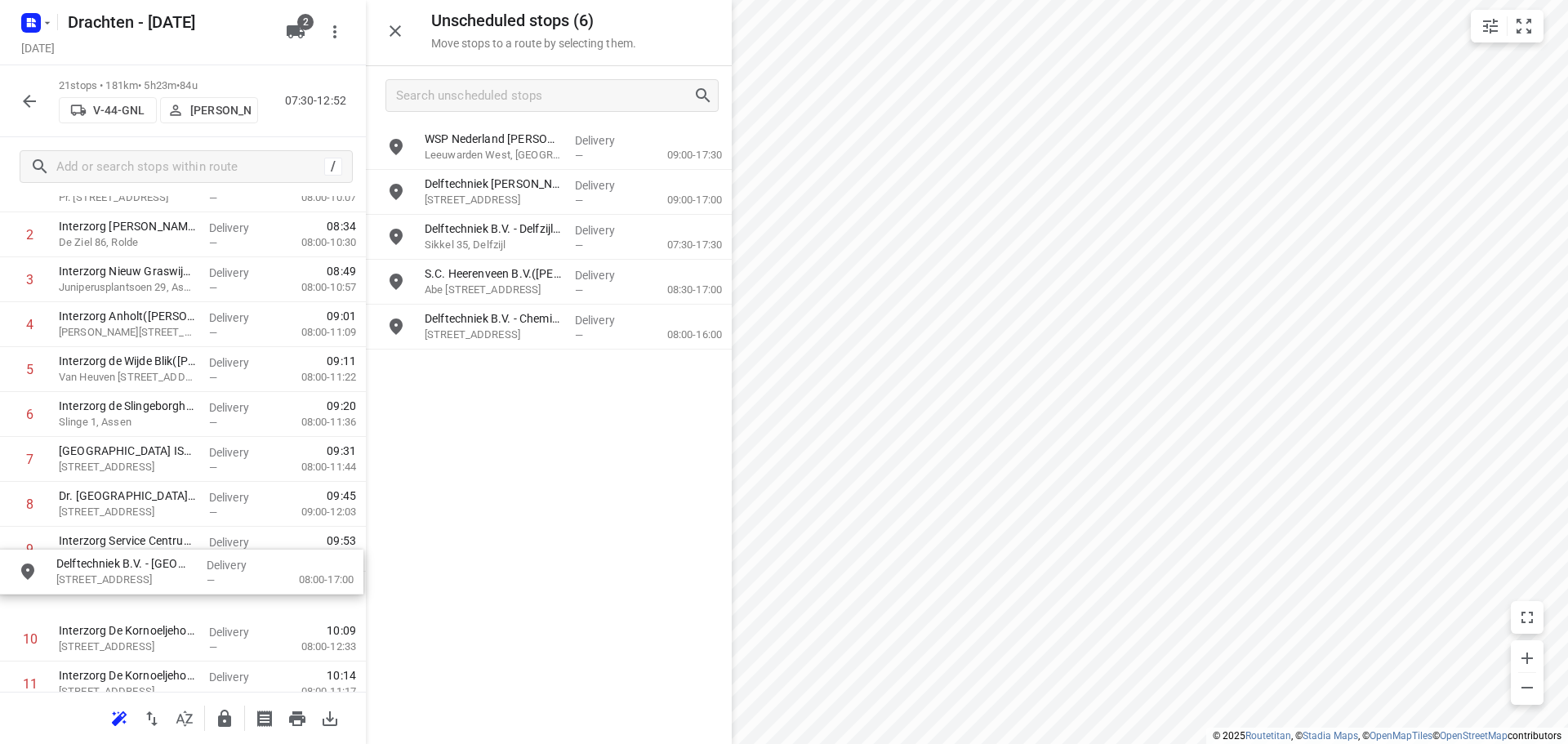
scroll to position [159, 0]
drag, startPoint x: 561, startPoint y: 153, endPoint x: 185, endPoint y: 553, distance: 549.0
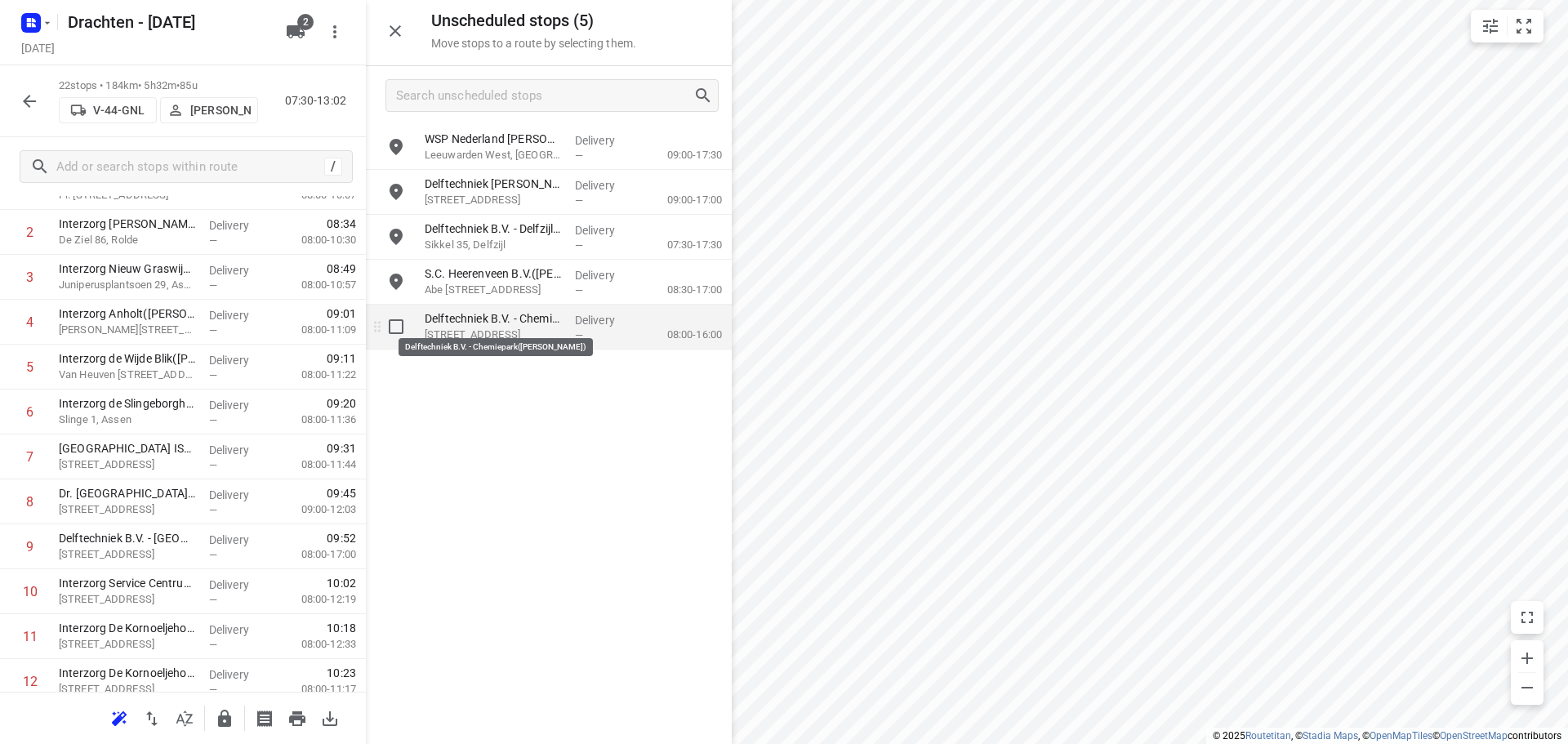
click at [543, 322] on p "Delftechniek B.V. - Chemiepark(Jurgen Dijkema)" at bounding box center [493, 318] width 137 height 17
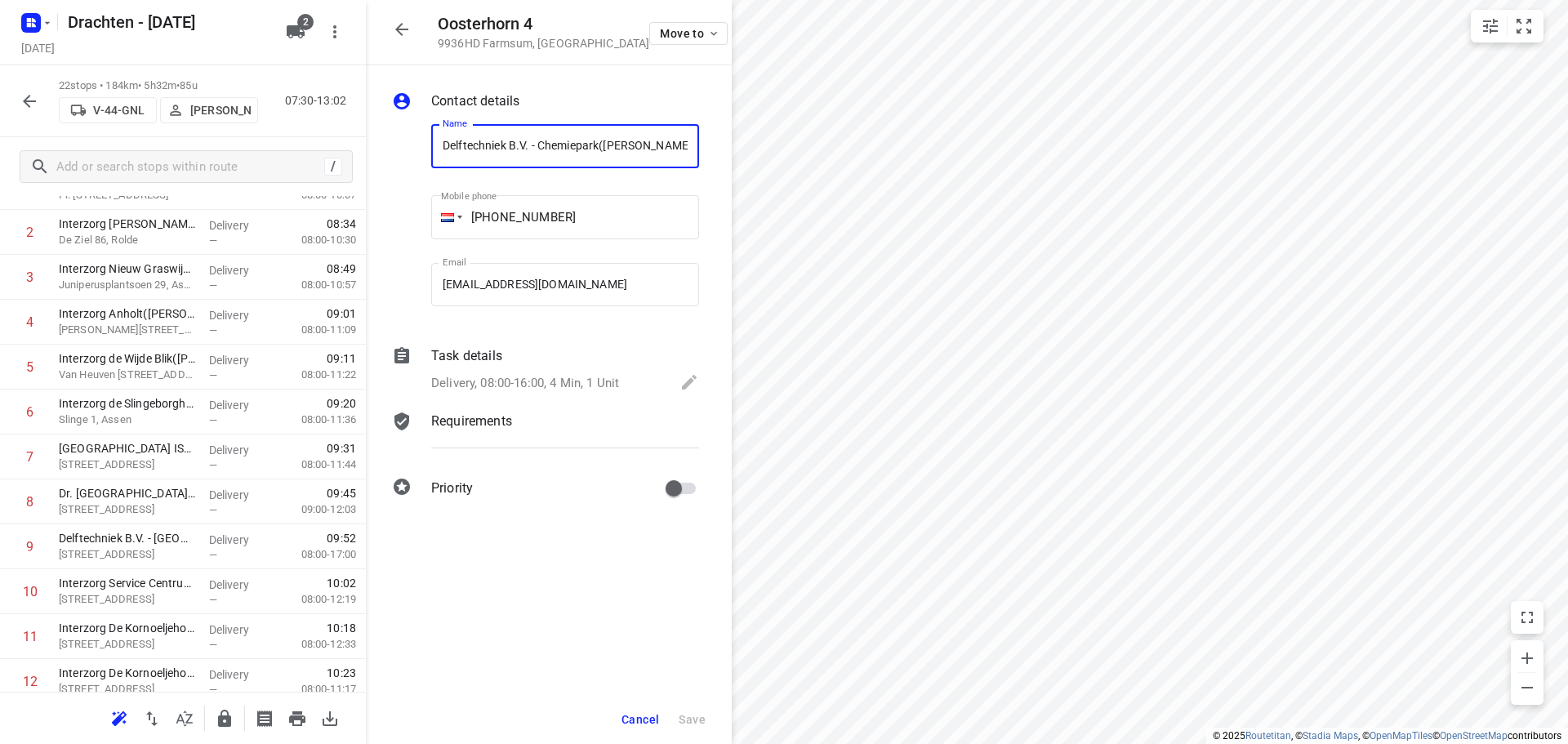
scroll to position [0, 2]
click at [529, 376] on p "Delivery, 08:00-16:00, 4 Min, 1 Unit" at bounding box center [524, 383] width 188 height 19
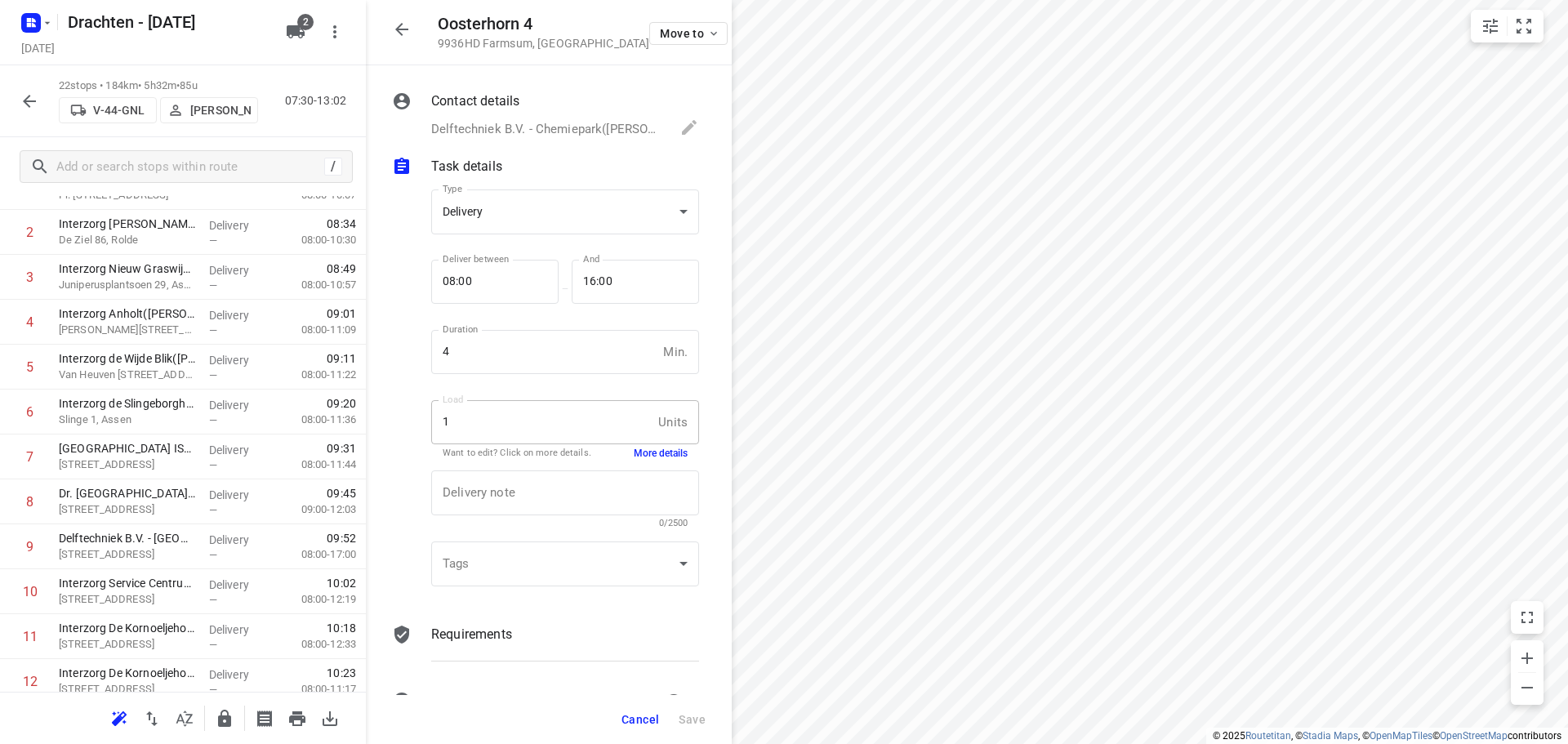
click at [647, 461] on div "Delivery note x Delivery note 0/2500" at bounding box center [565, 499] width 281 height 78
click at [652, 450] on button "More details" at bounding box center [660, 453] width 54 height 14
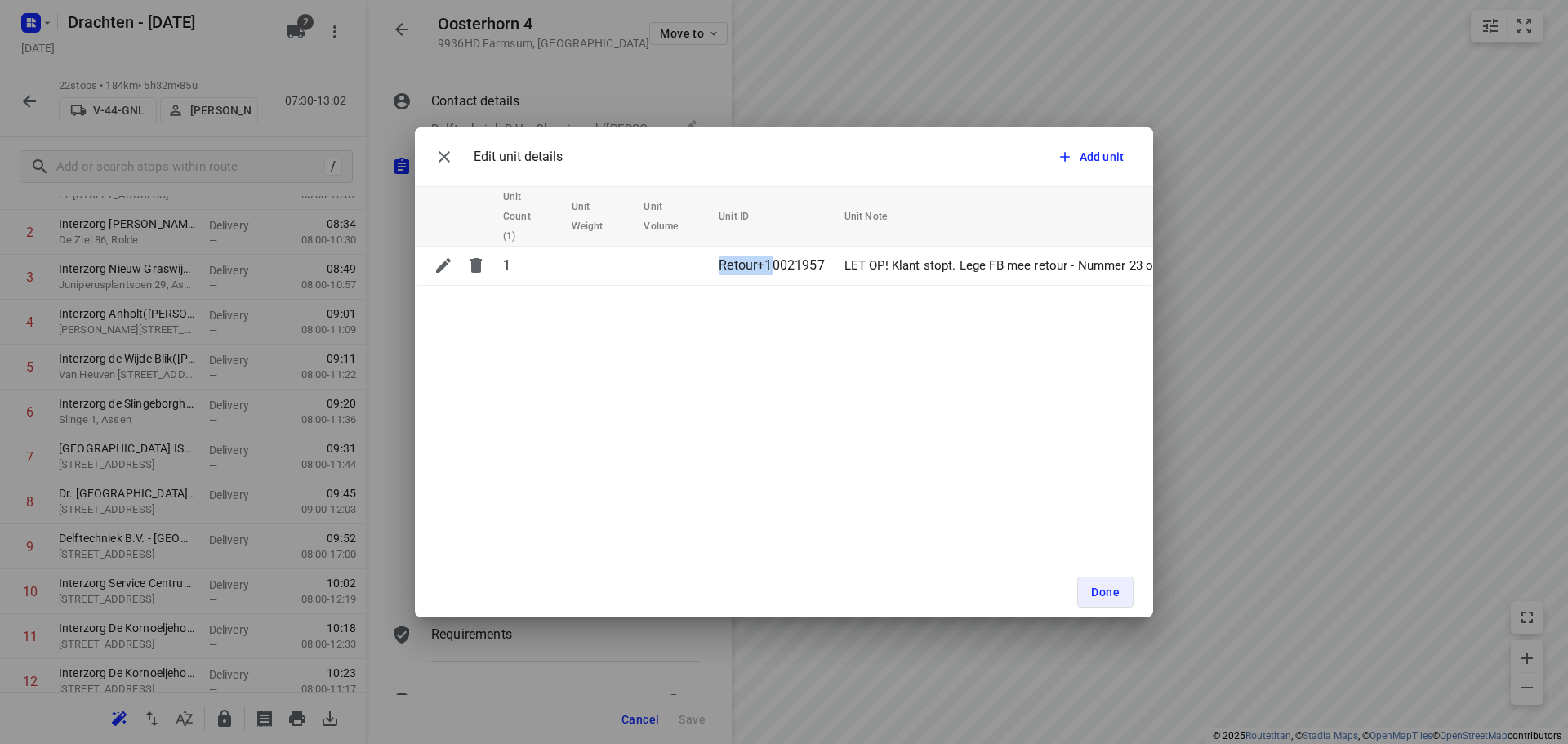
drag, startPoint x: 714, startPoint y: 284, endPoint x: 733, endPoint y: 289, distance: 19.6
click at [769, 286] on div "Unit Count (1) Unit Weight Unit Volume Unit ID Unit Note 1 Retour+10021957 LET …" at bounding box center [784, 236] width 738 height 99
click at [444, 167] on button "button" at bounding box center [444, 156] width 32 height 32
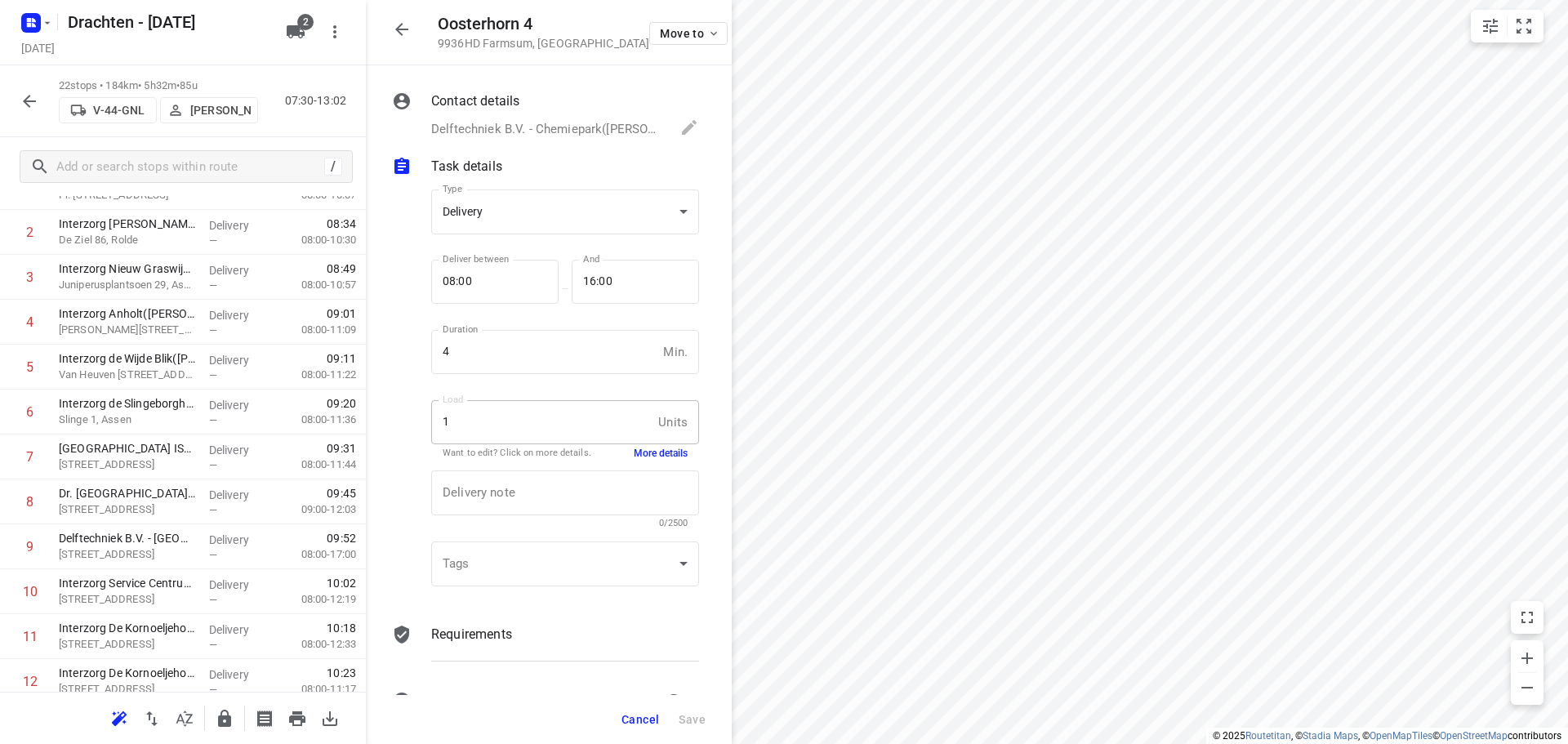
click at [405, 33] on icon "button" at bounding box center [402, 29] width 20 height 20
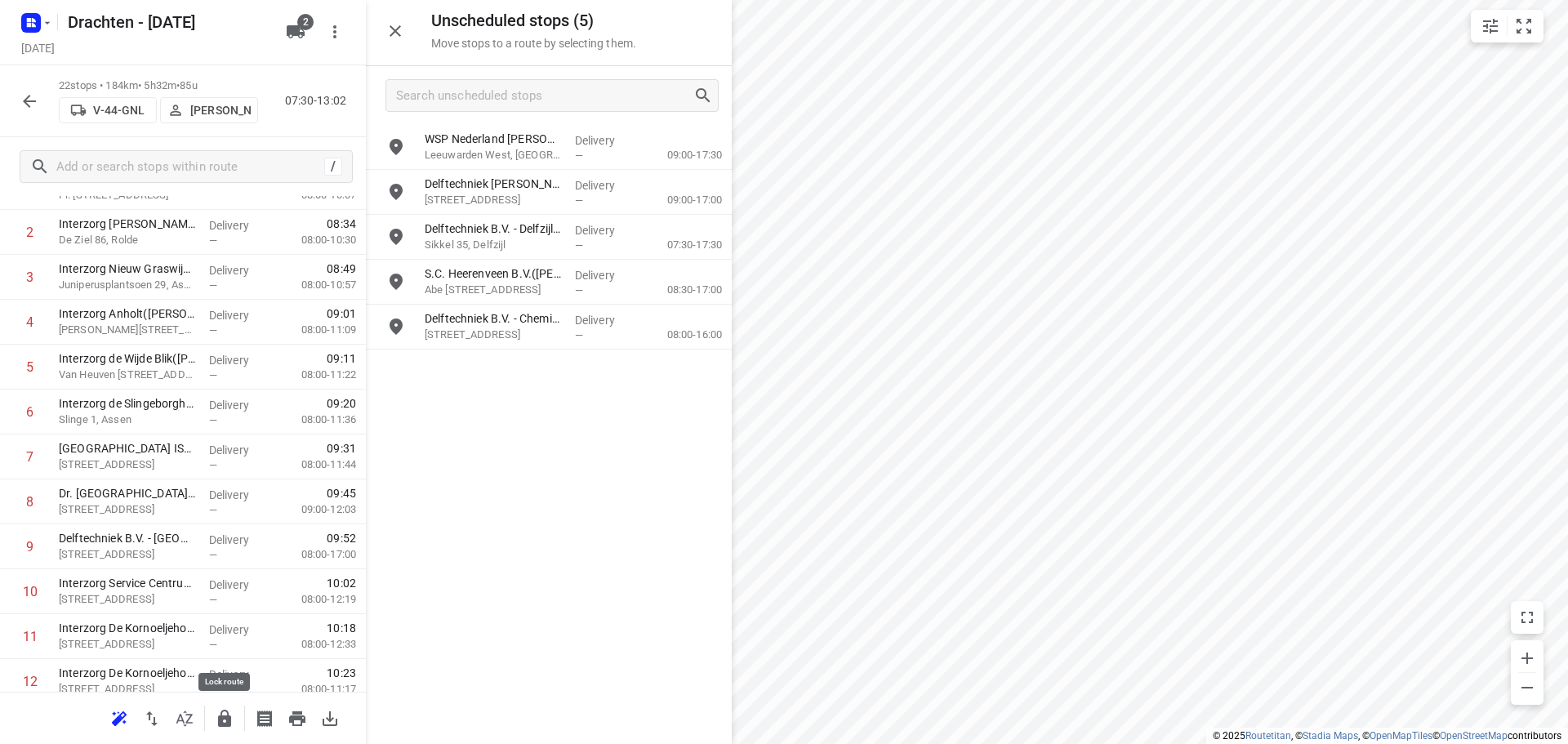
click at [228, 718] on icon "button" at bounding box center [224, 717] width 13 height 17
click at [227, 706] on button "button" at bounding box center [224, 717] width 32 height 32
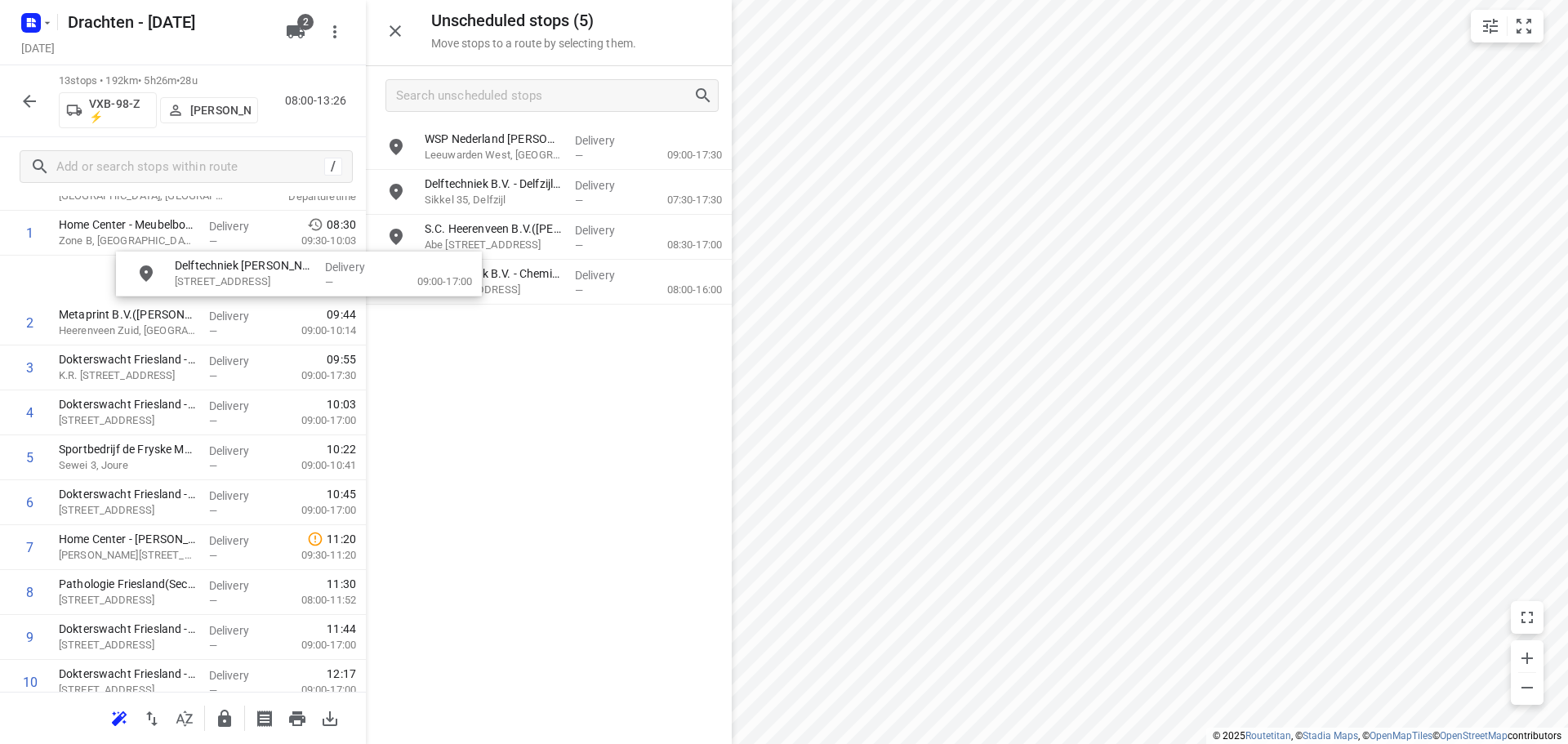
scroll to position [112, 0]
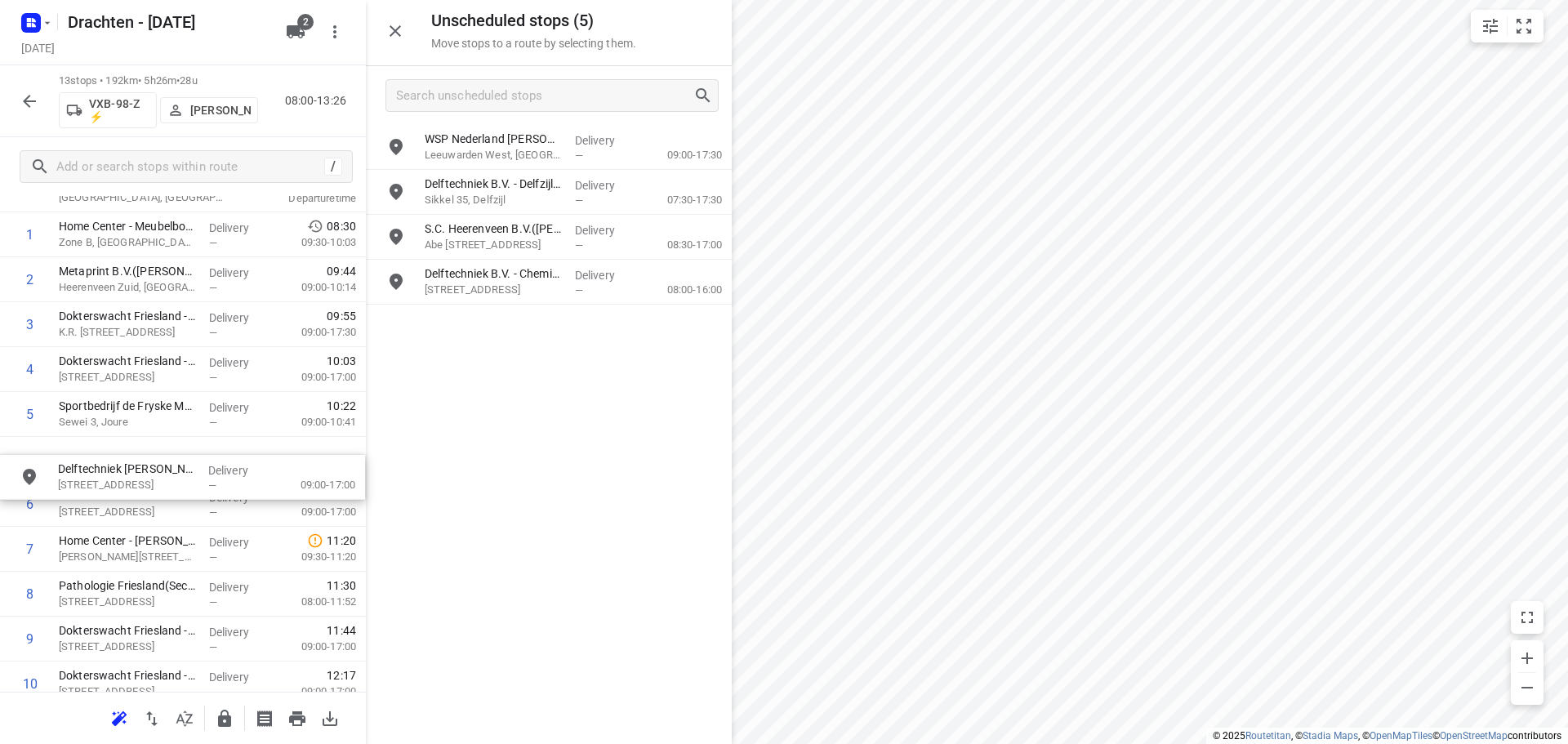
drag, startPoint x: 655, startPoint y: 200, endPoint x: 283, endPoint y: 484, distance: 468.0
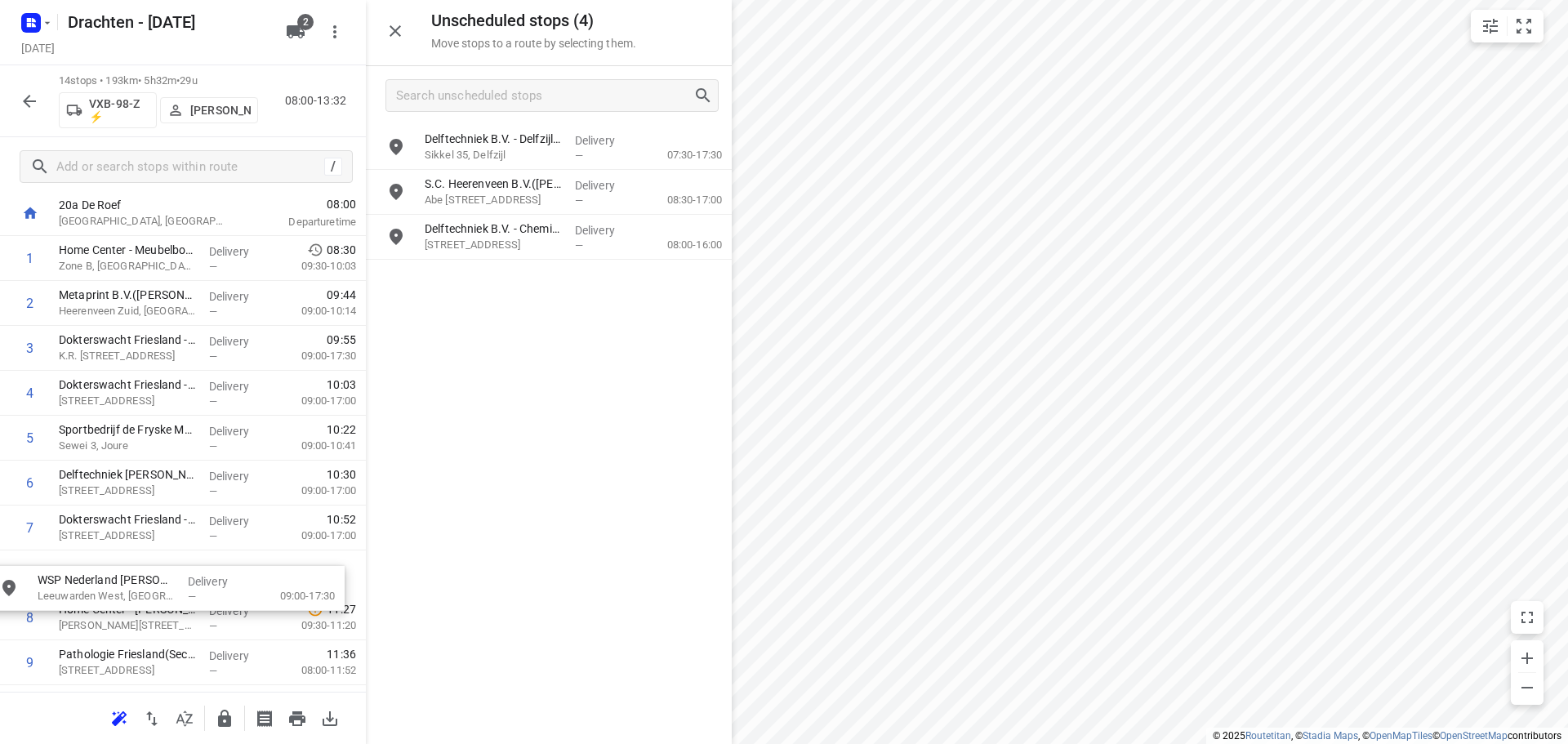
drag, startPoint x: 591, startPoint y: 160, endPoint x: 187, endPoint y: 607, distance: 602.5
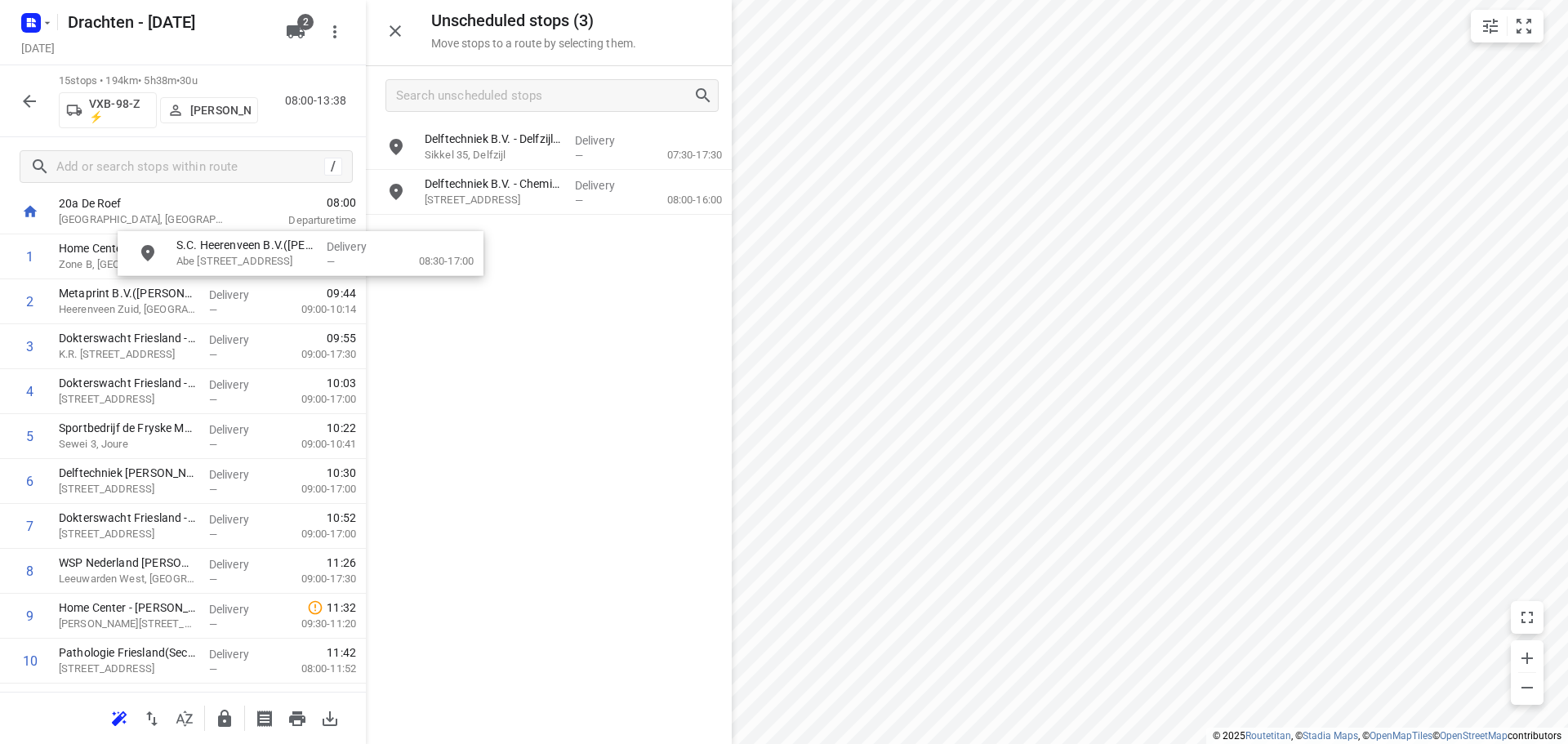
scroll to position [0, 0]
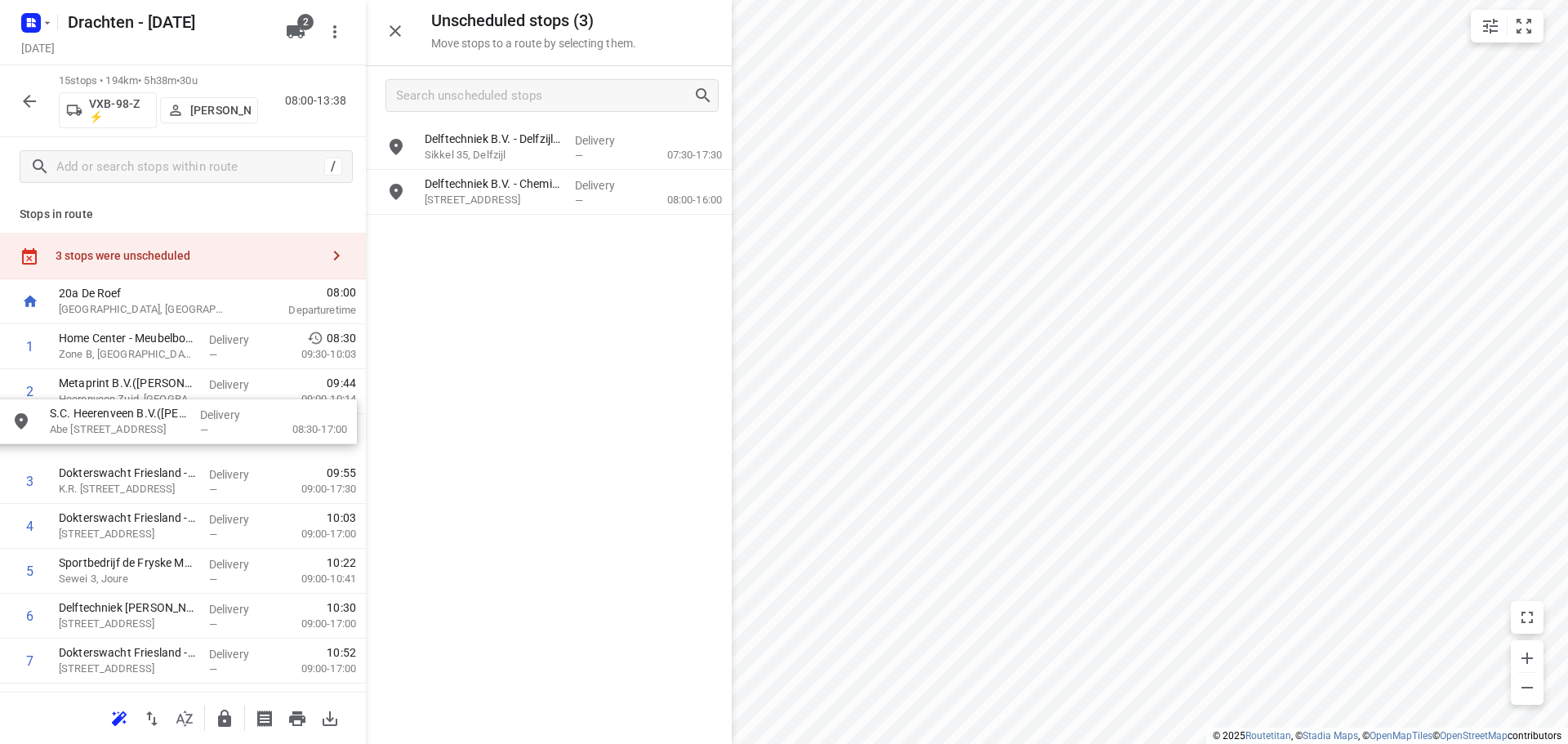
drag, startPoint x: 530, startPoint y: 200, endPoint x: 136, endPoint y: 439, distance: 460.8
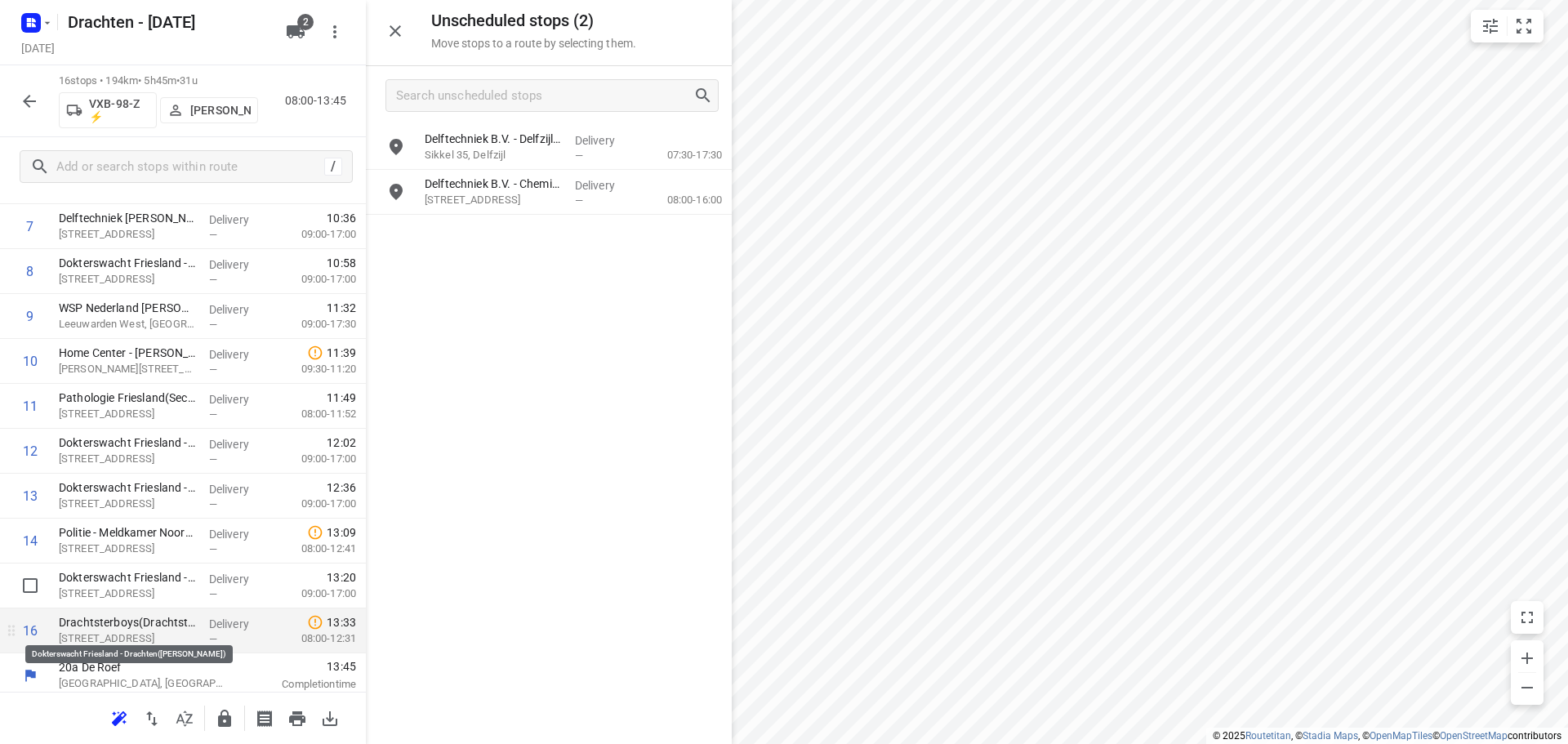
scroll to position [396, 0]
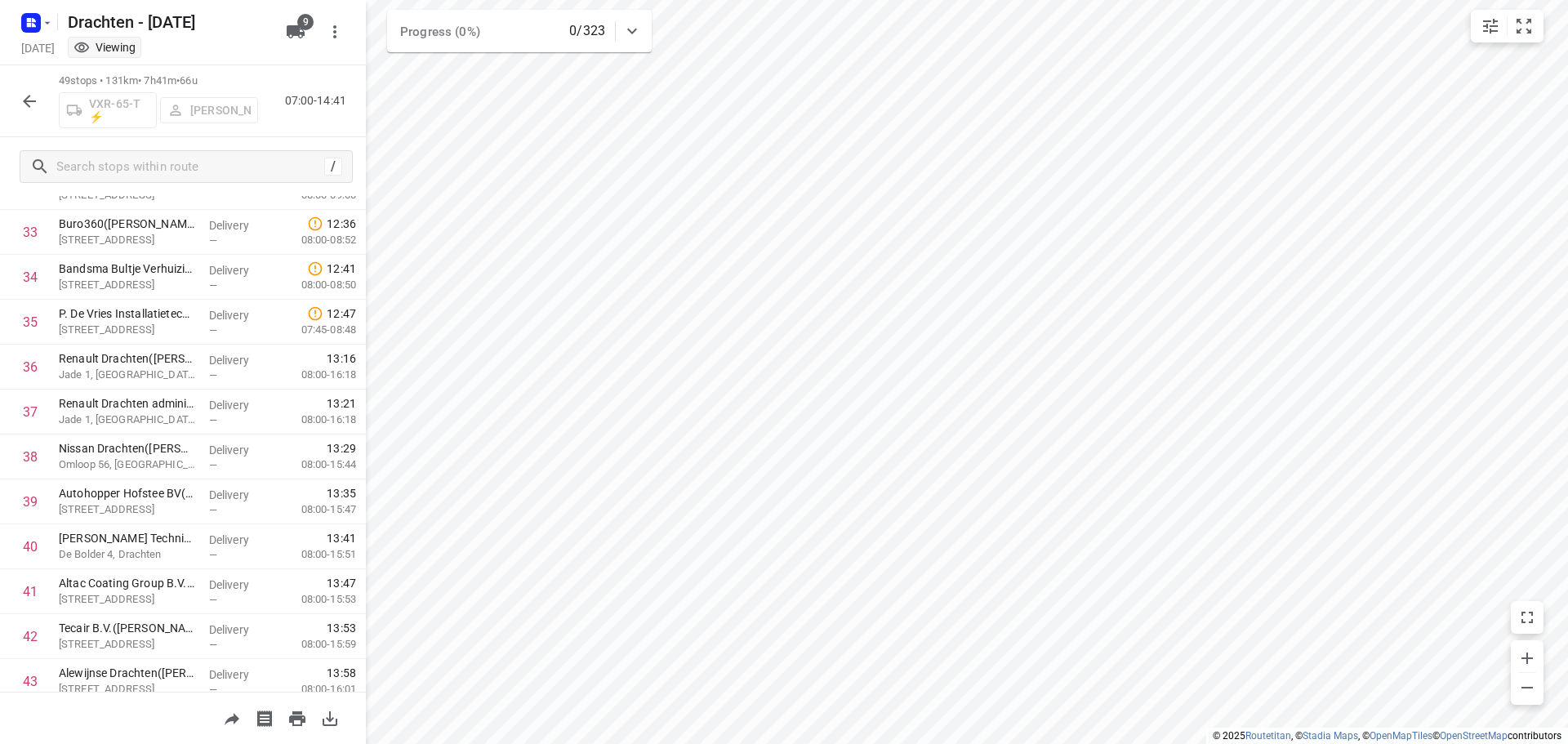
scroll to position [798, 0]
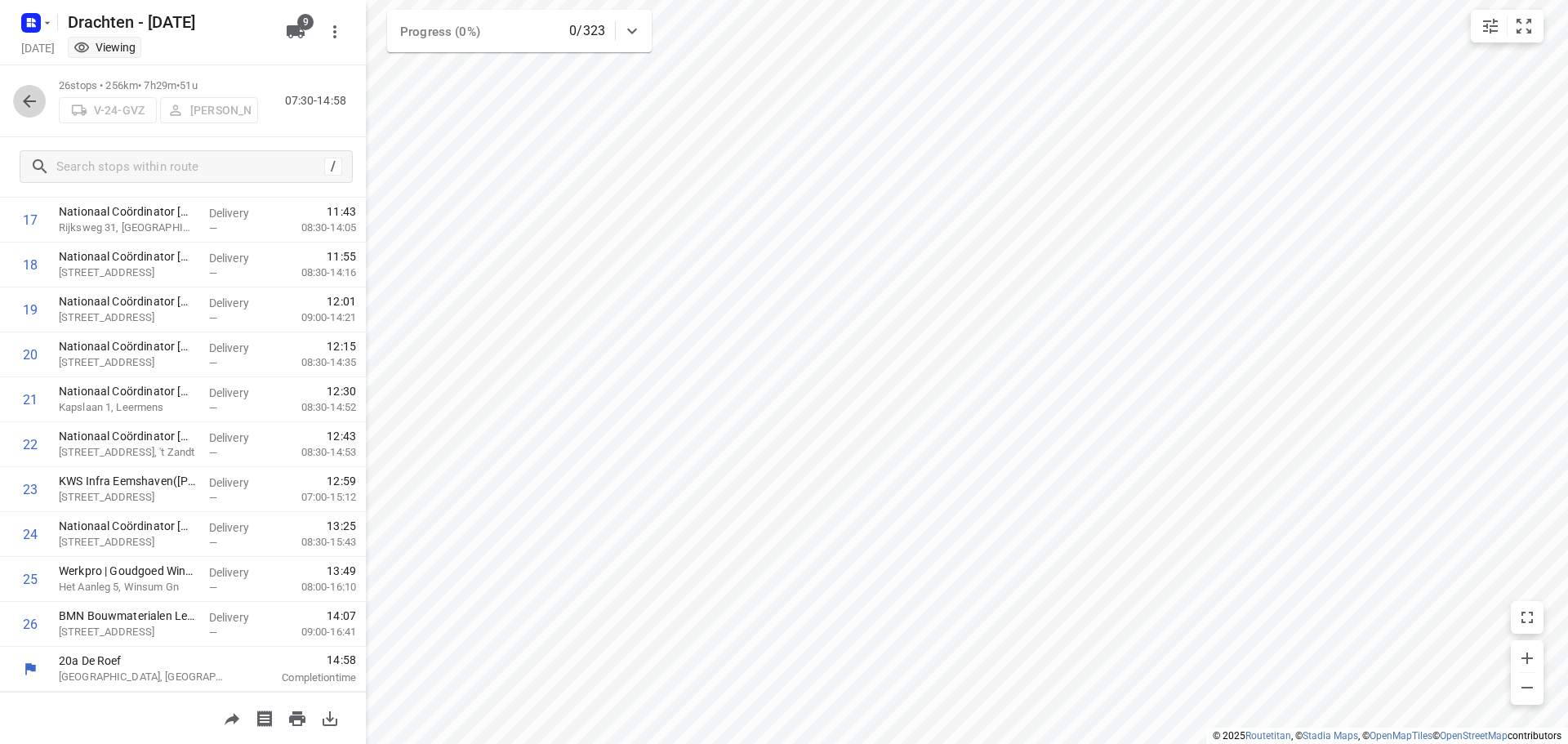
click at [22, 110] on icon "button" at bounding box center [29, 101] width 20 height 20
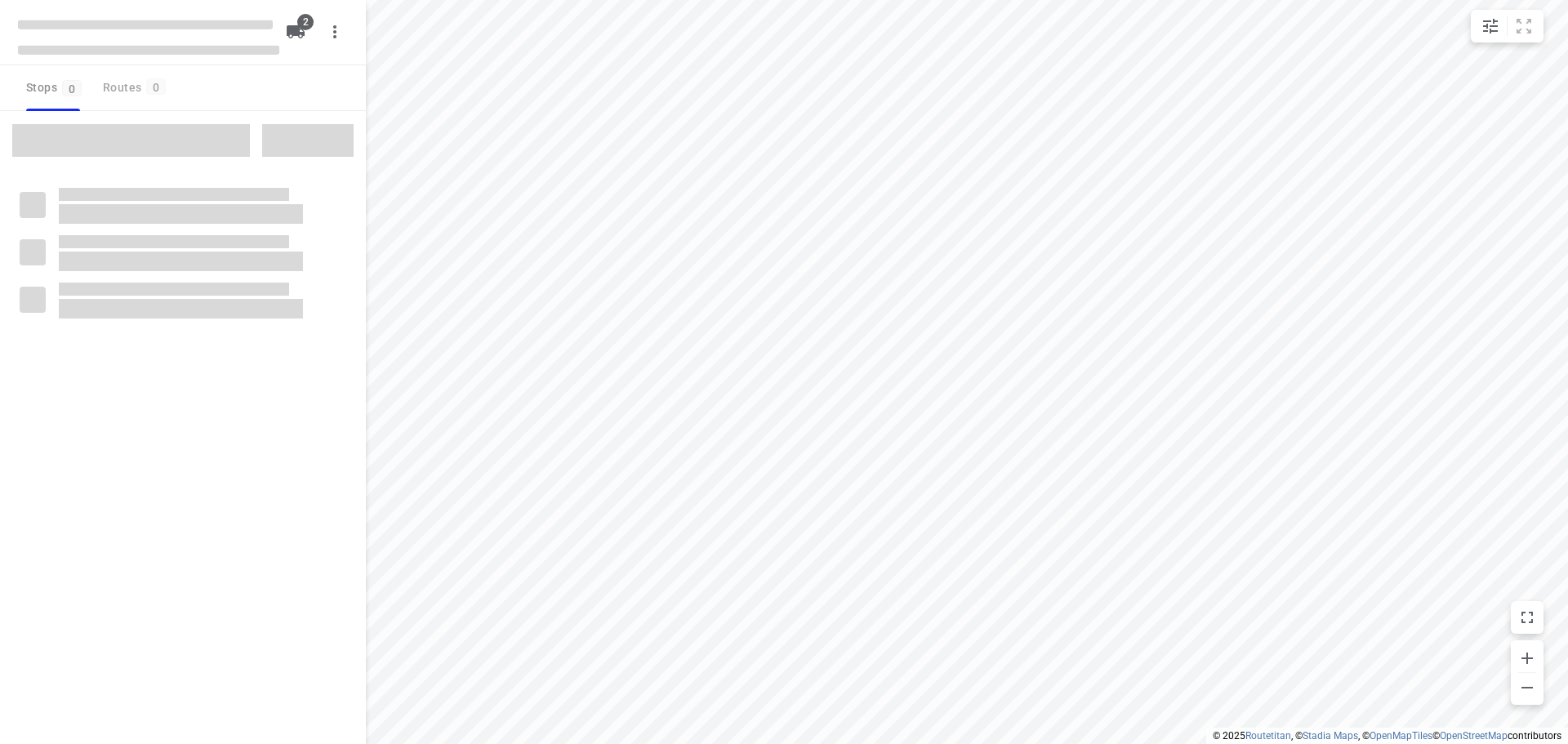
checkbox input "true"
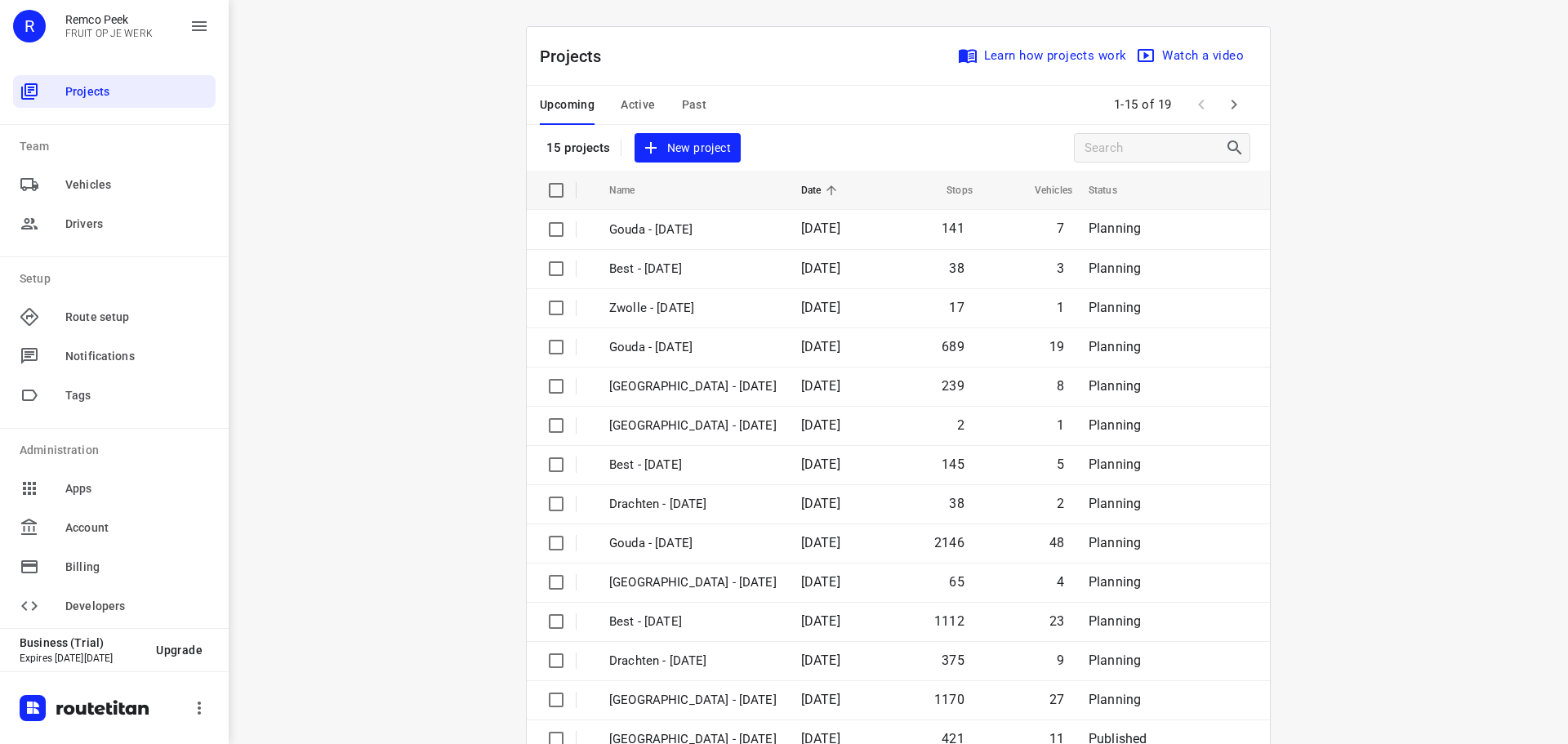
click at [633, 111] on span "Active" at bounding box center [637, 104] width 34 height 21
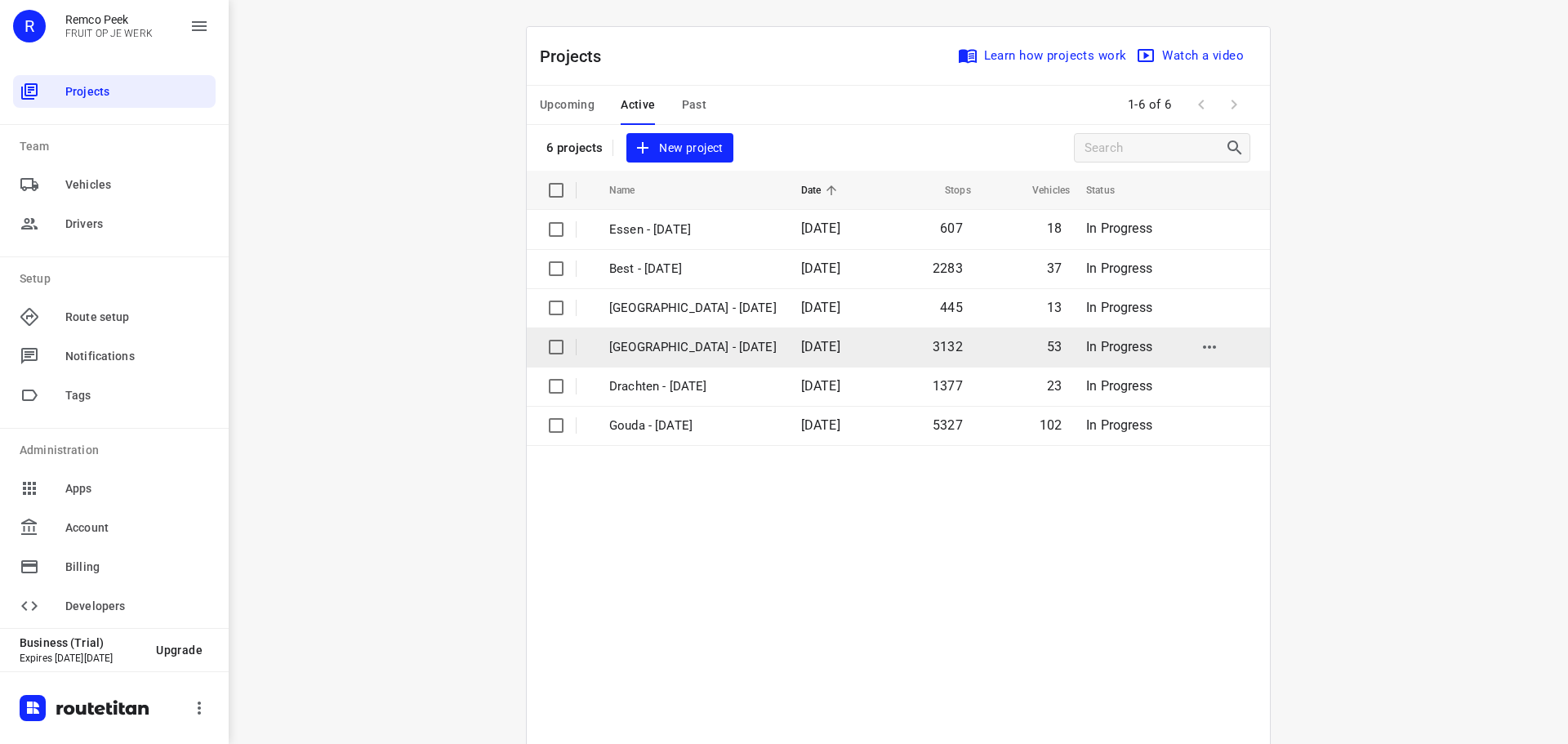
click at [626, 345] on p "[GEOGRAPHIC_DATA] - [DATE]" at bounding box center [692, 346] width 167 height 19
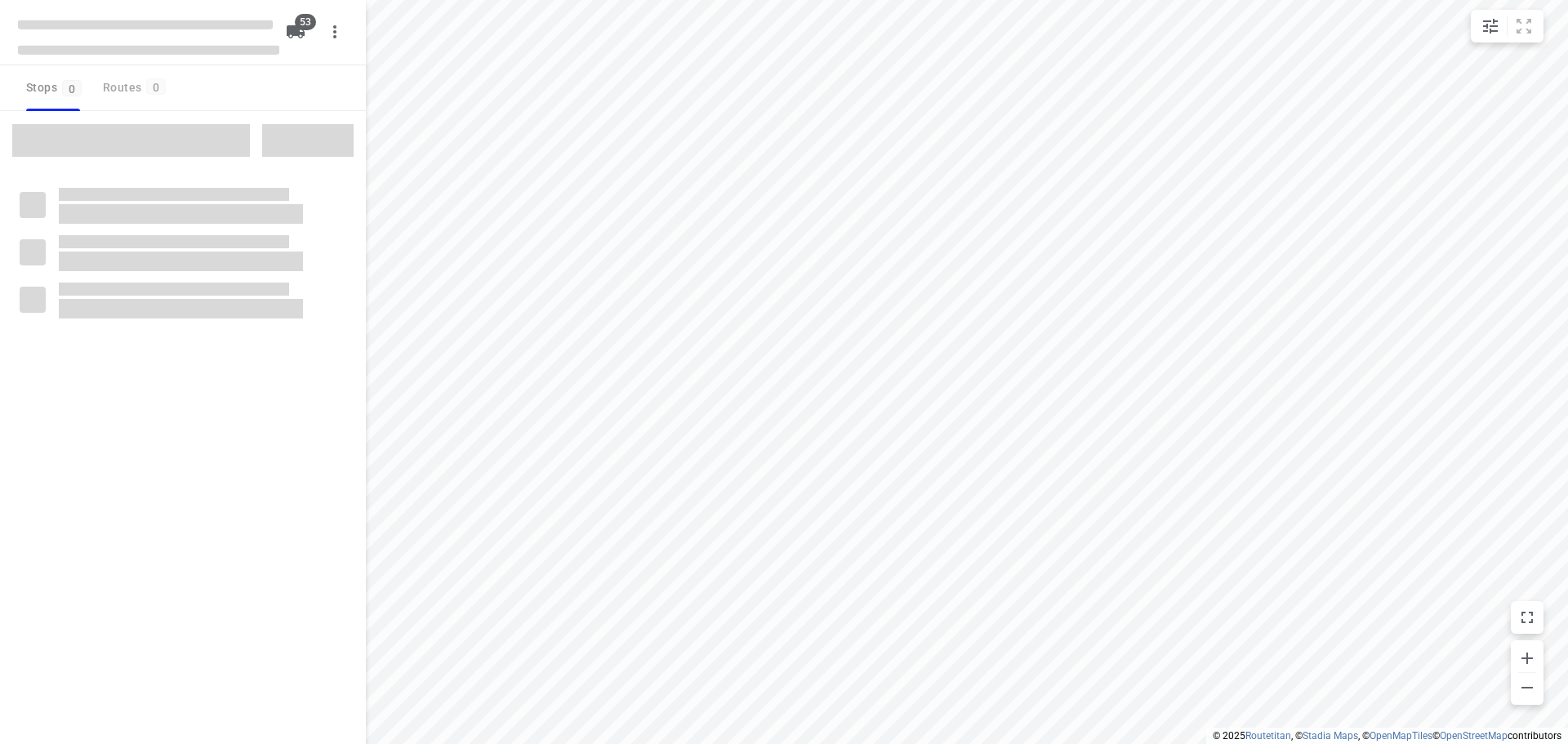
checkbox input "true"
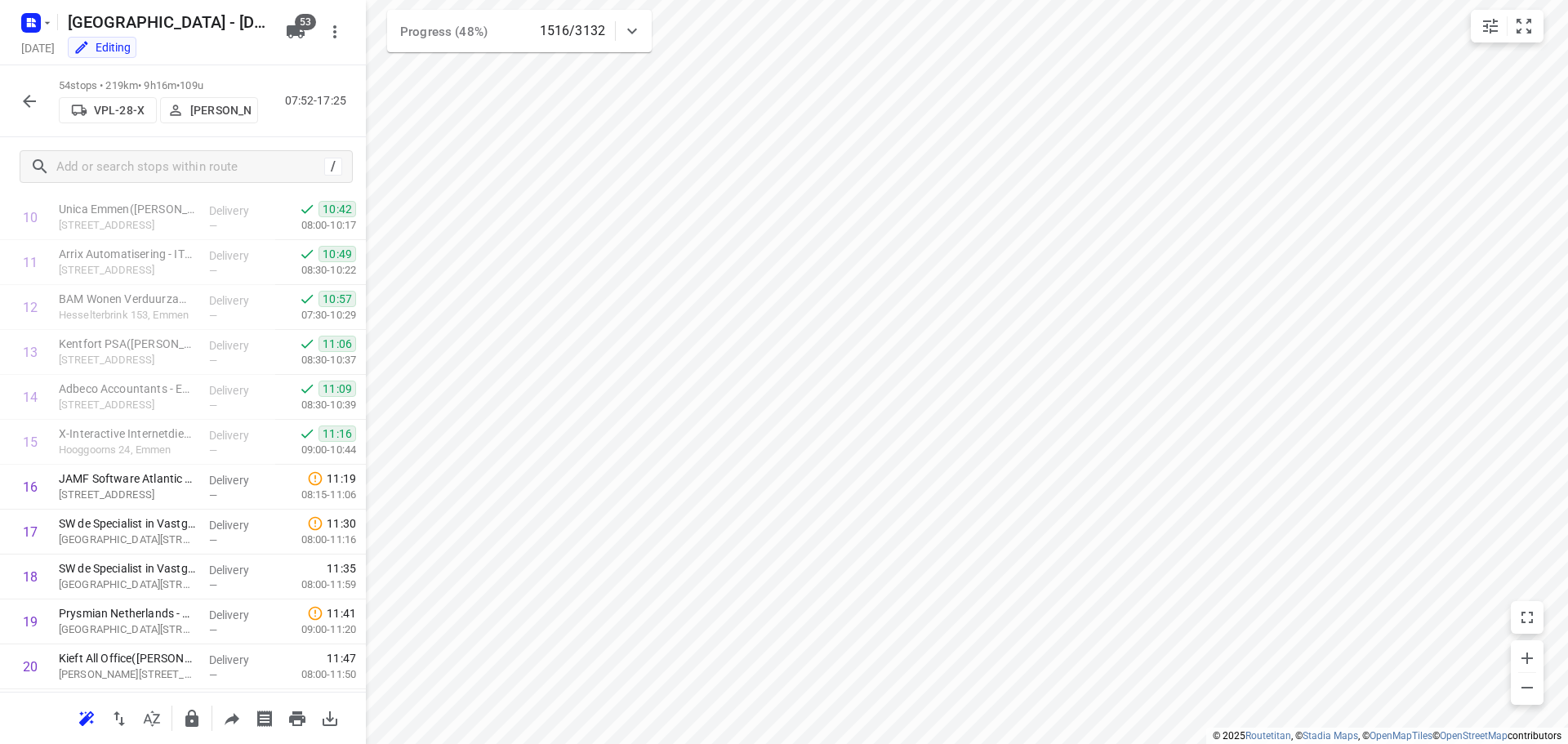
scroll to position [490, 0]
click at [156, 497] on p "[STREET_ADDRESS]" at bounding box center [128, 491] width 137 height 17
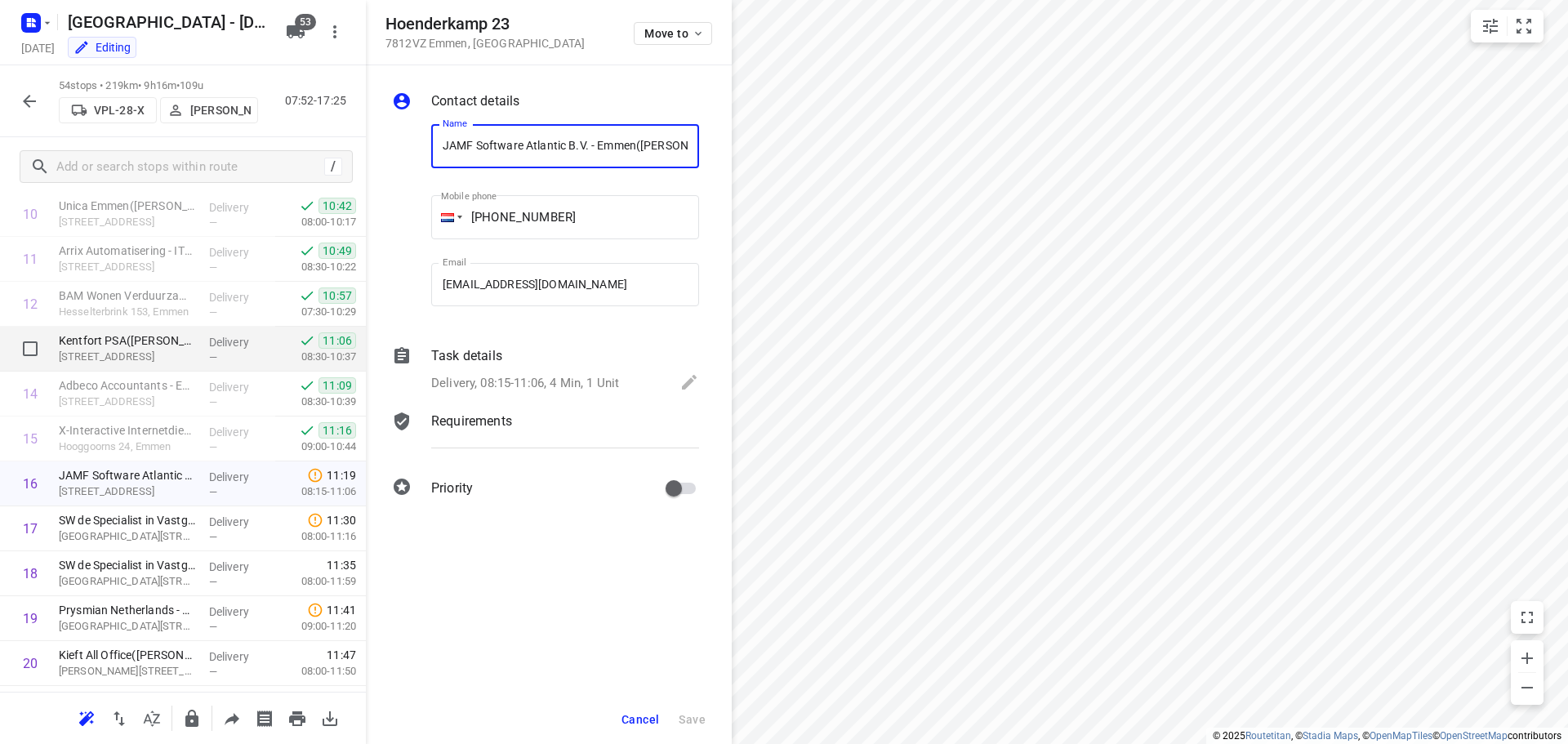
scroll to position [0, 30]
click at [492, 369] on div "Task details Delivery, 08:15-11:06, 4 Min, 1 Unit" at bounding box center [565, 370] width 274 height 56
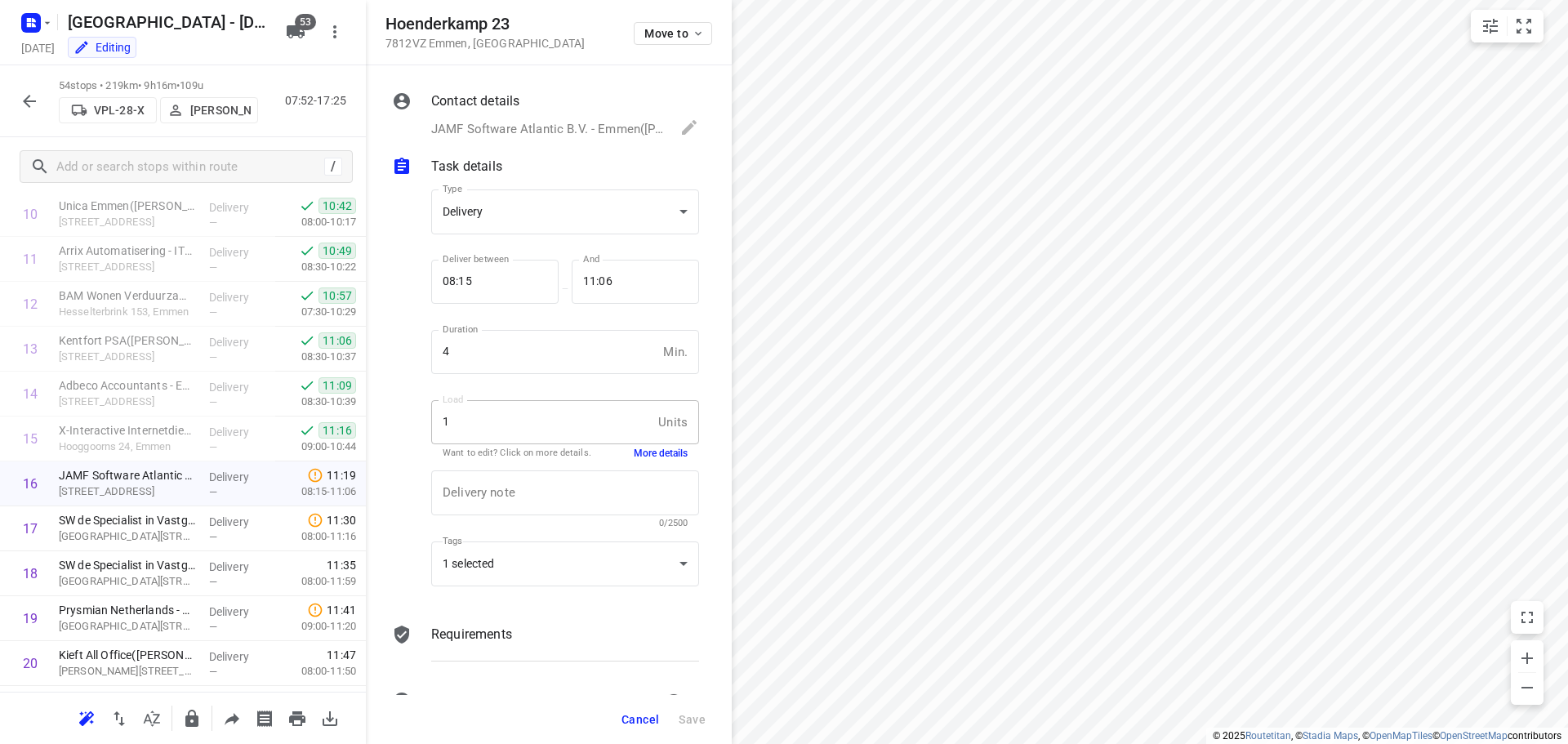
scroll to position [0, 0]
click at [662, 453] on button "More details" at bounding box center [660, 453] width 54 height 14
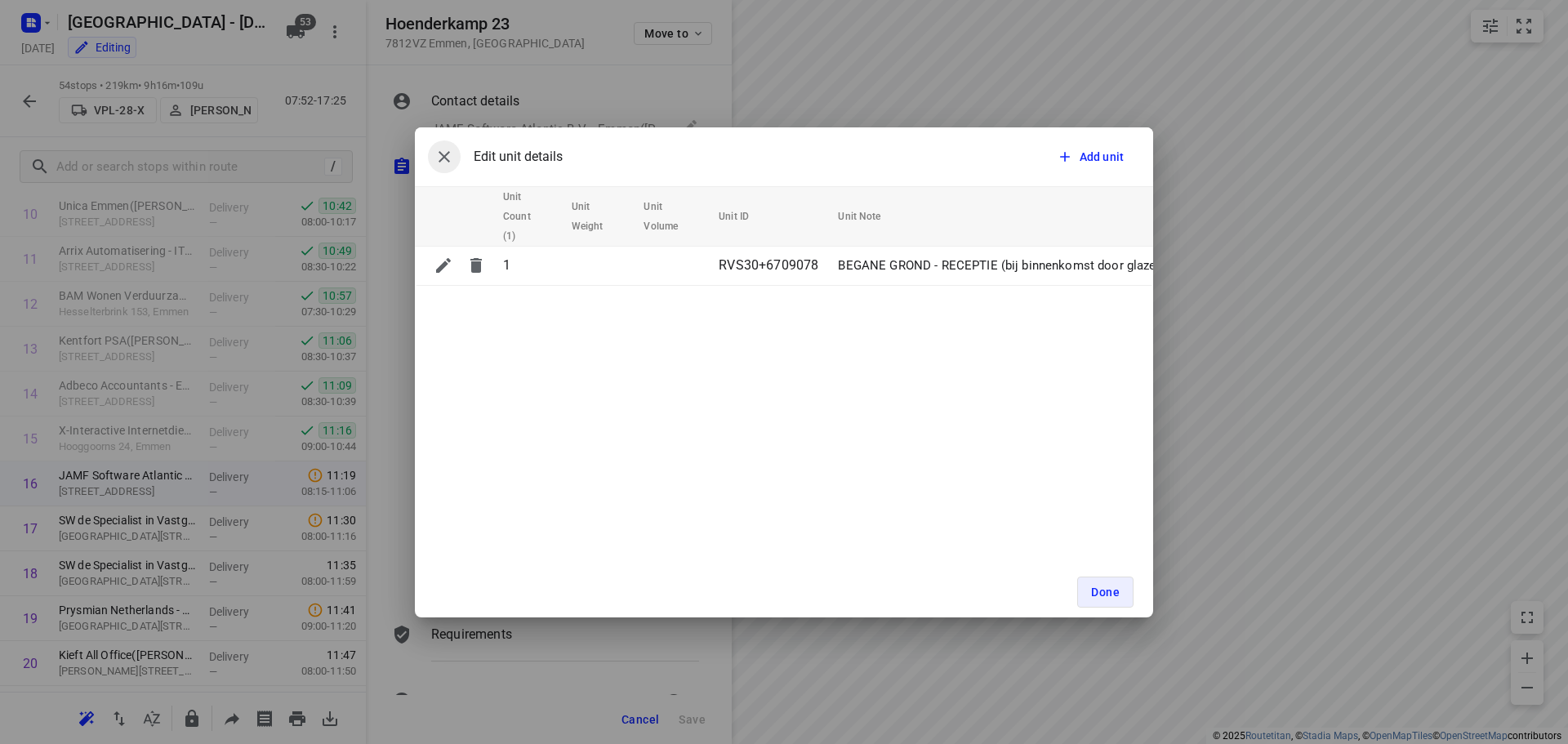
click at [453, 162] on icon "button" at bounding box center [444, 157] width 20 height 20
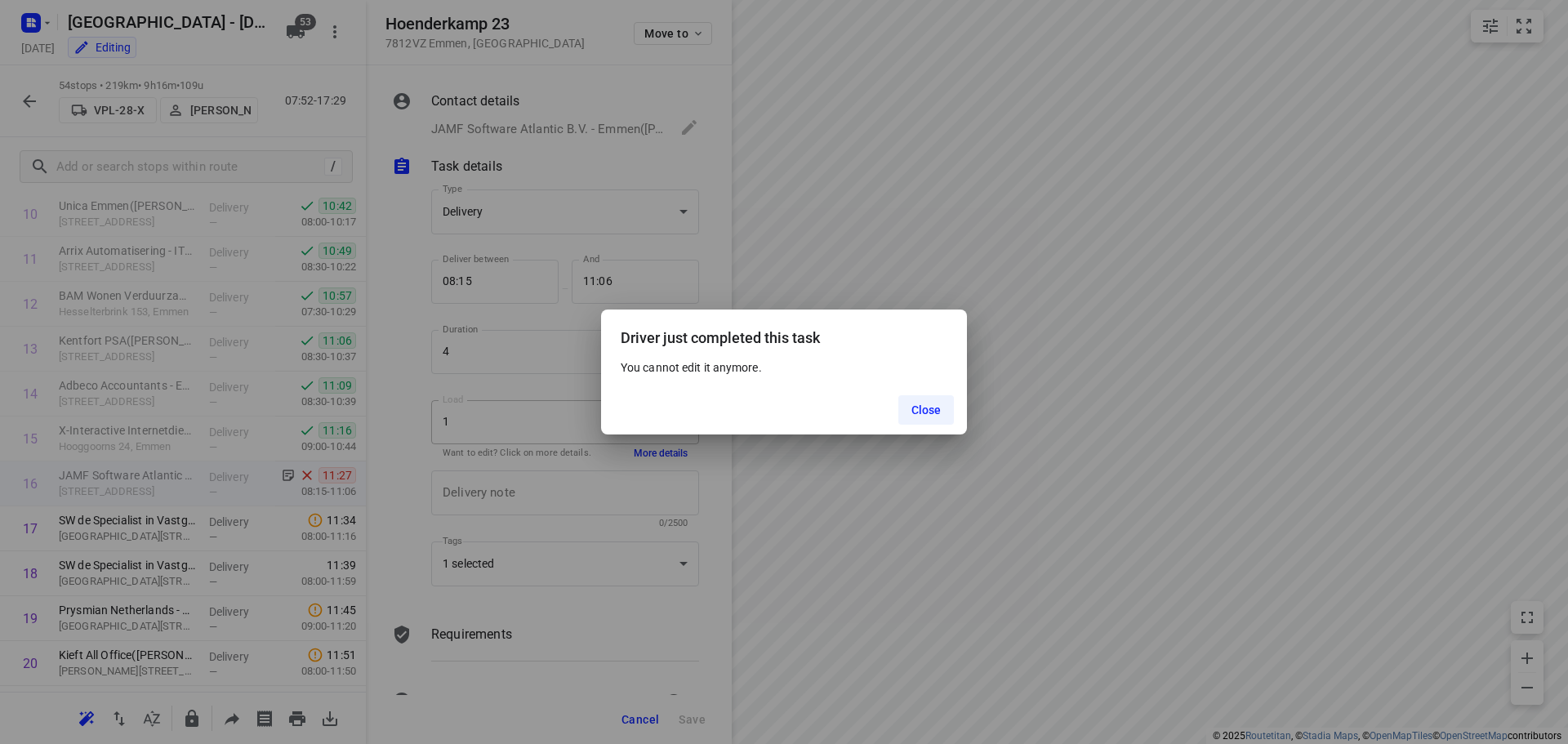
click at [929, 404] on span "Close" at bounding box center [926, 409] width 30 height 13
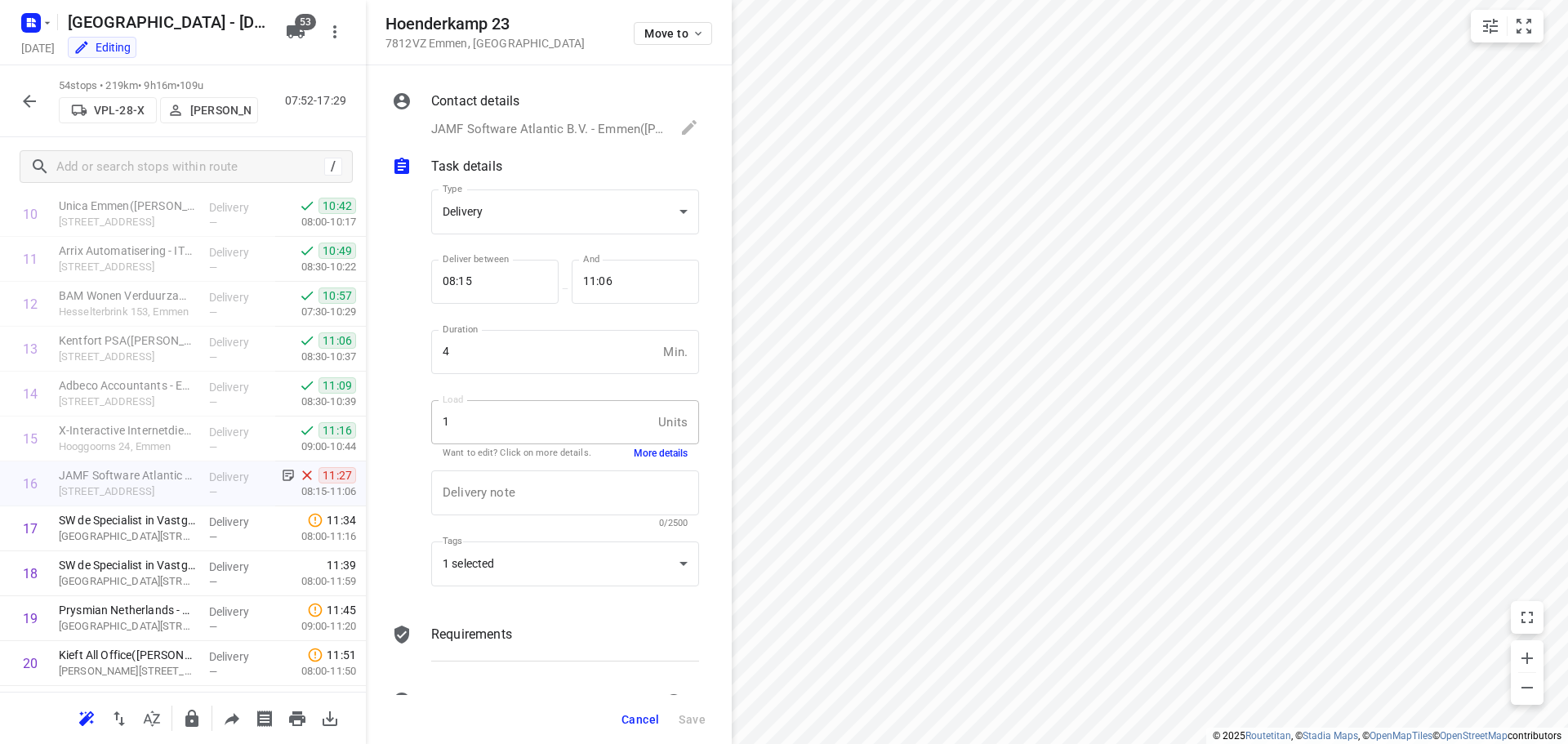
click at [636, 725] on button "Cancel" at bounding box center [640, 719] width 51 height 29
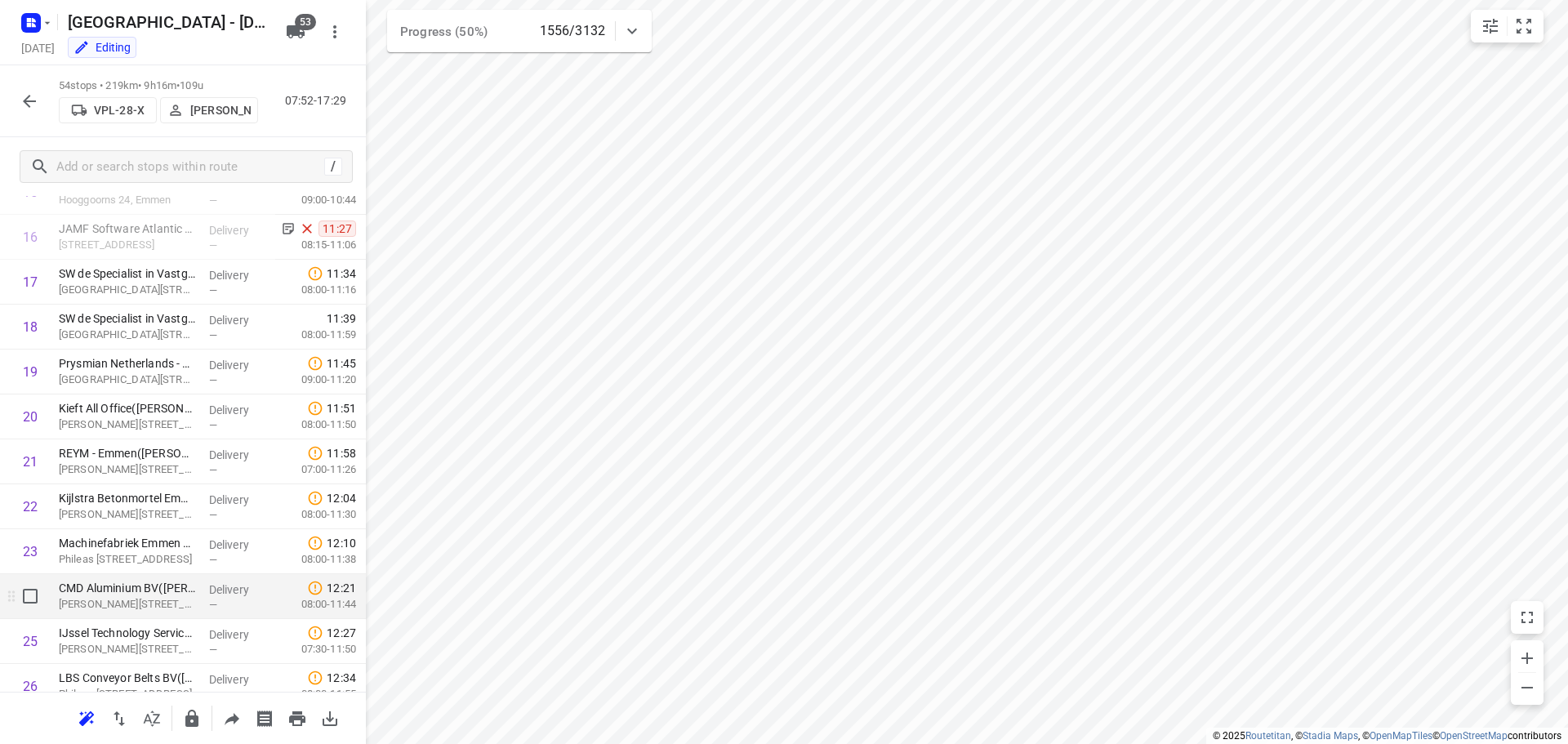
scroll to position [734, 0]
